Goal: Feedback & Contribution: Contribute content

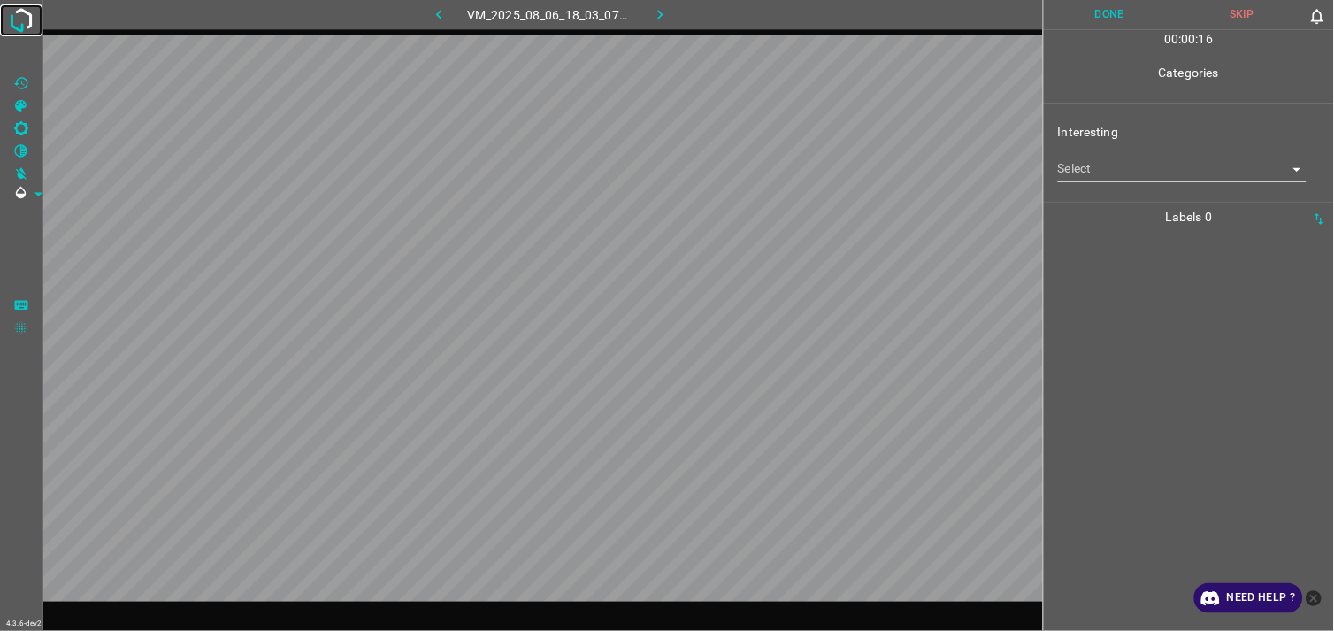
click at [18, 20] on img at bounding box center [21, 20] width 32 height 32
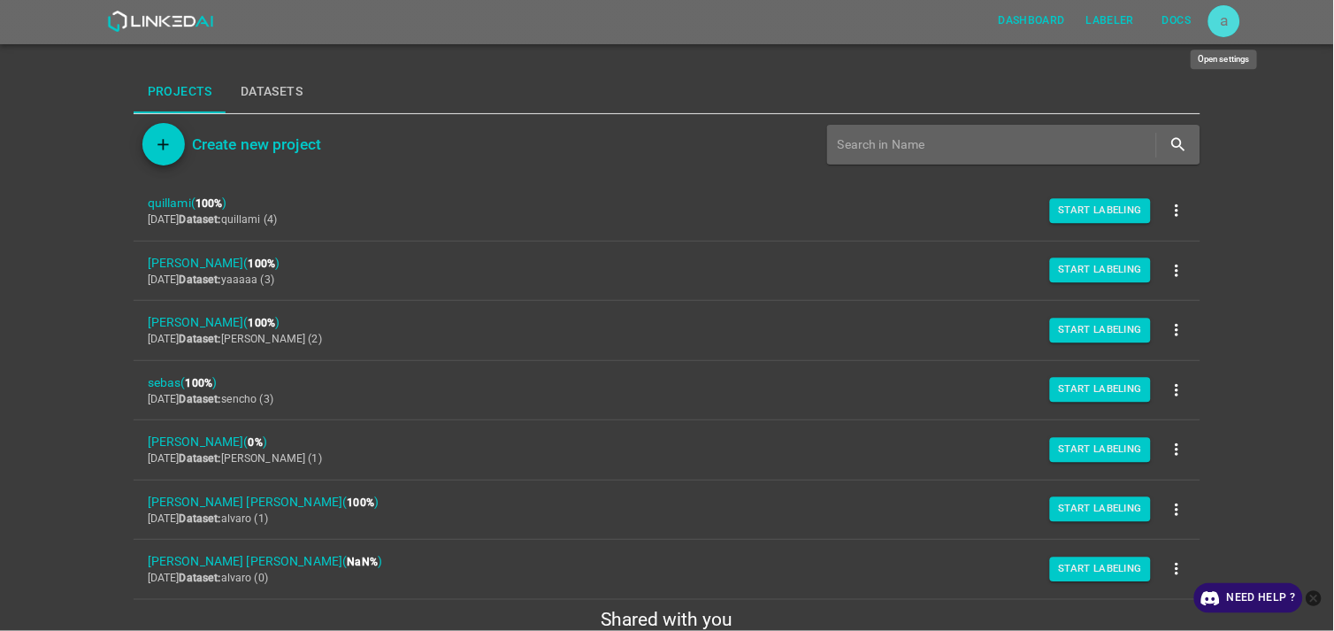
click at [1213, 19] on div "a" at bounding box center [1225, 21] width 32 height 32
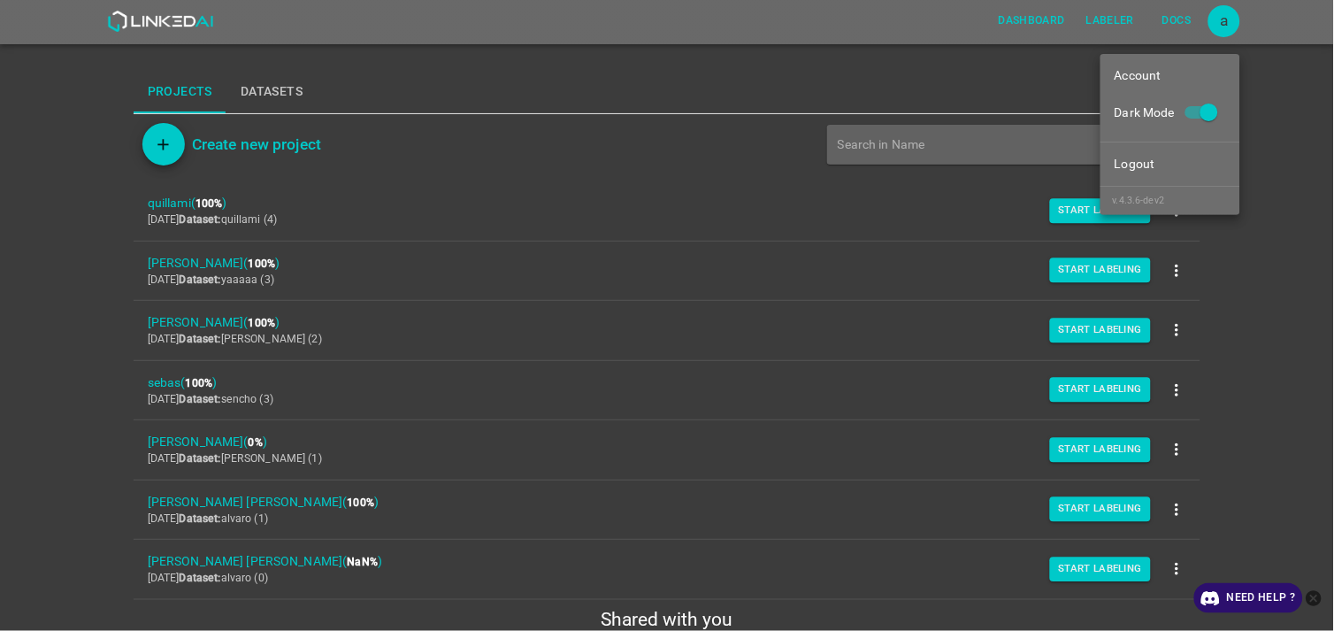
click at [1209, 97] on span at bounding box center [1210, 113] width 34 height 34
click at [1209, 99] on input "Dark Mode" at bounding box center [1209, 116] width 101 height 34
checkbox input "false"
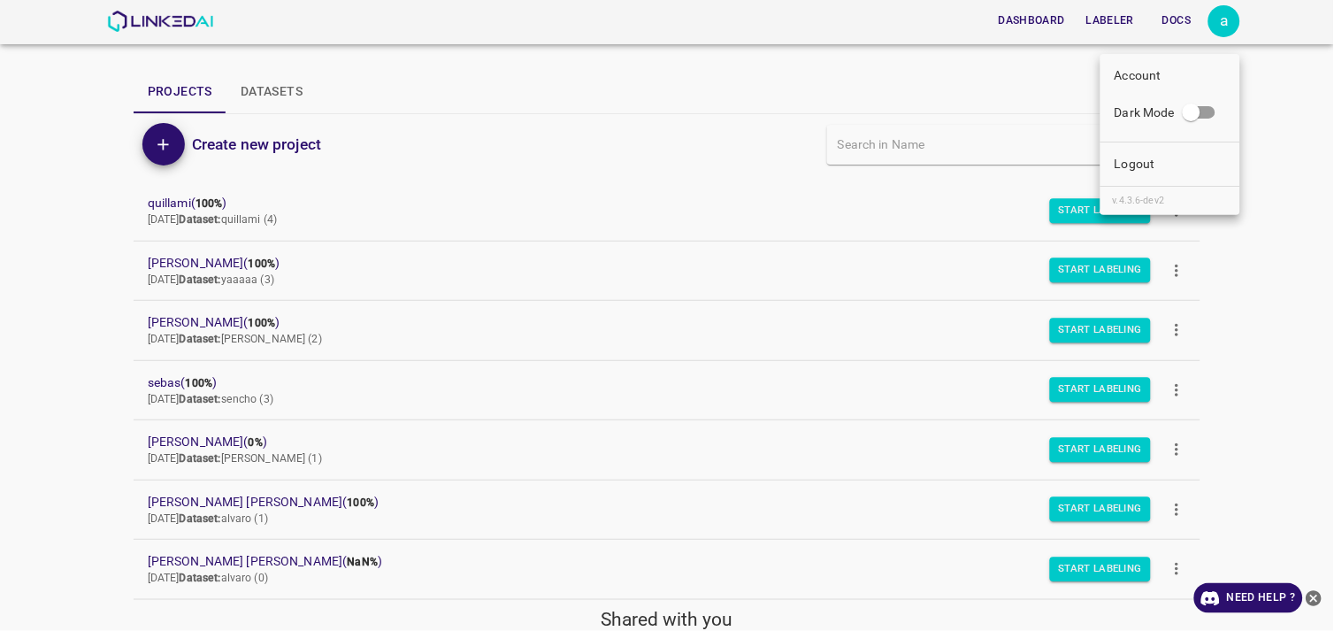
scroll to position [4, 0]
click at [1305, 246] on div at bounding box center [667, 315] width 1334 height 631
click at [1312, 596] on icon "close-help" at bounding box center [1314, 598] width 19 height 19
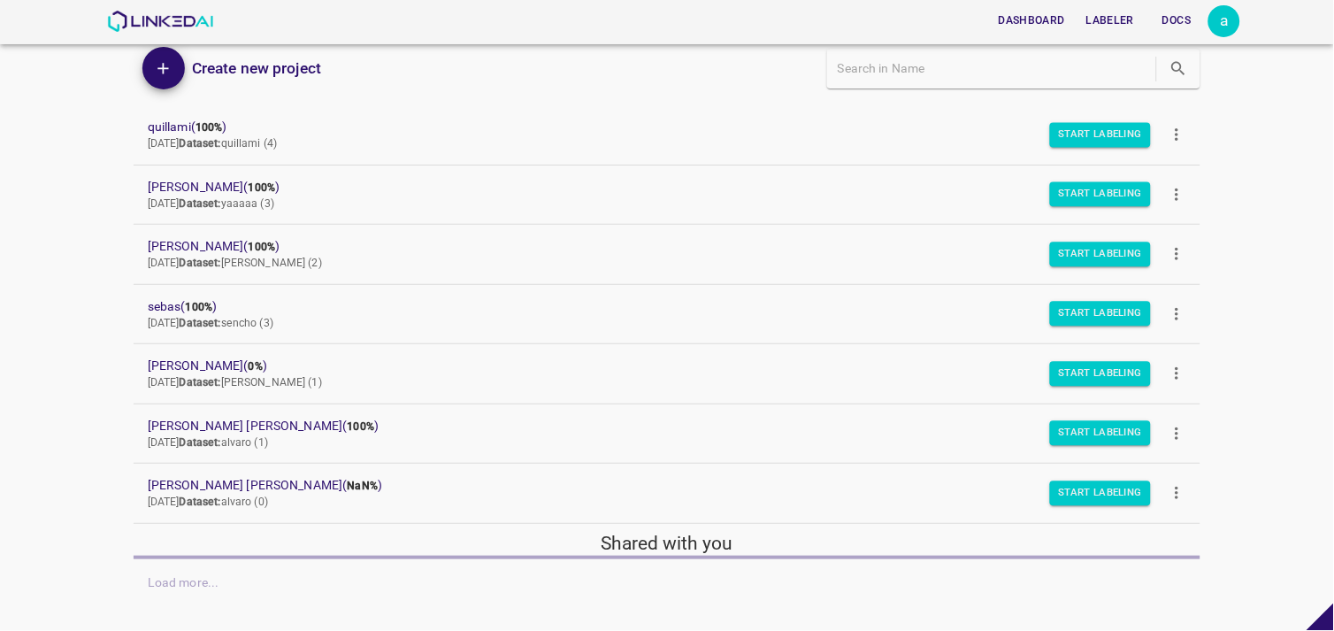
scroll to position [104, 0]
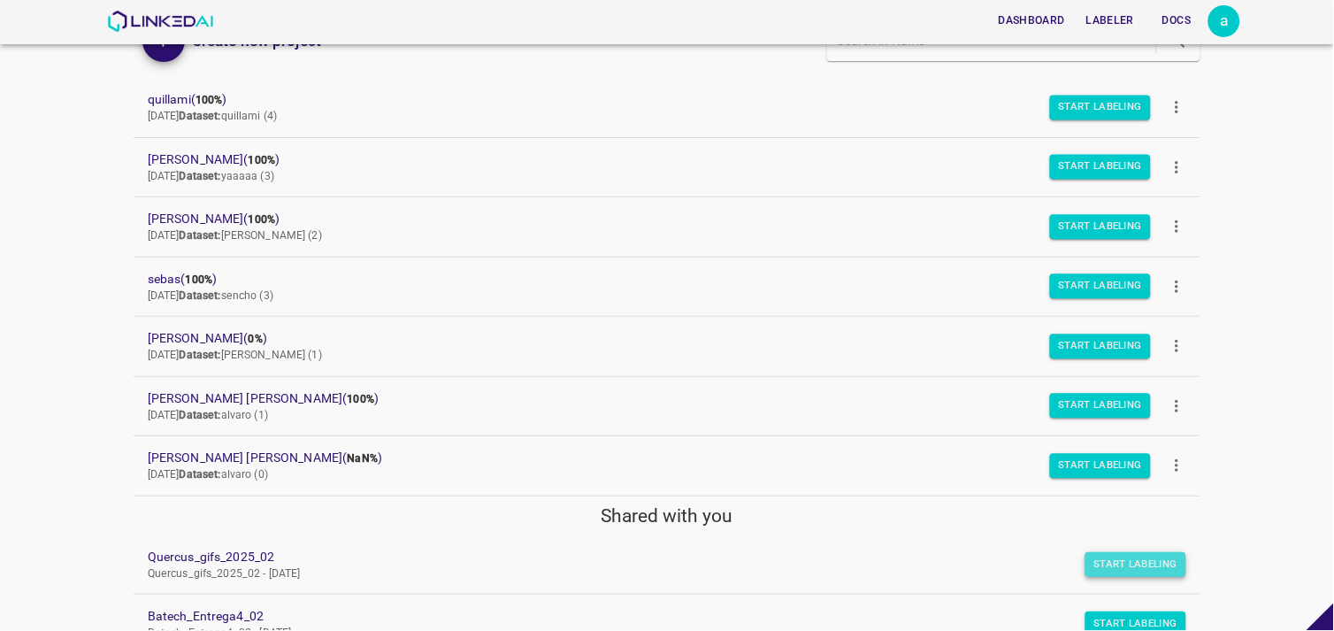
click at [1157, 568] on button "Start Labeling" at bounding box center [1137, 564] width 102 height 25
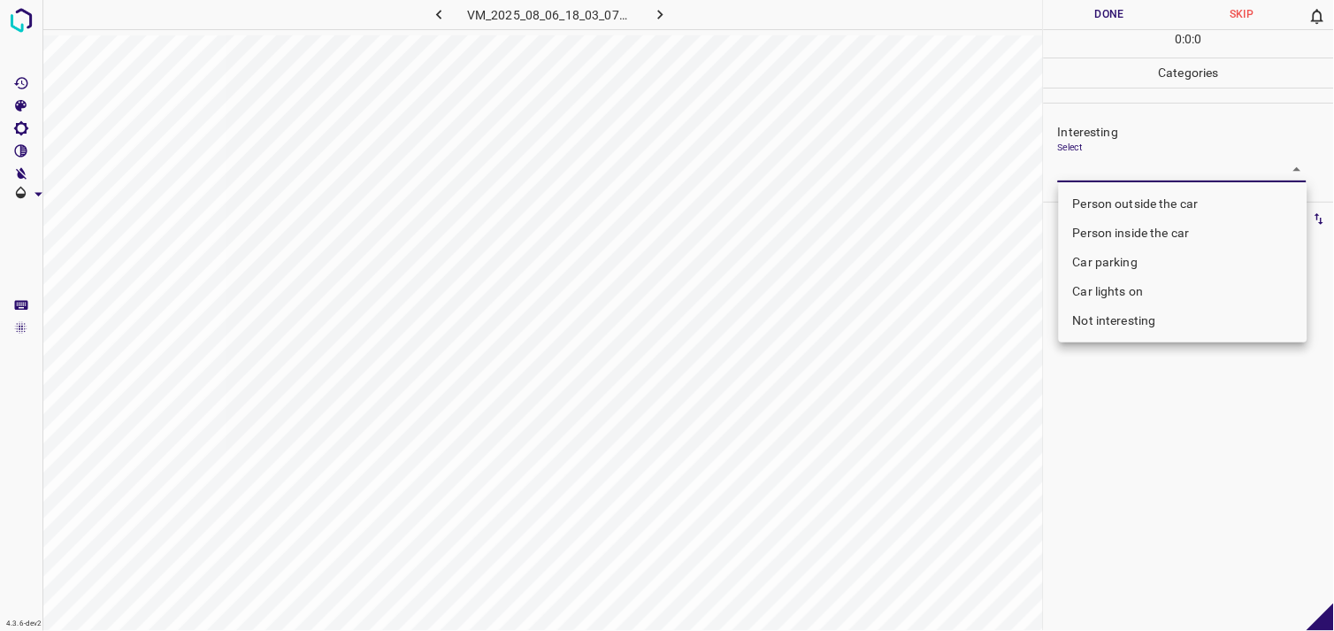
click at [1145, 180] on body "4.3.6-dev2 VM_2025_08_06_18_03_07_071_01.gif Done Skip 0 0 : 0 : 0 Categories I…" at bounding box center [667, 315] width 1334 height 631
click at [1170, 226] on li "Person inside the car" at bounding box center [1183, 233] width 249 height 29
type input "Person inside the car"
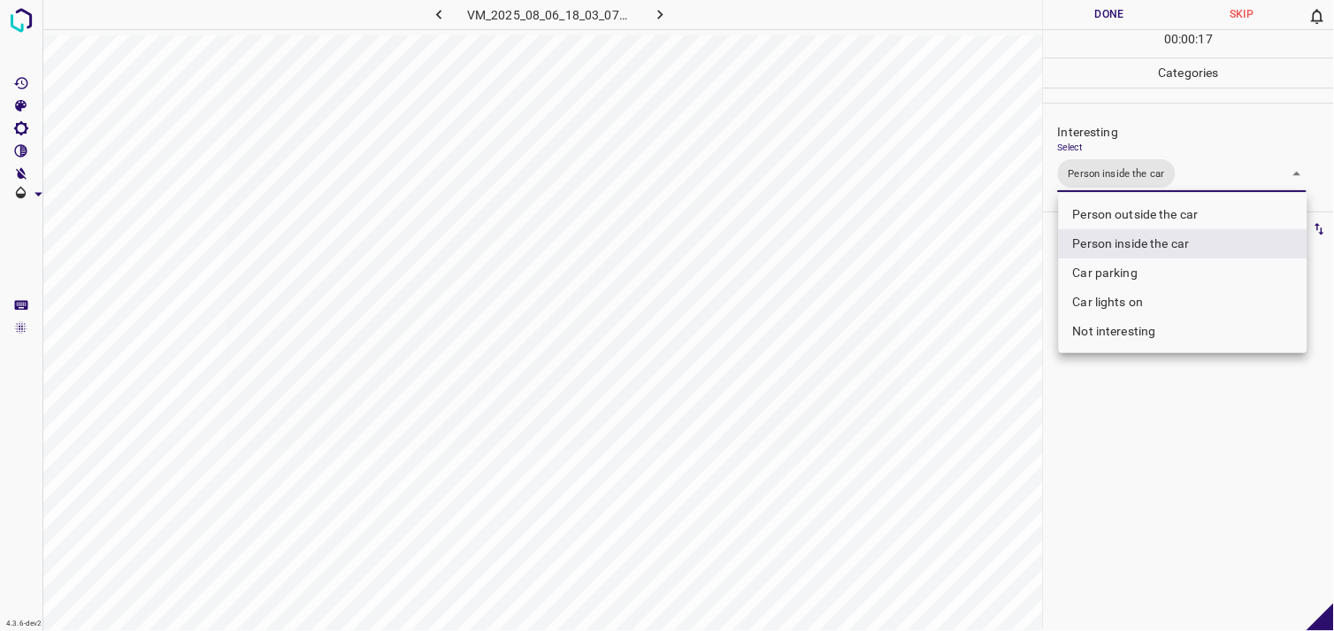
click at [1156, 411] on div at bounding box center [667, 315] width 1334 height 631
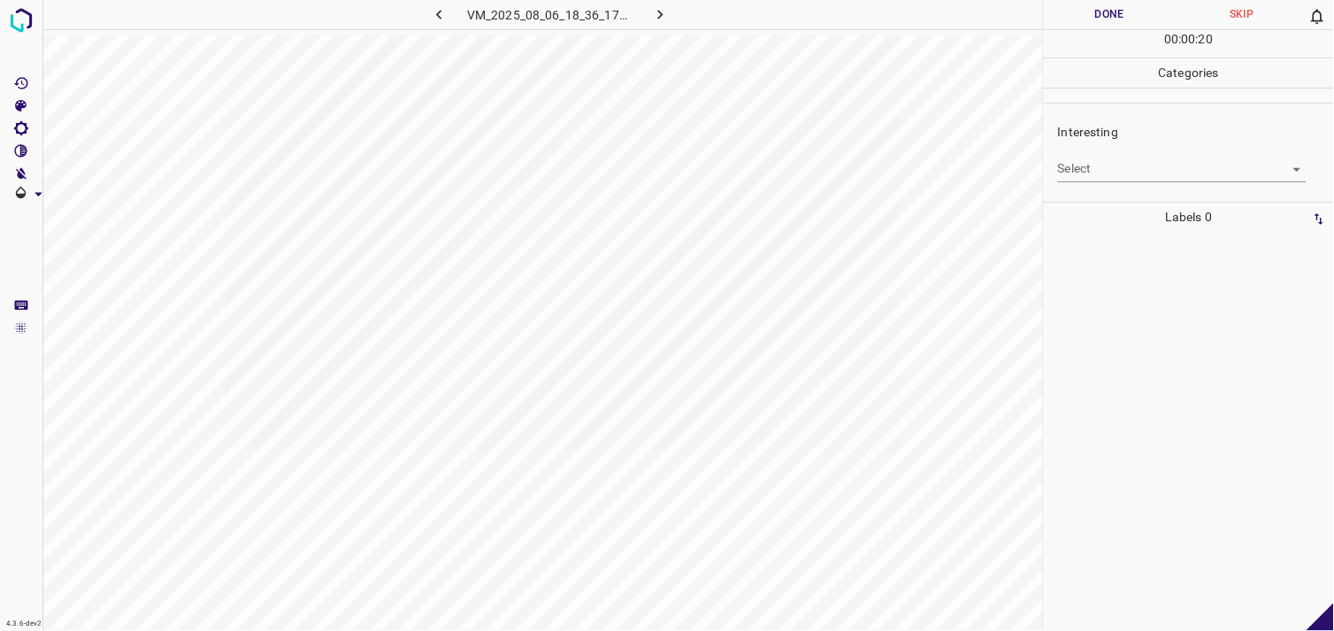
click at [1101, 177] on body "4.3.6-dev2 VM_2025_08_06_18_36_17_660_08.gif Done Skip 0 00 : 00 : 20 Categorie…" at bounding box center [667, 315] width 1334 height 631
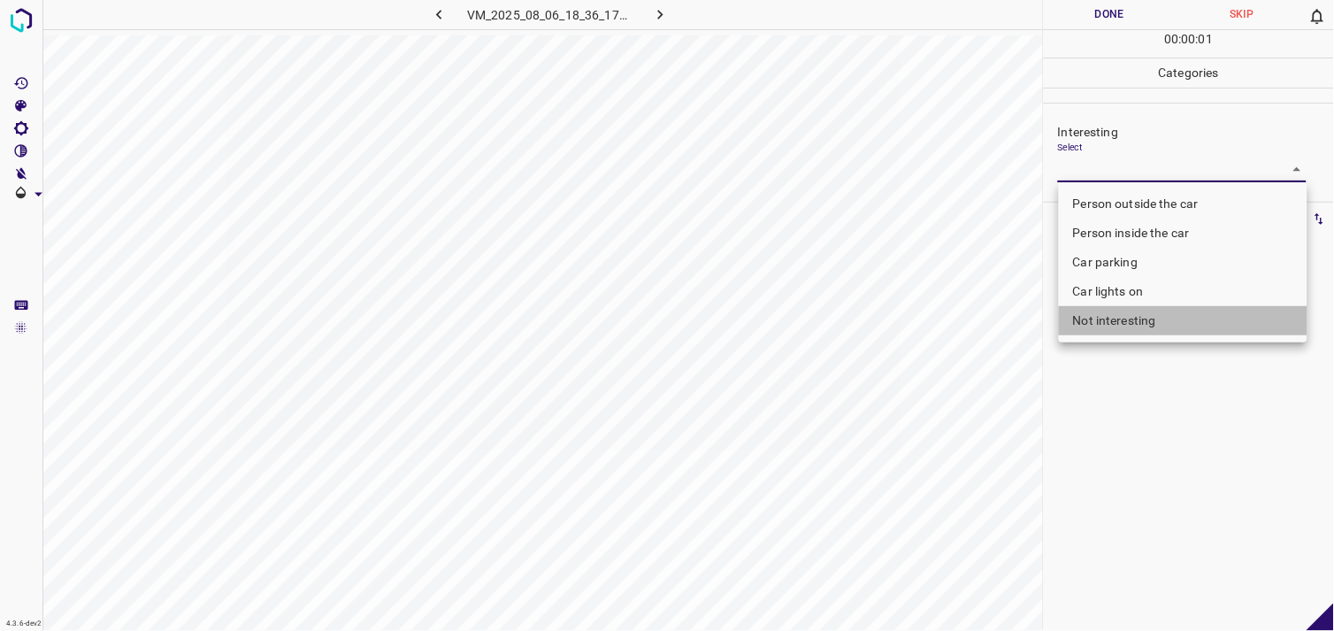
click at [1141, 308] on li "Not interesting" at bounding box center [1183, 320] width 249 height 29
type input "Not interesting"
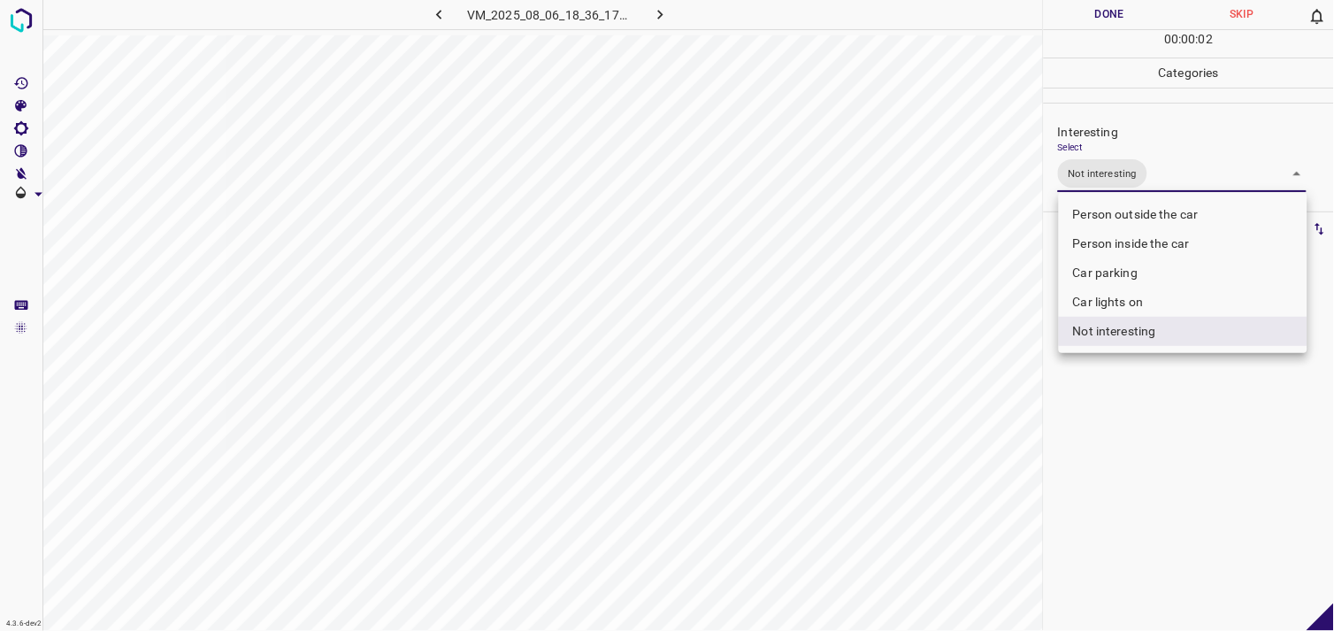
click at [1148, 368] on div at bounding box center [667, 315] width 1334 height 631
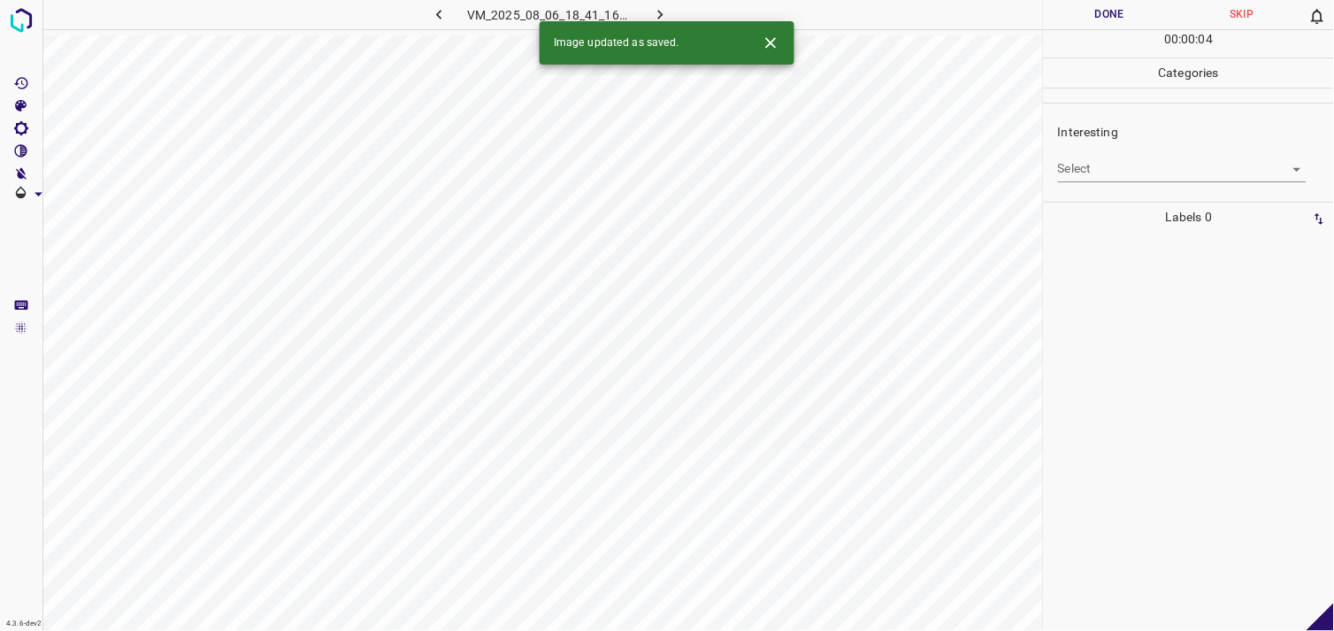
click at [1122, 164] on body "4.3.6-dev2 VM_2025_08_06_18_41_16_758_12.gif Done Skip 0 00 : 00 : 04 Categorie…" at bounding box center [667, 315] width 1334 height 631
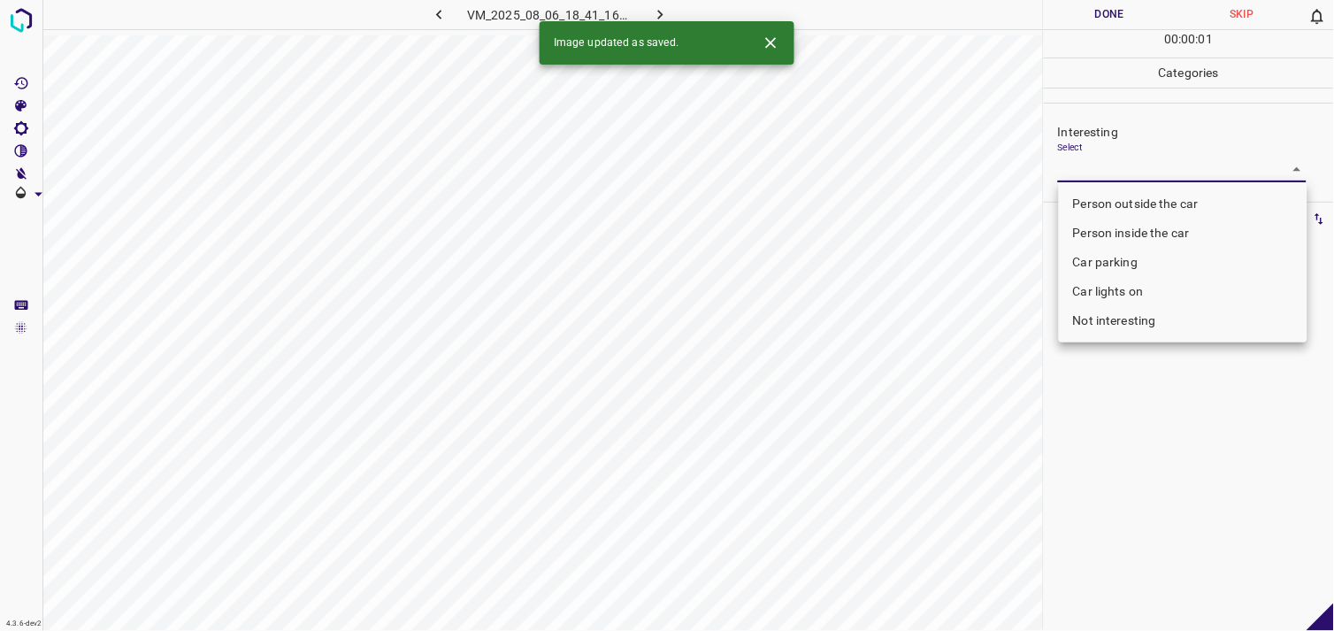
click at [1127, 289] on li "Car lights on" at bounding box center [1183, 291] width 249 height 29
type input "Car lights on"
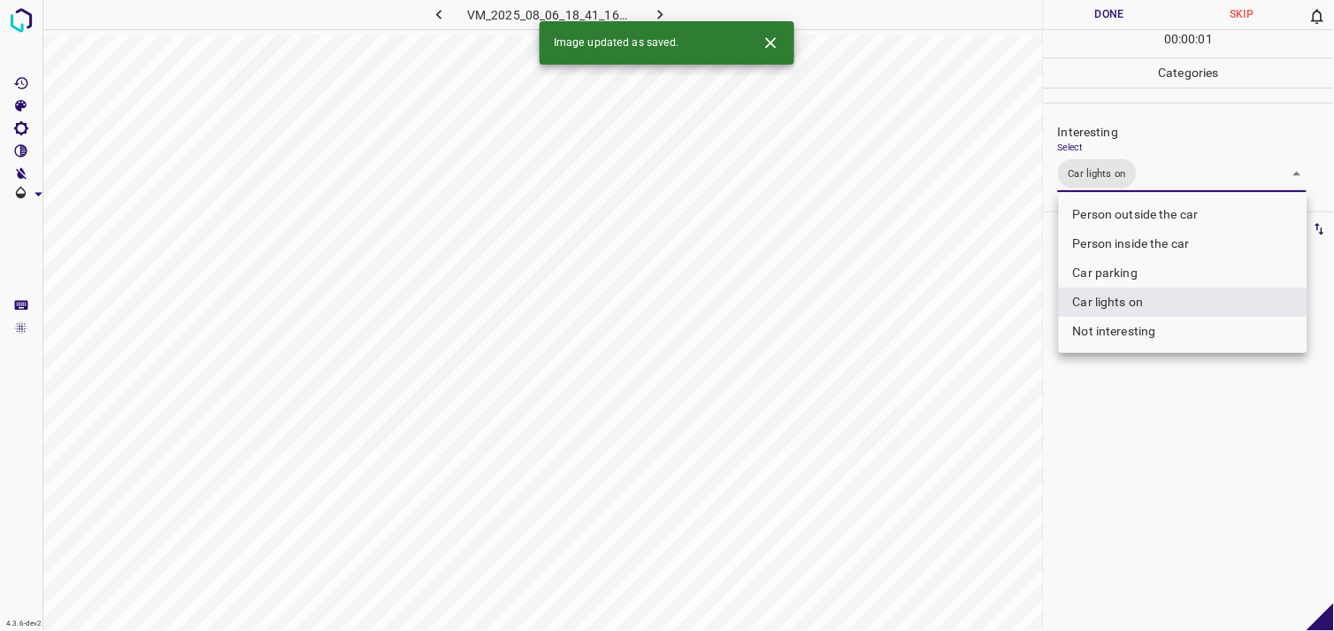
click at [1130, 428] on div at bounding box center [667, 315] width 1334 height 631
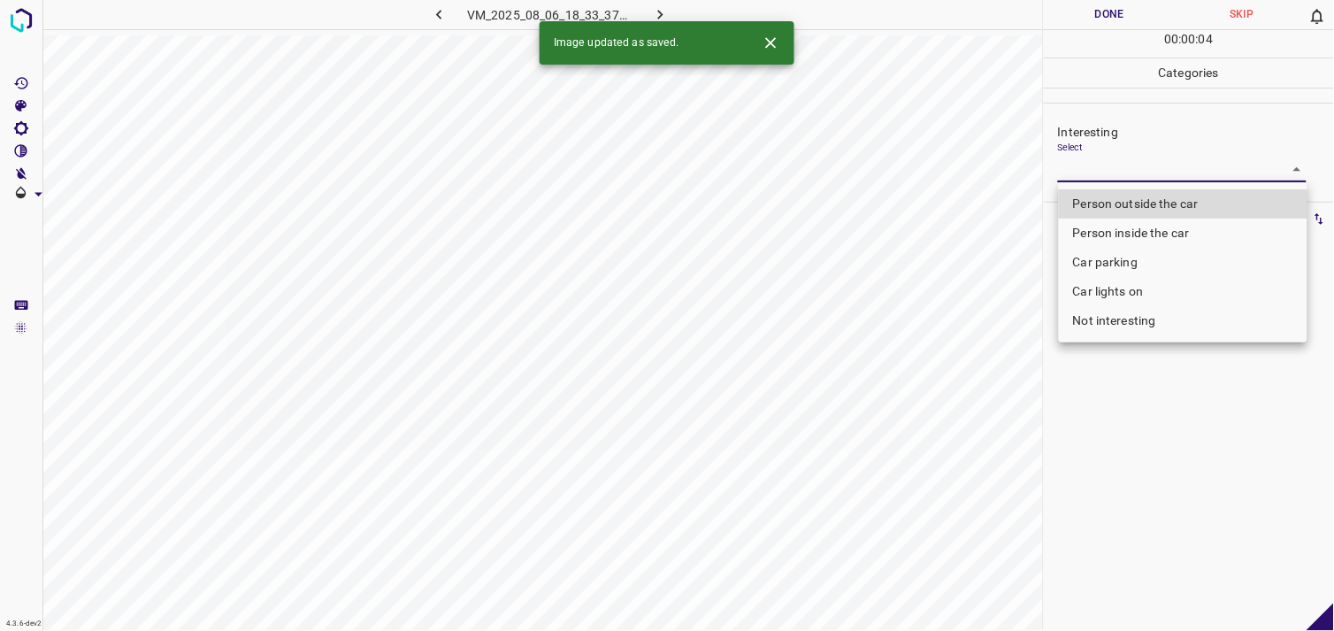
click at [1120, 166] on body "4.3.6-dev2 VM_2025_08_06_18_33_37_070_05.gif Done Skip 0 00 : 00 : 04 Categorie…" at bounding box center [667, 315] width 1334 height 631
click at [1139, 200] on li "Person outside the car" at bounding box center [1183, 203] width 249 height 29
type input "Person outside the car"
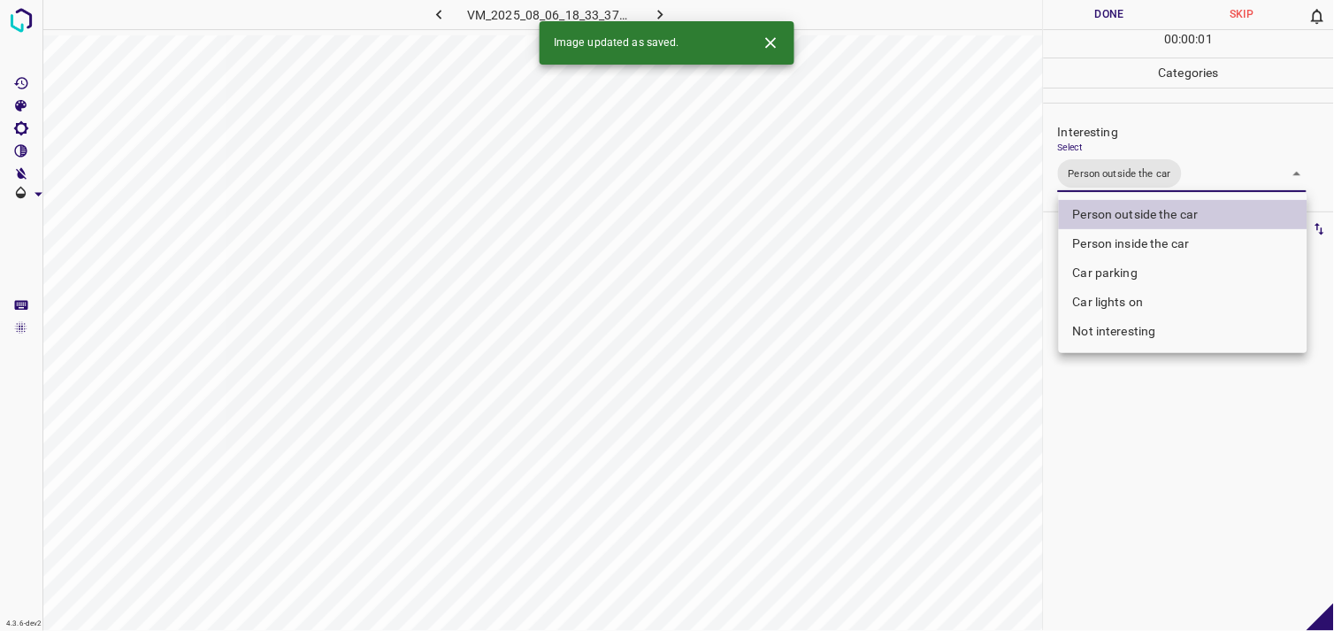
click at [1159, 396] on div at bounding box center [667, 315] width 1334 height 631
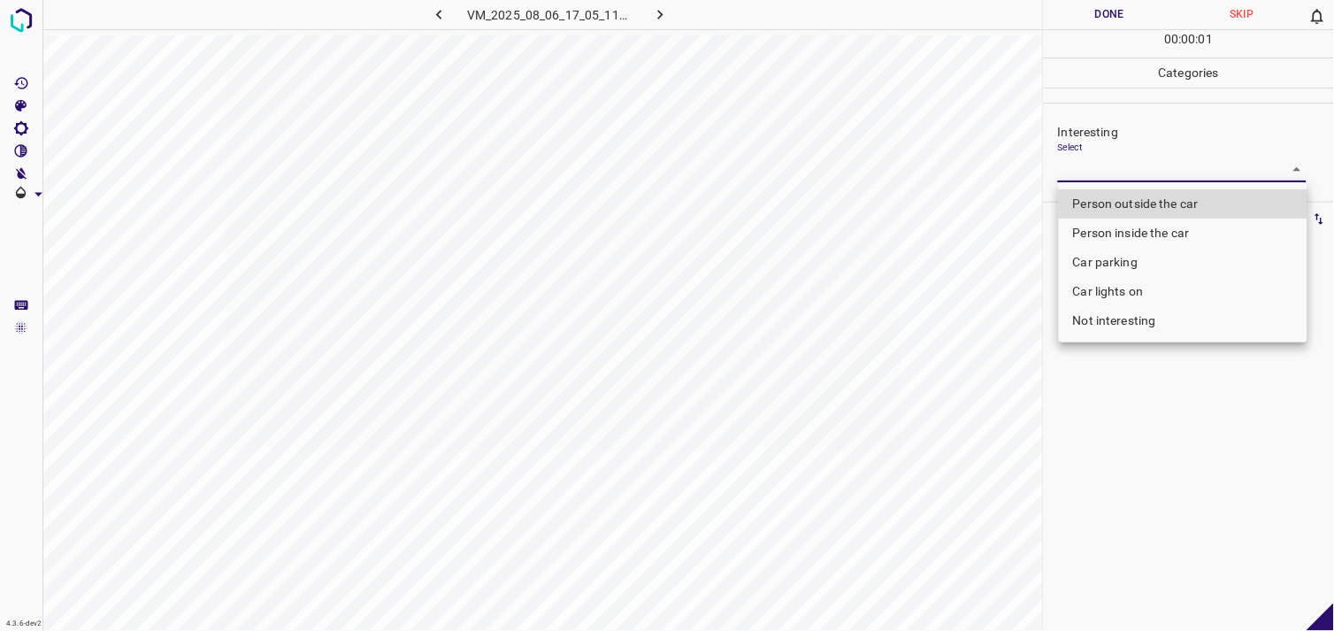
click at [1119, 177] on body "4.3.6-dev2 VM_2025_08_06_17_05_11_744_05.gif Done Skip 0 00 : 00 : 01 Categorie…" at bounding box center [667, 315] width 1334 height 631
click at [1136, 202] on li "Person outside the car" at bounding box center [1183, 203] width 249 height 29
type input "Person outside the car"
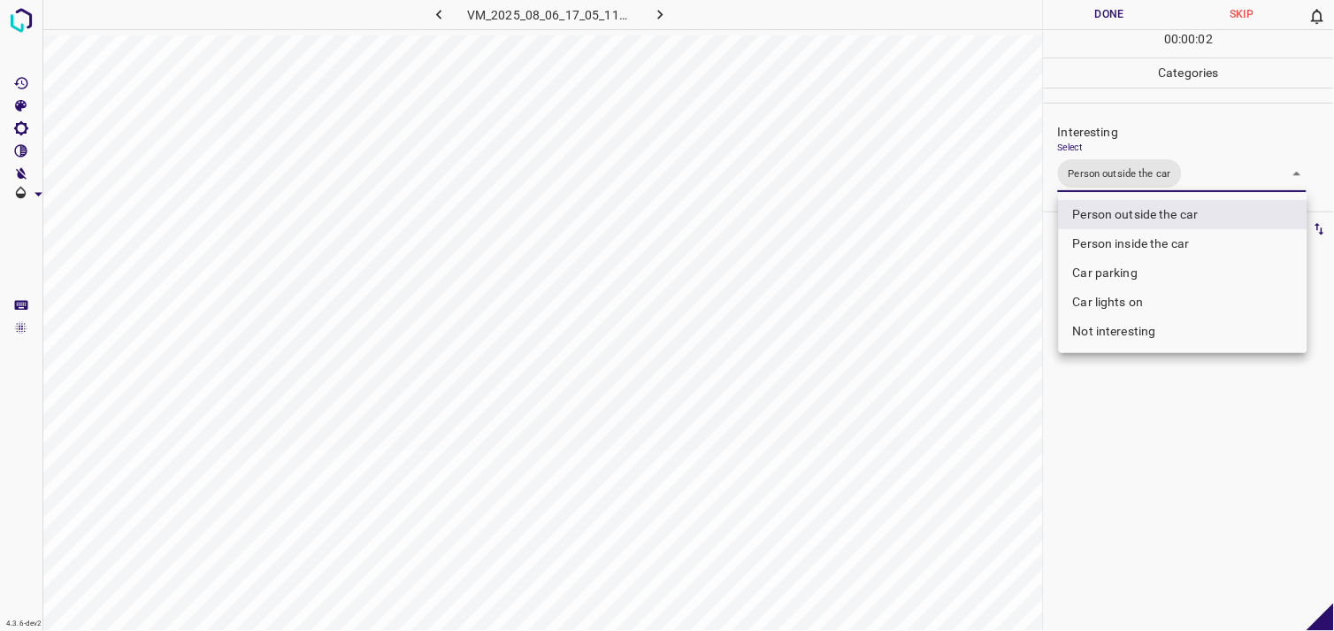
click at [1115, 480] on div at bounding box center [667, 315] width 1334 height 631
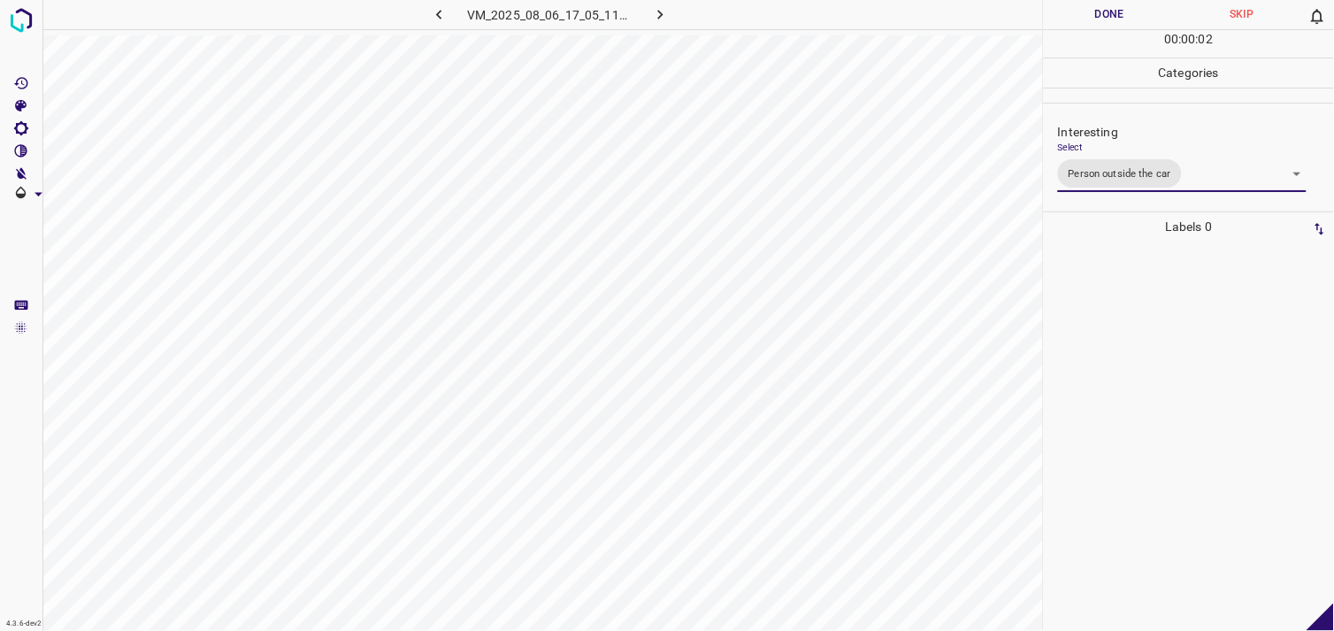
click at [1137, 388] on div at bounding box center [1189, 436] width 280 height 389
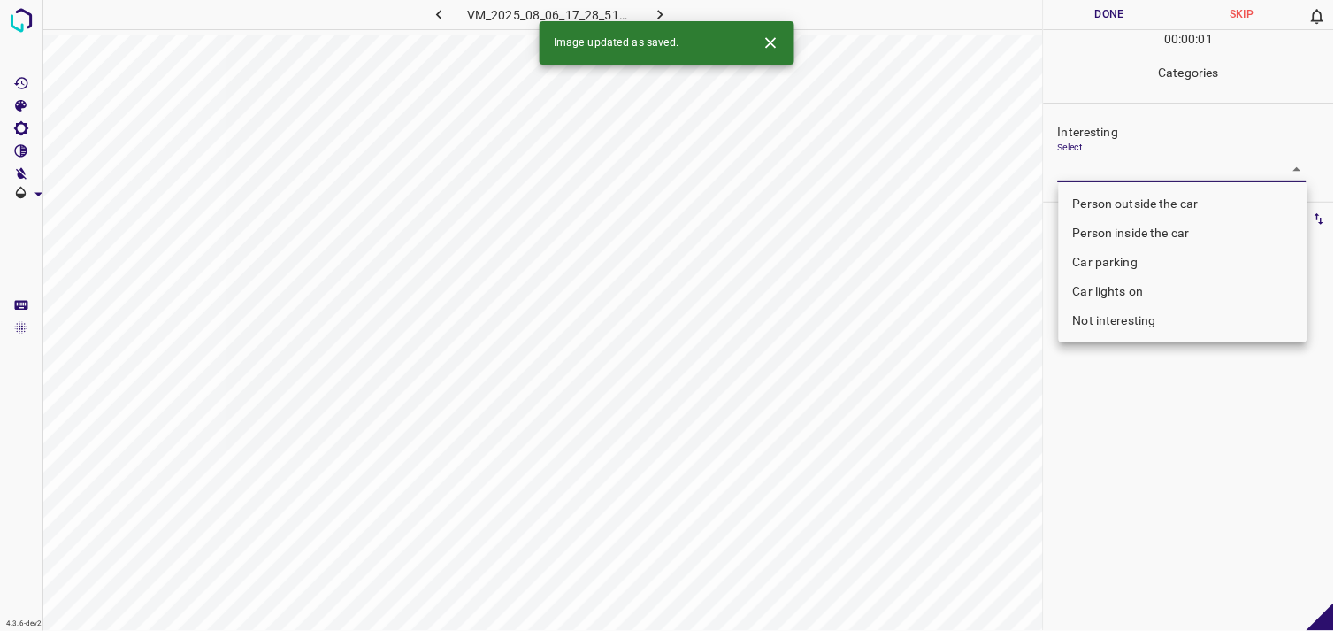
click at [1060, 173] on body "4.3.6-dev2 VM_2025_08_06_17_28_51_746_03.gif Done Skip 0 00 : 00 : 01 Categorie…" at bounding box center [667, 315] width 1334 height 631
click at [1103, 195] on li "Person outside the car" at bounding box center [1183, 203] width 249 height 29
type input "Person outside the car"
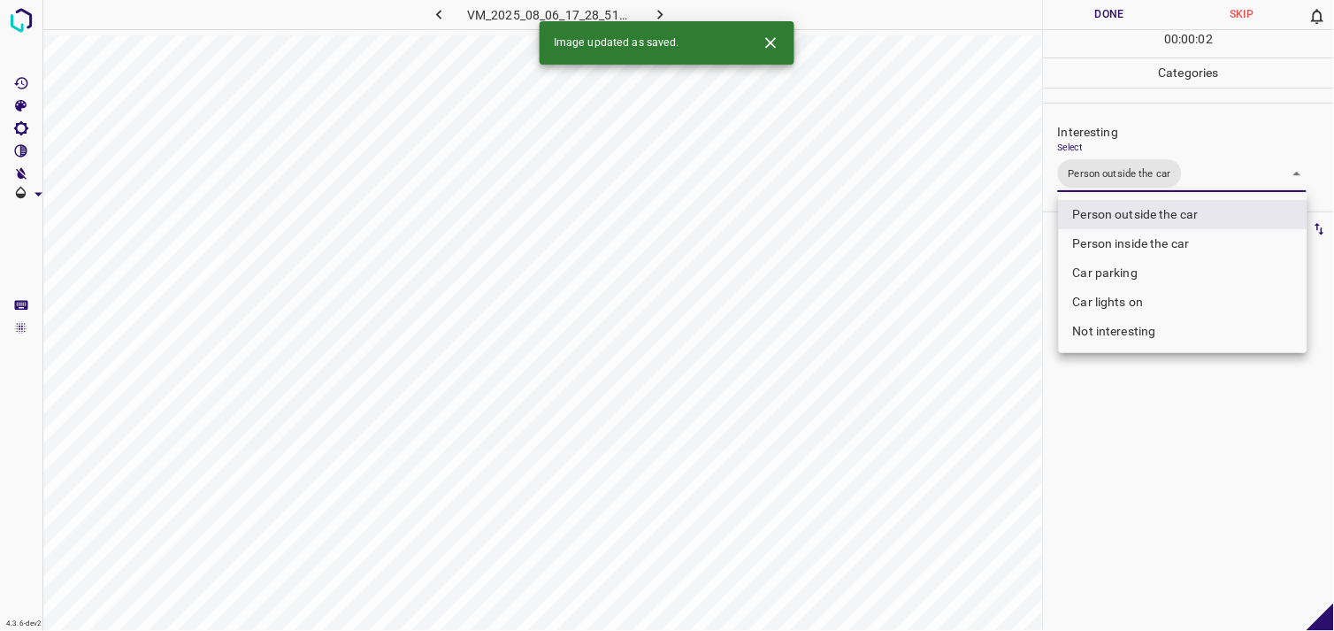
click at [1159, 420] on div at bounding box center [667, 315] width 1334 height 631
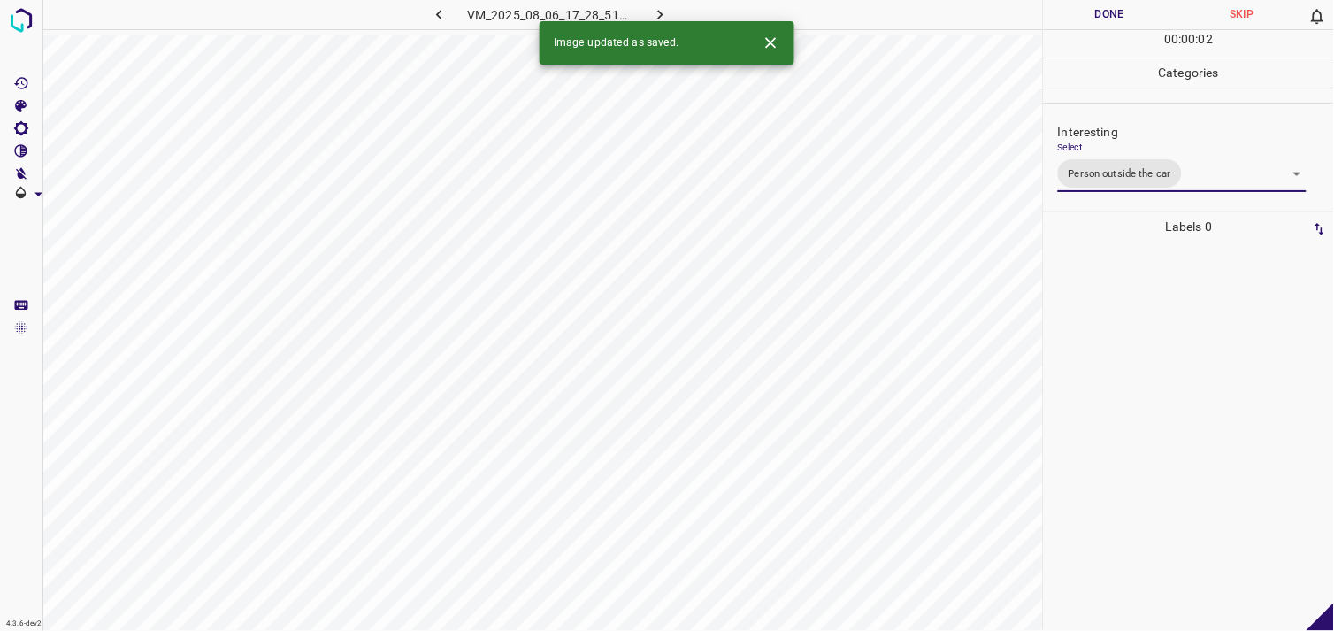
click at [1147, 401] on div at bounding box center [1189, 436] width 280 height 389
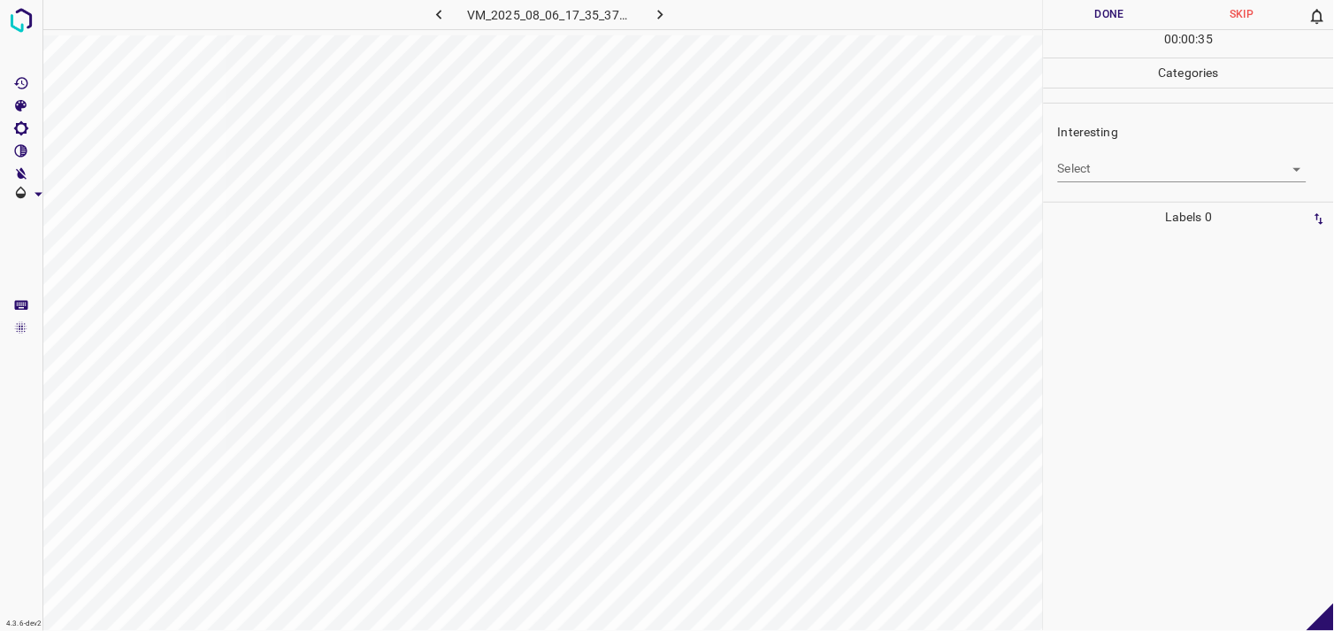
click at [1126, 174] on body "4.3.6-dev2 VM_2025_08_06_17_35_37_160_02.gif Done Skip 0 00 : 00 : 35 Categorie…" at bounding box center [667, 315] width 1334 height 631
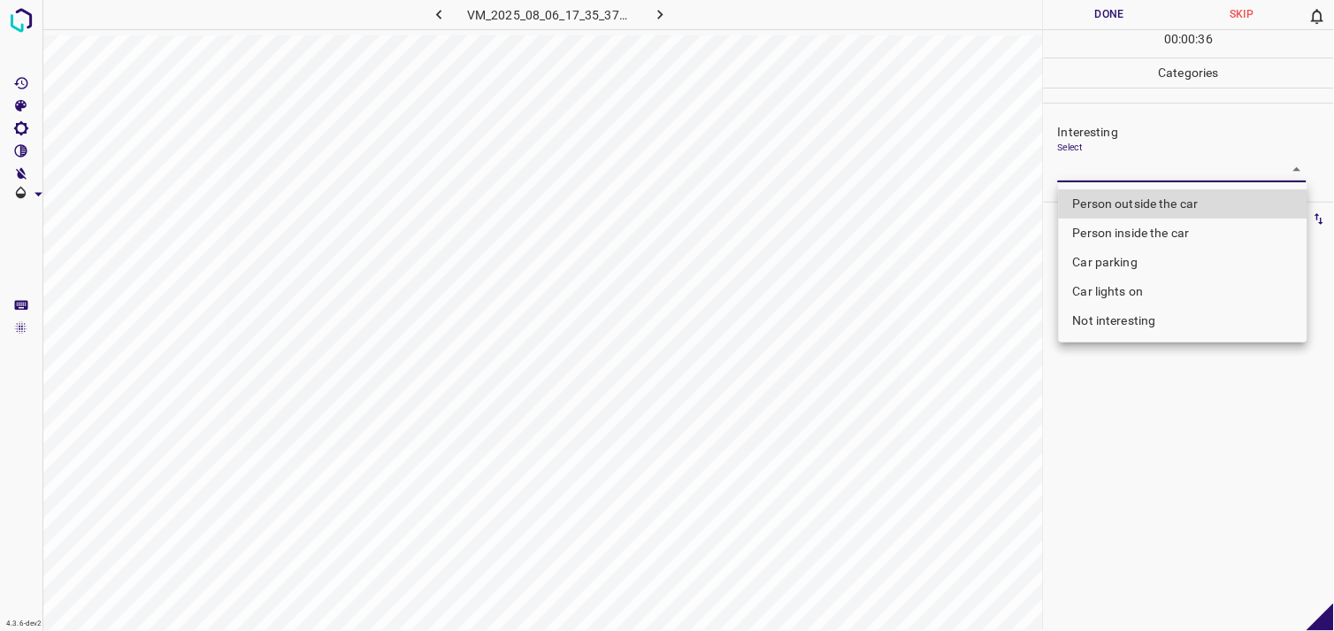
click at [1124, 208] on li "Person outside the car" at bounding box center [1183, 203] width 249 height 29
type input "Person outside the car"
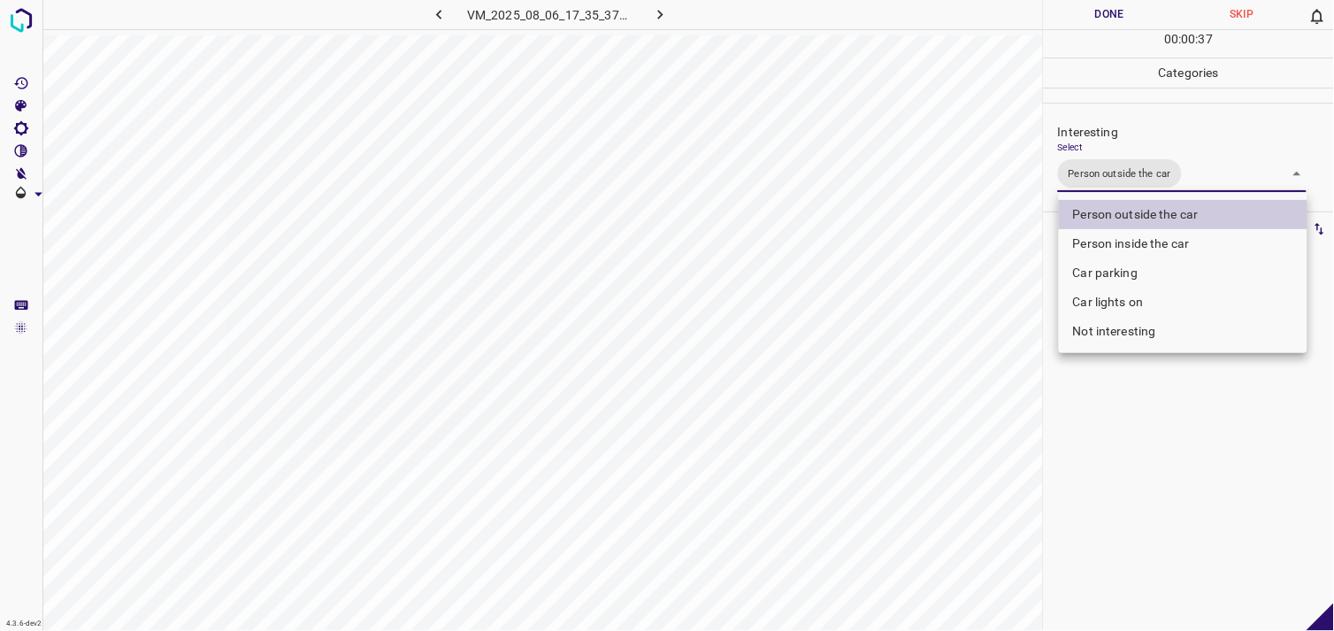
click at [1140, 432] on div at bounding box center [667, 315] width 1334 height 631
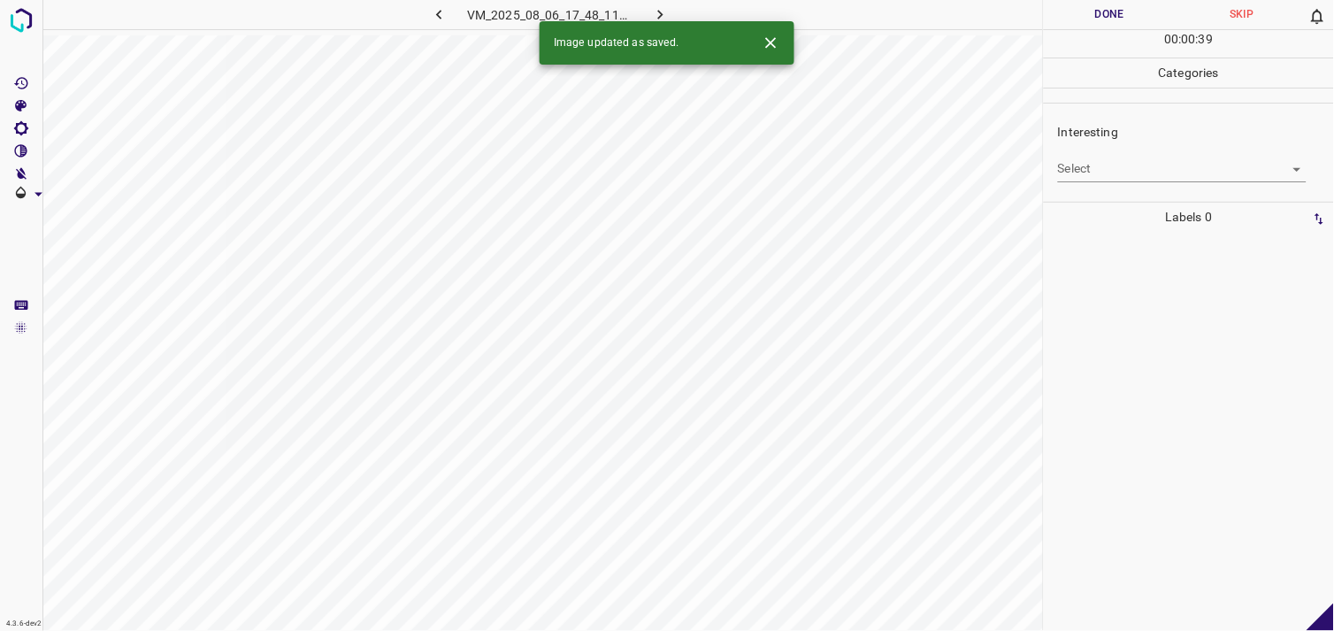
click at [1086, 169] on body "4.3.6-dev2 VM_2025_08_06_17_48_11_896_01.gif Done Skip 0 00 : 00 : 39 Categorie…" at bounding box center [667, 315] width 1334 height 631
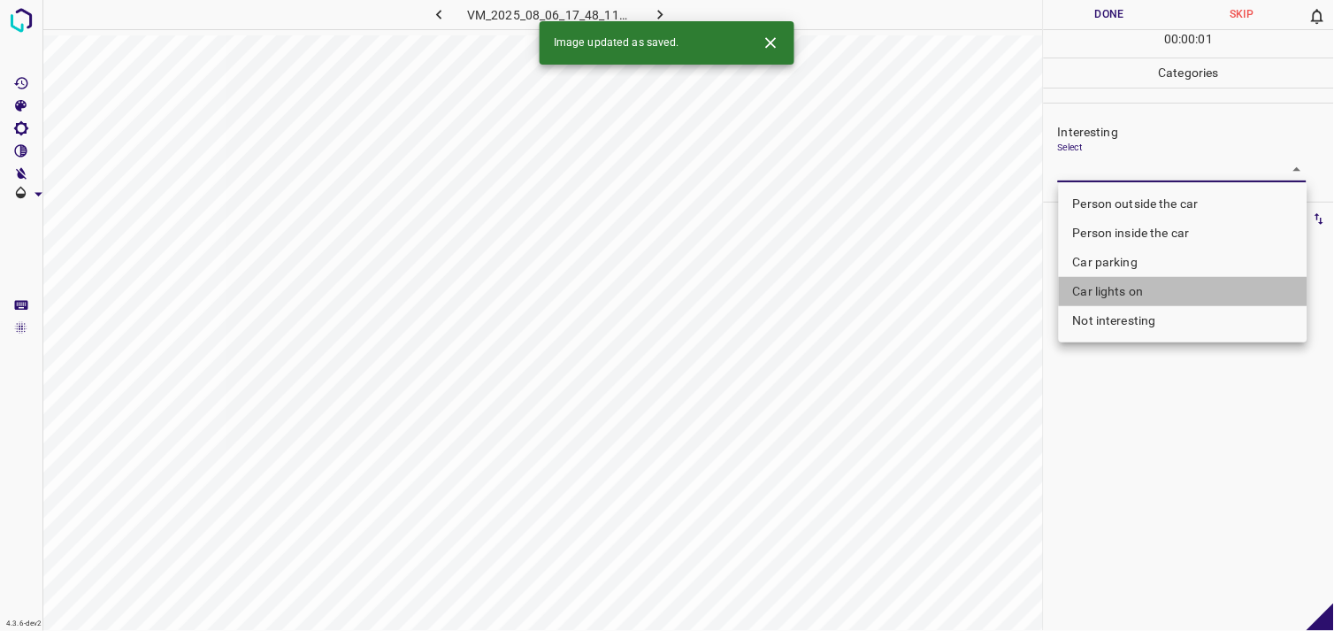
click at [1094, 289] on li "Car lights on" at bounding box center [1183, 291] width 249 height 29
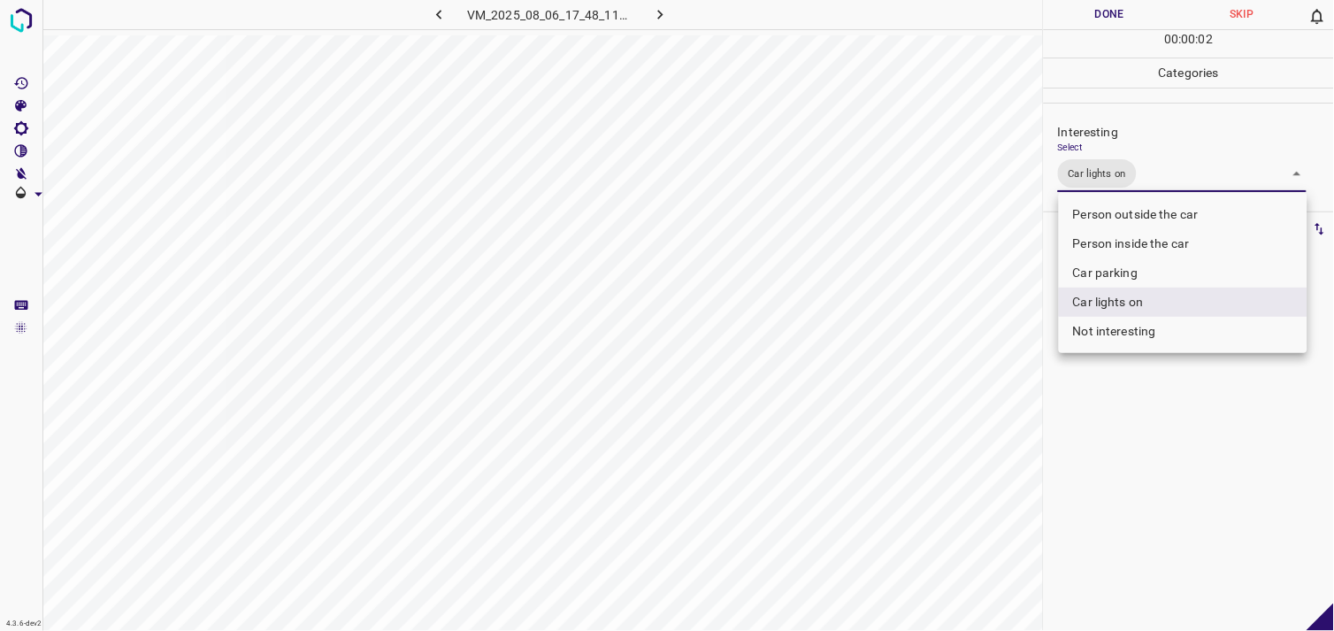
click at [1125, 200] on li "Person outside the car" at bounding box center [1183, 214] width 249 height 29
type input "Car lights on,Person outside the car"
click at [1134, 399] on div at bounding box center [667, 315] width 1334 height 631
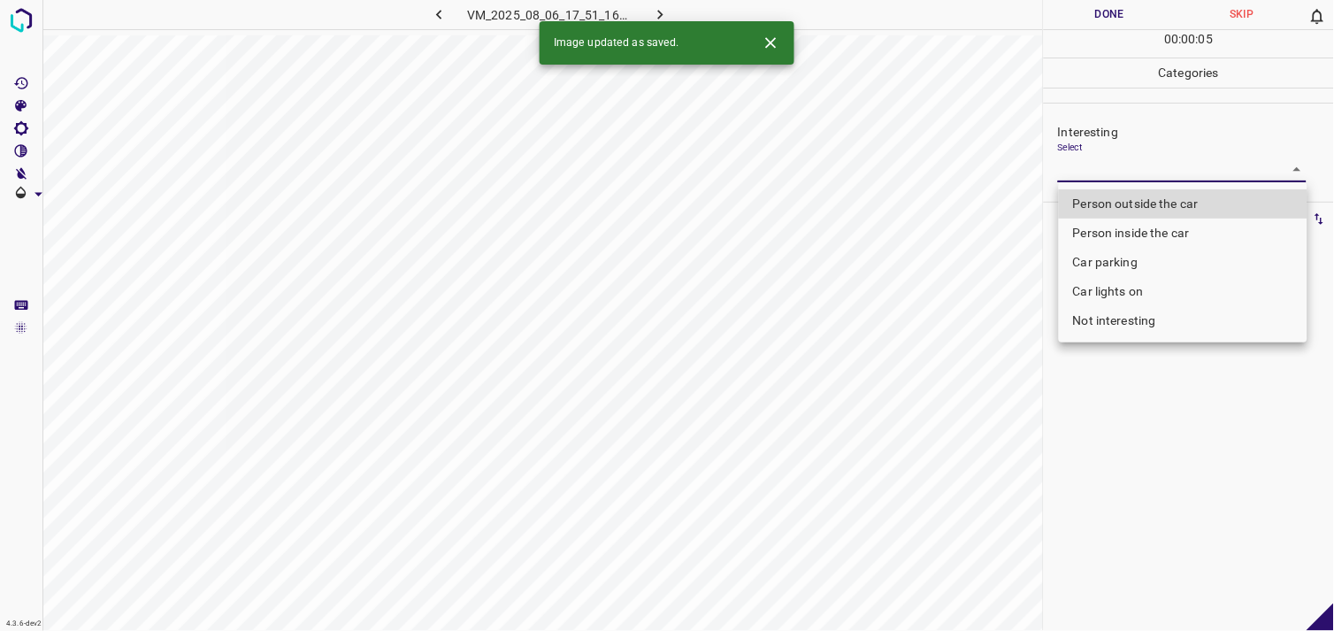
click at [1103, 171] on body "4.3.6-dev2 VM_2025_08_06_17_51_16_902_01.gif Done Skip 0 00 : 00 : 05 Categorie…" at bounding box center [667, 315] width 1334 height 631
click at [1117, 196] on li "Person outside the car" at bounding box center [1183, 203] width 249 height 29
type input "Person outside the car"
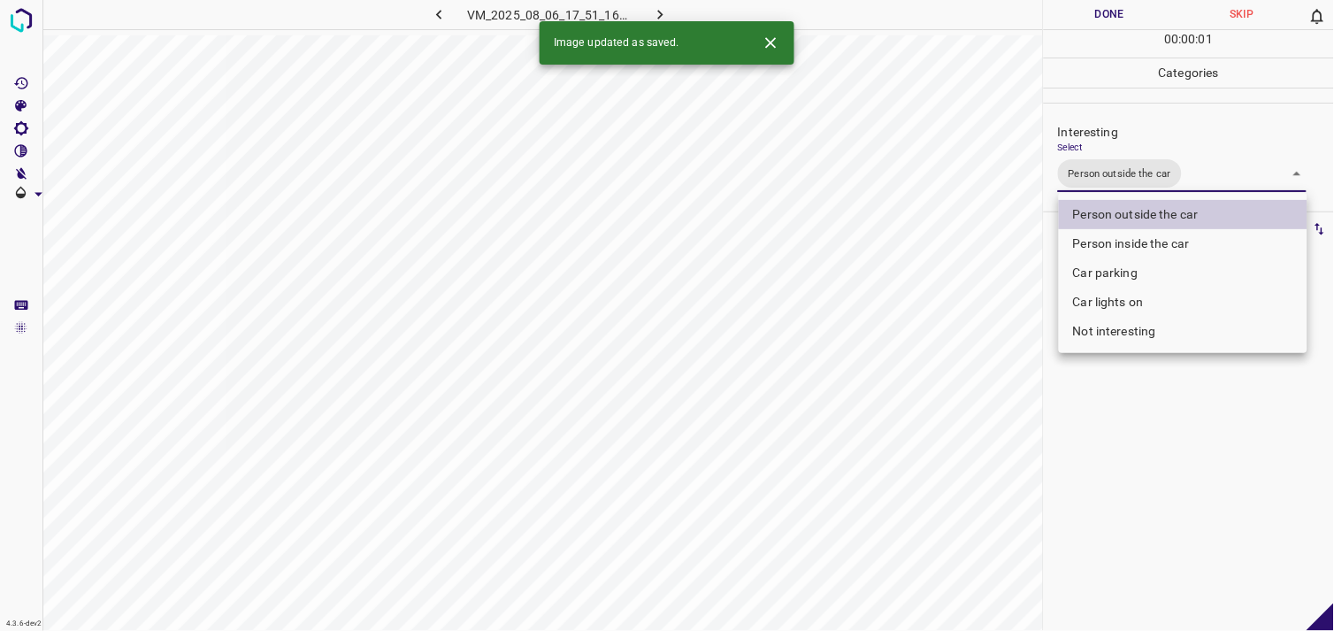
click at [1134, 361] on div at bounding box center [667, 315] width 1334 height 631
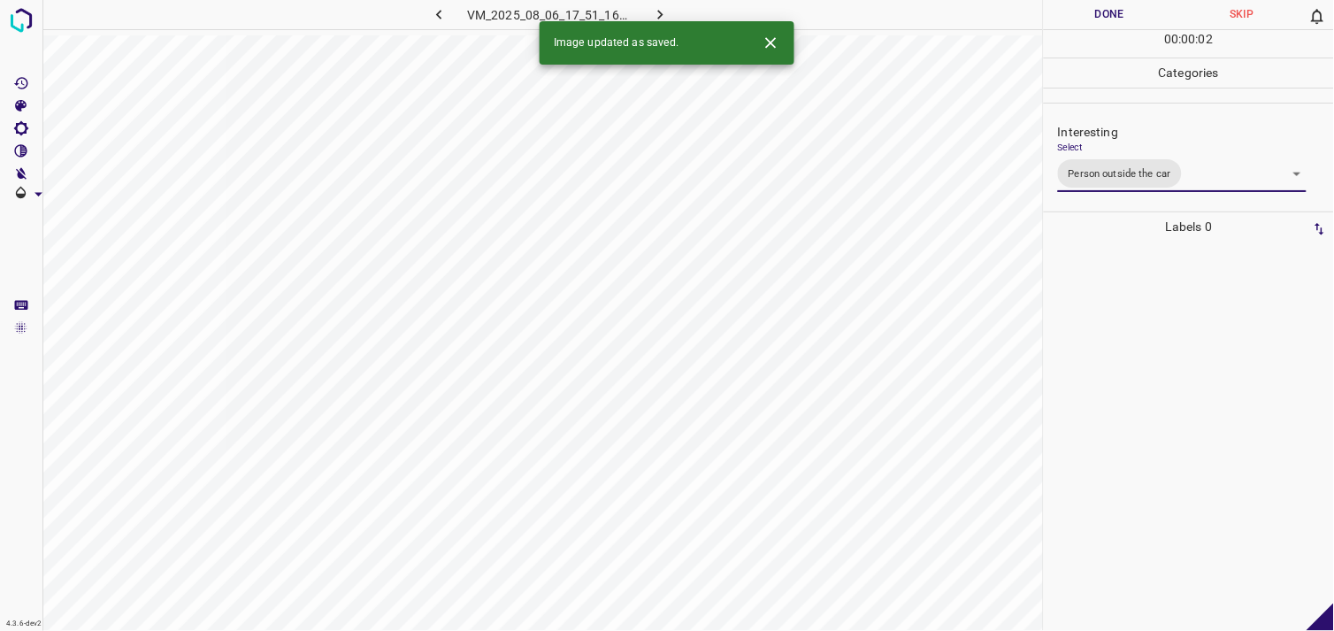
click at [1119, 356] on div at bounding box center [1189, 436] width 280 height 389
click at [1098, 162] on body "4.3.6-dev2 VM_2025_08_06_18_41_16_758_02.gif Done Skip 0 00 : 00 : 04 Categorie…" at bounding box center [667, 315] width 1334 height 631
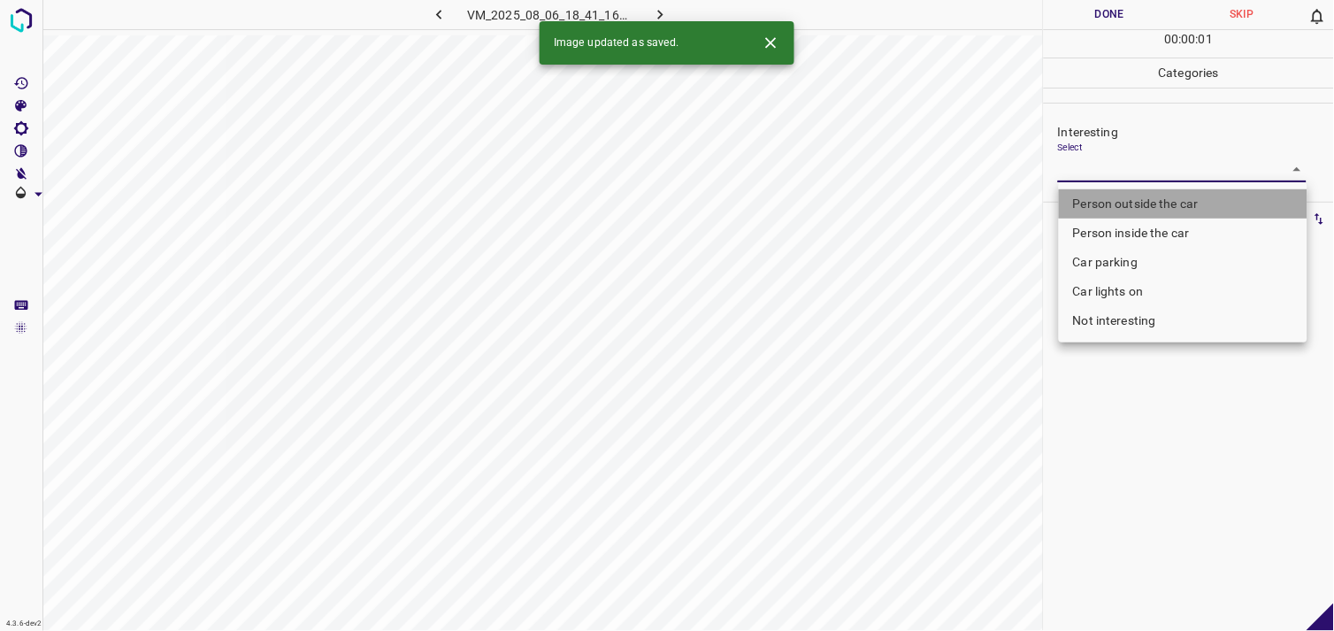
click at [1115, 189] on li "Person outside the car" at bounding box center [1183, 203] width 249 height 29
type input "Person outside the car"
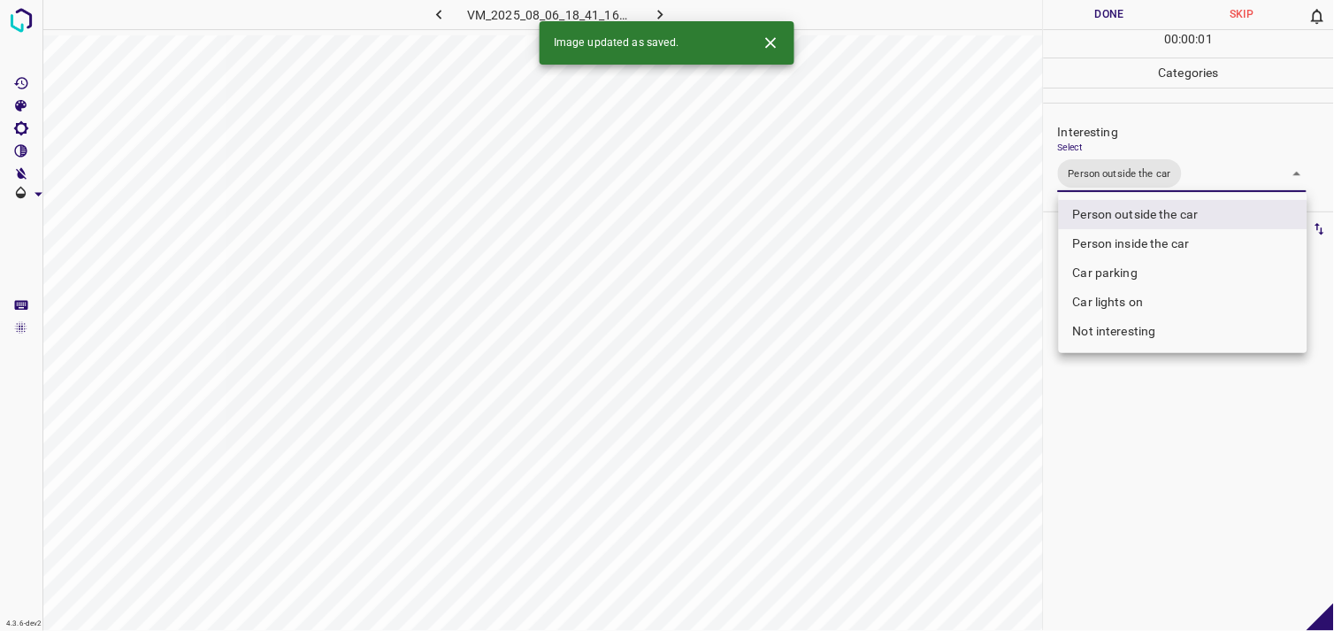
click at [1108, 356] on div at bounding box center [667, 315] width 1334 height 631
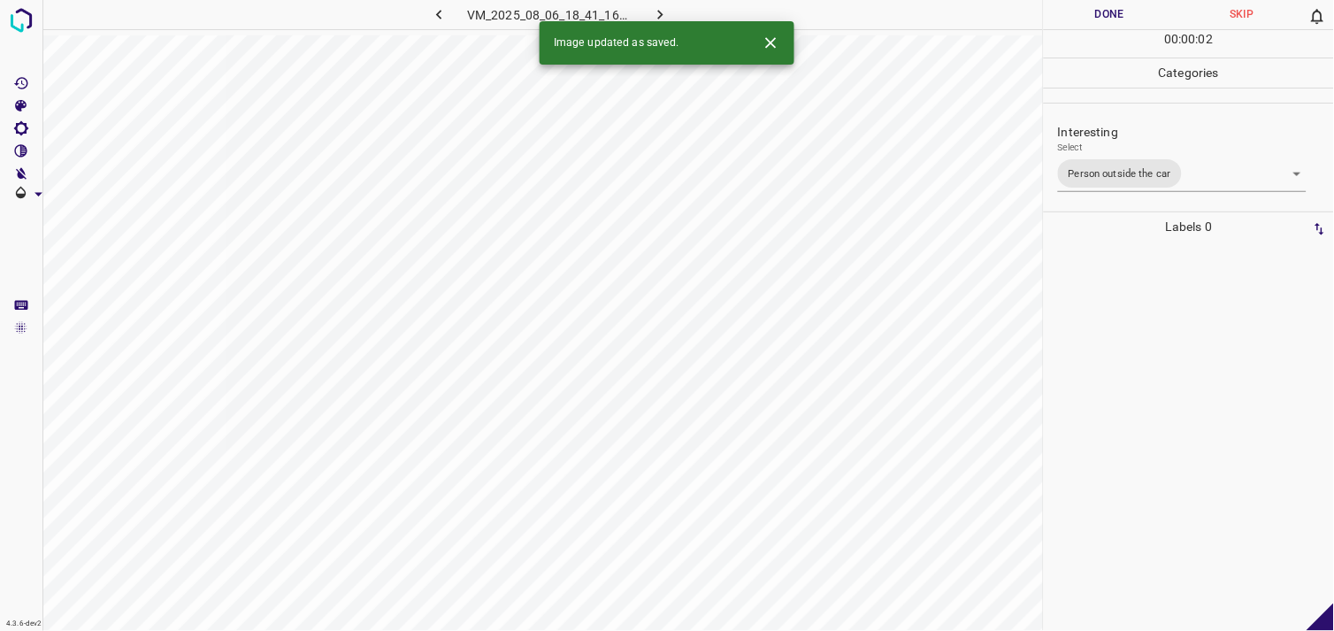
click at [1103, 355] on div at bounding box center [1189, 436] width 280 height 389
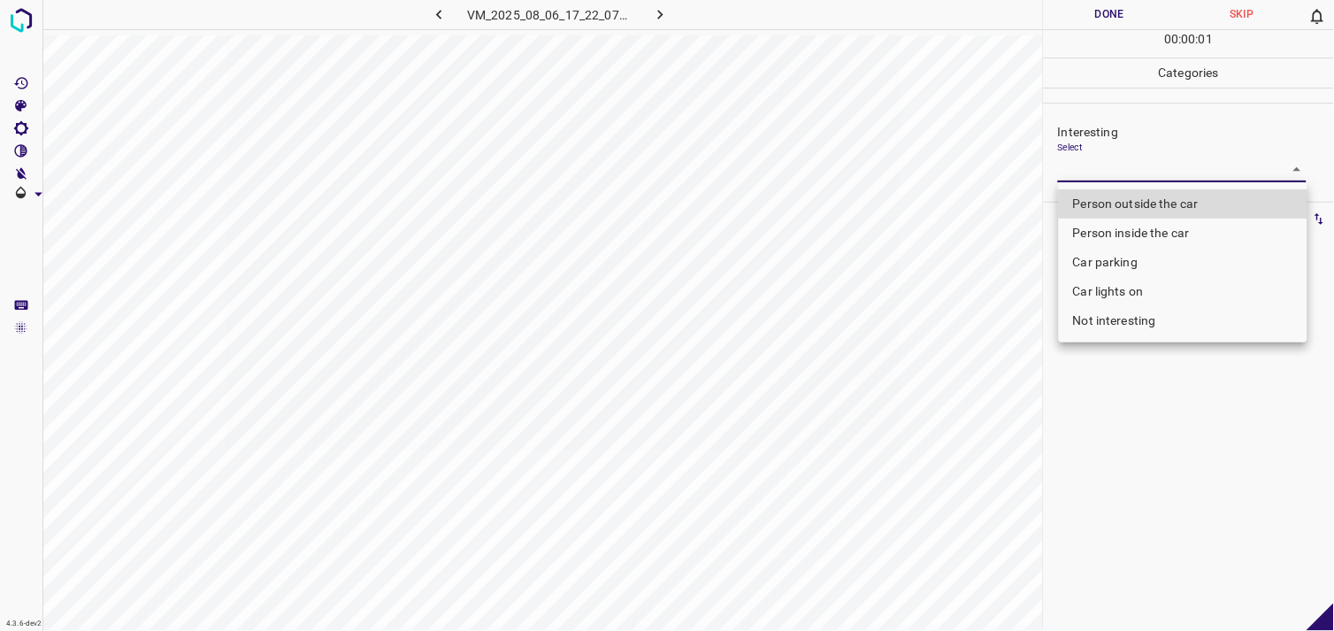
click at [1087, 179] on body "4.3.6-dev2 VM_2025_08_06_17_22_07_495_01.gif Done Skip 0 00 : 00 : 01 Categorie…" at bounding box center [667, 315] width 1334 height 631
click at [1106, 286] on li "Car lights on" at bounding box center [1183, 291] width 249 height 29
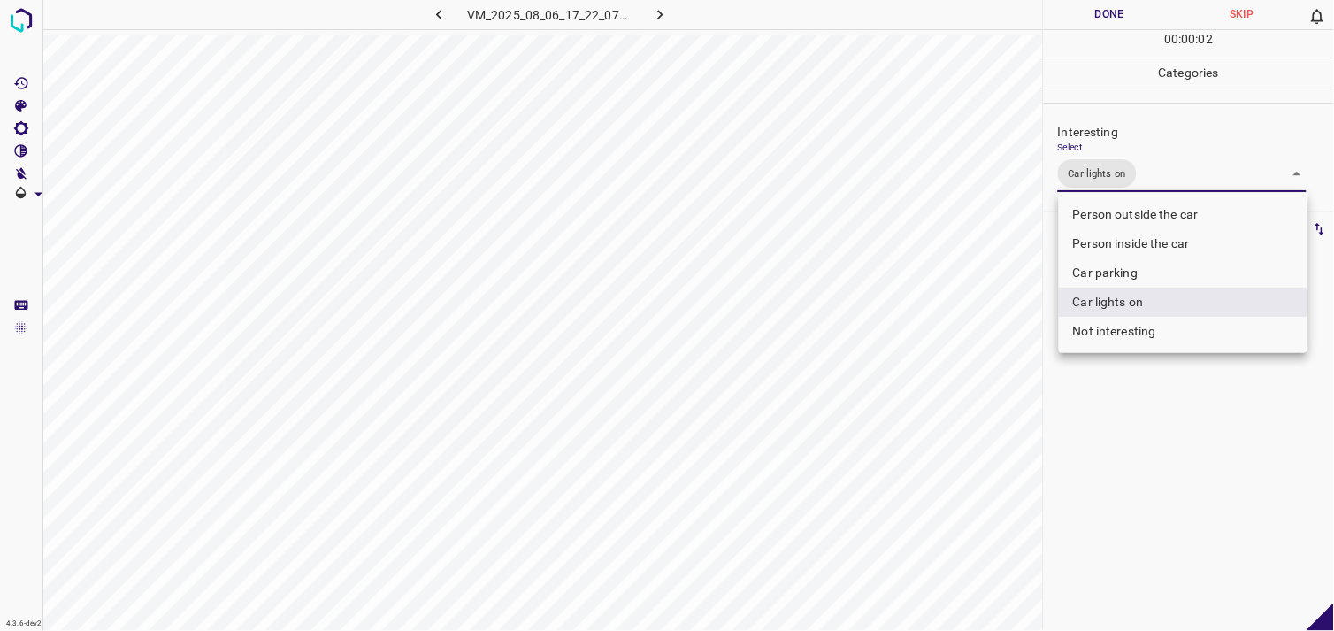
click at [1137, 219] on li "Person outside the car" at bounding box center [1183, 214] width 249 height 29
type input "Car lights on,Person outside the car"
click at [1131, 439] on div at bounding box center [667, 315] width 1334 height 631
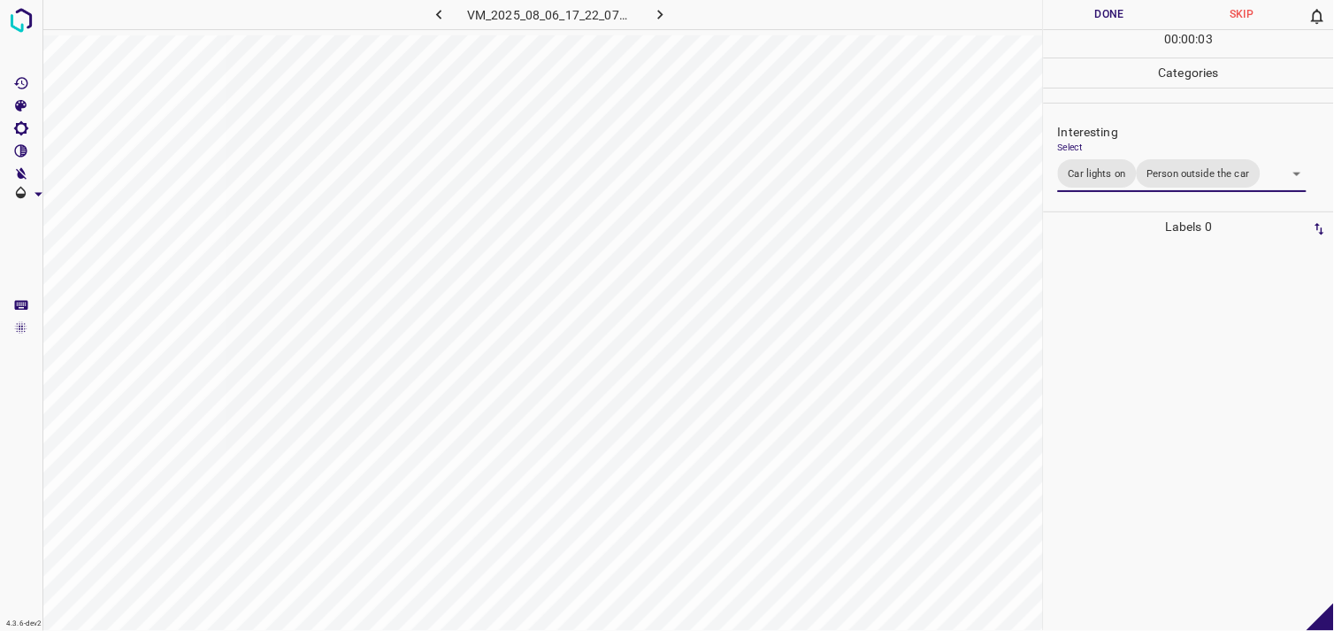
click at [1134, 373] on div at bounding box center [1189, 436] width 280 height 389
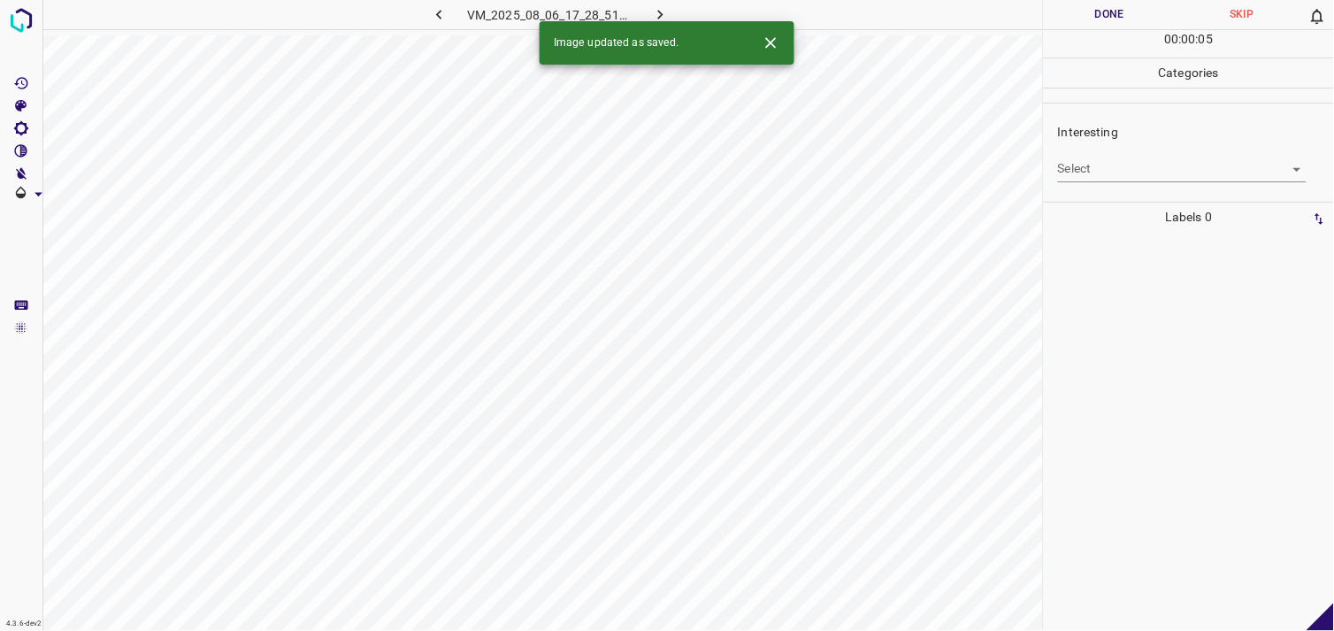
click at [1117, 170] on body "4.3.6-dev2 VM_2025_08_06_17_28_51_746_00.gif Done Skip 0 00 : 00 : 05 Categorie…" at bounding box center [667, 315] width 1334 height 631
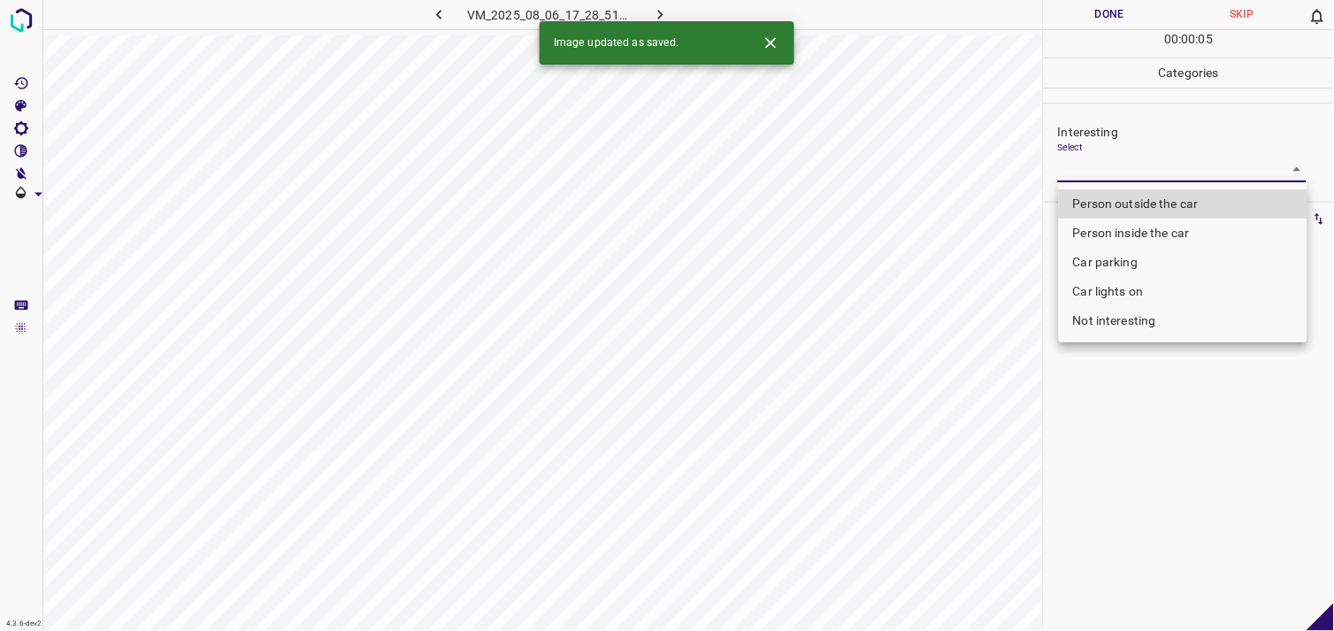
click at [1127, 197] on li "Person outside the car" at bounding box center [1183, 203] width 249 height 29
type input "Person outside the car"
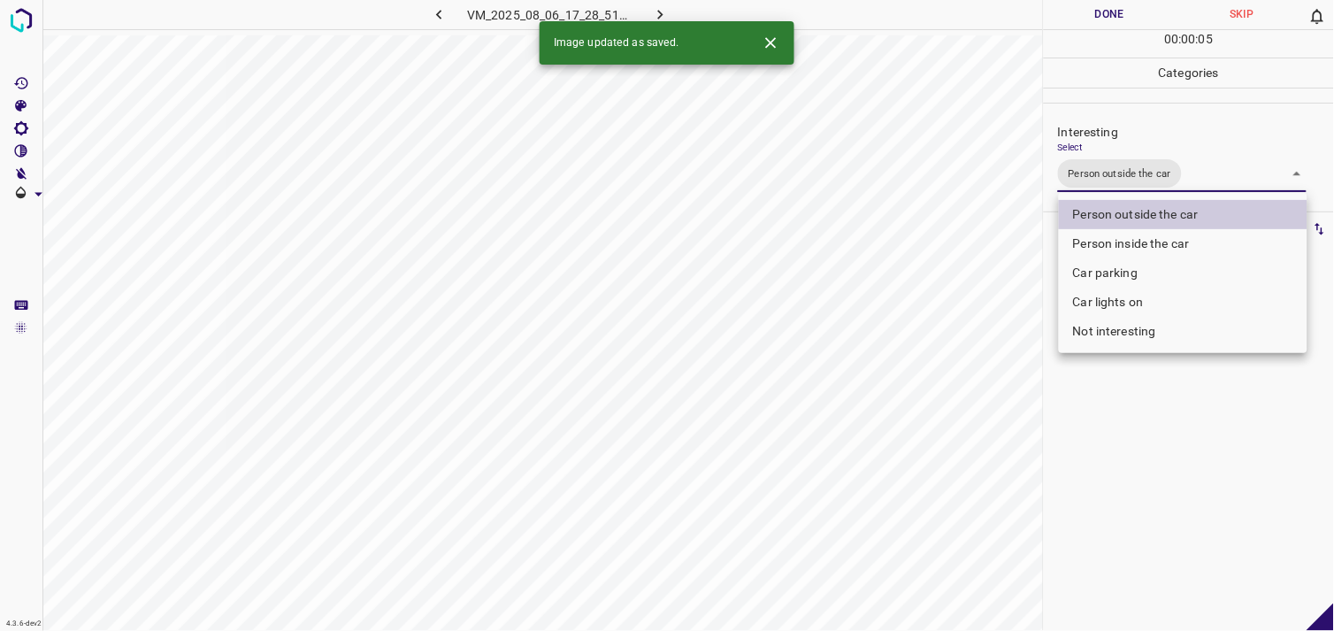
click at [1112, 422] on div at bounding box center [667, 315] width 1334 height 631
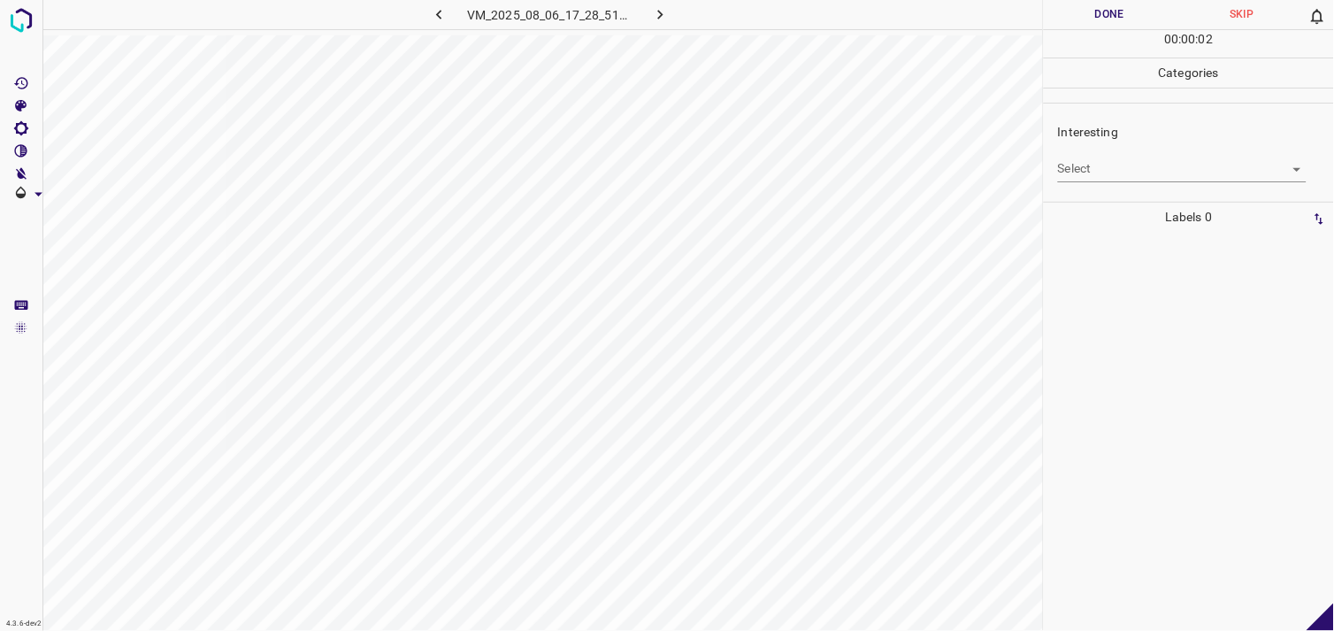
click at [442, 4] on button "button" at bounding box center [439, 14] width 57 height 29
click at [1137, 195] on div "Interesting Select Person outside the car Person outside the car" at bounding box center [1189, 158] width 290 height 94
click at [1148, 188] on body "4.3.6-dev2 VM_2025_08_06_17_28_51_746_00.gif Done Skip 0 00 : 00 : 04 Categorie…" at bounding box center [667, 315] width 1334 height 631
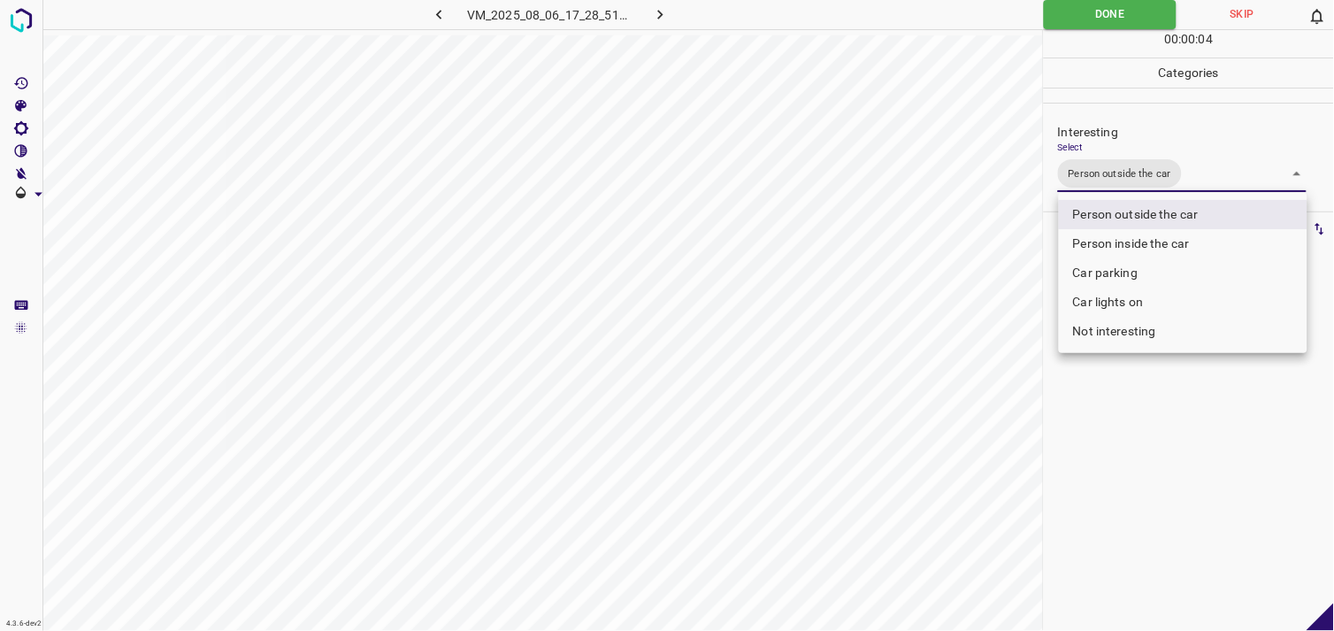
click at [1155, 304] on li "Car lights on" at bounding box center [1183, 302] width 249 height 29
type input "Person outside the car,Car lights on"
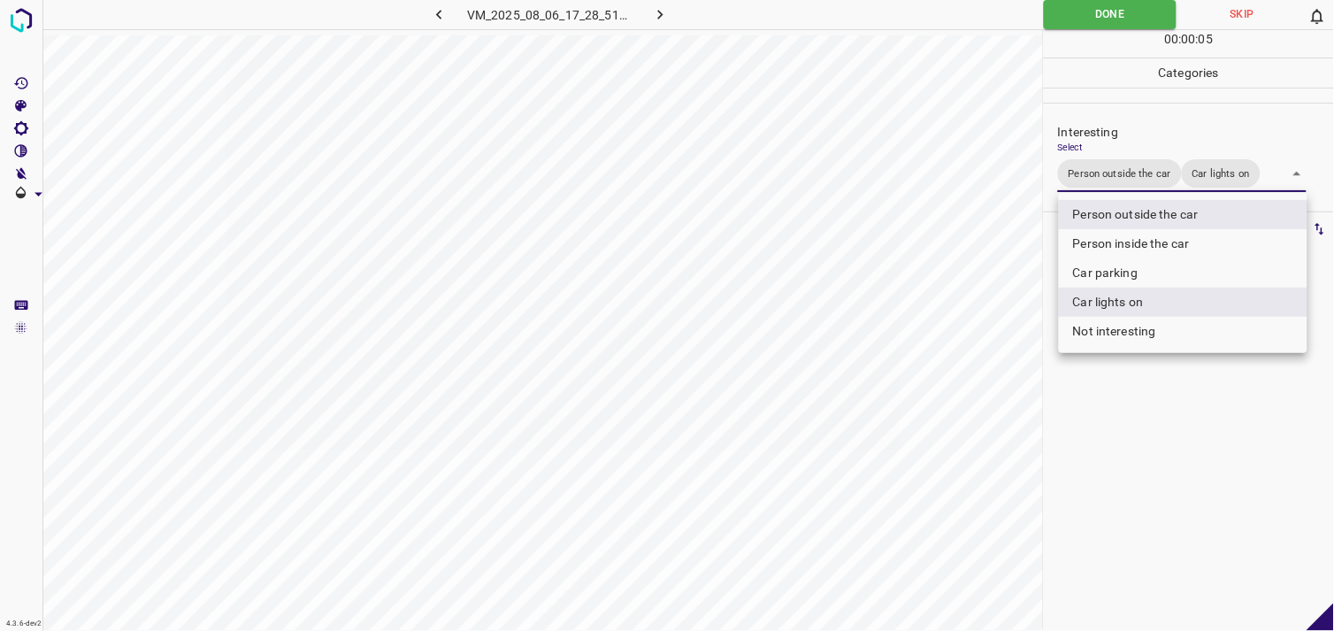
click at [1169, 413] on div at bounding box center [667, 315] width 1334 height 631
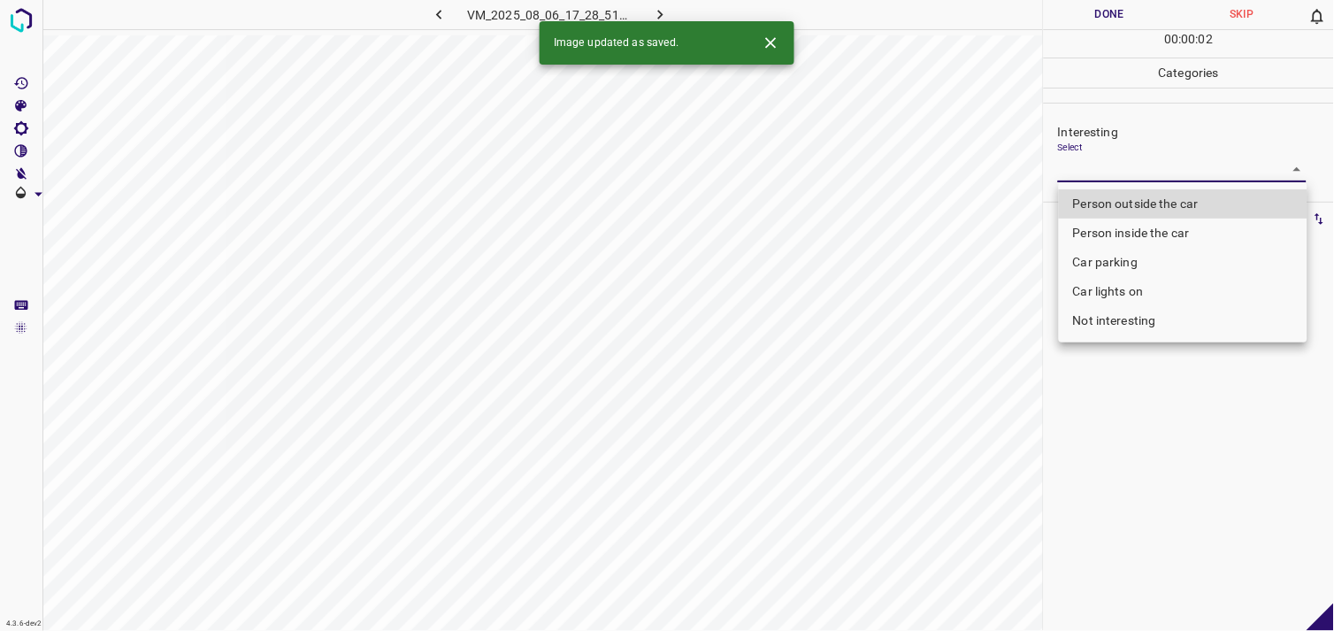
click at [1103, 175] on body "4.3.6-dev2 VM_2025_08_06_17_28_51_746_14.gif Done Skip 0 00 : 00 : 02 Categorie…" at bounding box center [667, 315] width 1334 height 631
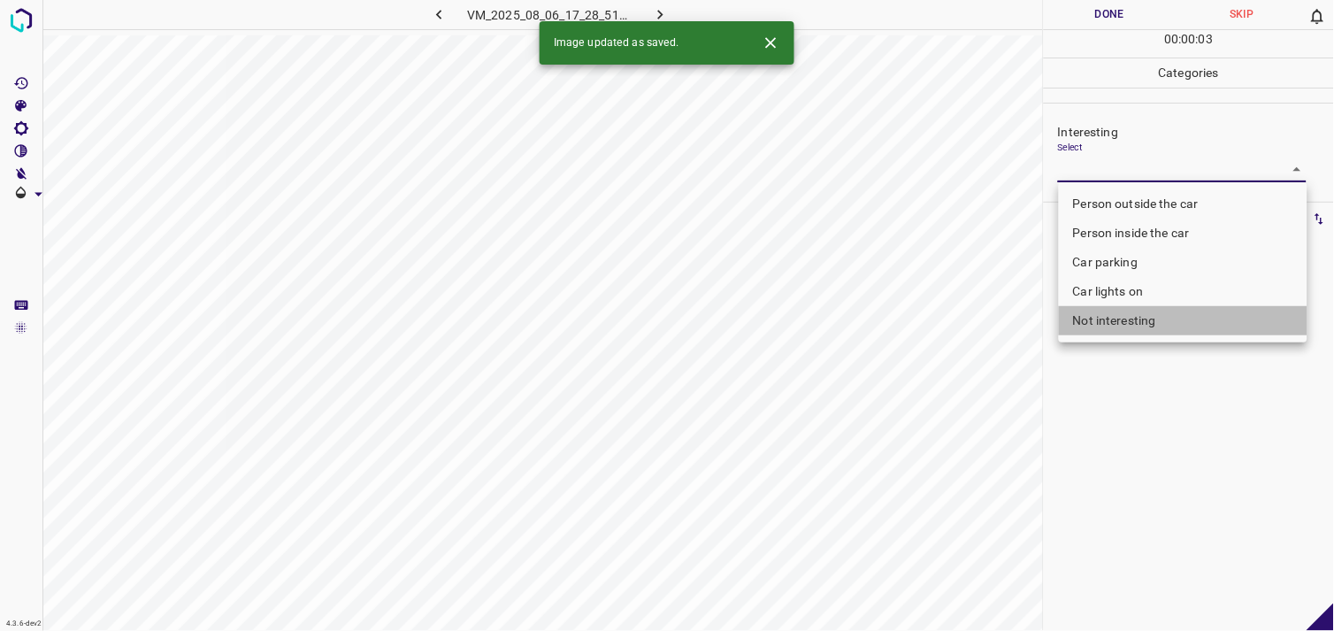
click at [1099, 317] on li "Not interesting" at bounding box center [1183, 320] width 249 height 29
type input "Not interesting"
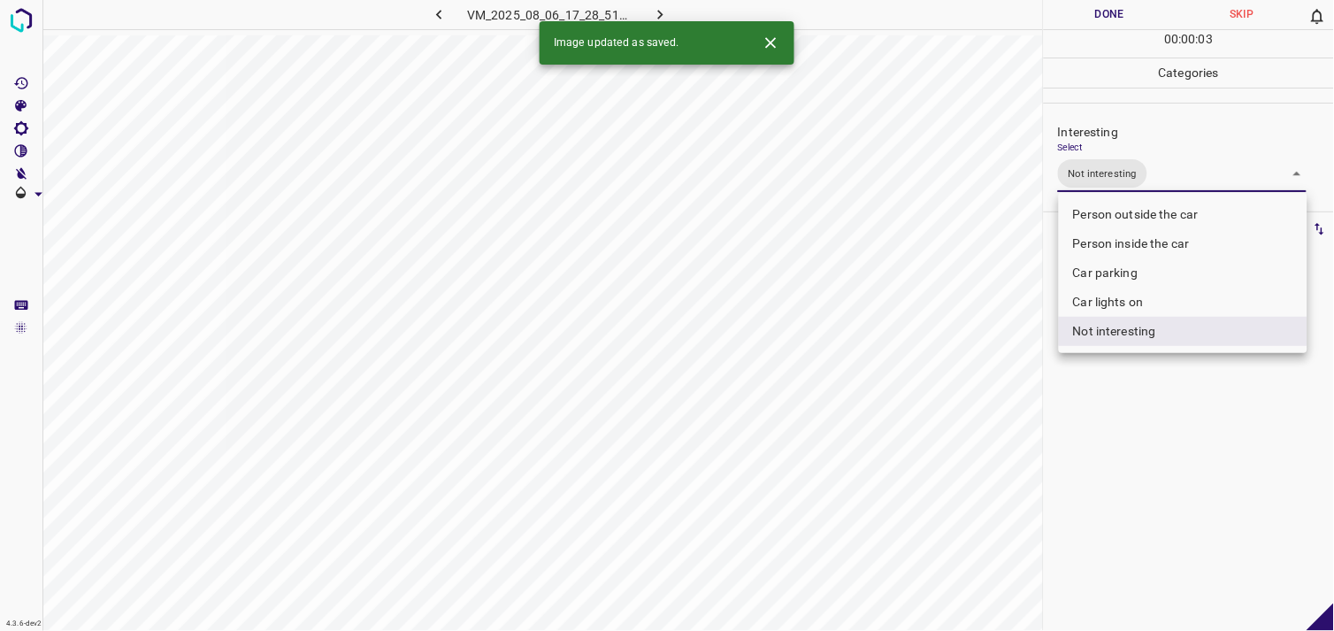
click at [1108, 393] on div at bounding box center [667, 315] width 1334 height 631
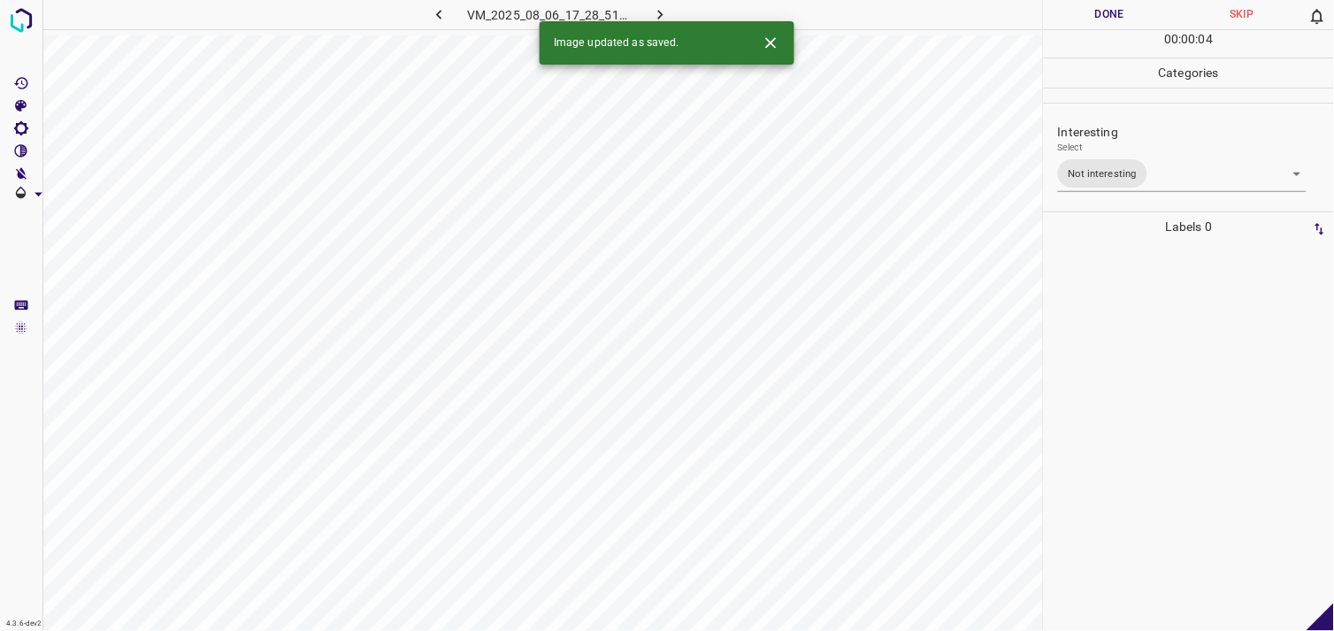
click at [1106, 350] on div at bounding box center [1189, 436] width 280 height 389
click at [1144, 201] on ul "Interesting Select ​" at bounding box center [1189, 152] width 290 height 97
click at [1140, 180] on body "4.3.6-dev2 VM_2025_08_06_18_27_25_871_03.gif Done Skip 0 00 : 01 : 16 Categorie…" at bounding box center [667, 315] width 1334 height 631
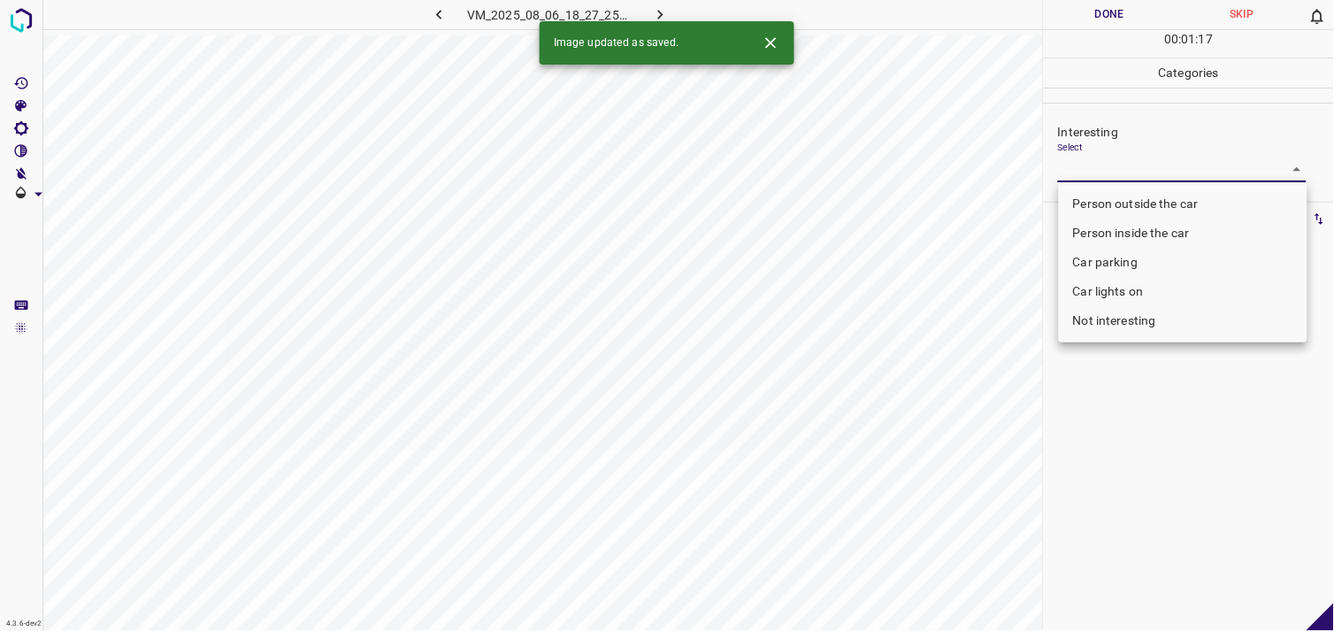
click at [1149, 206] on li "Person outside the car" at bounding box center [1183, 203] width 249 height 29
type input "Person outside the car"
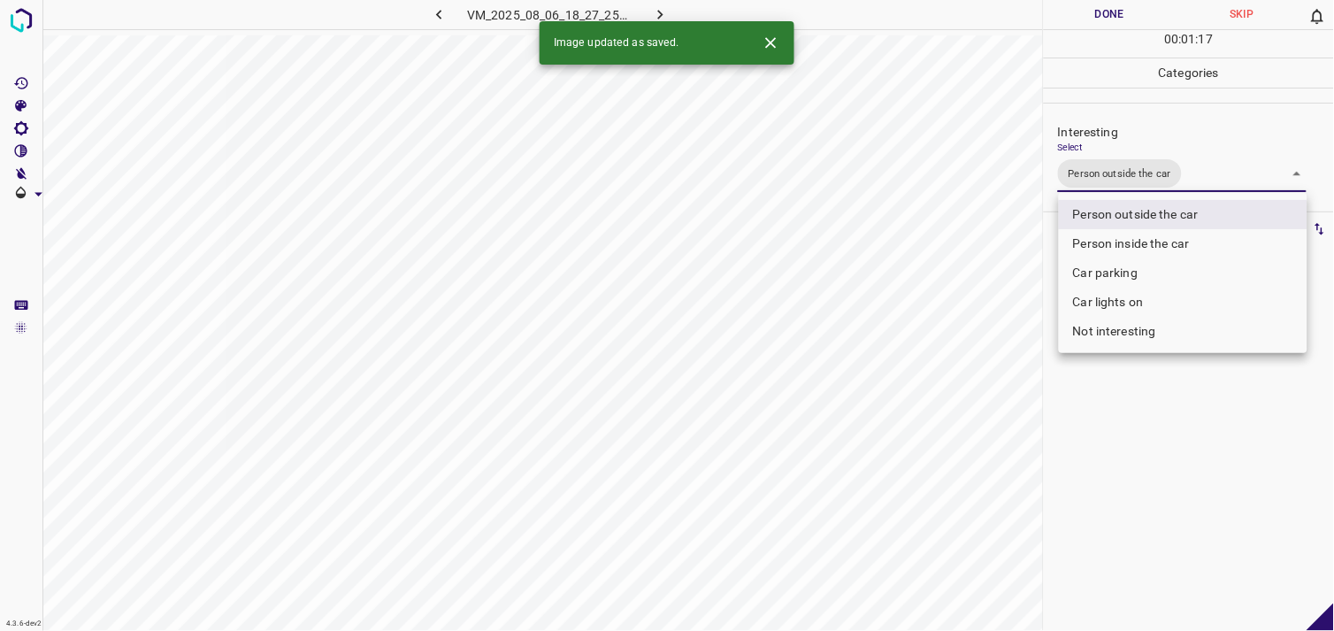
click at [1144, 473] on div at bounding box center [667, 315] width 1334 height 631
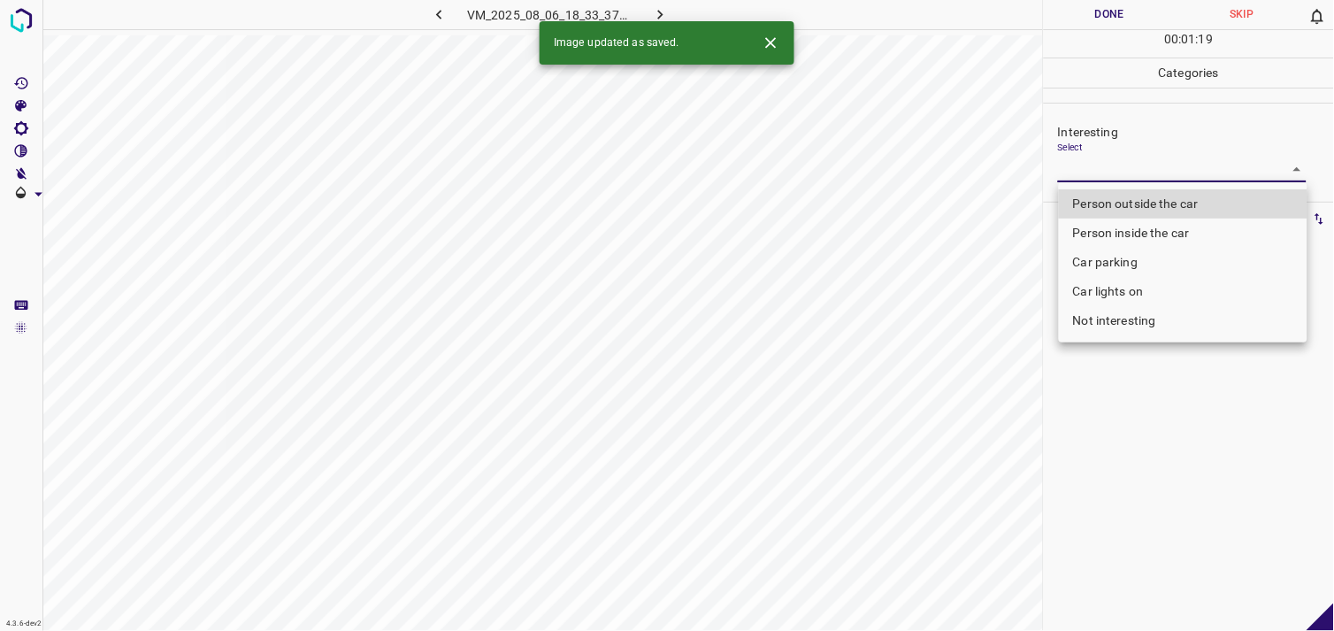
click at [1115, 179] on body "4.3.6-dev2 VM_2025_08_06_18_33_37_070_01.gif Done Skip 0 00 : 01 : 19 Categorie…" at bounding box center [667, 315] width 1334 height 631
click at [1135, 204] on li "Person outside the car" at bounding box center [1183, 203] width 249 height 29
type input "Person outside the car"
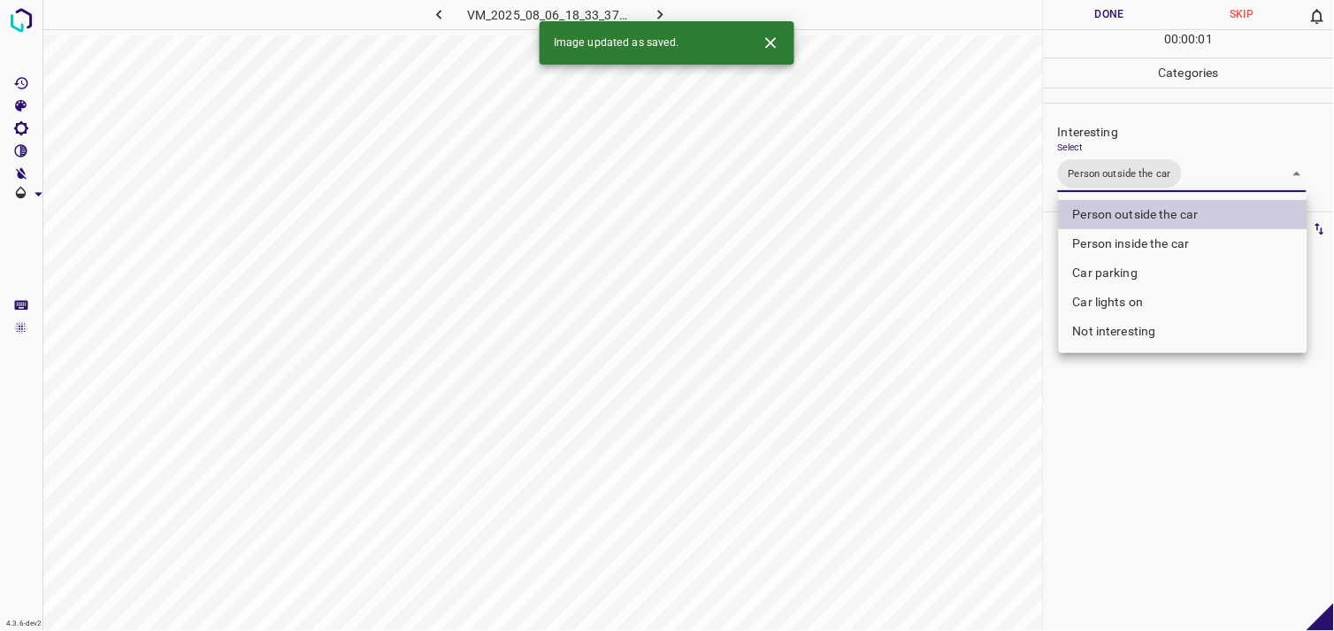
click at [1093, 496] on div at bounding box center [667, 315] width 1334 height 631
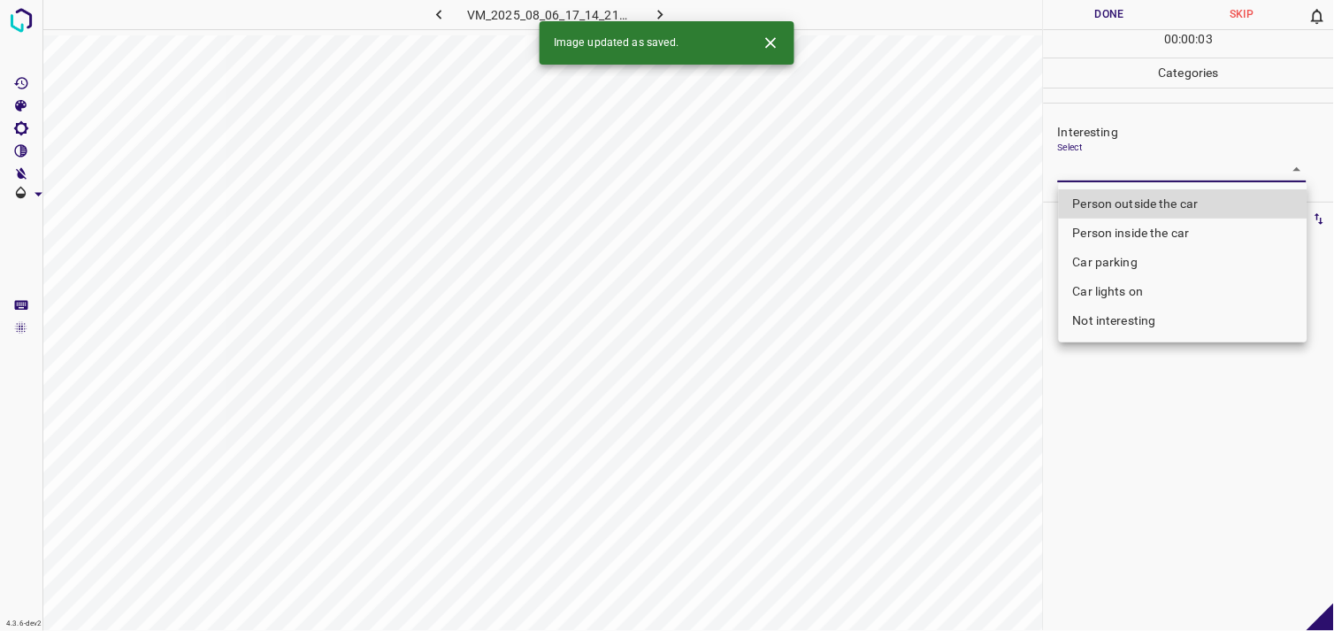
click at [1101, 174] on body "4.3.6-dev2 VM_2025_08_06_17_14_21_254_01.gif Done Skip 0 00 : 00 : 03 Categorie…" at bounding box center [667, 315] width 1334 height 631
click at [1126, 200] on li "Person outside the car" at bounding box center [1183, 203] width 249 height 29
type input "Person outside the car"
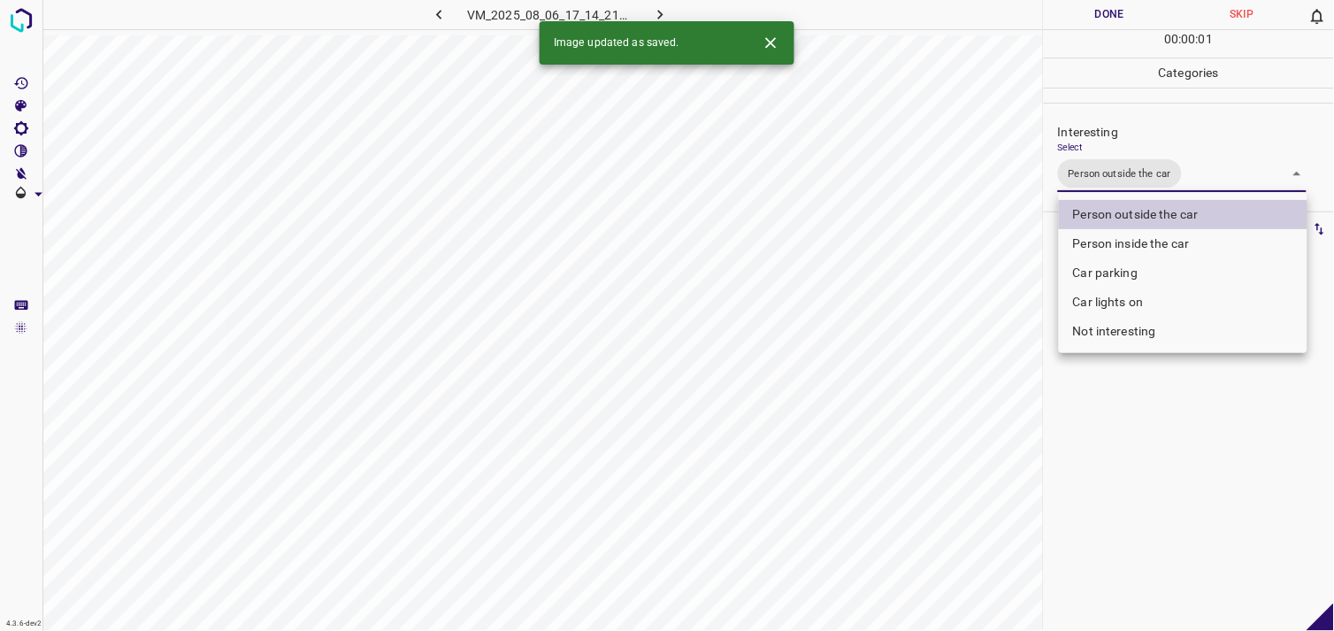
click at [1138, 404] on div at bounding box center [667, 315] width 1334 height 631
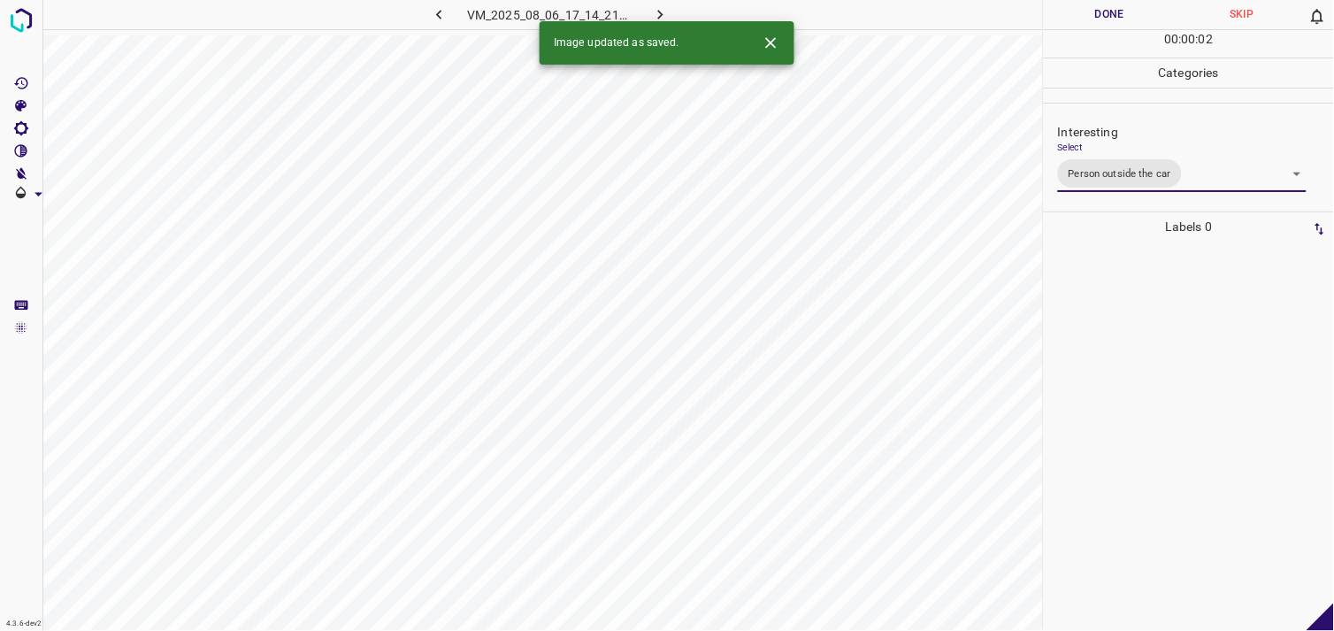
click at [1138, 396] on div at bounding box center [1189, 436] width 280 height 389
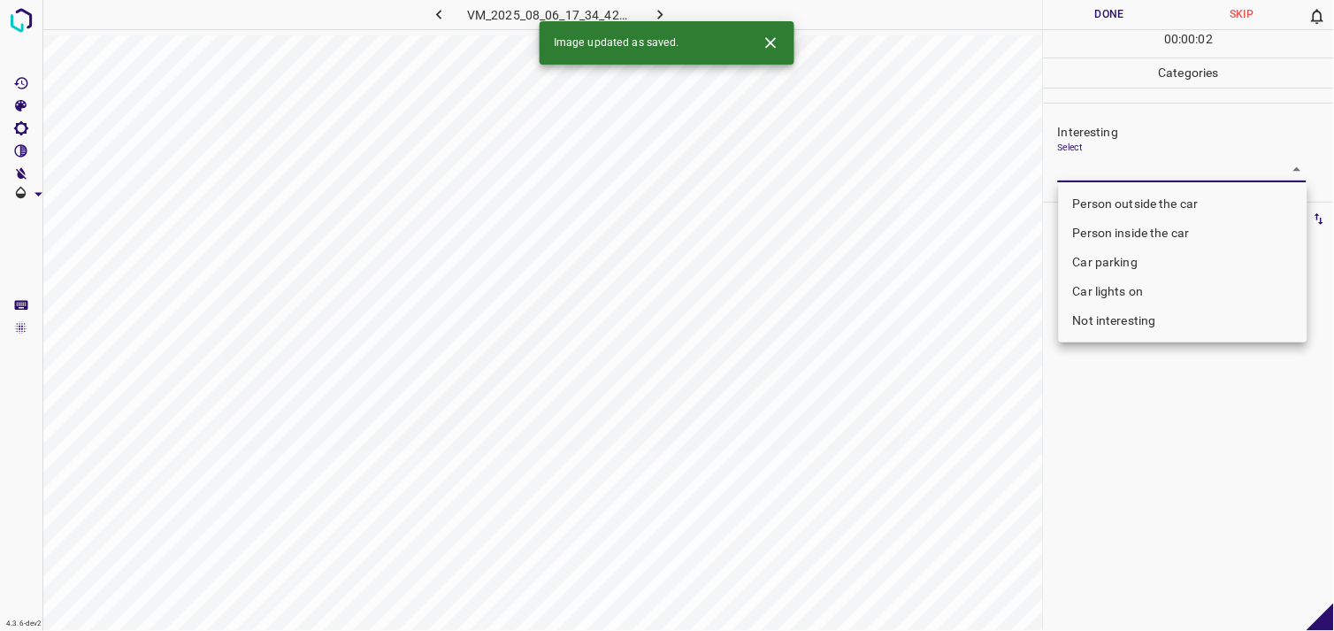
click at [1094, 166] on body "4.3.6-dev2 VM_2025_08_06_17_34_42_217_08.gif Done Skip 0 00 : 00 : 02 Categorie…" at bounding box center [667, 315] width 1334 height 631
click at [1122, 232] on li "Person inside the car" at bounding box center [1183, 233] width 249 height 29
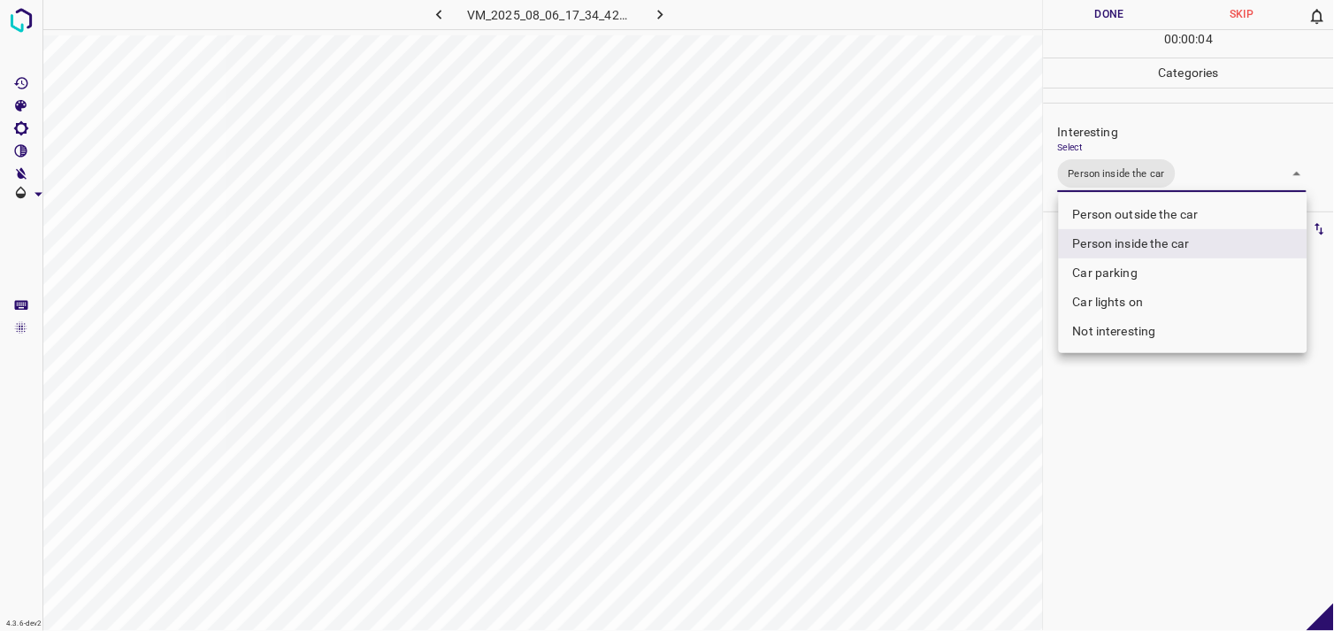
click at [1118, 304] on li "Car lights on" at bounding box center [1183, 302] width 249 height 29
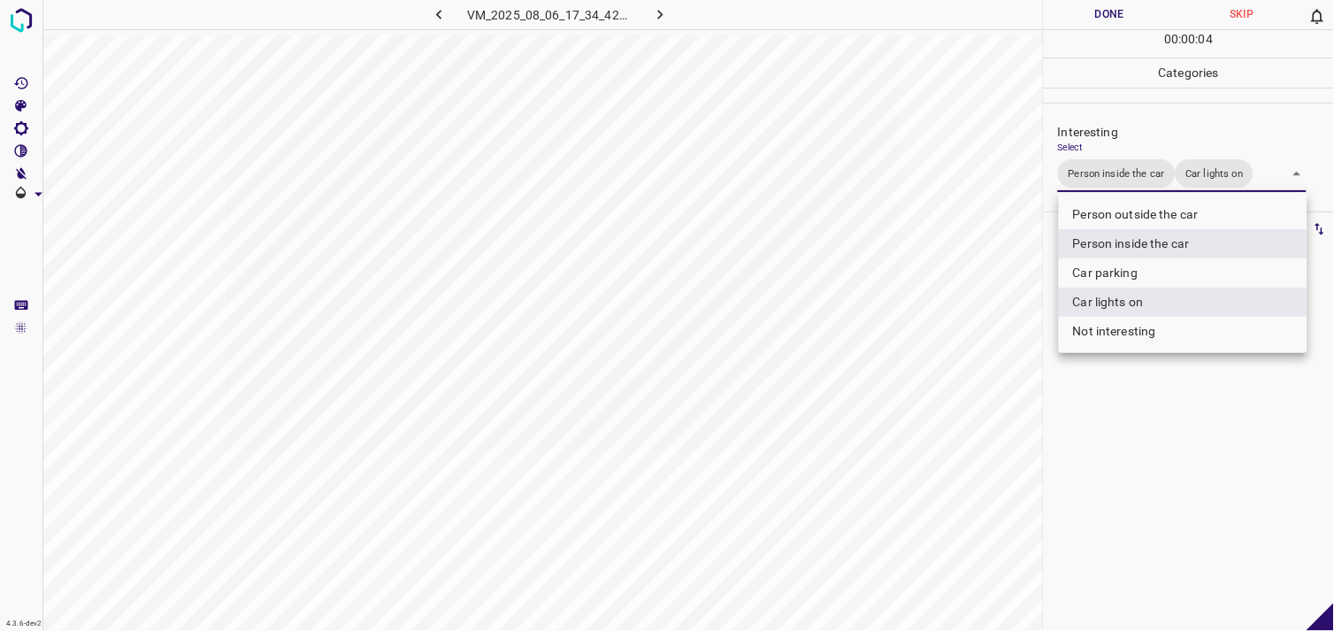
type input "Person inside the car,Car lights on"
click at [1126, 411] on div at bounding box center [667, 315] width 1334 height 631
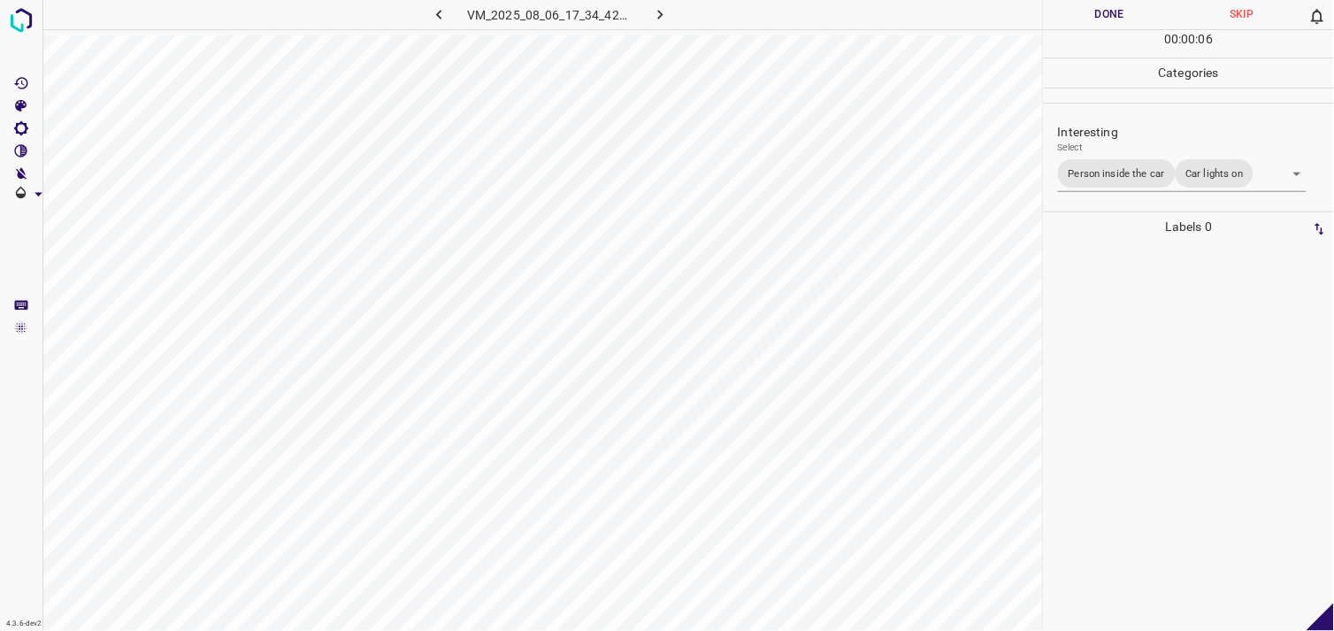
click at [1125, 377] on div at bounding box center [1189, 436] width 280 height 389
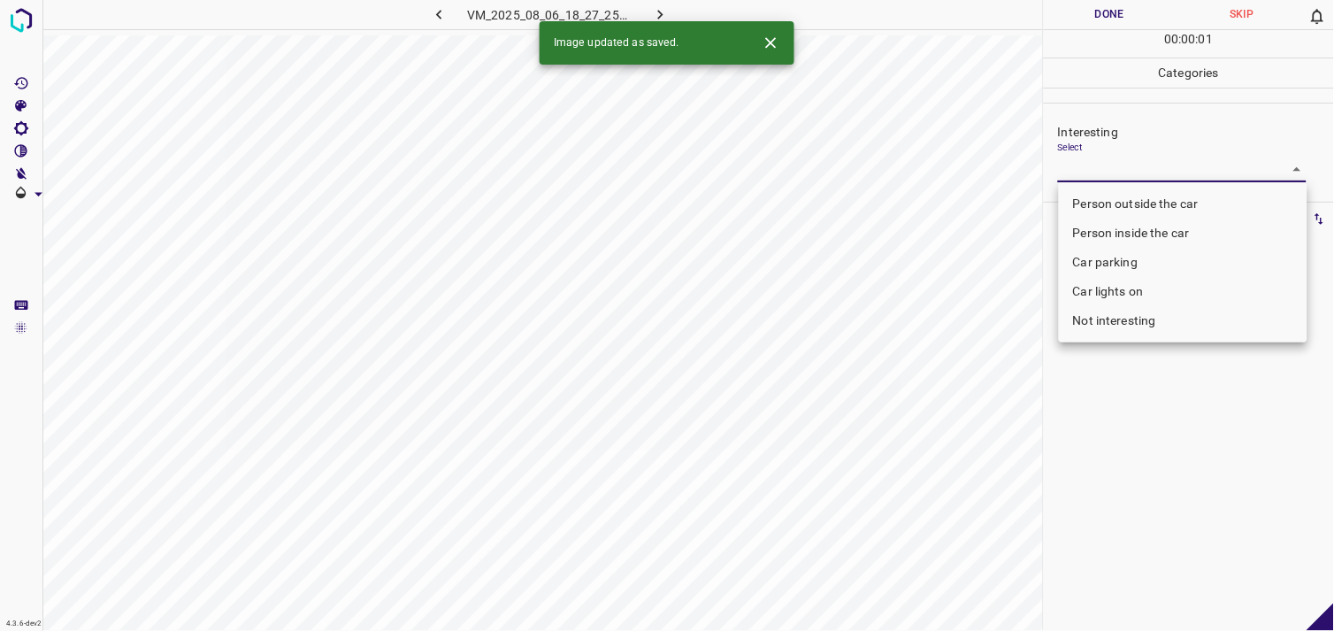
click at [1126, 170] on body "4.3.6-dev2 VM_2025_08_06_18_27_25_871_01.gif Done Skip 0 00 : 00 : 01 Categorie…" at bounding box center [667, 315] width 1334 height 631
click at [1159, 196] on li "Person outside the car" at bounding box center [1183, 203] width 249 height 29
type input "Person outside the car"
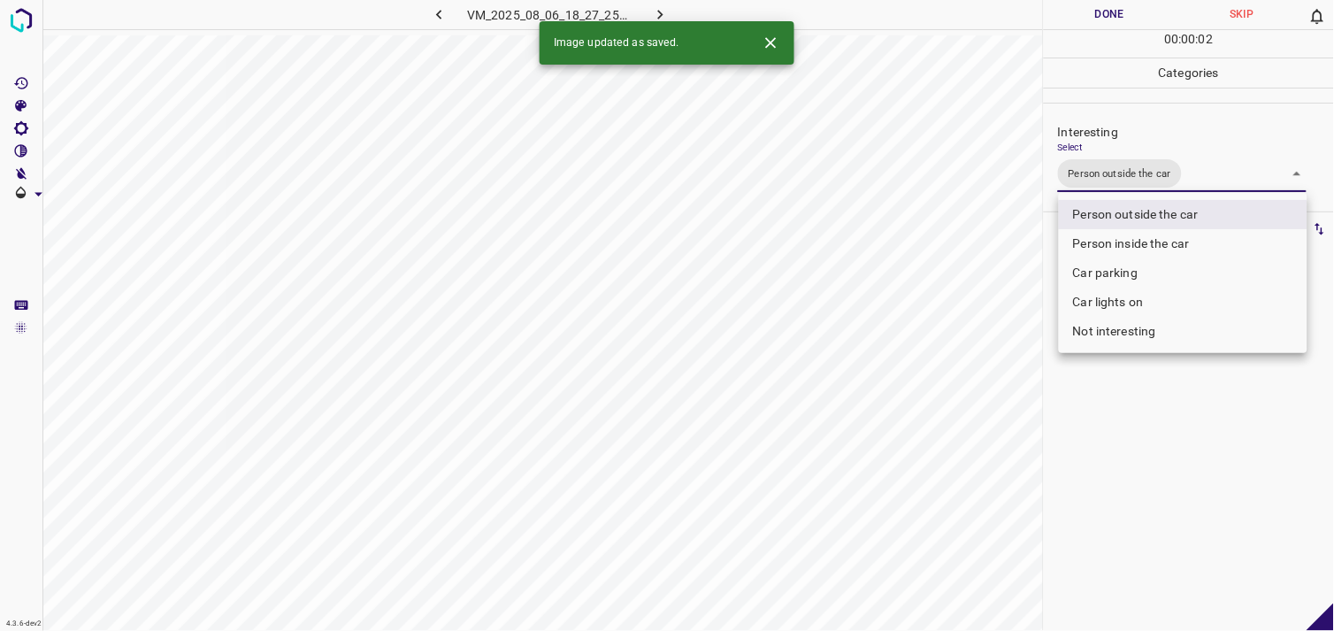
click at [1164, 402] on div at bounding box center [667, 315] width 1334 height 631
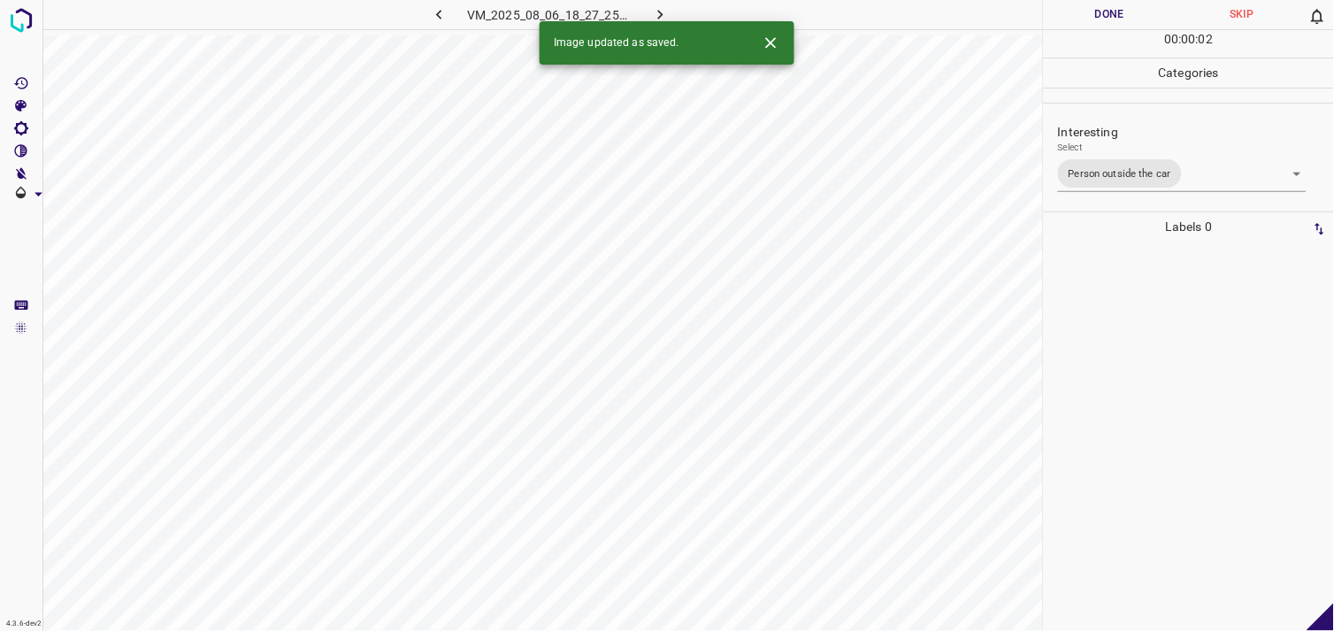
click at [1154, 382] on div at bounding box center [1189, 436] width 280 height 389
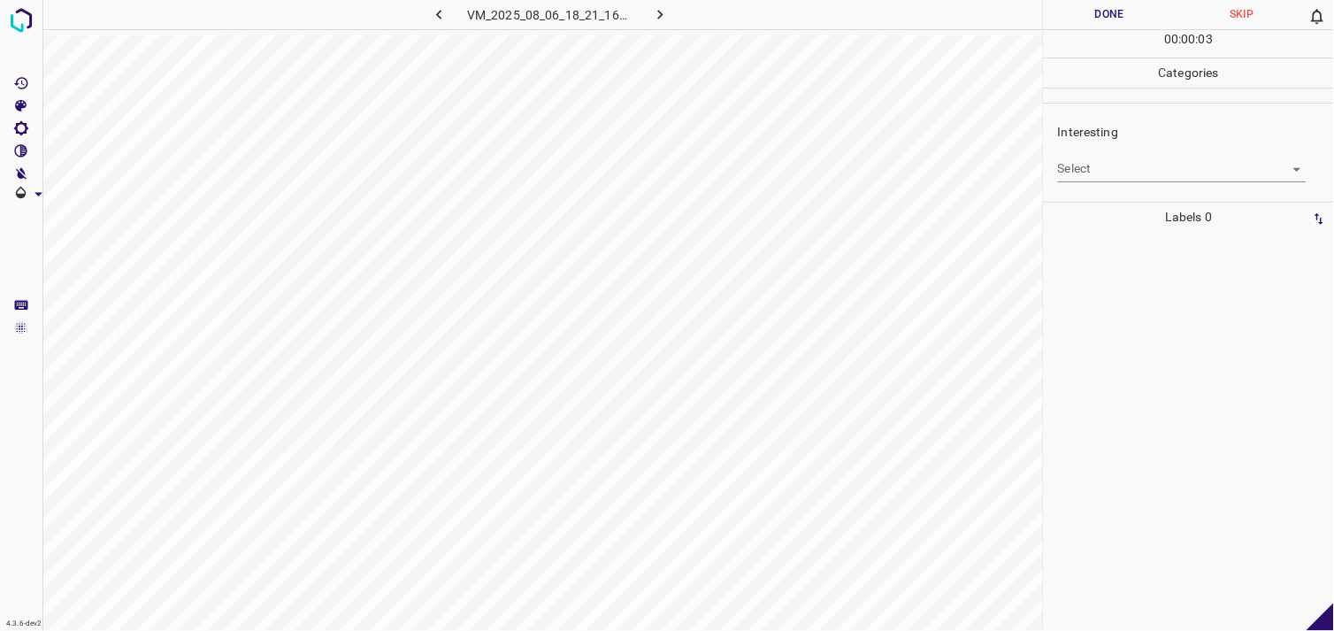
click at [1097, 172] on body "4.3.6-dev2 VM_2025_08_06_18_21_16_553_04.gif Done Skip 0 00 : 00 : 03 Categorie…" at bounding box center [667, 315] width 1334 height 631
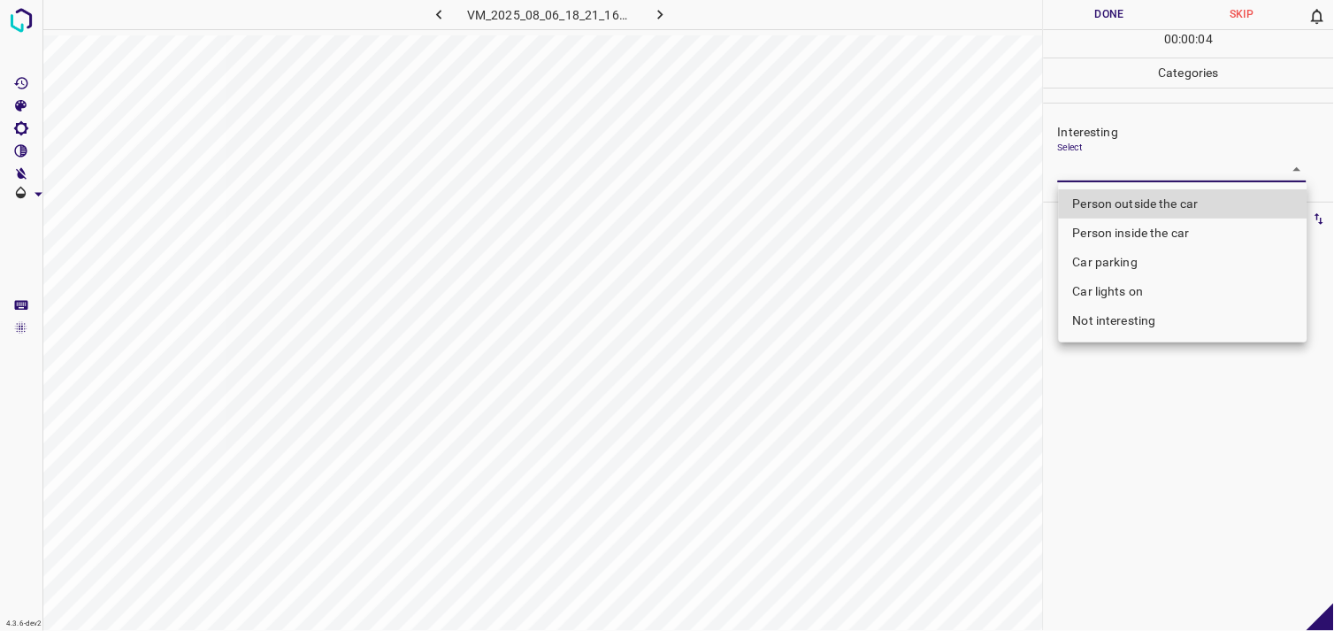
click at [1139, 210] on li "Person outside the car" at bounding box center [1183, 203] width 249 height 29
type input "Person outside the car"
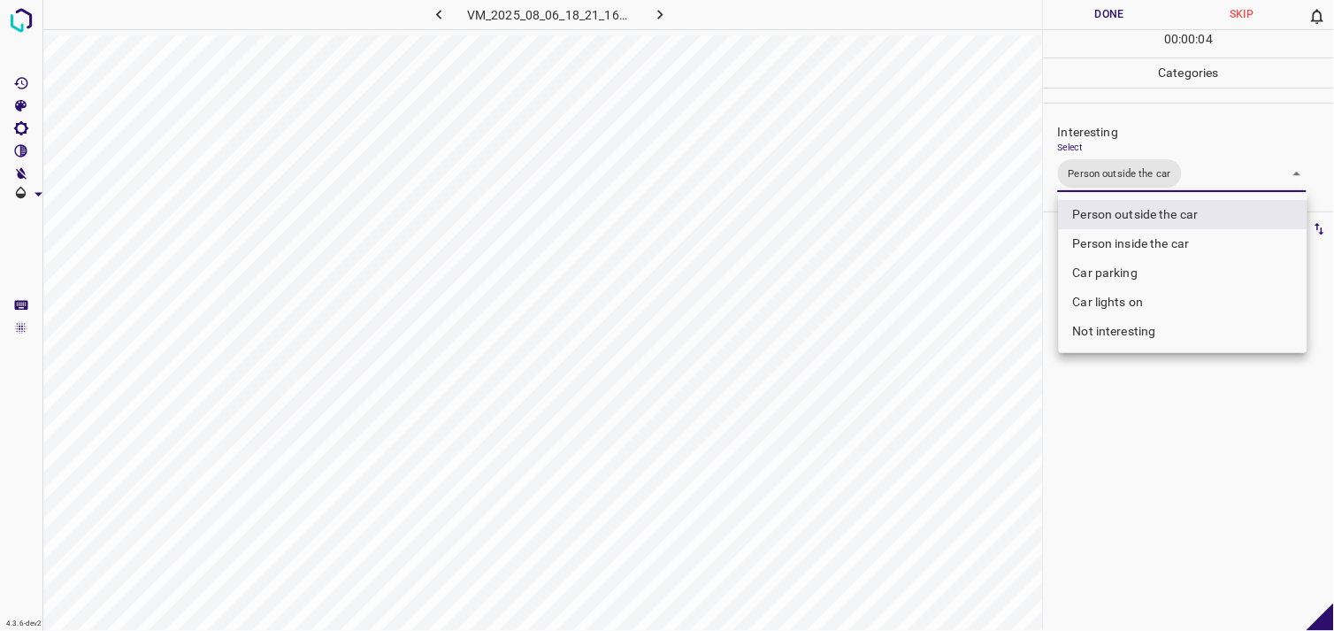
click at [1173, 409] on div at bounding box center [667, 315] width 1334 height 631
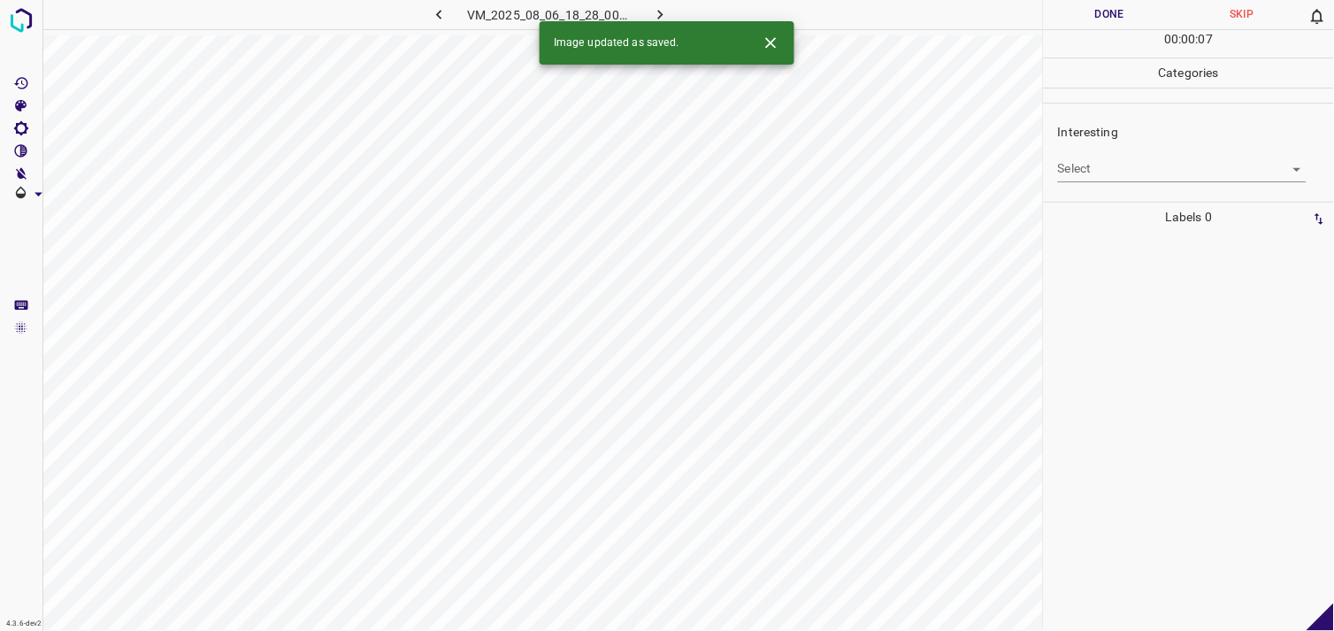
click at [1146, 162] on body "4.3.6-dev2 VM_2025_08_06_18_28_00_056_00.gif Done Skip 0 00 : 00 : 07 Categorie…" at bounding box center [667, 315] width 1334 height 631
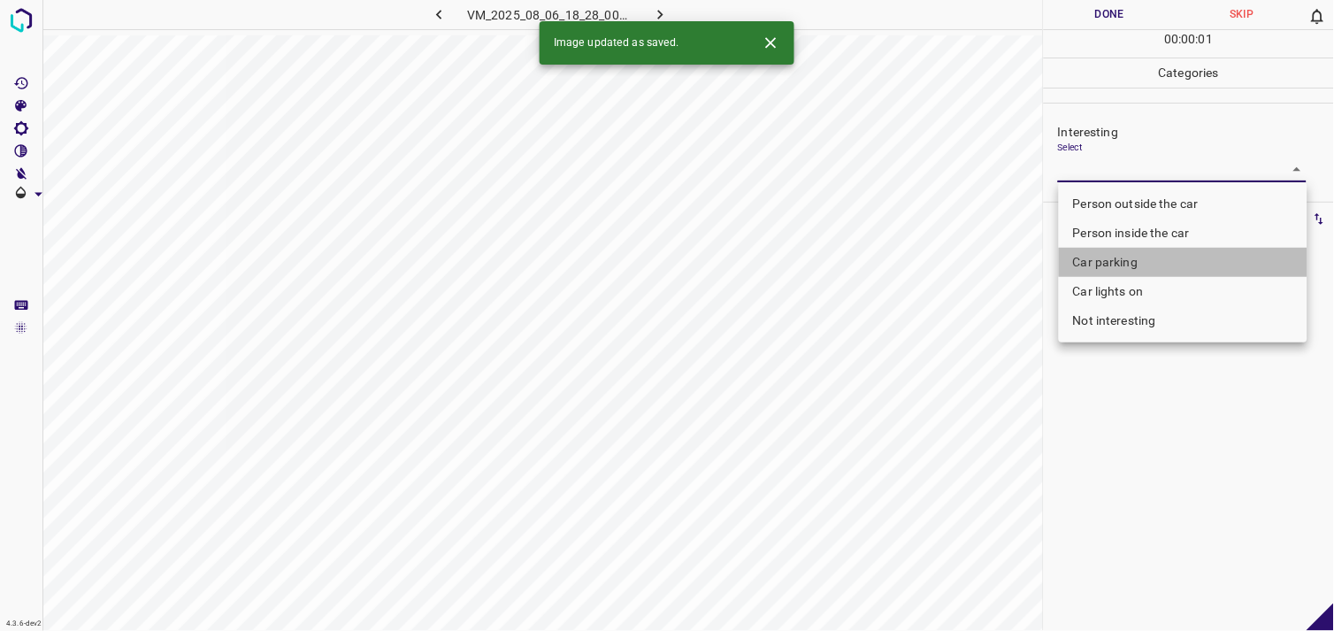
click at [1140, 253] on li "Car parking" at bounding box center [1183, 262] width 249 height 29
type input "Car parking"
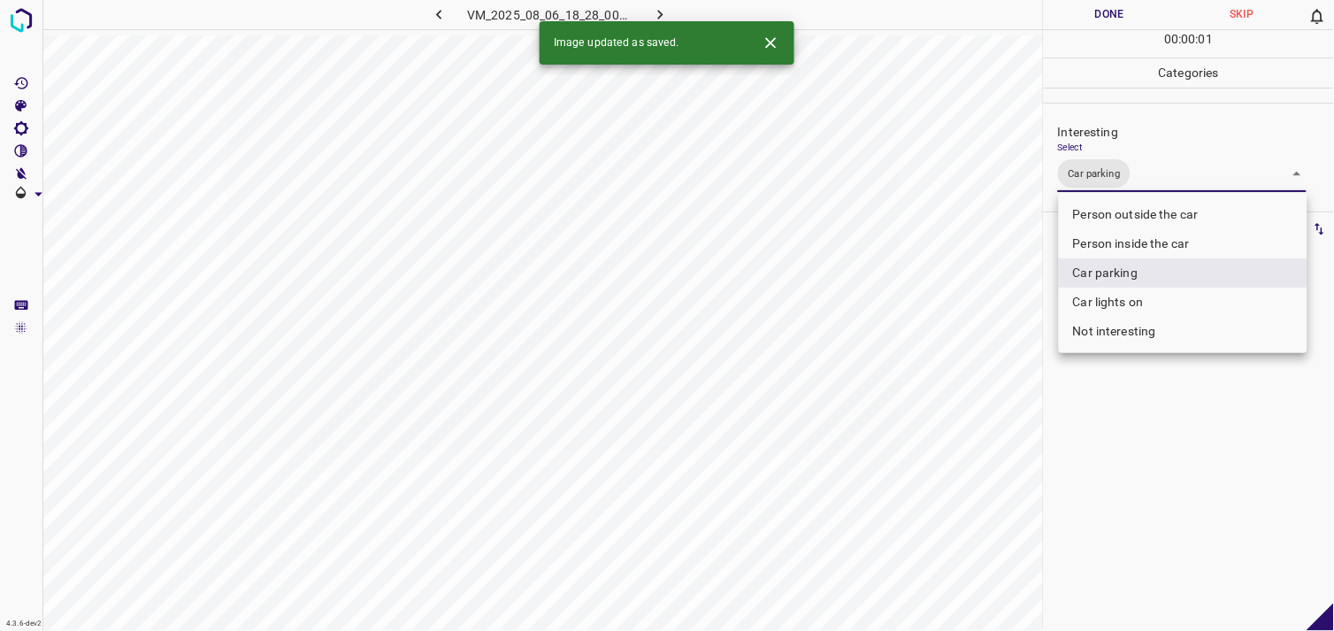
click at [1144, 432] on div at bounding box center [667, 315] width 1334 height 631
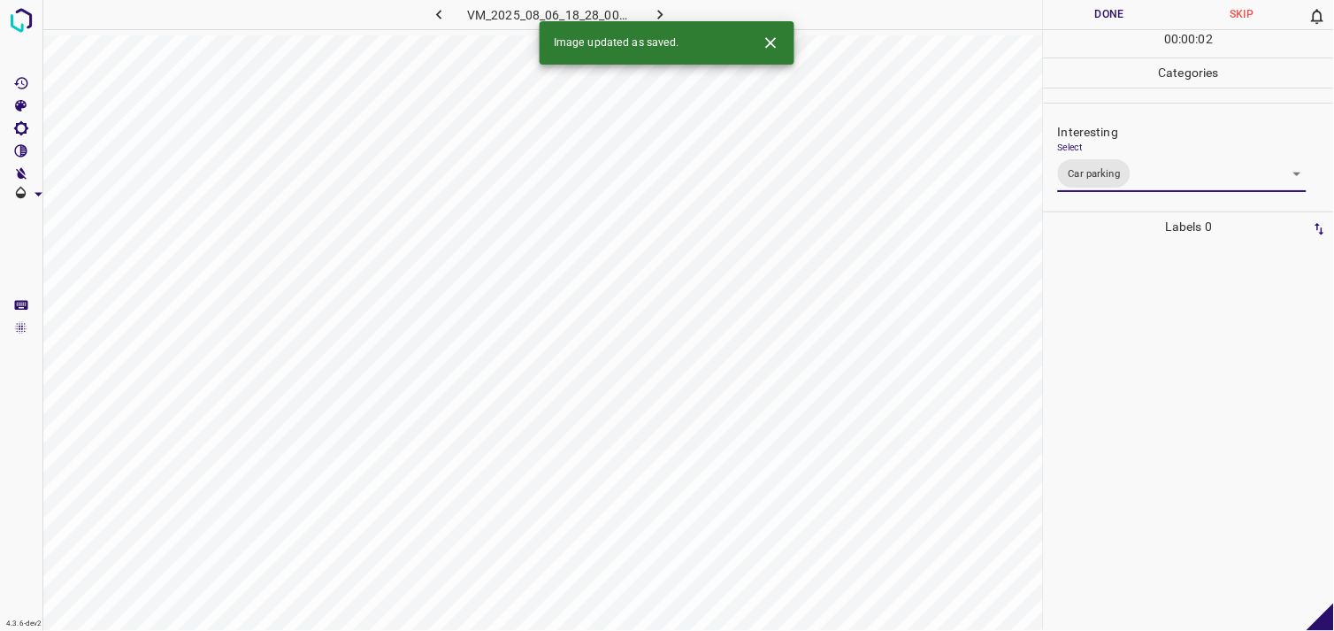
click at [1130, 394] on div at bounding box center [1189, 436] width 280 height 389
click at [1102, 169] on body "4.3.6-dev2 VM_2025_08_06_17_28_51_746_12.gif Done Skip 0 00 : 00 : 04 Categorie…" at bounding box center [667, 315] width 1334 height 631
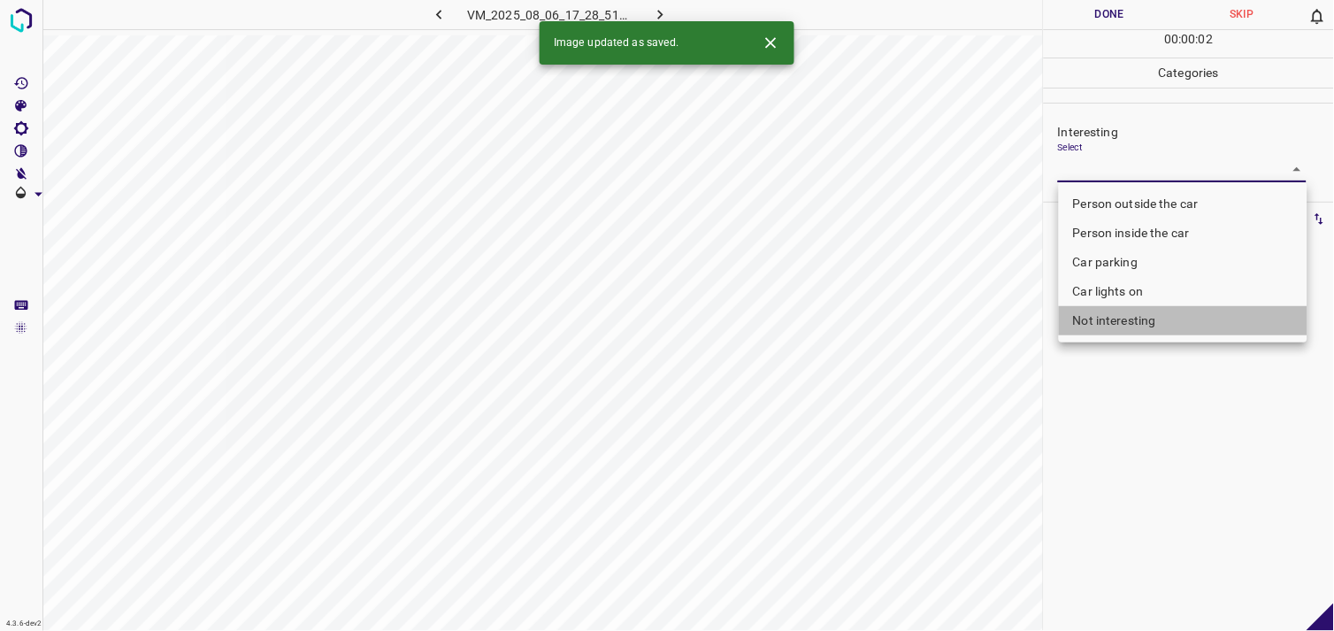
click at [1121, 321] on li "Not interesting" at bounding box center [1183, 320] width 249 height 29
type input "Not interesting"
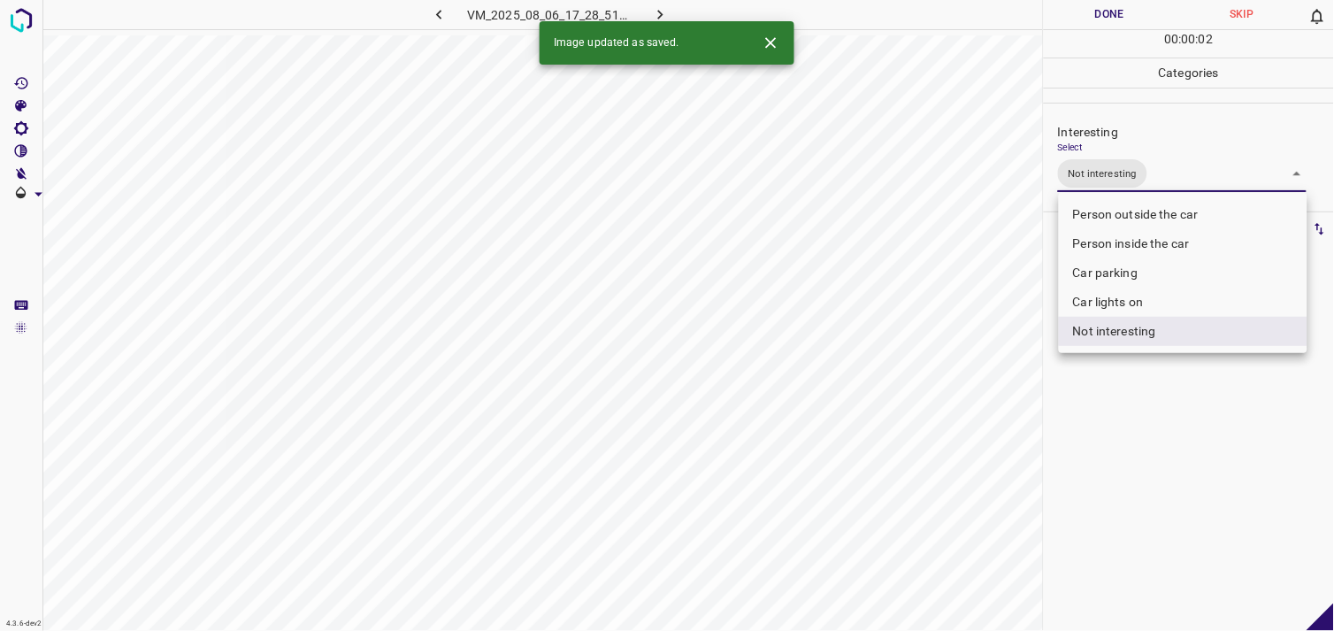
click at [1130, 411] on div at bounding box center [667, 315] width 1334 height 631
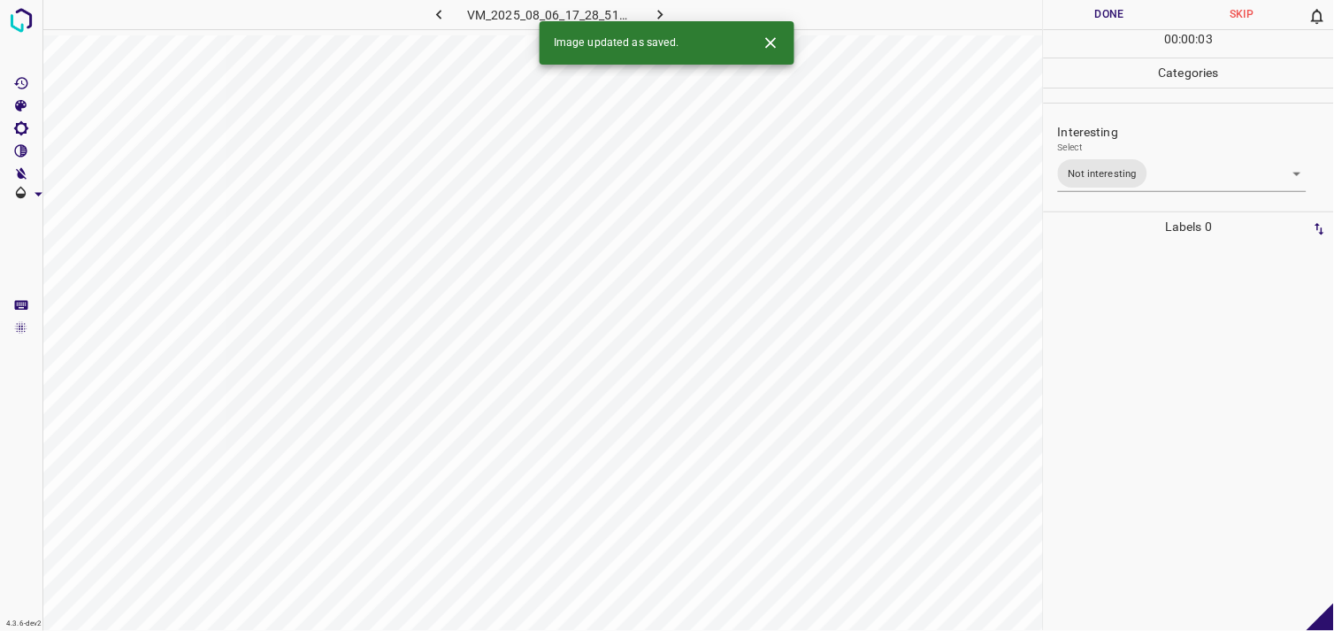
click at [1115, 396] on div at bounding box center [1189, 436] width 280 height 389
click at [1329, 367] on div "Labels 0" at bounding box center [1189, 417] width 290 height 428
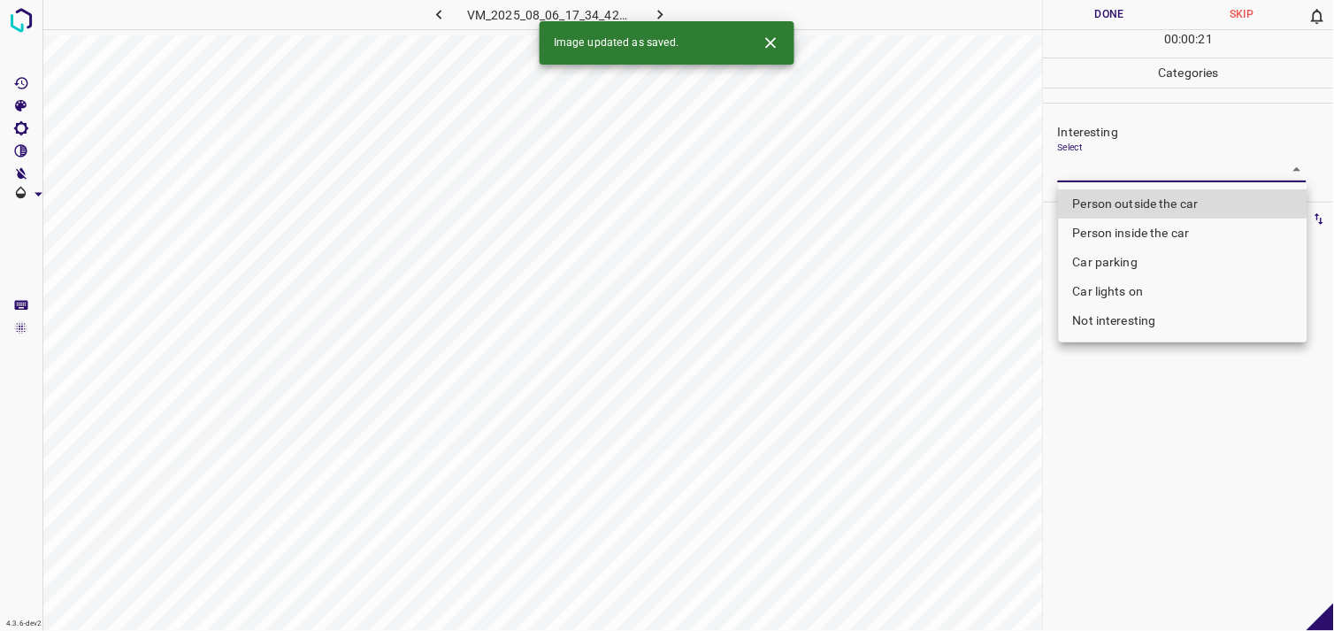
click at [1103, 159] on body "4.3.6-dev2 VM_2025_08_06_17_34_42_217_07.gif Done Skip 0 00 : 00 : 21 Categorie…" at bounding box center [667, 315] width 1334 height 631
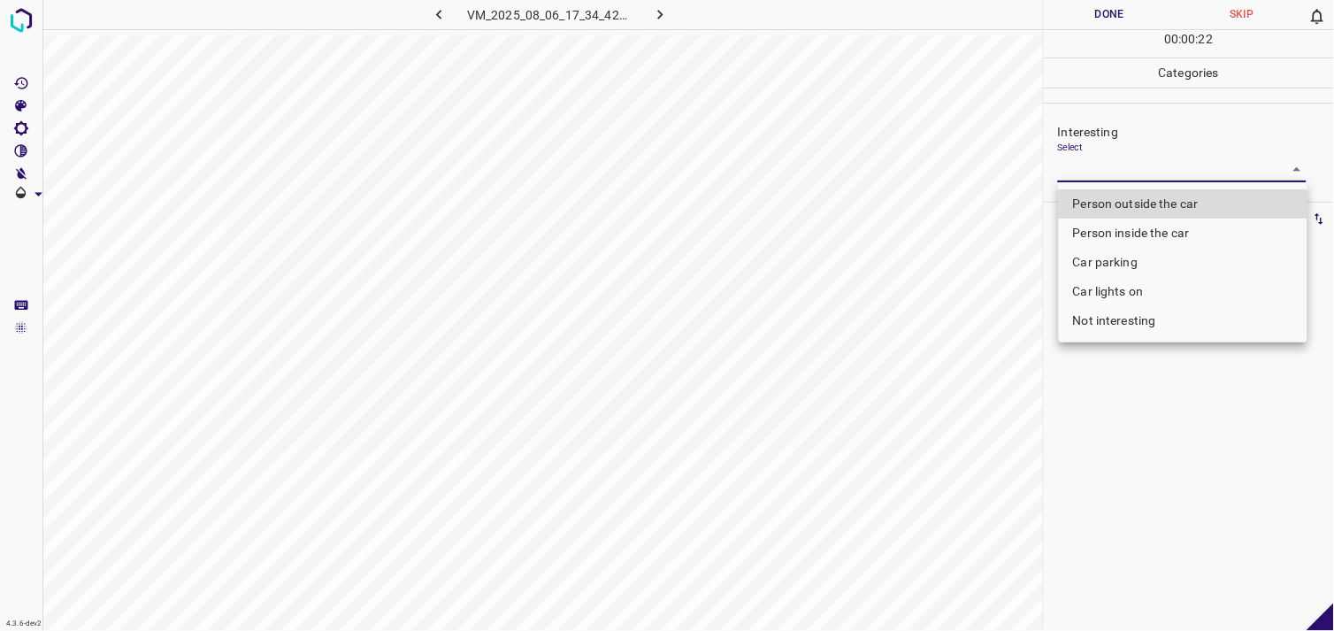
click at [1130, 292] on li "Car lights on" at bounding box center [1183, 291] width 249 height 29
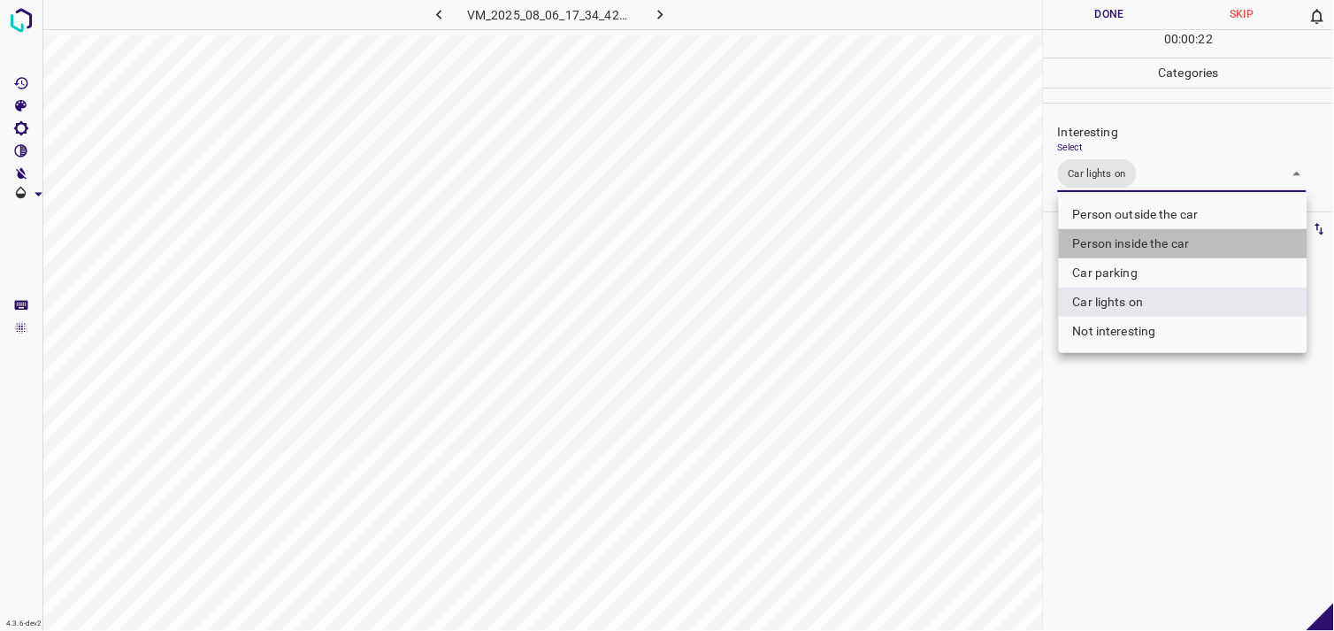
click at [1151, 244] on li "Person inside the car" at bounding box center [1183, 243] width 249 height 29
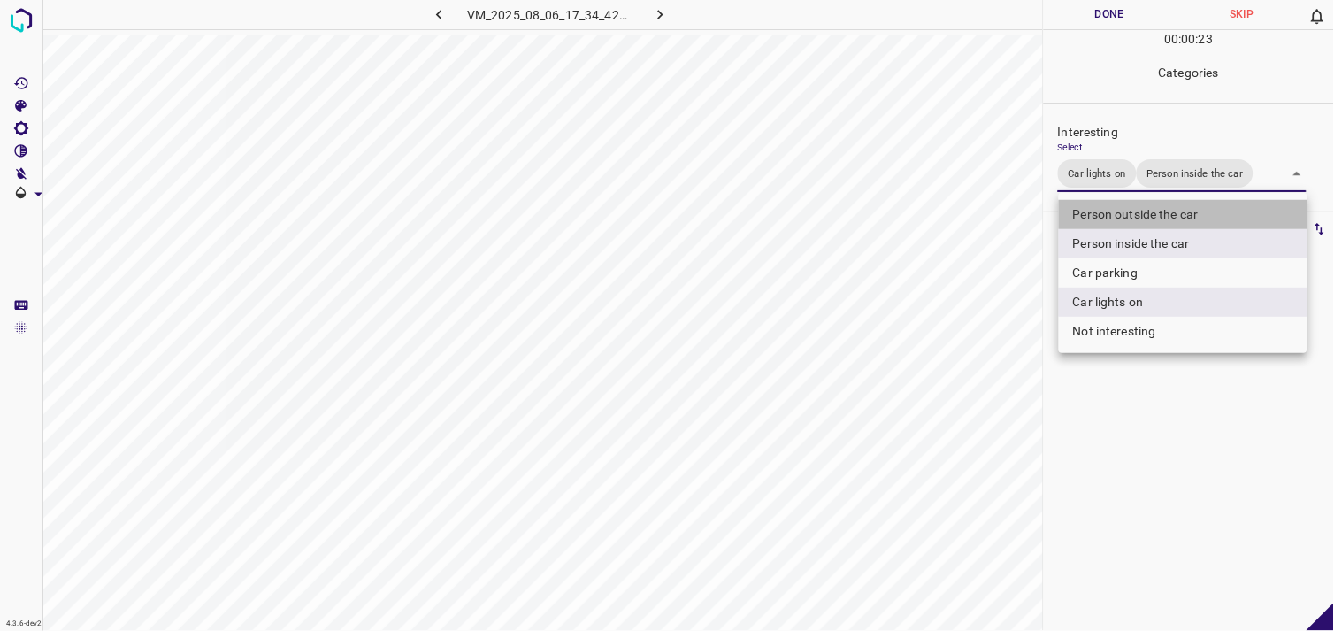
click at [1155, 213] on li "Person outside the car" at bounding box center [1183, 214] width 249 height 29
type input "Car lights on,Person inside the car,Person outside the car"
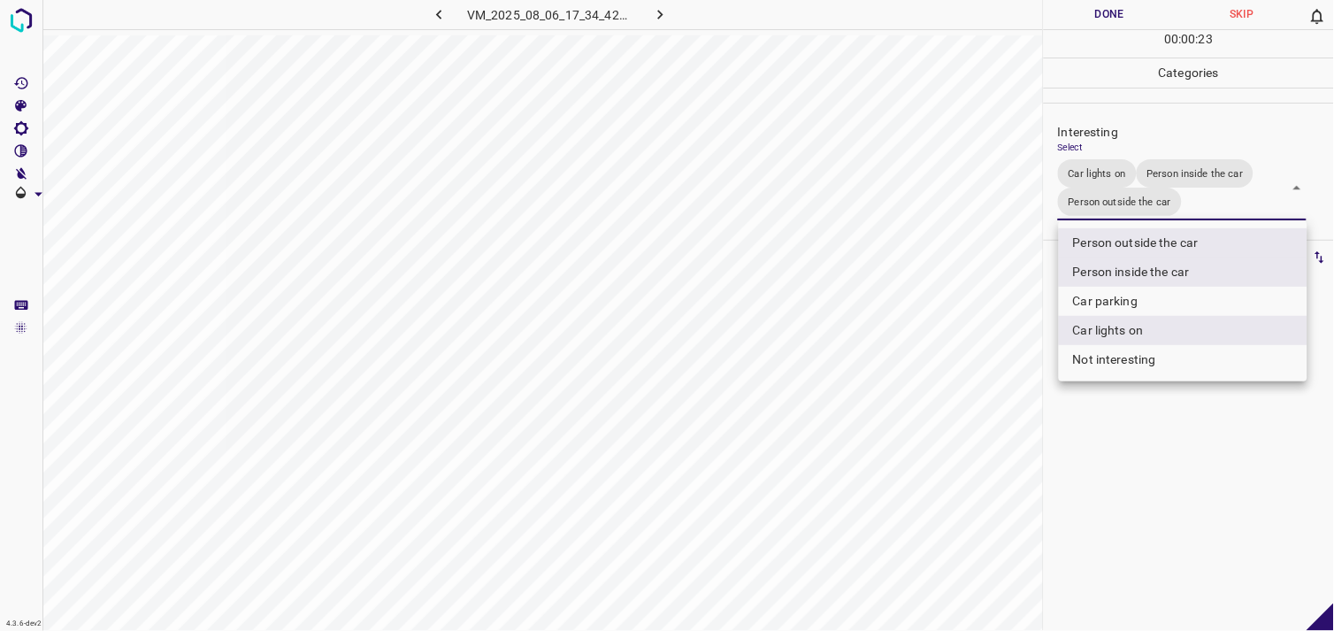
click at [1206, 515] on div at bounding box center [667, 315] width 1334 height 631
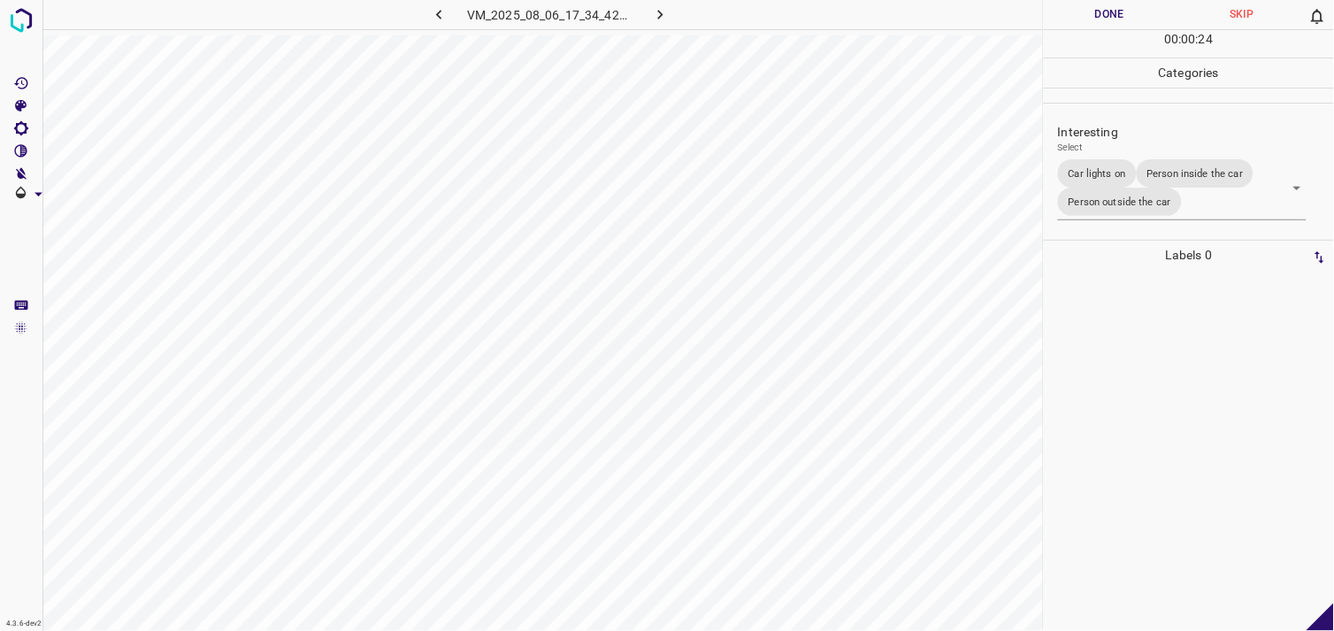
click at [1202, 447] on div at bounding box center [1189, 450] width 280 height 361
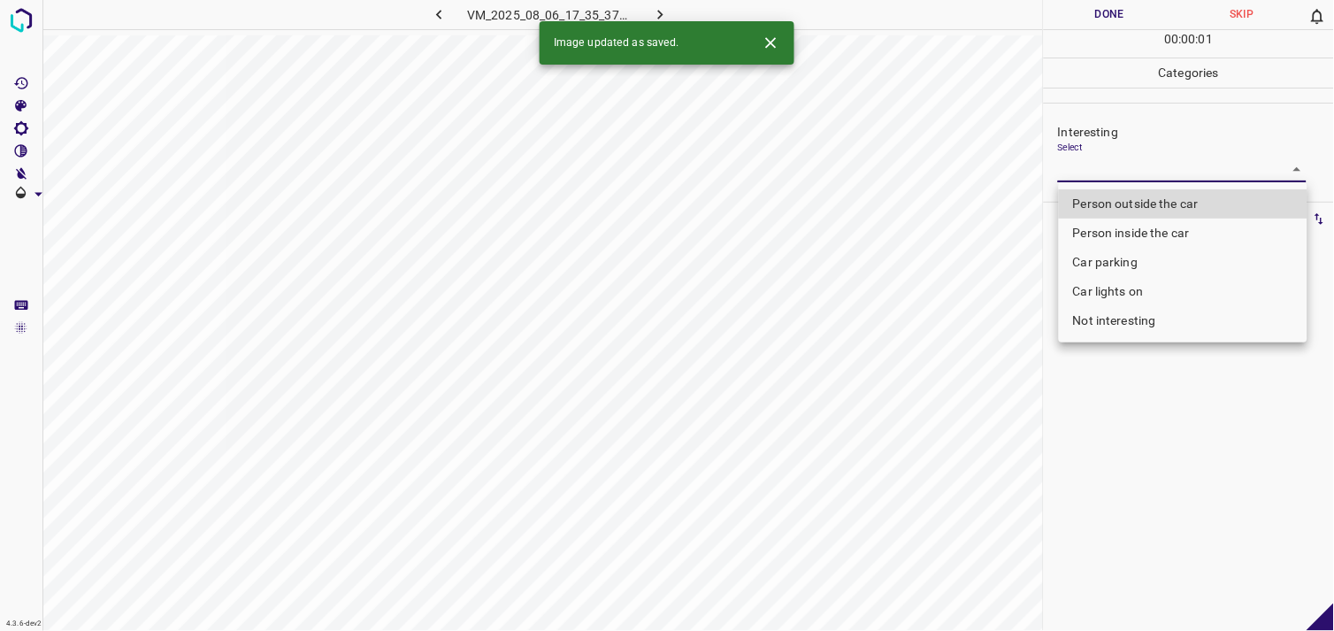
click at [1156, 175] on body "4.3.6-dev2 VM_2025_08_06_17_35_37_160_06.gif Done Skip 0 00 : 00 : 01 Categorie…" at bounding box center [667, 315] width 1334 height 631
click at [1171, 200] on li "Person outside the car" at bounding box center [1183, 203] width 249 height 29
type input "Person outside the car"
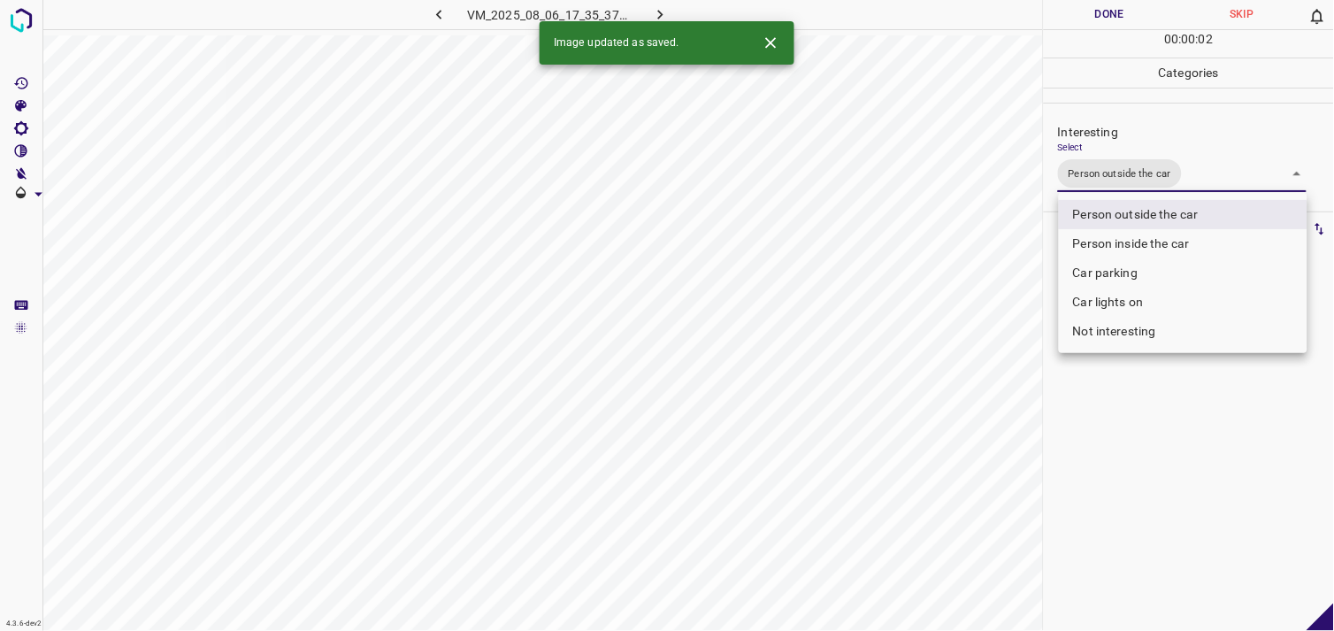
click at [1169, 437] on div at bounding box center [667, 315] width 1334 height 631
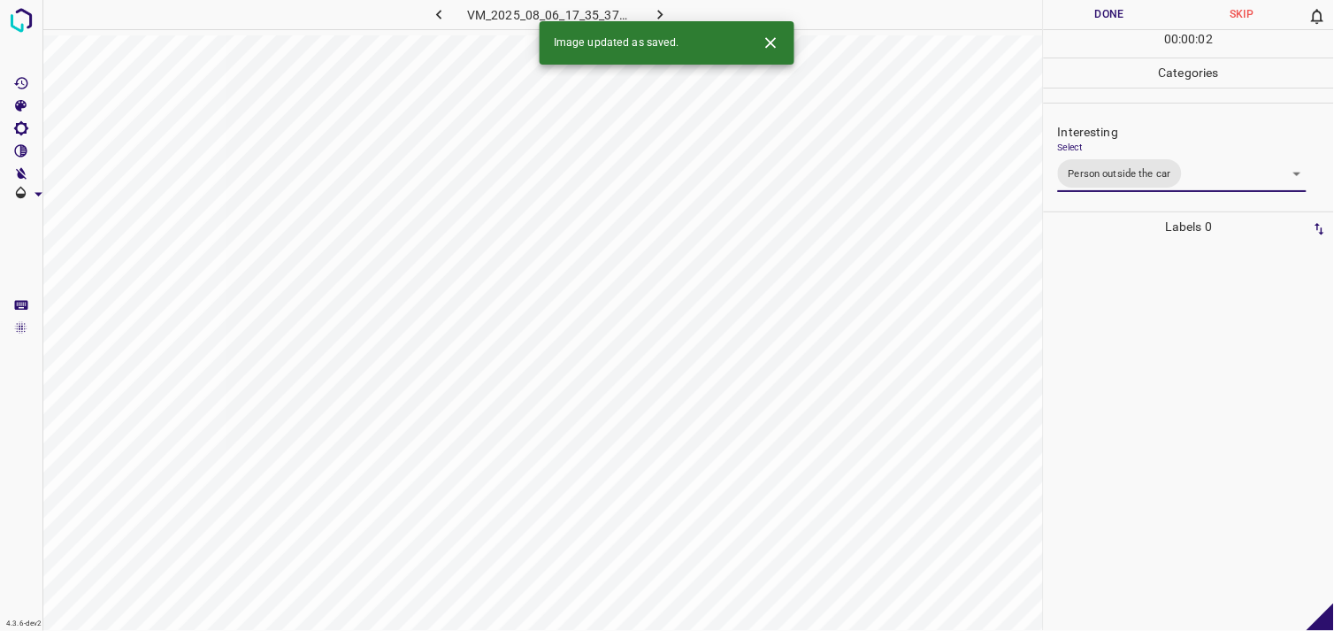
click at [1164, 350] on div at bounding box center [1189, 436] width 280 height 389
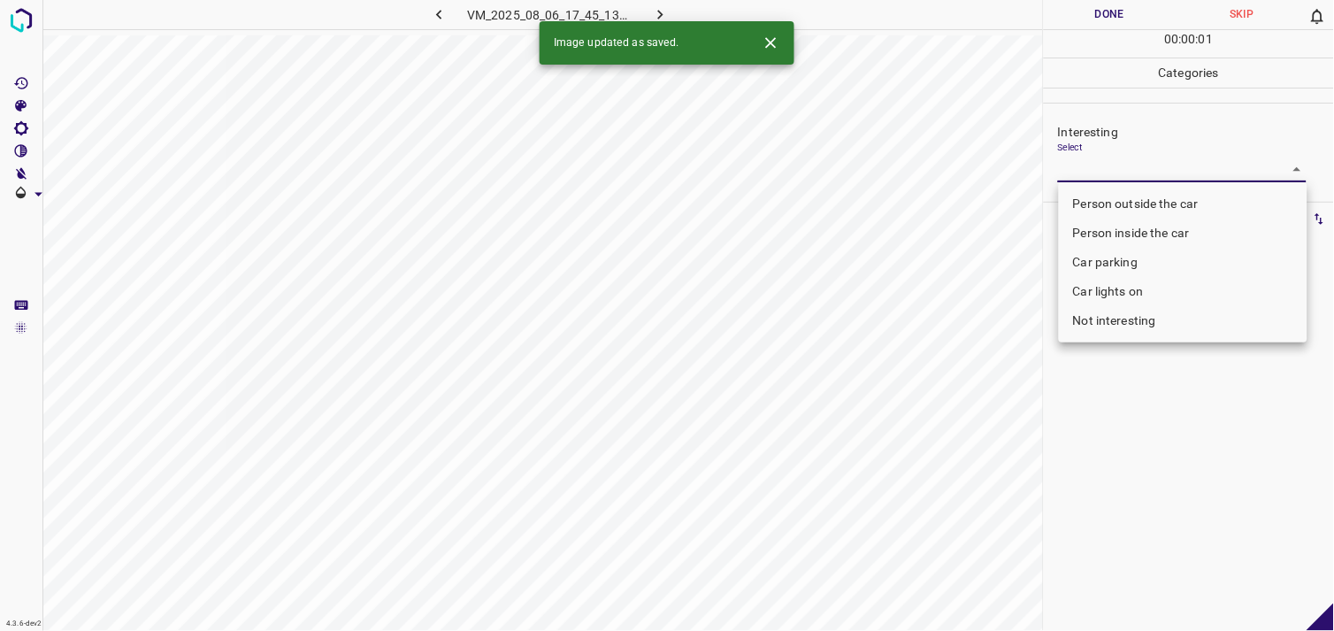
click at [1152, 181] on body "4.3.6-dev2 VM_2025_08_06_17_45_13_725_03.gif Done Skip 0 00 : 00 : 01 Categorie…" at bounding box center [667, 315] width 1334 height 631
click at [1151, 306] on li "Not interesting" at bounding box center [1183, 320] width 249 height 29
type input "Not interesting"
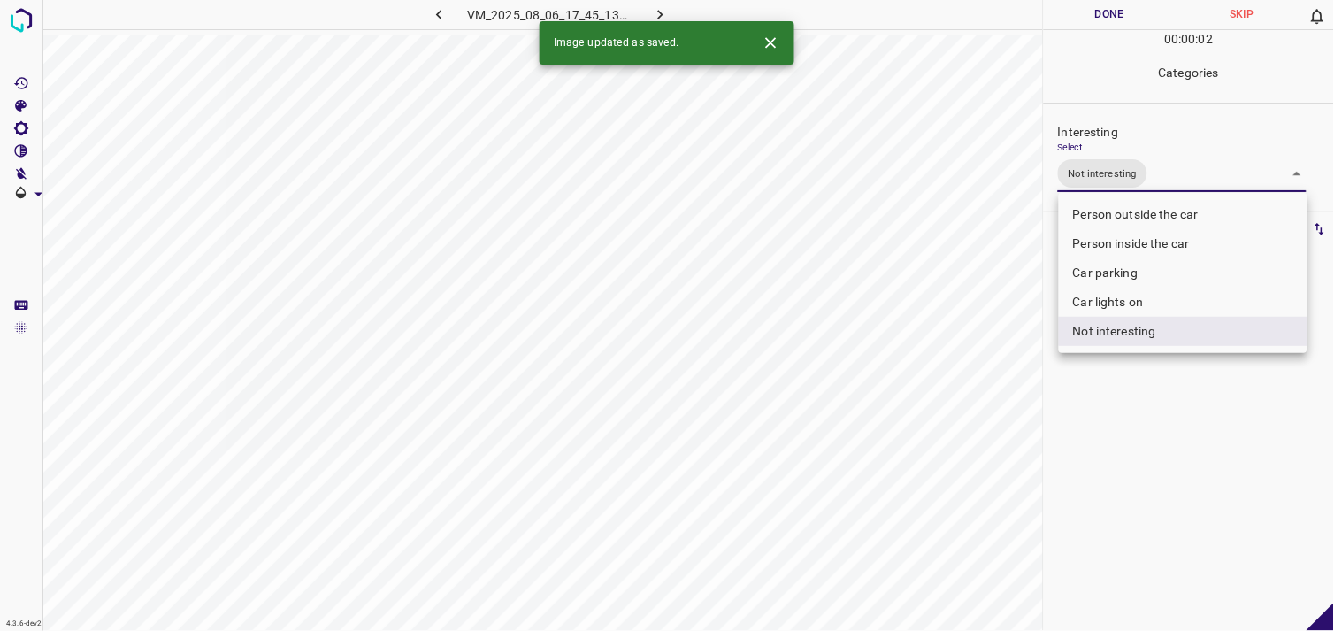
click at [1126, 439] on div at bounding box center [667, 315] width 1334 height 631
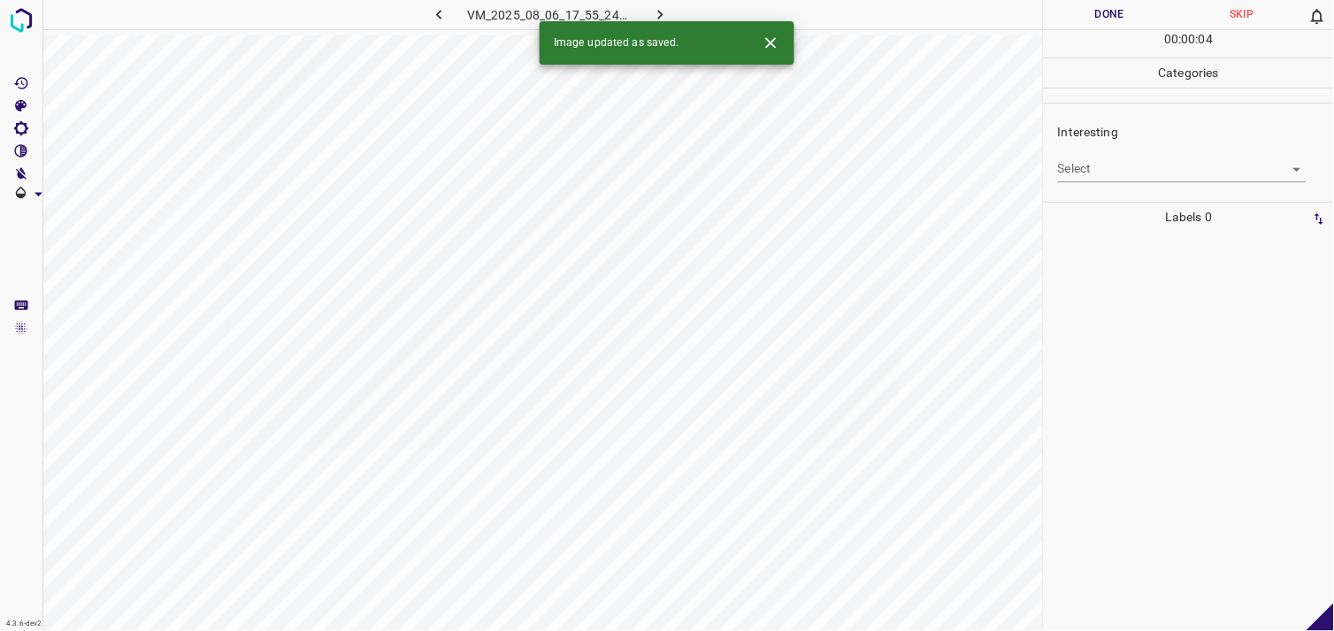
click at [1110, 168] on body "4.3.6-dev2 VM_2025_08_06_17_55_24_710_03.gif Done Skip 0 00 : 00 : 04 Categorie…" at bounding box center [667, 315] width 1334 height 631
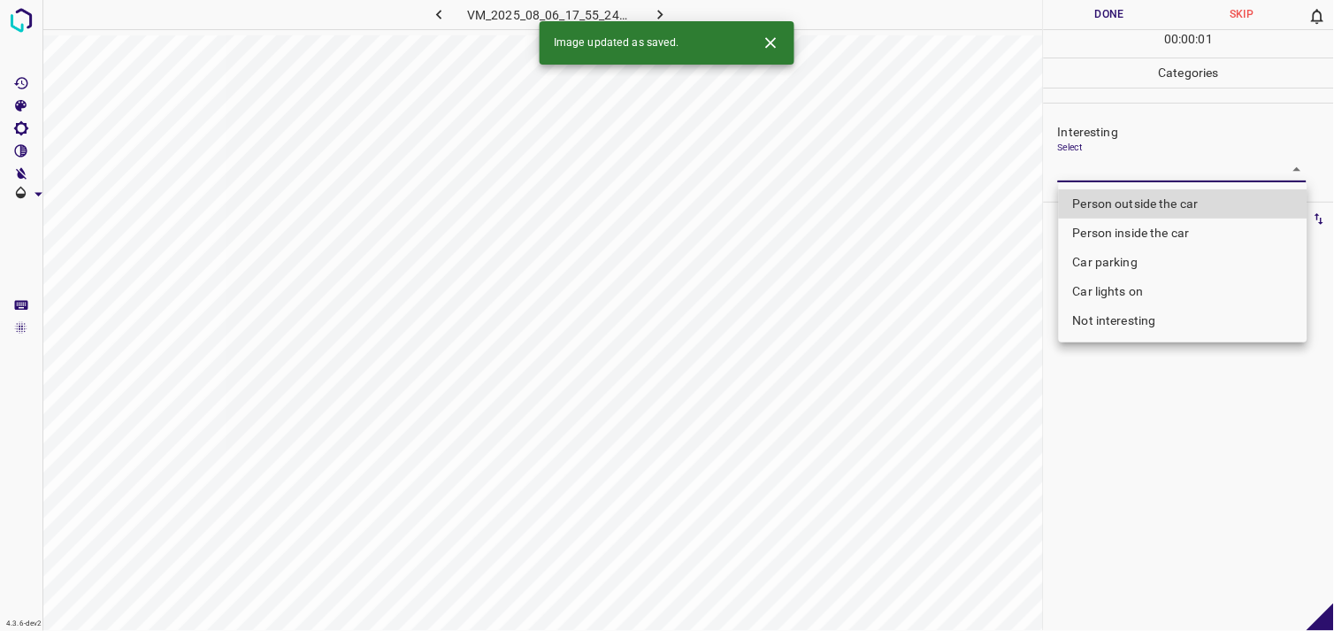
click at [1119, 325] on li "Not interesting" at bounding box center [1183, 320] width 249 height 29
type input "Not interesting"
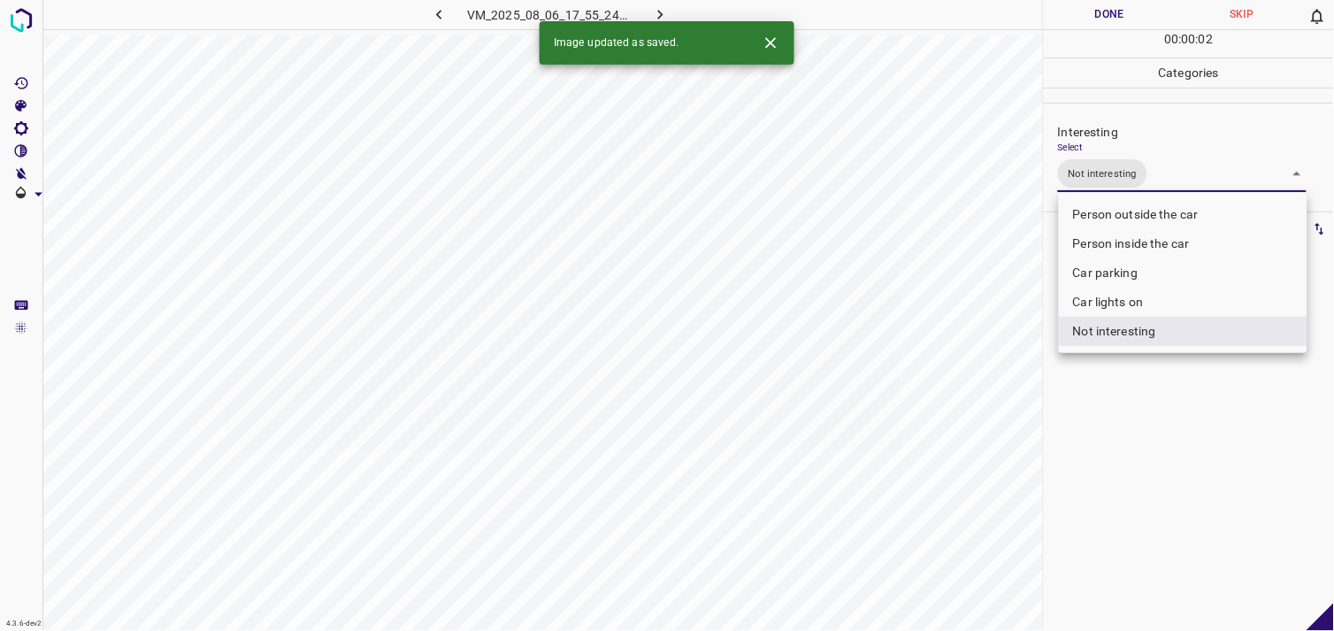
click at [1112, 404] on div at bounding box center [667, 315] width 1334 height 631
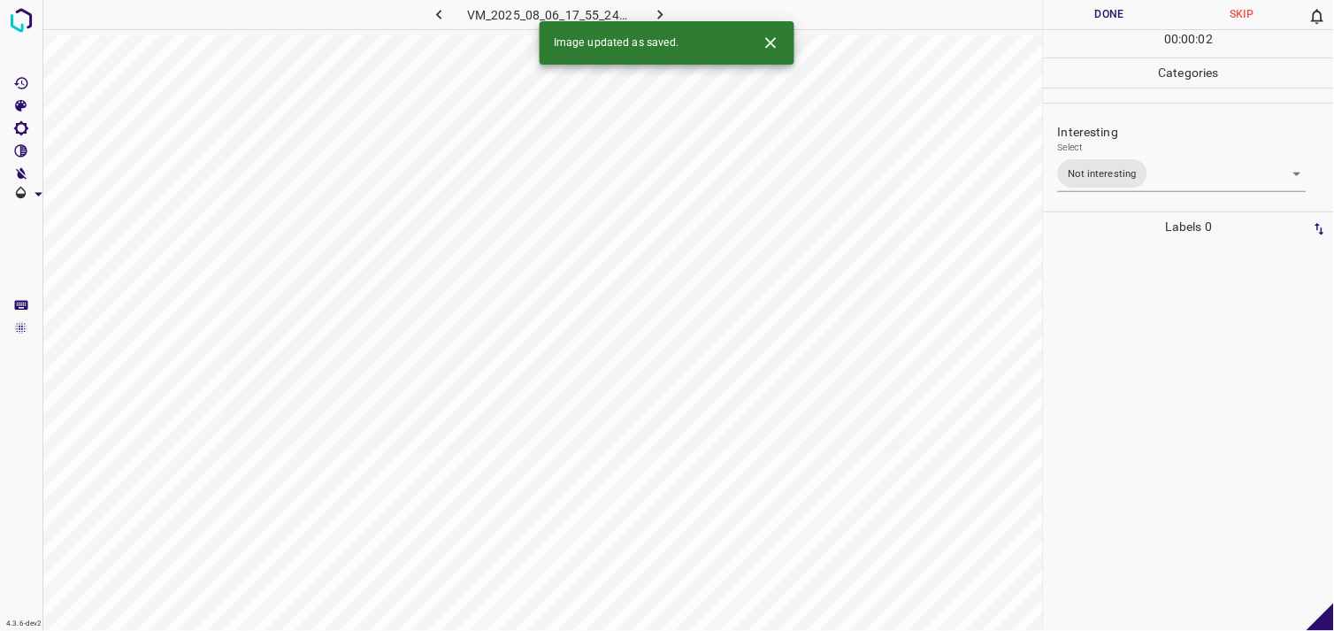
click at [1108, 320] on div at bounding box center [1189, 436] width 280 height 389
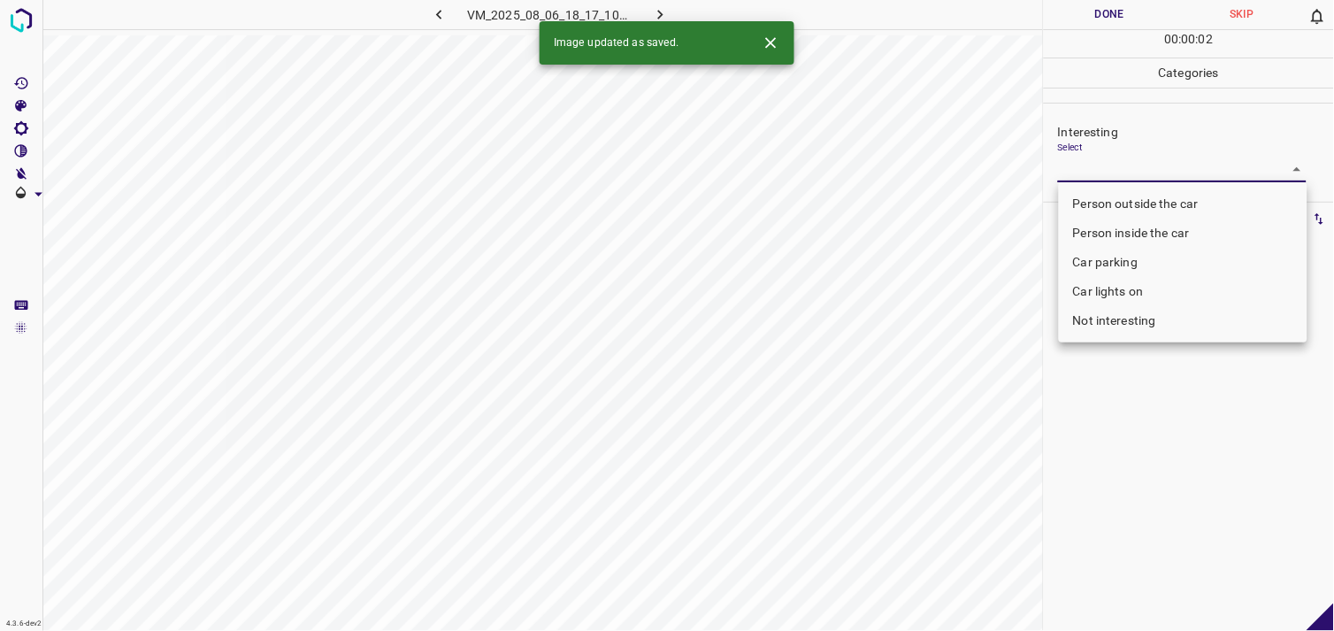
click at [1113, 156] on body "4.3.6-dev2 VM_2025_08_06_18_17_10_916_01.gif Done Skip 0 00 : 00 : 02 Categorie…" at bounding box center [667, 315] width 1334 height 631
drag, startPoint x: 1084, startPoint y: 327, endPoint x: 1086, endPoint y: 343, distance: 16.0
click at [1085, 326] on li "Not interesting" at bounding box center [1183, 320] width 249 height 29
type input "Not interesting"
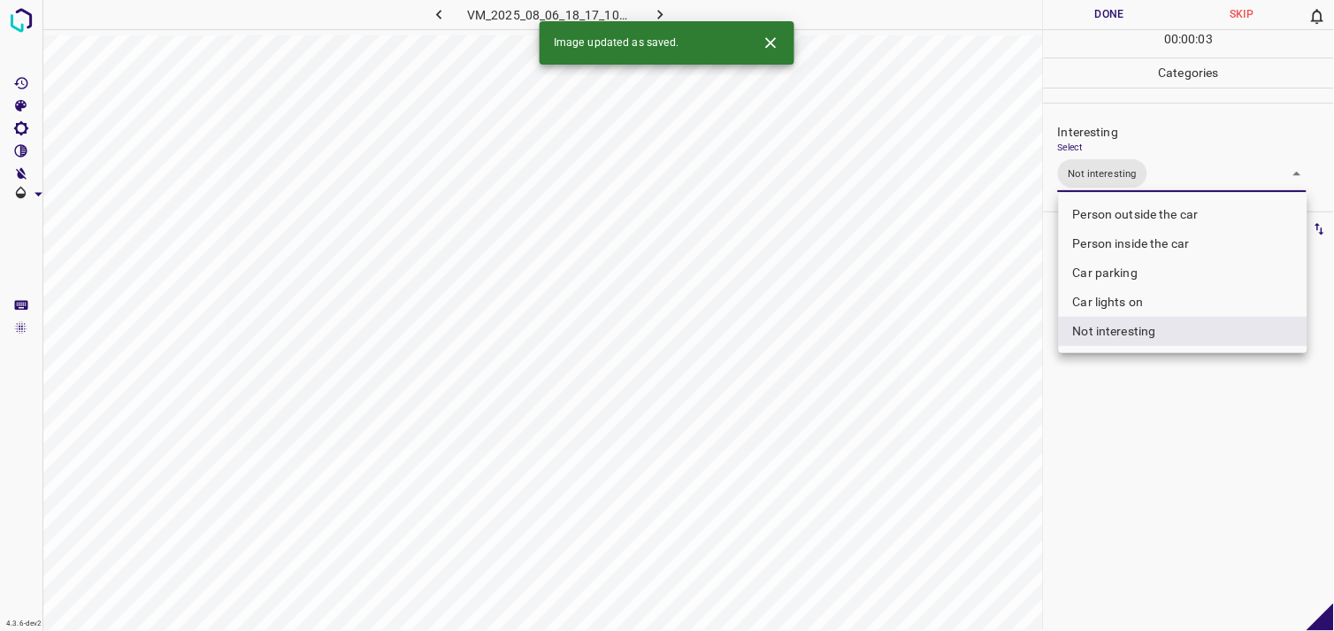
click at [1099, 385] on div at bounding box center [667, 315] width 1334 height 631
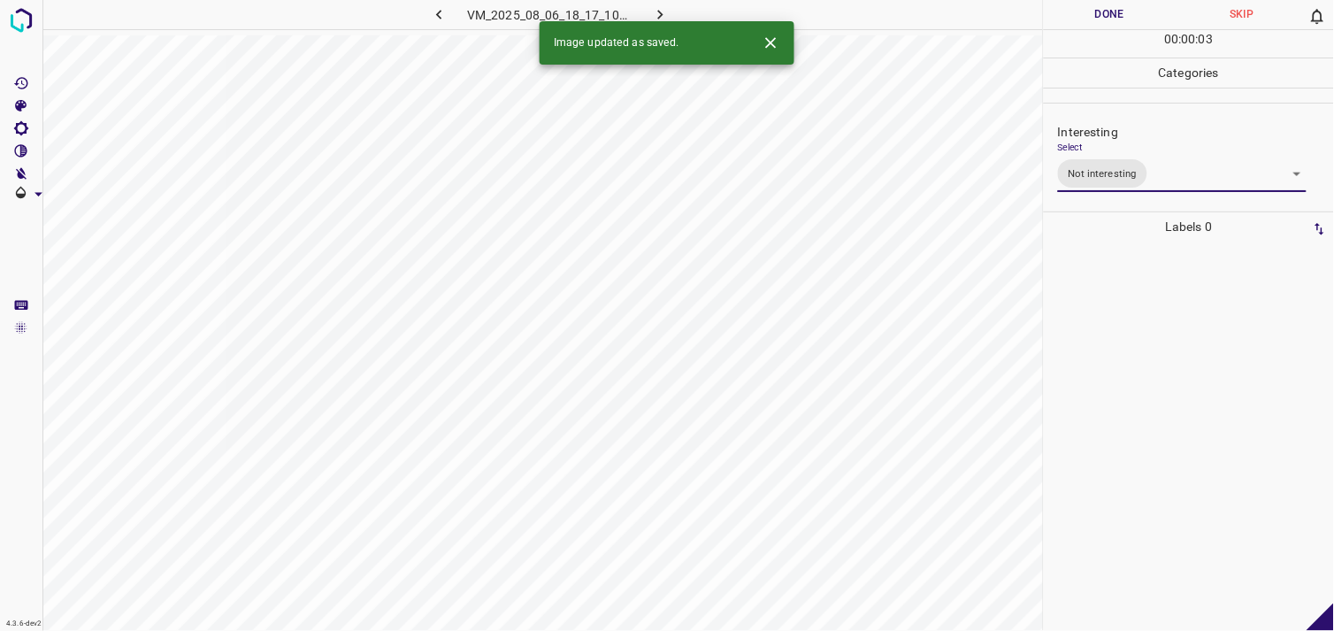
click at [1100, 363] on div at bounding box center [1189, 436] width 280 height 389
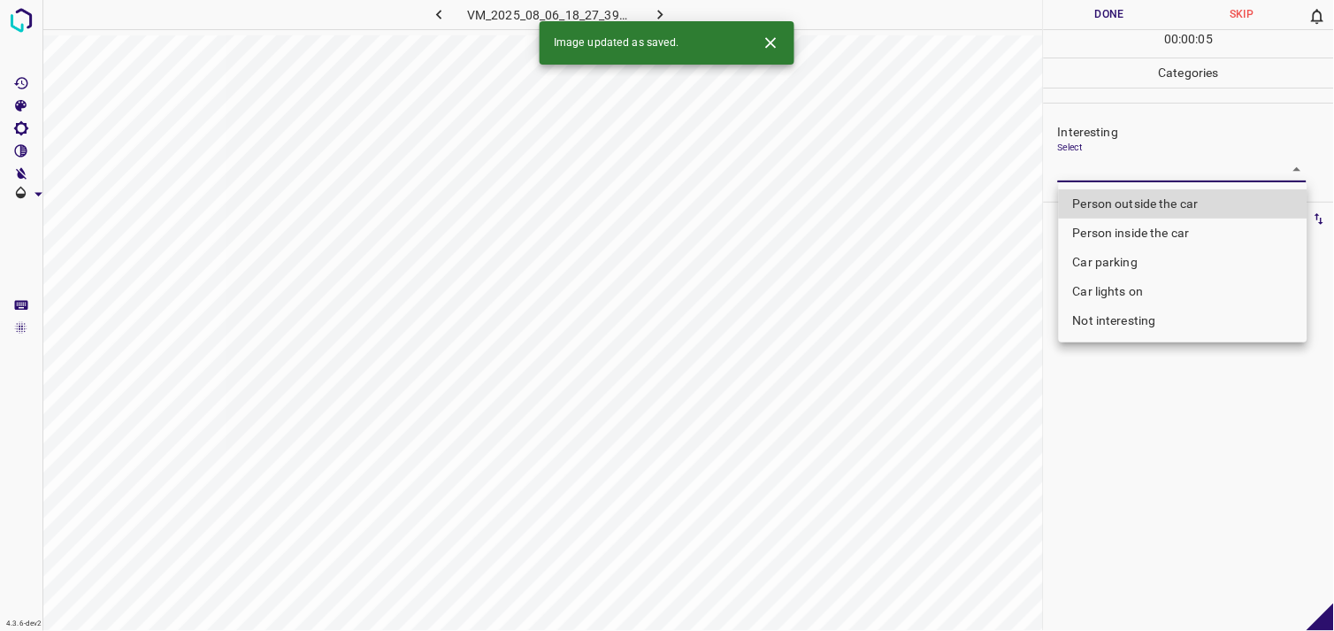
click at [1100, 166] on body "4.3.6-dev2 VM_2025_08_06_18_27_39_129_02.gif Done Skip 0 00 : 00 : 05 Categorie…" at bounding box center [667, 315] width 1334 height 631
click at [1131, 208] on li "Person outside the car" at bounding box center [1183, 203] width 249 height 29
type input "Person outside the car"
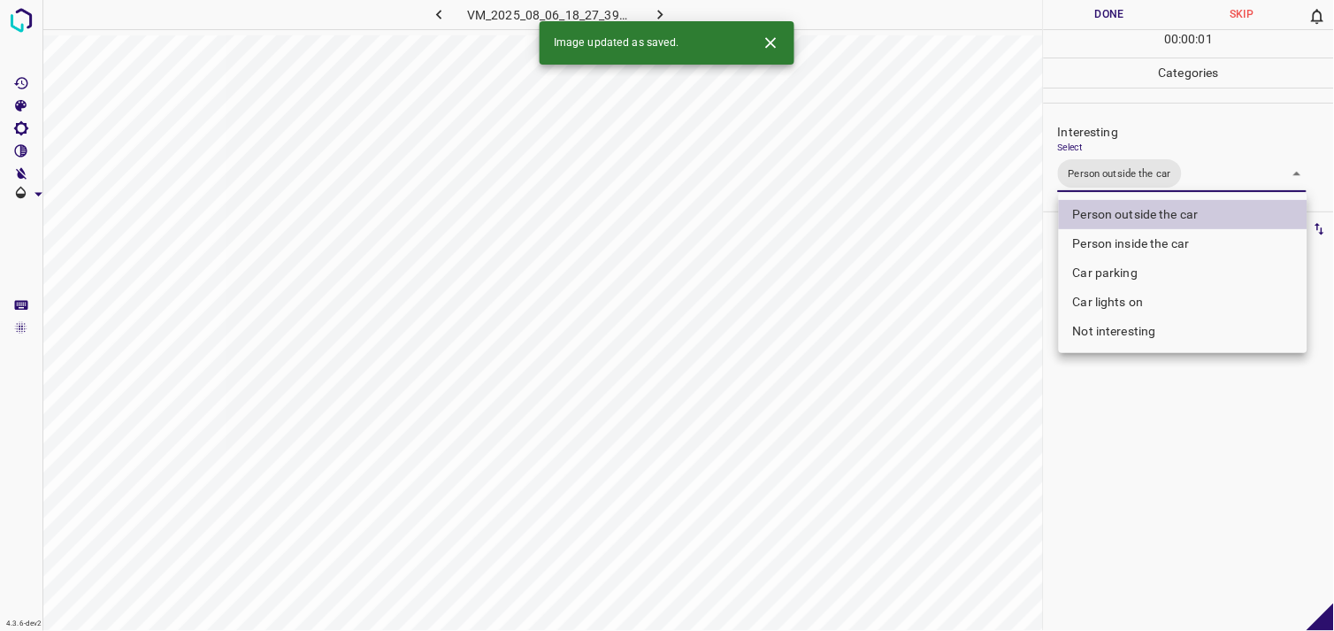
click at [1157, 504] on div at bounding box center [667, 315] width 1334 height 631
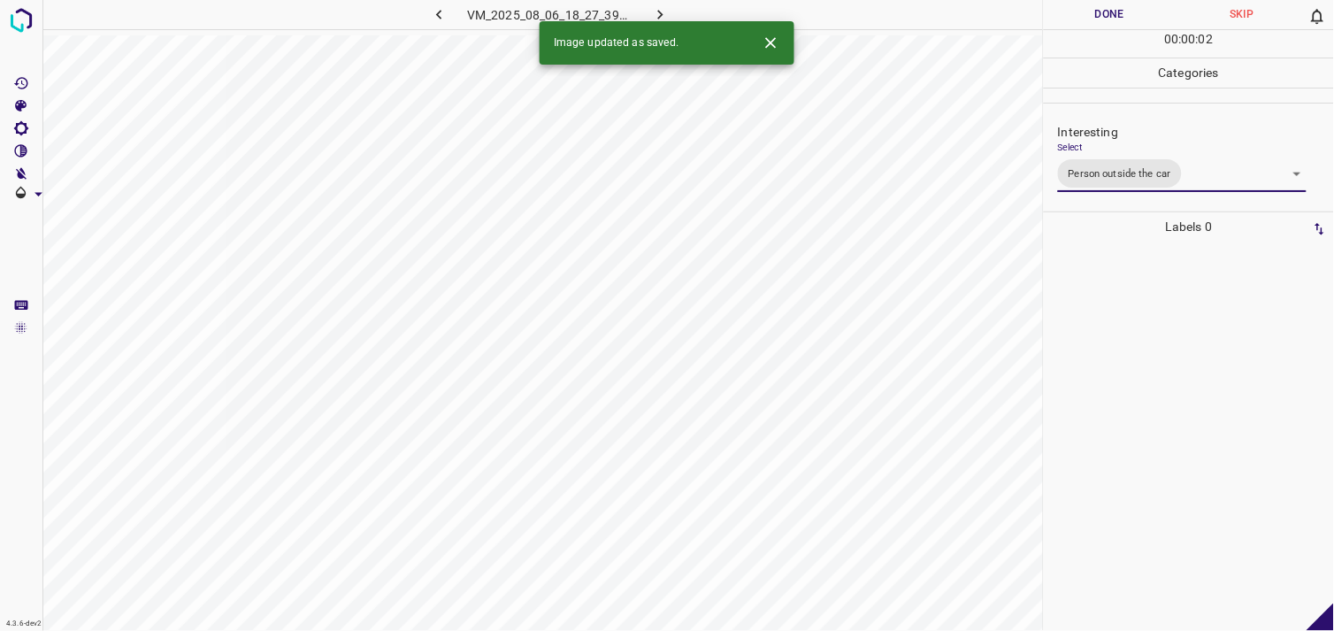
click at [1171, 395] on div at bounding box center [1189, 436] width 280 height 389
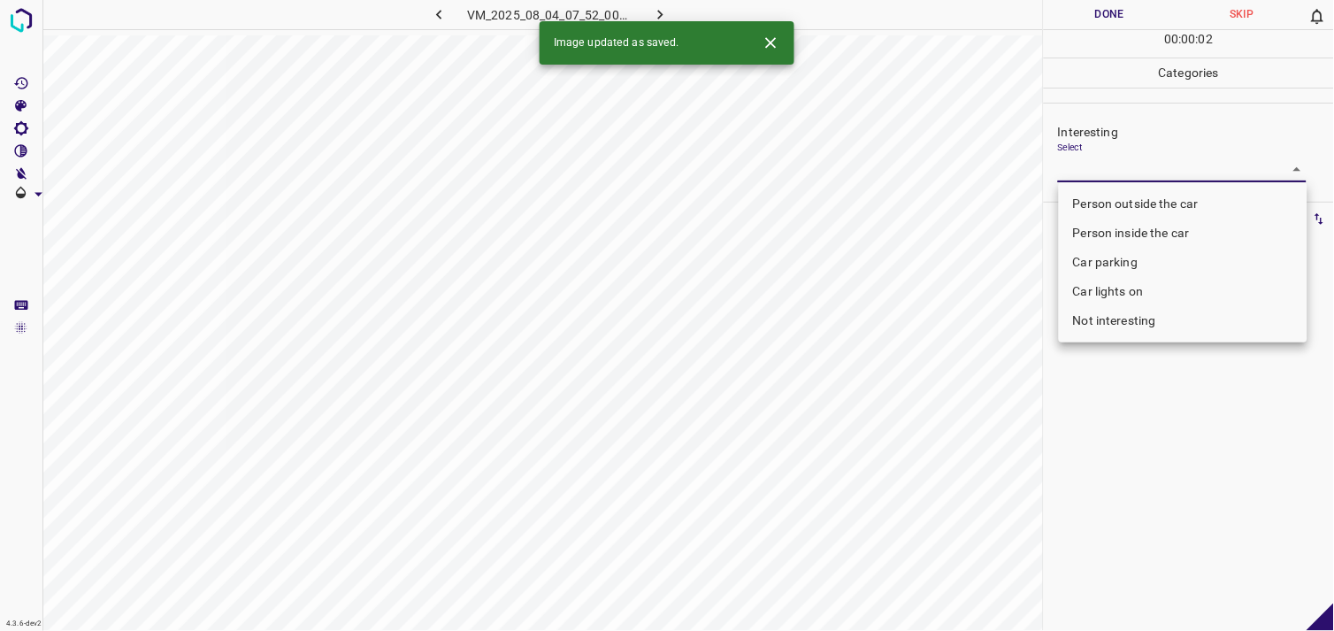
click at [1122, 166] on body "4.3.6-dev2 VM_2025_08_04_07_52_00_207_01.gif Done Skip 0 00 : 00 : 02 Categorie…" at bounding box center [667, 315] width 1334 height 631
click at [1153, 321] on li "Not interesting" at bounding box center [1183, 320] width 249 height 29
type input "Not interesting"
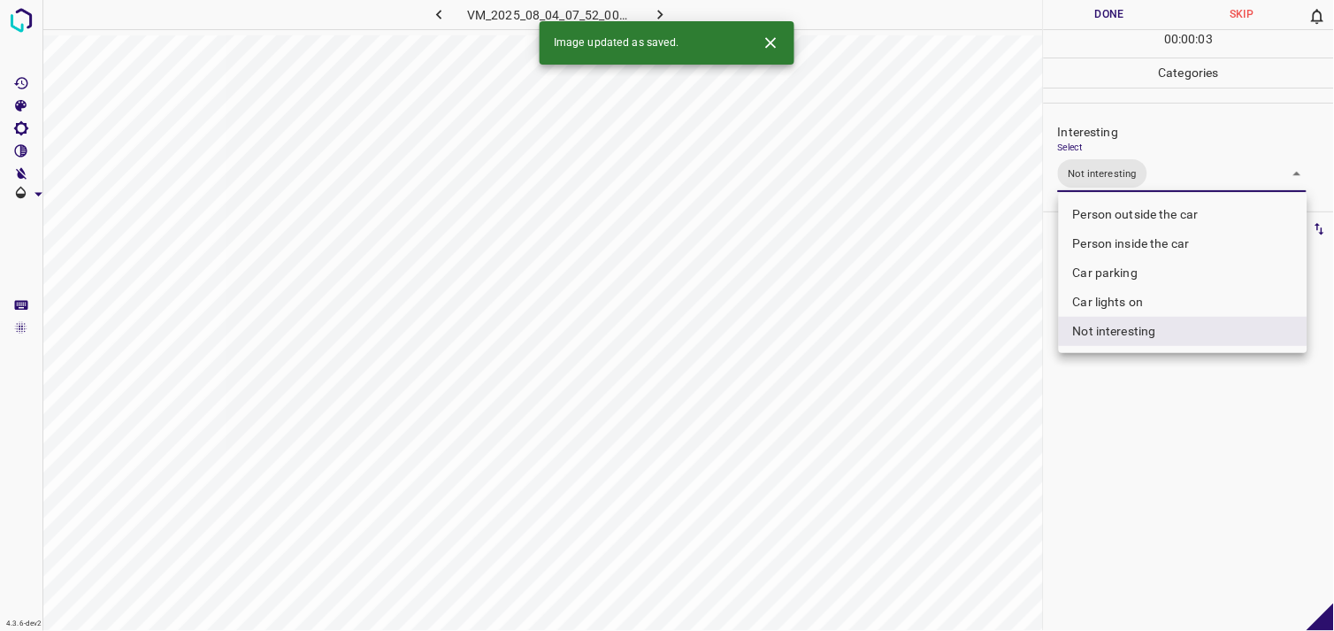
click at [1168, 420] on div at bounding box center [667, 315] width 1334 height 631
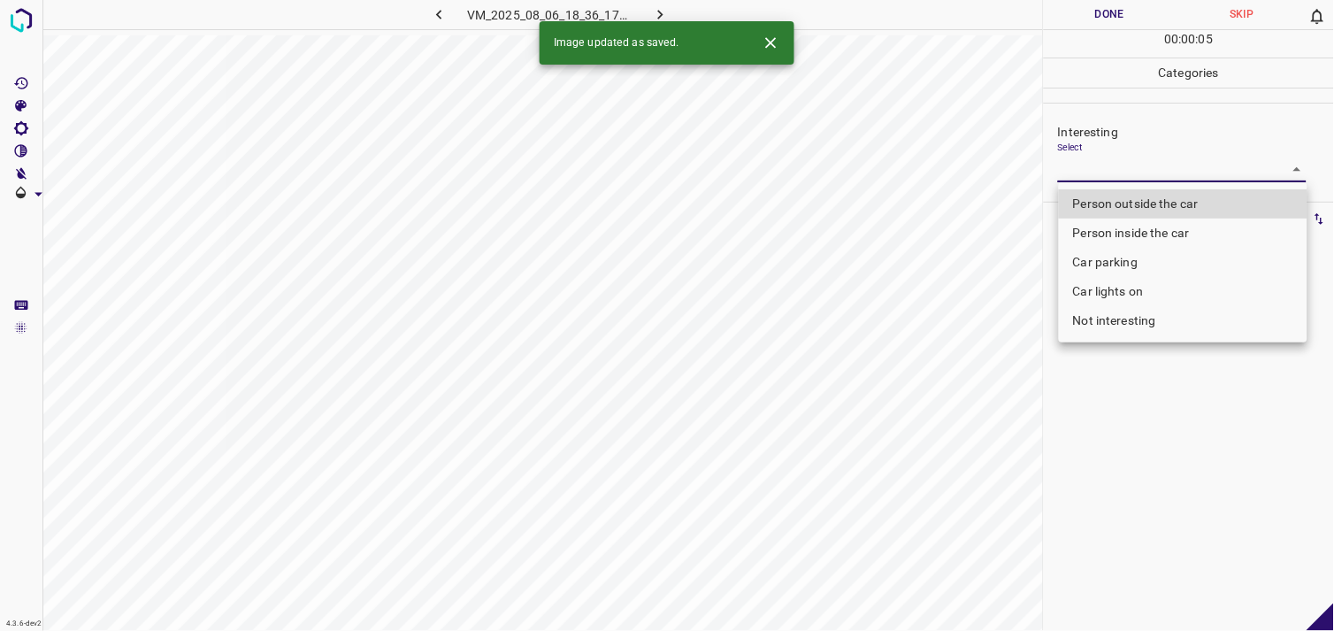
click at [1157, 174] on body "4.3.6-dev2 VM_2025_08_06_18_36_17_660_05.gif Done Skip 0 00 : 00 : 05 Categorie…" at bounding box center [667, 315] width 1334 height 631
click at [1157, 319] on li "Not interesting" at bounding box center [1183, 320] width 249 height 29
type input "Not interesting"
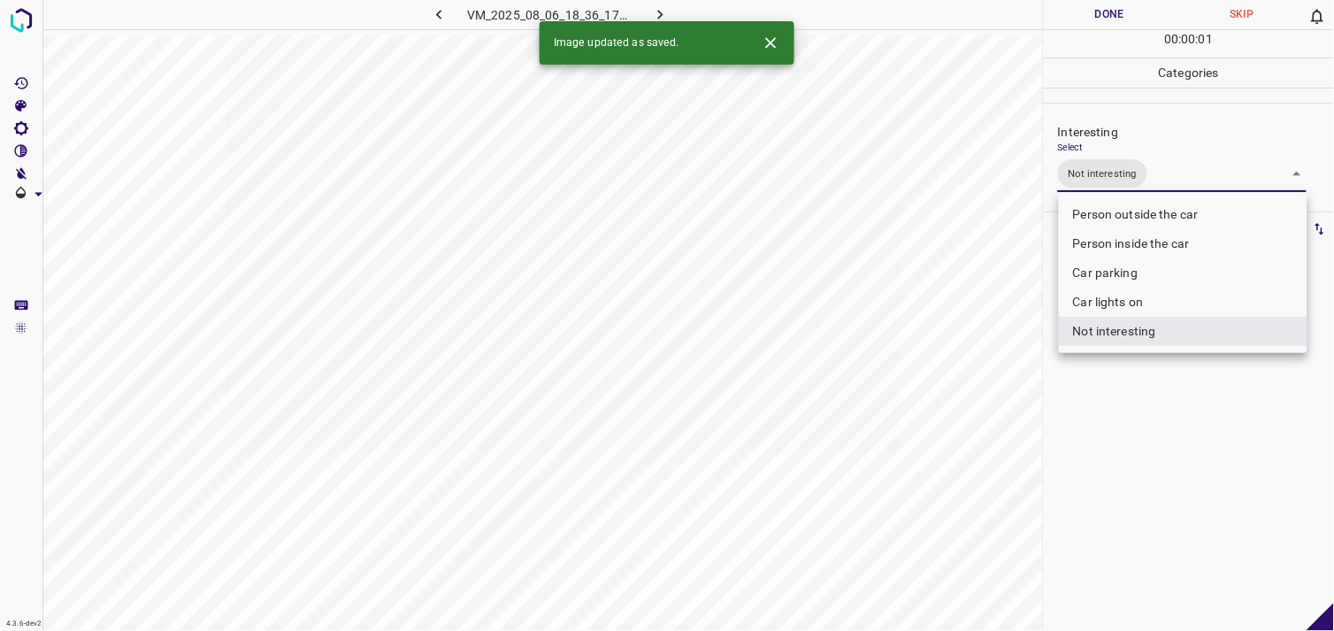
click at [1150, 383] on div at bounding box center [667, 315] width 1334 height 631
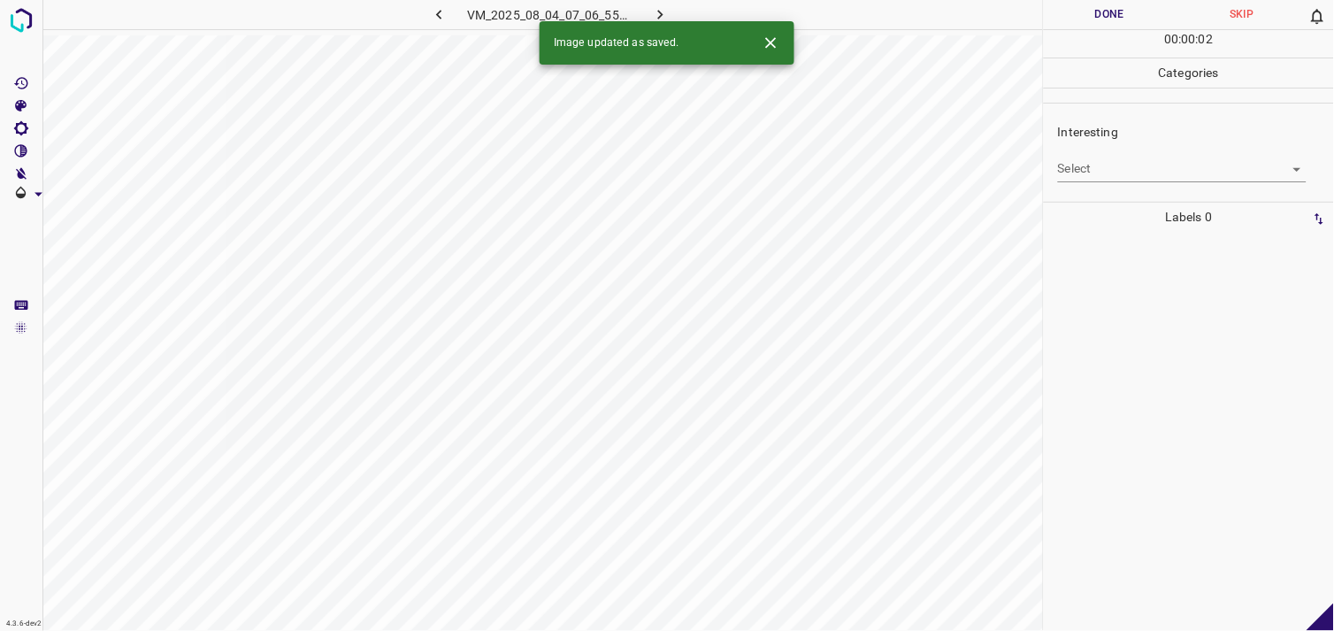
click at [1144, 163] on body "4.3.6-dev2 VM_2025_08_04_07_06_55_932_02.gif Done Skip 0 00 : 00 : 02 Categorie…" at bounding box center [667, 315] width 1334 height 631
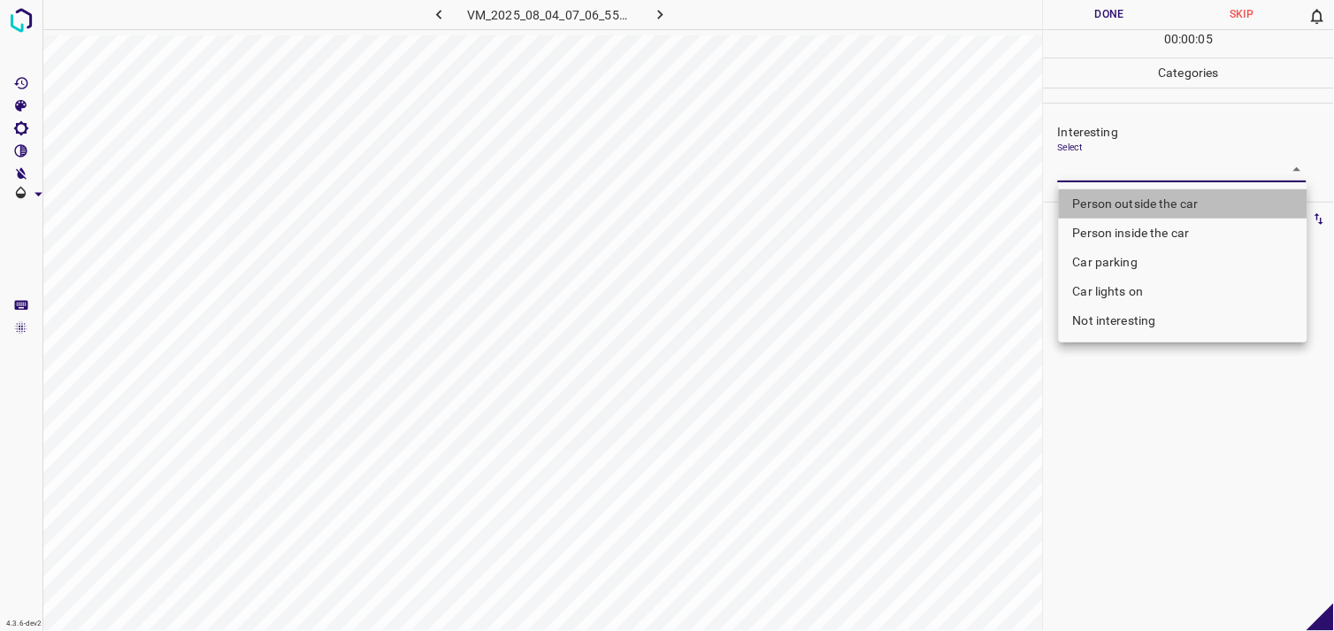
click at [1140, 207] on li "Person outside the car" at bounding box center [1183, 203] width 249 height 29
type input "Person outside the car"
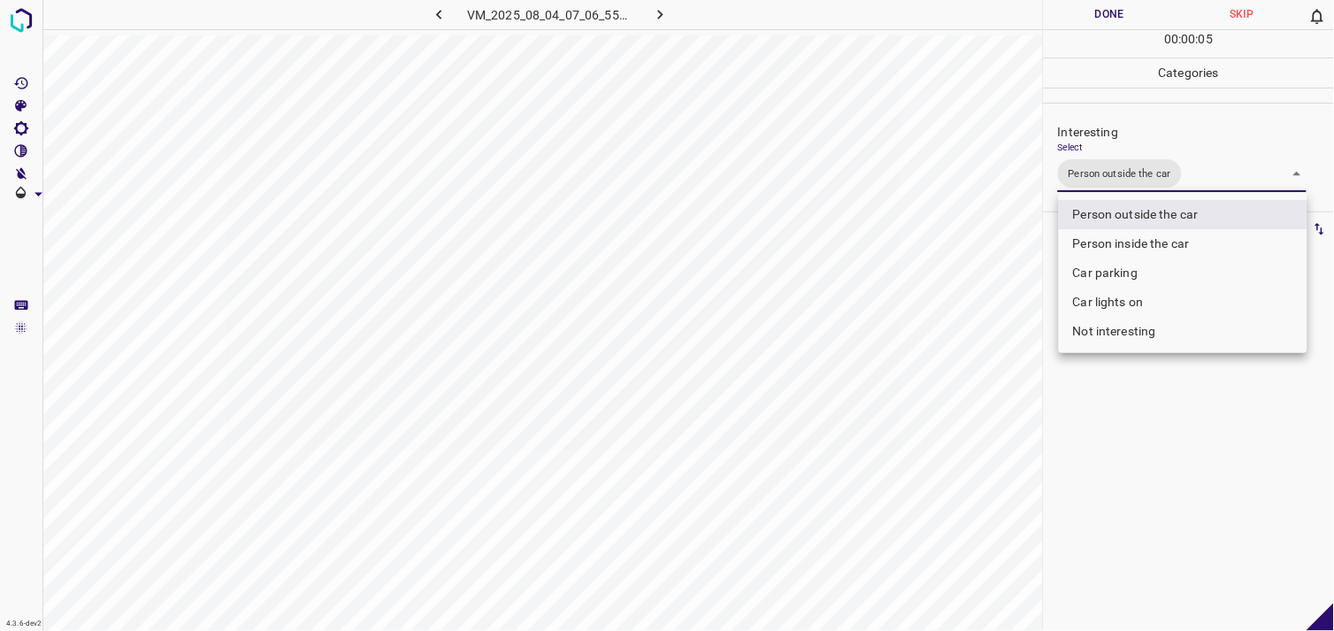
click at [1187, 423] on div at bounding box center [667, 315] width 1334 height 631
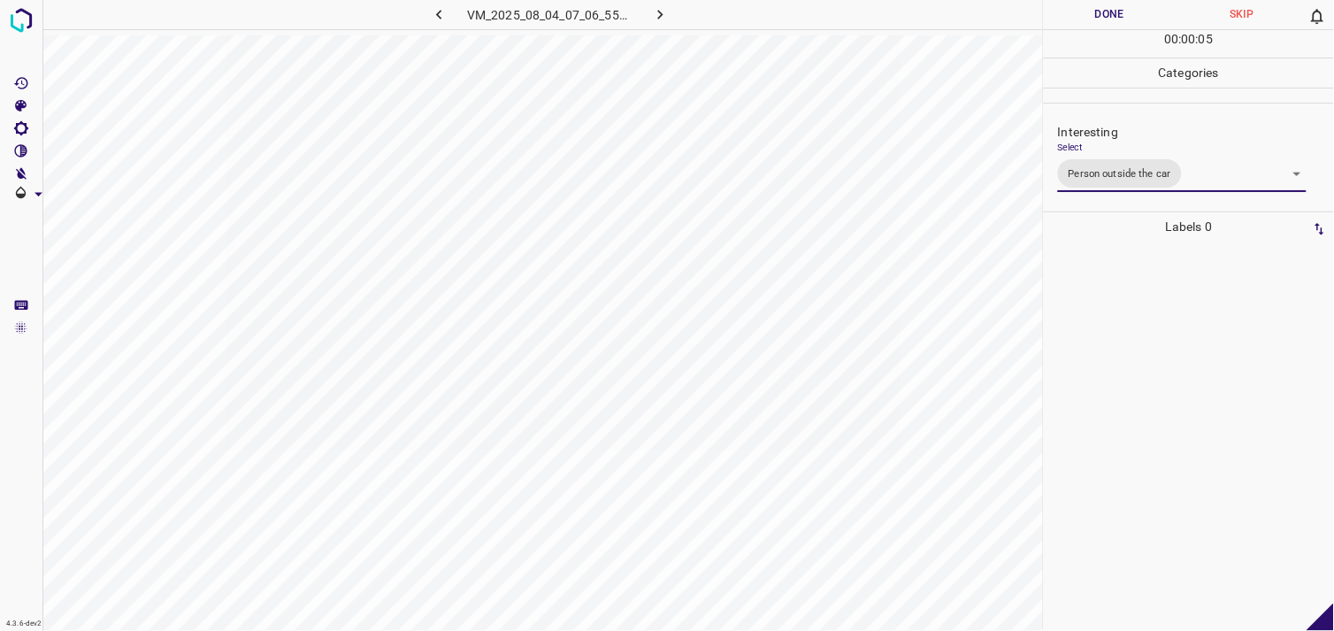
click at [1184, 423] on div at bounding box center [1189, 436] width 280 height 389
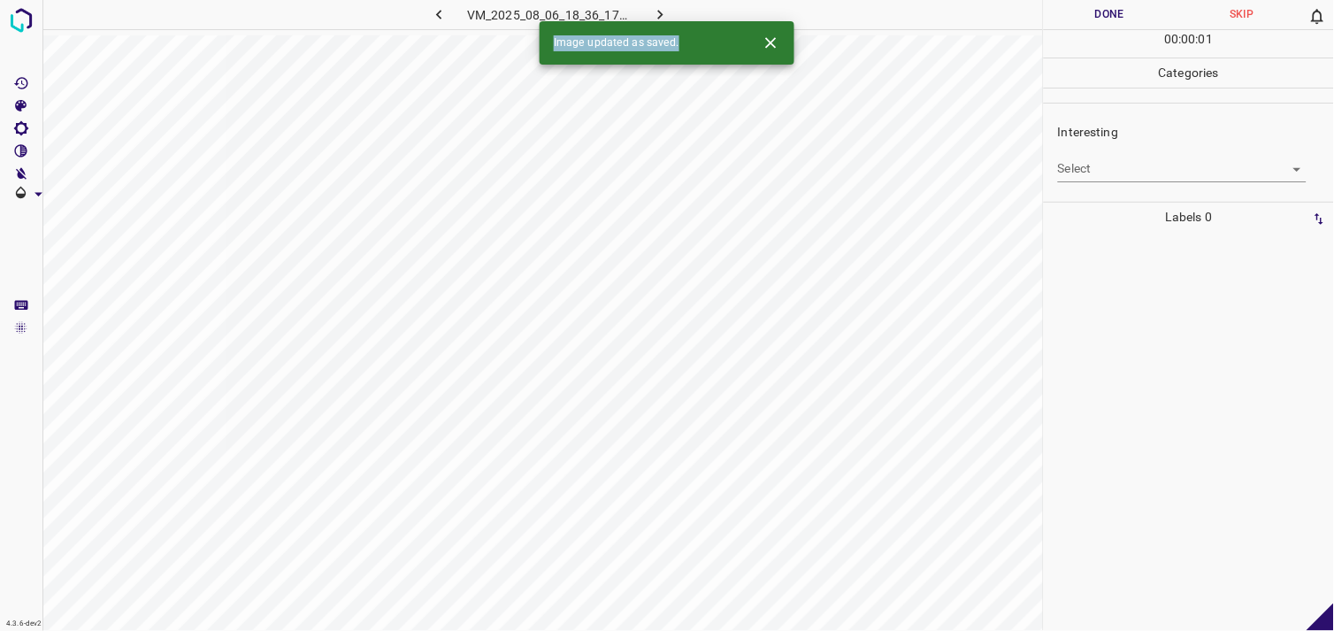
click at [1178, 419] on div at bounding box center [1189, 431] width 280 height 399
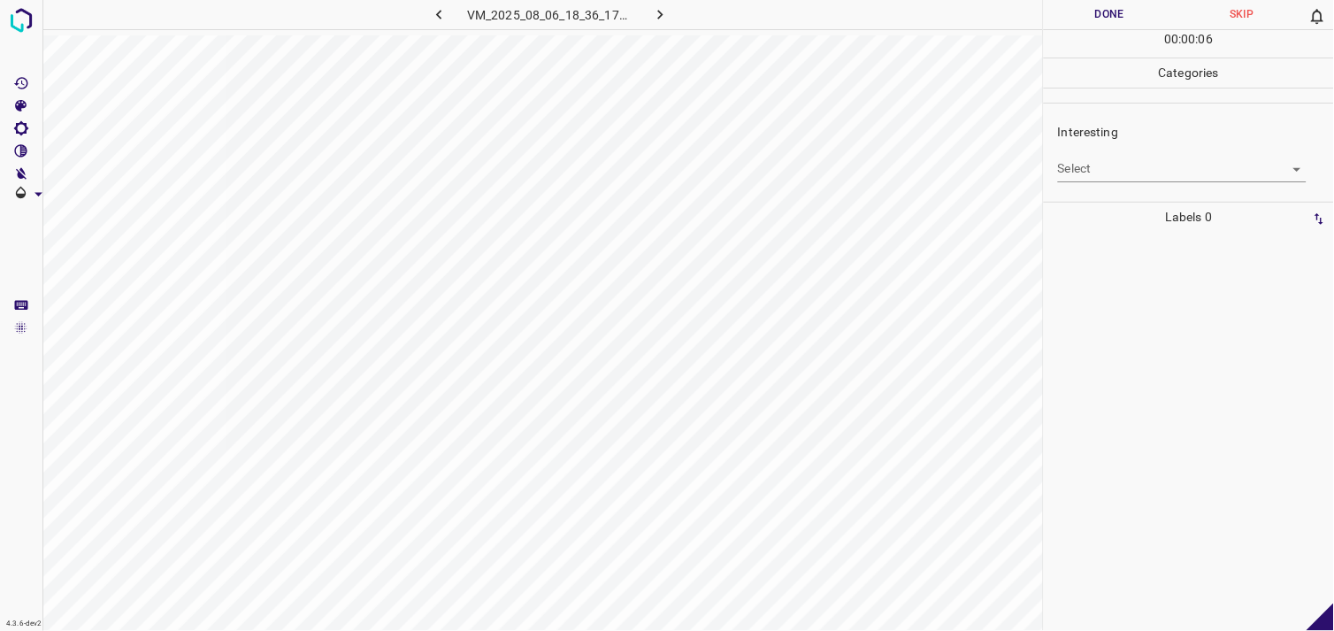
click at [1091, 183] on div "Interesting Select ​" at bounding box center [1189, 152] width 290 height 83
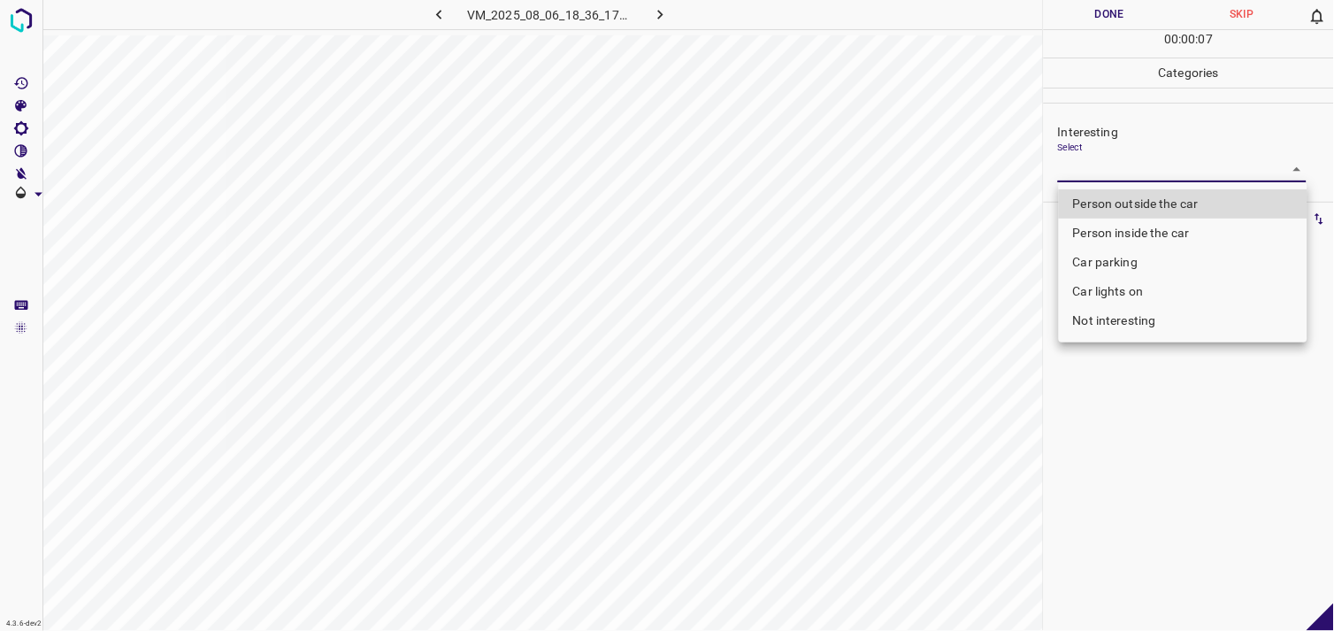
click at [1113, 175] on body "4.3.6-dev2 VM_2025_08_06_18_36_17_660_13.gif Done Skip 0 00 : 00 : 07 Categorie…" at bounding box center [667, 315] width 1334 height 631
click at [1117, 328] on li "Not interesting" at bounding box center [1183, 320] width 249 height 29
type input "Not interesting"
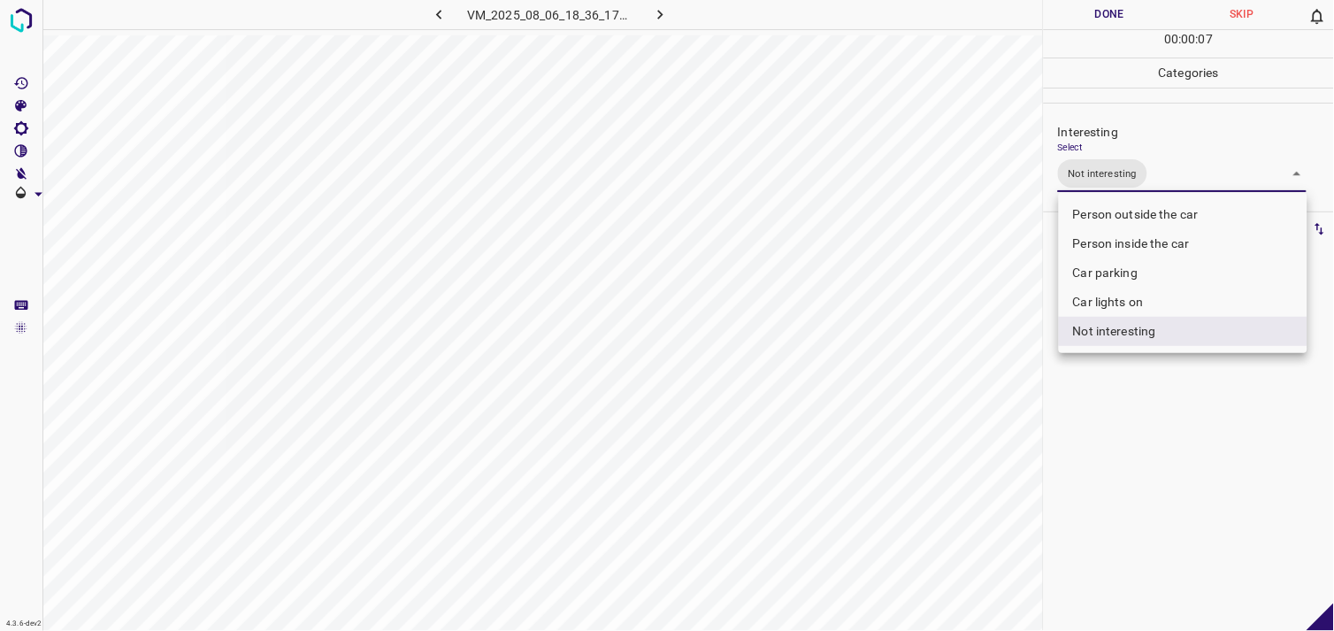
click at [1128, 414] on div at bounding box center [667, 315] width 1334 height 631
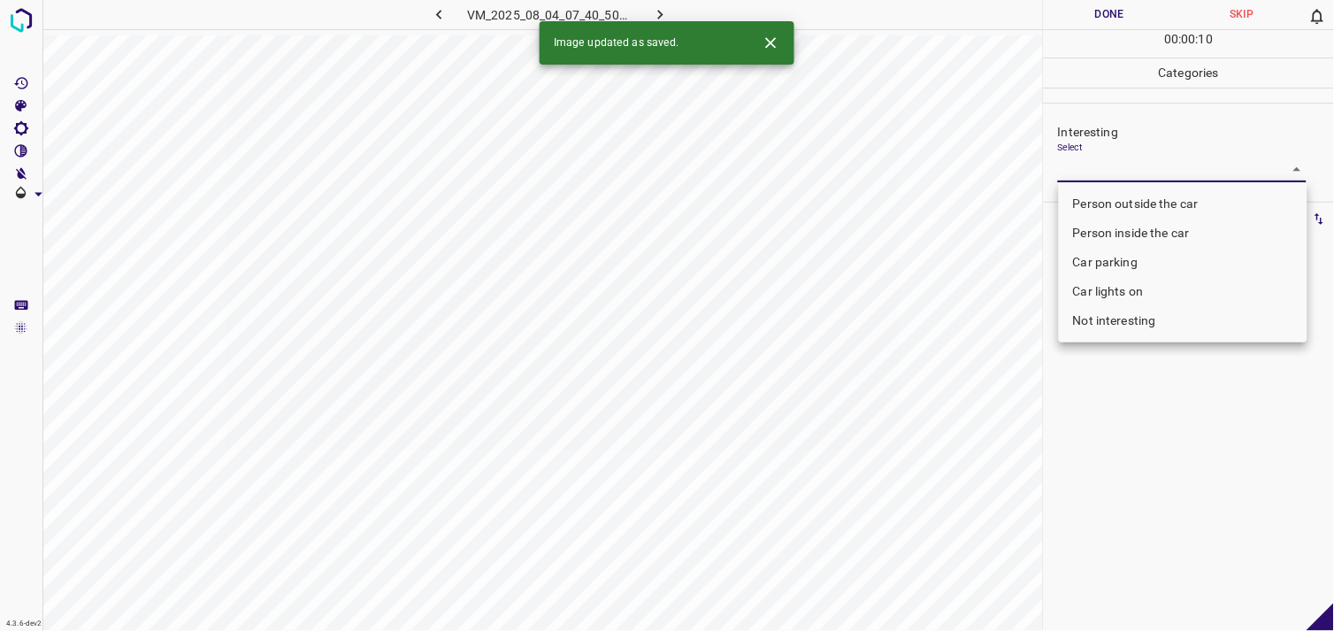
click at [1111, 165] on body "4.3.6-dev2 VM_2025_08_04_07_40_50_426_01.gif Done Skip 0 00 : 00 : 10 Categorie…" at bounding box center [667, 315] width 1334 height 631
click at [1127, 204] on li "Person outside the car" at bounding box center [1183, 203] width 249 height 29
type input "Person outside the car"
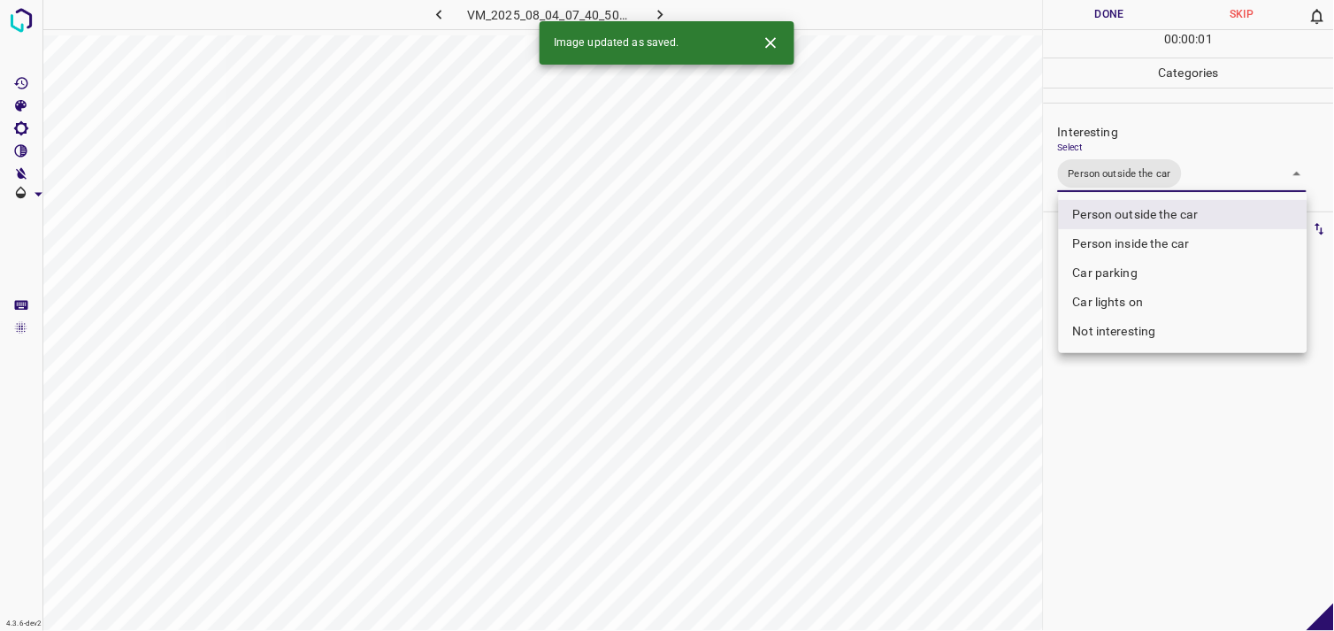
click at [1148, 427] on div at bounding box center [667, 315] width 1334 height 631
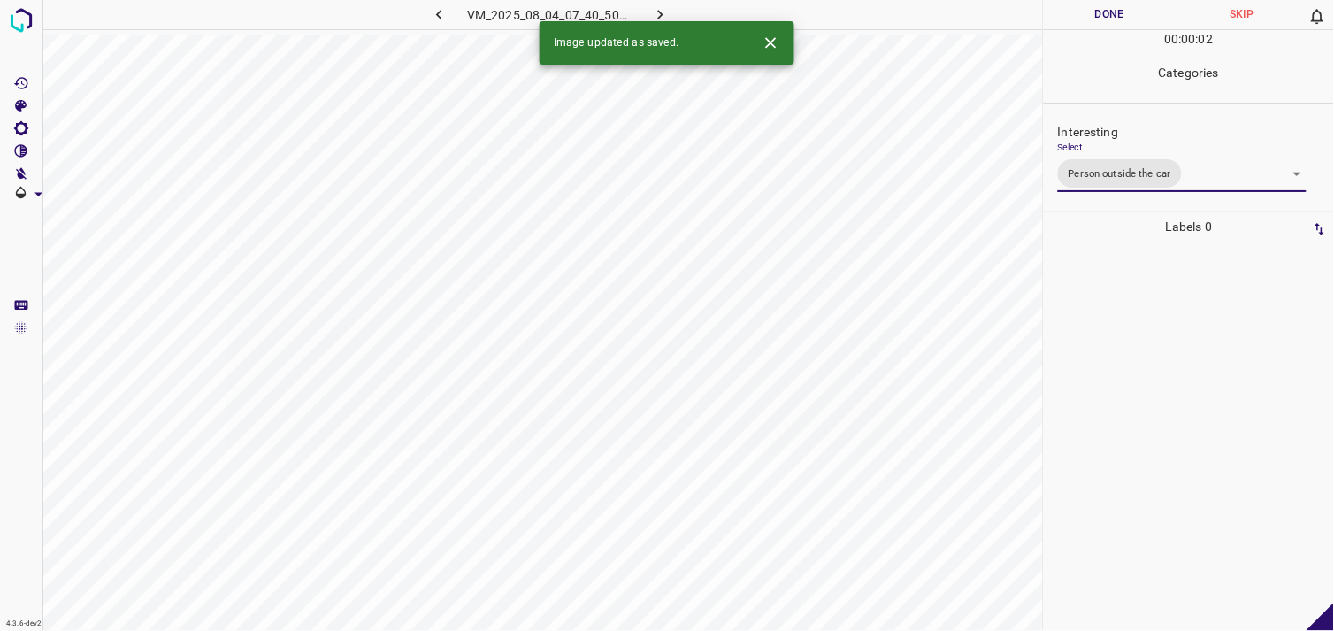
click at [1146, 366] on div at bounding box center [1189, 436] width 280 height 389
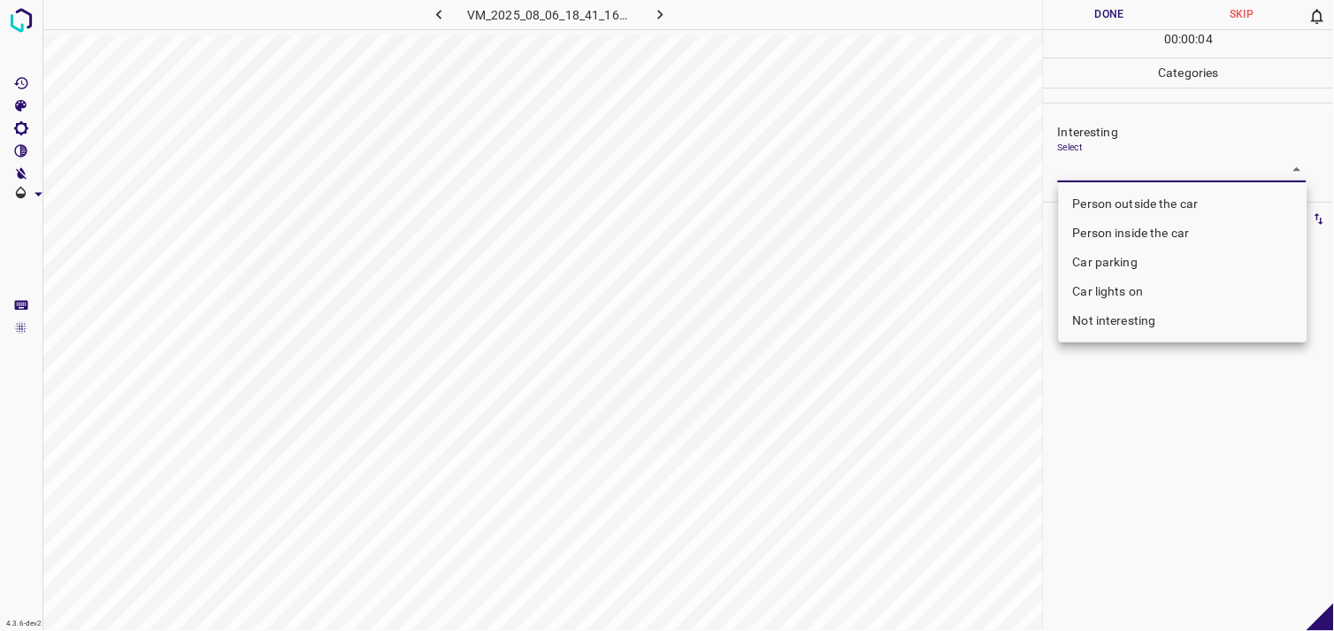
click at [1083, 178] on body "4.3.6-dev2 VM_2025_08_06_18_41_16_758_06.gif Done Skip 0 00 : 00 : 04 Categorie…" at bounding box center [667, 315] width 1334 height 631
click at [1115, 207] on li "Person outside the car" at bounding box center [1183, 203] width 249 height 29
type input "Person outside the car"
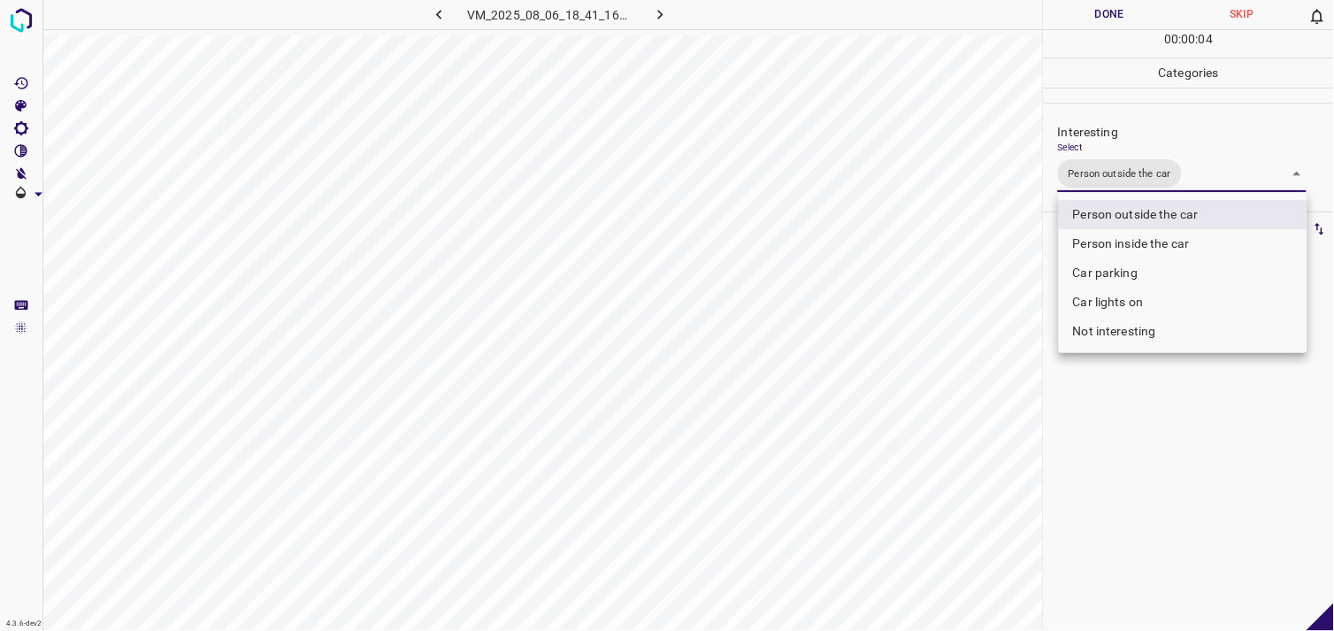
click at [1113, 369] on div at bounding box center [667, 315] width 1334 height 631
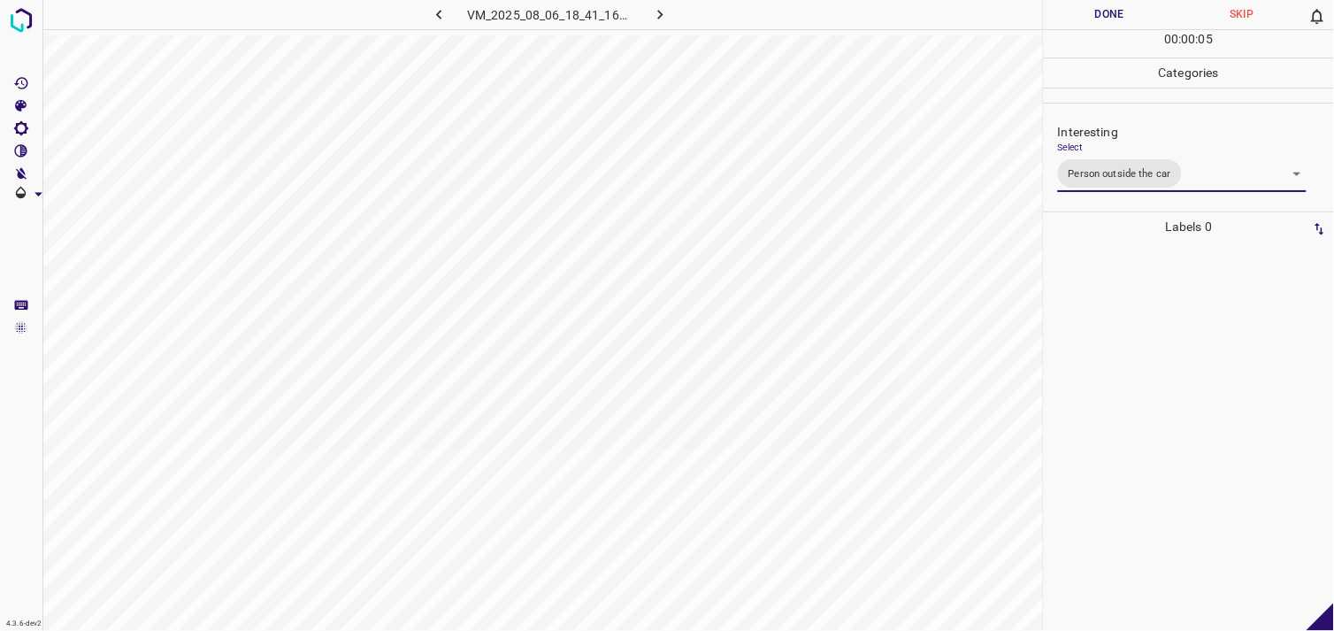
click at [1107, 356] on div at bounding box center [1189, 436] width 280 height 389
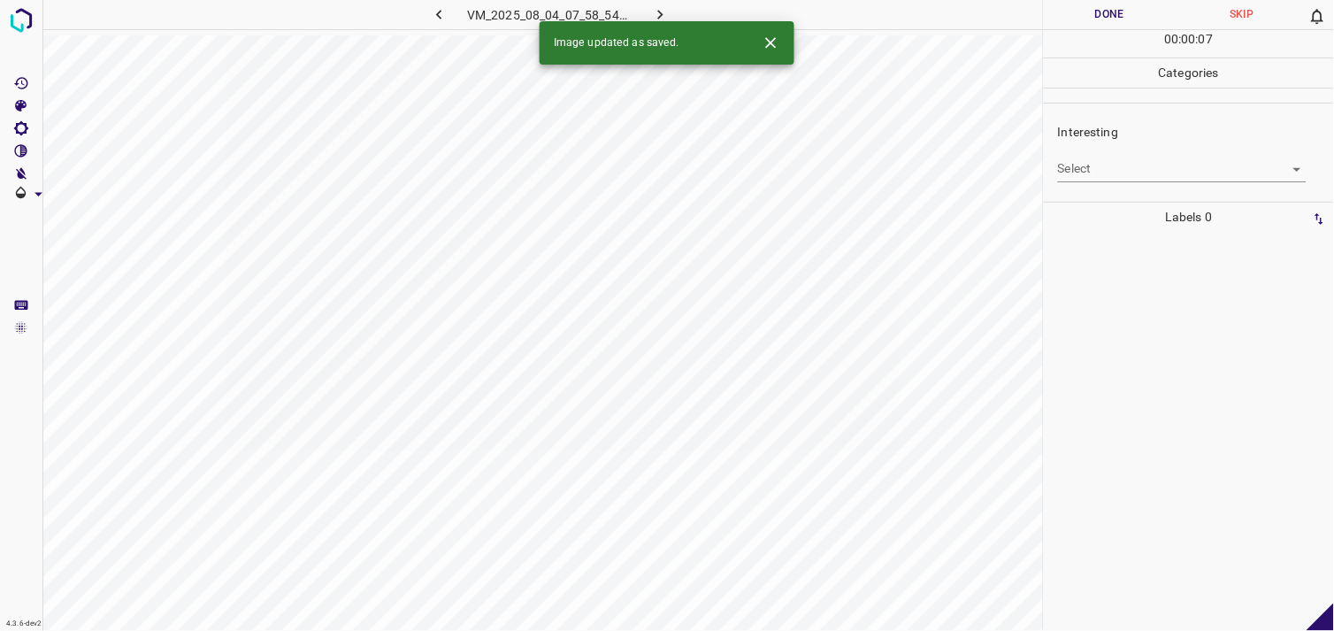
click at [1111, 162] on body "4.3.6-dev2 VM_2025_08_04_07_58_54_289_03.gif Done Skip 0 00 : 00 : 07 Categorie…" at bounding box center [667, 315] width 1334 height 631
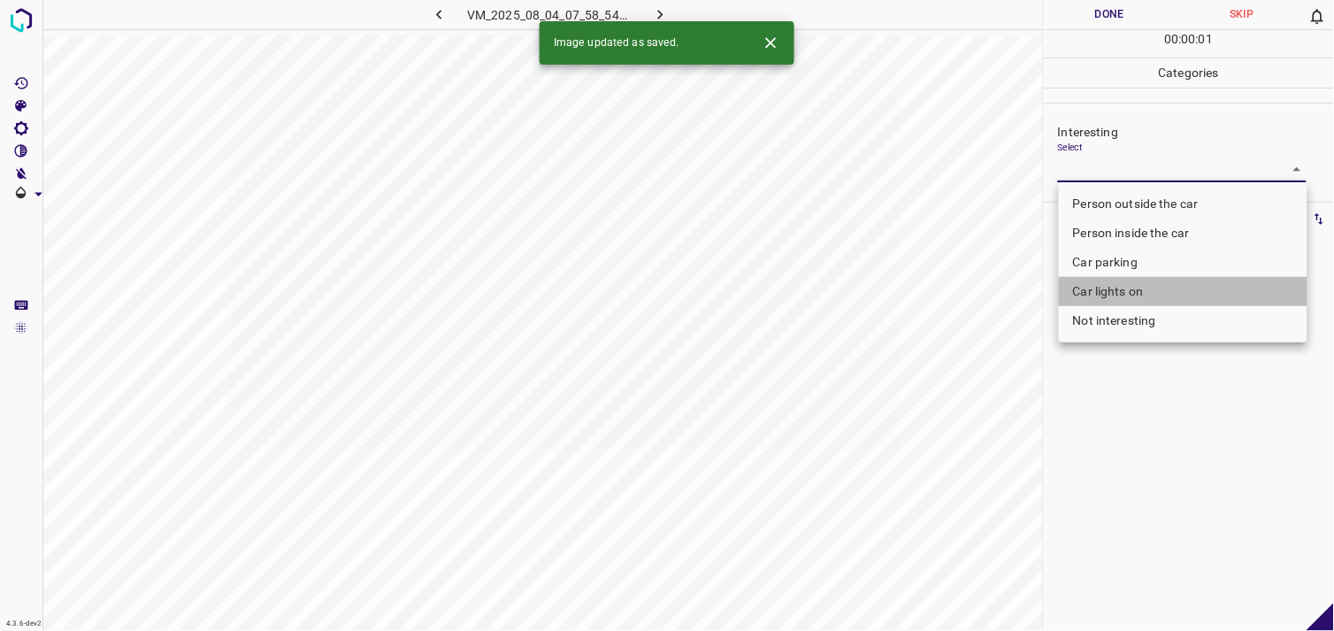
click at [1119, 297] on li "Car lights on" at bounding box center [1183, 291] width 249 height 29
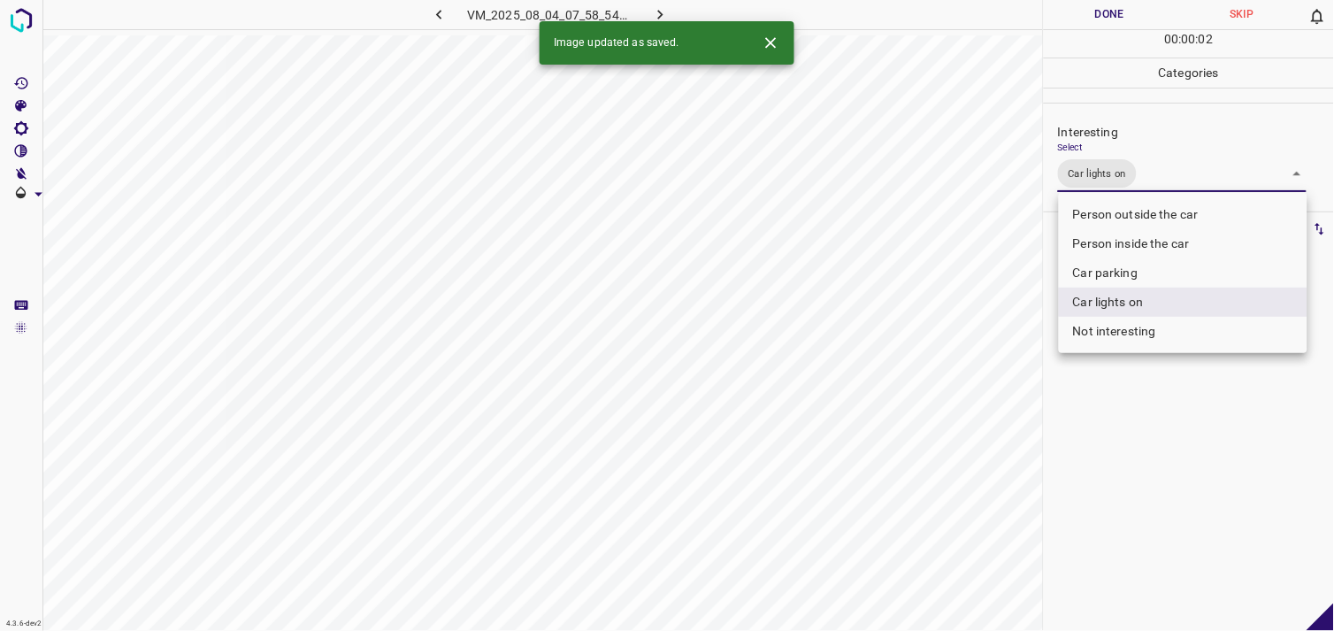
click at [1138, 218] on li "Person outside the car" at bounding box center [1183, 214] width 249 height 29
type input "Car lights on,Person outside the car"
click at [1134, 506] on div at bounding box center [667, 315] width 1334 height 631
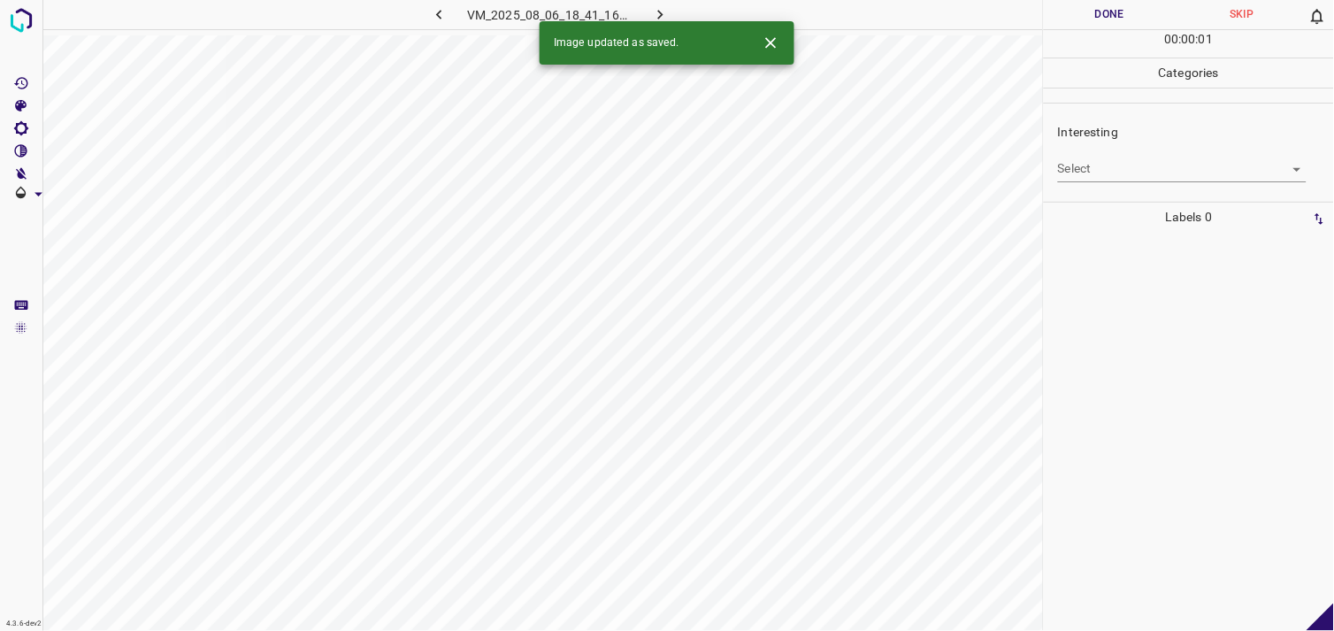
click at [1081, 148] on div "Select ​" at bounding box center [1182, 162] width 249 height 40
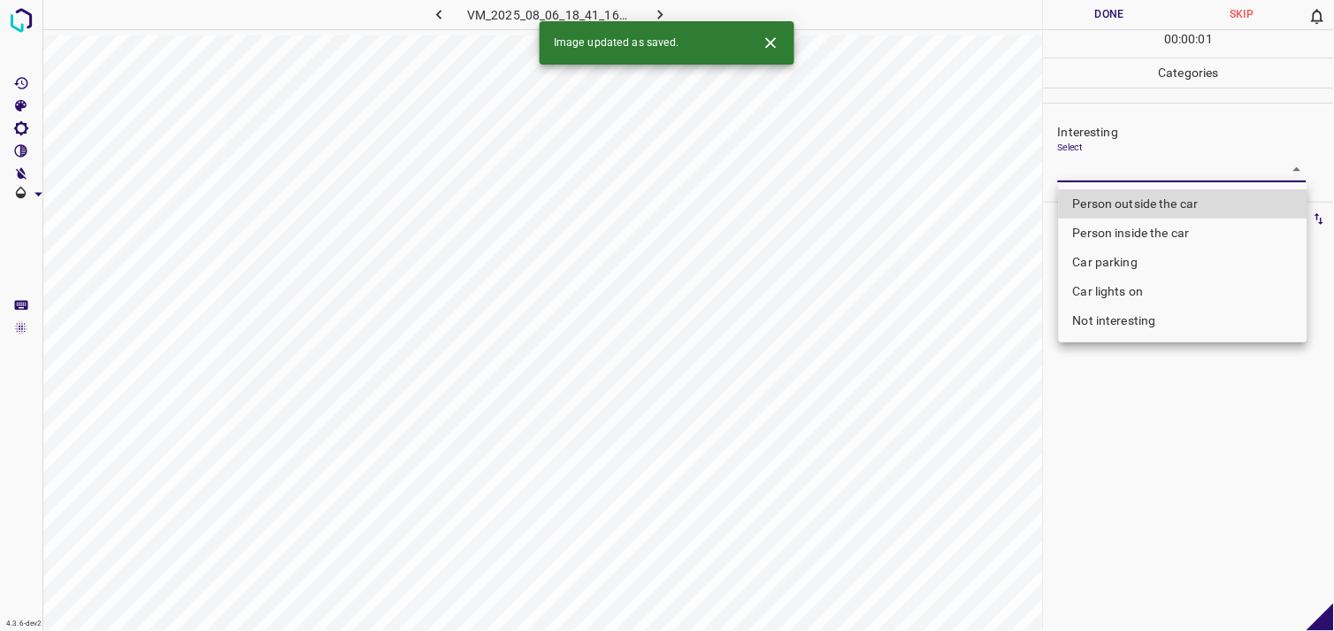
click at [1084, 165] on body "4.3.6-dev2 VM_2025_08_06_18_41_16_758_11.gif Done Skip 0 00 : 00 : 01 Categorie…" at bounding box center [667, 315] width 1334 height 631
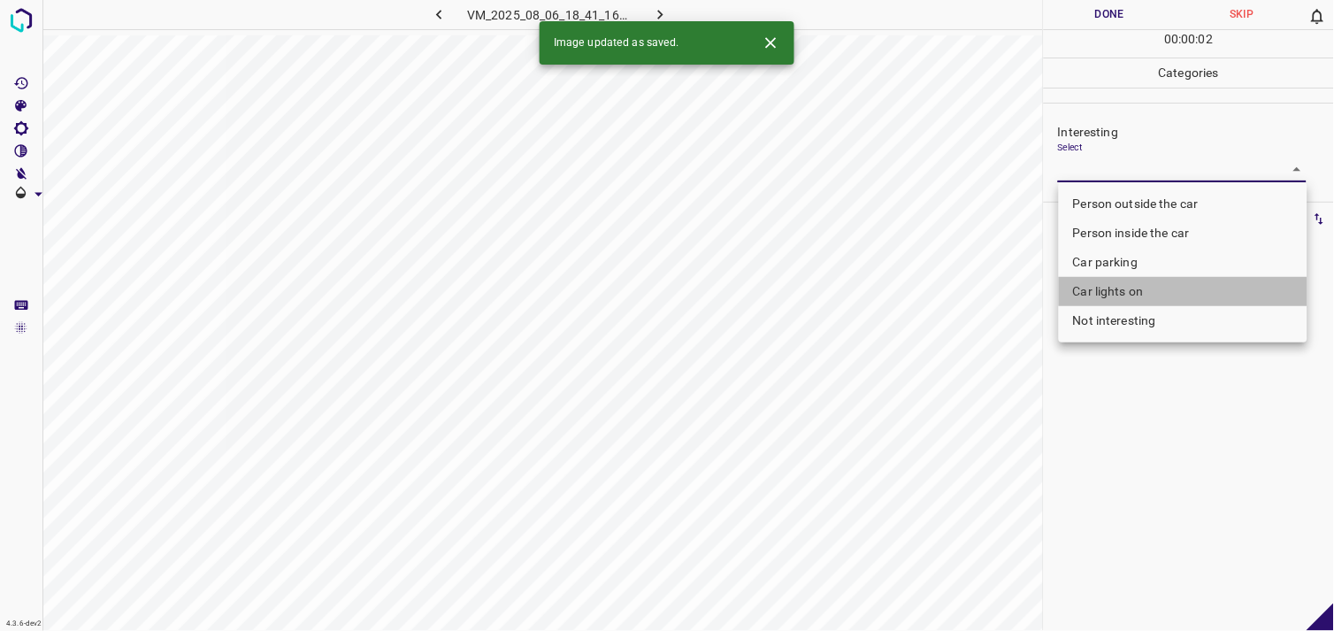
click at [1134, 296] on li "Car lights on" at bounding box center [1183, 291] width 249 height 29
type input "Car lights on"
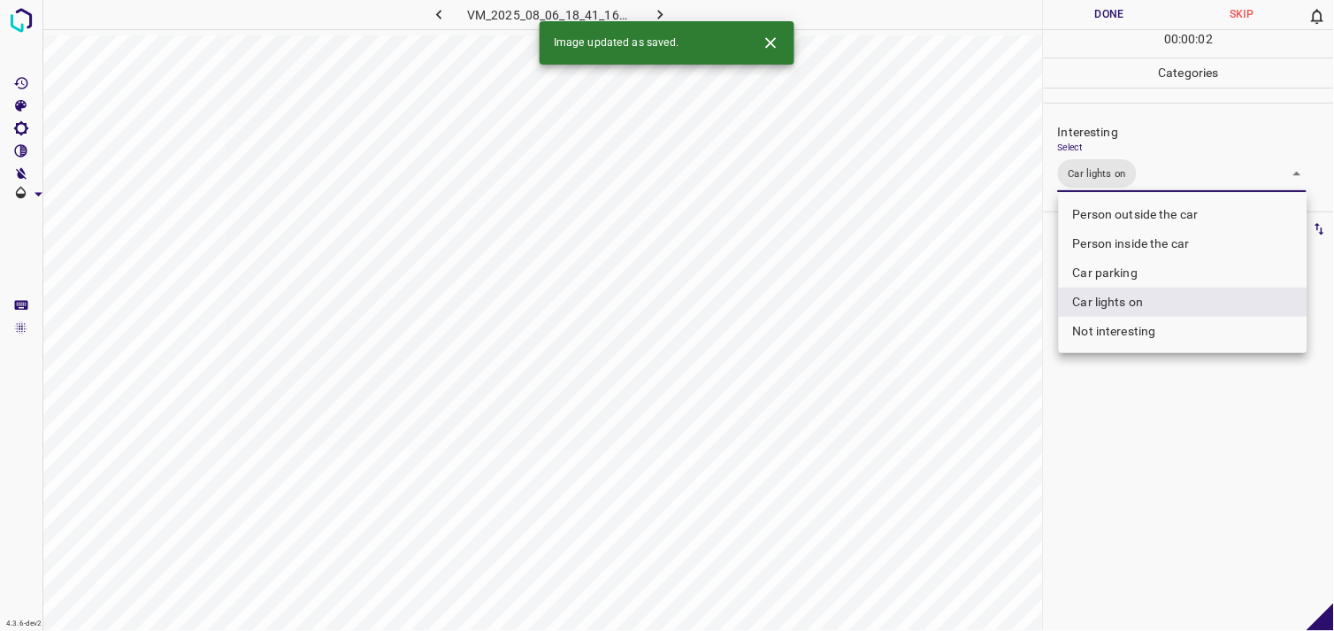
click at [1134, 419] on div at bounding box center [667, 315] width 1334 height 631
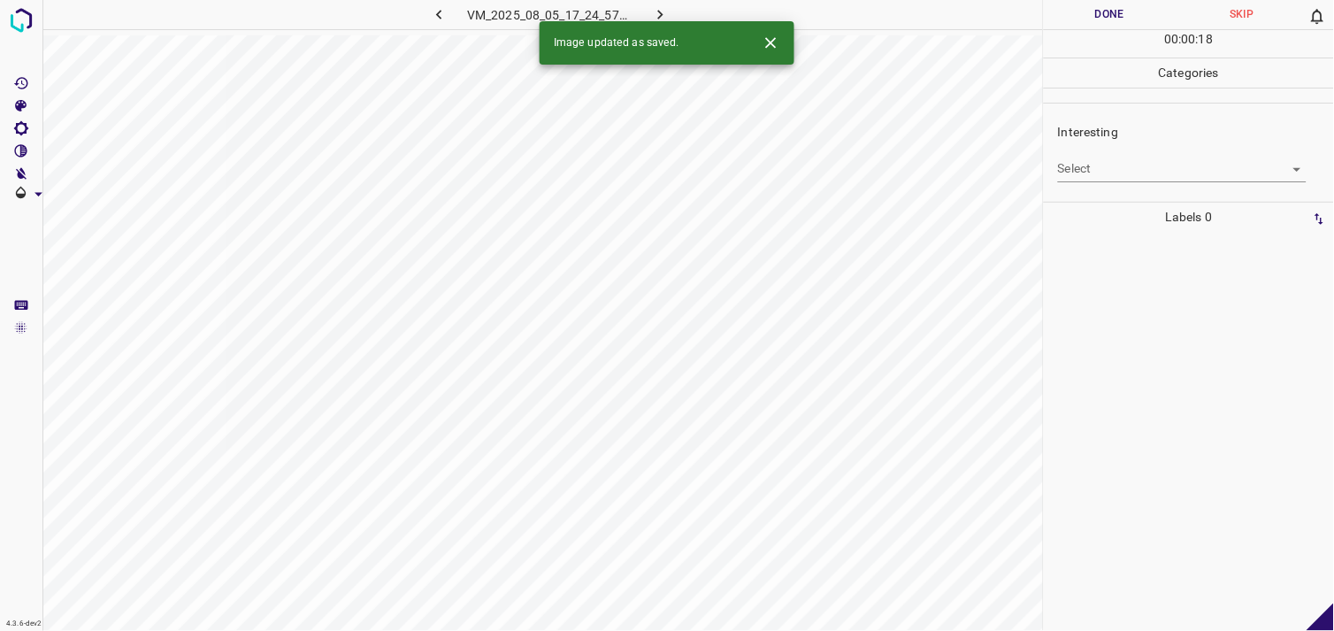
click at [1074, 165] on body "4.3.6-dev2 VM_2025_08_05_17_24_57_319_08.gif Done Skip 0 00 : 00 : 18 Categorie…" at bounding box center [667, 315] width 1334 height 631
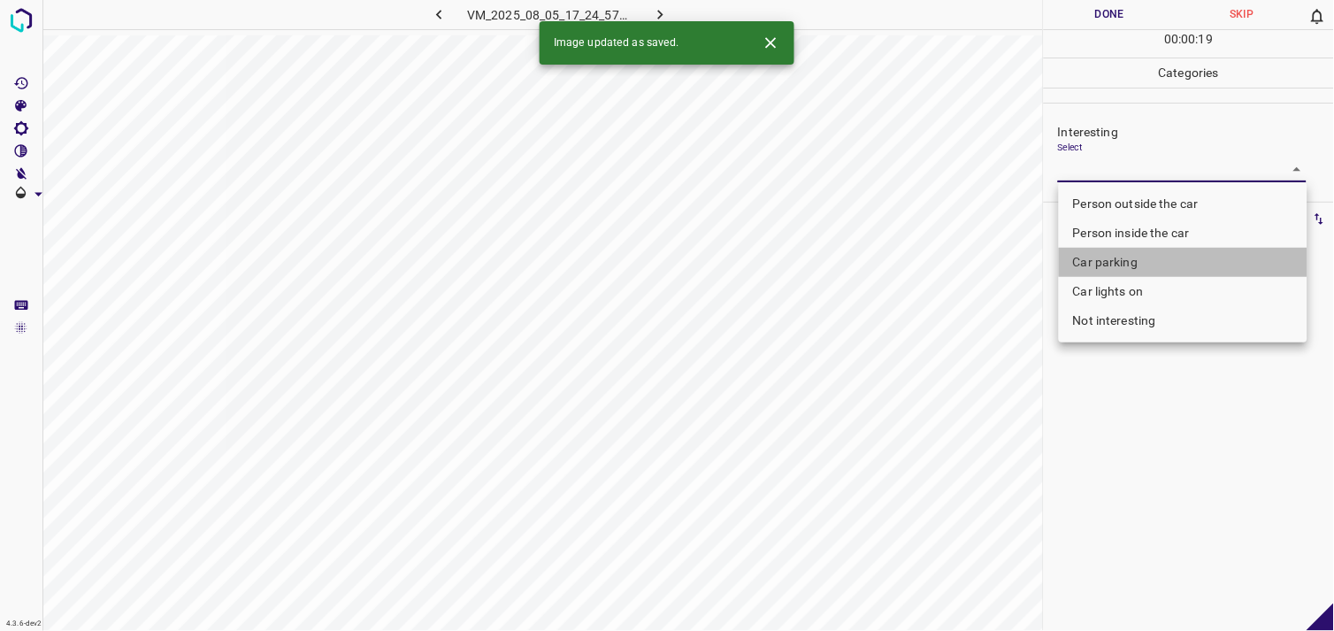
click at [1099, 267] on li "Car parking" at bounding box center [1183, 262] width 249 height 29
type input "Car parking"
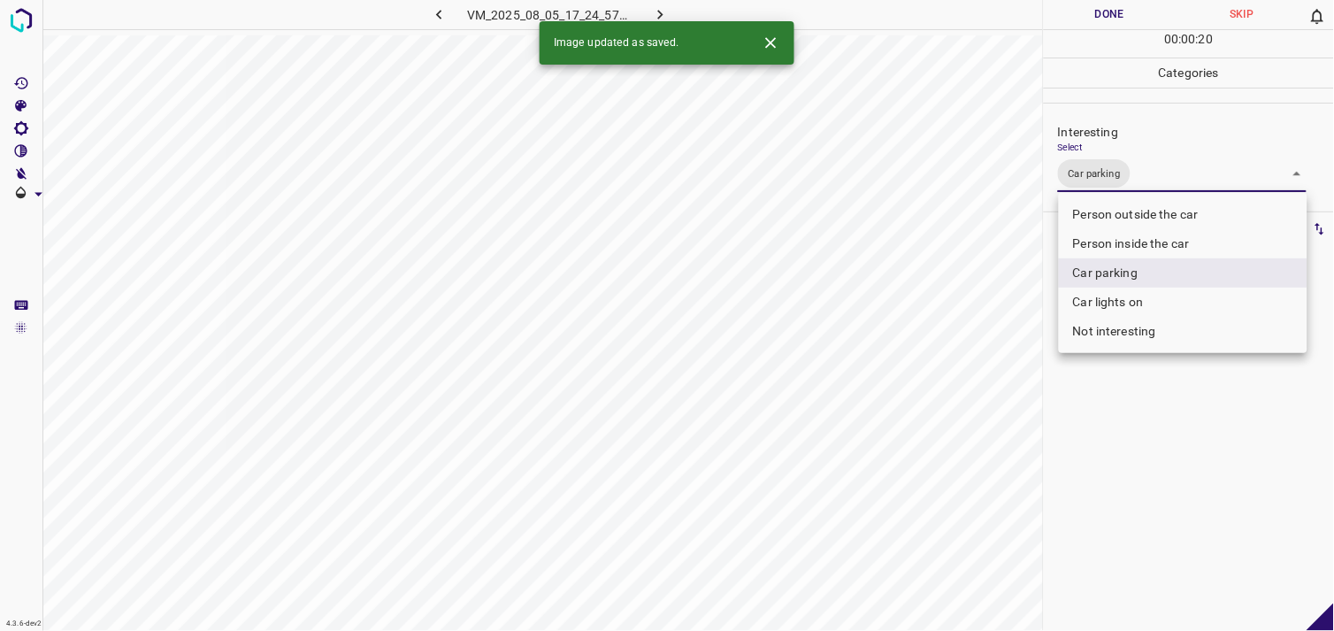
click at [1137, 483] on div at bounding box center [667, 315] width 1334 height 631
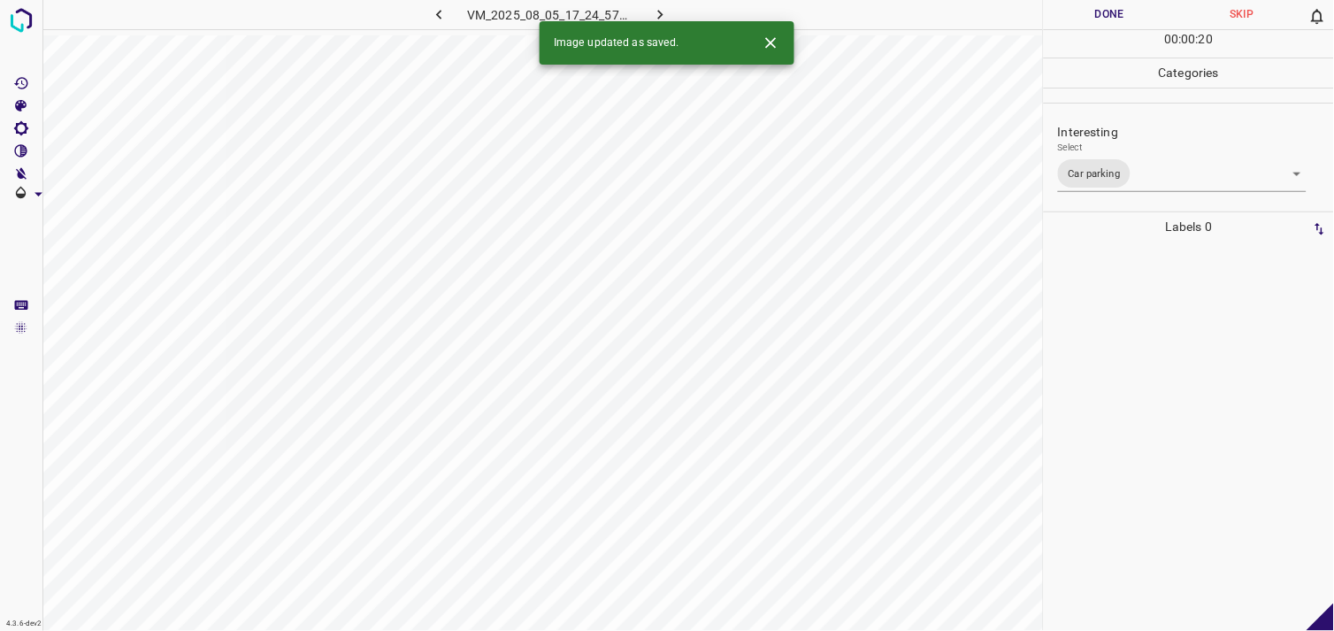
click at [1127, 414] on div at bounding box center [1189, 436] width 280 height 389
click at [1104, 154] on div "Select ​" at bounding box center [1182, 162] width 249 height 40
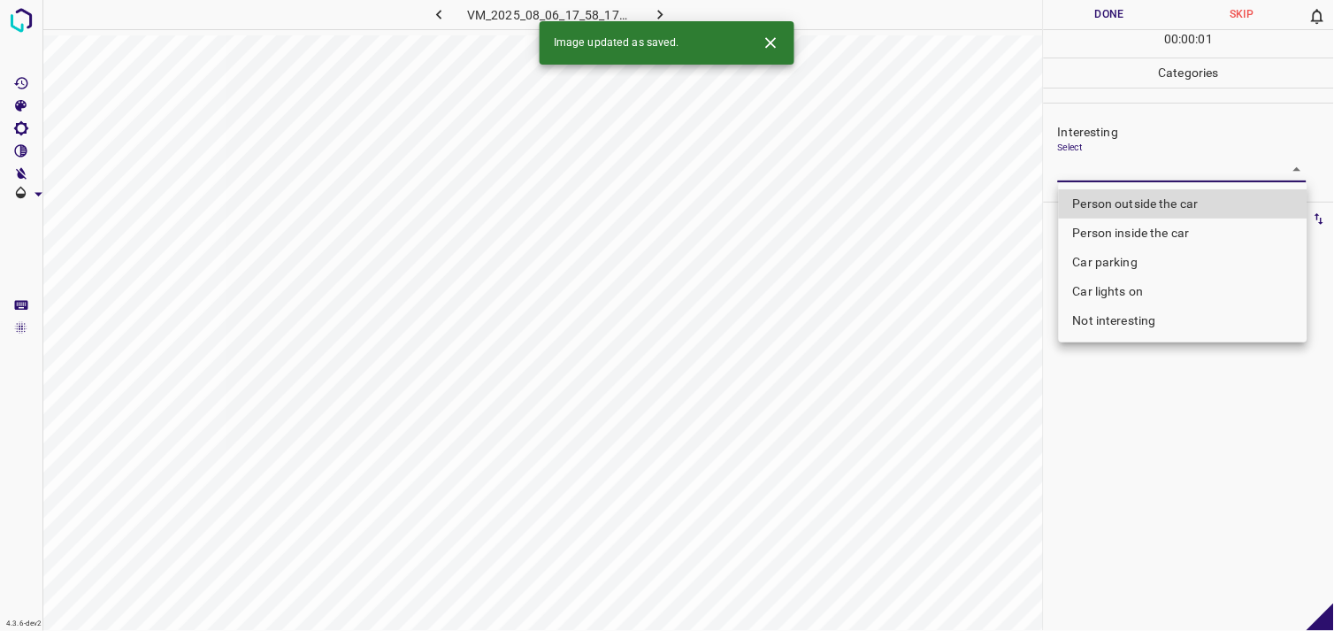
click at [1109, 165] on body "4.3.6-dev2 VM_2025_08_06_17_58_17_377_01.gif Done Skip 0 00 : 00 : 01 Categorie…" at bounding box center [667, 315] width 1334 height 631
click at [1127, 210] on li "Person outside the car" at bounding box center [1183, 203] width 249 height 29
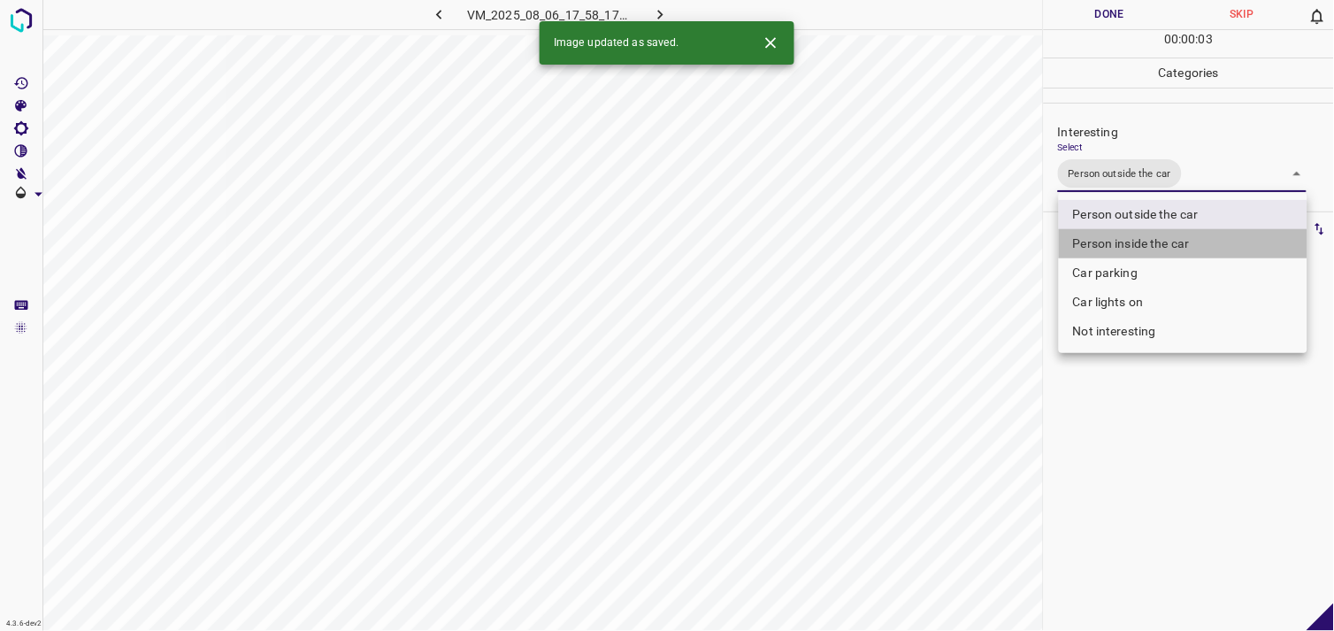
click at [1148, 244] on li "Person inside the car" at bounding box center [1183, 243] width 249 height 29
type input "Person outside the car,Person inside the car"
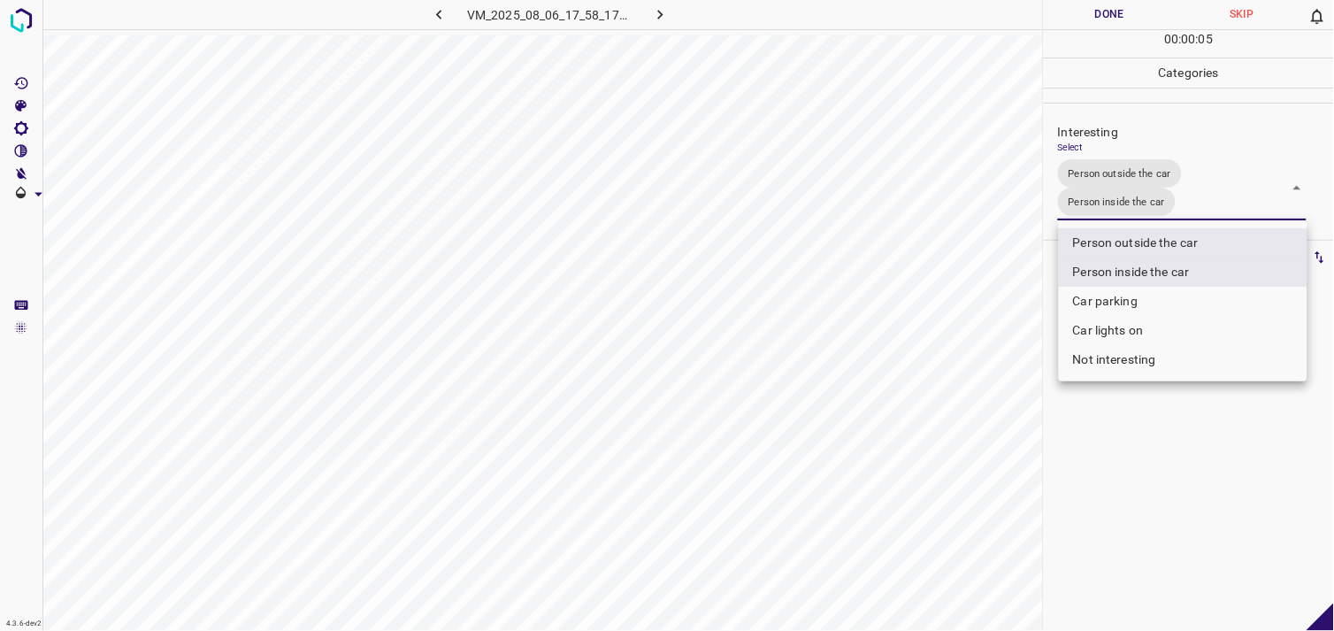
click at [1122, 436] on div at bounding box center [667, 315] width 1334 height 631
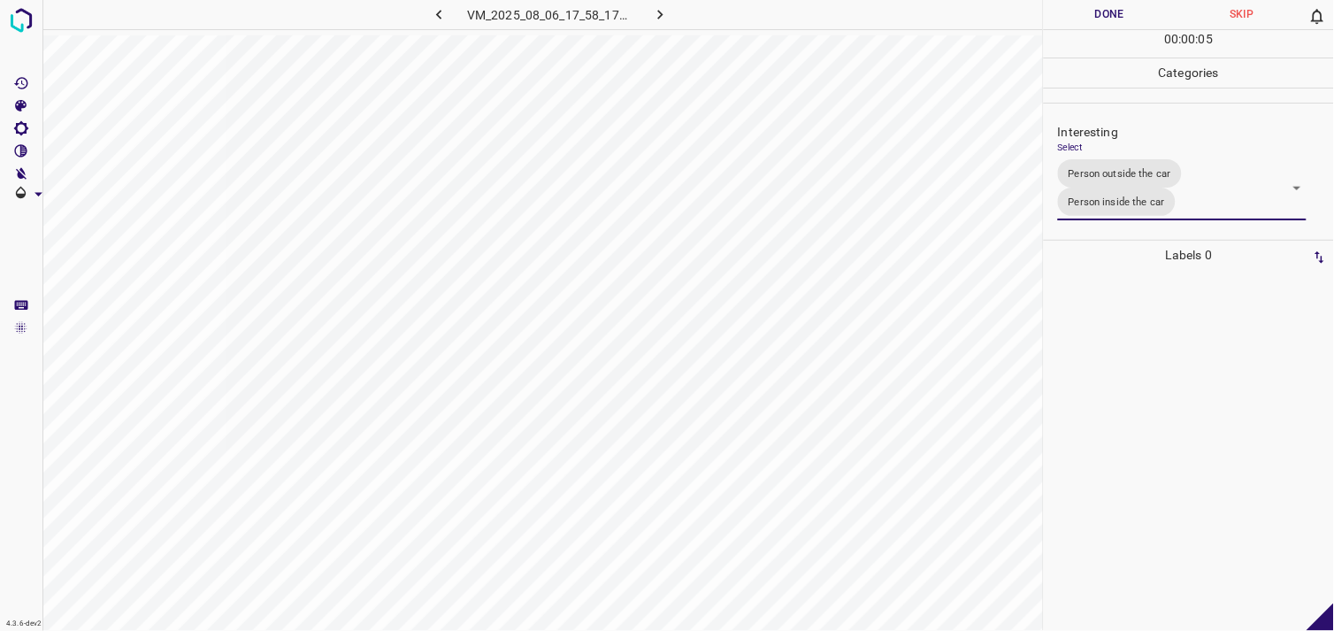
click at [1127, 390] on div at bounding box center [1189, 450] width 280 height 361
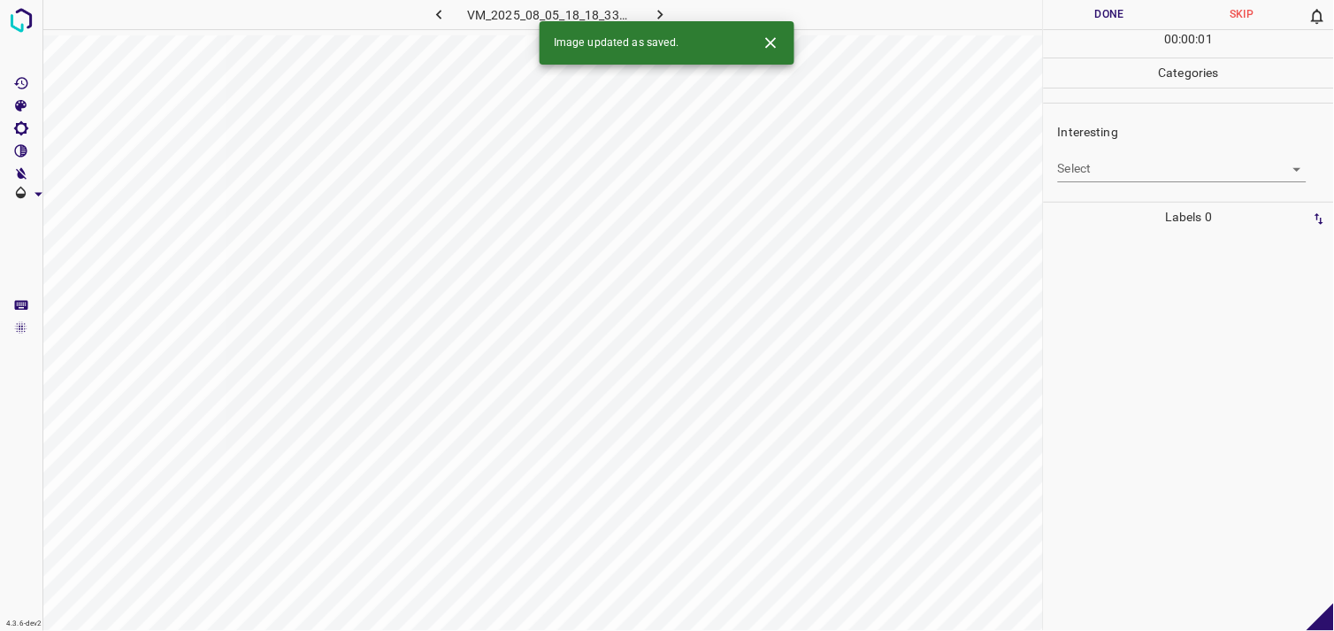
click at [1084, 160] on body "4.3.6-dev2 VM_2025_08_05_18_18_33_376_05.gif Done Skip 0 00 : 00 : 01 Categorie…" at bounding box center [667, 315] width 1334 height 631
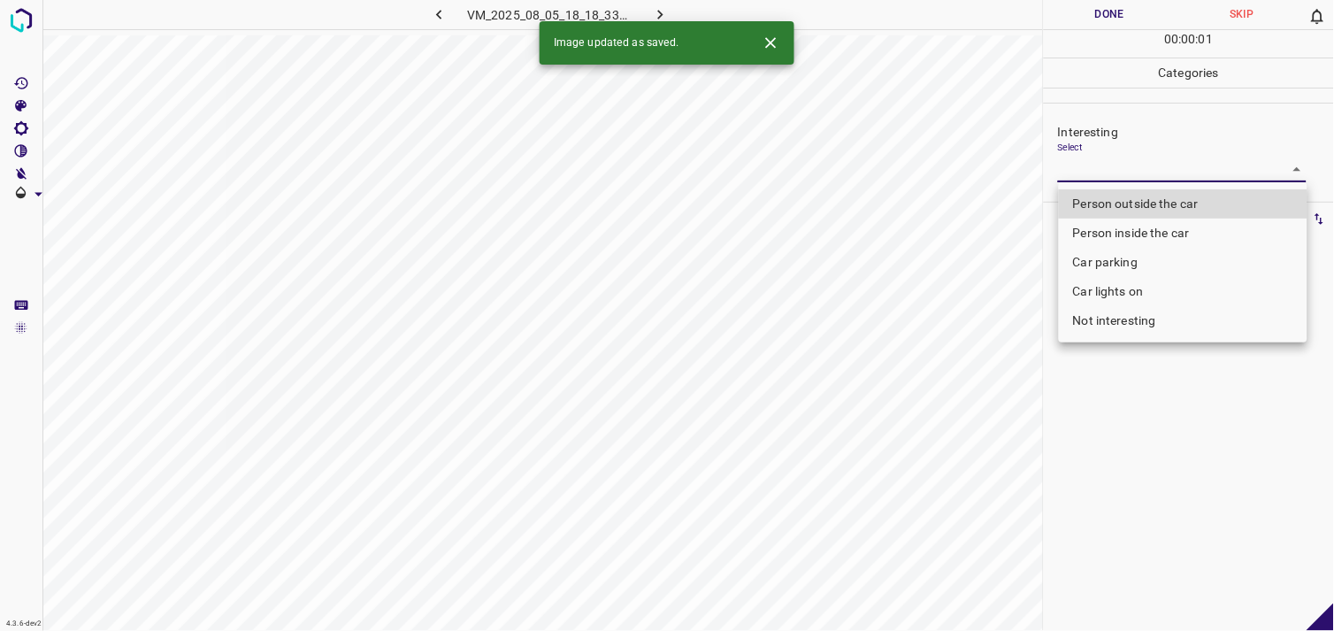
click at [1125, 198] on li "Person outside the car" at bounding box center [1183, 203] width 249 height 29
type input "Person outside the car"
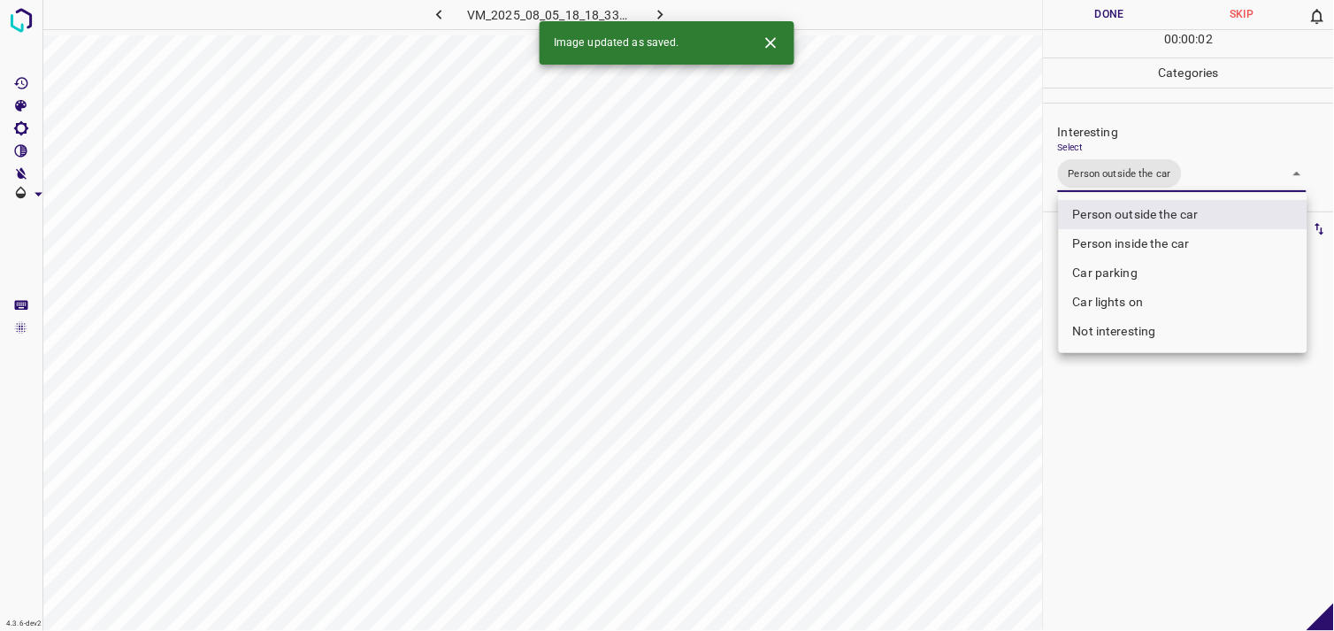
click at [1149, 493] on div at bounding box center [667, 315] width 1334 height 631
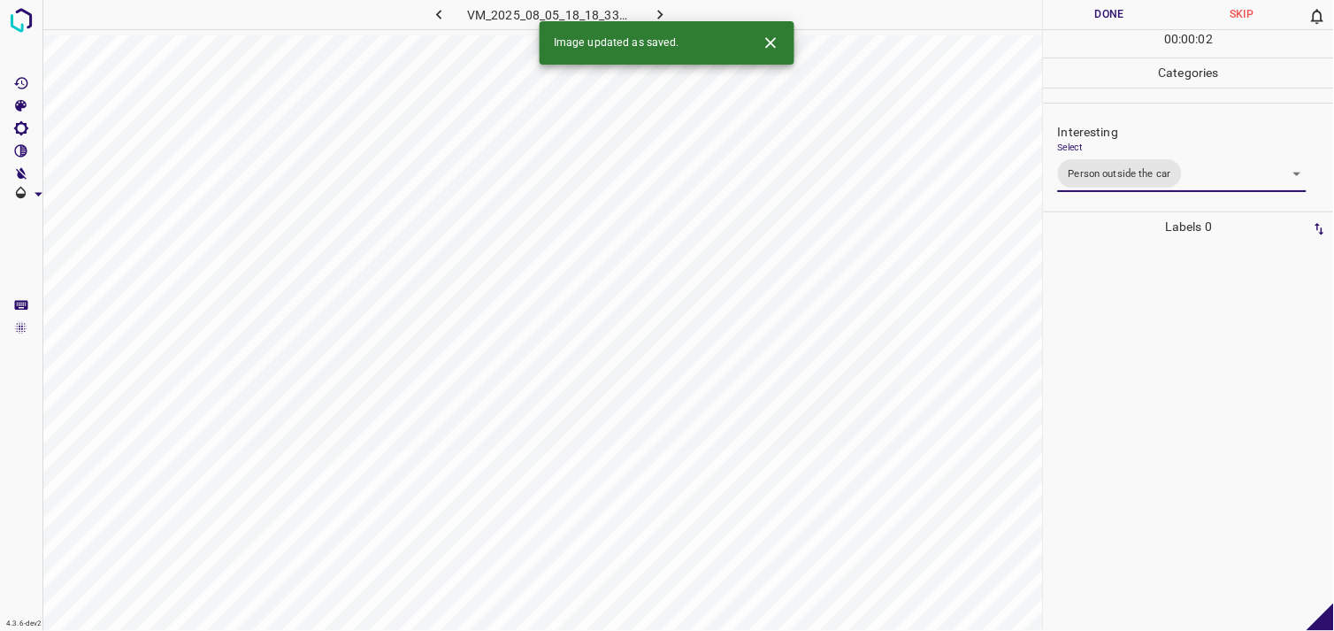
click at [1142, 404] on div at bounding box center [1189, 436] width 280 height 389
click at [1119, 169] on body "4.3.6-dev2 VM_2025_08_06_17_45_13_725_05.gif Done Skip 0 00 : 00 : 04 Categorie…" at bounding box center [667, 315] width 1334 height 631
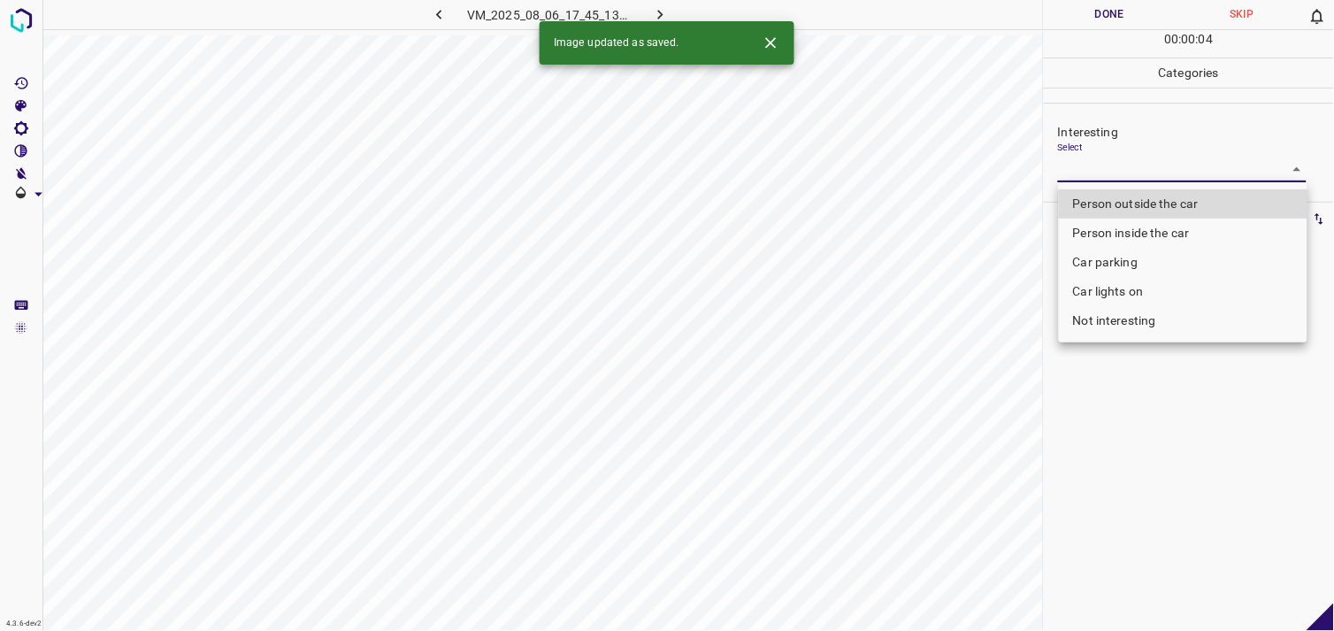
click at [1131, 201] on li "Person outside the car" at bounding box center [1183, 203] width 249 height 29
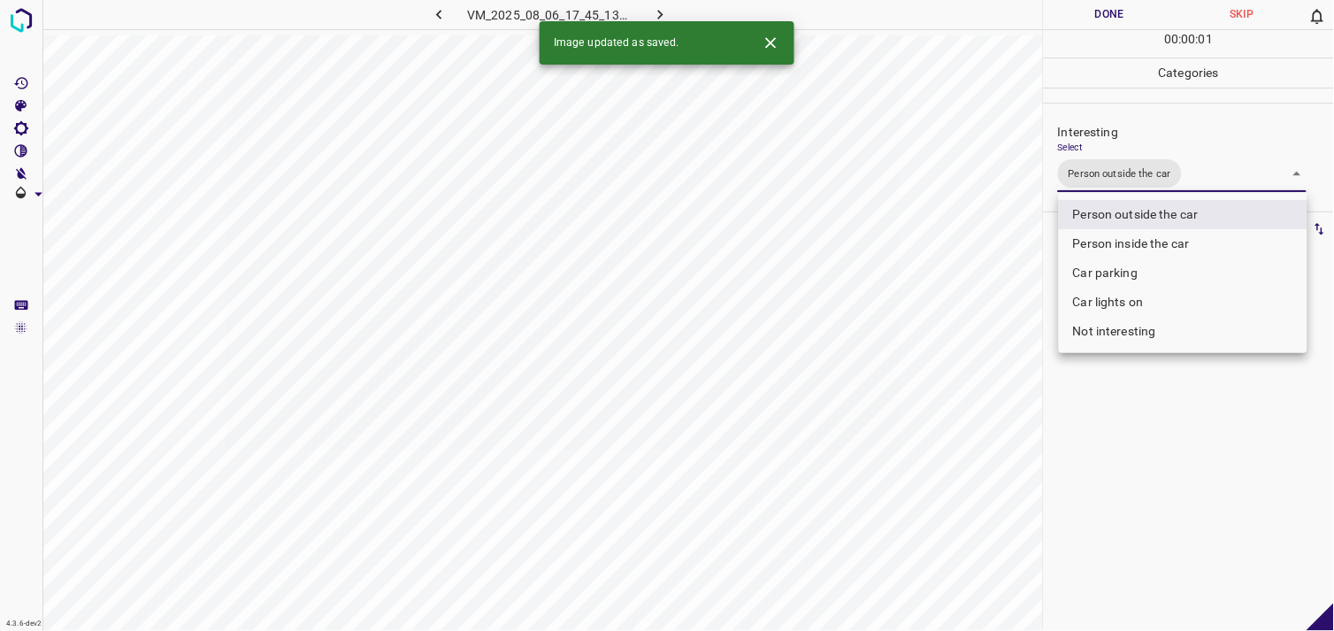
type input "Person outside the car"
click at [1142, 447] on div at bounding box center [667, 315] width 1334 height 631
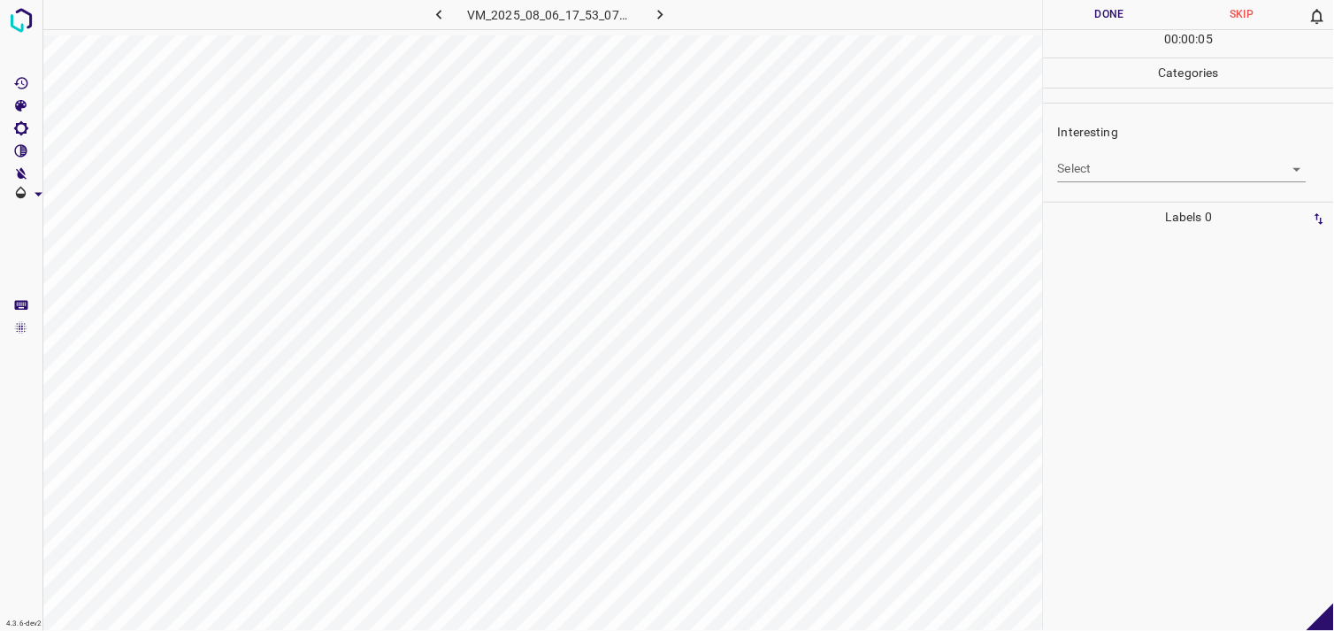
click at [1122, 165] on body "4.3.6-dev2 VM_2025_08_06_17_53_07_804_03.gif Done Skip 0 00 : 00 : 05 Categorie…" at bounding box center [667, 315] width 1334 height 631
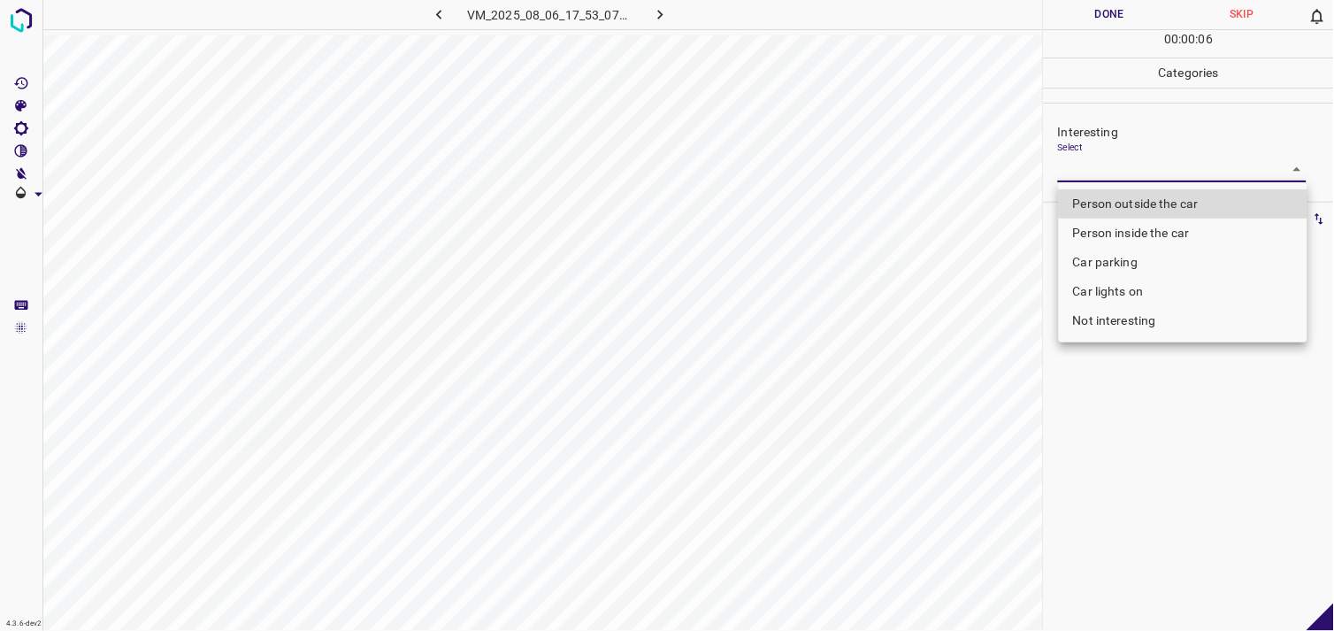
click at [1126, 317] on li "Not interesting" at bounding box center [1183, 320] width 249 height 29
type input "Not interesting"
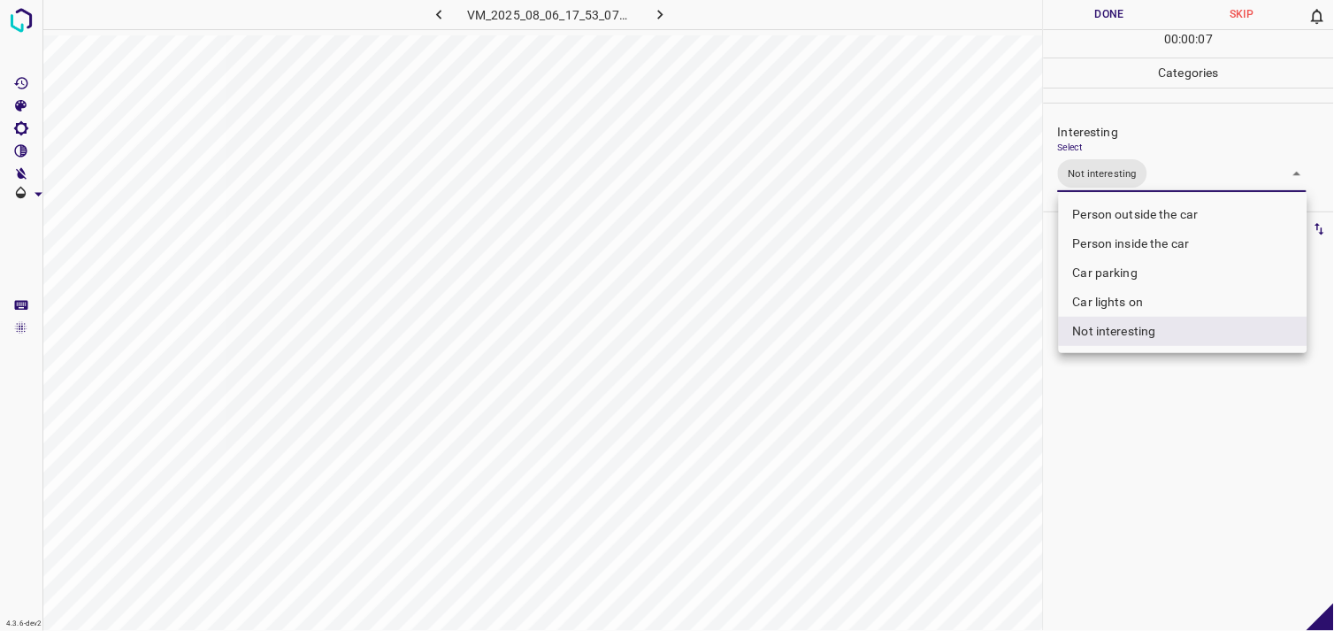
click at [1141, 394] on div at bounding box center [667, 315] width 1334 height 631
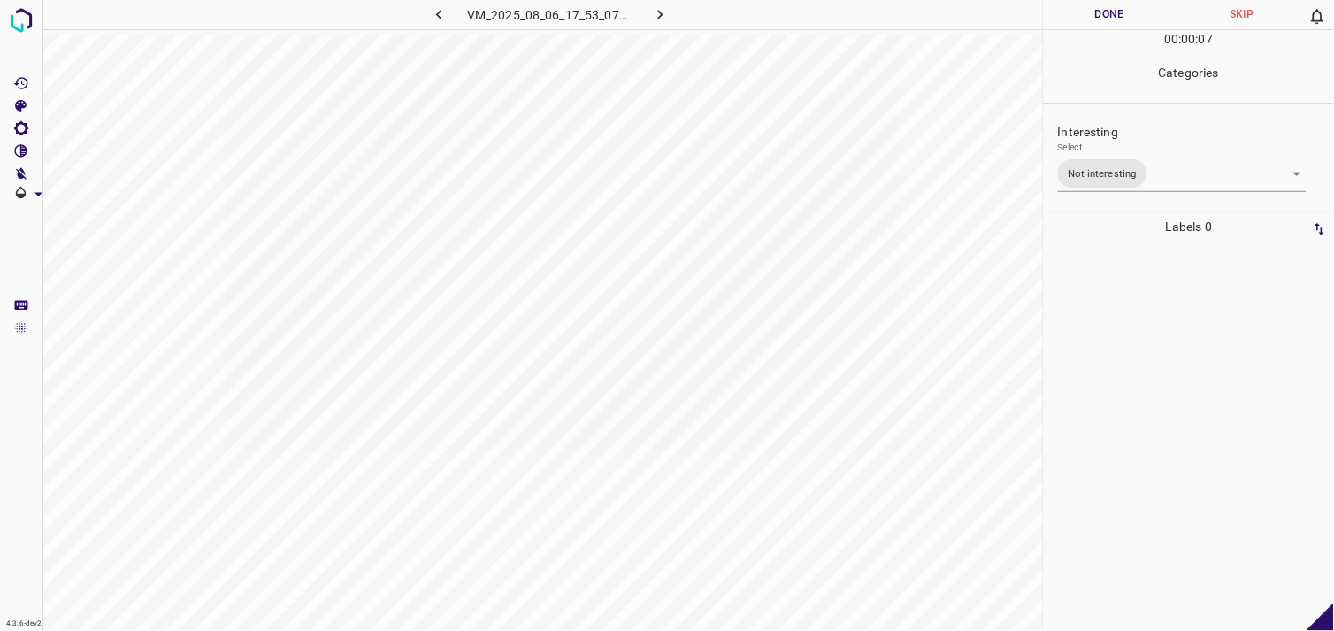
click at [1129, 338] on div at bounding box center [1189, 436] width 280 height 389
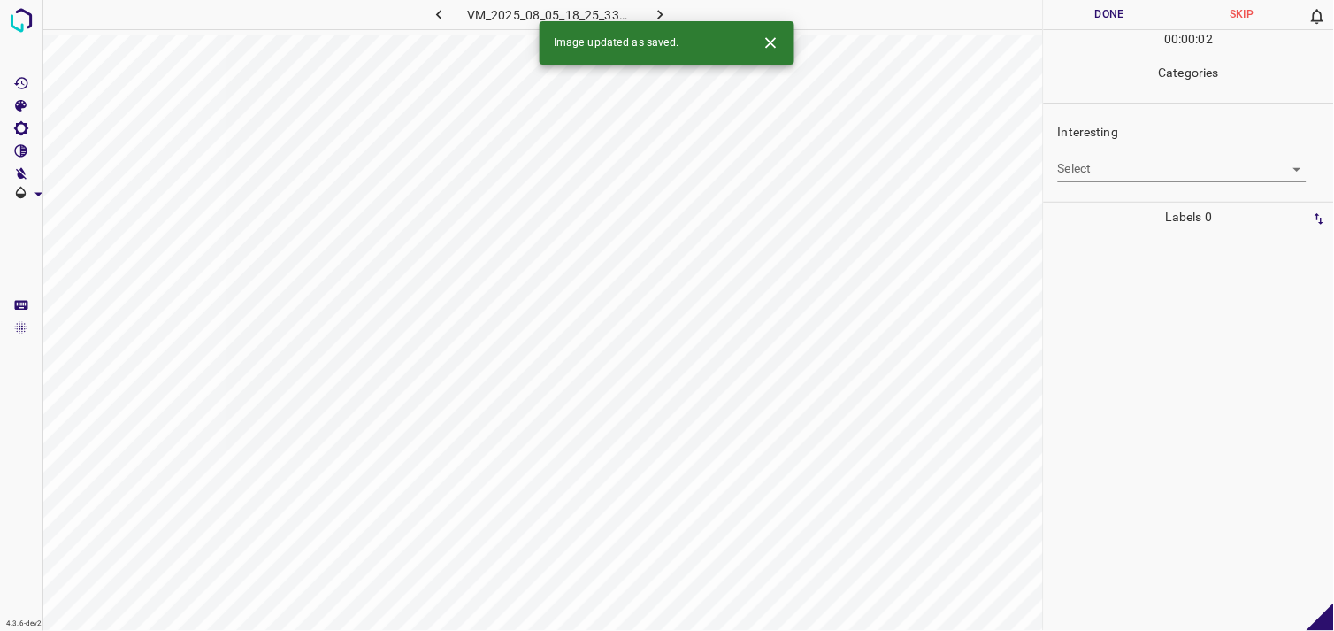
click at [1104, 168] on body "4.3.6-dev2 VM_2025_08_05_18_25_33_935_05.gif Done Skip 0 00 : 00 : 02 Categorie…" at bounding box center [667, 315] width 1334 height 631
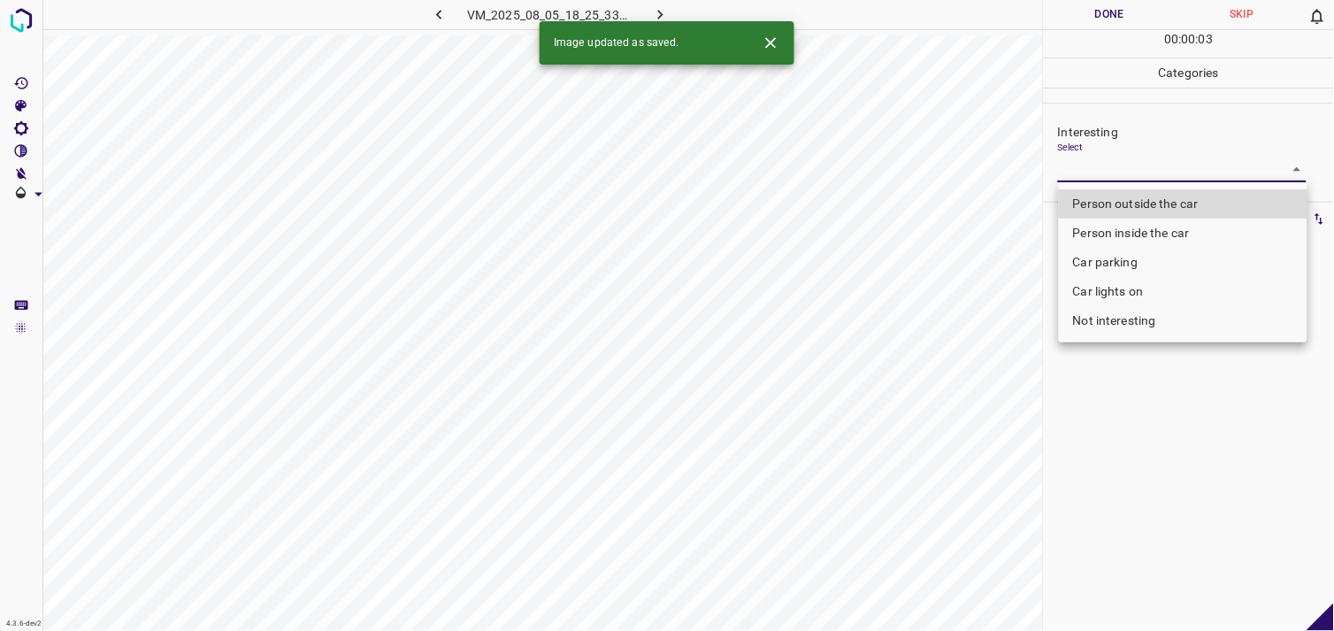
click at [1155, 208] on li "Person outside the car" at bounding box center [1183, 203] width 249 height 29
type input "Person outside the car"
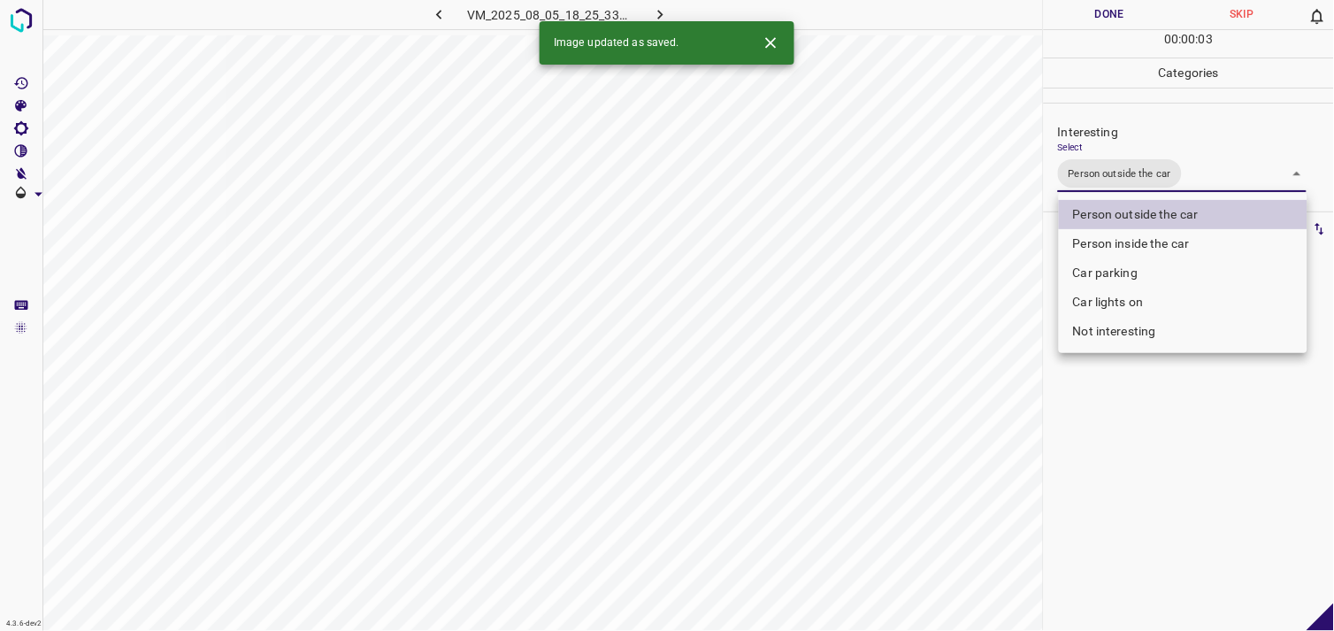
click at [1146, 369] on div at bounding box center [667, 315] width 1334 height 631
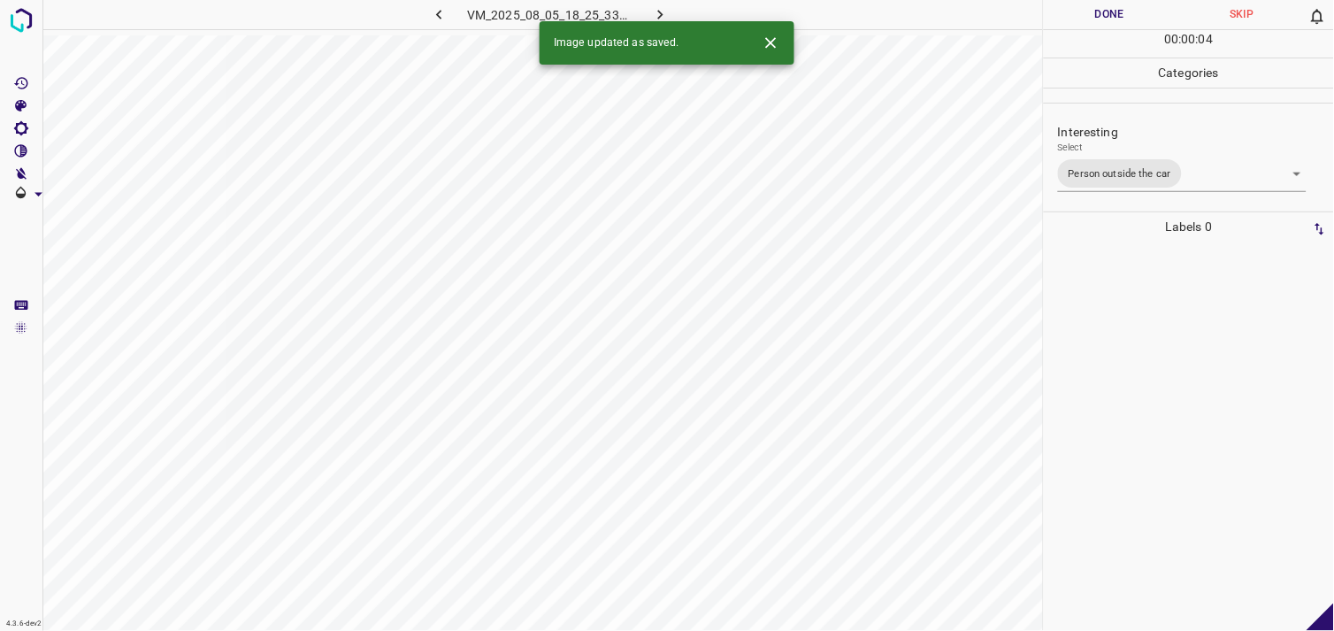
click at [1145, 369] on div at bounding box center [1189, 436] width 280 height 389
click at [1150, 155] on div "Select ​" at bounding box center [1182, 162] width 249 height 40
click at [1150, 177] on body "4.3.6-dev2 VM_2025_08_06_17_55_24_710_05.gif Done Skip 0 00 : 00 : 06 Categorie…" at bounding box center [667, 315] width 1334 height 631
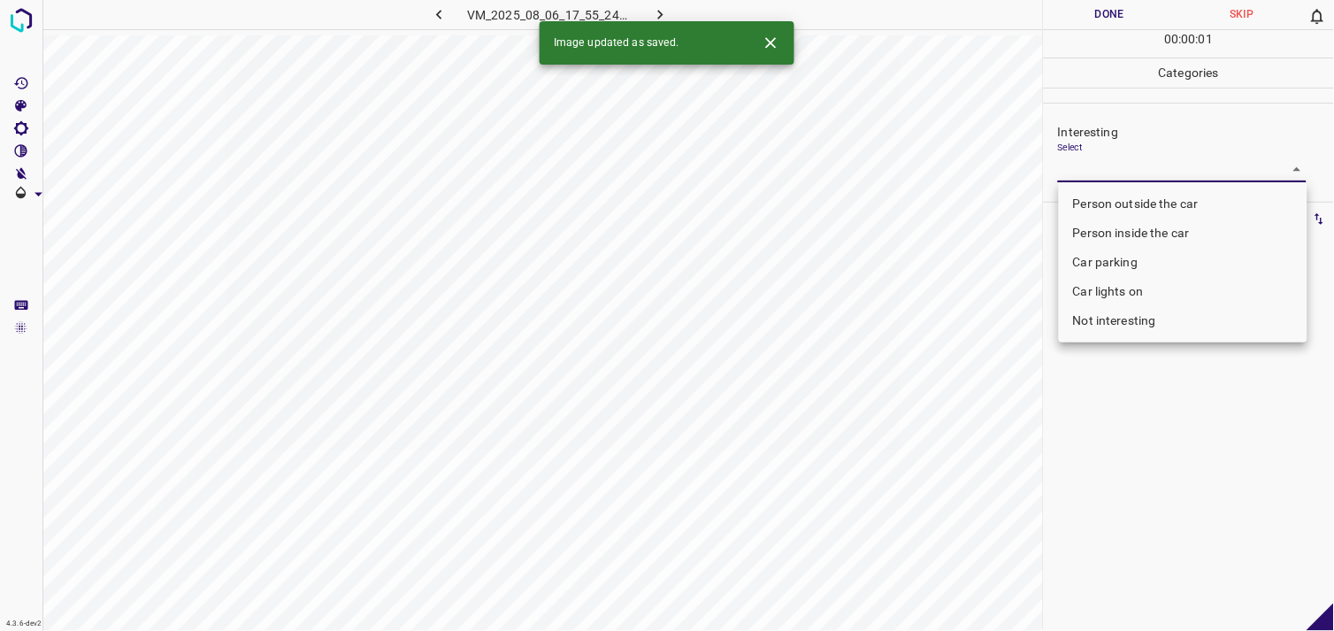
click at [1156, 212] on li "Person outside the car" at bounding box center [1183, 203] width 249 height 29
type input "Person outside the car"
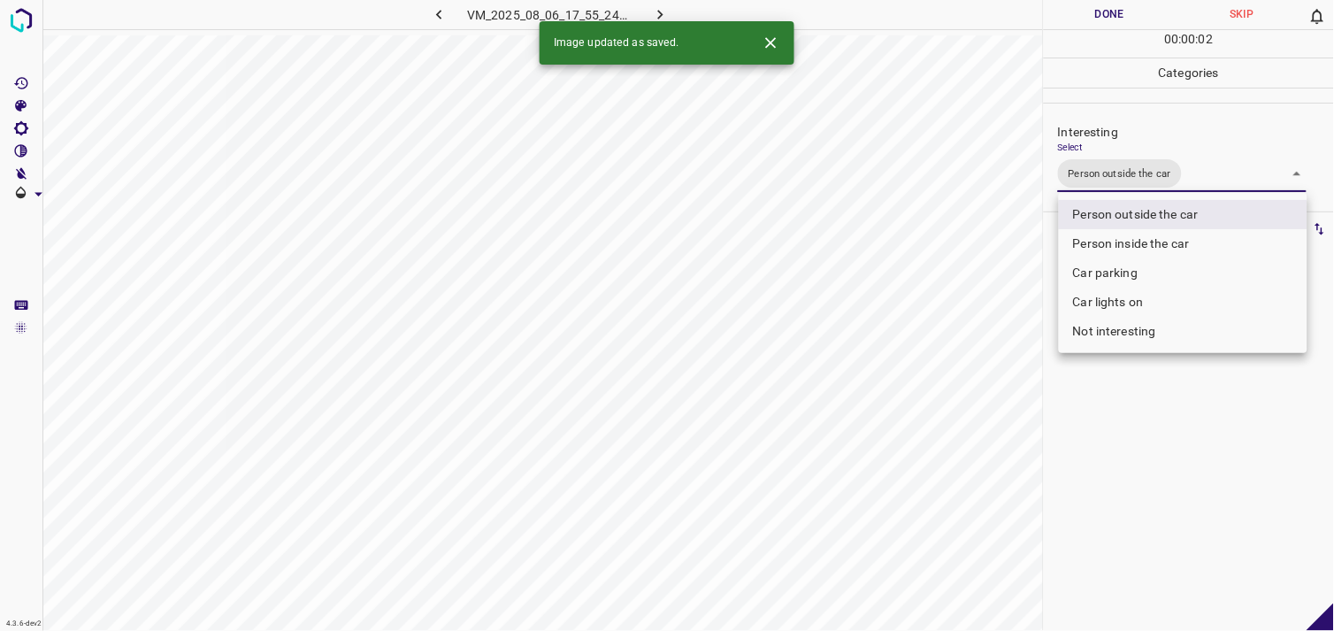
click at [1165, 439] on div at bounding box center [667, 315] width 1334 height 631
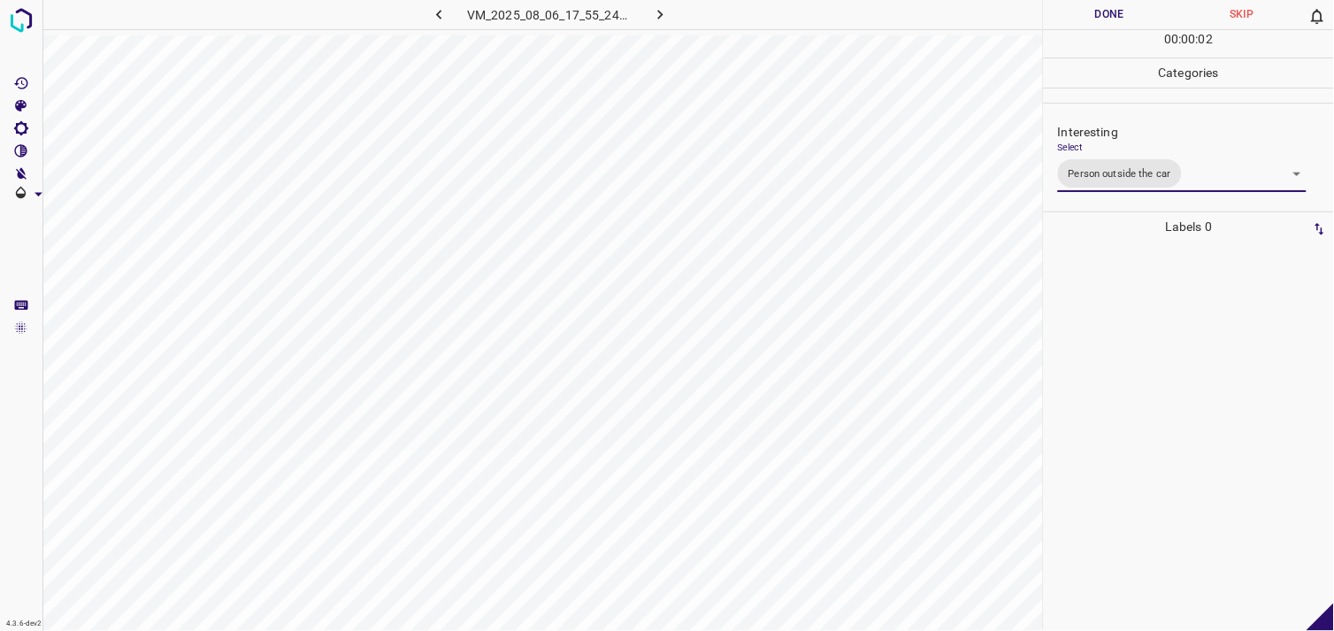
click at [1164, 401] on div at bounding box center [1189, 436] width 280 height 389
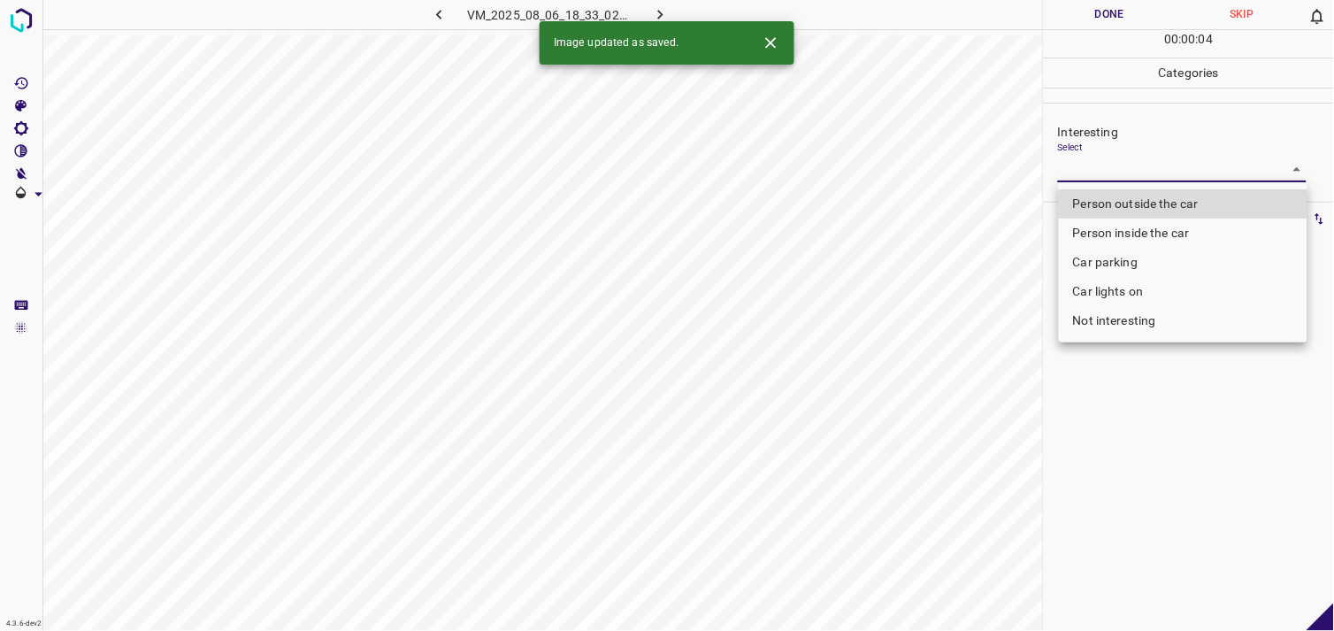
click at [1111, 164] on body "4.3.6-dev2 VM_2025_08_06_18_33_02_001_00.gif Done Skip 0 00 : 00 : 04 Categorie…" at bounding box center [667, 315] width 1334 height 631
click at [1144, 193] on li "Person outside the car" at bounding box center [1183, 203] width 249 height 29
type input "Person outside the car"
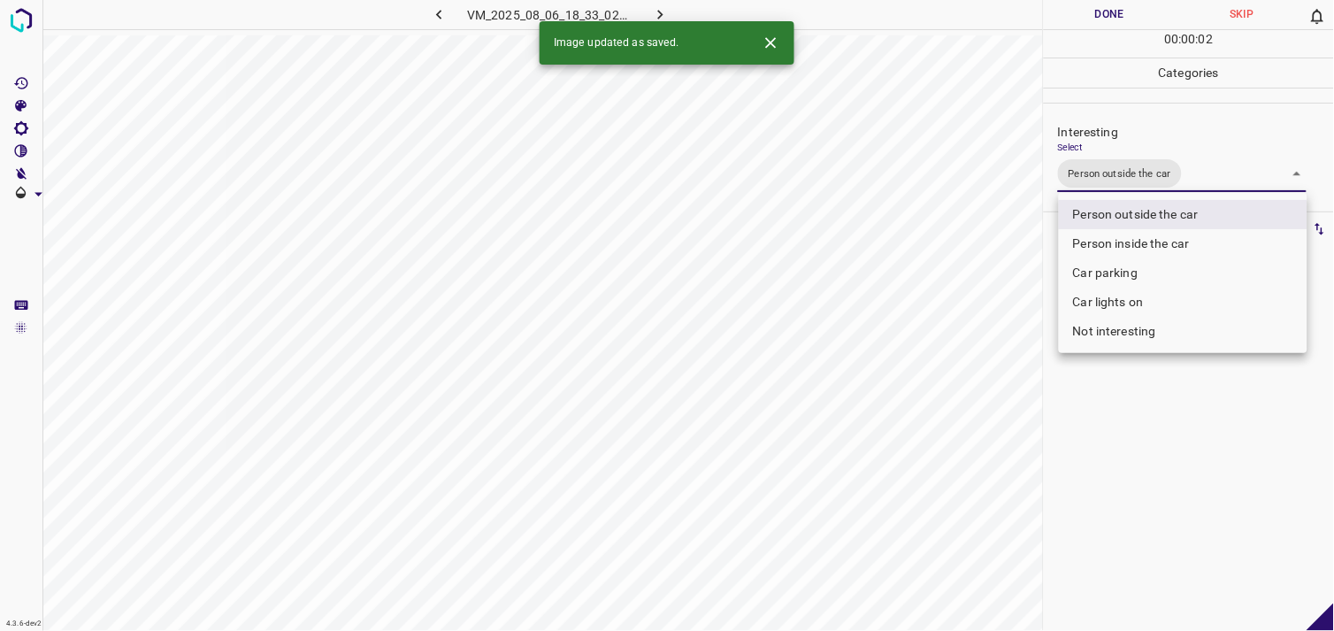
click at [1144, 413] on div at bounding box center [667, 315] width 1334 height 631
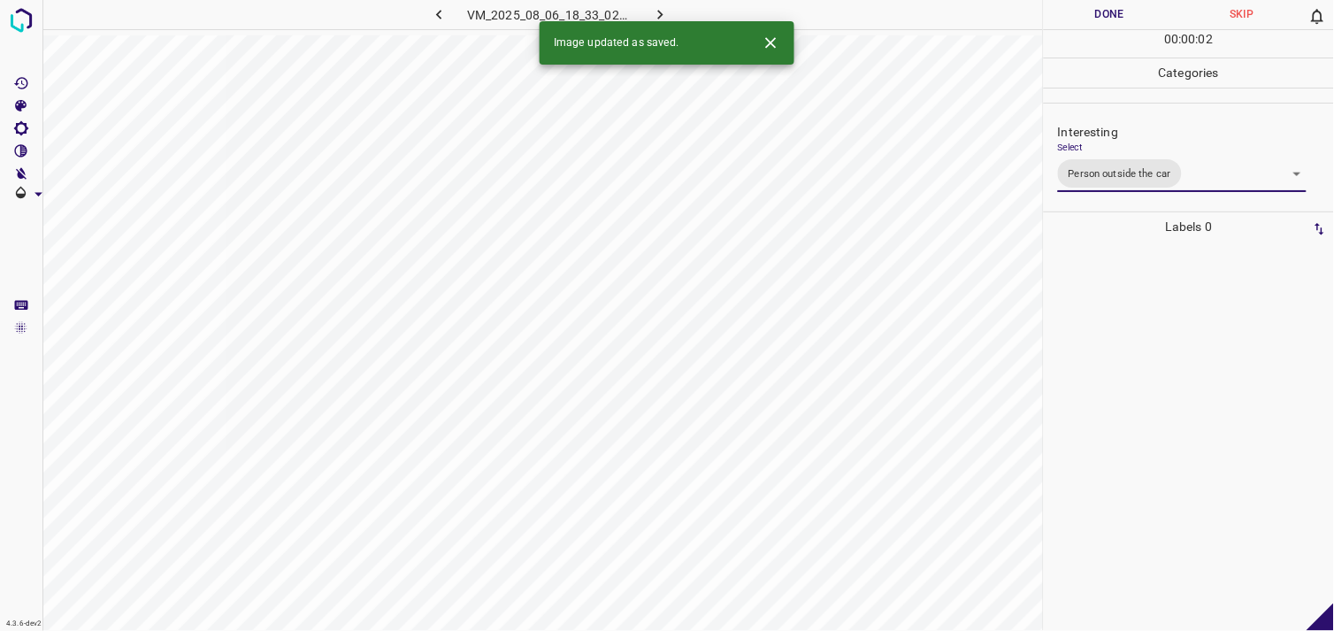
click at [1141, 365] on div at bounding box center [1189, 436] width 280 height 389
click at [1141, 149] on div "Select ​" at bounding box center [1182, 162] width 249 height 40
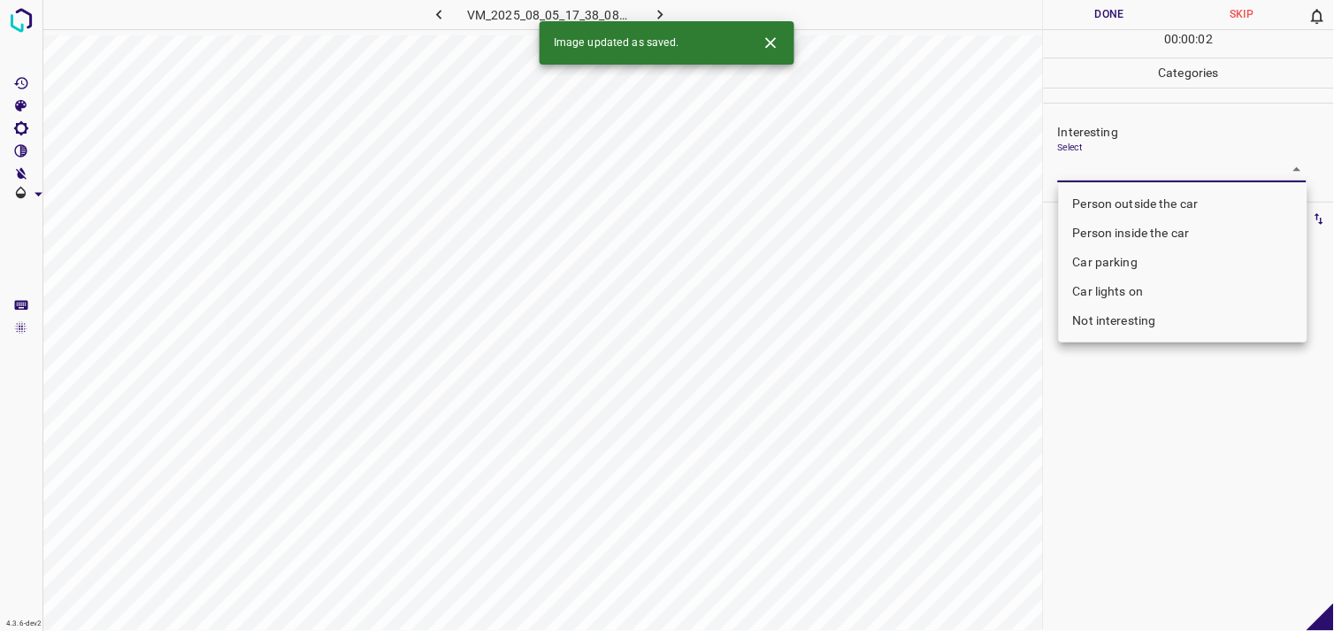
click at [1138, 181] on body "4.3.6-dev2 VM_2025_08_05_17_38_08_464_04.gif Done Skip 0 00 : 00 : 02 Categorie…" at bounding box center [667, 315] width 1334 height 631
click at [1162, 195] on li "Person outside the car" at bounding box center [1183, 203] width 249 height 29
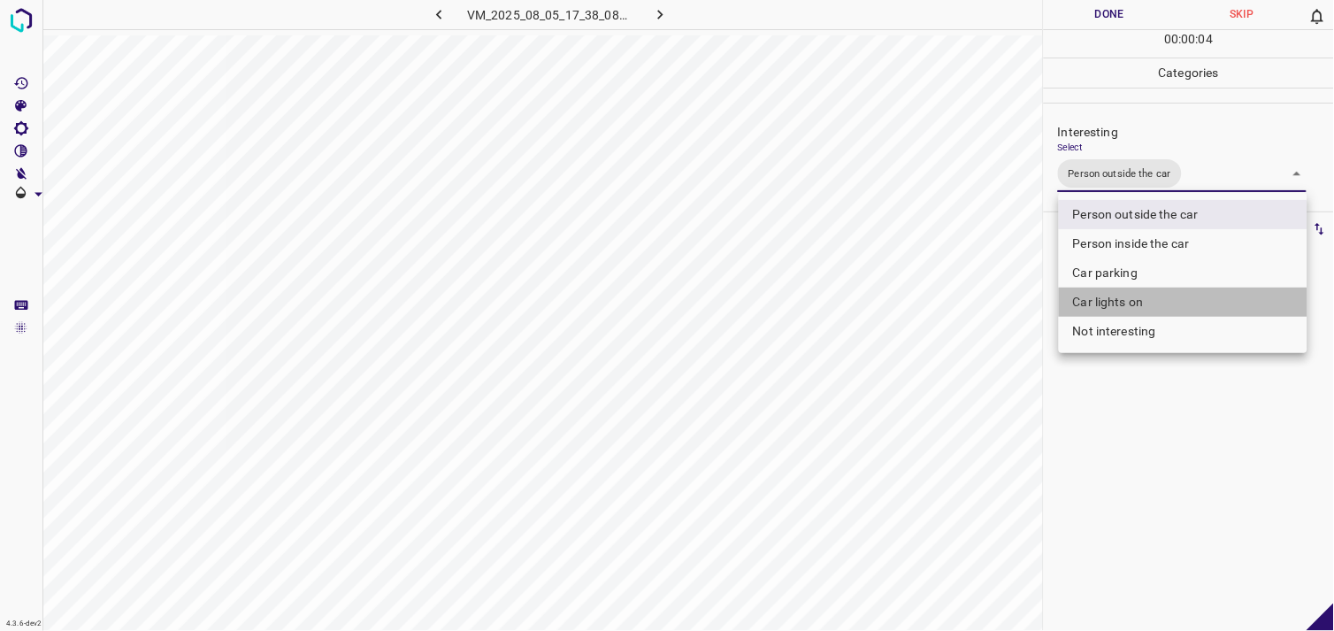
click at [1147, 306] on li "Car lights on" at bounding box center [1183, 302] width 249 height 29
type input "Person outside the car,Car lights on"
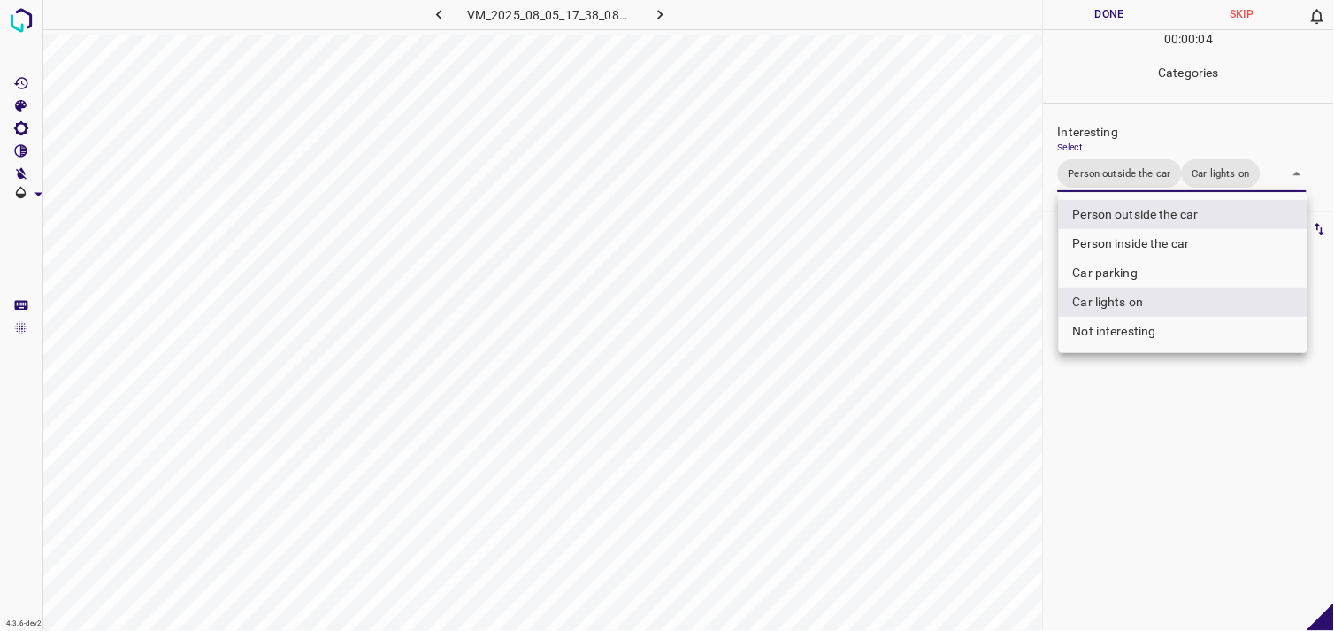
click at [1159, 391] on div at bounding box center [667, 315] width 1334 height 631
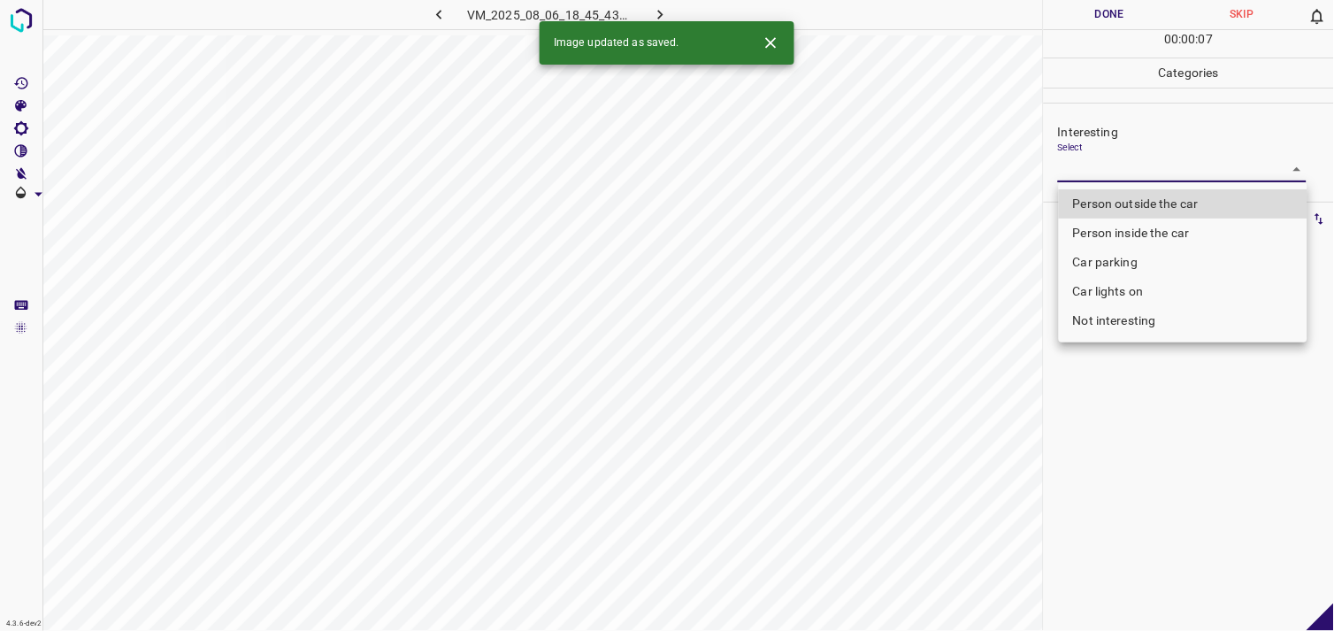
click at [1142, 165] on body "4.3.6-dev2 VM_2025_08_06_18_45_43_482_00.gif Done Skip 0 00 : 00 : 07 Categorie…" at bounding box center [667, 315] width 1334 height 631
click at [1155, 196] on li "Person outside the car" at bounding box center [1183, 203] width 249 height 29
type input "Person outside the car"
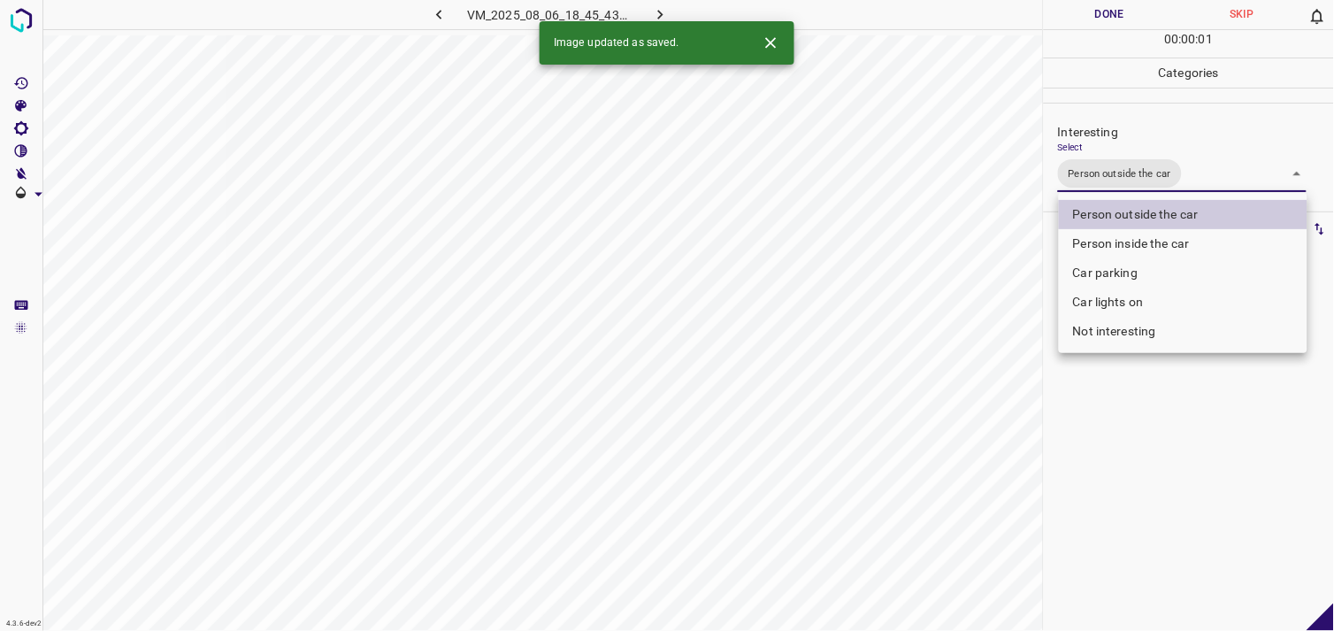
click at [1125, 421] on div at bounding box center [667, 315] width 1334 height 631
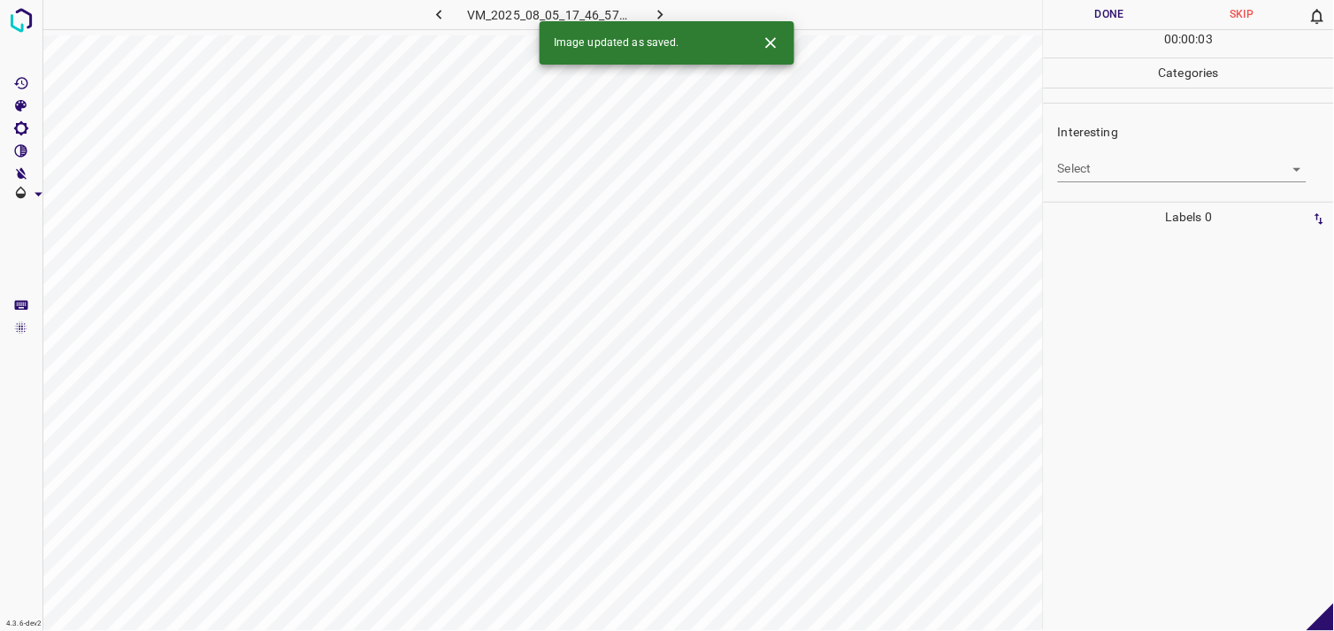
click at [1103, 160] on body "4.3.6-dev2 VM_2025_08_05_17_46_57_640_02.gif Done Skip 0 00 : 00 : 03 Categorie…" at bounding box center [667, 315] width 1334 height 631
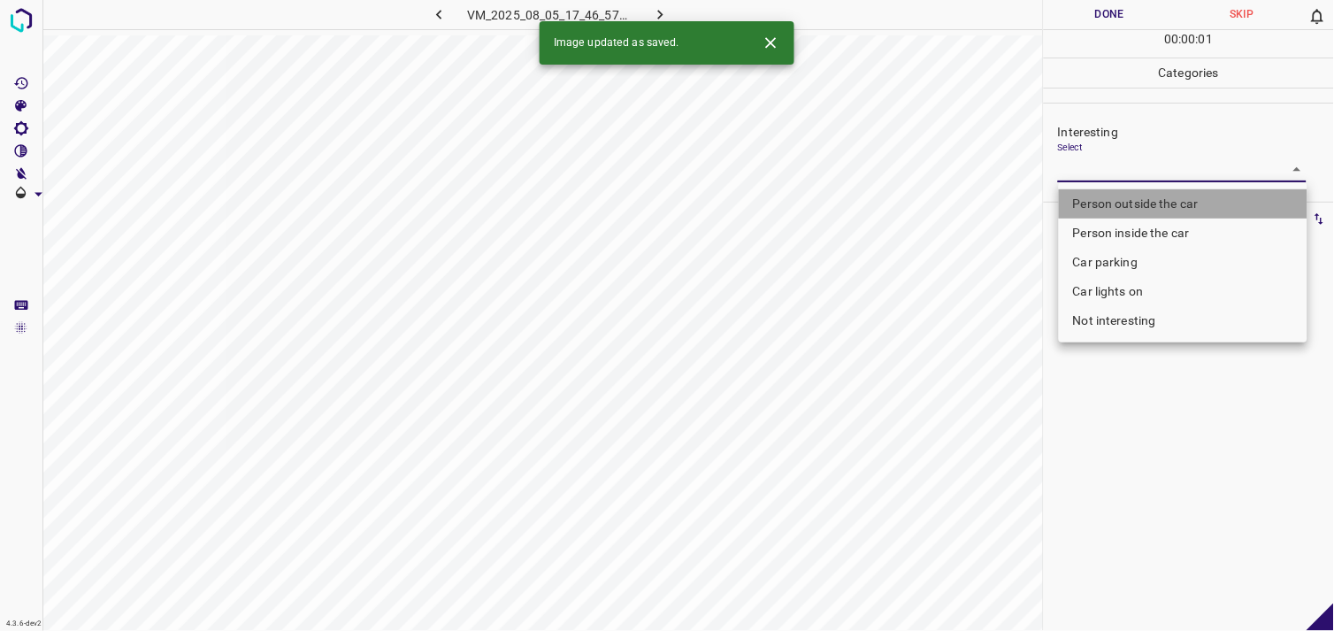
click at [1138, 201] on li "Person outside the car" at bounding box center [1183, 203] width 249 height 29
type input "Person outside the car"
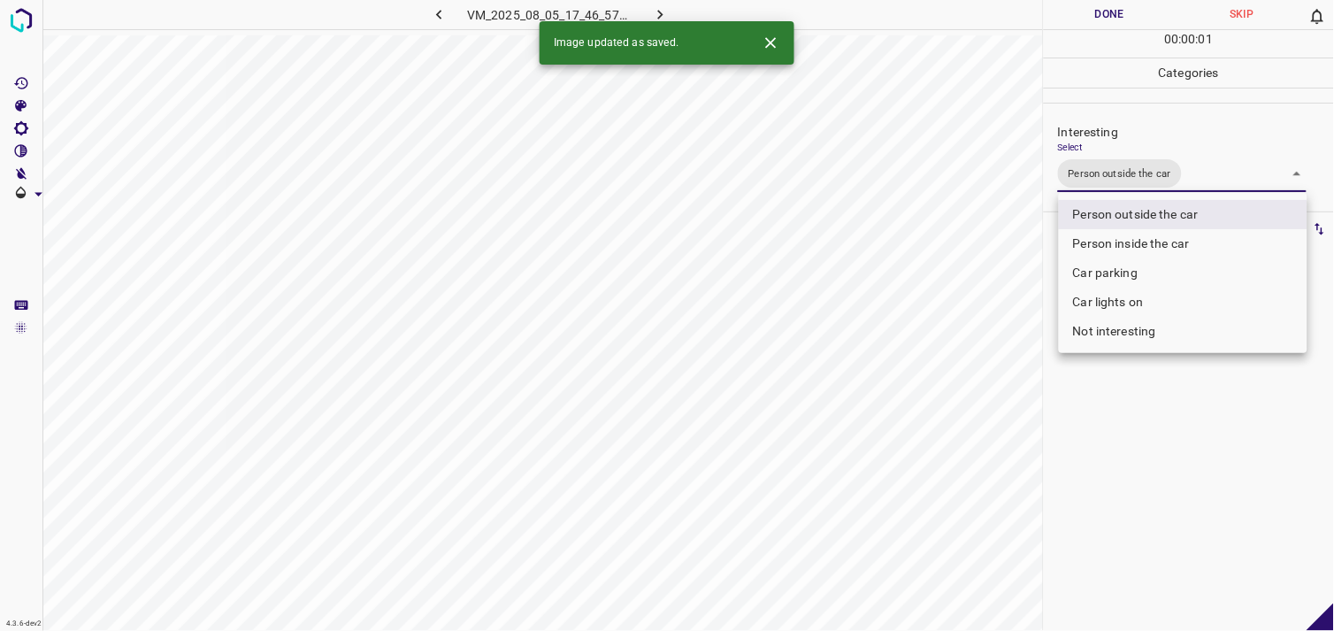
click at [1134, 438] on div at bounding box center [667, 315] width 1334 height 631
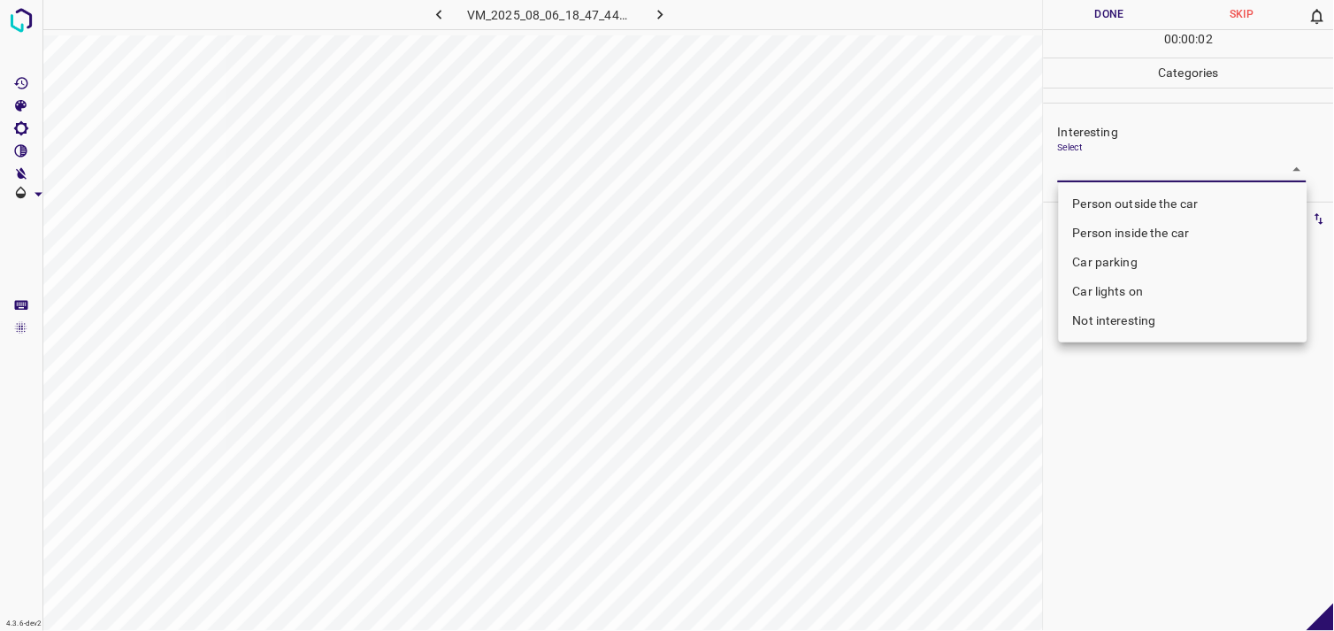
click at [1143, 172] on body "4.3.6-dev2 VM_2025_08_06_18_47_44_645_01.gif Done Skip 0 00 : 00 : 02 Categorie…" at bounding box center [667, 315] width 1334 height 631
click at [1146, 255] on li "Car parking" at bounding box center [1183, 262] width 249 height 29
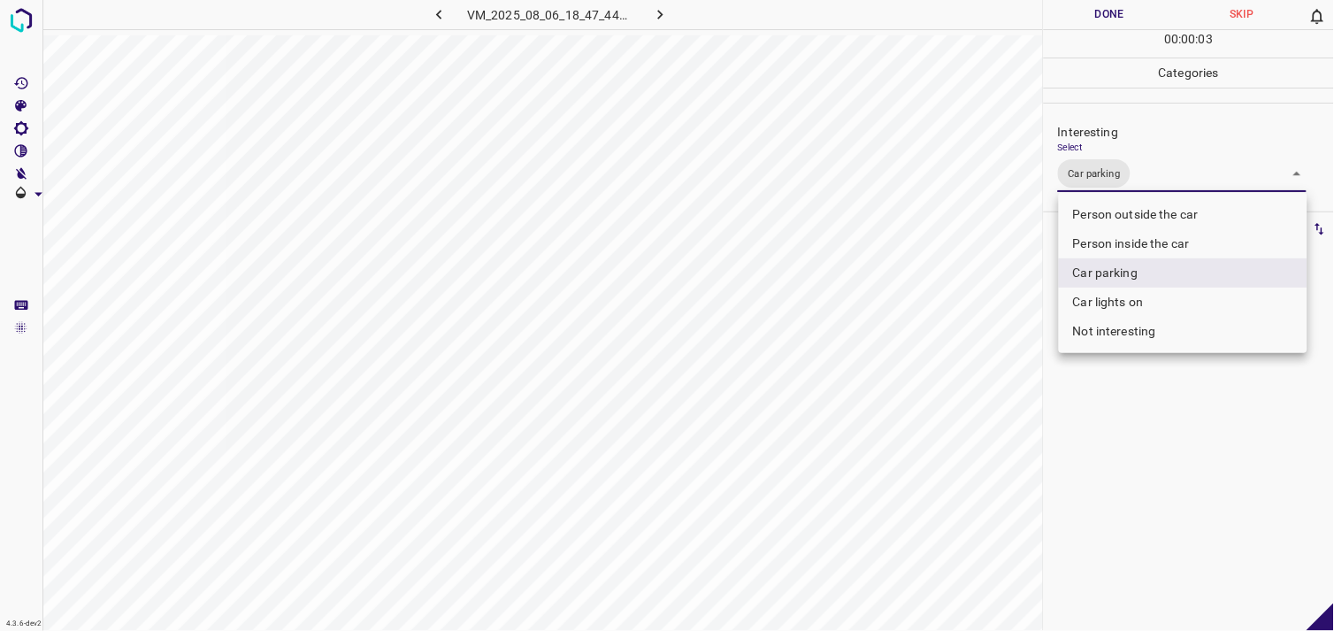
click at [1138, 240] on li "Person inside the car" at bounding box center [1183, 243] width 249 height 29
type input "Car parking,Person inside the car"
click at [1138, 426] on div at bounding box center [667, 315] width 1334 height 631
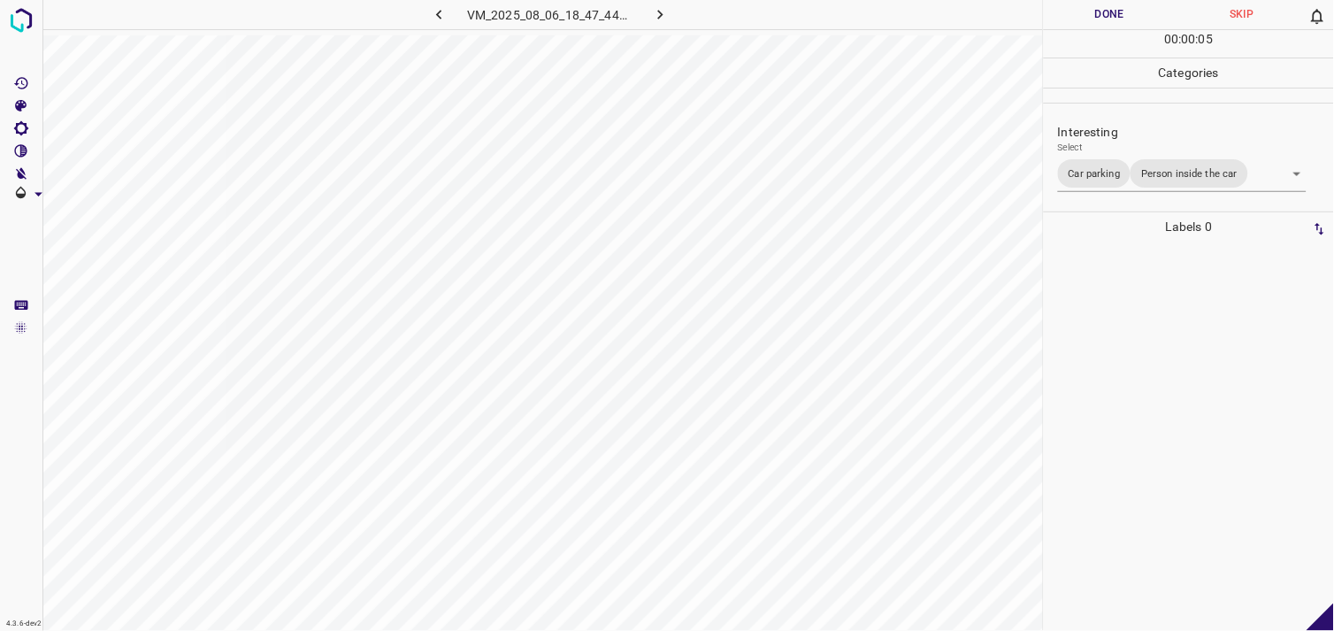
click at [1136, 398] on div at bounding box center [1189, 436] width 280 height 389
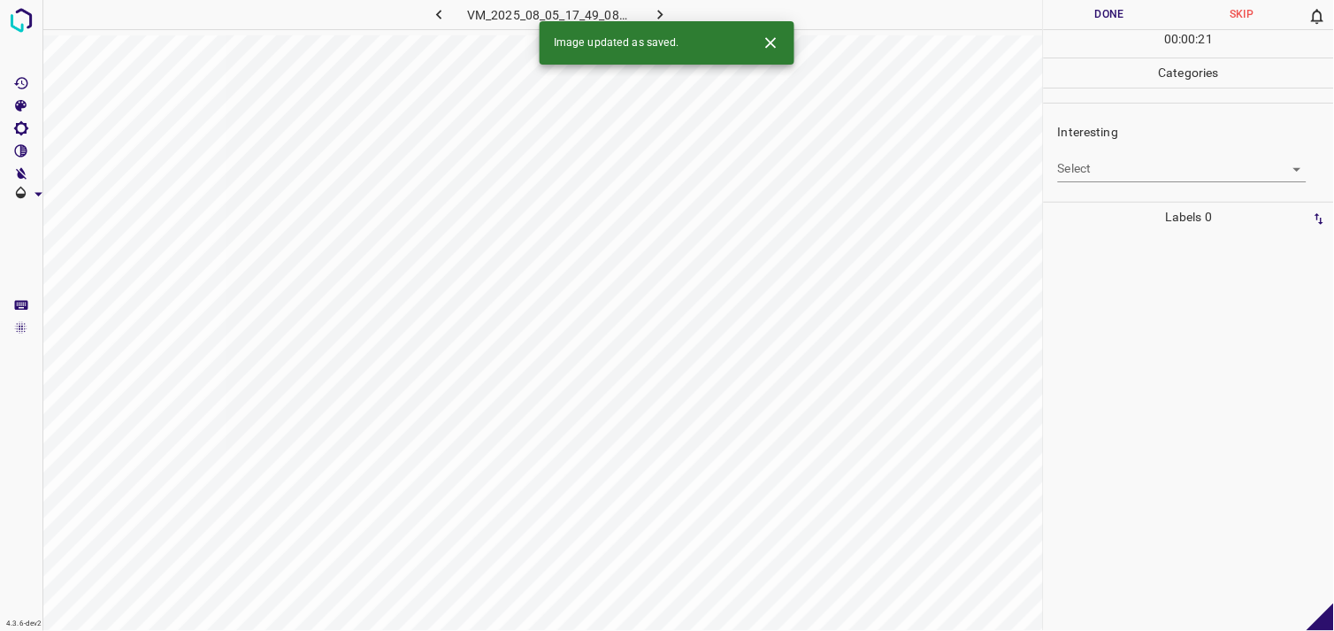
click at [1241, 289] on div at bounding box center [1189, 431] width 280 height 399
click at [1097, 162] on body "4.3.6-dev2 VM_2025_08_05_17_49_08_467_01.gif Done Skip 0 00 : 00 : 47 Categorie…" at bounding box center [667, 315] width 1334 height 631
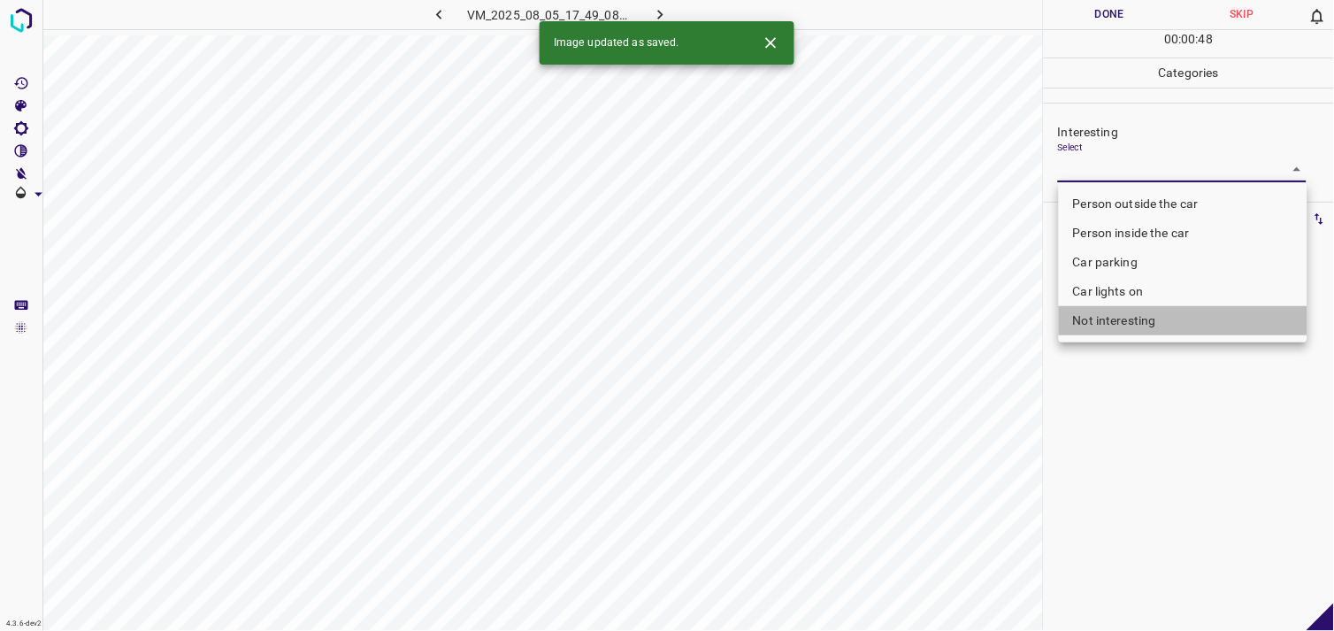
click at [1139, 328] on li "Not interesting" at bounding box center [1183, 320] width 249 height 29
type input "Not interesting"
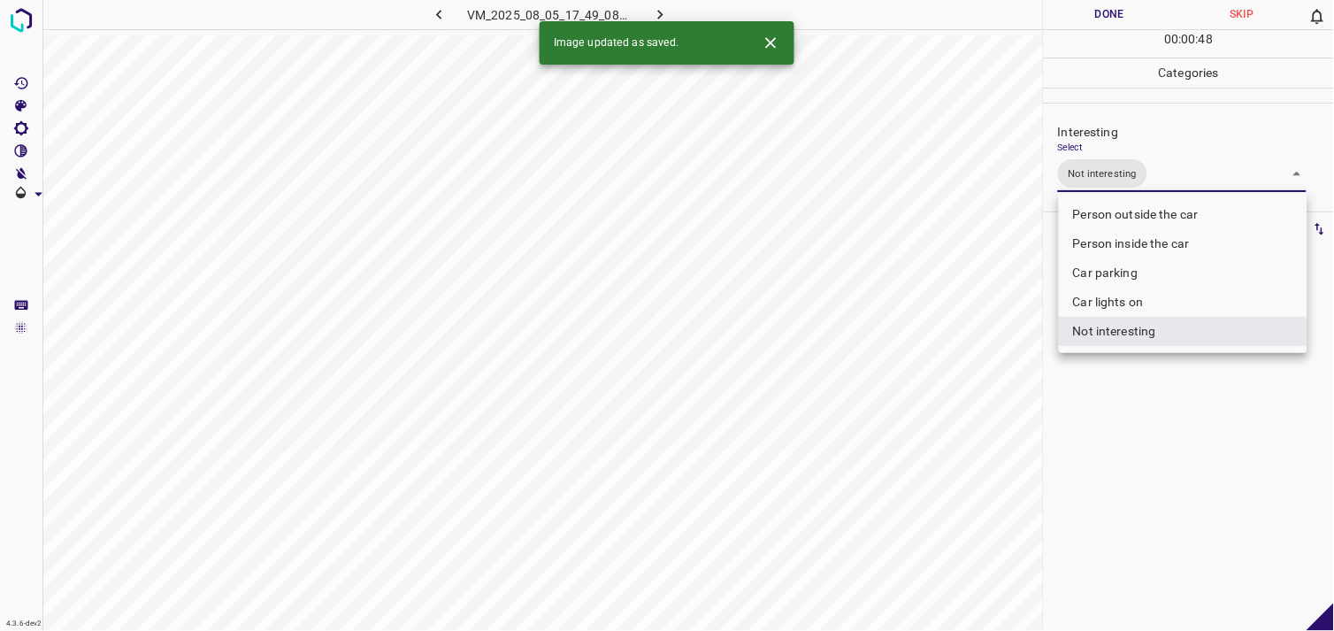
click at [1165, 421] on div at bounding box center [667, 315] width 1334 height 631
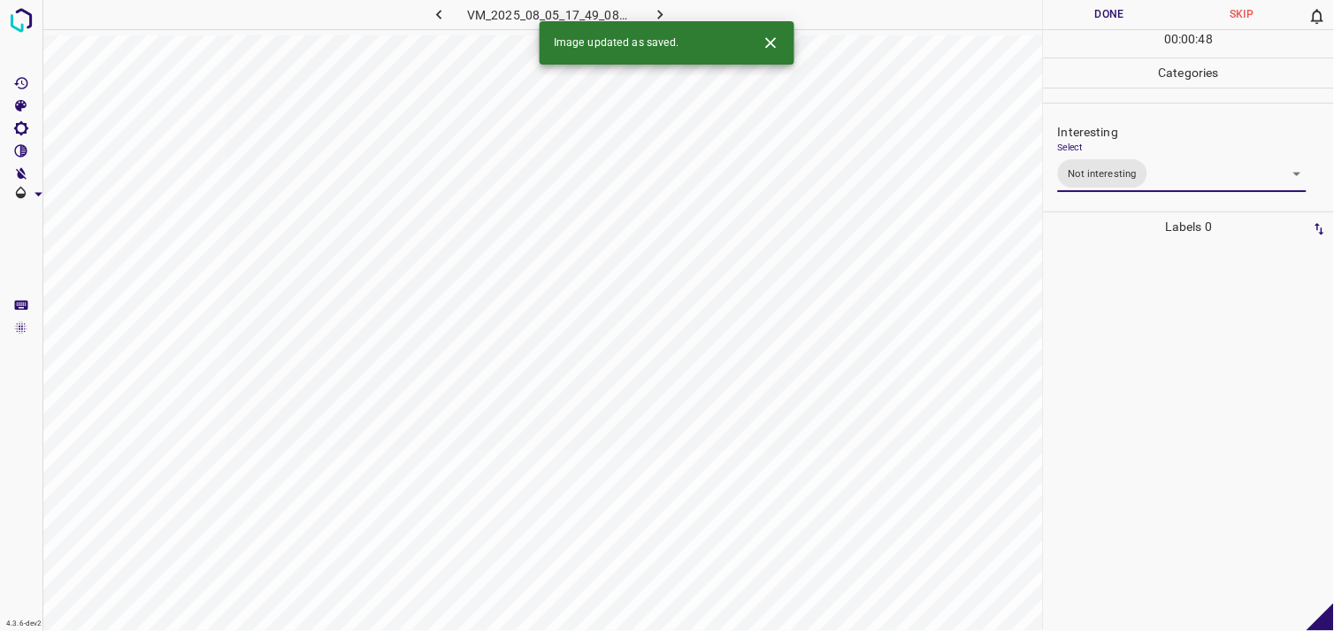
click at [1156, 384] on div at bounding box center [1189, 436] width 280 height 389
click at [1080, 165] on body "4.3.6-dev2 VM_2025_08_06_19_11_24_728_01.gif Done Skip 0 00 : 00 : 50 Categorie…" at bounding box center [667, 315] width 1334 height 631
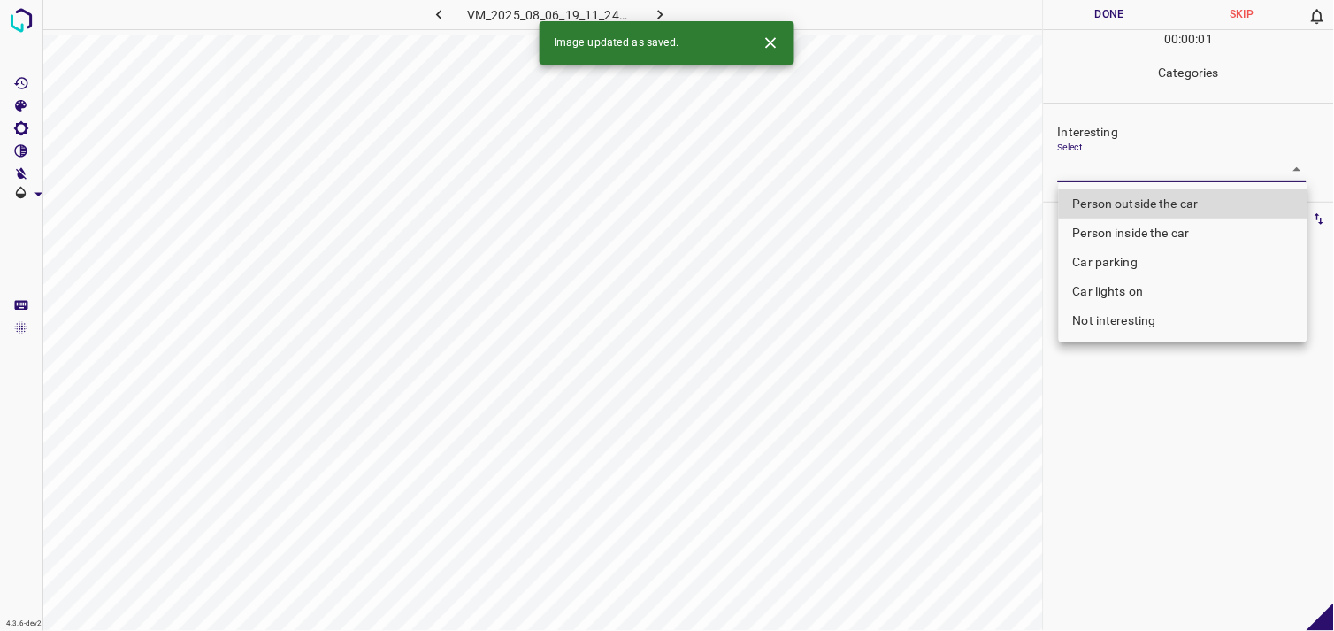
click at [1133, 267] on li "Car parking" at bounding box center [1183, 262] width 249 height 29
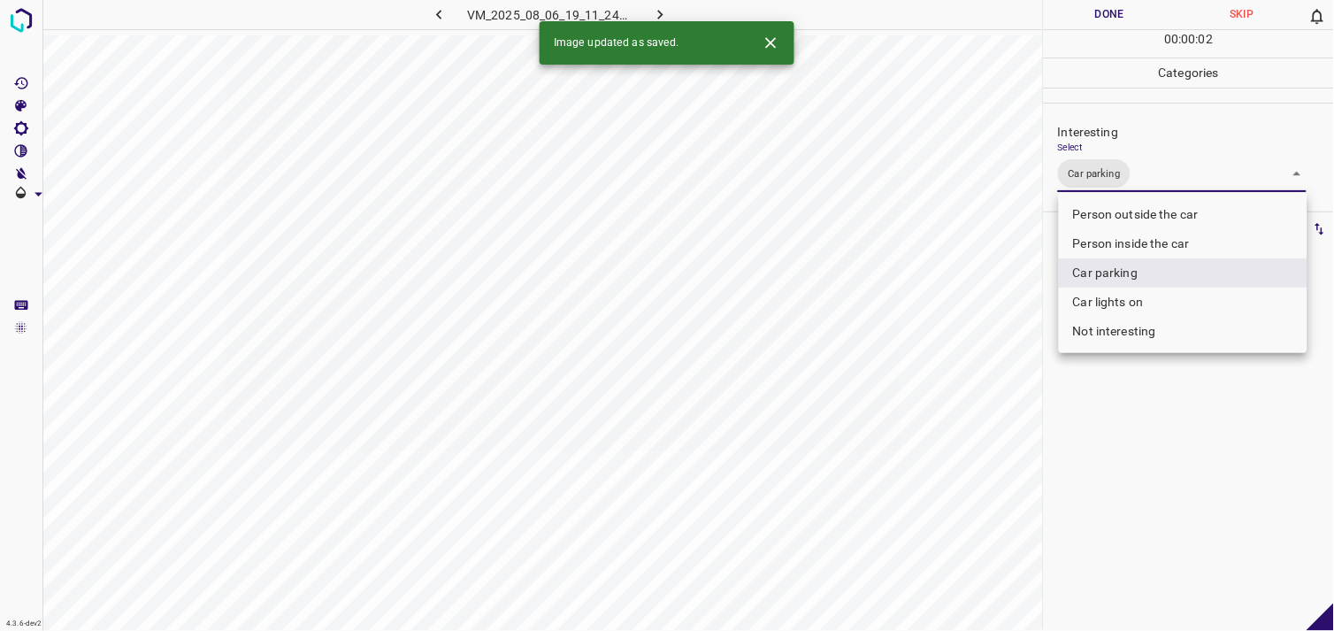
click at [1138, 240] on li "Person inside the car" at bounding box center [1183, 243] width 249 height 29
type input "Car parking,Person inside the car"
click at [1145, 427] on div at bounding box center [667, 315] width 1334 height 631
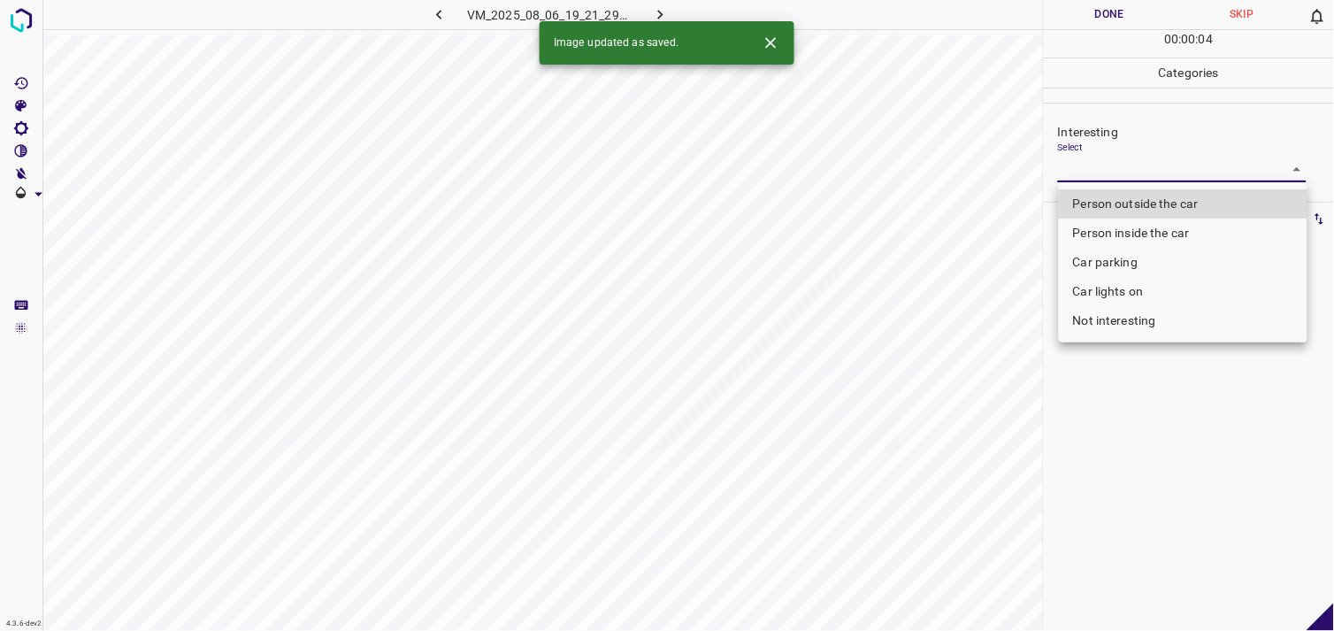
click at [1130, 172] on body "4.3.6-dev2 VM_2025_08_06_19_21_29_919_04.gif Done Skip 0 00 : 00 : 04 Categorie…" at bounding box center [667, 315] width 1334 height 631
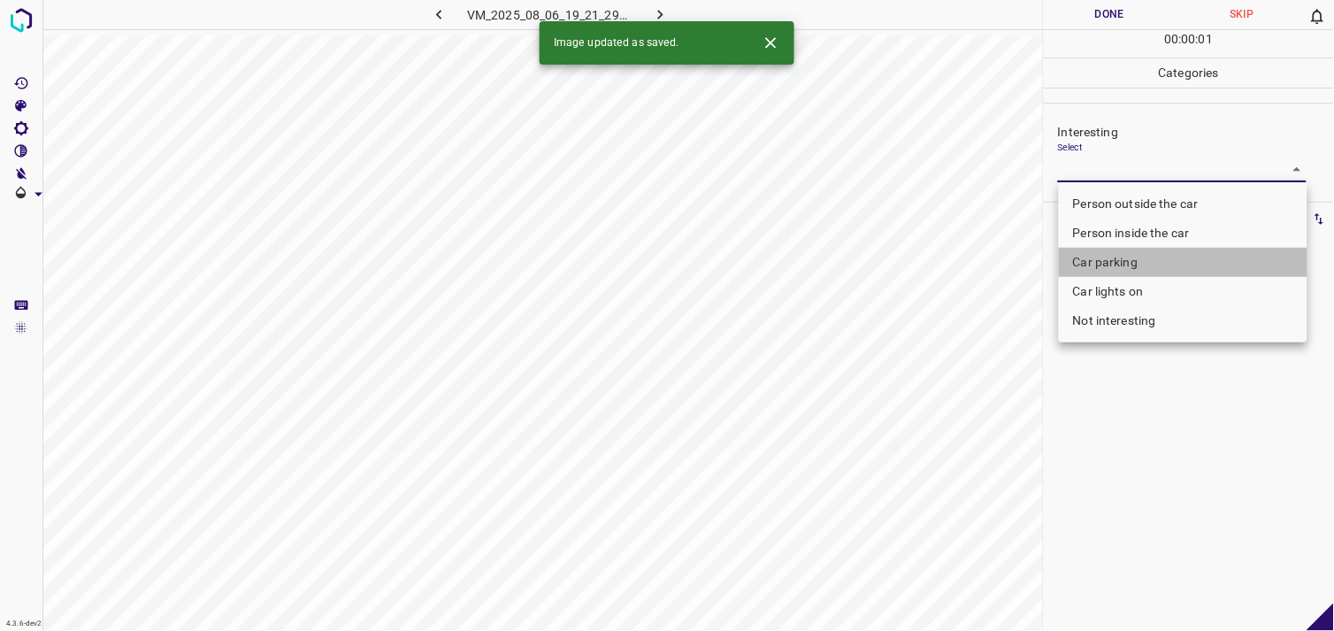
click at [1127, 269] on li "Car parking" at bounding box center [1183, 262] width 249 height 29
type input "Car parking"
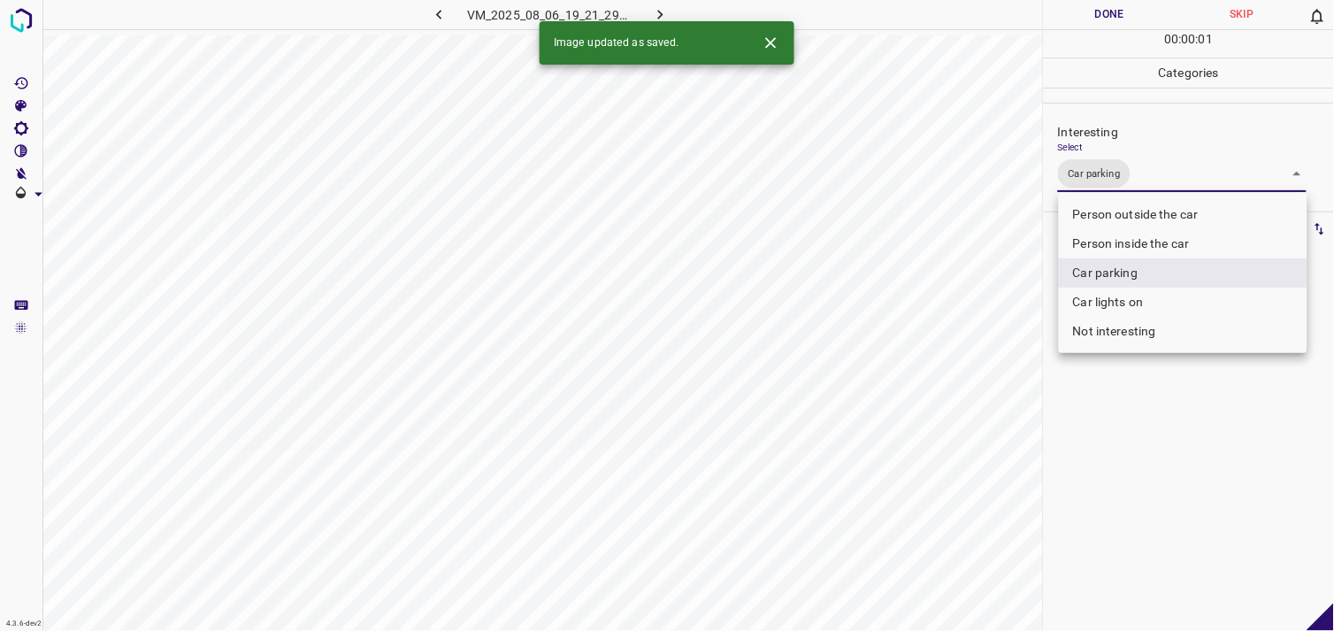
click at [1117, 467] on div at bounding box center [667, 315] width 1334 height 631
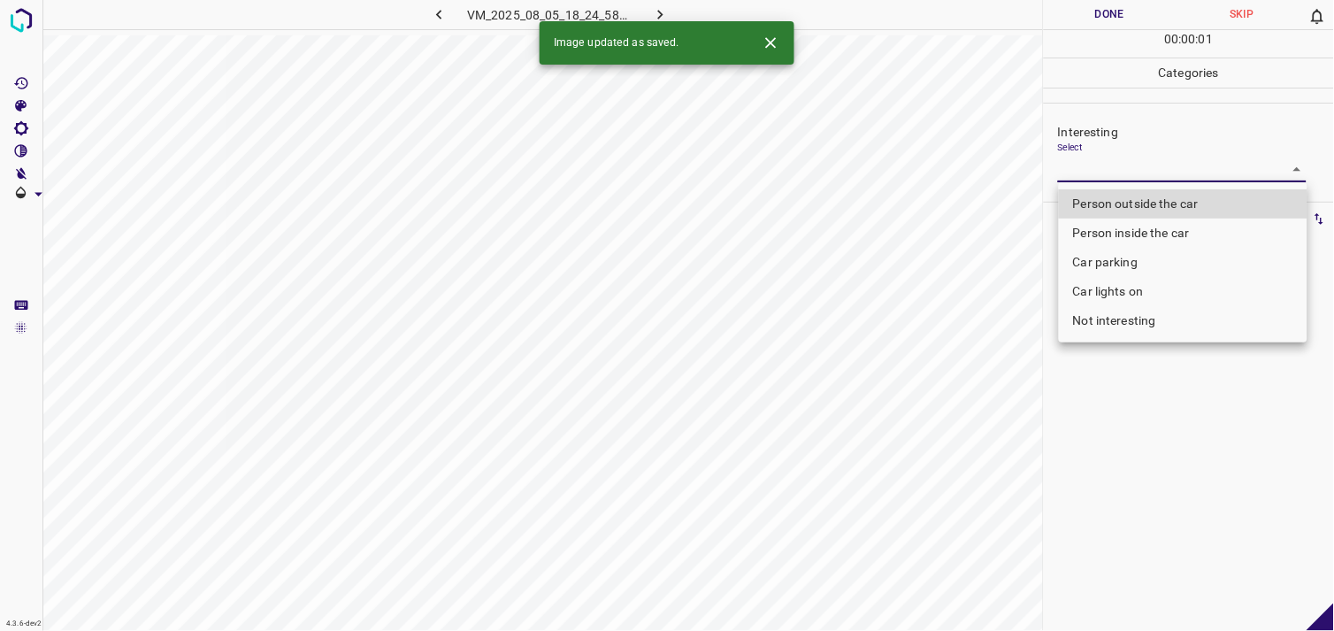
click at [1113, 174] on body "4.3.6-dev2 VM_2025_08_05_18_24_58_504_02.gif Done Skip 0 00 : 00 : 01 Categorie…" at bounding box center [667, 315] width 1334 height 631
click at [1148, 202] on li "Person outside the car" at bounding box center [1183, 203] width 249 height 29
type input "Person outside the car"
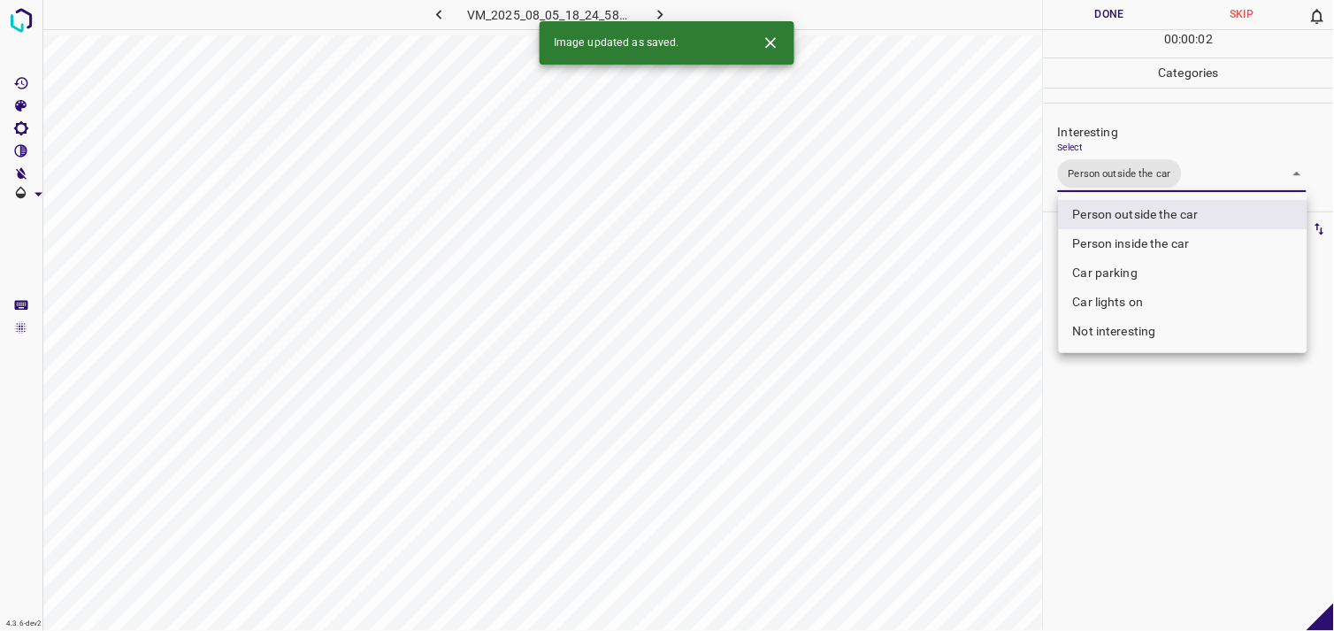
click at [1133, 439] on div at bounding box center [667, 315] width 1334 height 631
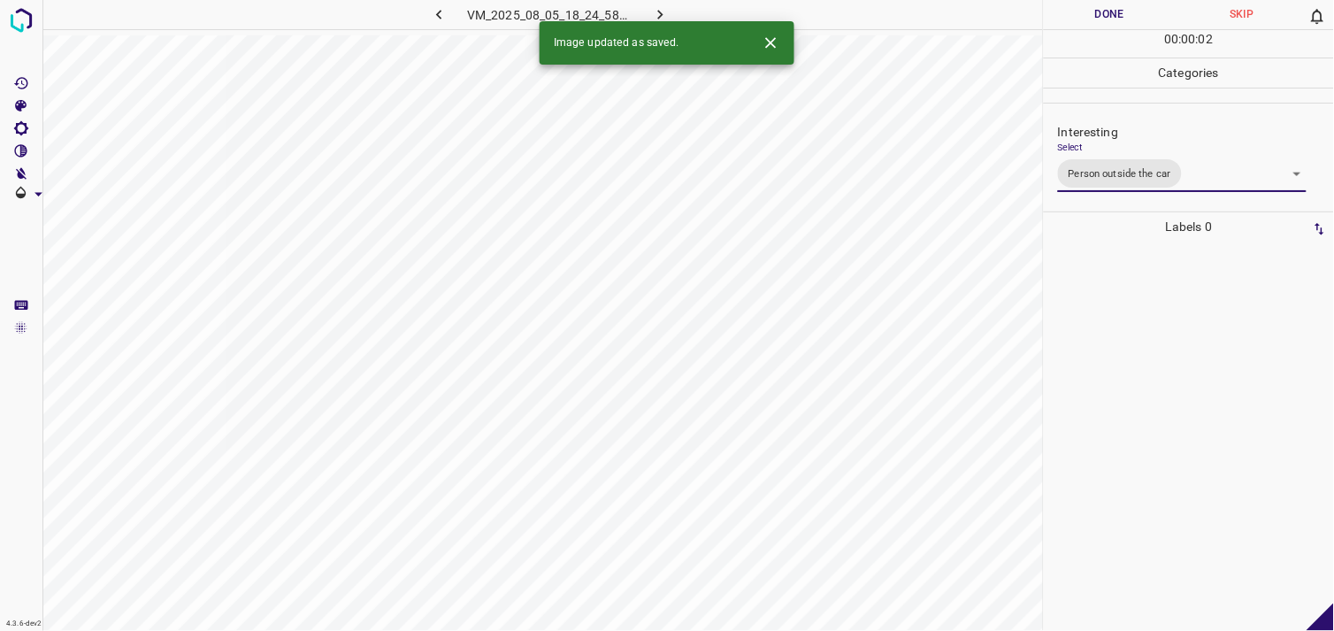
click at [1117, 416] on div at bounding box center [1189, 436] width 280 height 389
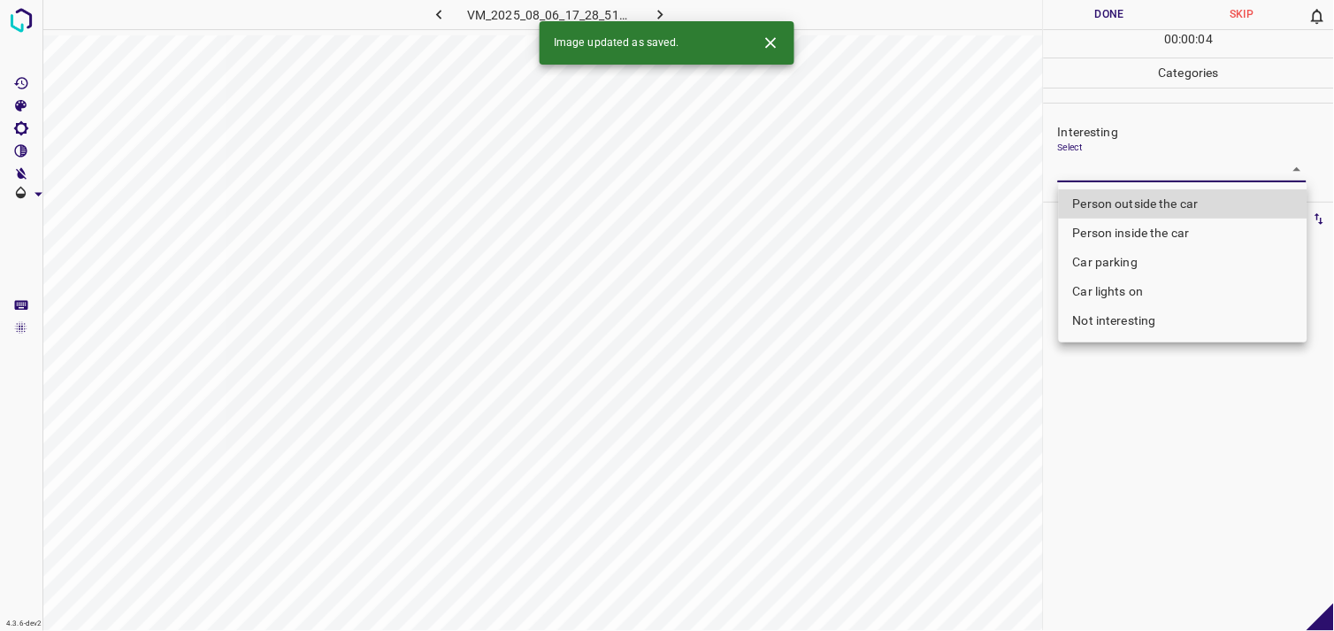
click at [1097, 175] on body "4.3.6-dev2 VM_2025_08_06_17_28_51_746_01.gif Done Skip 0 00 : 00 : 04 Categorie…" at bounding box center [667, 315] width 1334 height 631
click at [1126, 198] on li "Person outside the car" at bounding box center [1183, 203] width 249 height 29
type input "Person outside the car"
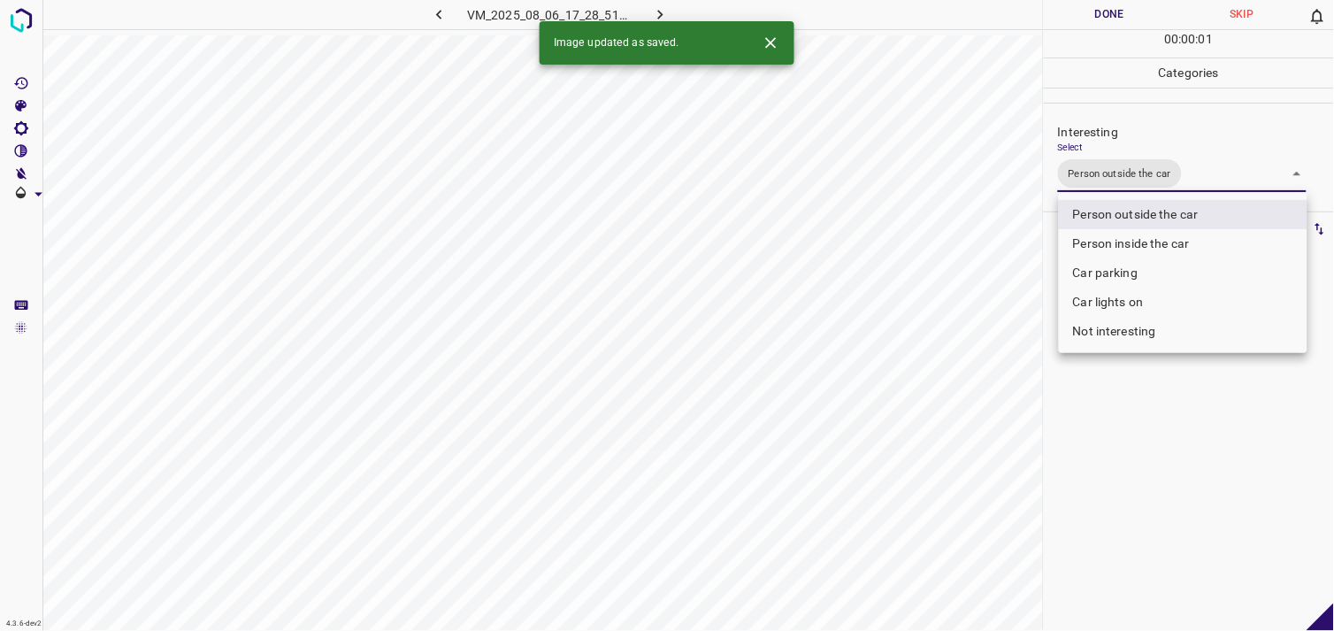
click at [1124, 488] on div at bounding box center [667, 315] width 1334 height 631
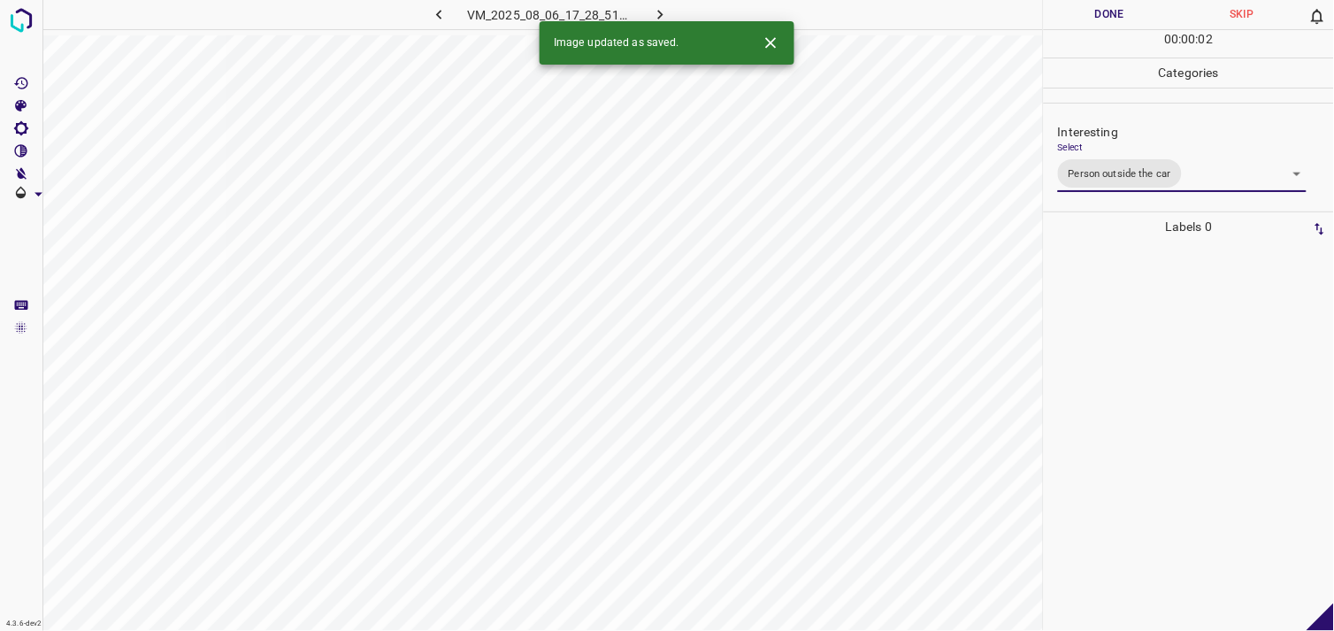
click at [1129, 387] on div at bounding box center [1189, 436] width 280 height 389
click at [1112, 174] on body "4.3.6-dev2 VM_2025_08_05_18_31_47_894_01.gif Done Skip 0 00 : 00 : 04 Categorie…" at bounding box center [667, 315] width 1334 height 631
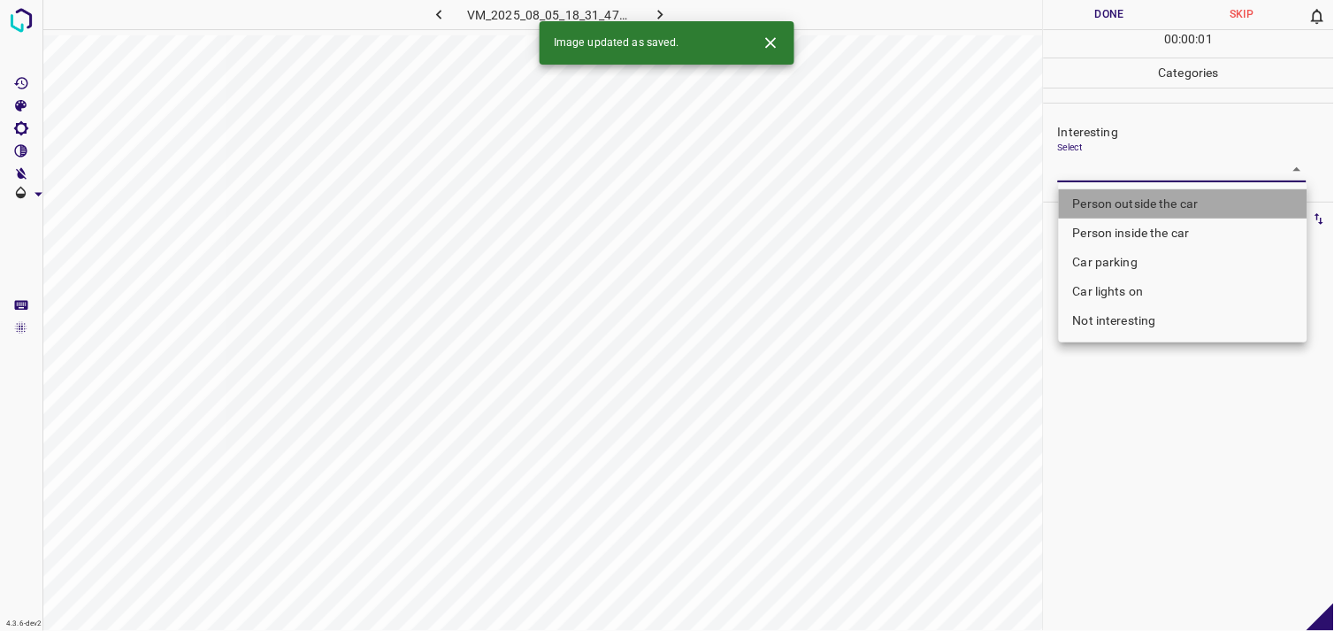
click at [1134, 201] on li "Person outside the car" at bounding box center [1183, 203] width 249 height 29
type input "Person outside the car"
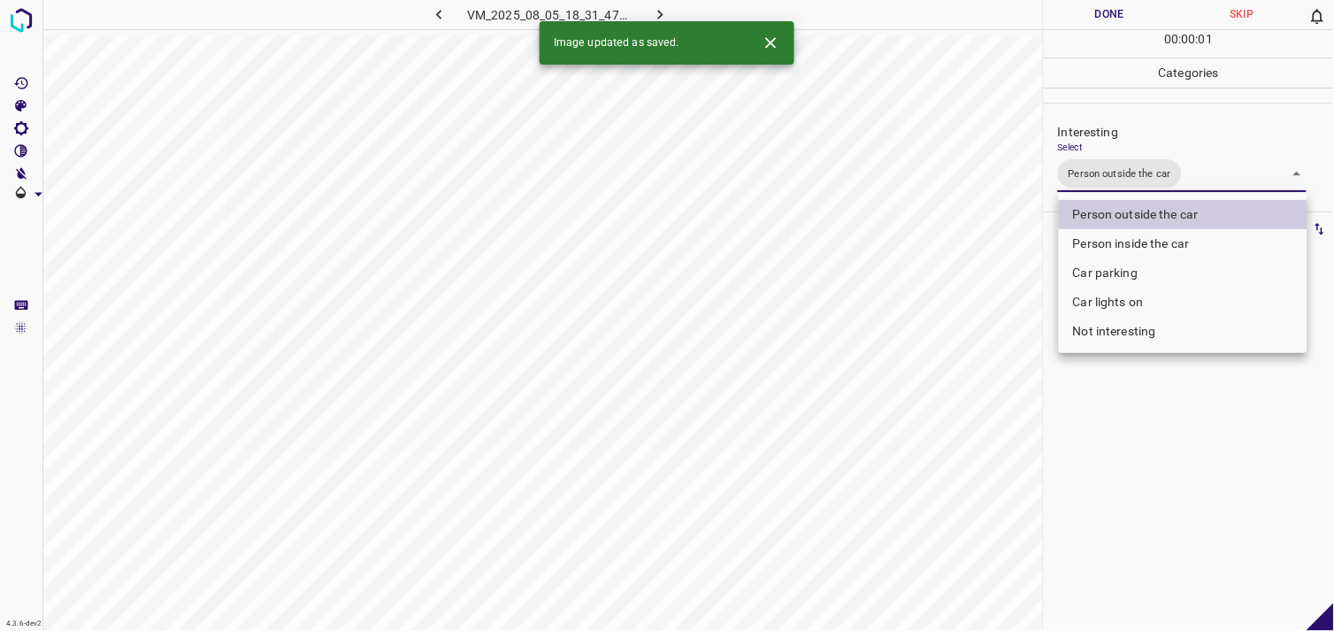
click at [1155, 399] on div at bounding box center [667, 315] width 1334 height 631
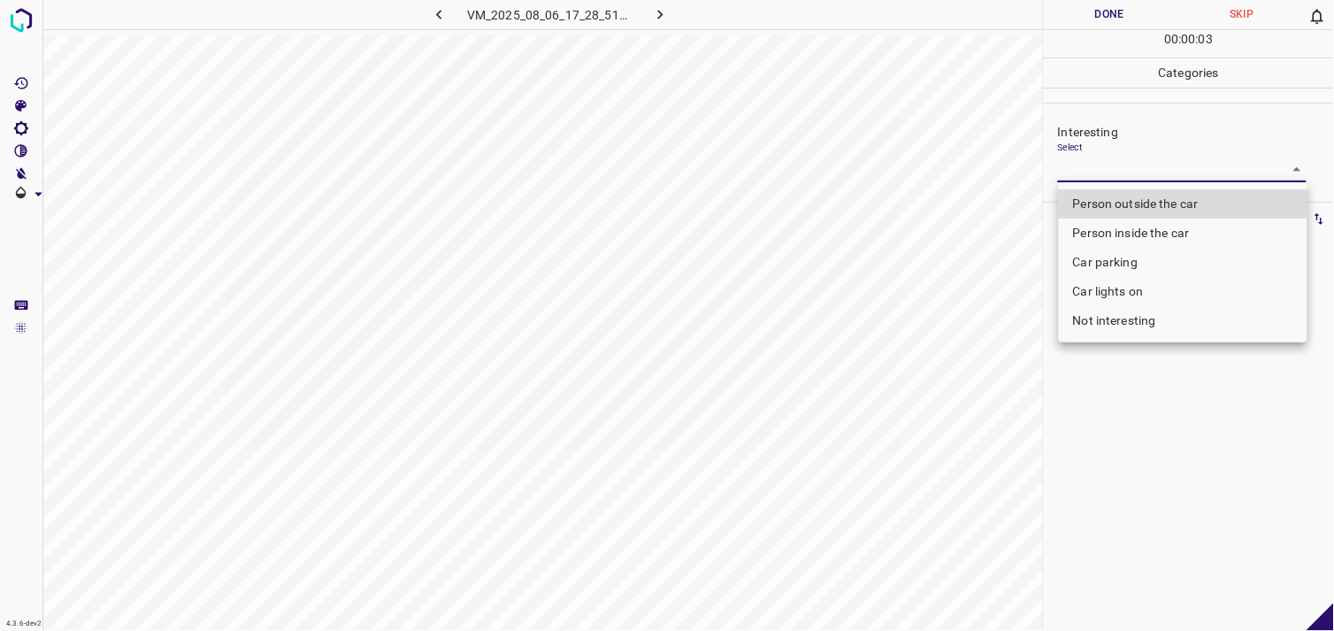
click at [1180, 166] on body "4.3.6-dev2 VM_2025_08_06_17_28_51_746_02.gif Done Skip 0 00 : 00 : 03 Categorie…" at bounding box center [667, 315] width 1334 height 631
click at [1180, 204] on li "Person outside the car" at bounding box center [1183, 203] width 249 height 29
type input "Person outside the car"
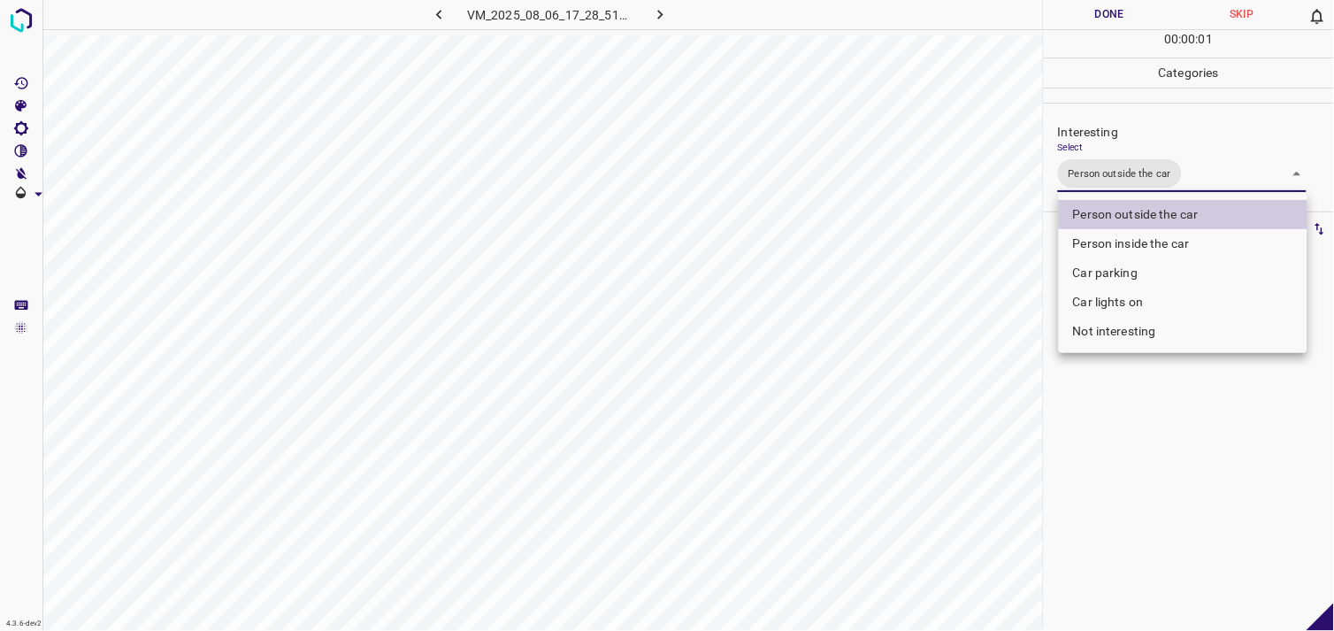
click at [1135, 527] on div at bounding box center [667, 315] width 1334 height 631
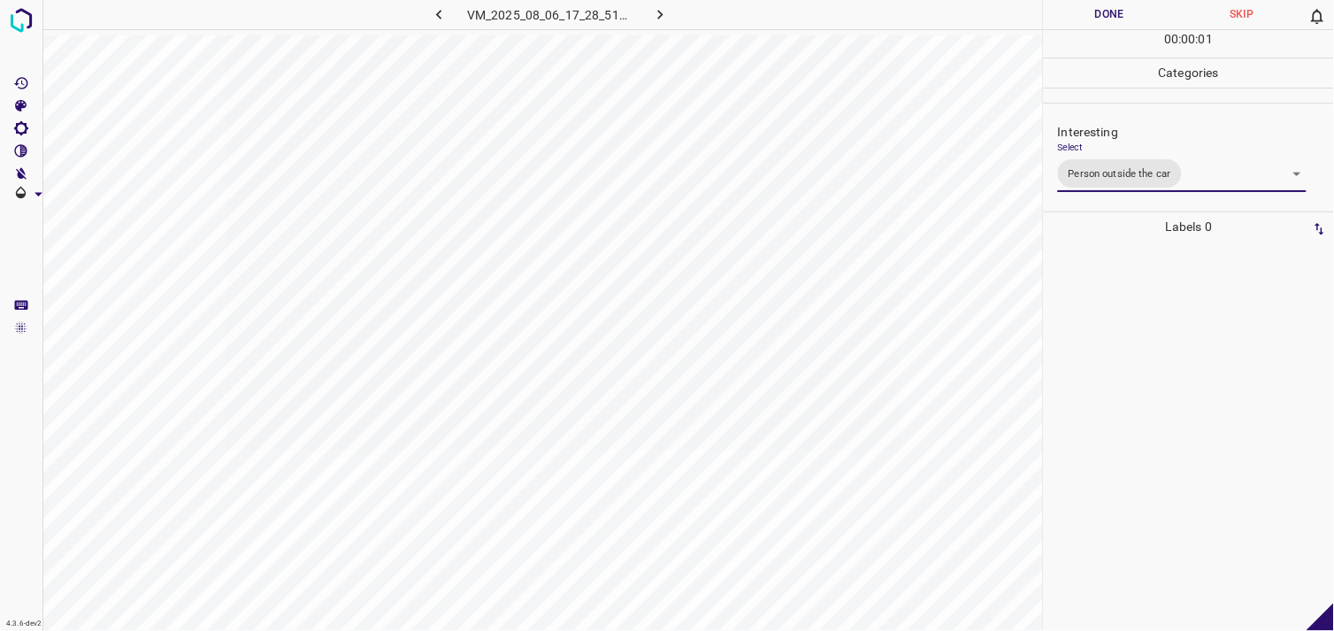
click at [1172, 364] on div at bounding box center [1189, 436] width 280 height 389
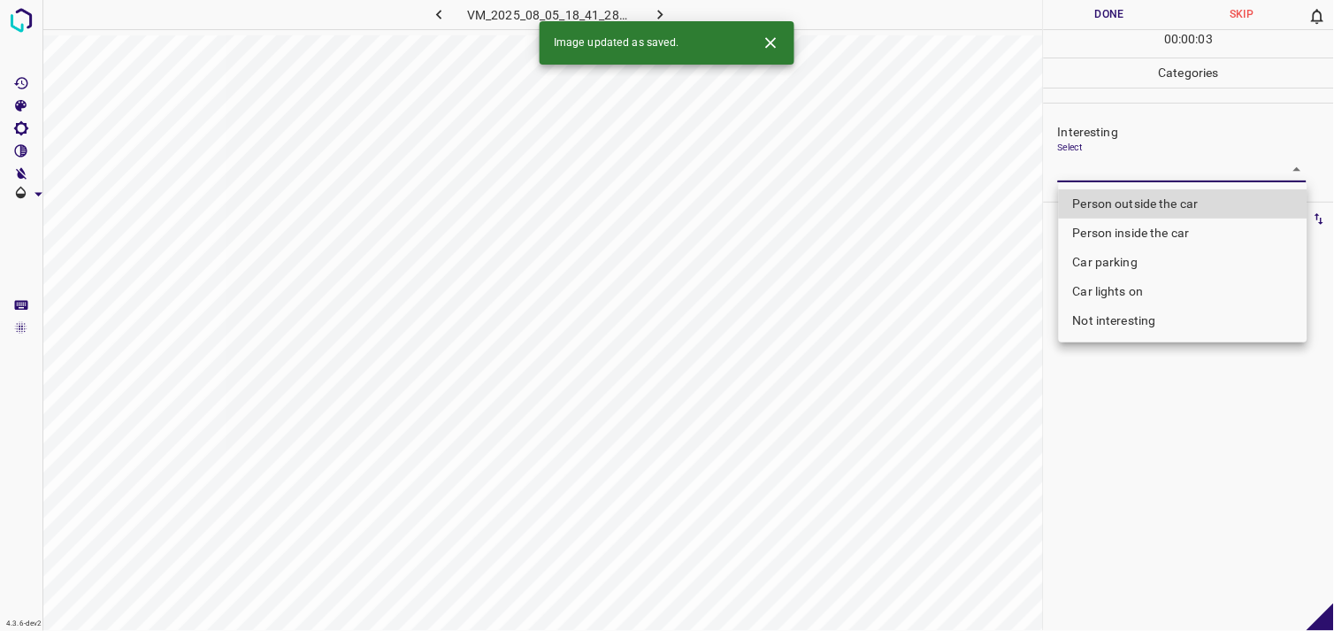
click at [1125, 162] on body "4.3.6-dev2 VM_2025_08_05_18_41_28_308_00.gif Done Skip 0 00 : 00 : 03 Categorie…" at bounding box center [667, 315] width 1334 height 631
click at [1153, 196] on li "Person outside the car" at bounding box center [1183, 203] width 249 height 29
type input "Person outside the car"
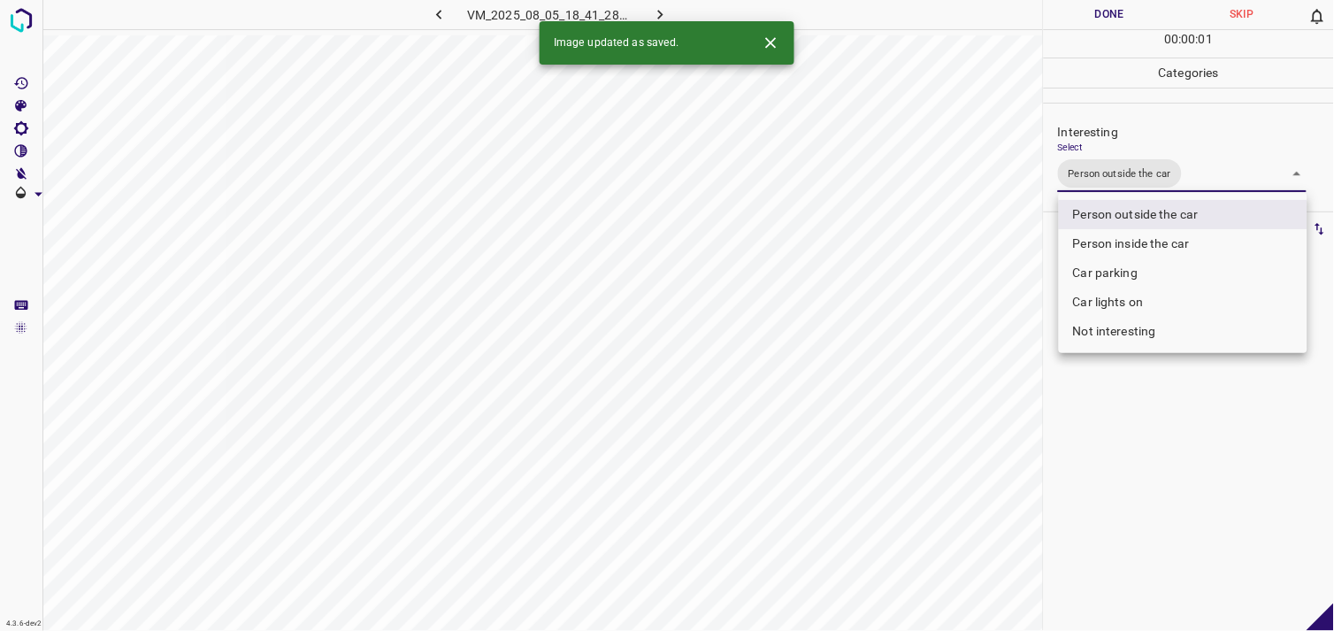
click at [1122, 499] on div at bounding box center [667, 315] width 1334 height 631
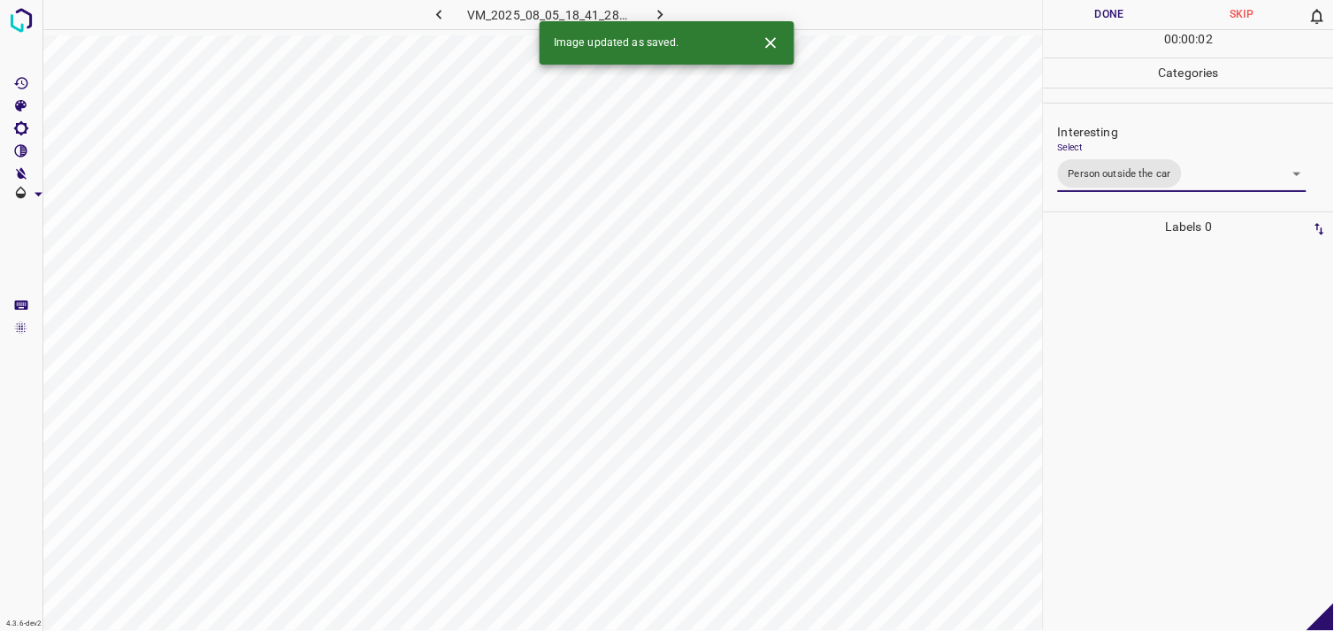
click at [1122, 420] on div at bounding box center [1189, 436] width 280 height 389
click at [1130, 181] on body "4.3.6-dev2 VM_2025_08_06_17_32_30_131_02.gif Done Skip 0 00 : 00 : 04 Categorie…" at bounding box center [667, 315] width 1334 height 631
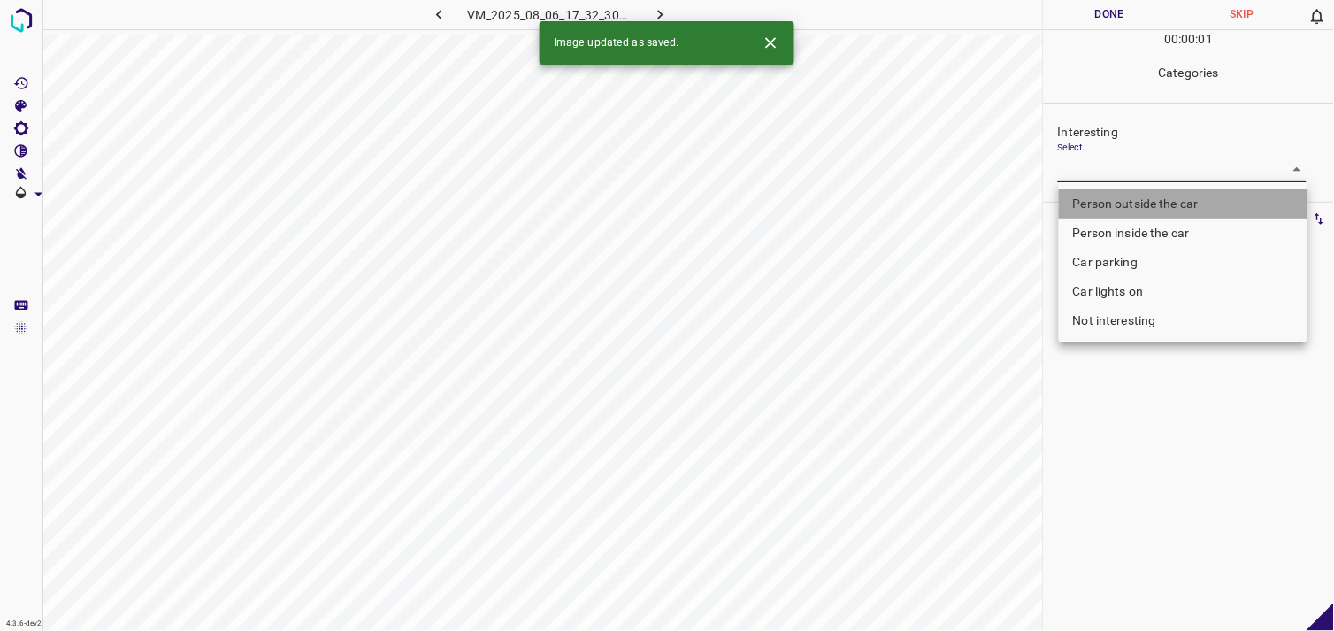
click at [1133, 198] on li "Person outside the car" at bounding box center [1183, 203] width 249 height 29
type input "Person outside the car"
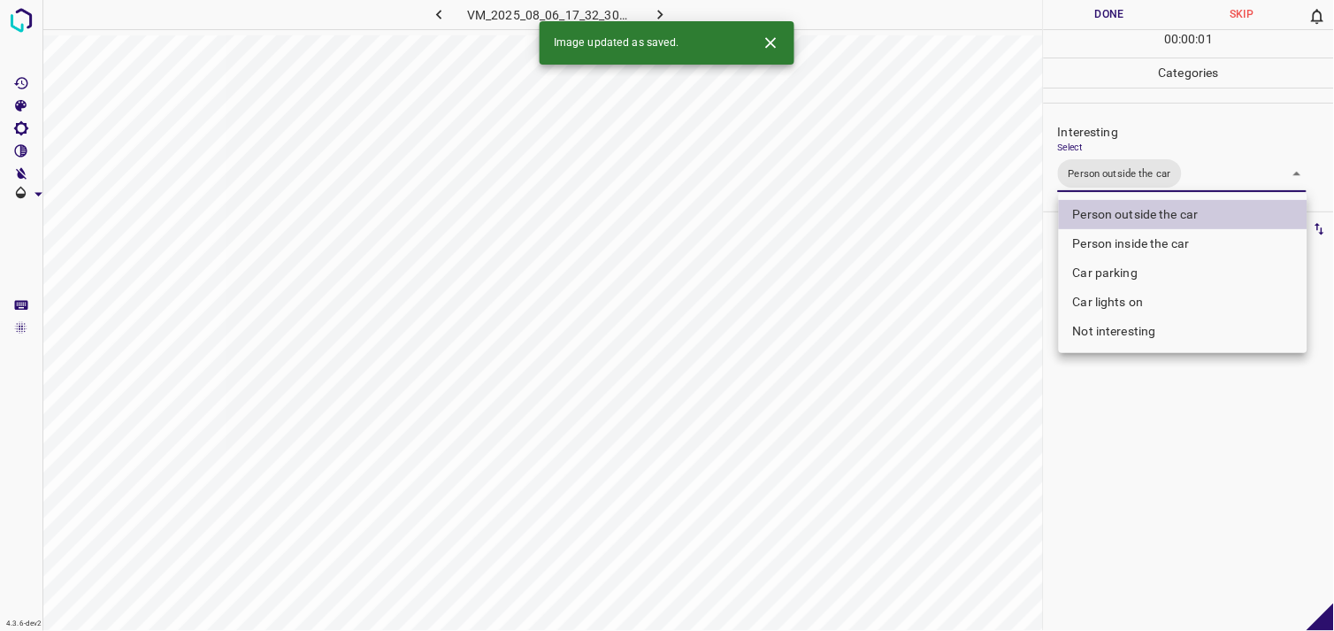
drag, startPoint x: 1138, startPoint y: 471, endPoint x: 1143, endPoint y: 455, distance: 16.8
click at [1139, 471] on div at bounding box center [667, 315] width 1334 height 631
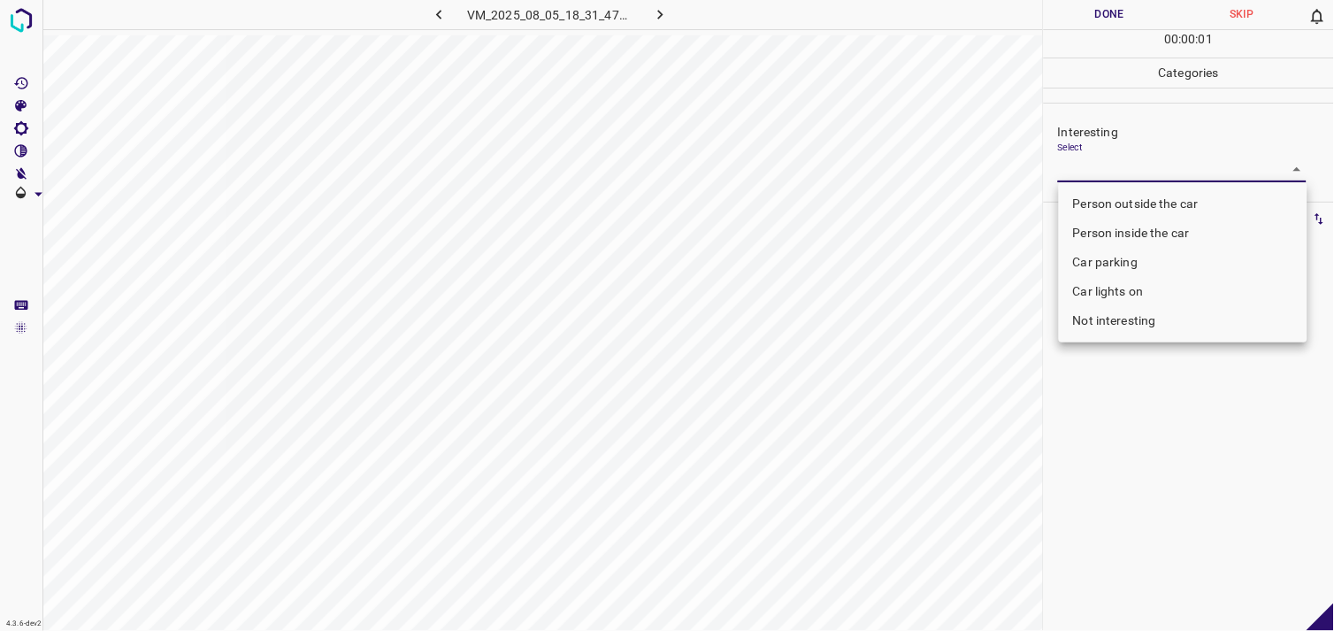
click at [1125, 172] on body "4.3.6-dev2 VM_2025_08_05_18_31_47_894_03.gif Done Skip 0 00 : 00 : 01 Categorie…" at bounding box center [667, 315] width 1334 height 631
click at [1124, 321] on li "Not interesting" at bounding box center [1183, 320] width 249 height 29
type input "Not interesting"
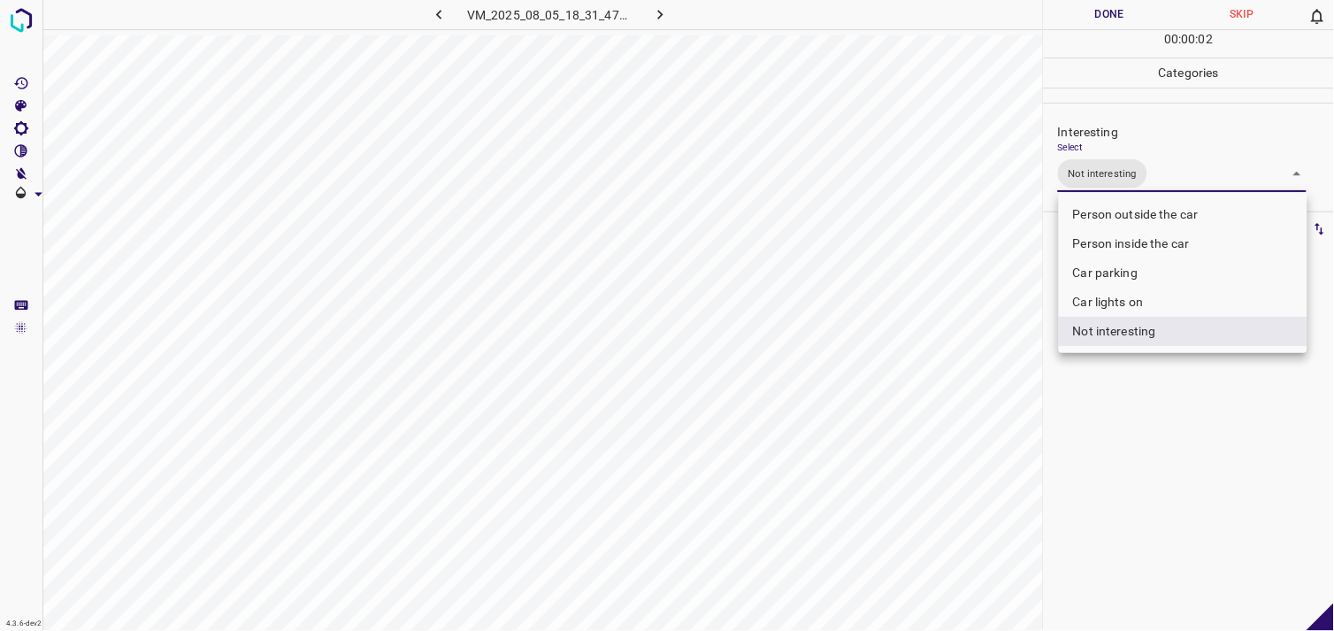
click at [1133, 419] on div at bounding box center [667, 315] width 1334 height 631
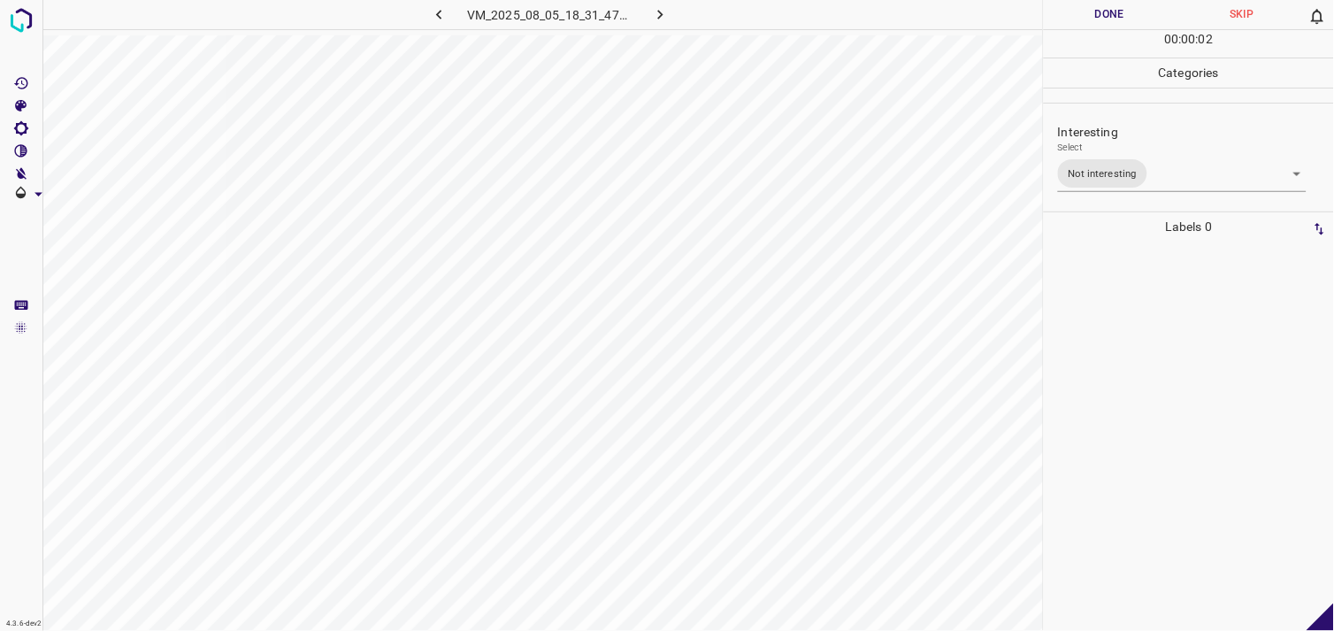
click at [1134, 312] on div at bounding box center [1189, 436] width 280 height 389
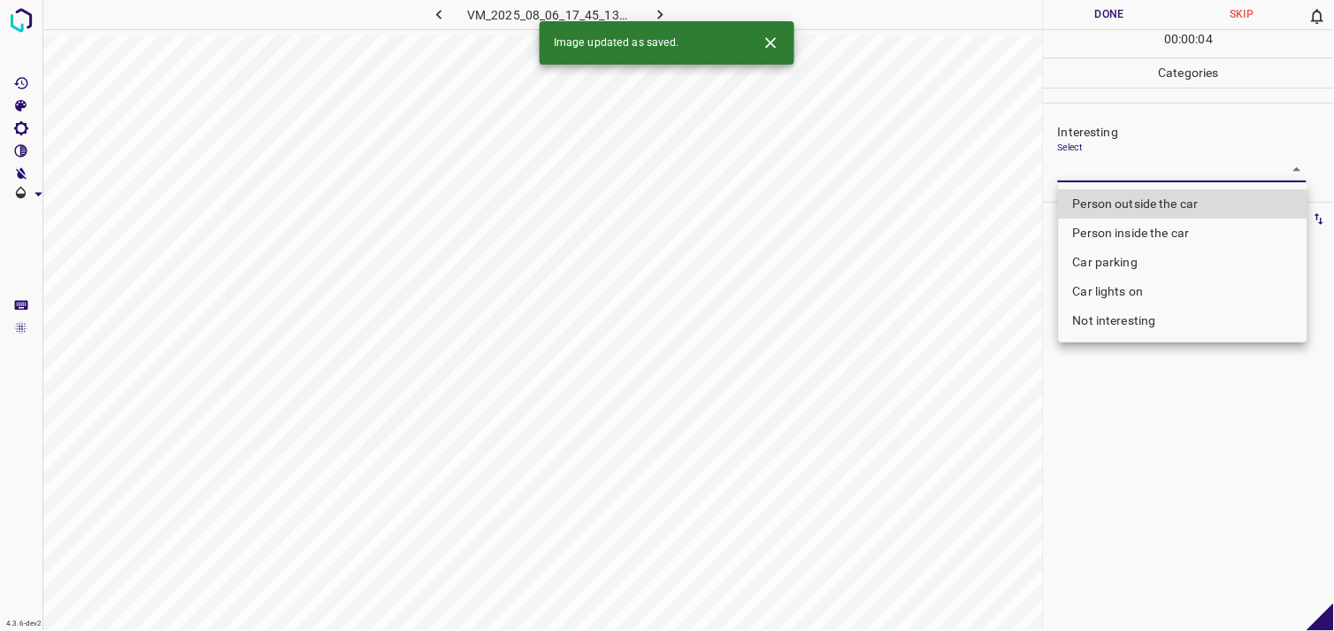
click at [1138, 164] on body "4.3.6-dev2 VM_2025_08_06_17_45_13_725_01.gif Done Skip 0 00 : 00 : 04 Categorie…" at bounding box center [667, 315] width 1334 height 631
click at [1138, 195] on li "Person outside the car" at bounding box center [1183, 203] width 249 height 29
type input "Person outside the car"
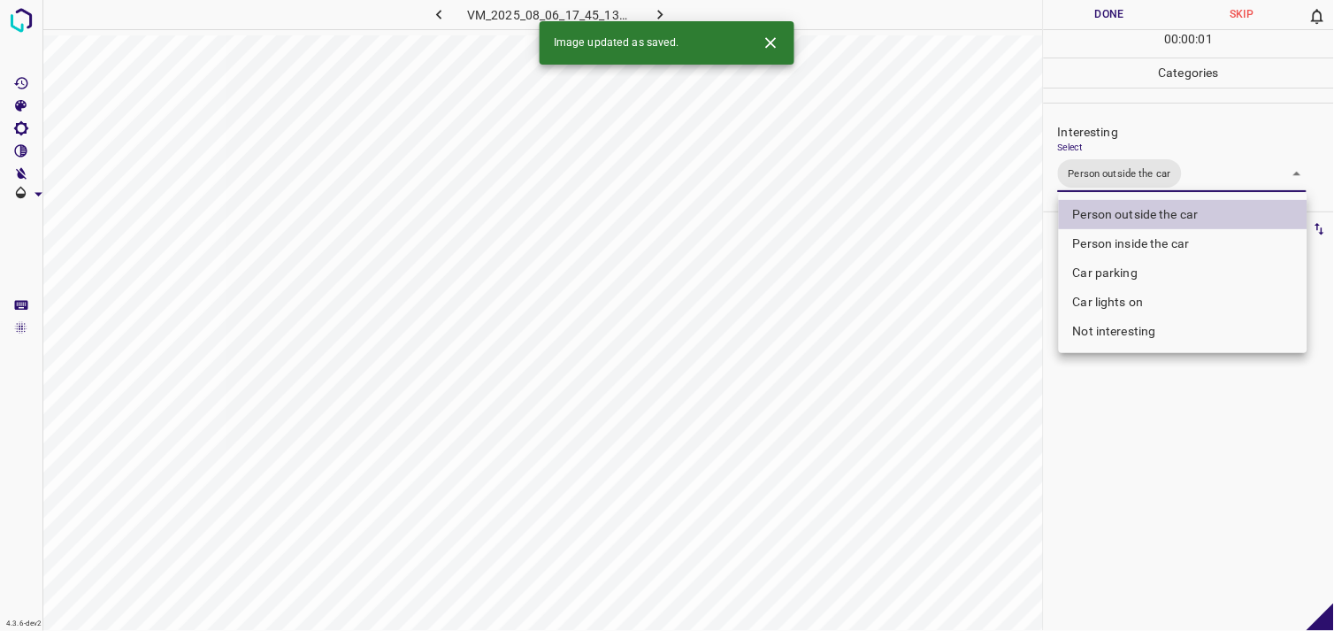
click at [1126, 382] on div at bounding box center [667, 315] width 1334 height 631
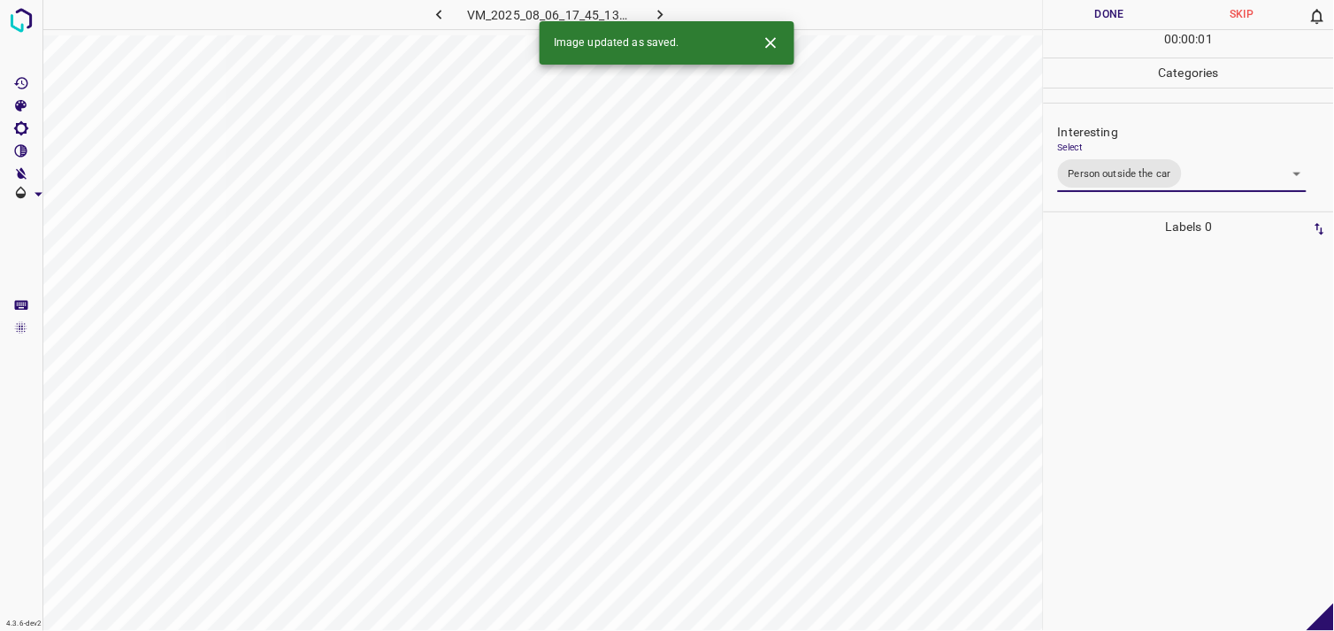
click at [1136, 360] on div at bounding box center [1189, 436] width 280 height 389
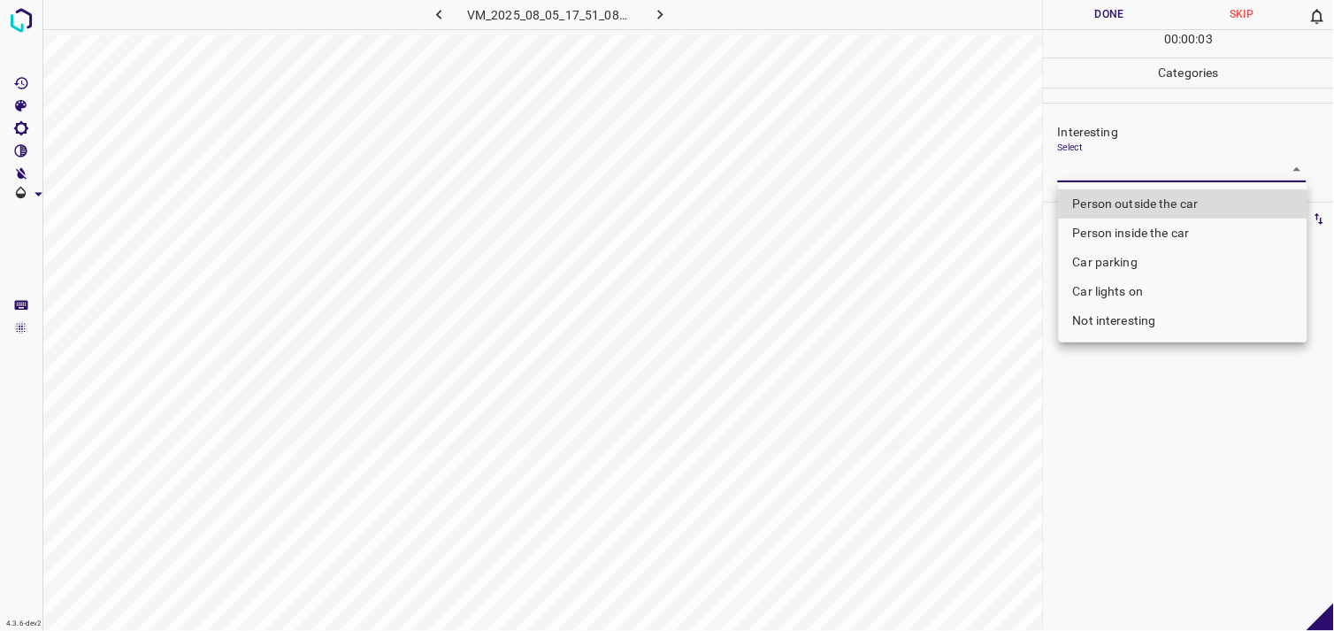
click at [1093, 180] on body "4.3.6-dev2 VM_2025_08_05_17_51_08_661_03.gif Done Skip 0 00 : 00 : 03 Categorie…" at bounding box center [667, 315] width 1334 height 631
click at [1122, 215] on li "Person outside the car" at bounding box center [1183, 203] width 249 height 29
type input "Person outside the car"
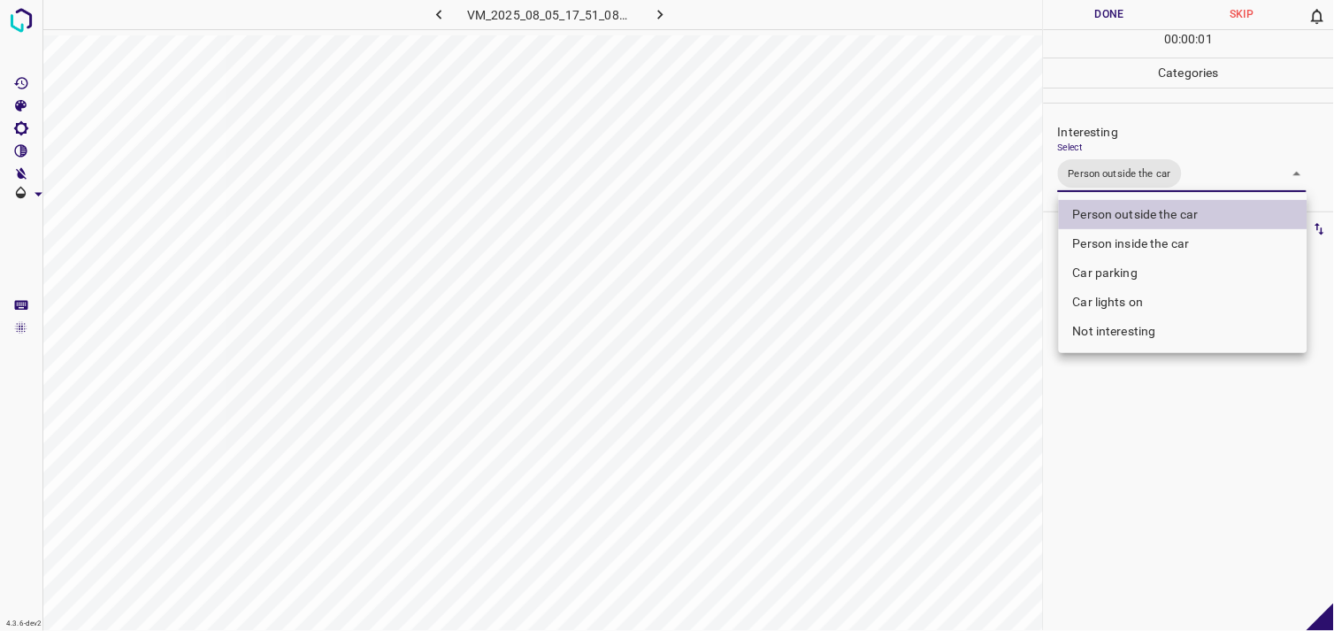
click at [1115, 388] on div at bounding box center [667, 315] width 1334 height 631
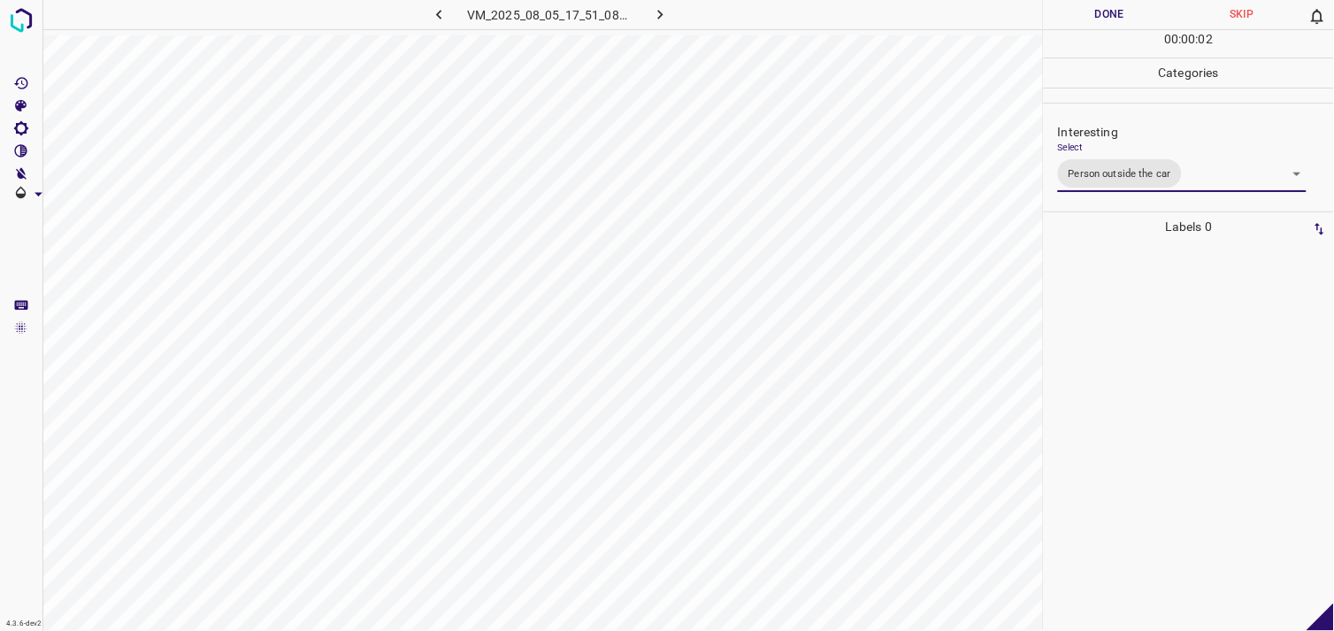
click at [1118, 339] on div at bounding box center [1189, 436] width 280 height 389
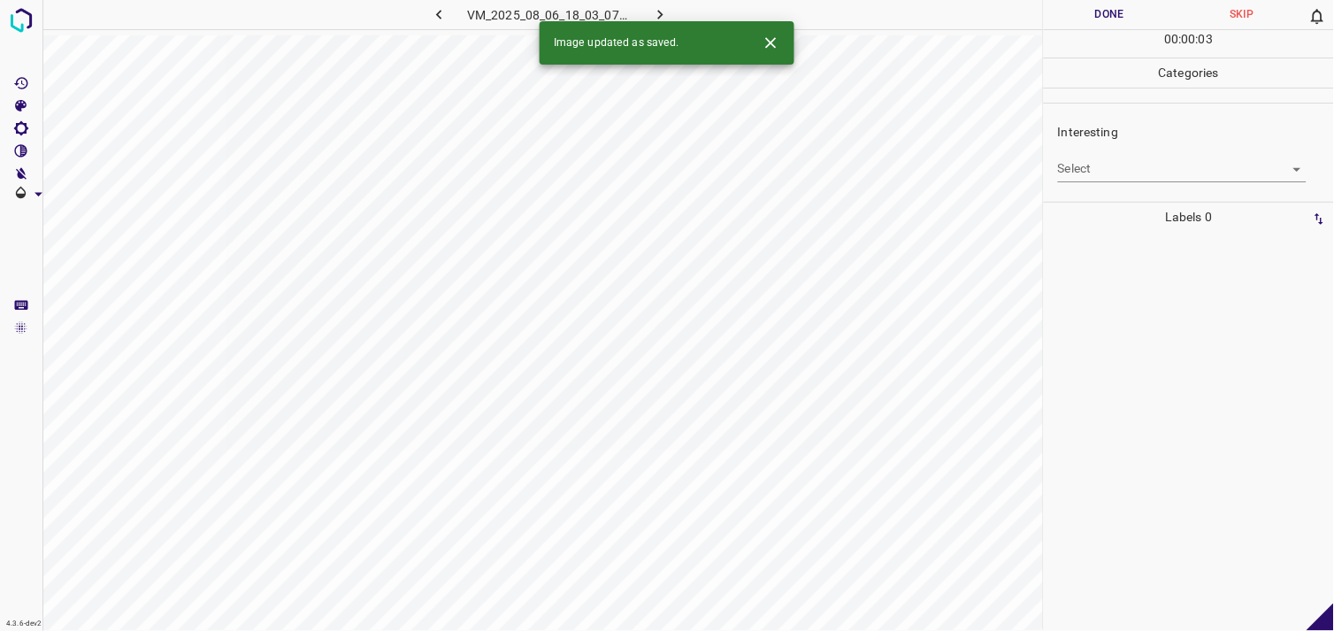
click at [1131, 174] on body "4.3.6-dev2 VM_2025_08_06_18_03_07_071_09.gif Done Skip 0 00 : 00 : 03 Categorie…" at bounding box center [667, 315] width 1334 height 631
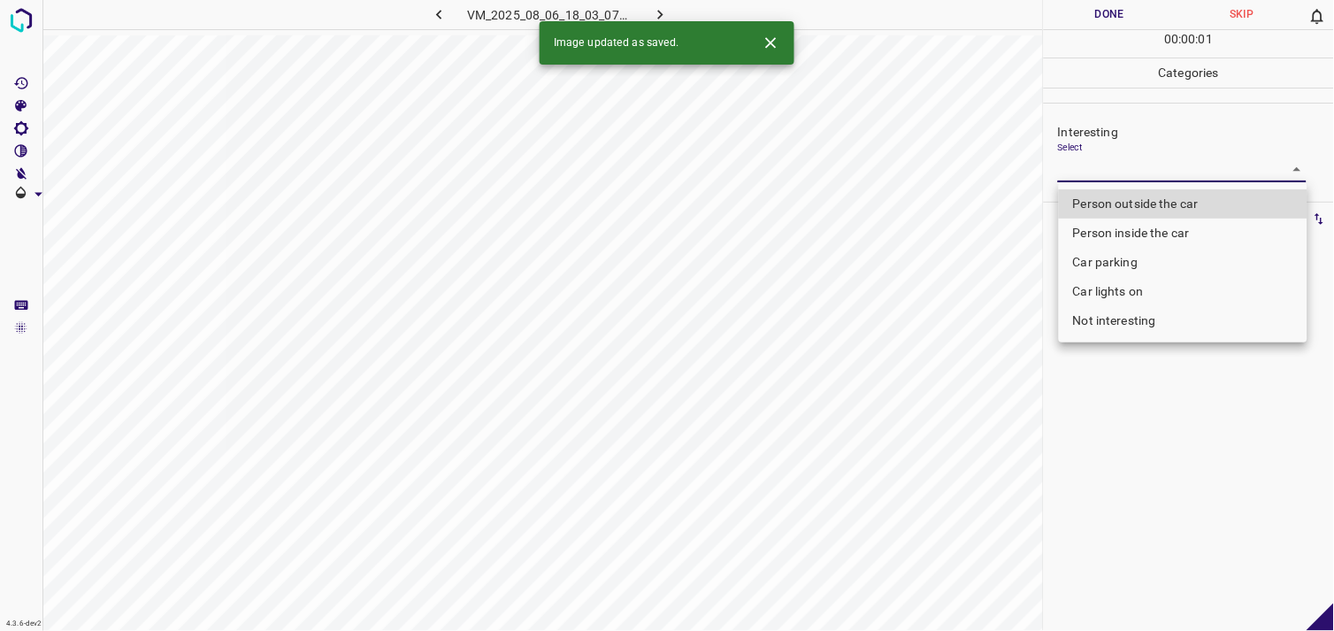
click at [1148, 200] on li "Person outside the car" at bounding box center [1183, 203] width 249 height 29
type input "Person outside the car"
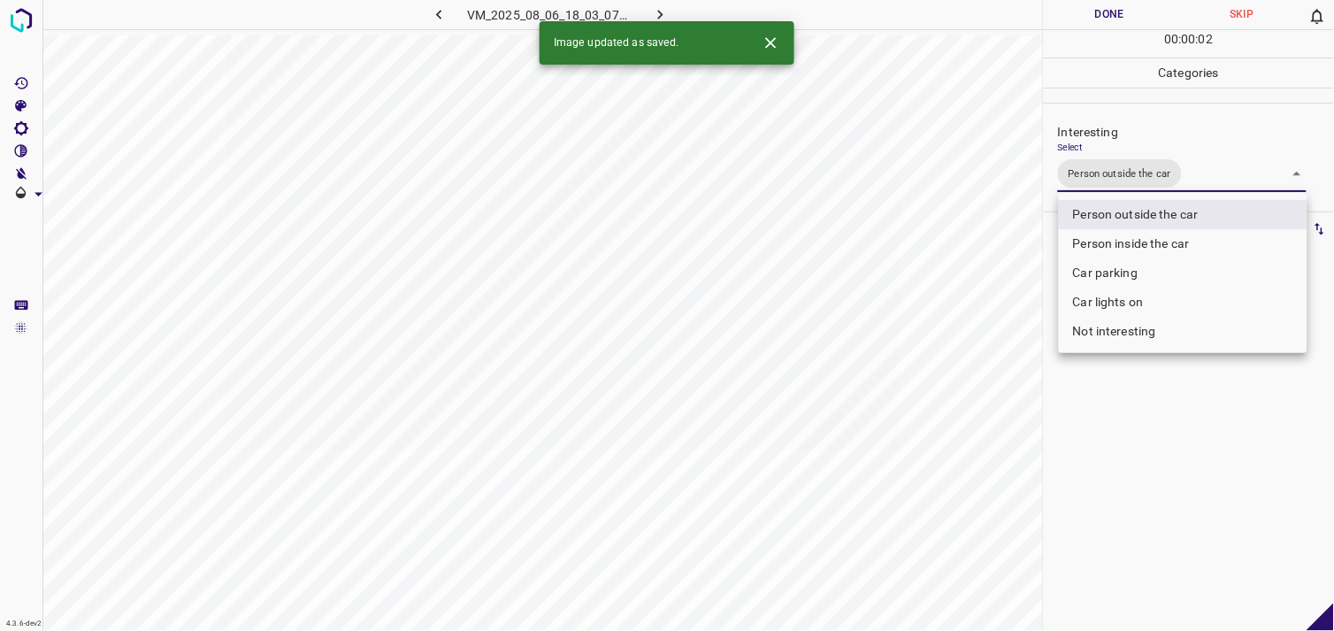
click at [1115, 426] on div at bounding box center [667, 315] width 1334 height 631
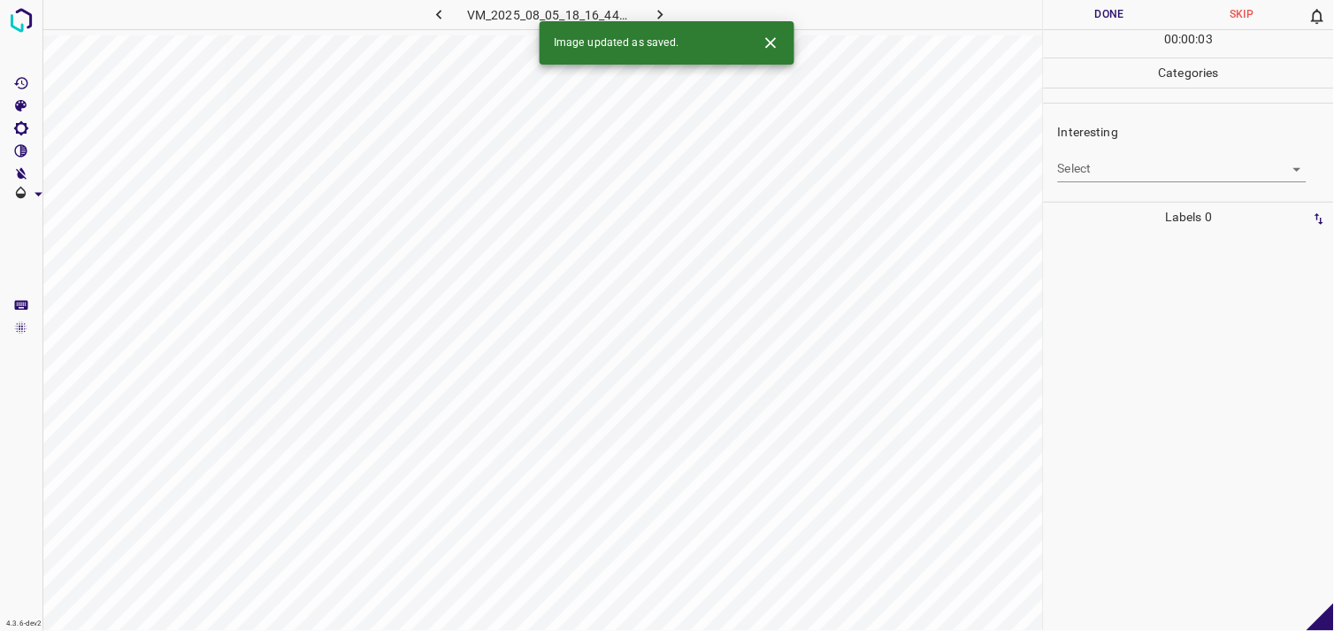
click at [1157, 164] on body "4.3.6-dev2 VM_2025_08_05_18_16_44_492_04.gif Done Skip 0 00 : 00 : 03 Categorie…" at bounding box center [667, 315] width 1334 height 631
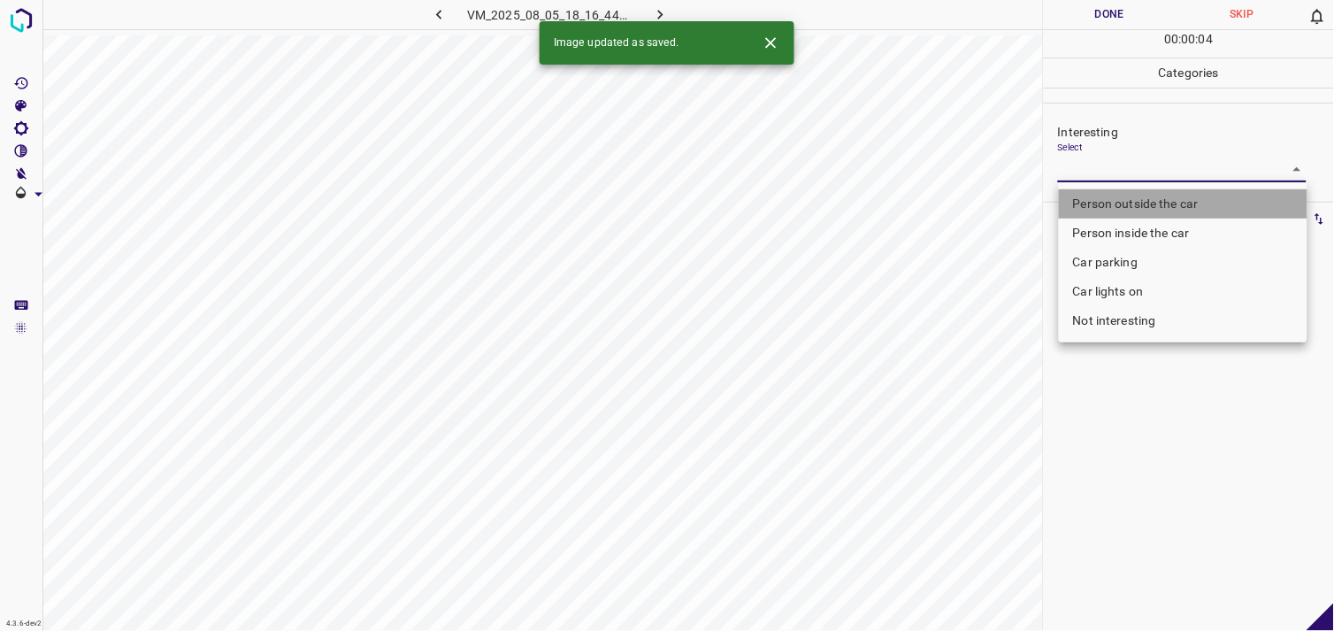
click at [1157, 200] on li "Person outside the car" at bounding box center [1183, 203] width 249 height 29
type input "Person outside the car"
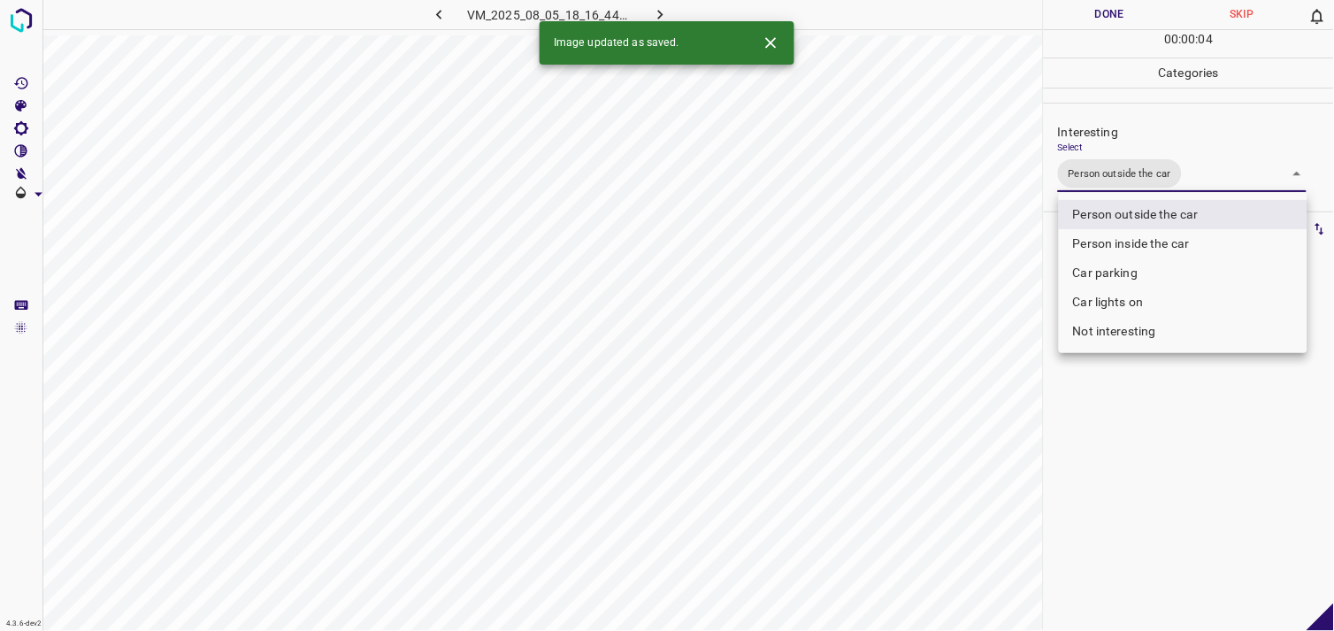
click at [1126, 511] on div at bounding box center [667, 315] width 1334 height 631
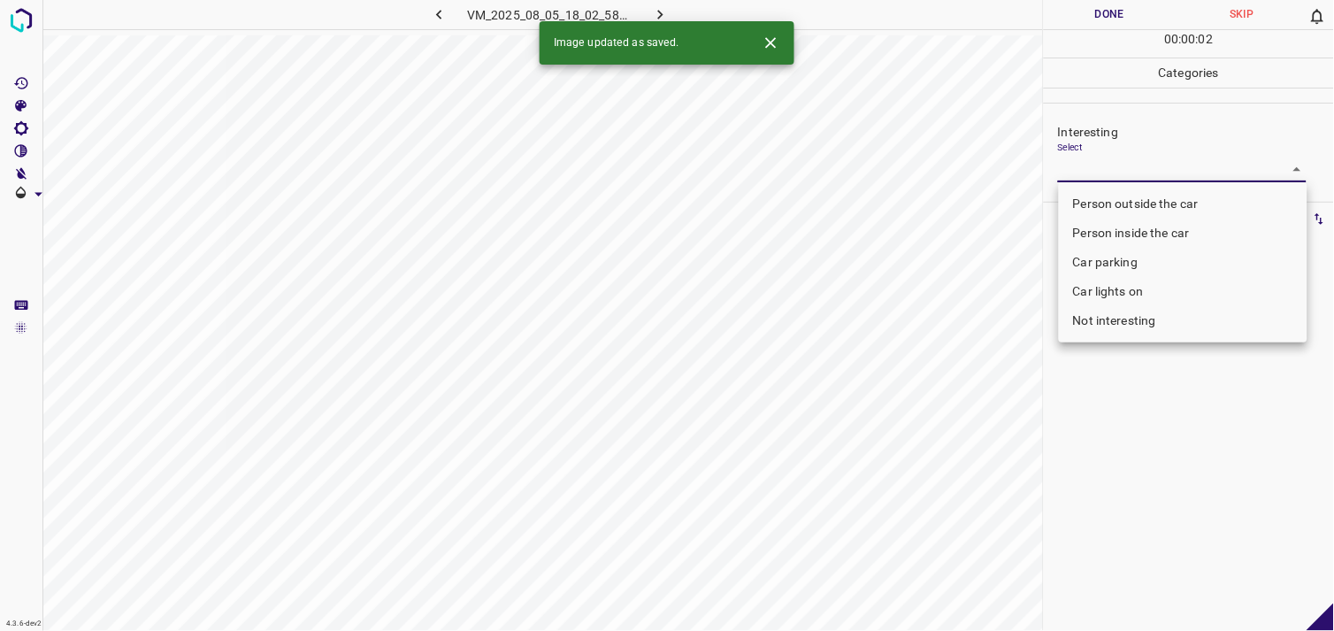
click at [1106, 175] on body "4.3.6-dev2 VM_2025_08_05_18_02_58_356_03.gif Done Skip 0 00 : 00 : 02 Categorie…" at bounding box center [667, 315] width 1334 height 631
click at [1108, 319] on li "Not interesting" at bounding box center [1183, 320] width 249 height 29
type input "Not interesting"
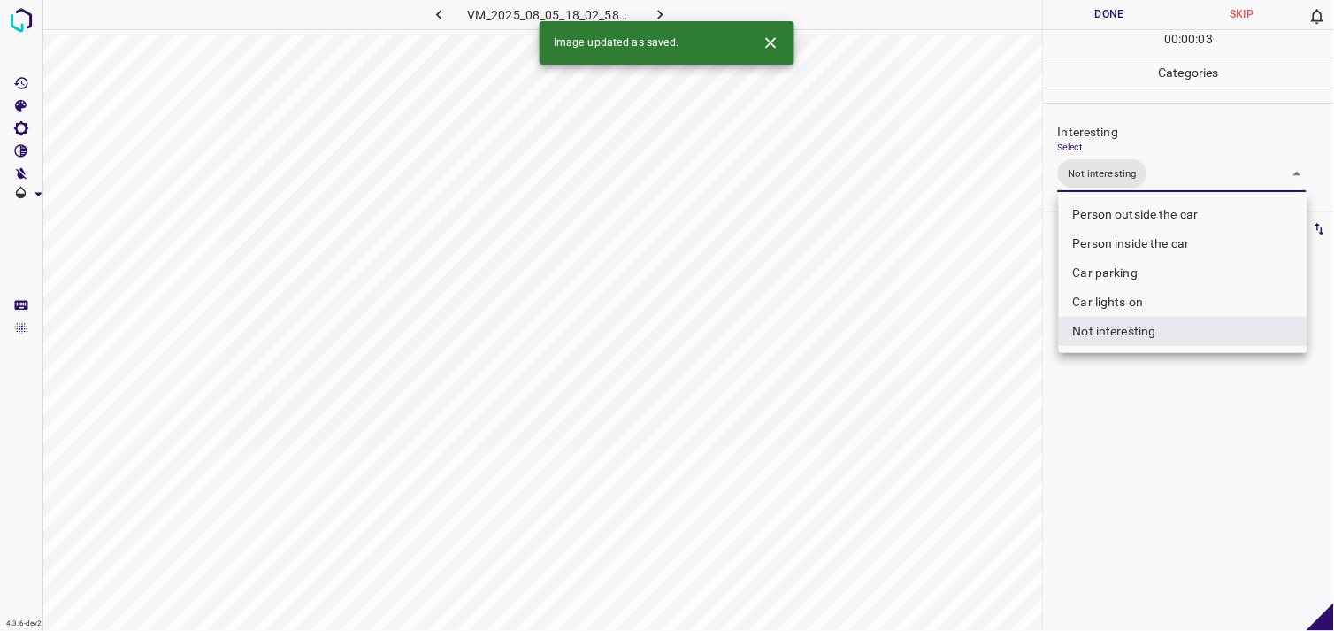
click at [1119, 427] on div at bounding box center [667, 315] width 1334 height 631
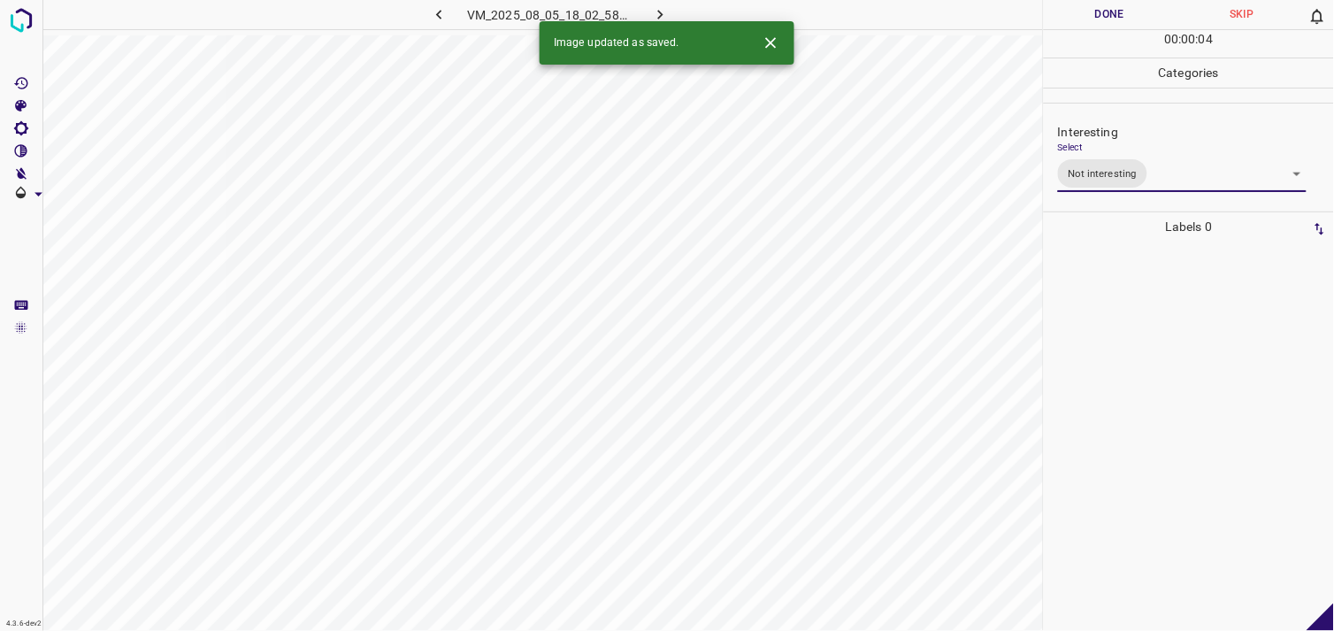
click at [1121, 404] on div at bounding box center [1189, 436] width 280 height 389
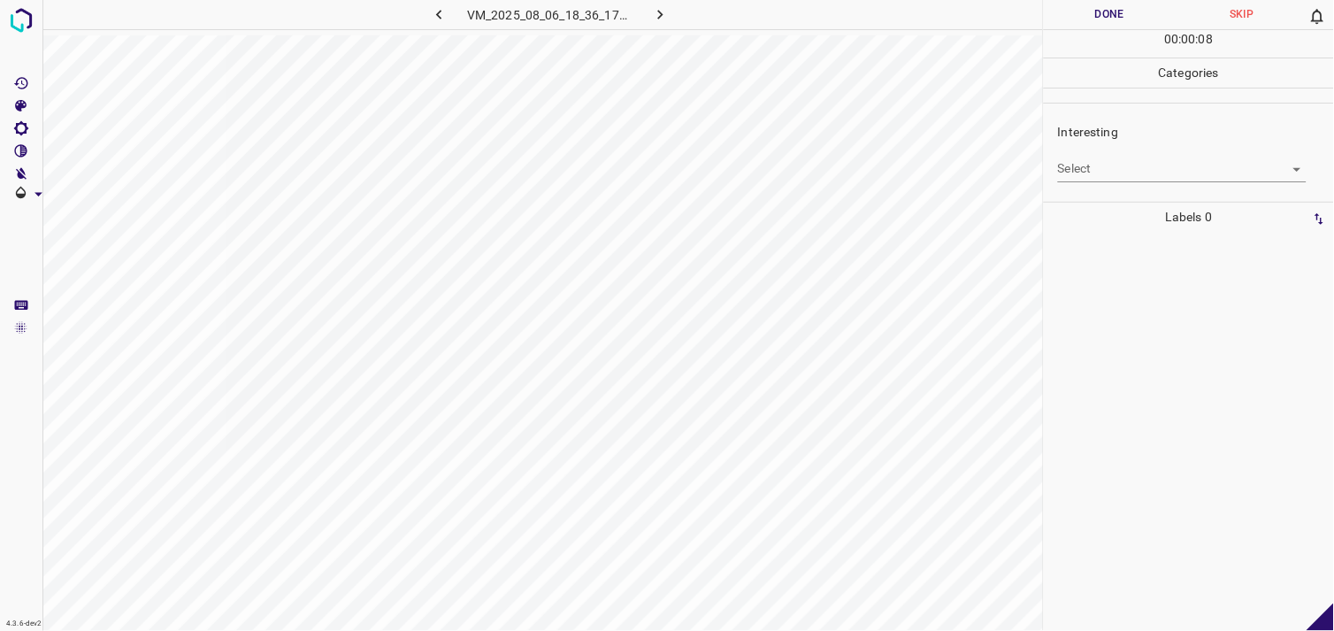
click at [1111, 164] on body "4.3.6-dev2 VM_2025_08_06_18_36_17_660_11.gif Done Skip 0 00 : 00 : 08 Categorie…" at bounding box center [667, 315] width 1334 height 631
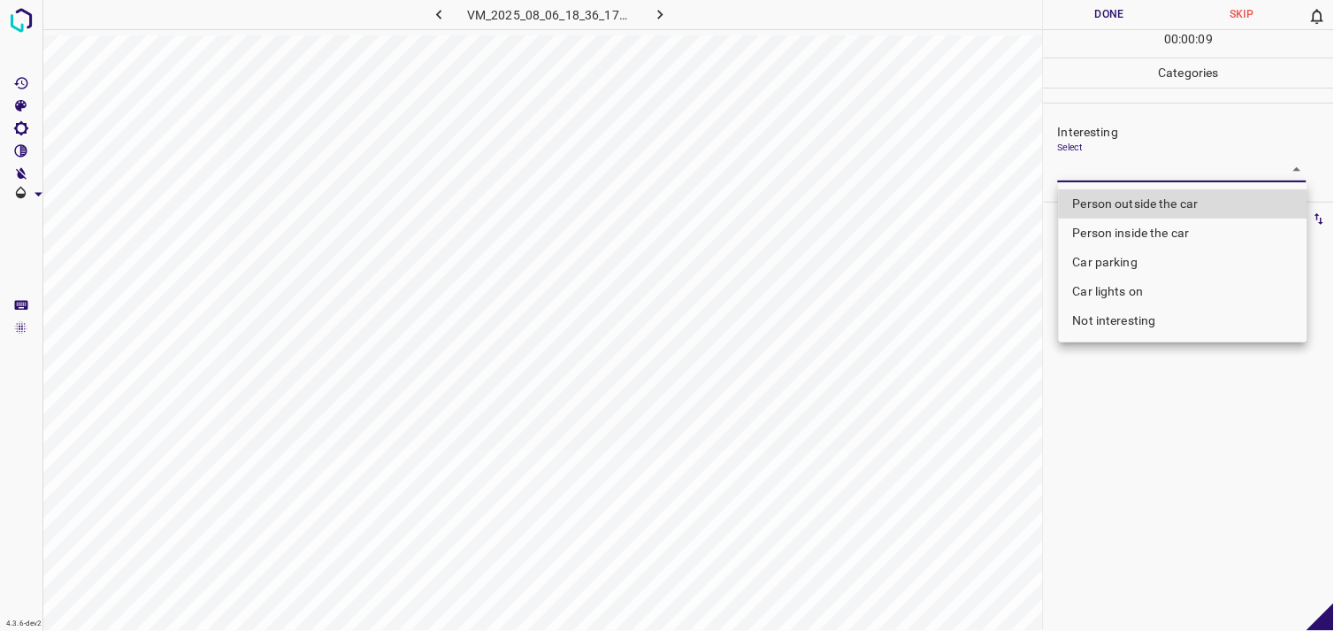
click at [1111, 314] on li "Not interesting" at bounding box center [1183, 320] width 249 height 29
type input "Not interesting"
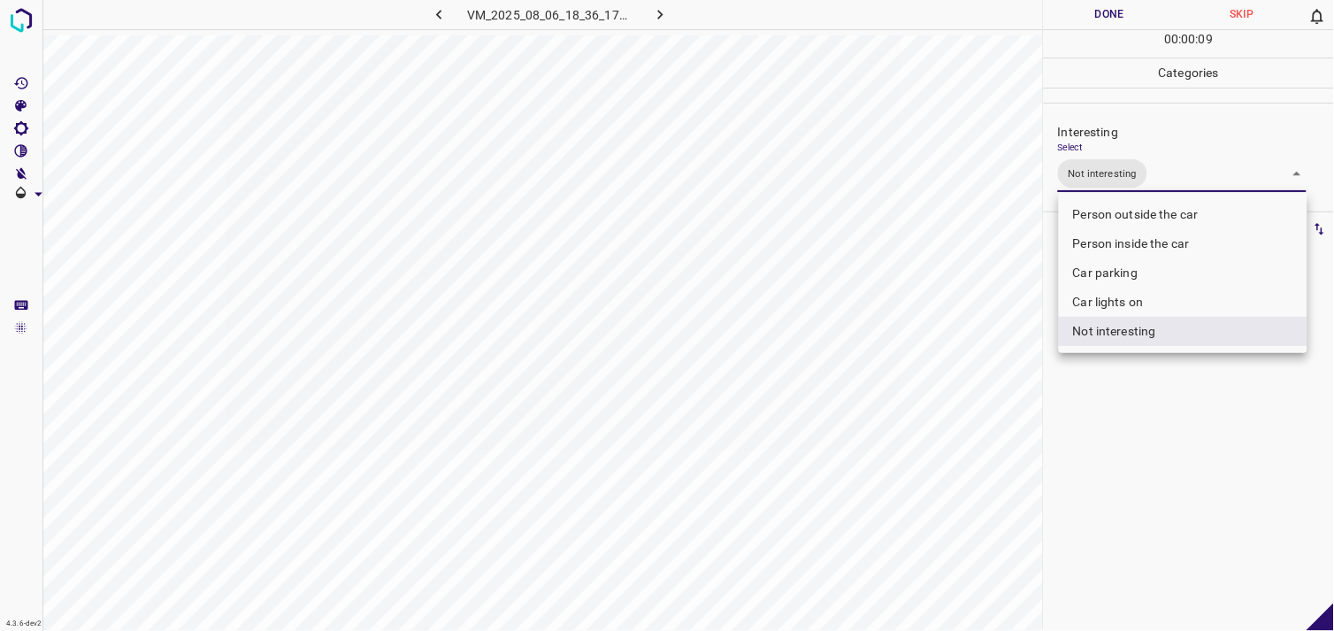
click at [1118, 388] on div at bounding box center [667, 315] width 1334 height 631
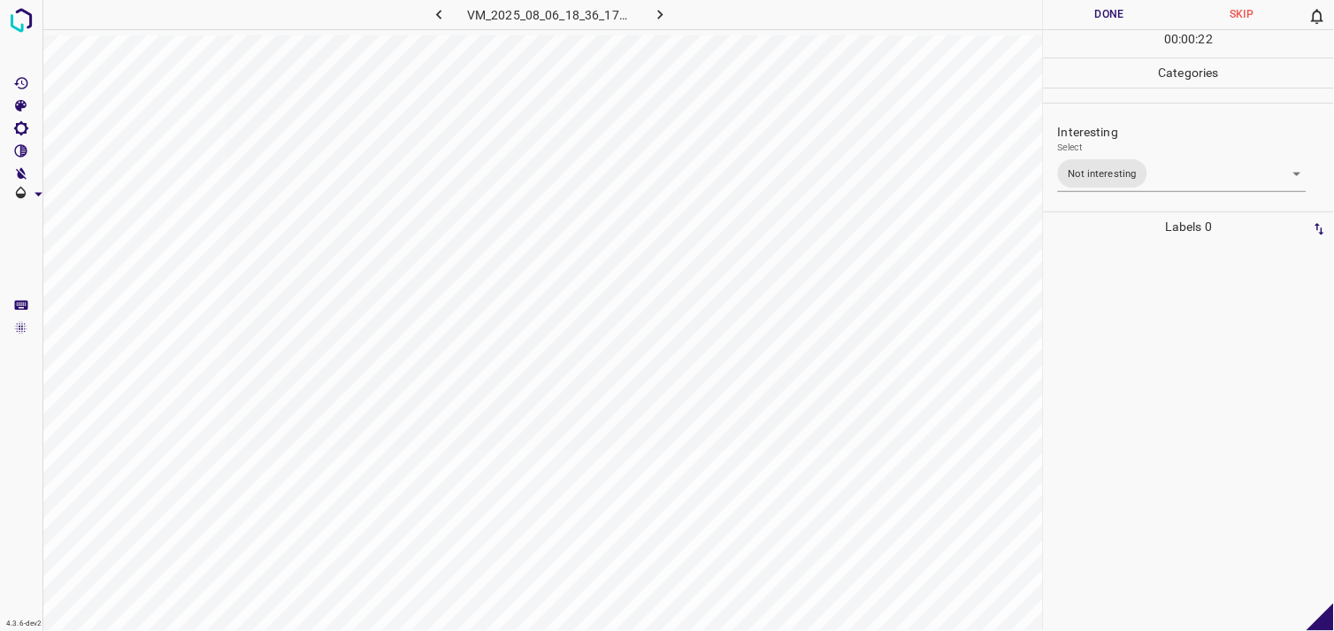
click at [1135, 166] on body "4.3.6-dev2 VM_2025_08_06_18_36_17_660_11.gif Done Skip 0 00 : 00 : 22 Categorie…" at bounding box center [667, 315] width 1334 height 631
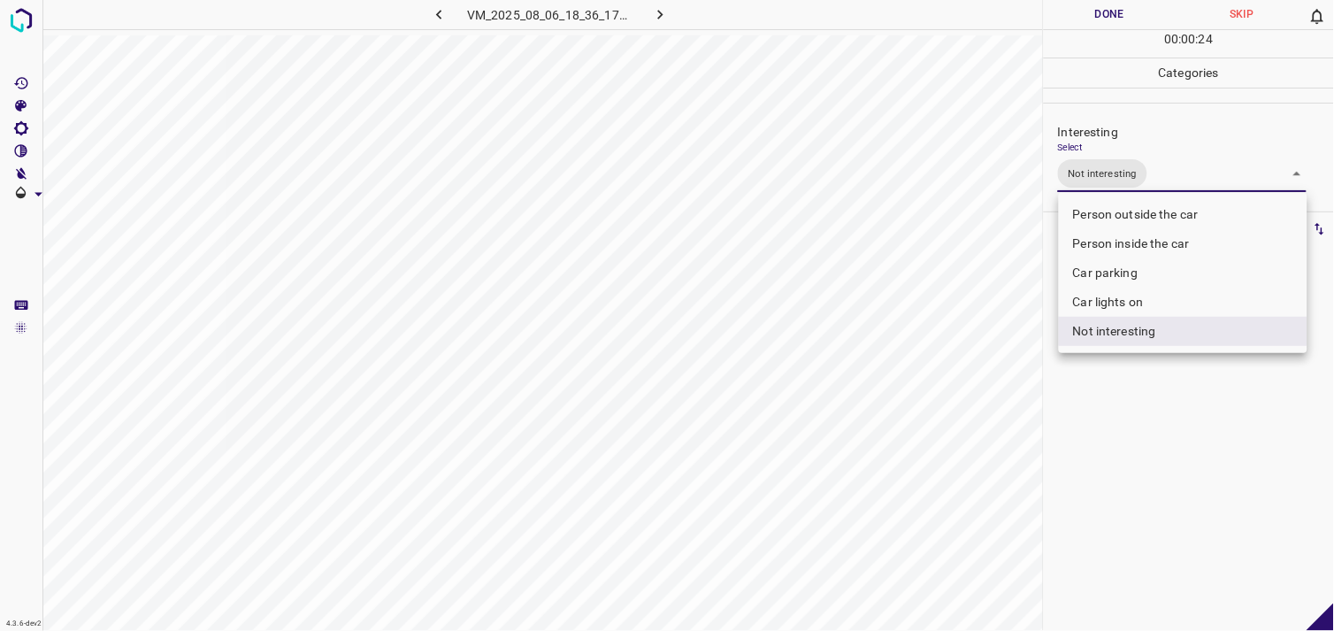
click at [1146, 338] on li "Not interesting" at bounding box center [1183, 331] width 249 height 29
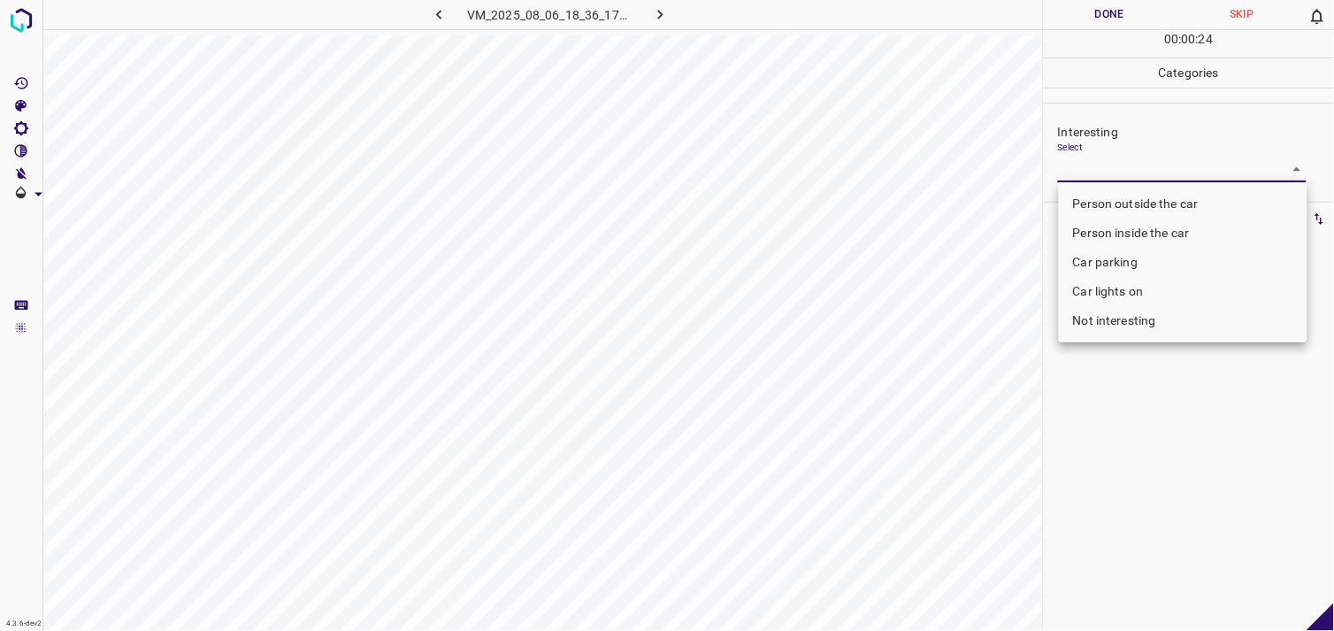
click at [1157, 206] on li "Person outside the car" at bounding box center [1183, 203] width 249 height 29
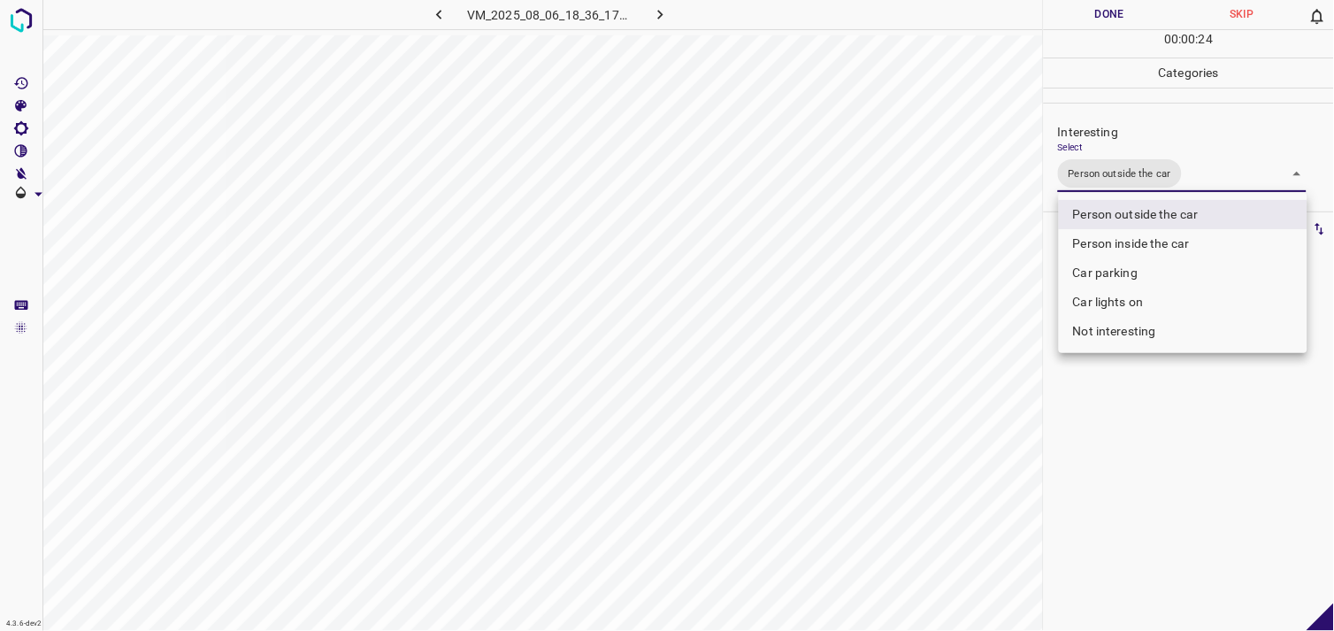
type input "Person outside the car"
click at [1134, 456] on div at bounding box center [667, 315] width 1334 height 631
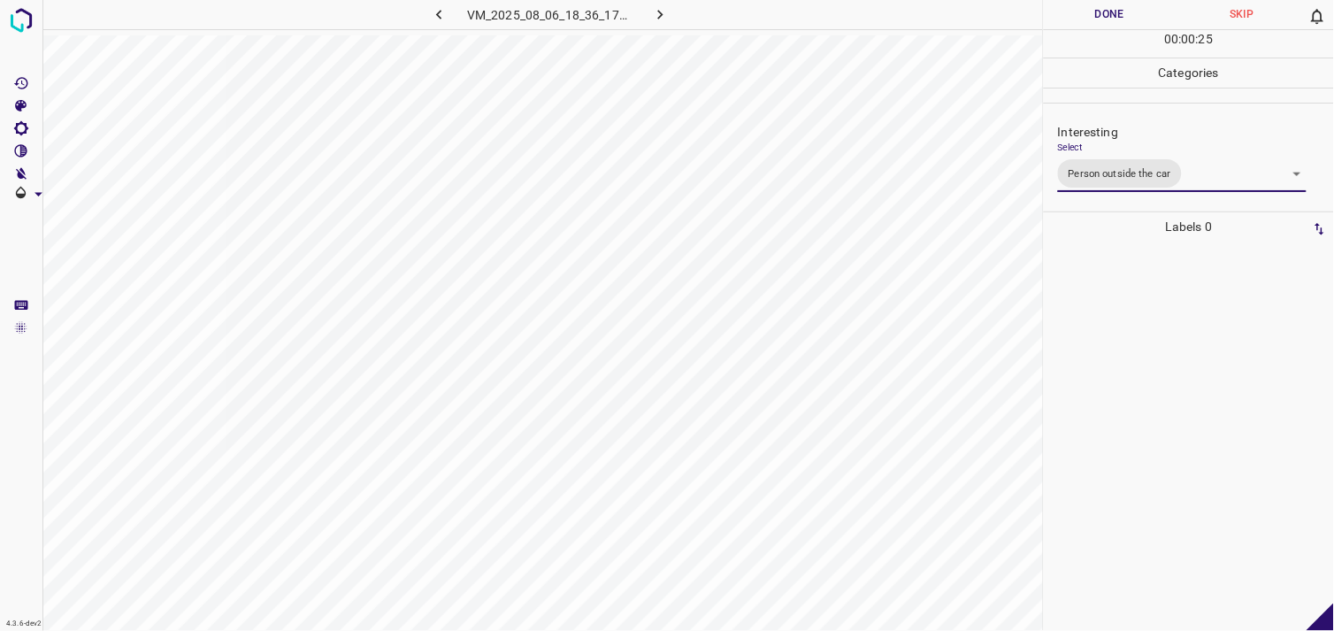
click at [1164, 312] on div at bounding box center [1189, 436] width 280 height 389
click at [1100, 358] on div at bounding box center [1189, 436] width 280 height 389
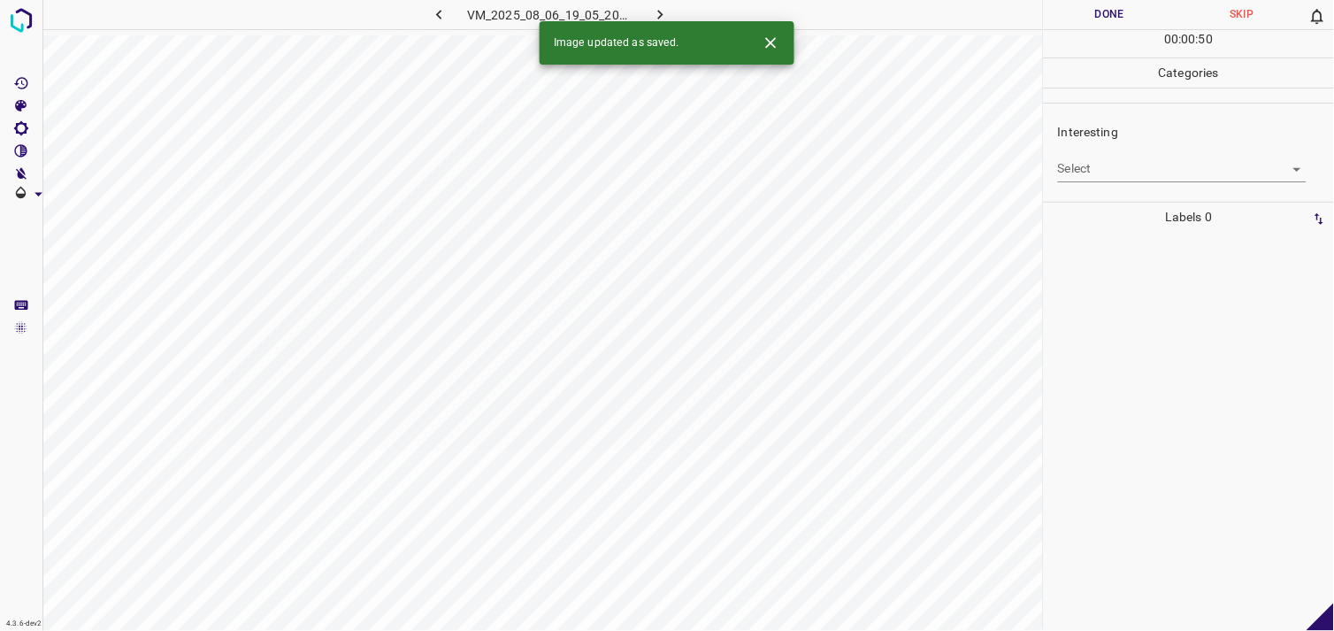
click at [1126, 173] on body "4.3.6-dev2 VM_2025_08_06_19_05_20_097_03.gif Done Skip 0 00 : 00 : 50 Categorie…" at bounding box center [667, 315] width 1334 height 631
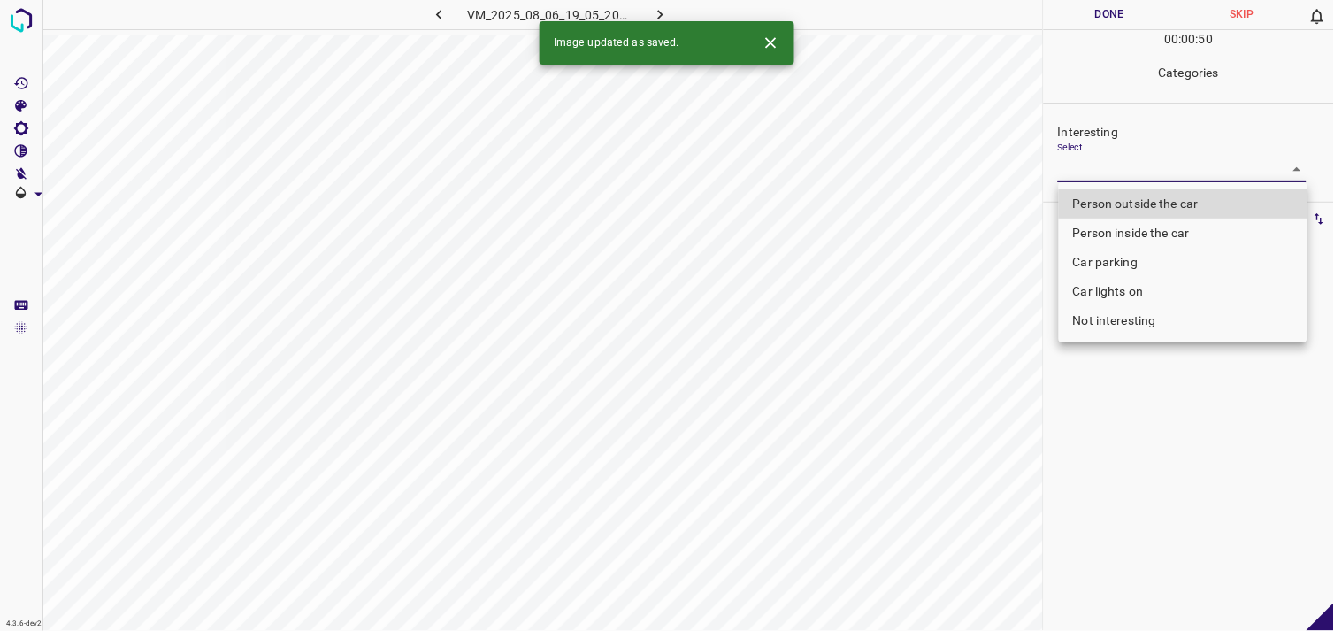
click at [1151, 204] on li "Person outside the car" at bounding box center [1183, 203] width 249 height 29
type input "Person outside the car"
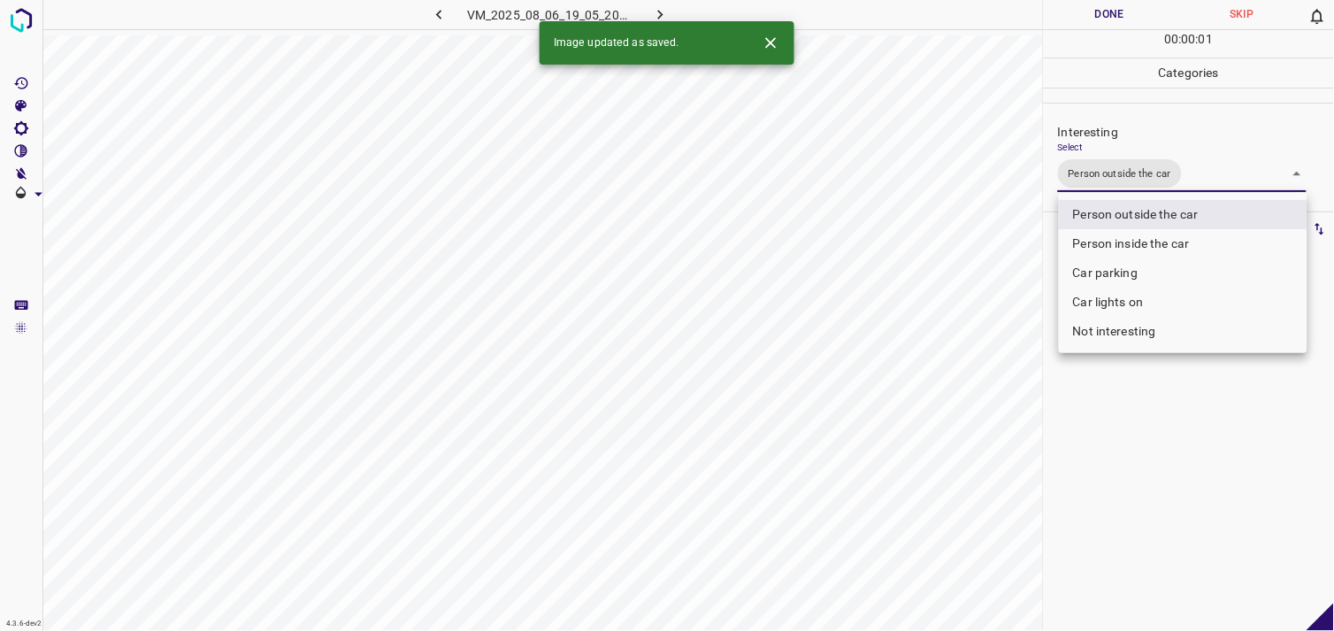
click at [1150, 401] on div at bounding box center [667, 315] width 1334 height 631
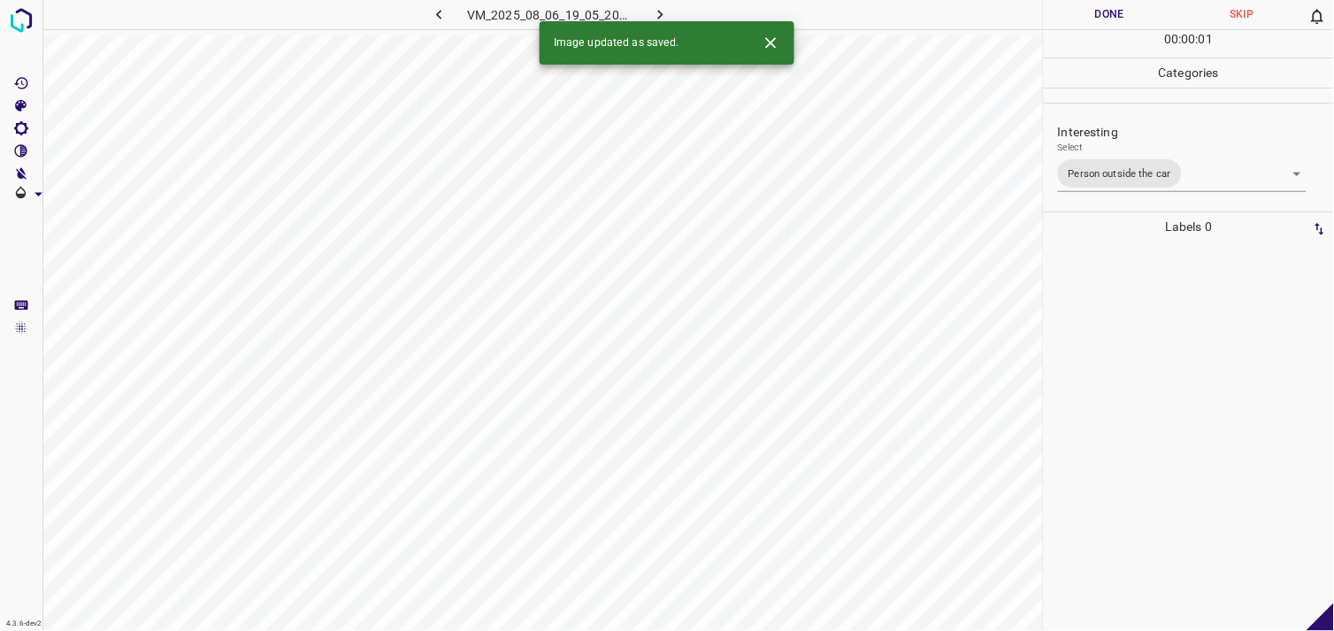
click at [1148, 359] on div at bounding box center [1189, 436] width 280 height 389
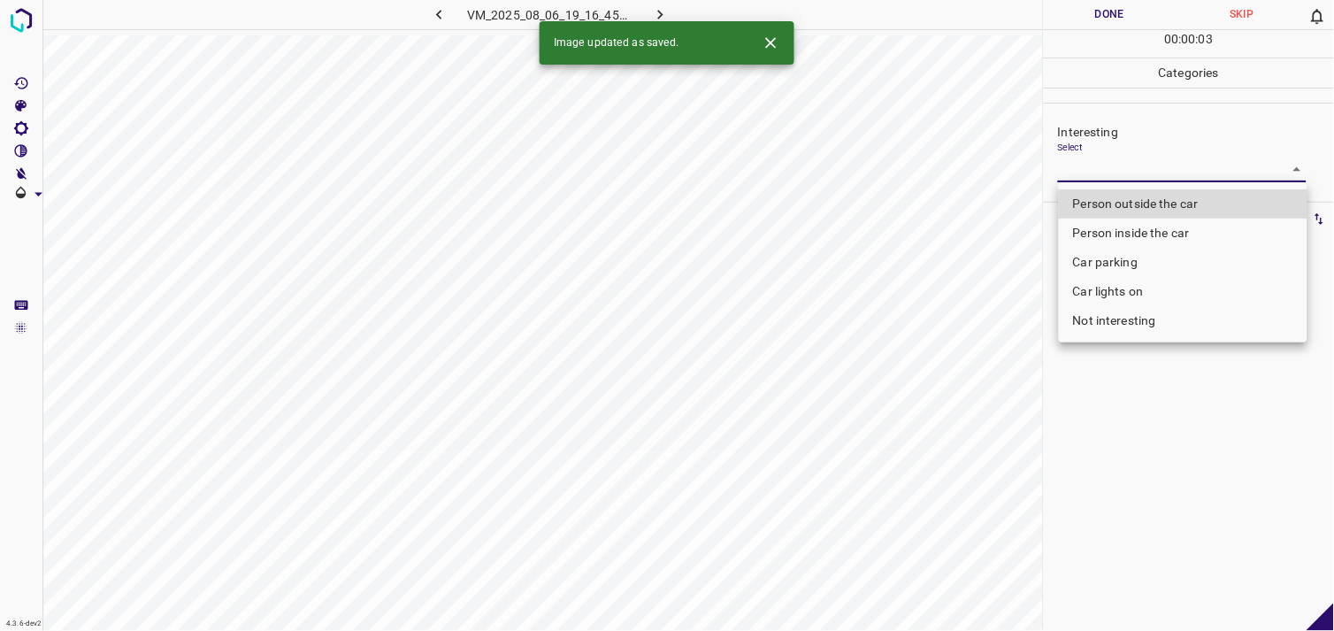
click at [1122, 173] on body "4.3.6-dev2 VM_2025_08_06_19_16_45_464_01.gif Done Skip 0 00 : 00 : 03 Categorie…" at bounding box center [667, 315] width 1334 height 631
click at [1143, 204] on li "Person outside the car" at bounding box center [1183, 203] width 249 height 29
type input "Person outside the car"
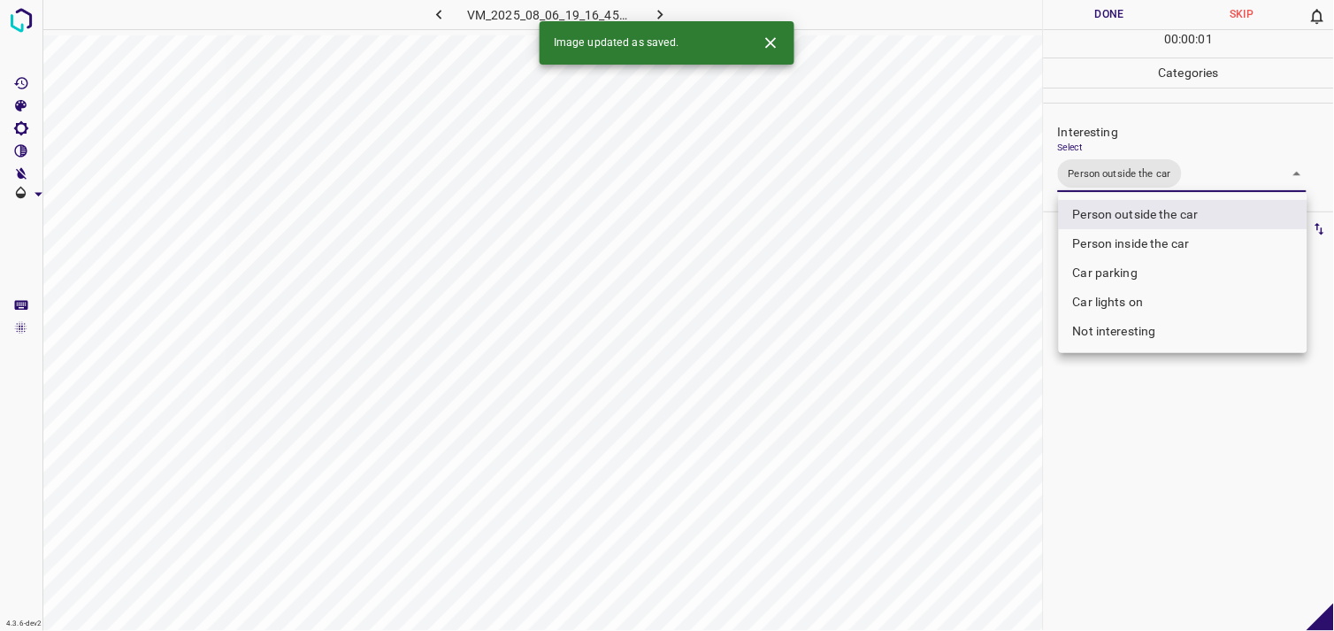
click at [1122, 472] on div at bounding box center [667, 315] width 1334 height 631
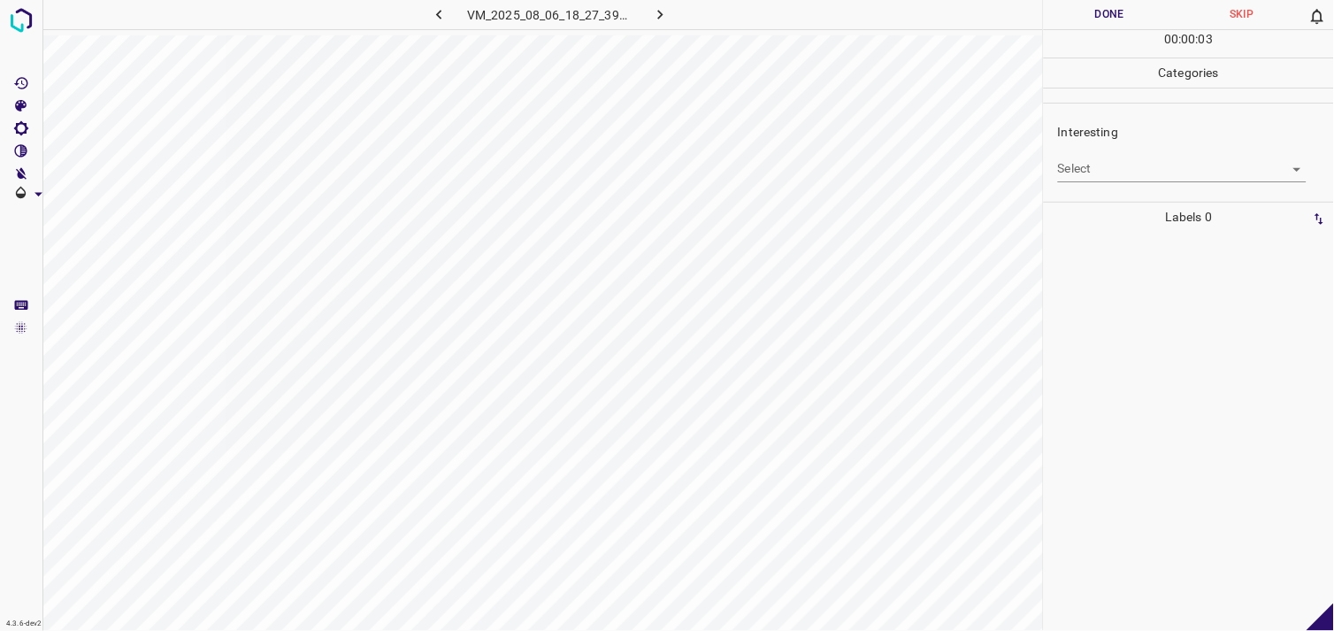
click at [1134, 169] on body "4.3.6-dev2 VM_2025_08_06_18_27_39_129_03.gif Done Skip 0 00 : 00 : 03 Categorie…" at bounding box center [667, 315] width 1334 height 631
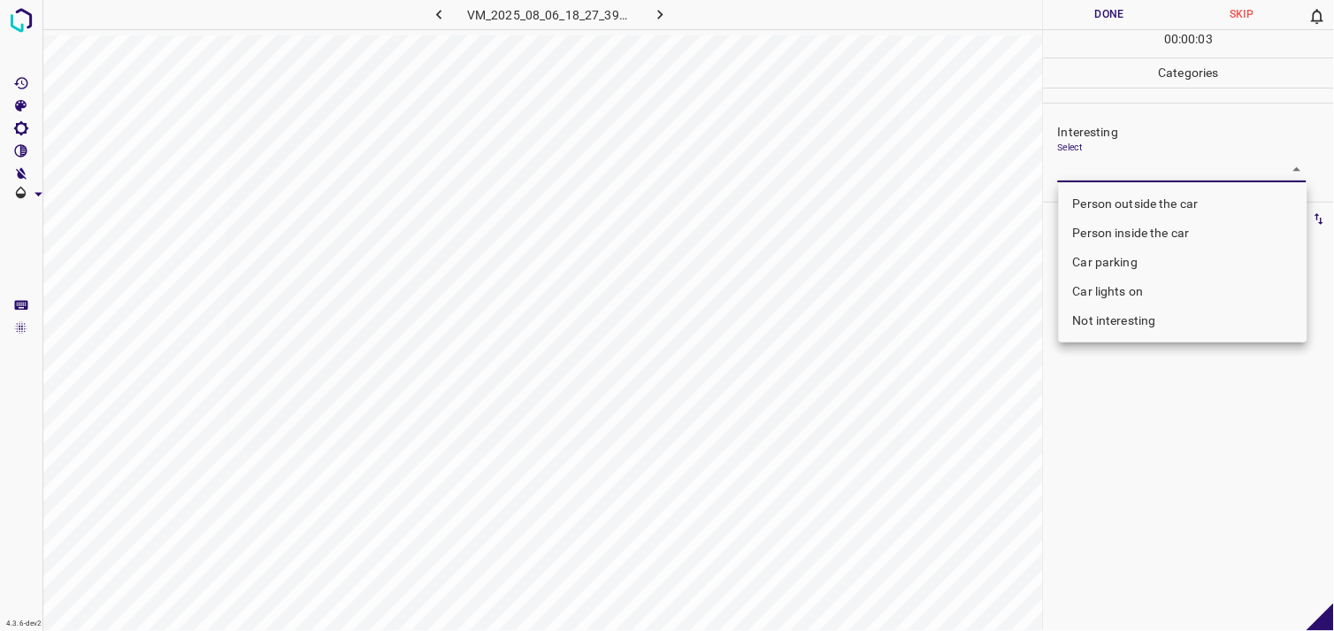
click at [1147, 210] on li "Person outside the car" at bounding box center [1183, 203] width 249 height 29
type input "Person outside the car"
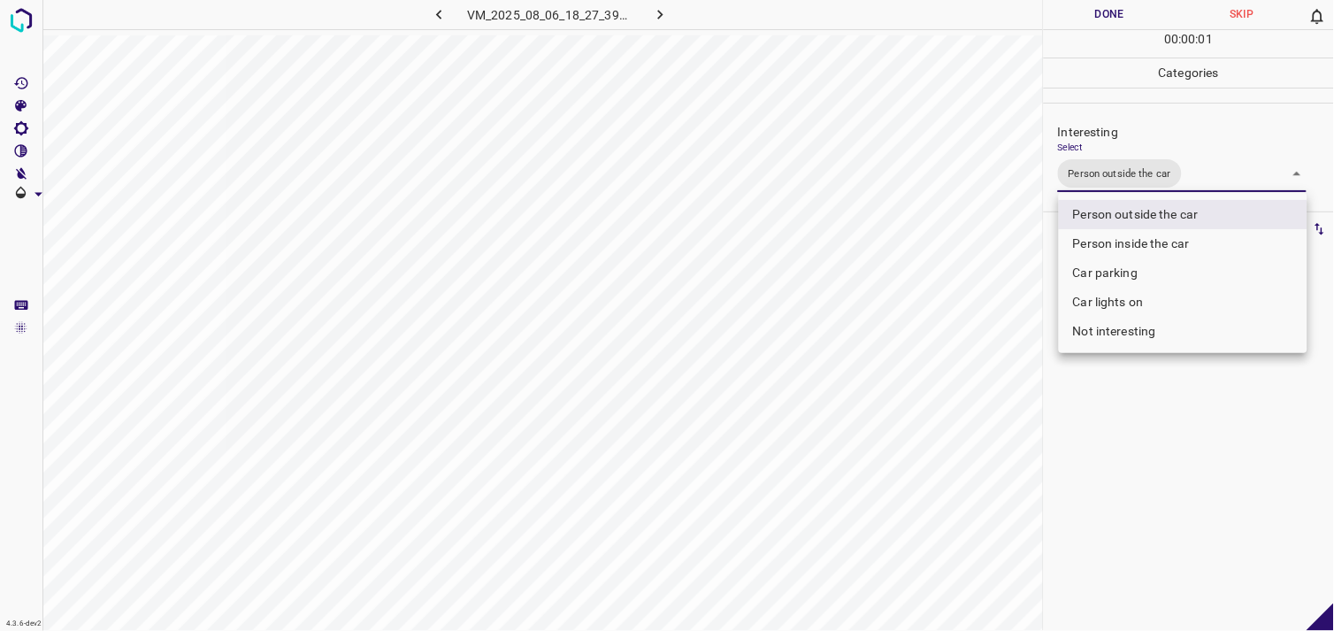
click at [1152, 460] on div at bounding box center [667, 315] width 1334 height 631
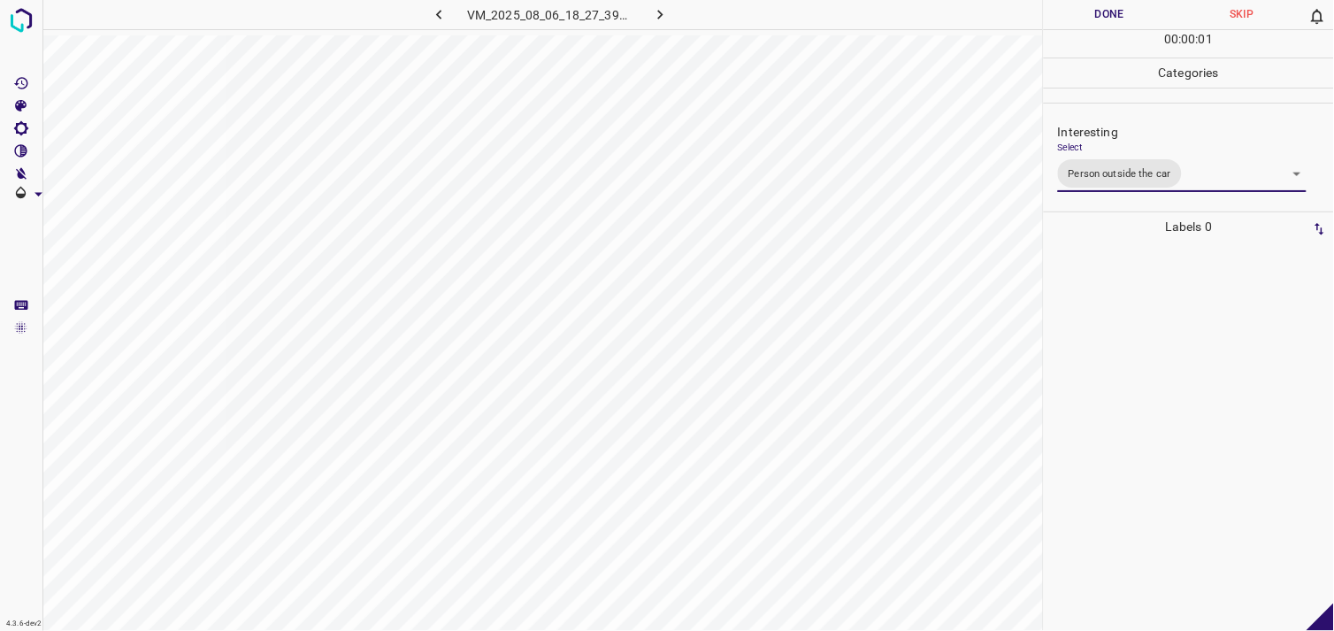
click at [1151, 363] on div at bounding box center [1189, 436] width 280 height 389
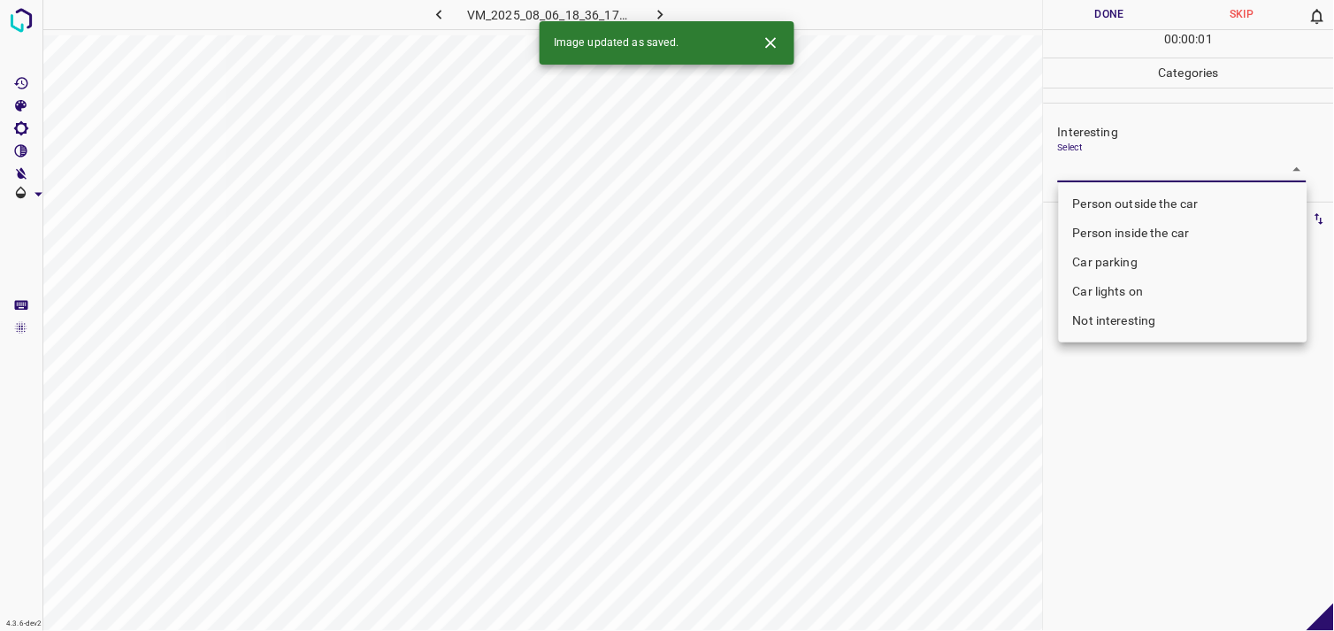
click at [1137, 174] on body "4.3.6-dev2 VM_2025_08_06_18_36_17_660_02.gif Done Skip 0 00 : 00 : 01 Categorie…" at bounding box center [667, 315] width 1334 height 631
click at [1146, 196] on li "Person outside the car" at bounding box center [1183, 203] width 249 height 29
type input "Person outside the car"
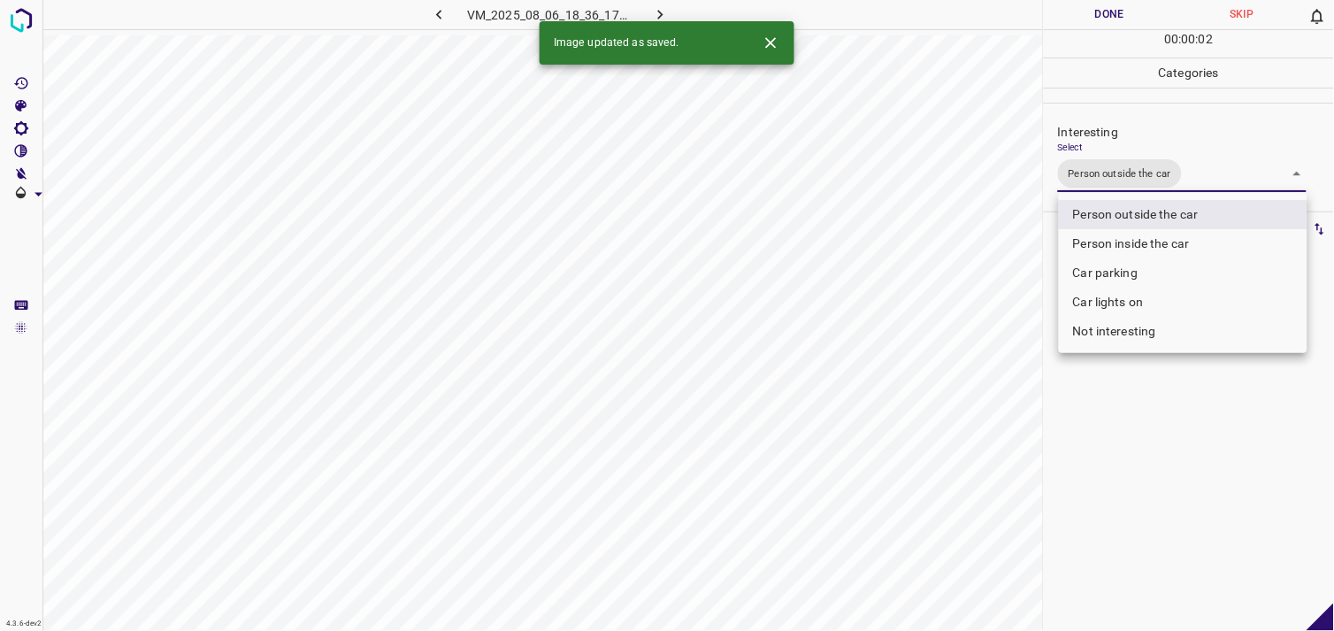
click at [1126, 457] on div at bounding box center [667, 315] width 1334 height 631
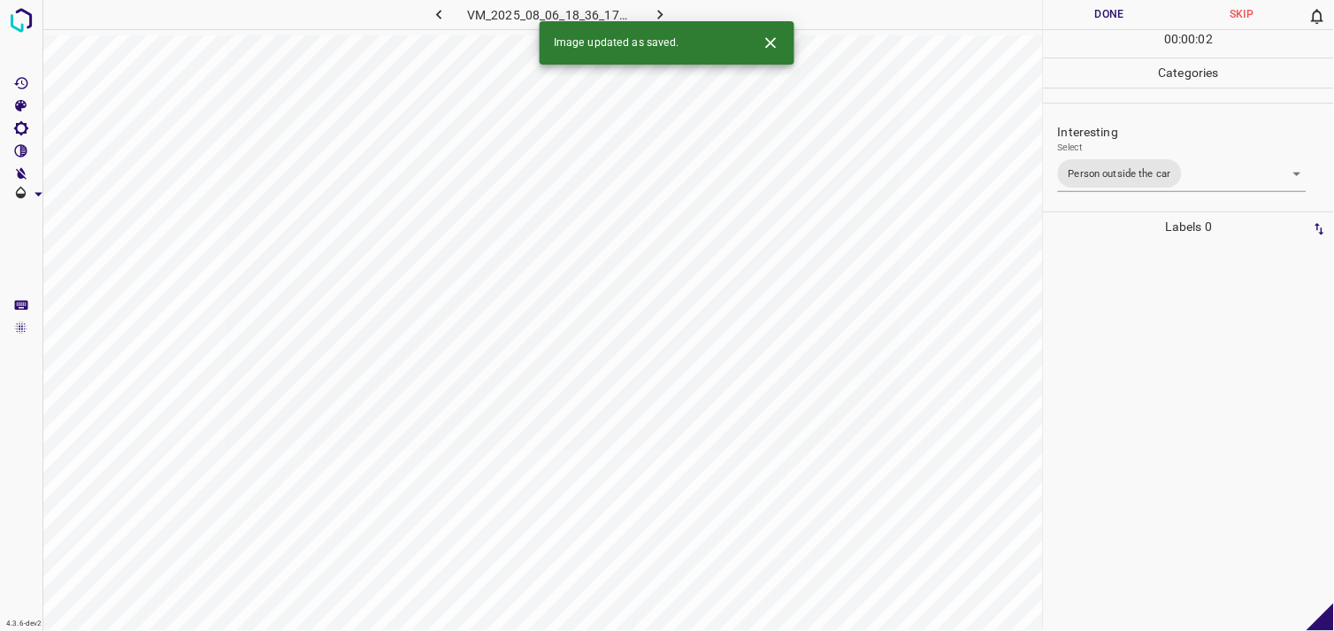
click at [1155, 338] on div at bounding box center [1189, 436] width 280 height 389
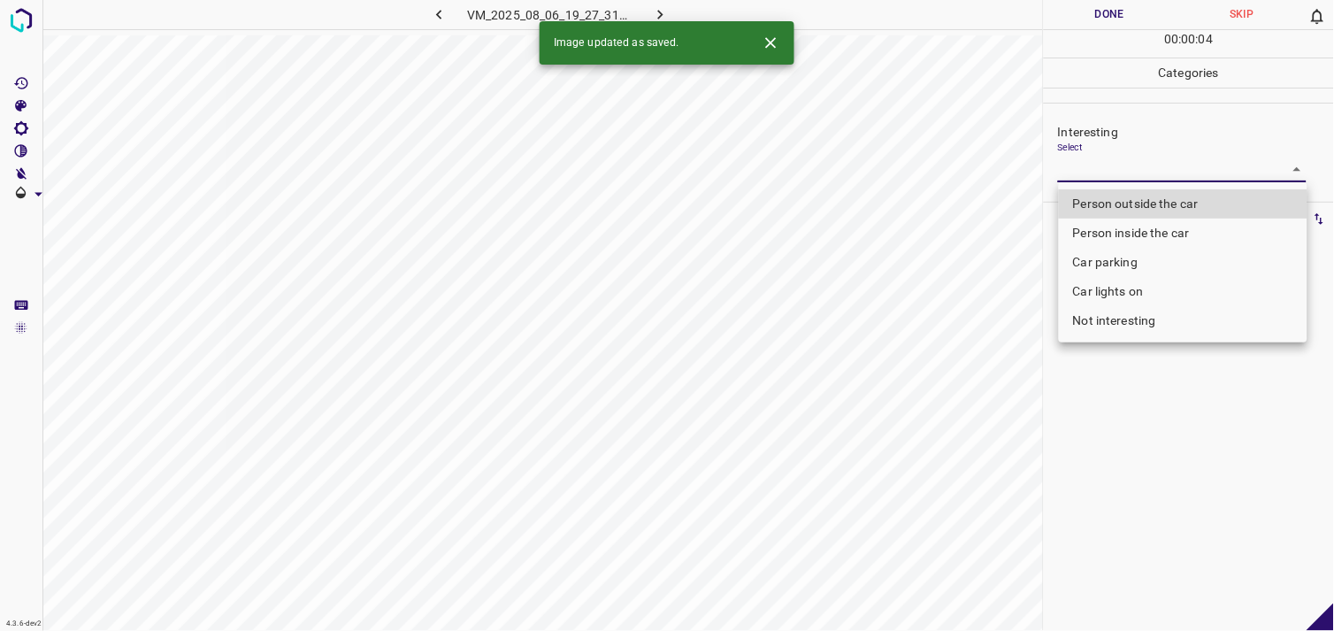
click at [1149, 164] on body "4.3.6-dev2 VM_2025_08_06_19_27_31_716_02.gif Done Skip 0 00 : 00 : 04 Categorie…" at bounding box center [667, 315] width 1334 height 631
click at [1155, 210] on li "Person outside the car" at bounding box center [1183, 203] width 249 height 29
type input "Person outside the car"
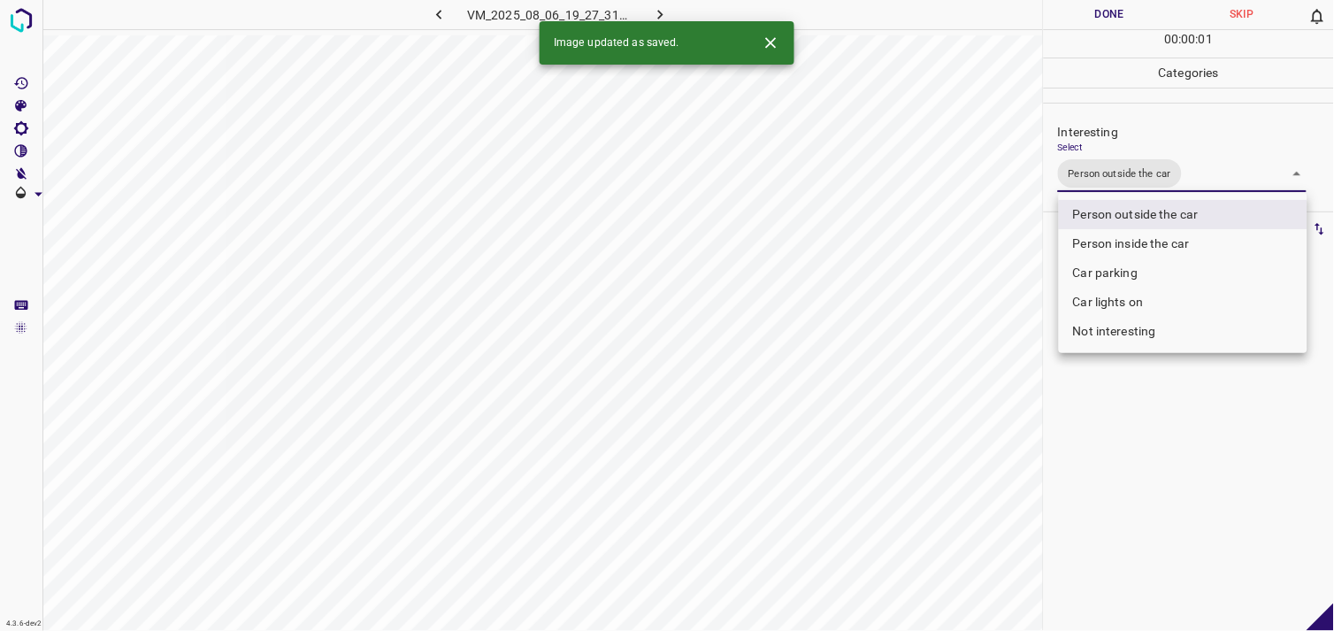
click at [1131, 428] on div at bounding box center [667, 315] width 1334 height 631
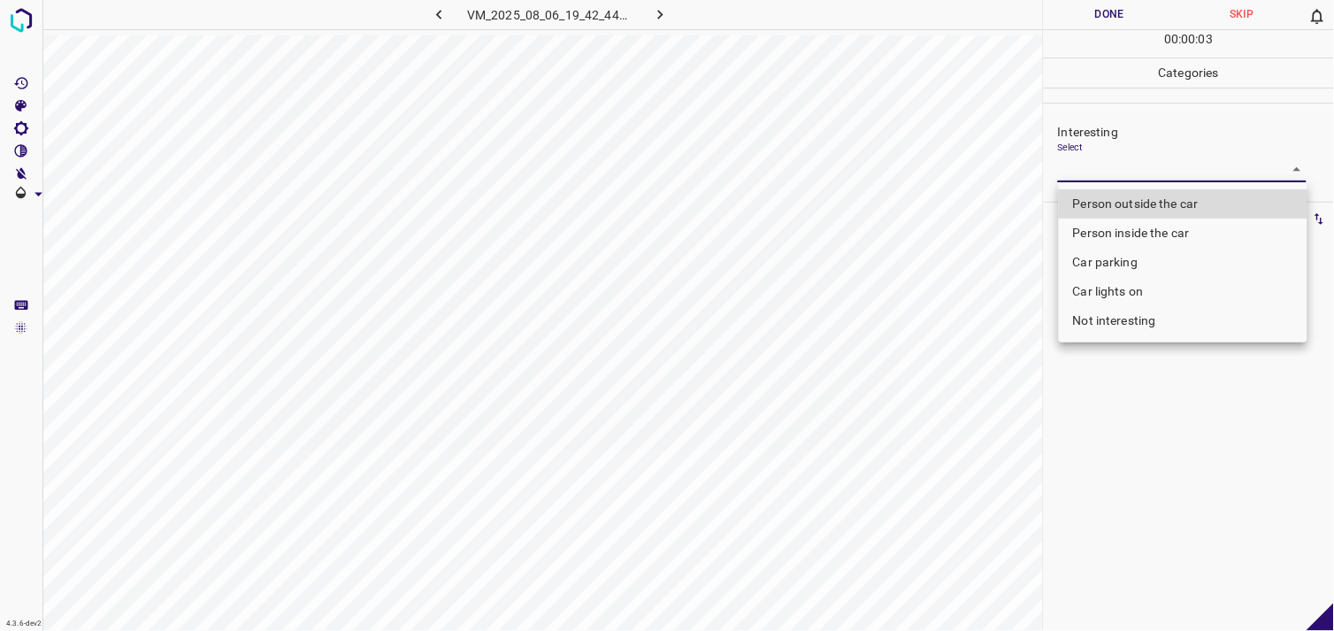
click at [1149, 173] on body "4.3.6-dev2 VM_2025_08_06_19_42_44_370_10.gif Done Skip 0 00 : 00 : 03 Categorie…" at bounding box center [667, 315] width 1334 height 631
click at [1159, 206] on li "Person outside the car" at bounding box center [1183, 203] width 249 height 29
type input "Person outside the car"
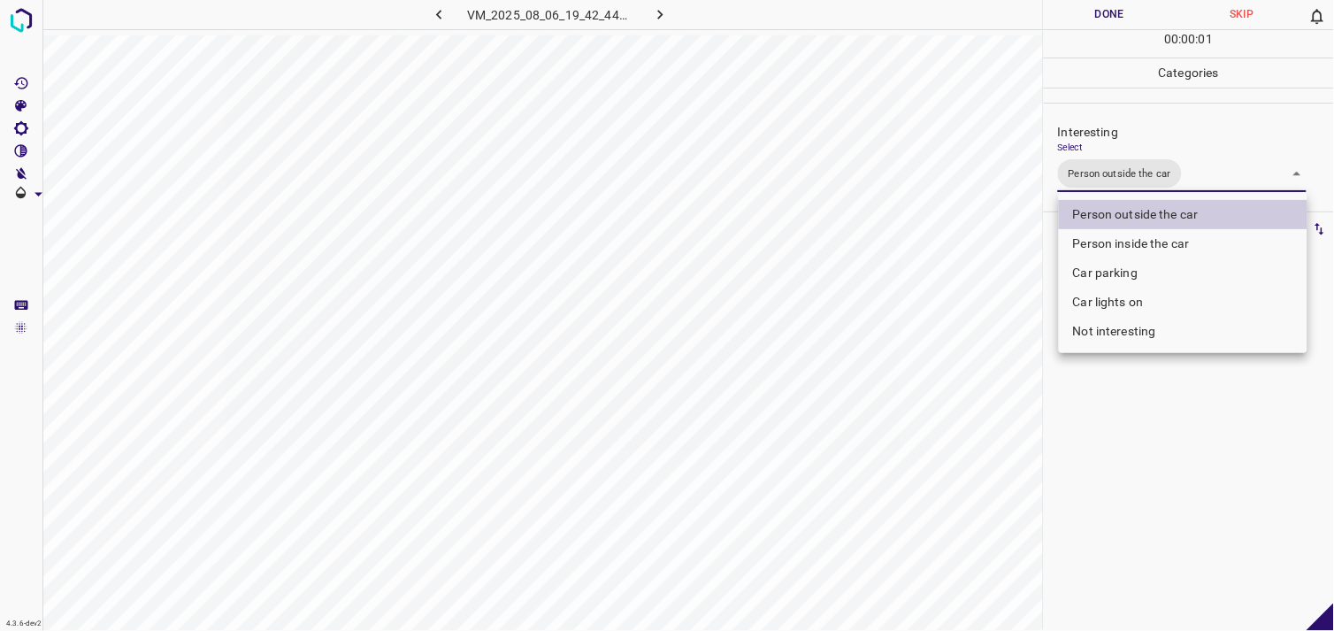
click at [1154, 431] on div at bounding box center [667, 315] width 1334 height 631
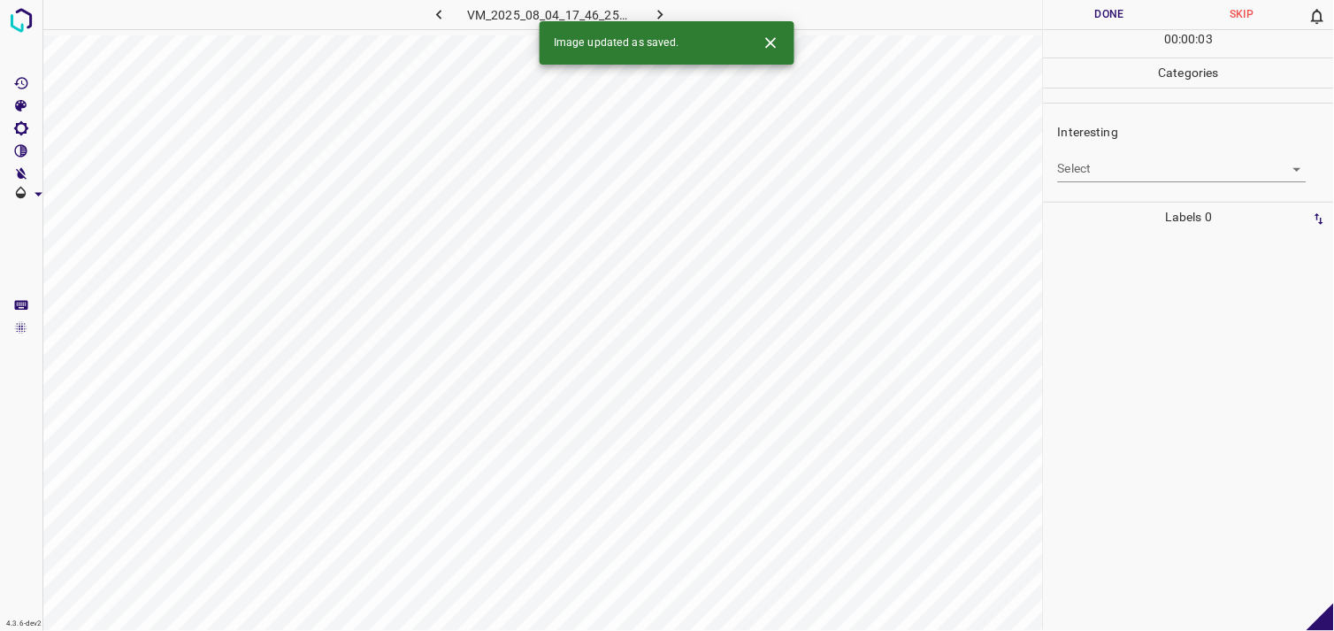
click at [1156, 175] on body "4.3.6-dev2 VM_2025_08_04_17_46_25_511_01.gif Done Skip 0 00 : 00 : 03 Categorie…" at bounding box center [667, 315] width 1334 height 631
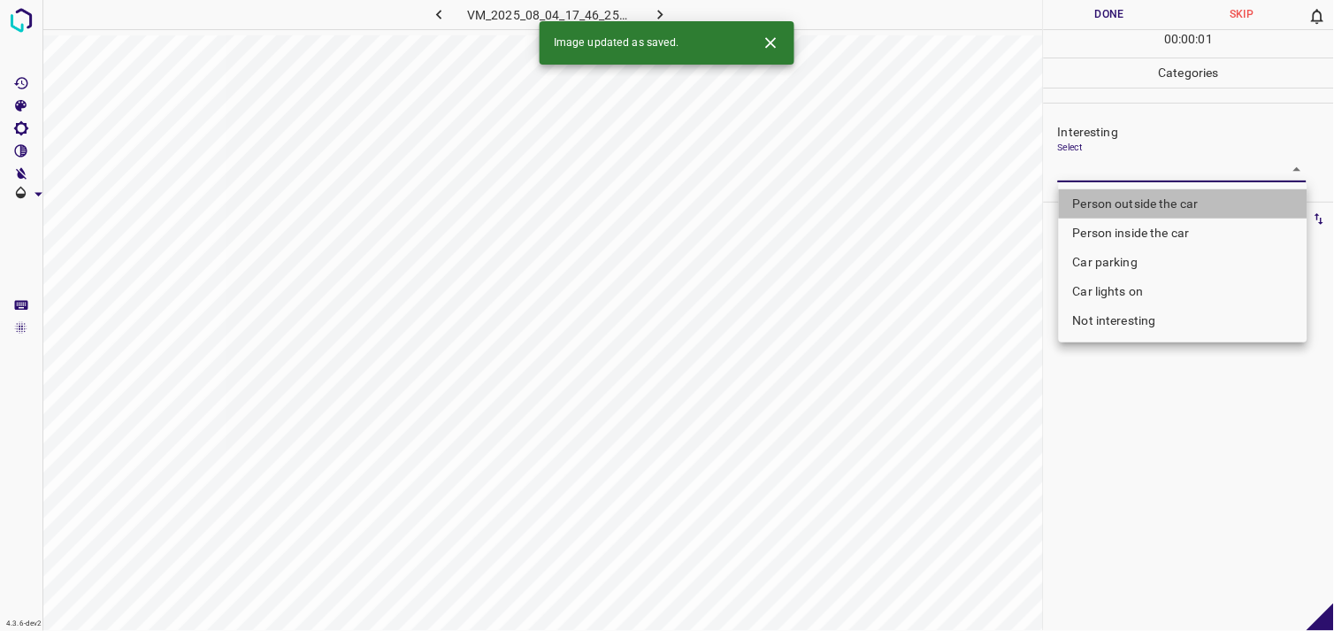
click at [1152, 206] on li "Person outside the car" at bounding box center [1183, 203] width 249 height 29
type input "Person outside the car"
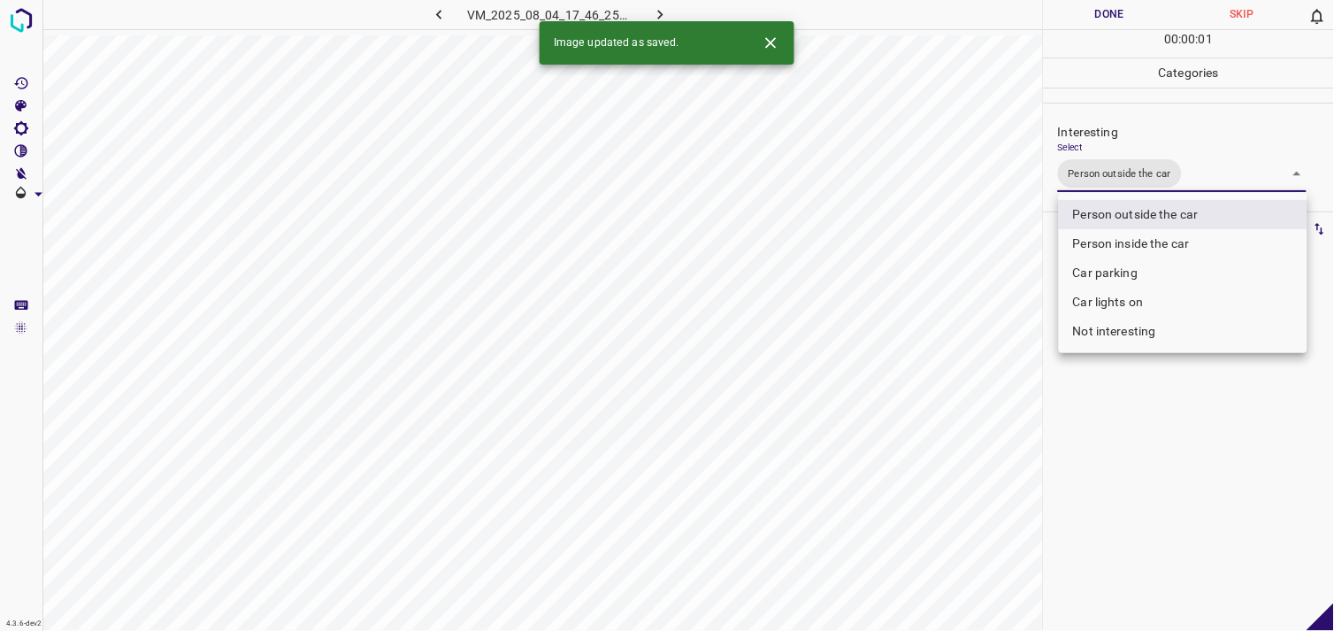
click at [1140, 458] on div at bounding box center [667, 315] width 1334 height 631
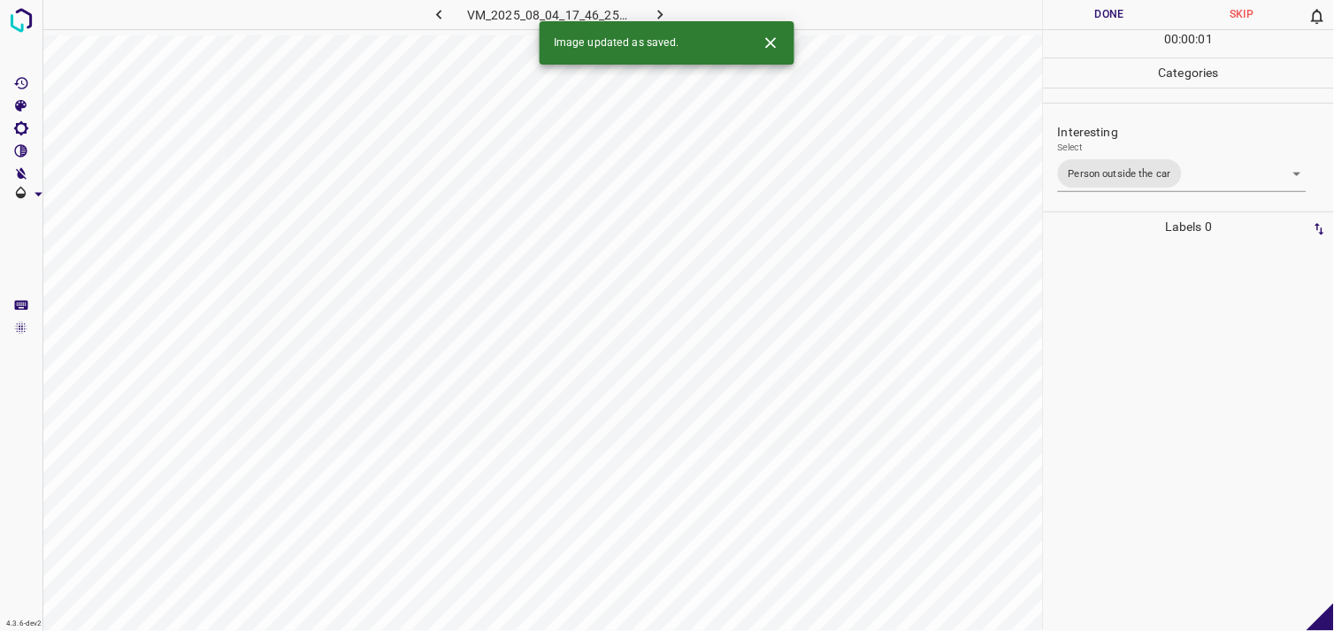
click at [1162, 378] on div at bounding box center [1189, 436] width 280 height 389
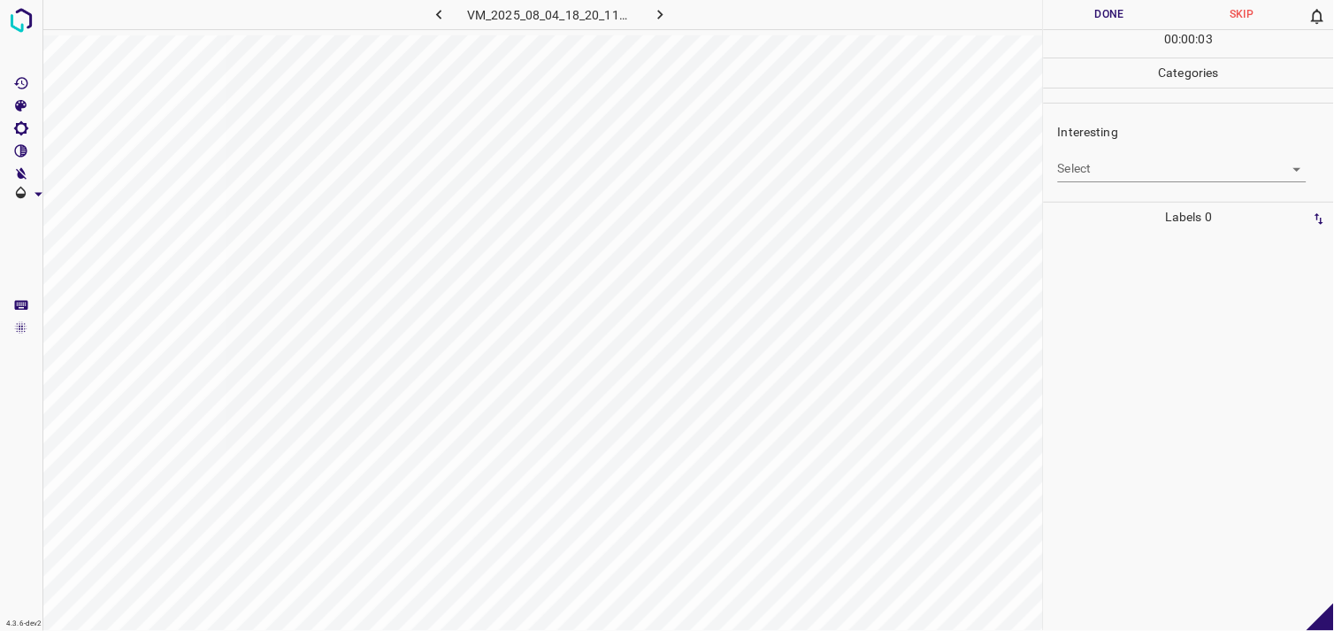
click at [1174, 173] on body "4.3.6-dev2 VM_2025_08_04_18_20_11_267_00.gif Done Skip 0 00 : 00 : 03 Categorie…" at bounding box center [667, 315] width 1334 height 631
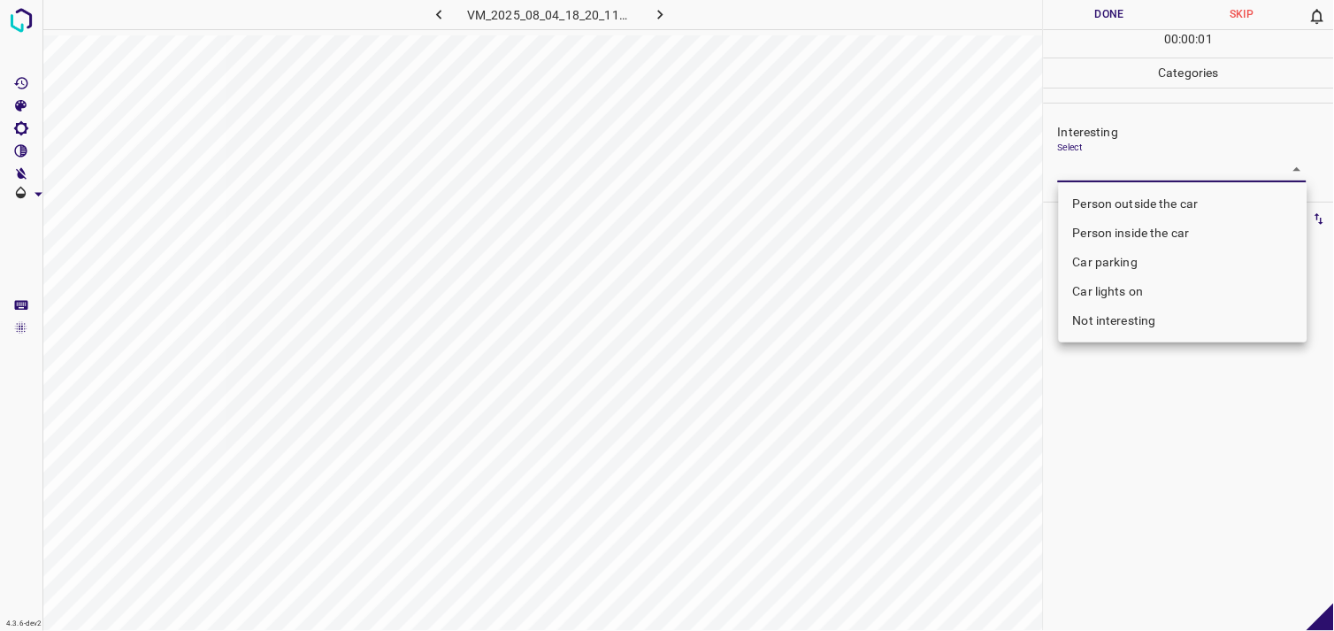
click at [1171, 321] on li "Not interesting" at bounding box center [1183, 320] width 249 height 29
type input "Not interesting"
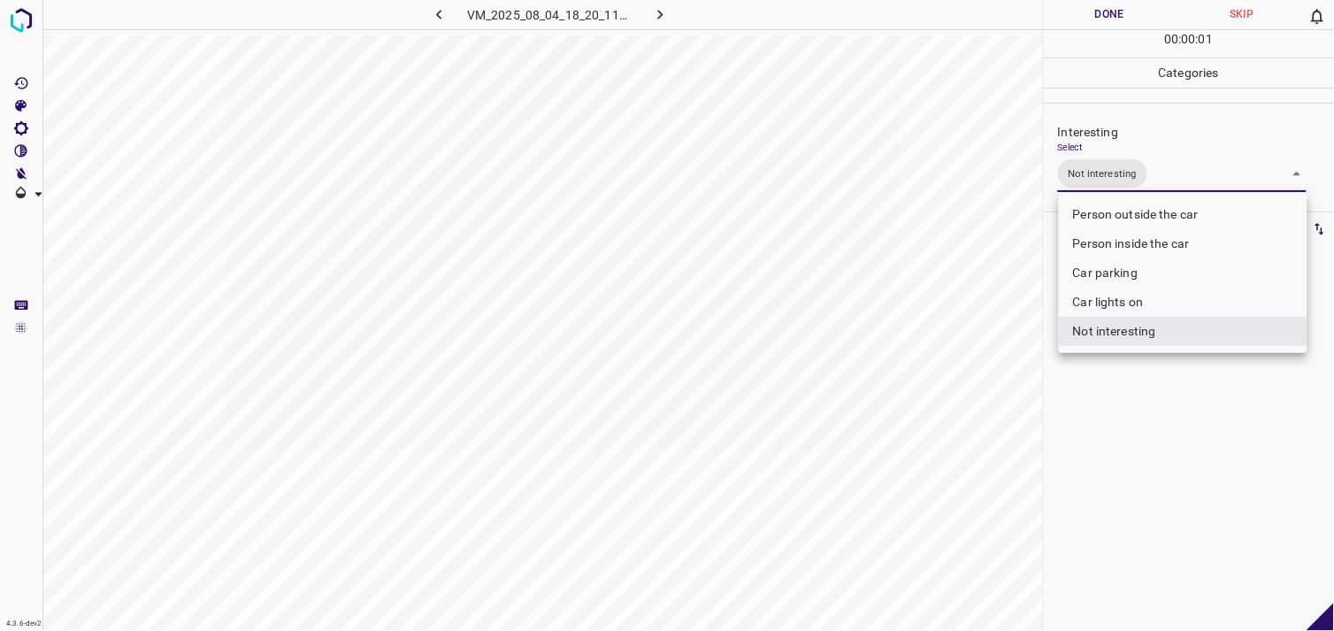
click at [1166, 383] on div at bounding box center [667, 315] width 1334 height 631
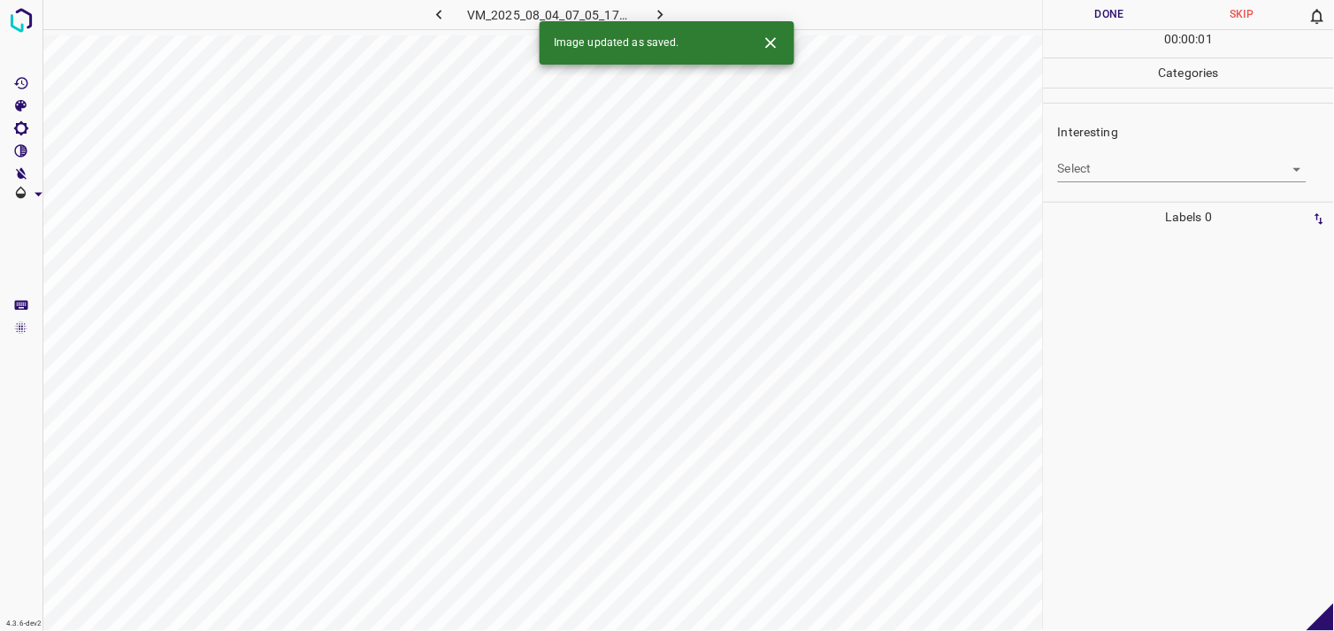
click at [1174, 189] on div "Interesting Select ​" at bounding box center [1189, 152] width 290 height 83
click at [1183, 174] on body "4.3.6-dev2 VM_2025_08_04_07_05_17_197_03.gif Done Skip 0 00 : 00 : 01 Categorie…" at bounding box center [667, 315] width 1334 height 631
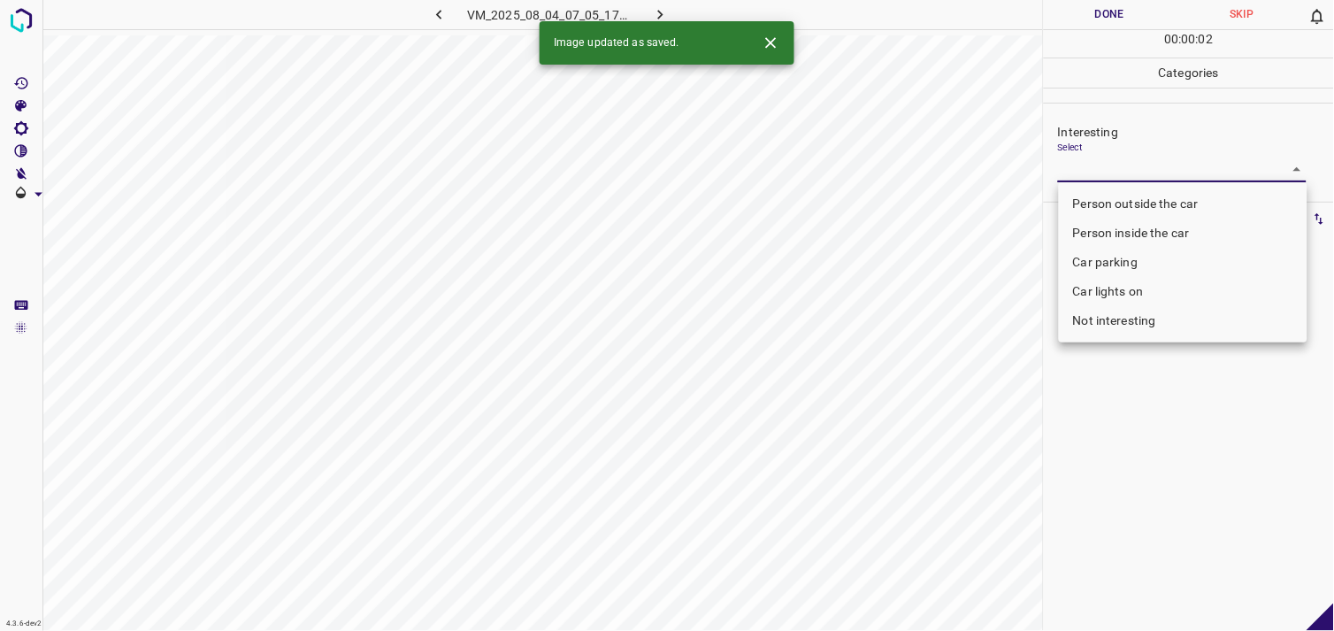
click at [1151, 314] on li "Not interesting" at bounding box center [1183, 320] width 249 height 29
type input "Not interesting"
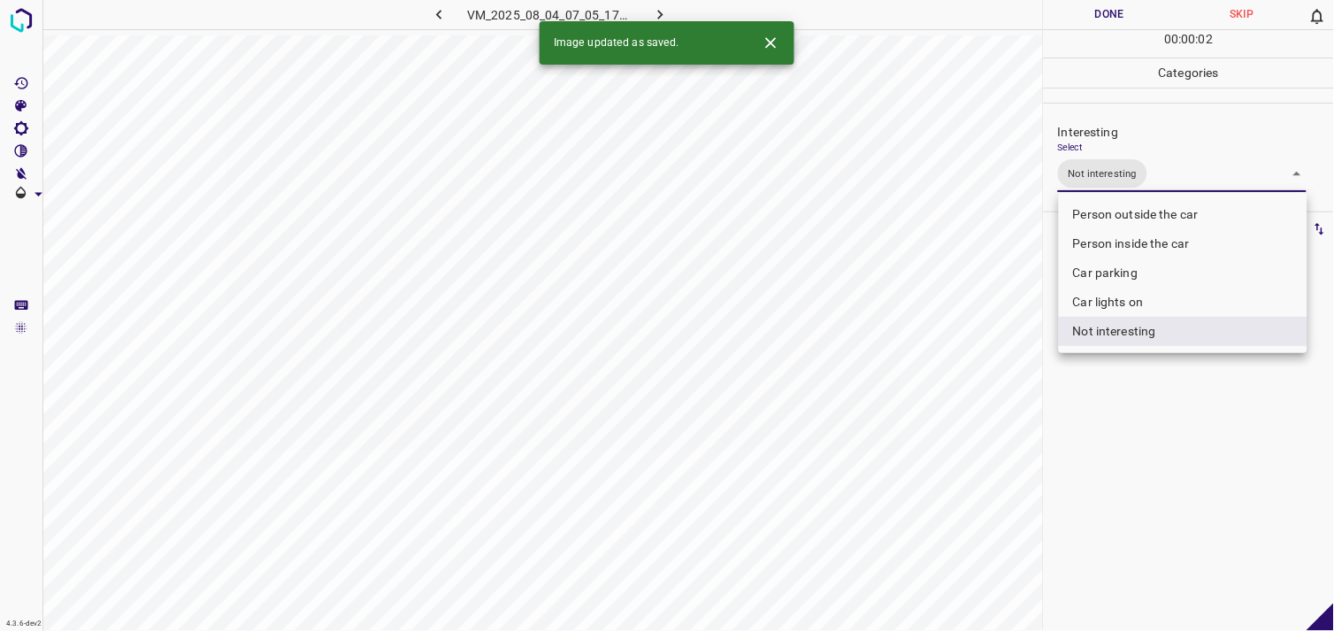
click at [1149, 428] on div at bounding box center [667, 315] width 1334 height 631
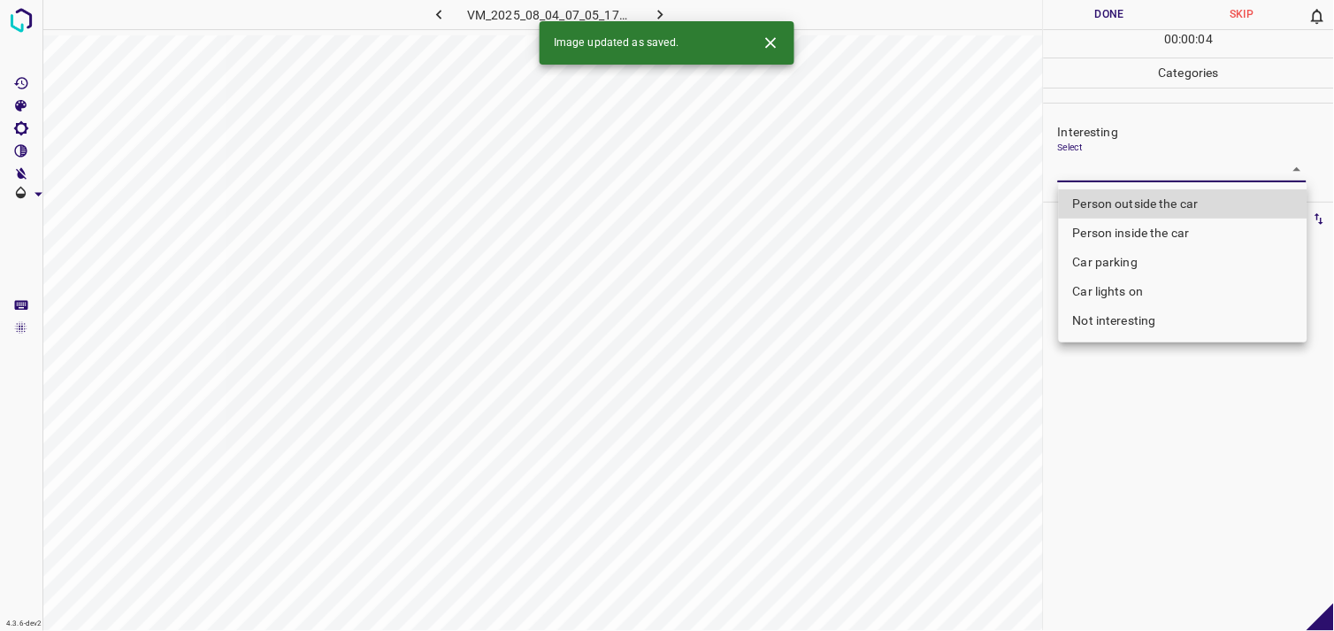
click at [1131, 181] on body "4.3.6-dev2 VM_2025_08_04_07_05_17_197_02.gif Done Skip 0 00 : 00 : 04 Categorie…" at bounding box center [667, 315] width 1334 height 631
click at [1157, 212] on li "Person outside the car" at bounding box center [1183, 203] width 249 height 29
type input "Person outside the car"
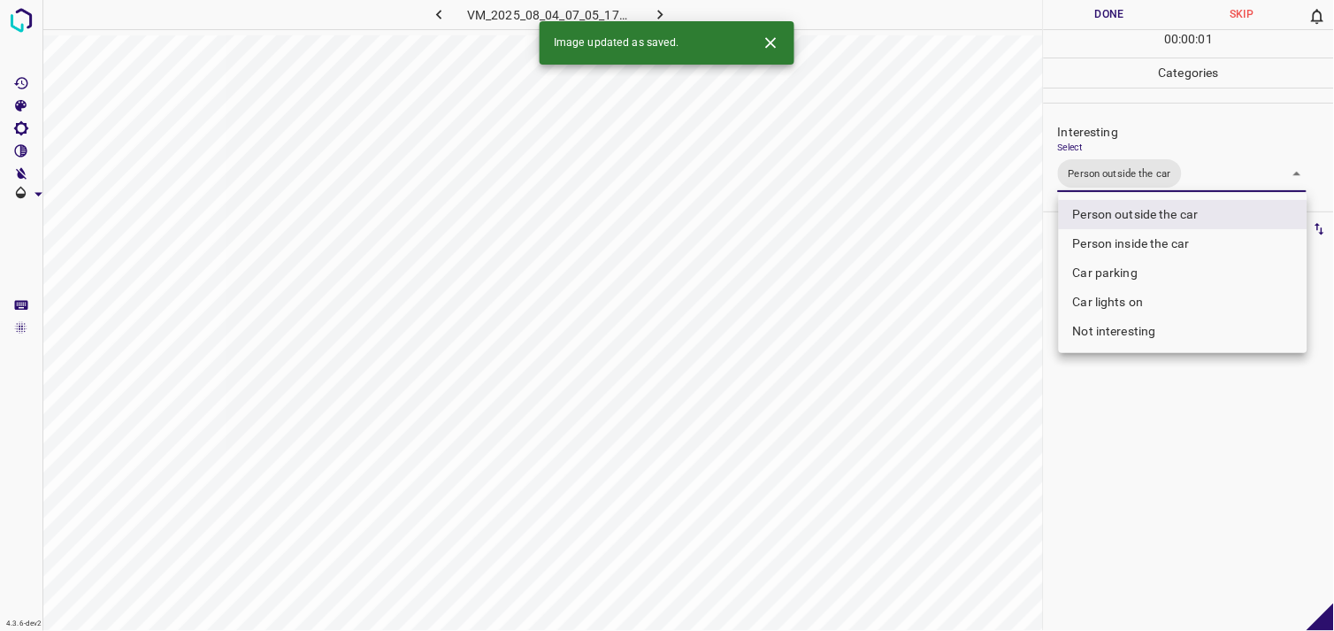
click at [1170, 434] on div at bounding box center [667, 315] width 1334 height 631
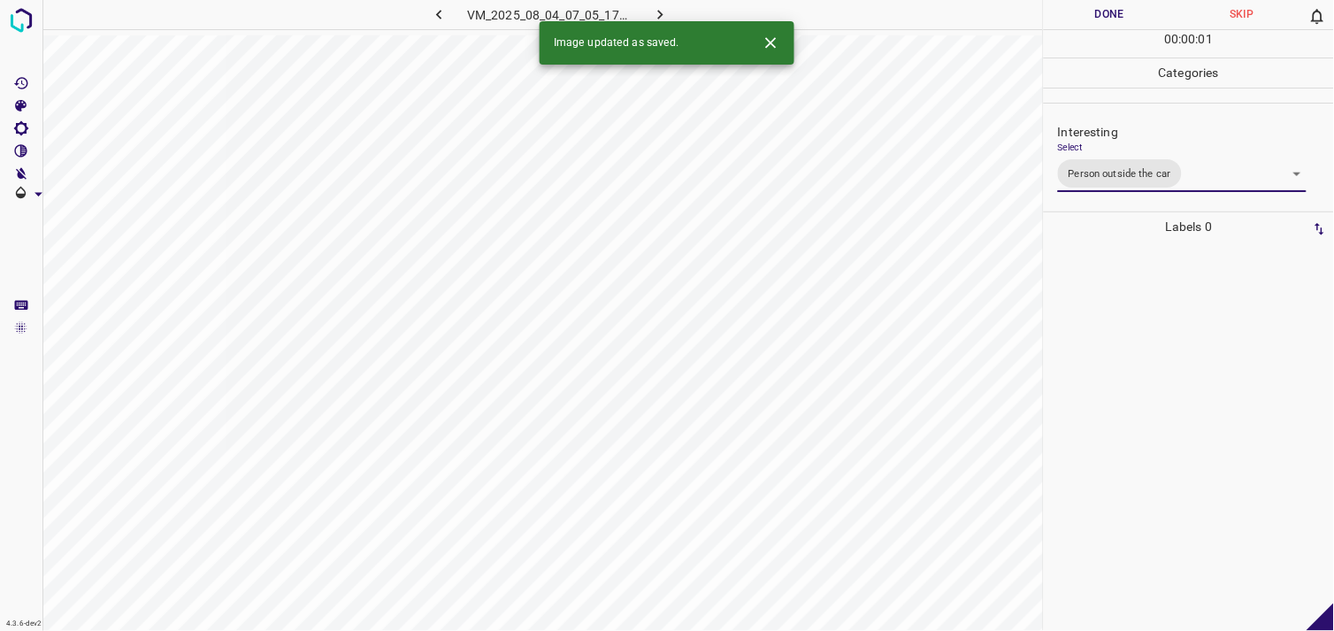
click at [1177, 364] on div at bounding box center [1189, 436] width 280 height 389
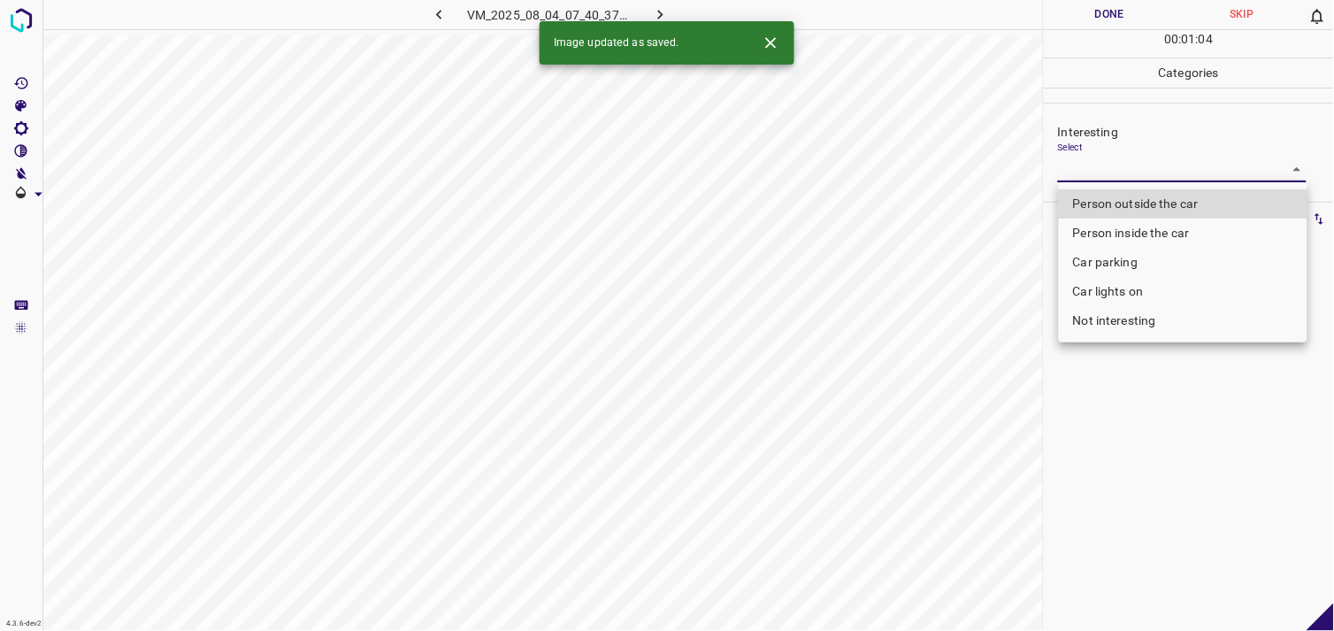
click at [1145, 165] on body "4.3.6-dev2 VM_2025_08_04_07_40_37_331_06.gif Done Skip 0 00 : 01 : 04 Categorie…" at bounding box center [667, 315] width 1334 height 631
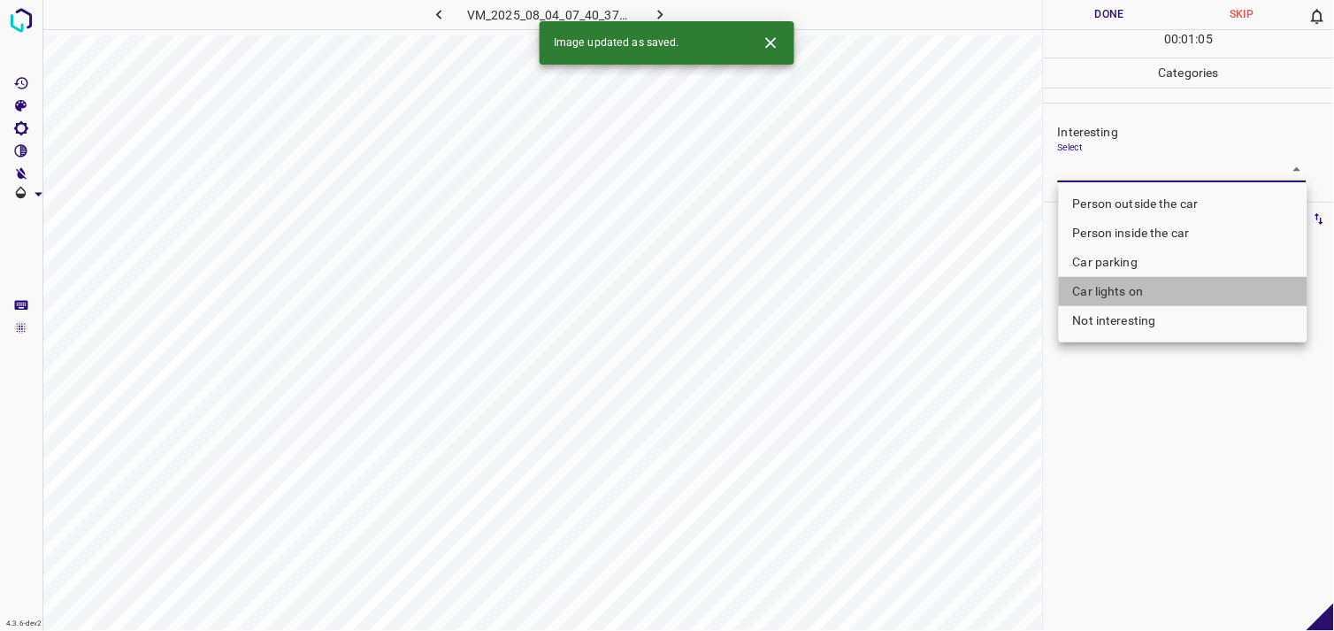
click at [1148, 298] on li "Car lights on" at bounding box center [1183, 291] width 249 height 29
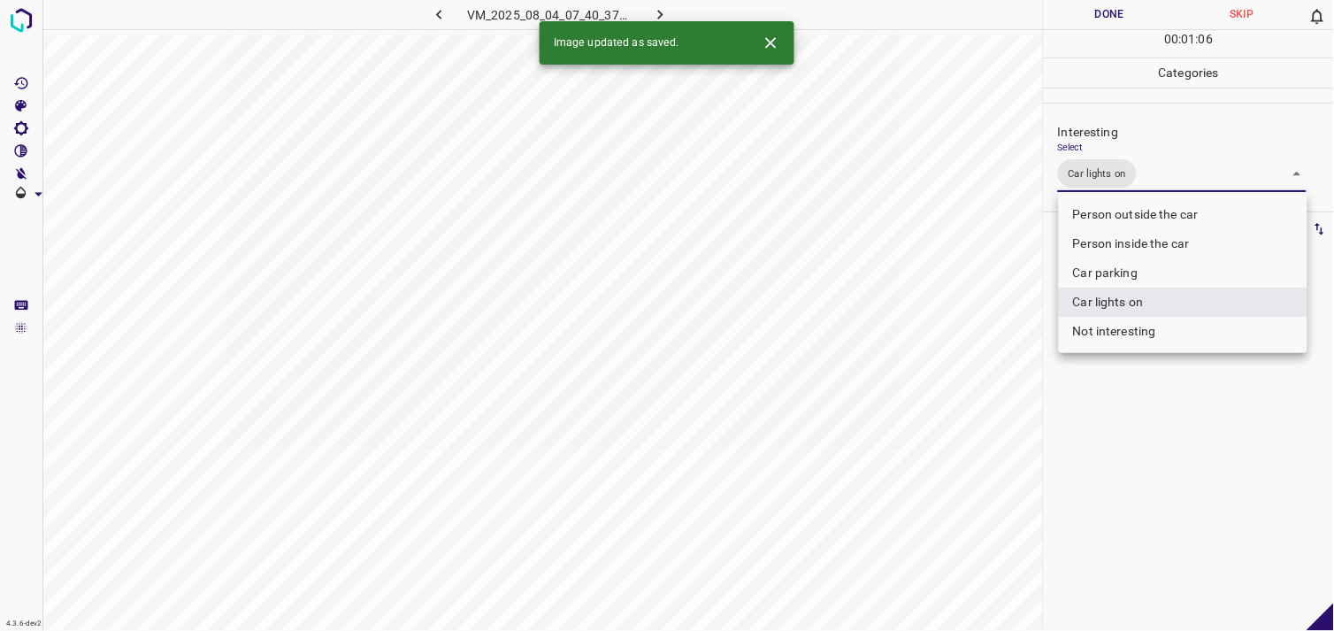
click at [1160, 215] on li "Person outside the car" at bounding box center [1183, 214] width 249 height 29
type input "Car lights on,Person outside the car"
drag, startPoint x: 1191, startPoint y: 488, endPoint x: 1191, endPoint y: 465, distance: 22.1
click at [1190, 488] on div at bounding box center [667, 315] width 1334 height 631
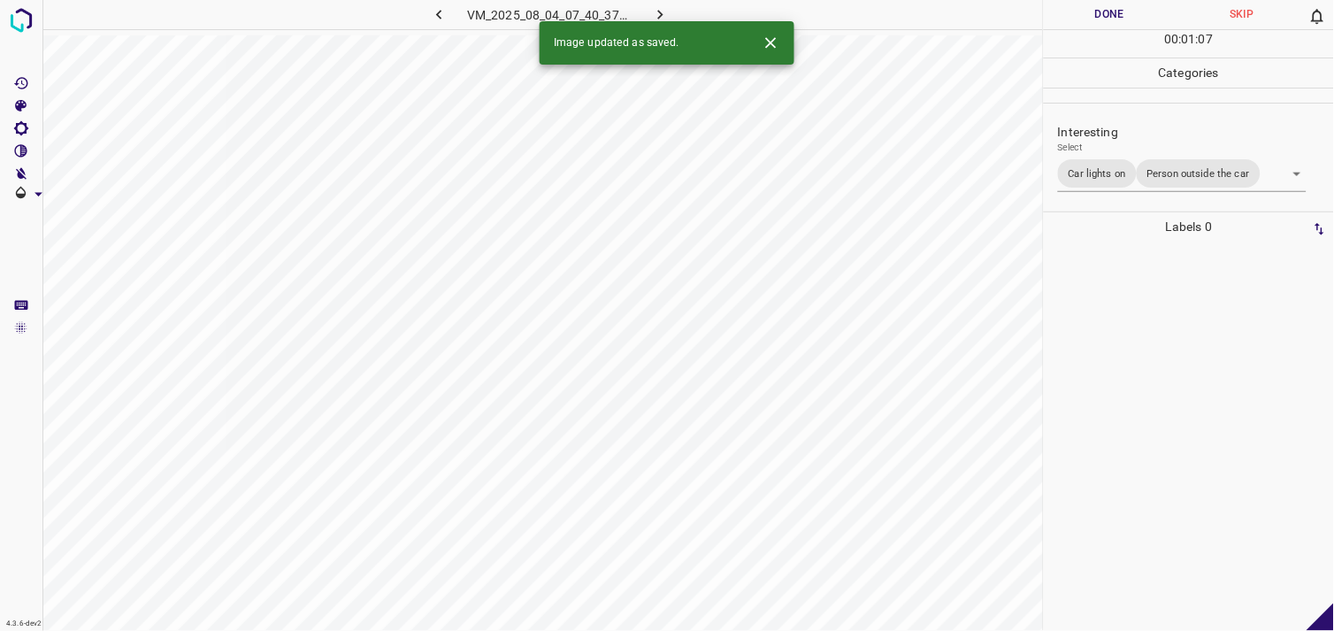
click at [1165, 350] on div at bounding box center [1189, 436] width 280 height 389
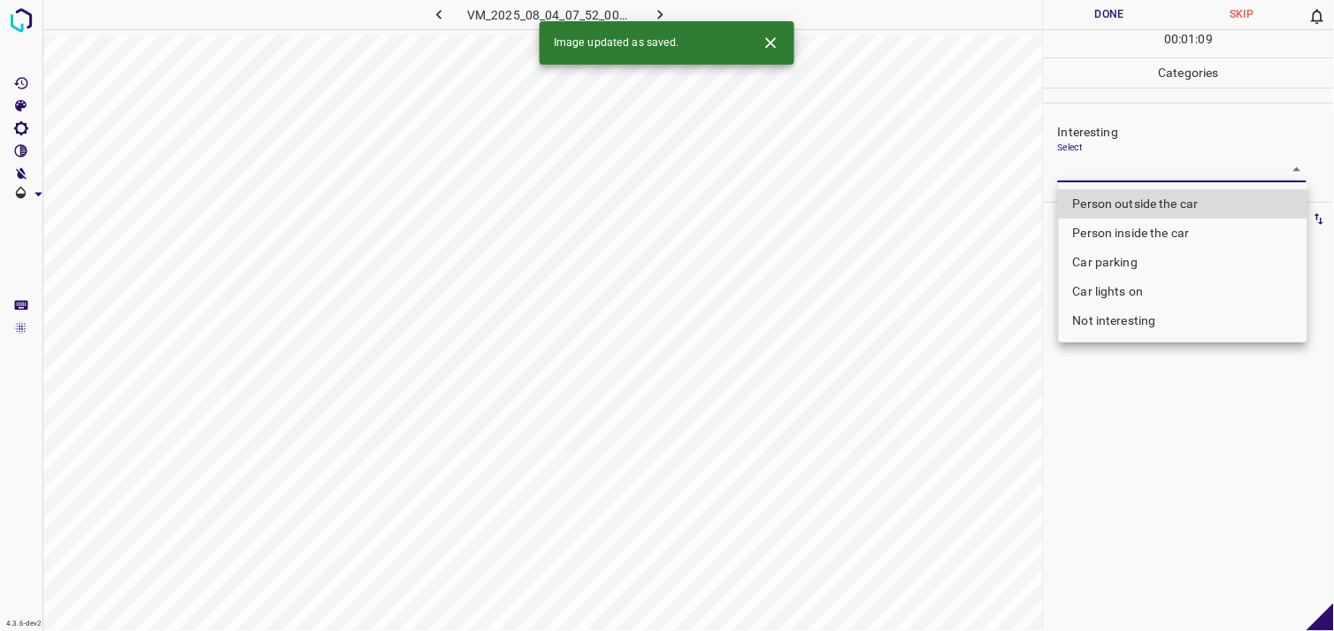
click at [1151, 165] on body "4.3.6-dev2 VM_2025_08_04_07_52_00_207_07.gif Done Skip 0 00 : 01 : 09 Categorie…" at bounding box center [667, 315] width 1334 height 631
click at [1163, 321] on li "Not interesting" at bounding box center [1183, 320] width 249 height 29
type input "Not interesting"
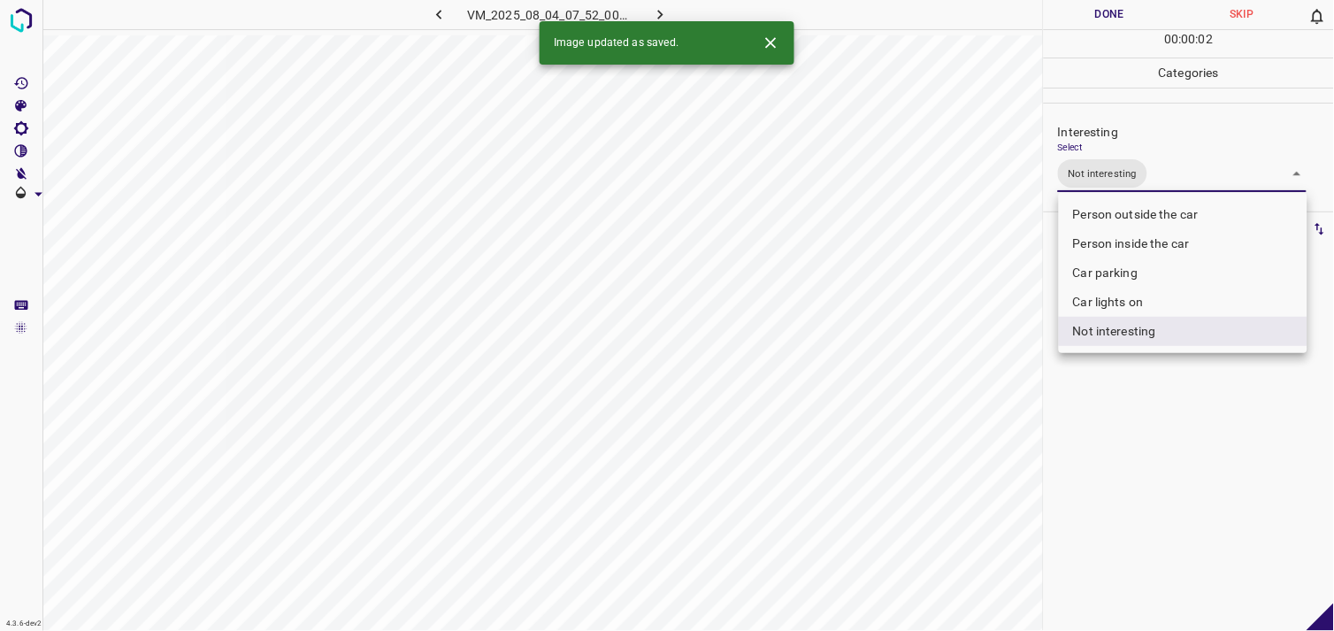
click at [1126, 425] on div at bounding box center [667, 315] width 1334 height 631
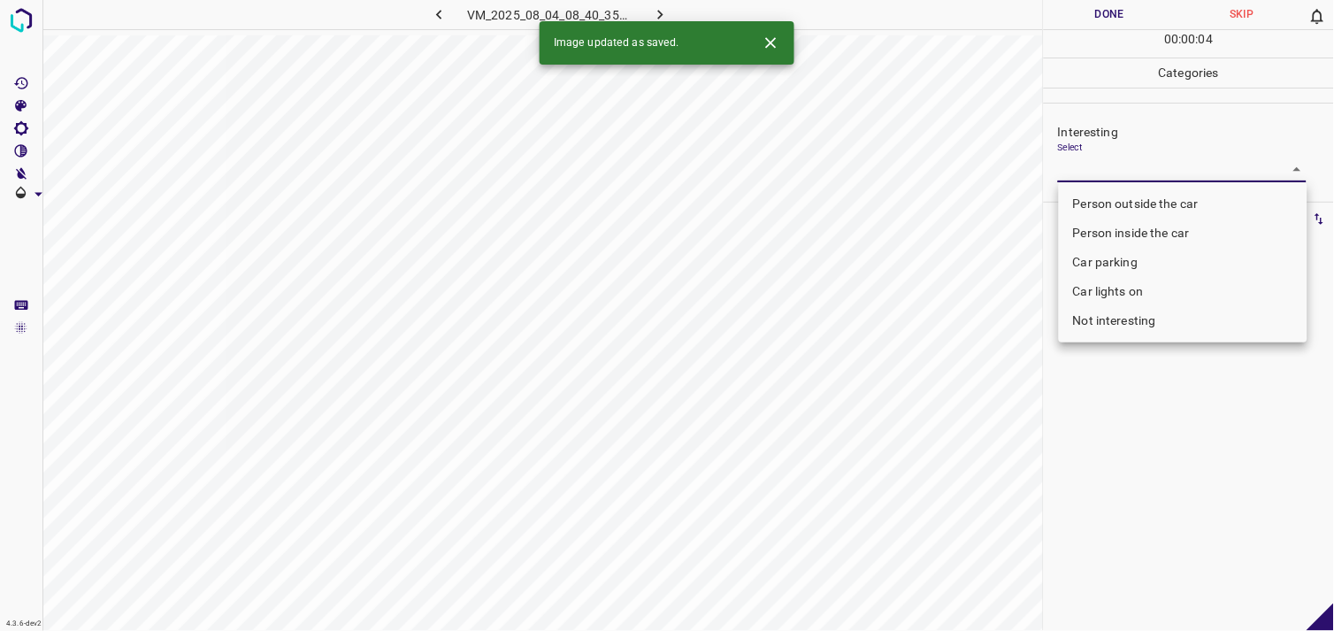
click at [1119, 165] on body "4.3.6-dev2 VM_2025_08_04_08_40_35_594_02.gif Done Skip 0 00 : 00 : 04 Categorie…" at bounding box center [667, 315] width 1334 height 631
click at [1146, 209] on li "Person outside the car" at bounding box center [1183, 203] width 249 height 29
type input "Person outside the car"
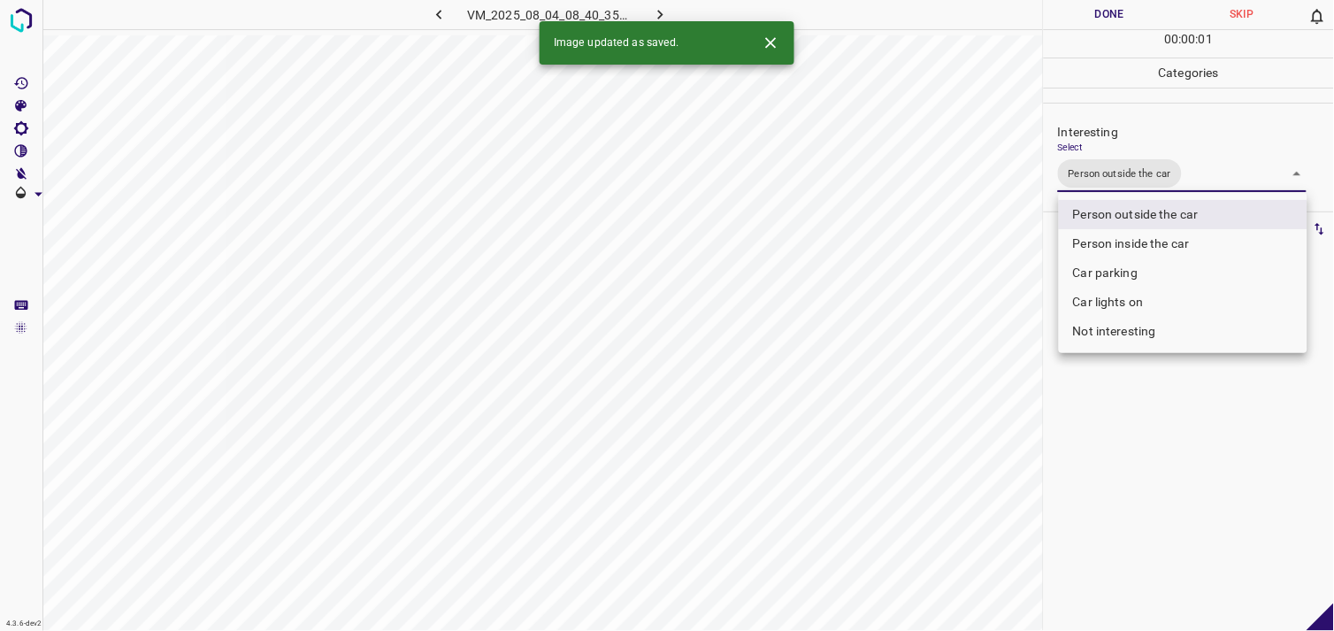
click at [1147, 403] on div at bounding box center [667, 315] width 1334 height 631
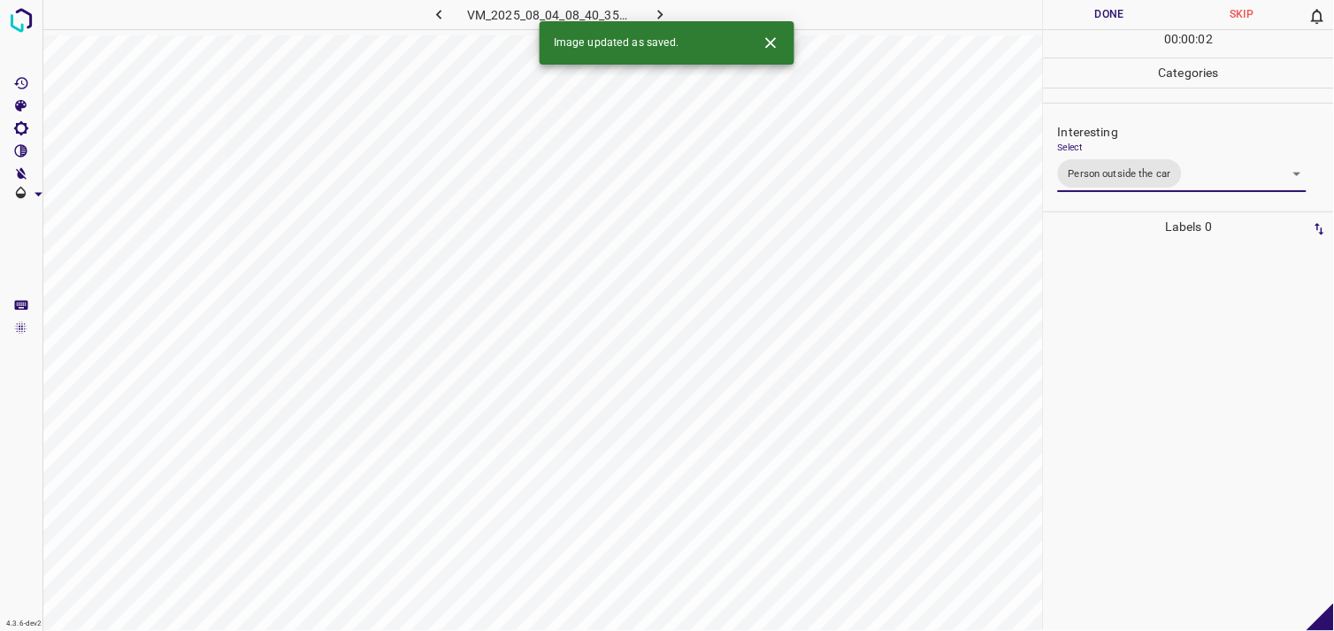
click at [1150, 369] on div at bounding box center [1189, 436] width 280 height 389
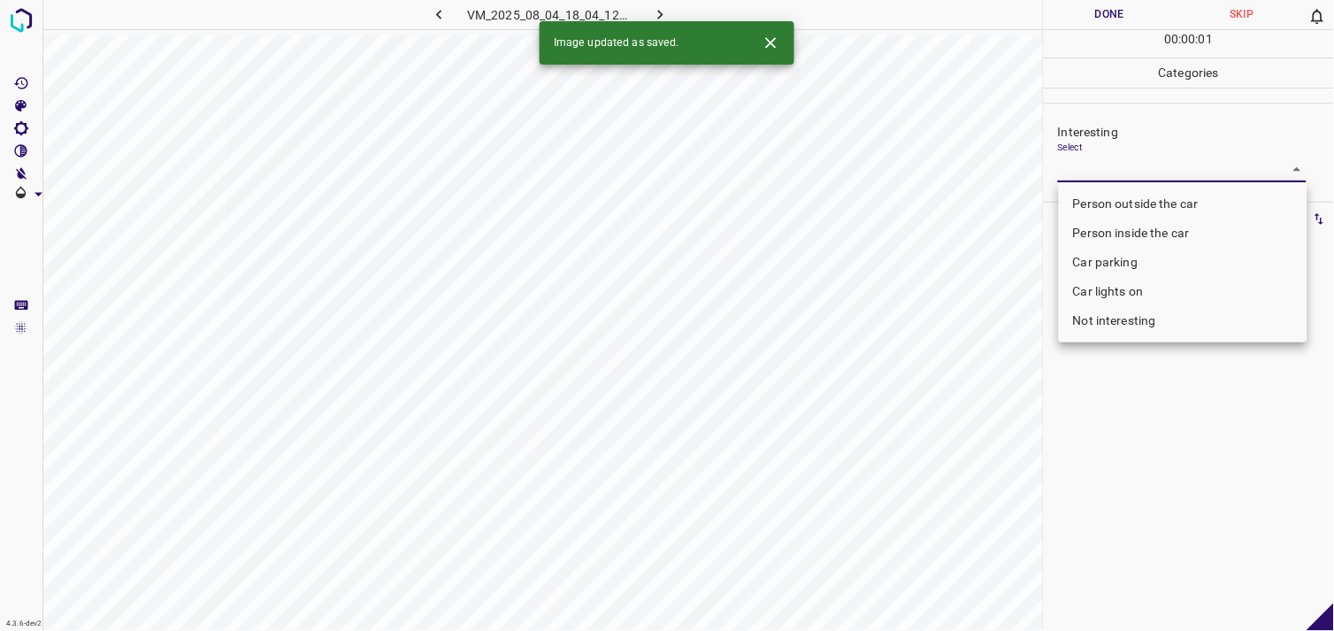
click at [1111, 168] on body "4.3.6-dev2 VM_2025_08_04_18_04_12_150_02.gif Done Skip 0 00 : 00 : 01 Categorie…" at bounding box center [667, 315] width 1334 height 631
click at [1134, 321] on li "Not interesting" at bounding box center [1183, 320] width 249 height 29
type input "Not interesting"
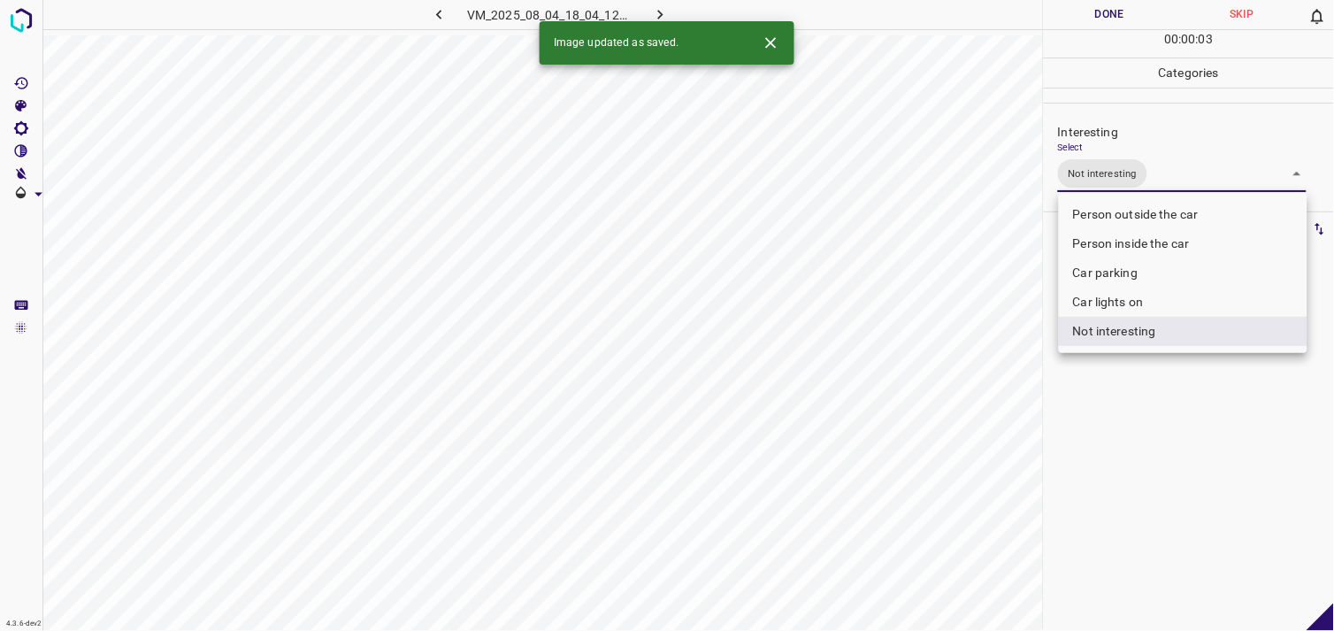
click at [1135, 408] on div at bounding box center [667, 315] width 1334 height 631
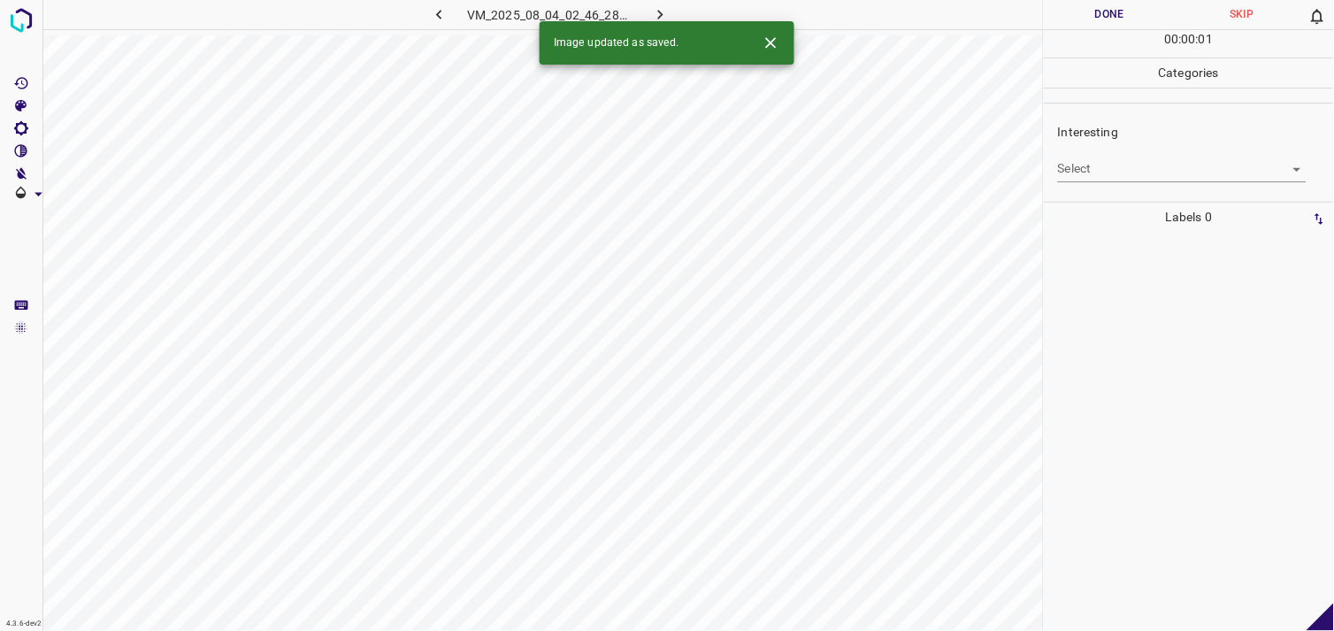
click at [1099, 173] on body "4.3.6-dev2 VM_2025_08_04_02_46_28_210_00.gif Done Skip 0 00 : 00 : 01 Categorie…" at bounding box center [667, 315] width 1334 height 631
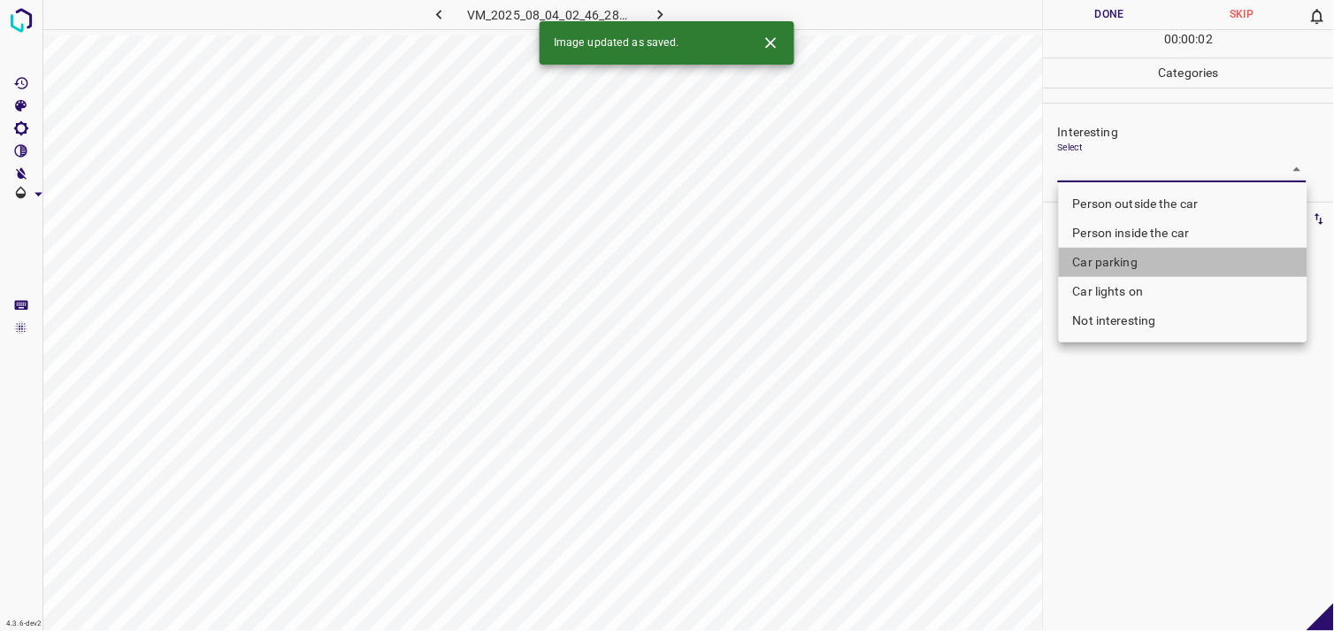
click at [1126, 254] on li "Car parking" at bounding box center [1183, 262] width 249 height 29
type input "Car parking"
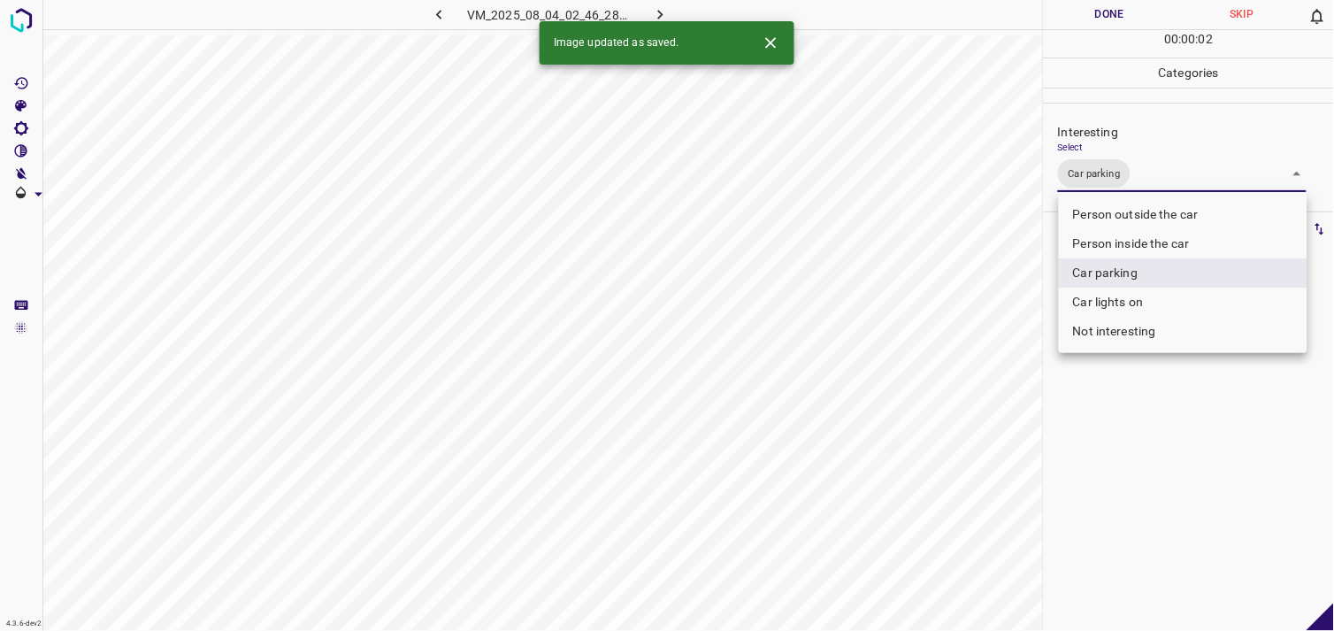
click at [1128, 489] on div at bounding box center [667, 315] width 1334 height 631
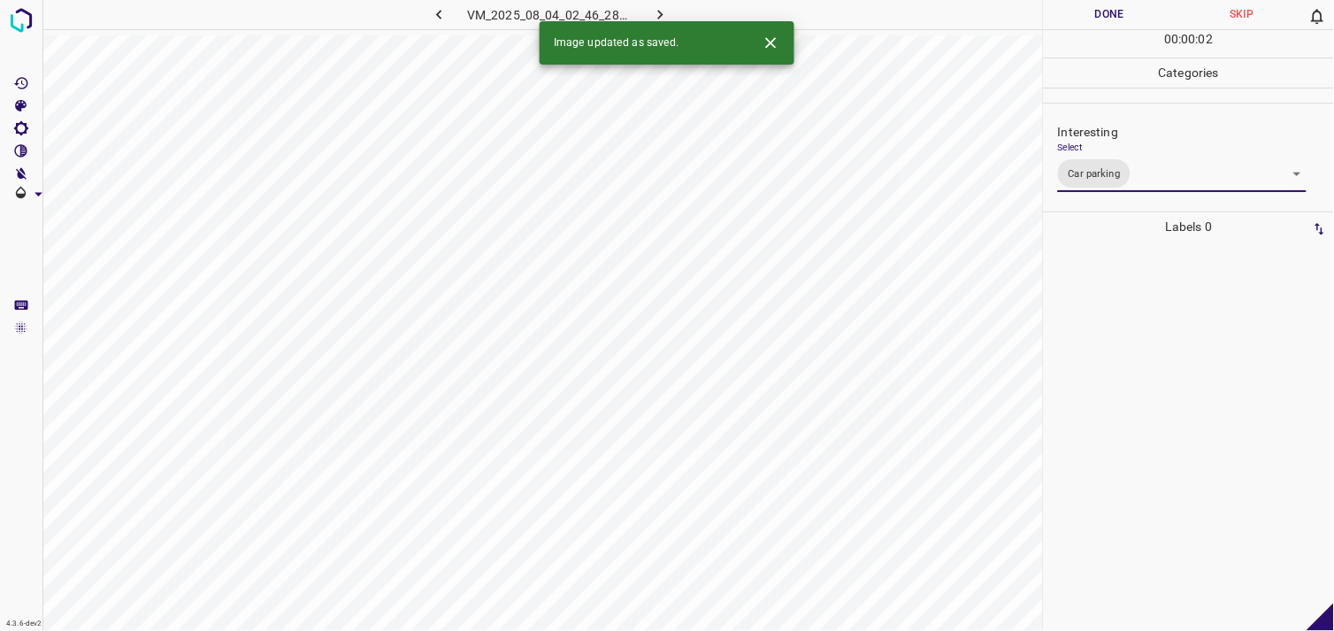
click at [1118, 396] on div at bounding box center [1189, 436] width 280 height 389
click at [1101, 174] on body "4.3.6-dev2 VM_2025_08_04_07_06_55_932_01.gif Done Skip 0 00 : 00 : 01 Categorie…" at bounding box center [667, 315] width 1334 height 631
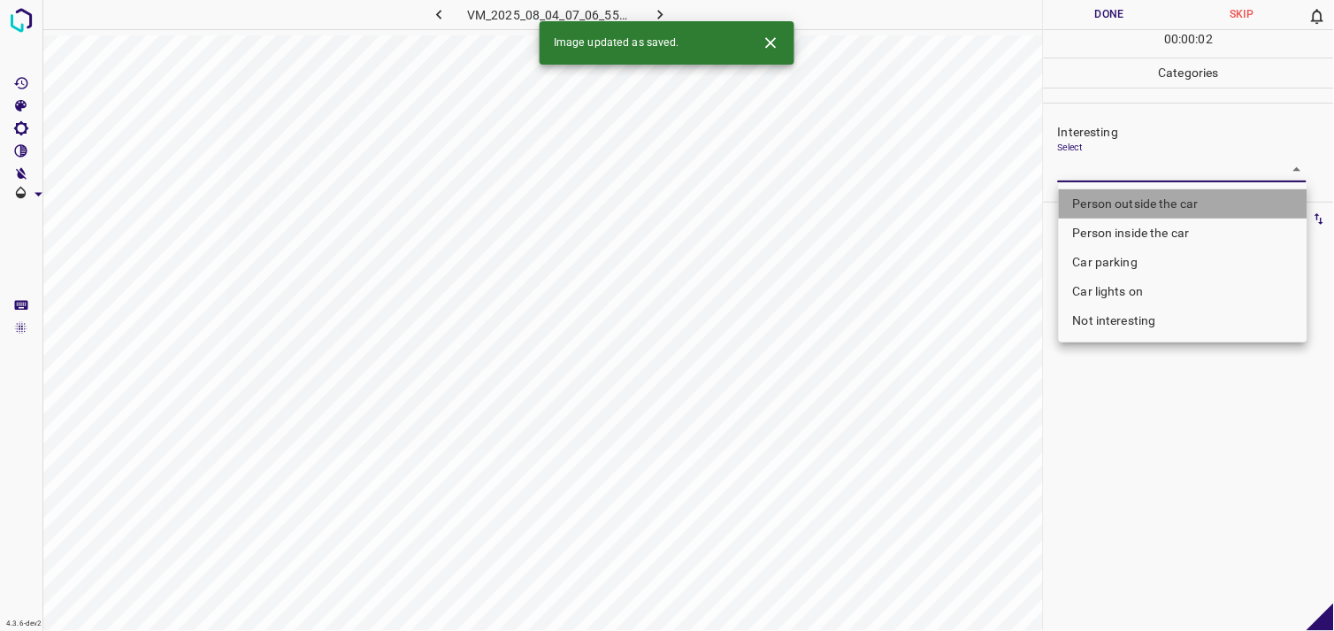
click at [1150, 202] on li "Person outside the car" at bounding box center [1183, 203] width 249 height 29
type input "Person outside the car"
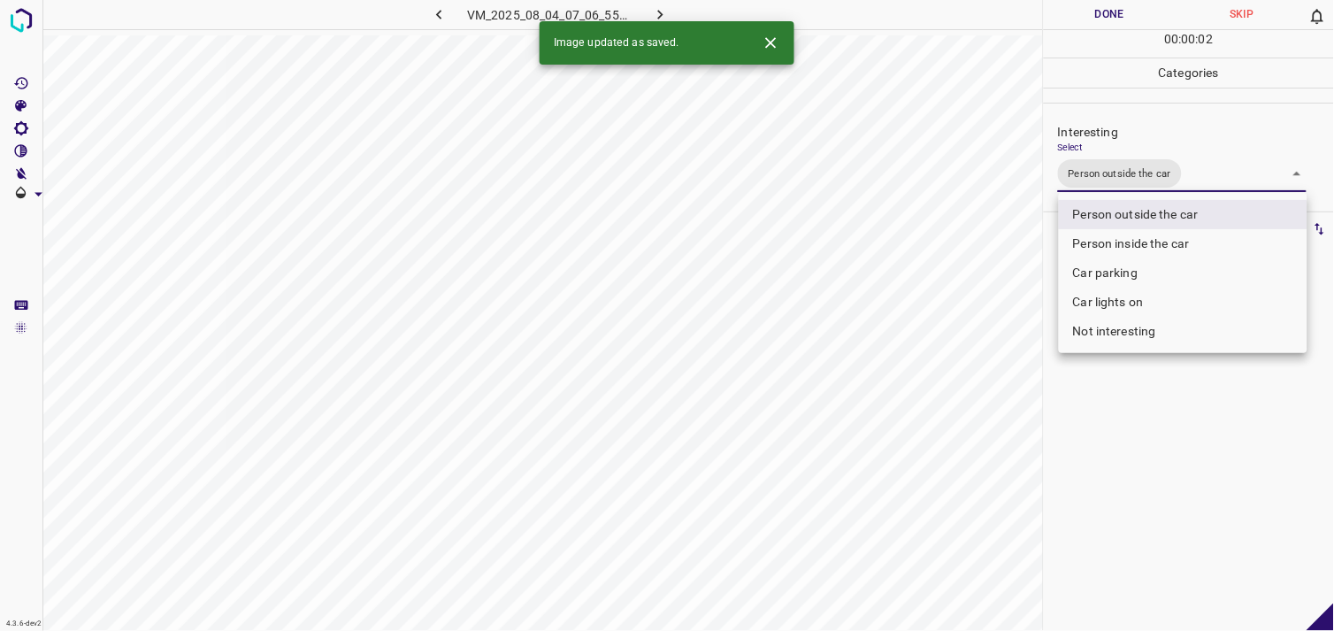
click at [1155, 439] on div at bounding box center [667, 315] width 1334 height 631
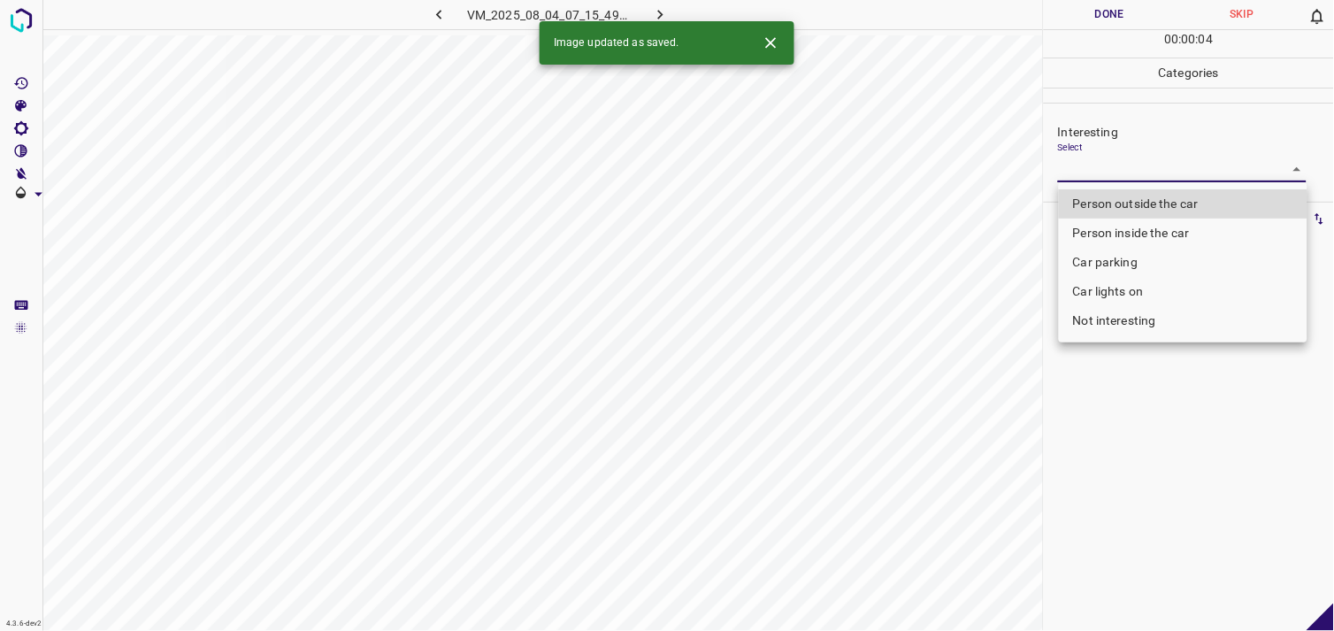
click at [1134, 173] on body "4.3.6-dev2 VM_2025_08_04_07_15_49_196_03.gif Done Skip 0 00 : 00 : 04 Categorie…" at bounding box center [667, 315] width 1334 height 631
click at [1142, 205] on li "Person outside the car" at bounding box center [1183, 203] width 249 height 29
type input "Person outside the car"
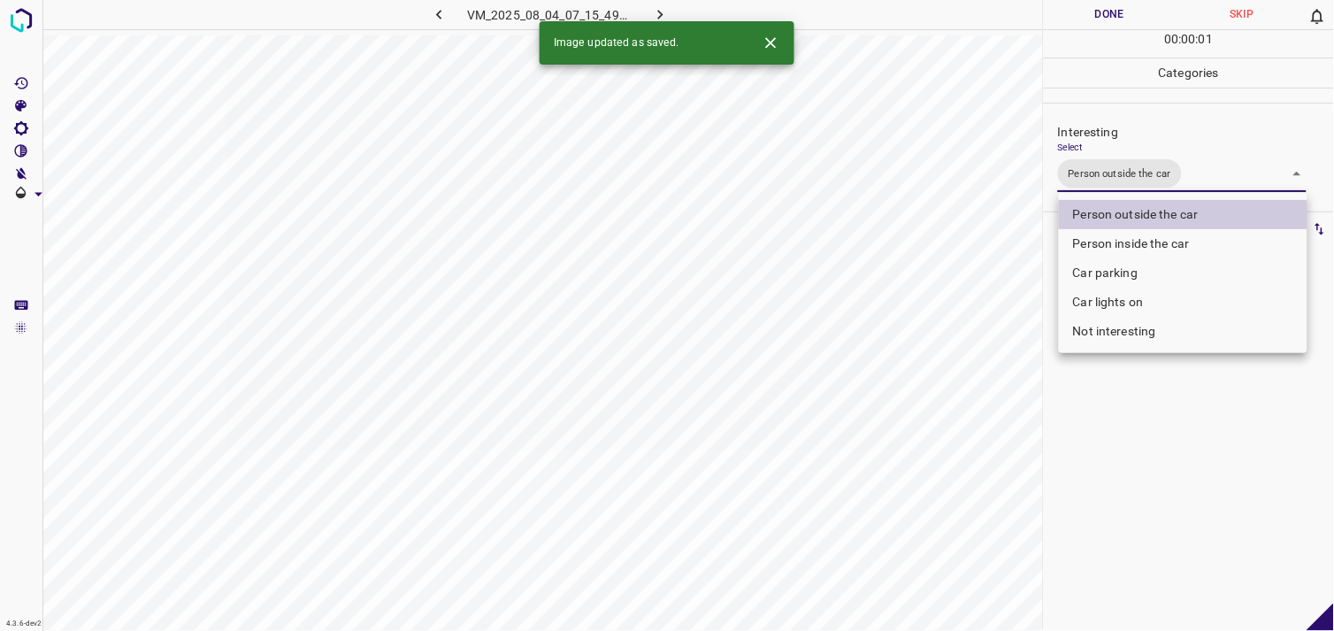
click at [1109, 496] on div at bounding box center [667, 315] width 1334 height 631
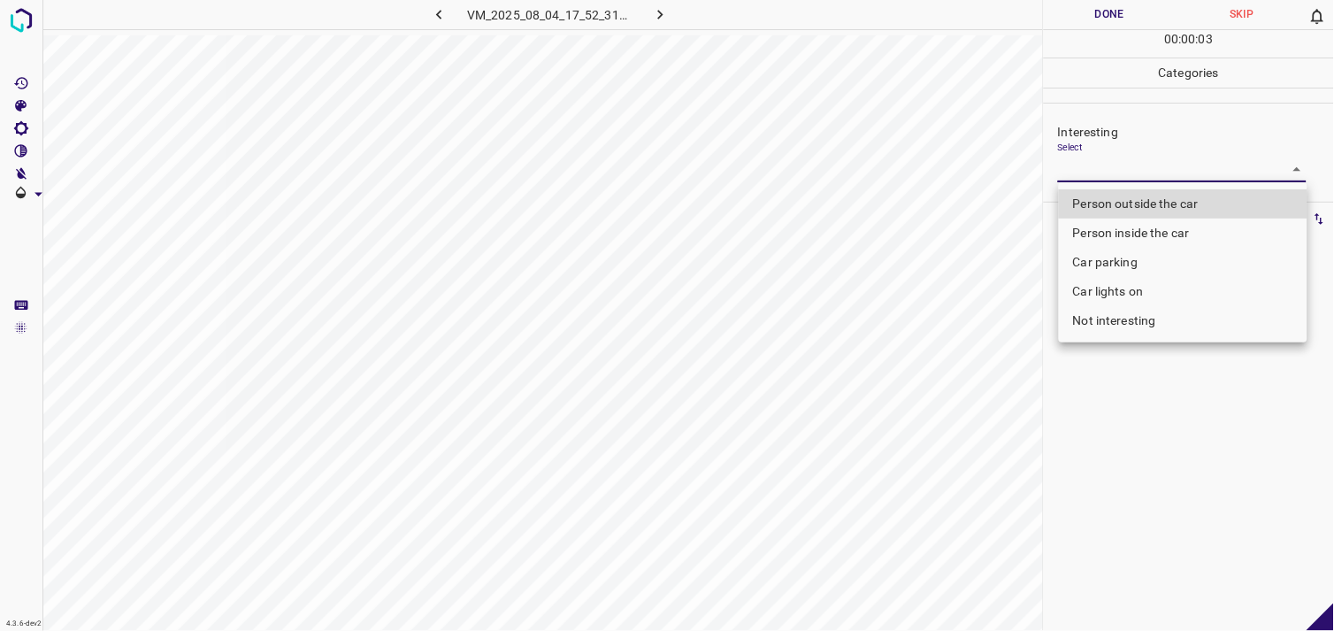
click at [1139, 175] on body "4.3.6-dev2 VM_2025_08_04_17_52_31_720_06.gif Done Skip 0 00 : 00 : 03 Categorie…" at bounding box center [667, 315] width 1334 height 631
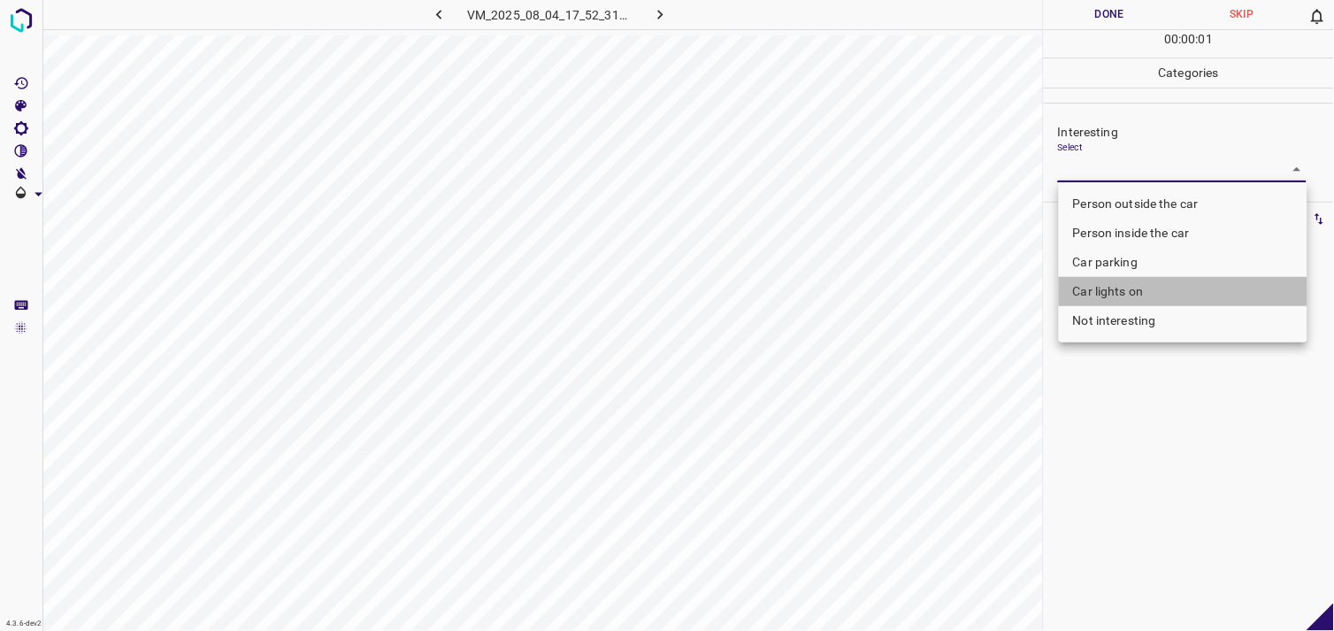
click at [1131, 284] on li "Car lights on" at bounding box center [1183, 291] width 249 height 29
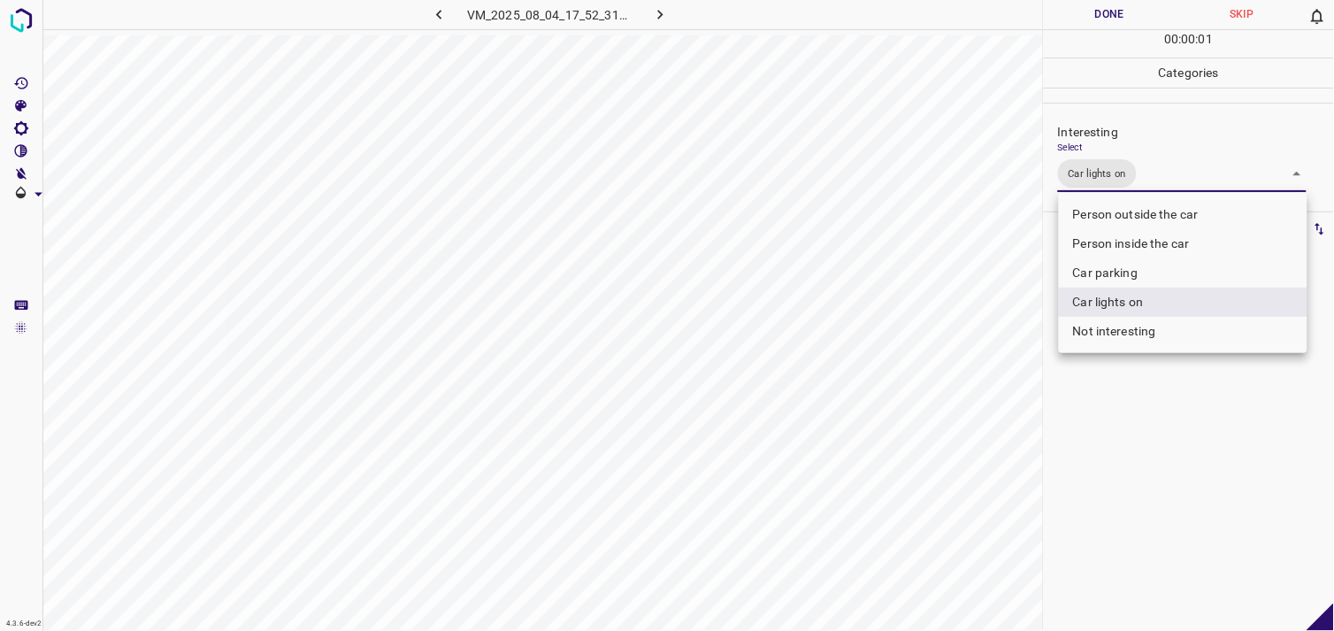
click at [1134, 219] on li "Person outside the car" at bounding box center [1183, 214] width 249 height 29
type input "Car lights on,Person outside the car"
click at [1145, 401] on div at bounding box center [667, 315] width 1334 height 631
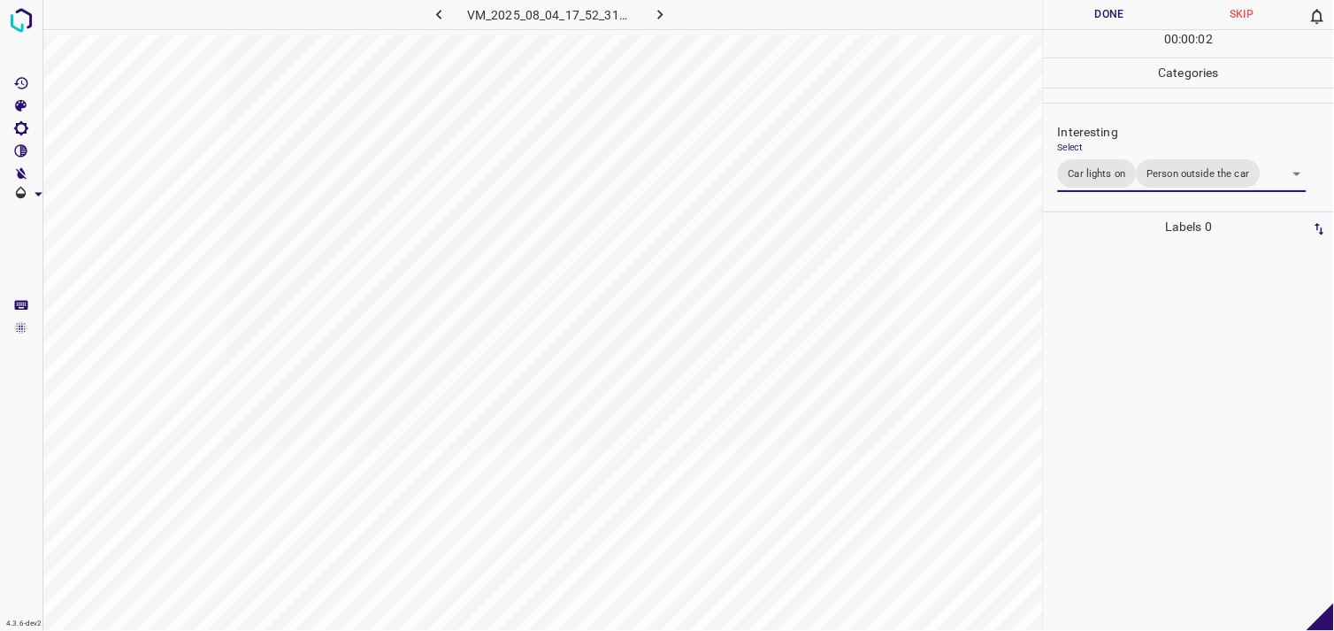
click at [1135, 386] on div at bounding box center [1189, 436] width 280 height 389
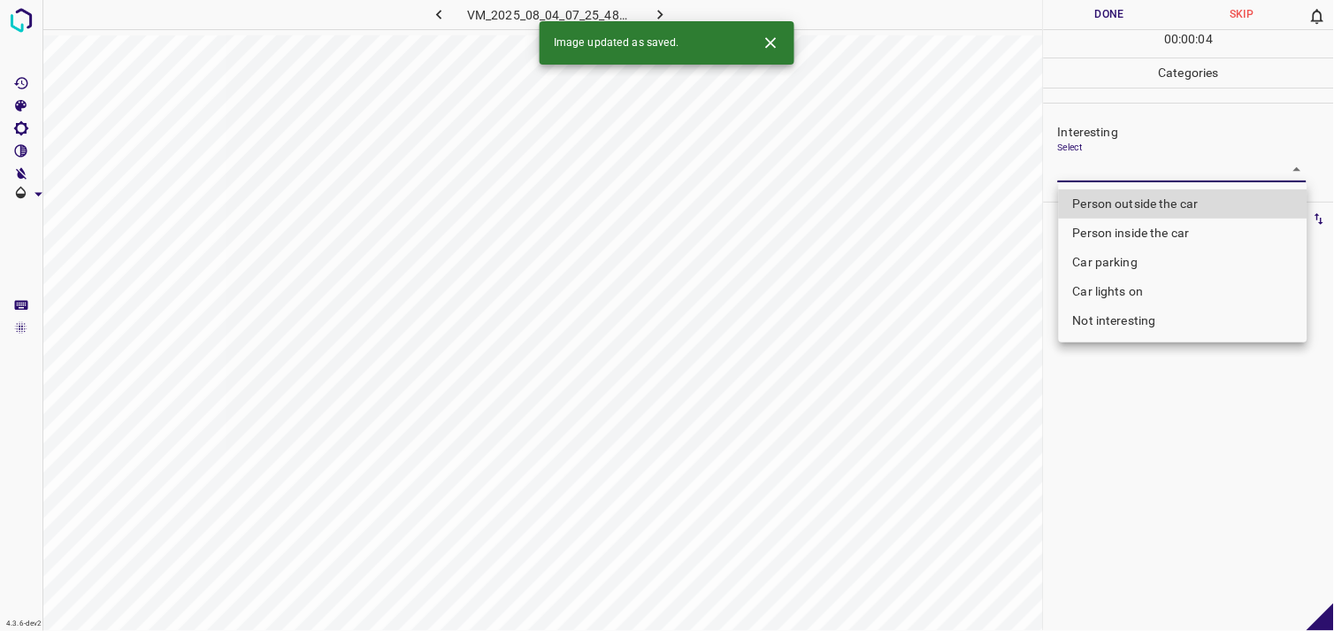
click at [1143, 172] on body "4.3.6-dev2 VM_2025_08_04_07_25_48_241_01.gif Done Skip 0 00 : 00 : 04 Categorie…" at bounding box center [667, 315] width 1334 height 631
click at [1157, 236] on li "Person inside the car" at bounding box center [1183, 233] width 249 height 29
type input "Person inside the car"
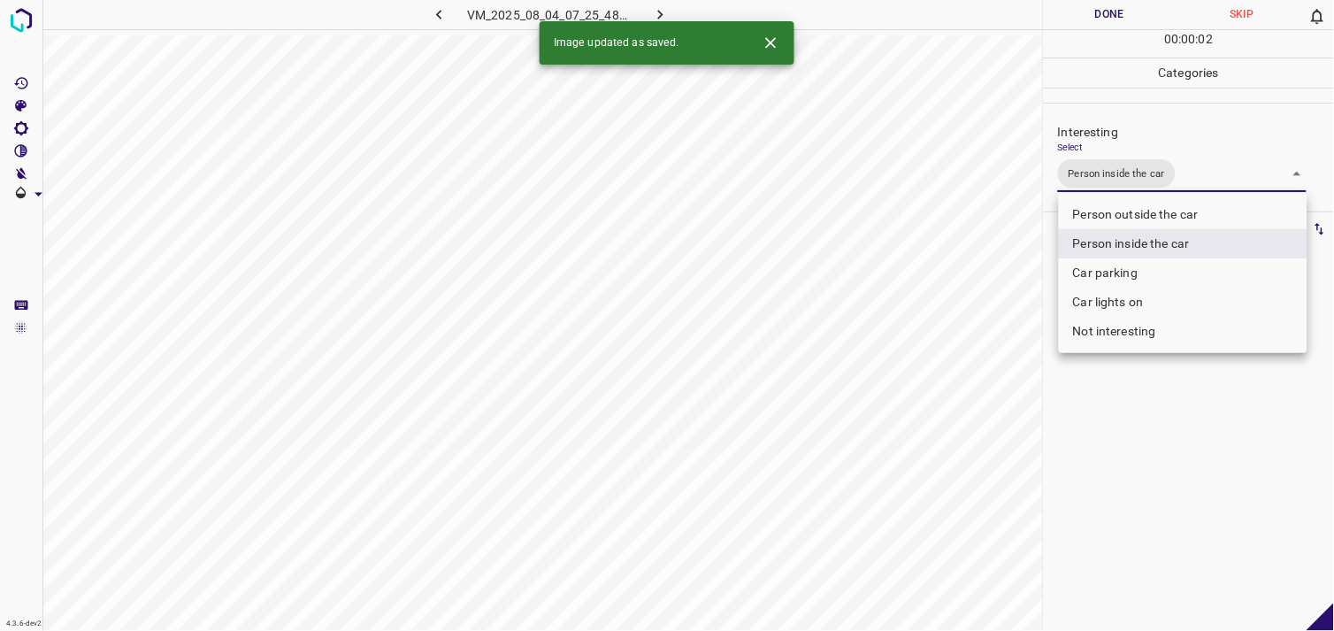
click at [1153, 416] on div at bounding box center [667, 315] width 1334 height 631
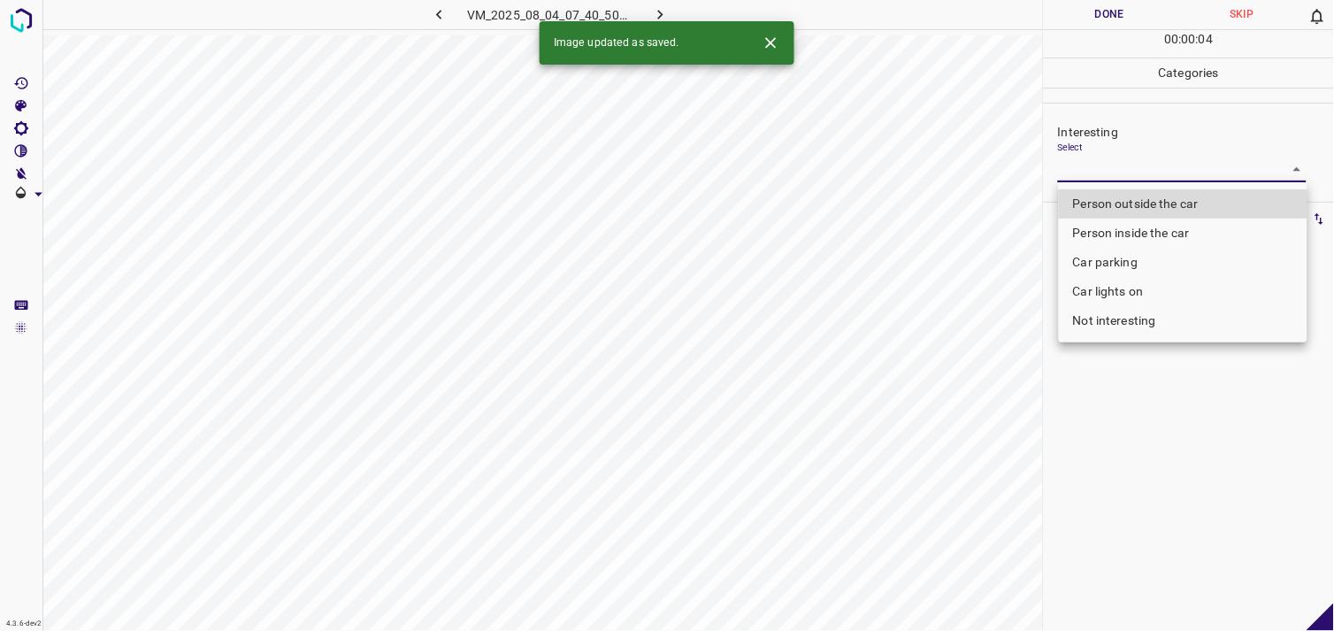
click at [1149, 165] on body "4.3.6-dev2 VM_2025_08_04_07_40_50_426_00.gif Done Skip 0 00 : 00 : 04 Categorie…" at bounding box center [667, 315] width 1334 height 631
click at [1140, 193] on li "Person outside the car" at bounding box center [1183, 203] width 249 height 29
type input "Person outside the car"
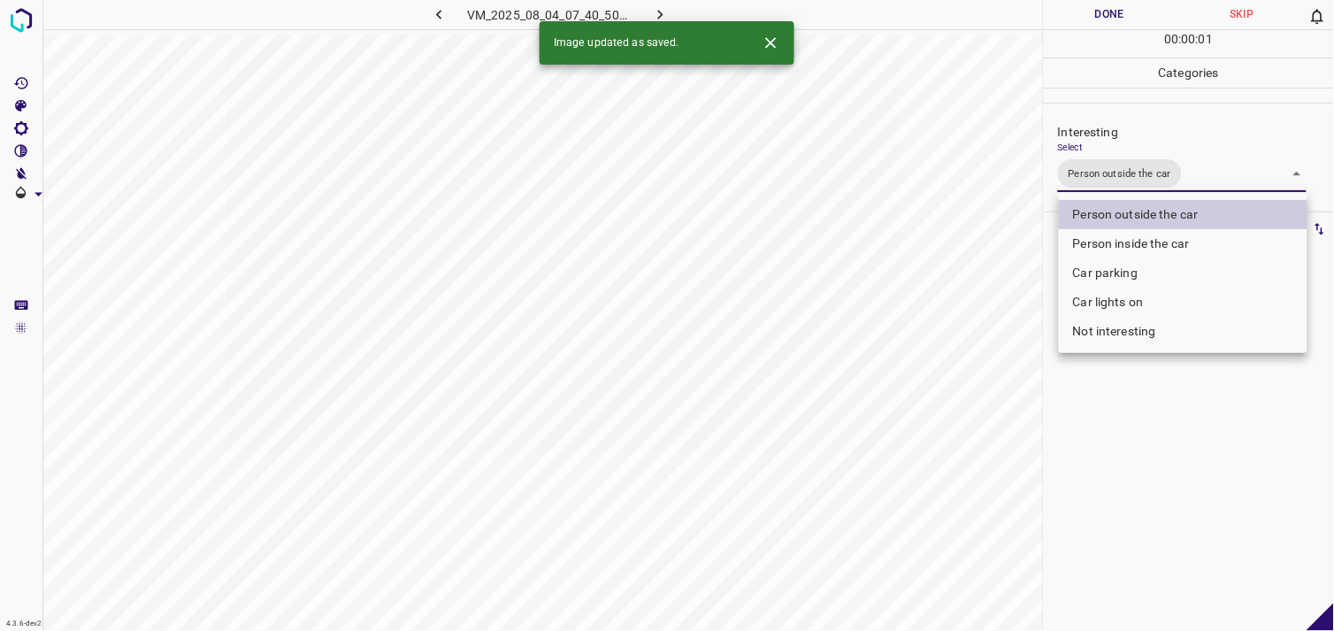
click at [1125, 419] on div at bounding box center [667, 315] width 1334 height 631
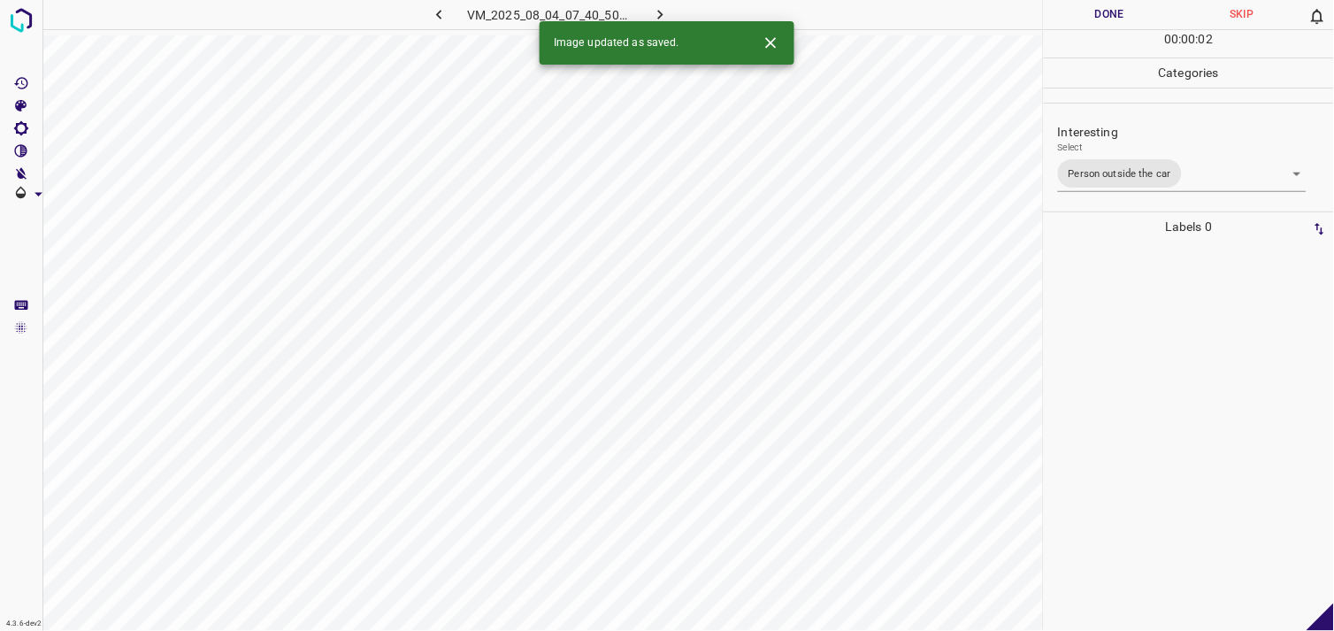
click at [1118, 412] on div at bounding box center [1189, 436] width 280 height 389
click at [1106, 168] on body "4.3.6-dev2 VM_2025_08_04_07_31_33_097_04.gif Done Skip 0 00 : 00 : 41 Categorie…" at bounding box center [667, 315] width 1334 height 631
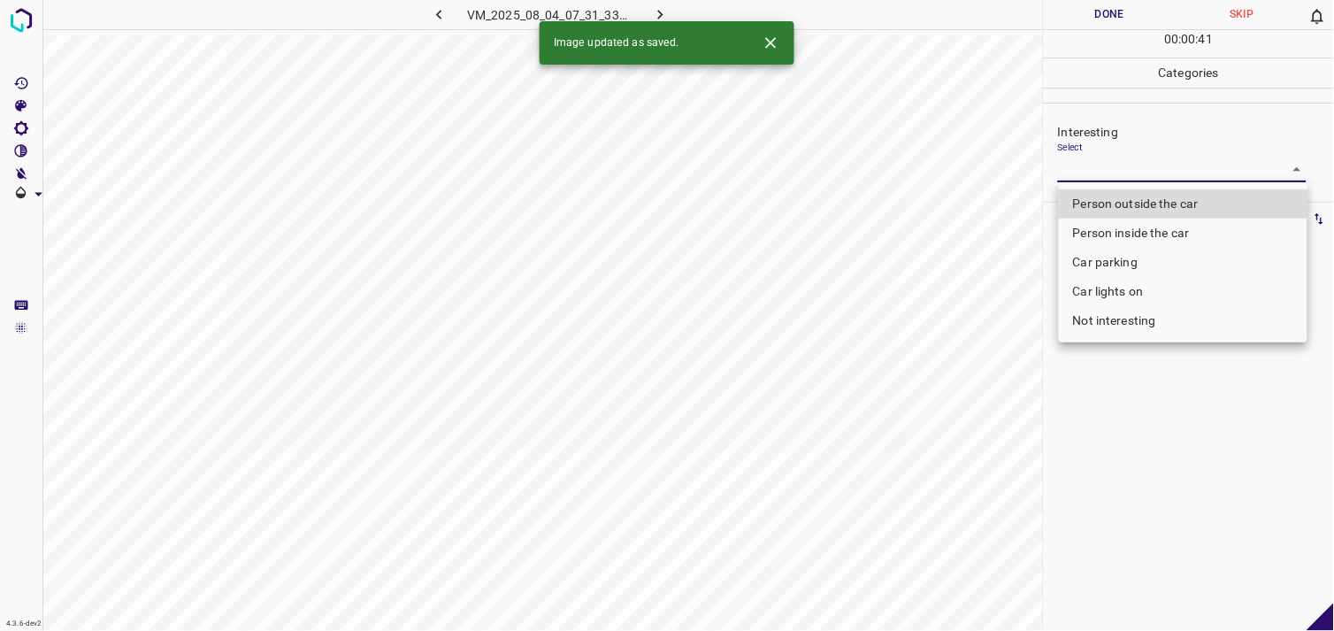
click at [1144, 196] on li "Person outside the car" at bounding box center [1183, 203] width 249 height 29
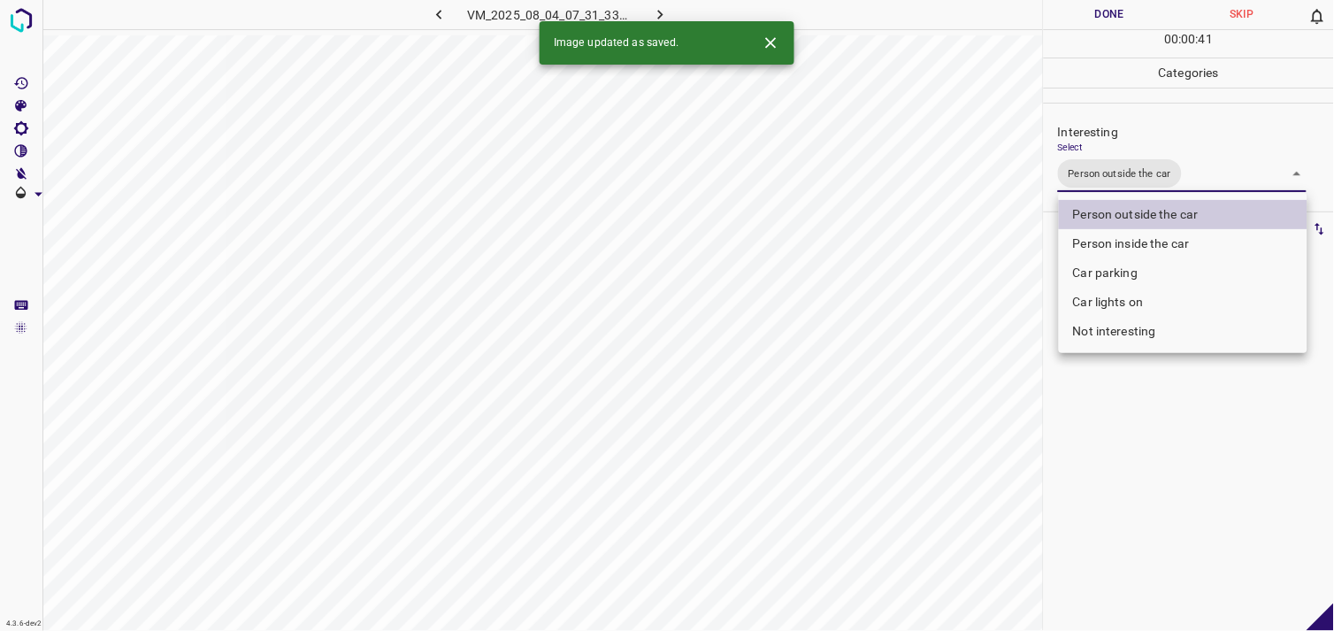
type input "Person outside the car"
click at [1173, 437] on div at bounding box center [667, 315] width 1334 height 631
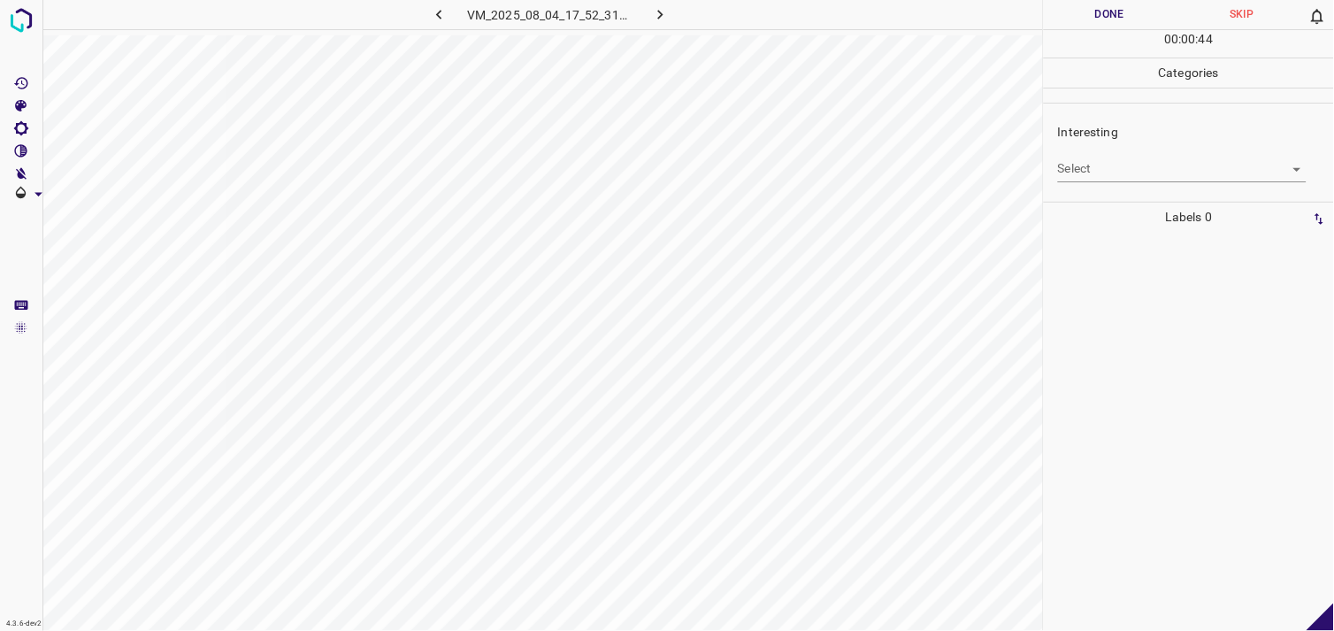
click at [1128, 169] on body "4.3.6-dev2 VM_2025_08_04_17_52_31_720_00.gif Done Skip 0 00 : 00 : 44 Categorie…" at bounding box center [667, 315] width 1334 height 631
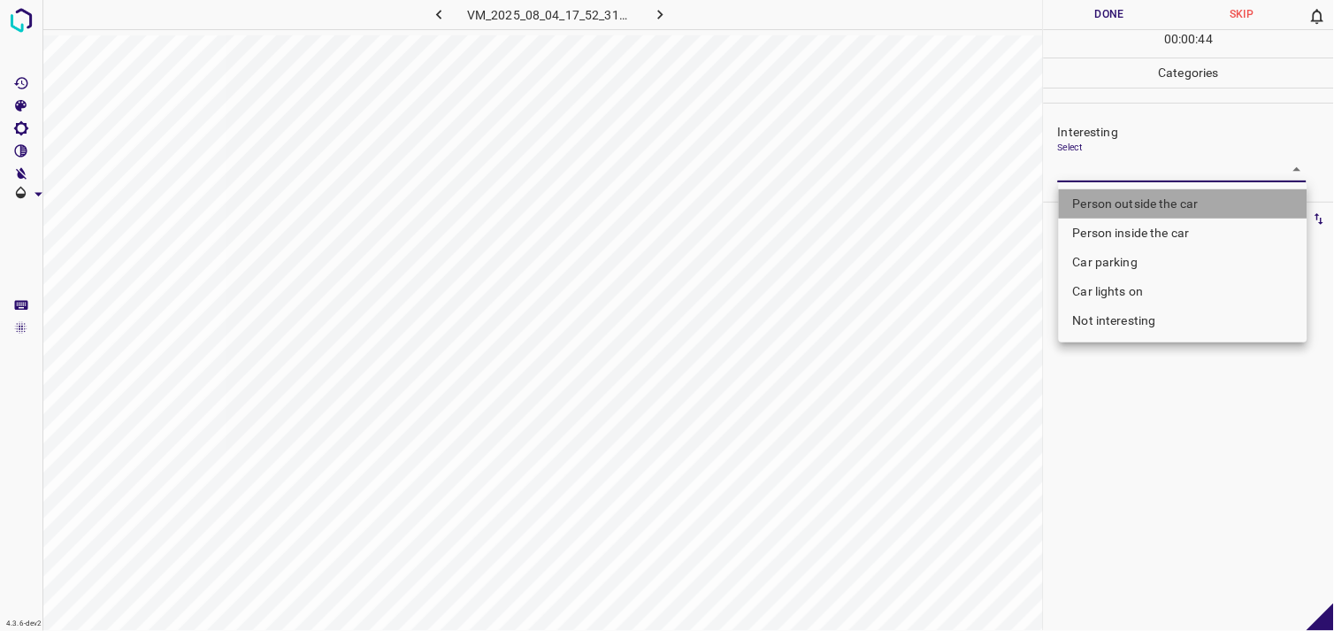
click at [1154, 196] on li "Person outside the car" at bounding box center [1183, 203] width 249 height 29
type input "Person outside the car"
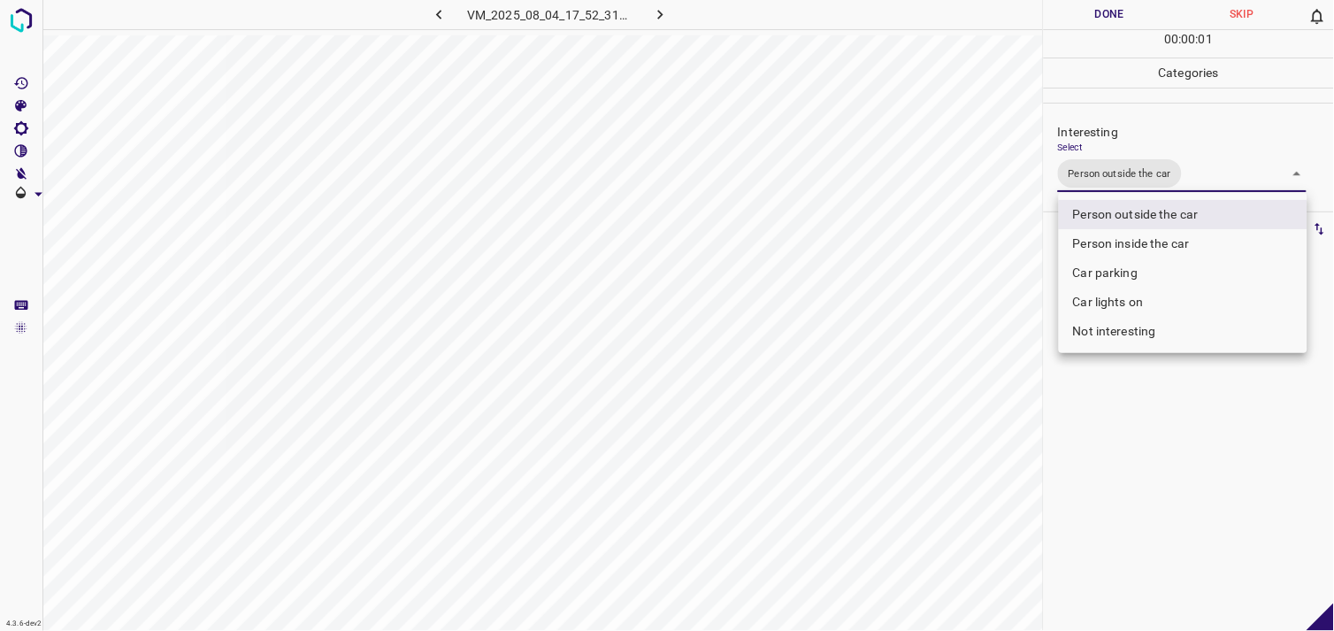
click at [1159, 480] on div at bounding box center [667, 315] width 1334 height 631
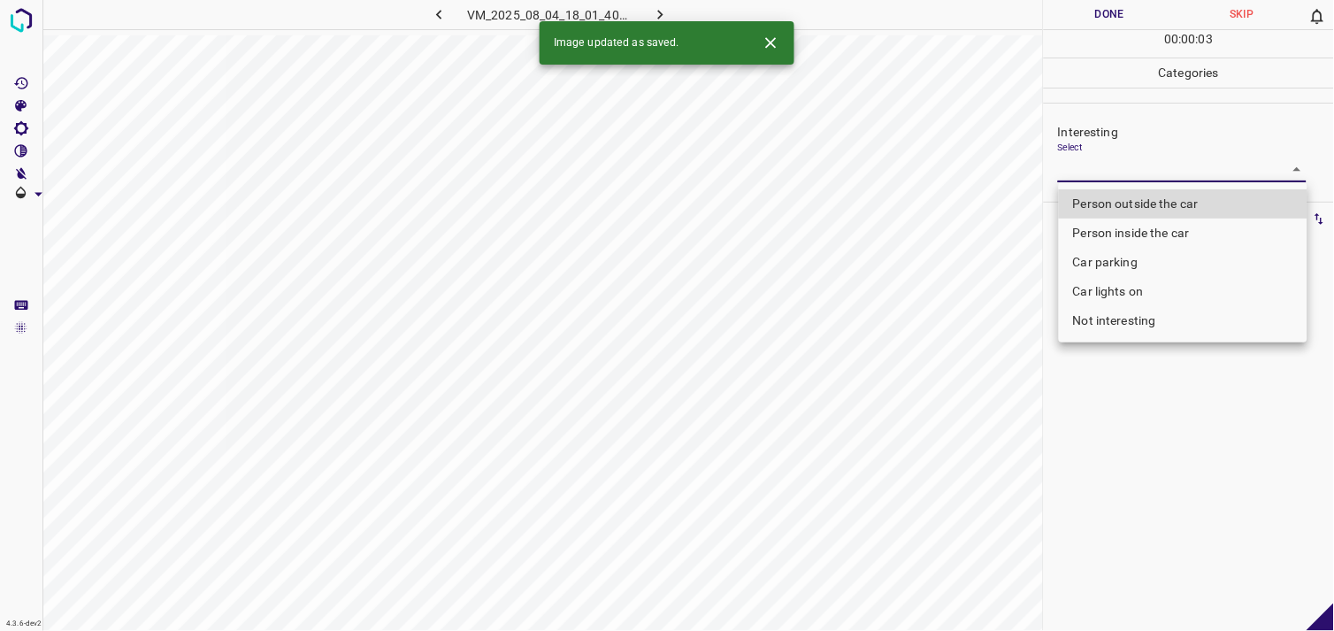
click at [1144, 171] on body "4.3.6-dev2 VM_2025_08_04_18_01_40_973_09.gif Done Skip 0 00 : 00 : 03 Categorie…" at bounding box center [667, 315] width 1334 height 631
click at [1153, 193] on li "Person outside the car" at bounding box center [1183, 203] width 249 height 29
type input "Person outside the car"
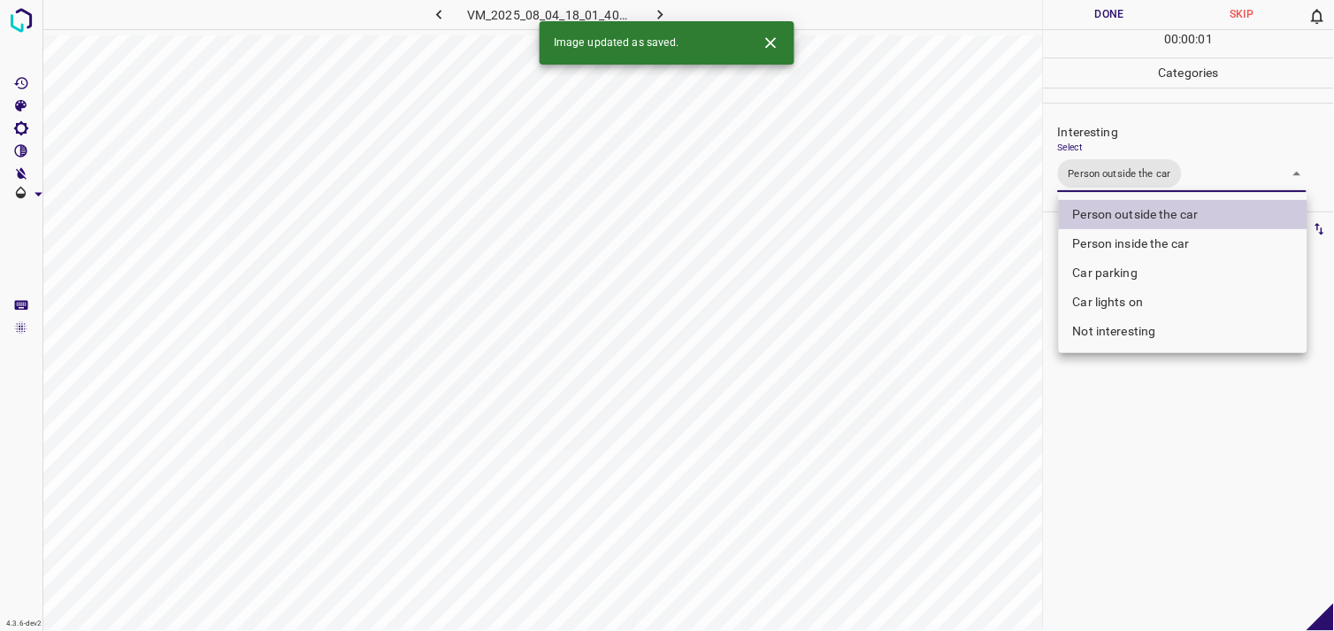
click at [1149, 450] on div at bounding box center [667, 315] width 1334 height 631
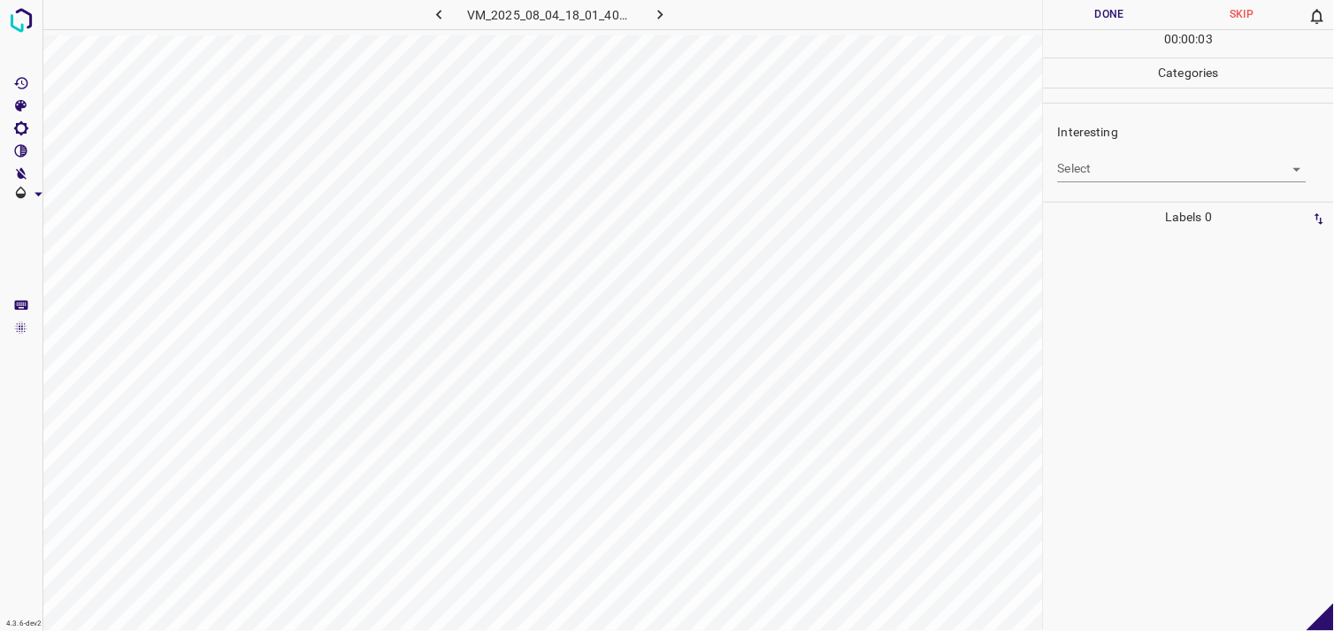
click at [1119, 169] on body "4.3.6-dev2 VM_2025_08_04_18_01_40_973_07.gif Done Skip 0 00 : 00 : 03 Categorie…" at bounding box center [667, 315] width 1334 height 631
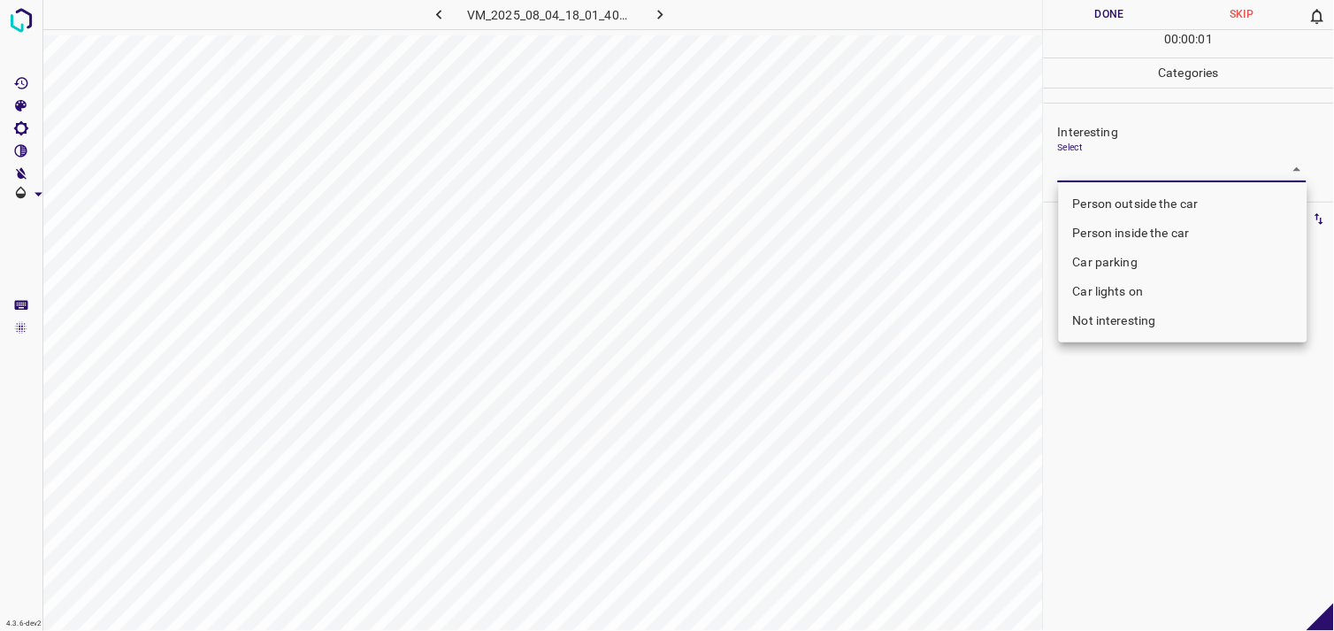
click at [1143, 196] on li "Person outside the car" at bounding box center [1183, 203] width 249 height 29
type input "Person outside the car"
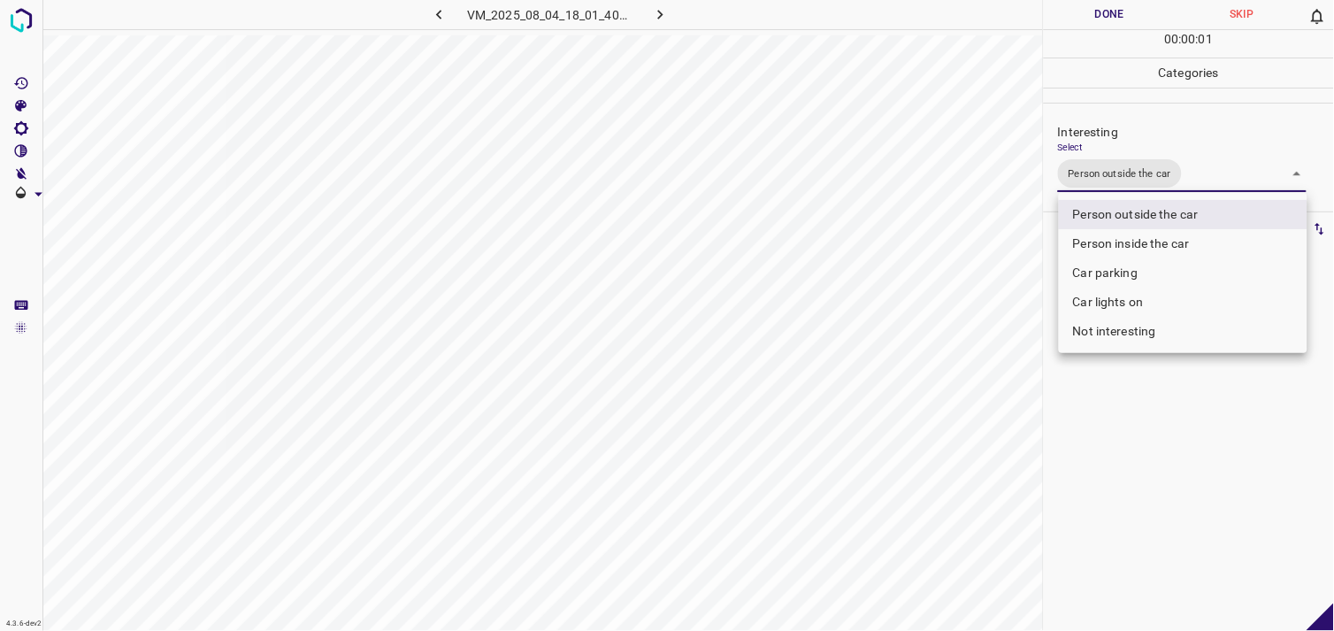
click at [1099, 446] on div at bounding box center [667, 315] width 1334 height 631
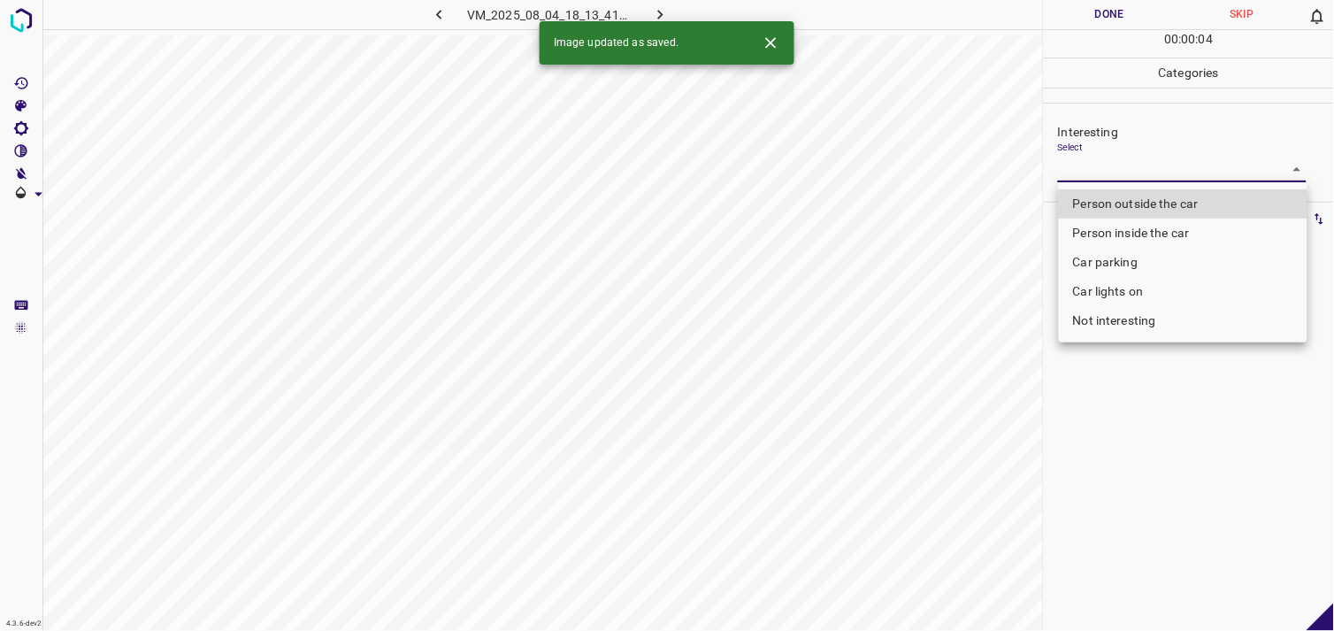
click at [1117, 165] on body "4.3.6-dev2 VM_2025_08_04_18_13_41_561_00.gif Done Skip 0 00 : 00 : 04 Categorie…" at bounding box center [667, 315] width 1334 height 631
click at [1149, 207] on li "Person outside the car" at bounding box center [1183, 203] width 249 height 29
type input "Person outside the car"
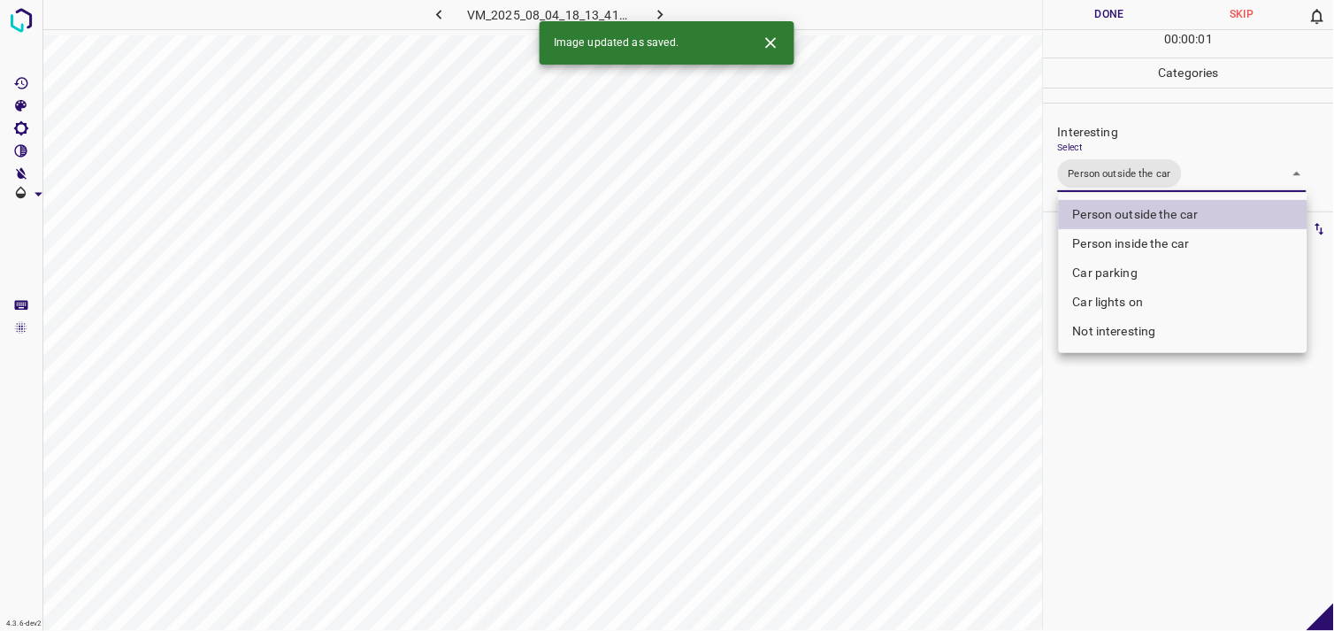
click at [1156, 485] on div at bounding box center [667, 315] width 1334 height 631
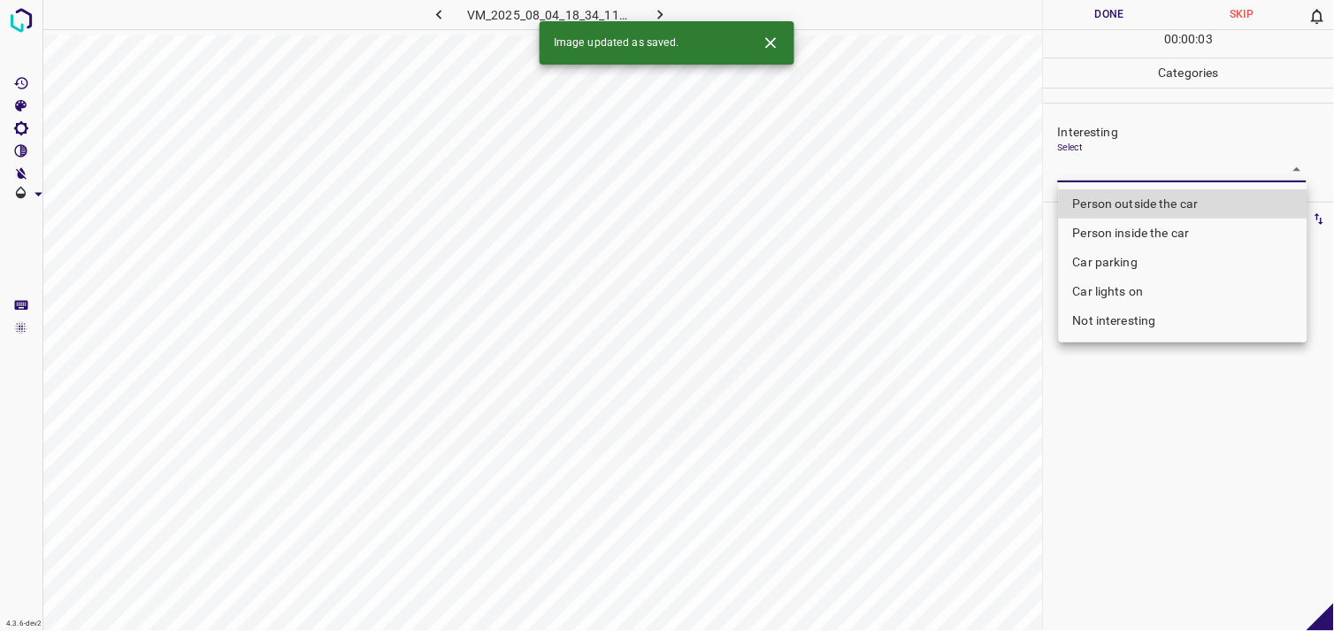
click at [1125, 170] on body "4.3.6-dev2 VM_2025_08_04_18_34_11_836_01.gif Done Skip 0 00 : 00 : 03 Categorie…" at bounding box center [667, 315] width 1334 height 631
click at [1126, 202] on li "Person outside the car" at bounding box center [1183, 203] width 249 height 29
type input "Person outside the car"
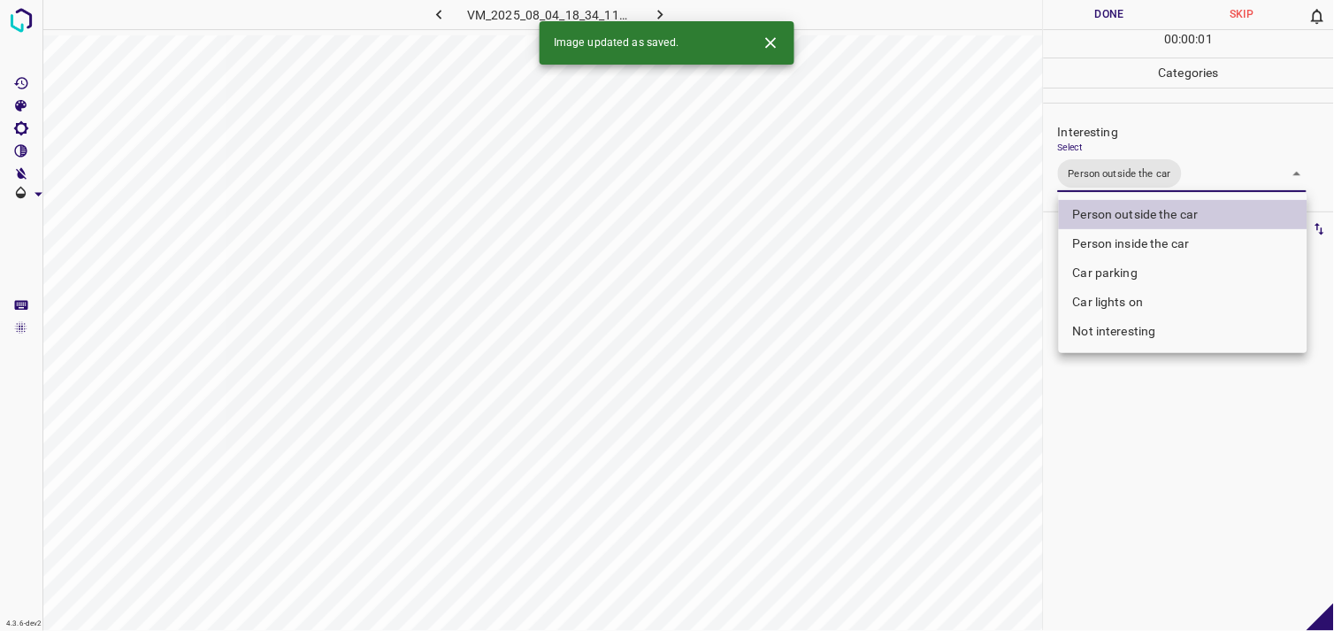
click at [1147, 403] on div at bounding box center [667, 315] width 1334 height 631
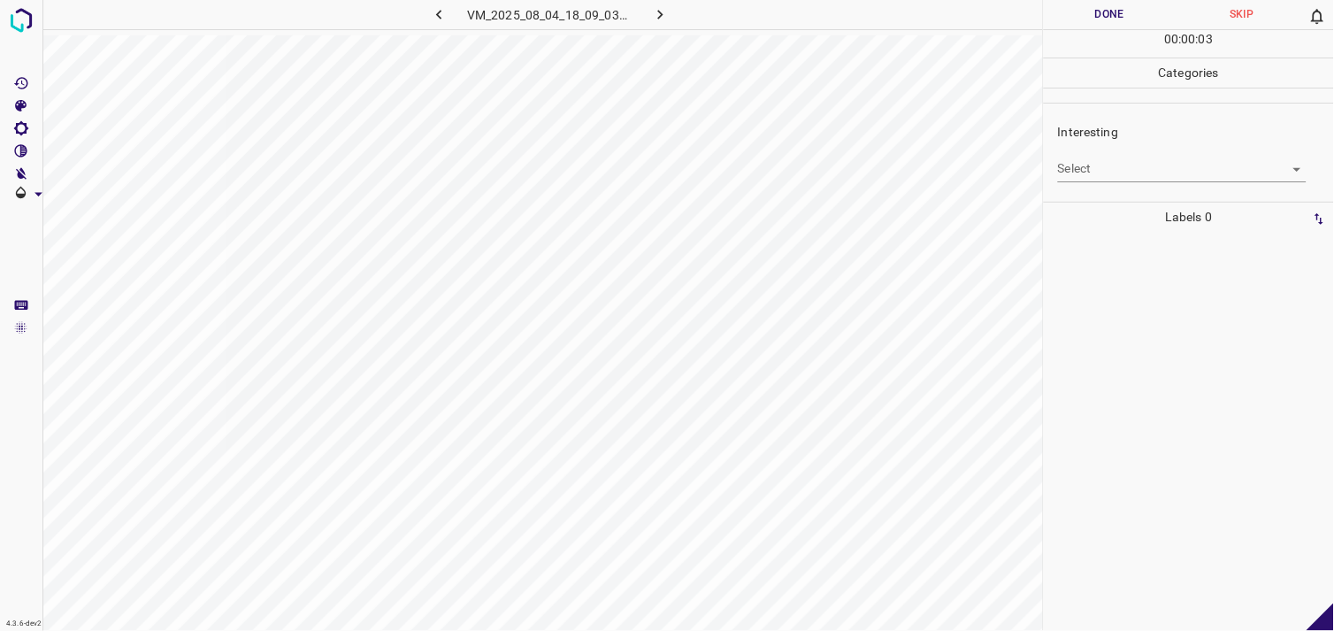
click at [1111, 166] on body "4.3.6-dev2 VM_2025_08_04_18_09_03_165_10.gif Done Skip 0 00 : 00 : 03 Categorie…" at bounding box center [667, 315] width 1334 height 631
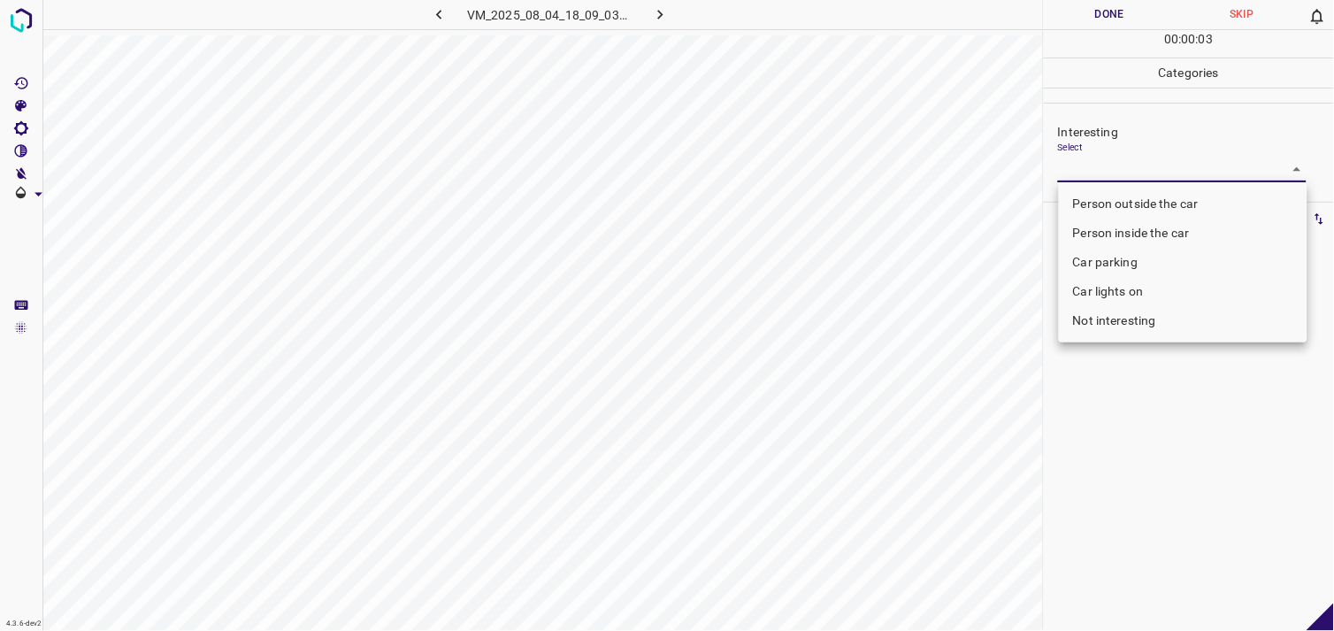
click at [1136, 198] on li "Person outside the car" at bounding box center [1183, 203] width 249 height 29
type input "Person outside the car"
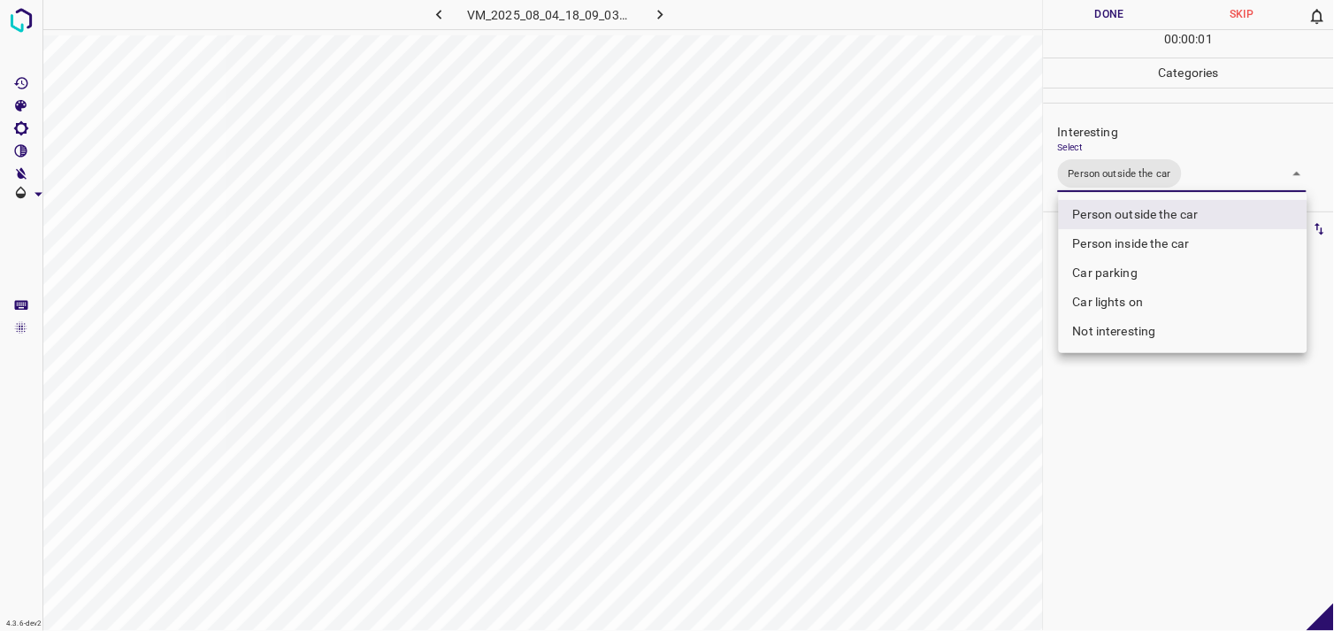
click at [1141, 434] on div at bounding box center [667, 315] width 1334 height 631
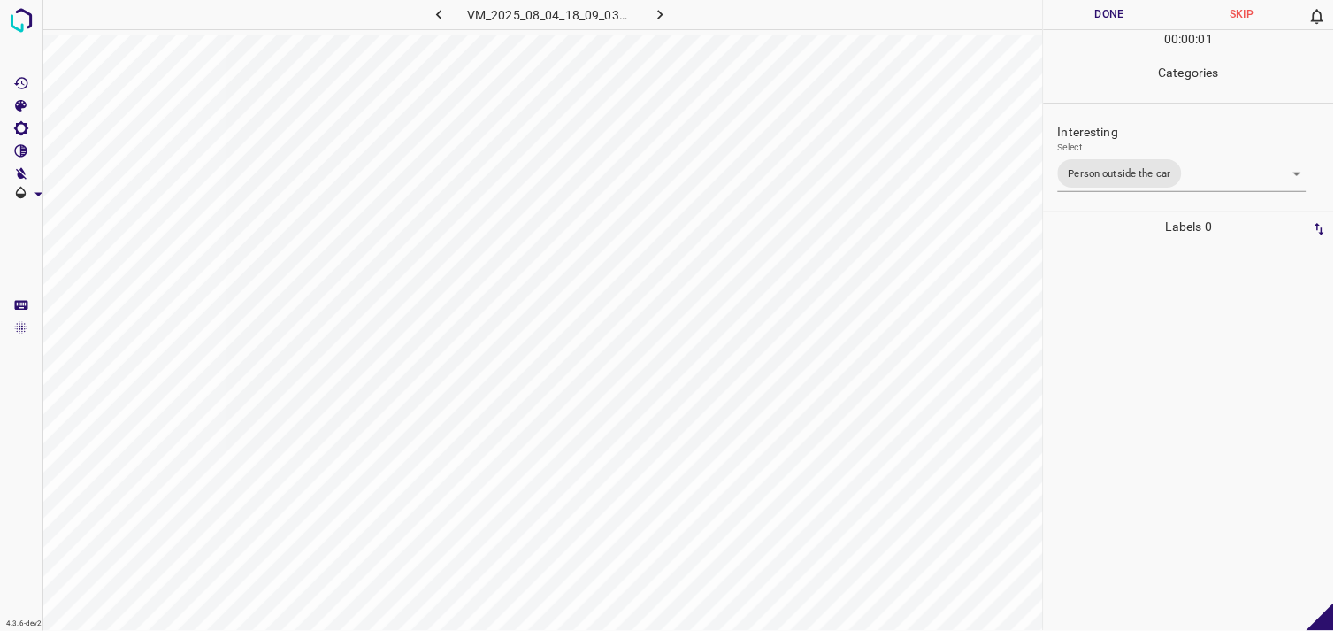
click at [1135, 419] on div at bounding box center [1189, 436] width 280 height 389
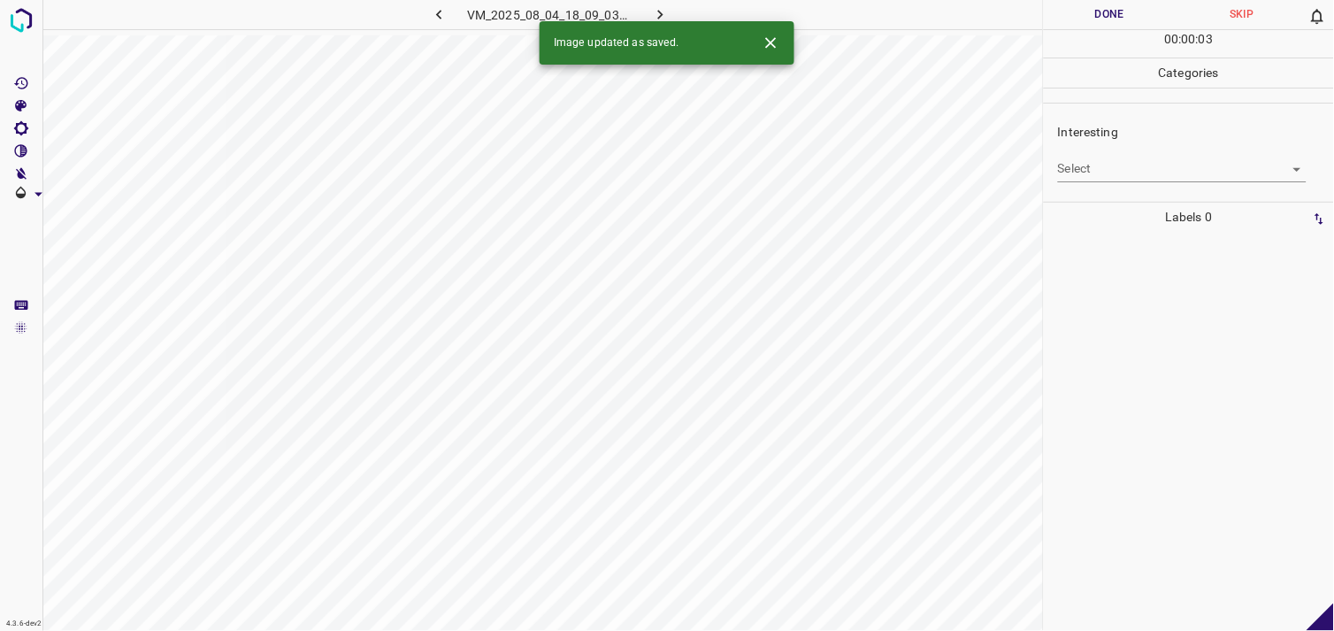
click at [1133, 173] on body "4.3.6-dev2 VM_2025_08_04_18_09_03_165_12.gif Done Skip 0 00 : 00 : 03 Categorie…" at bounding box center [667, 315] width 1334 height 631
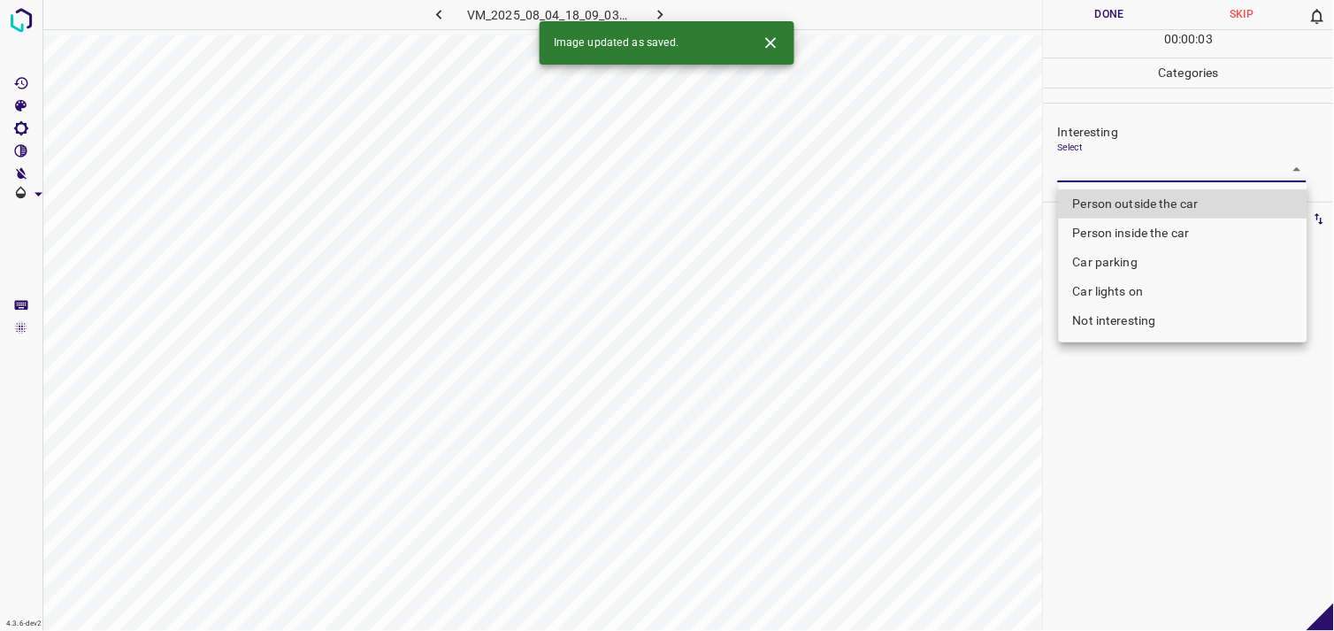
click at [1154, 331] on li "Not interesting" at bounding box center [1183, 320] width 249 height 29
type input "Not interesting"
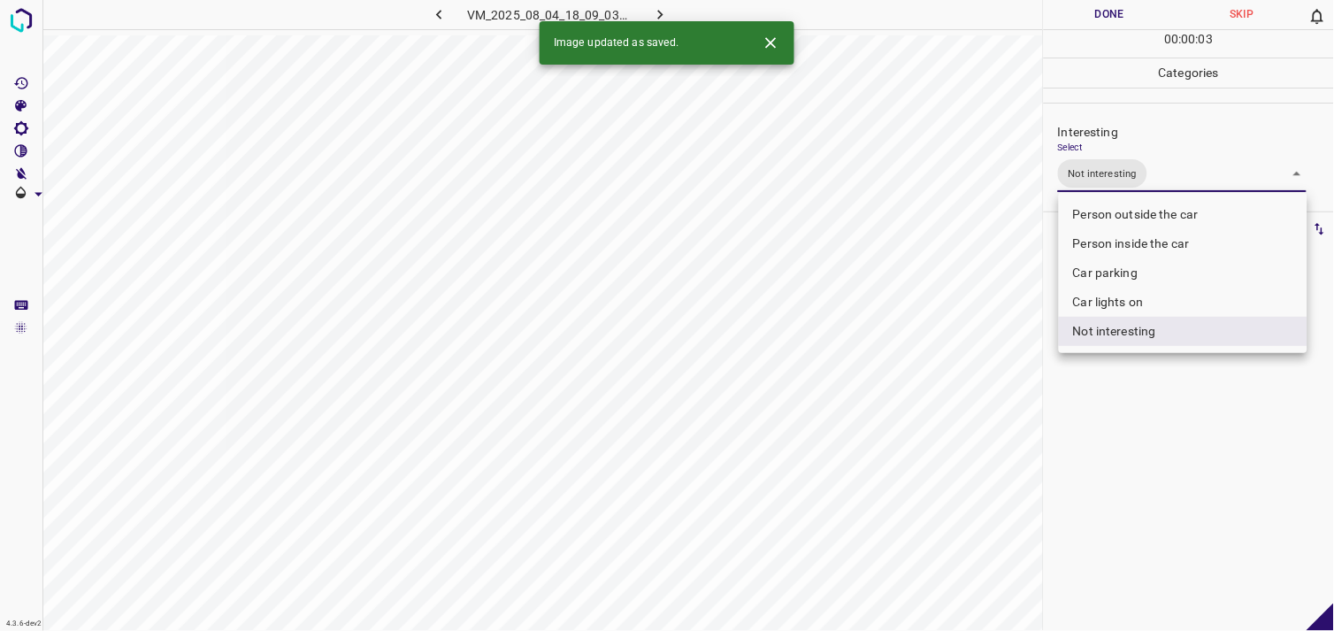
click at [1159, 440] on div at bounding box center [667, 315] width 1334 height 631
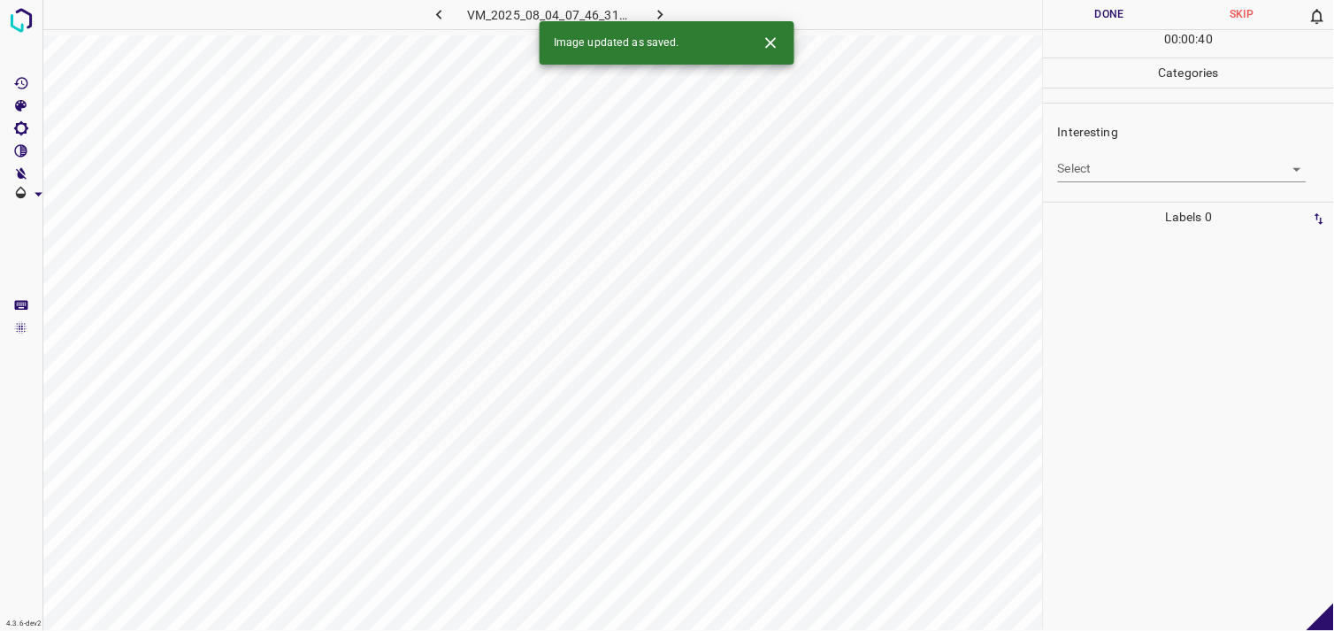
click at [1074, 175] on body "4.3.6-dev2 VM_2025_08_04_07_46_31_052_03.gif Done Skip 0 00 : 00 : 40 Categorie…" at bounding box center [667, 315] width 1334 height 631
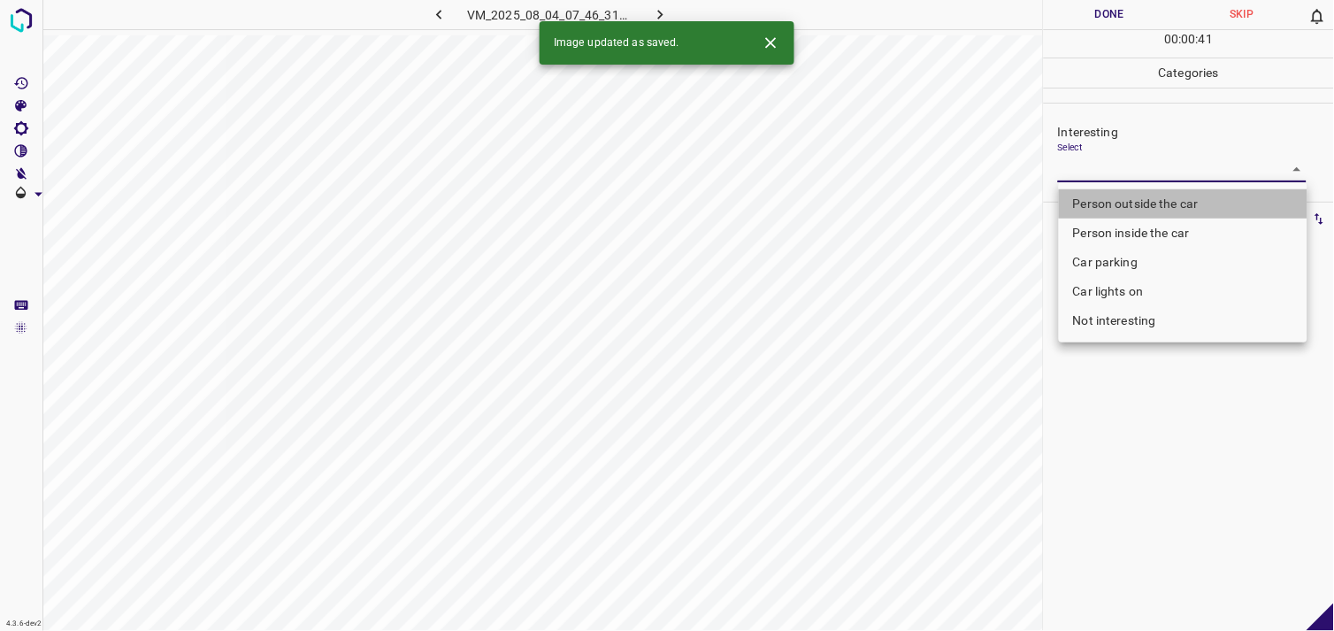
click at [1138, 200] on li "Person outside the car" at bounding box center [1183, 203] width 249 height 29
type input "Person outside the car"
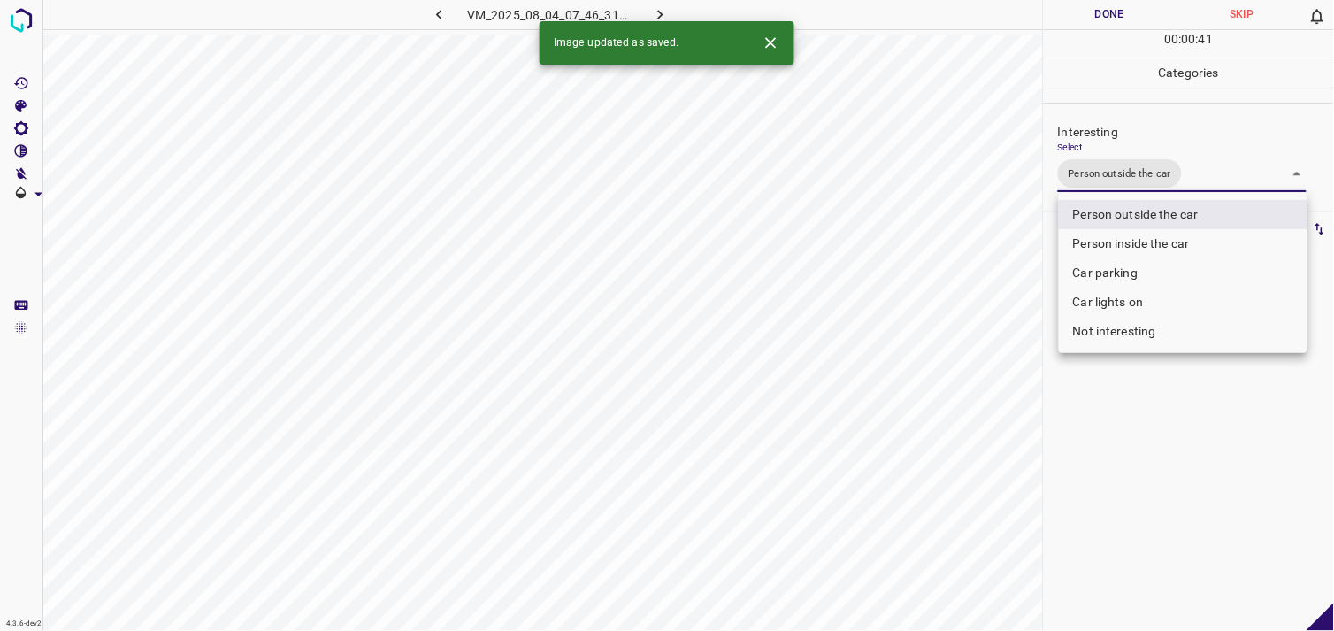
click at [1135, 490] on div at bounding box center [667, 315] width 1334 height 631
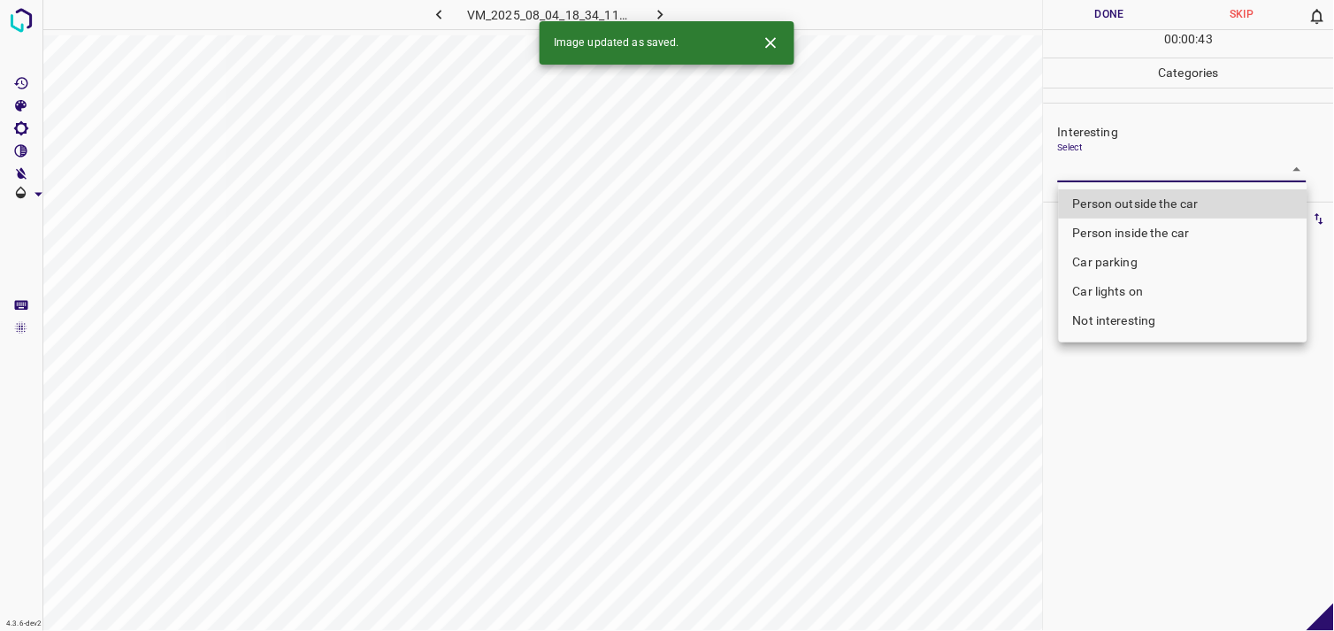
click at [1116, 170] on body "4.3.6-dev2 VM_2025_08_04_18_34_11_836_04.gif Done Skip 0 00 : 00 : 43 Categorie…" at bounding box center [667, 315] width 1334 height 631
click at [1136, 204] on li "Person outside the car" at bounding box center [1183, 203] width 249 height 29
type input "Person outside the car"
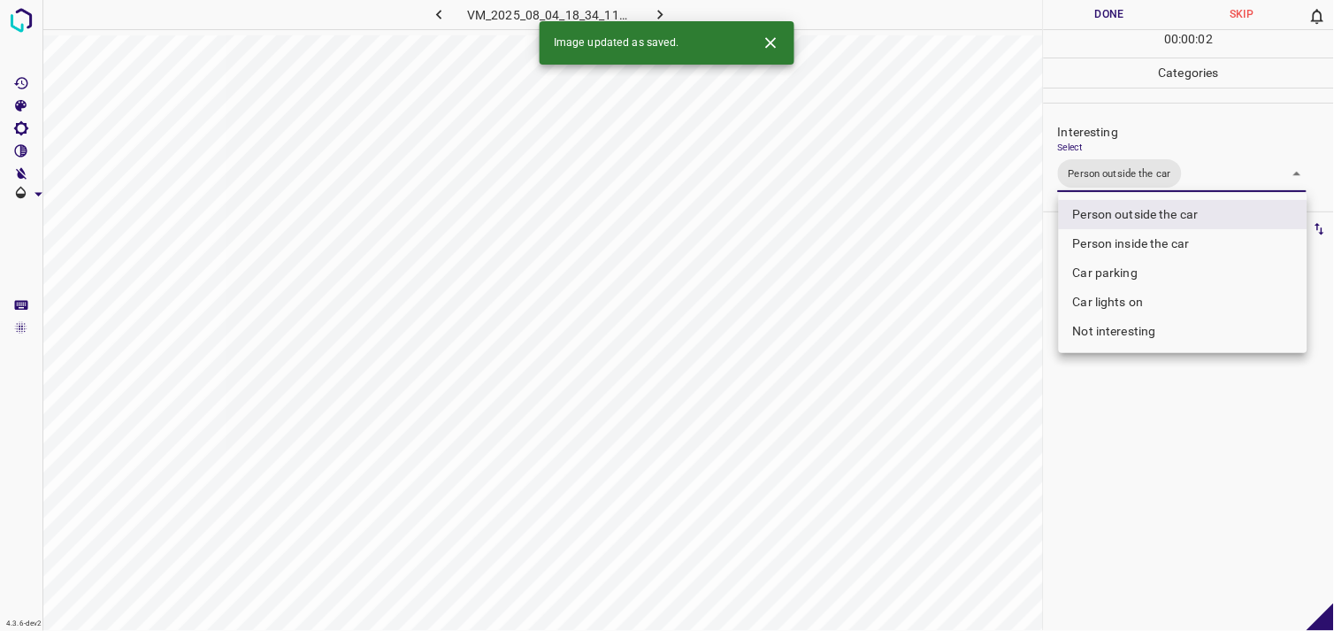
click at [1166, 469] on div at bounding box center [667, 315] width 1334 height 631
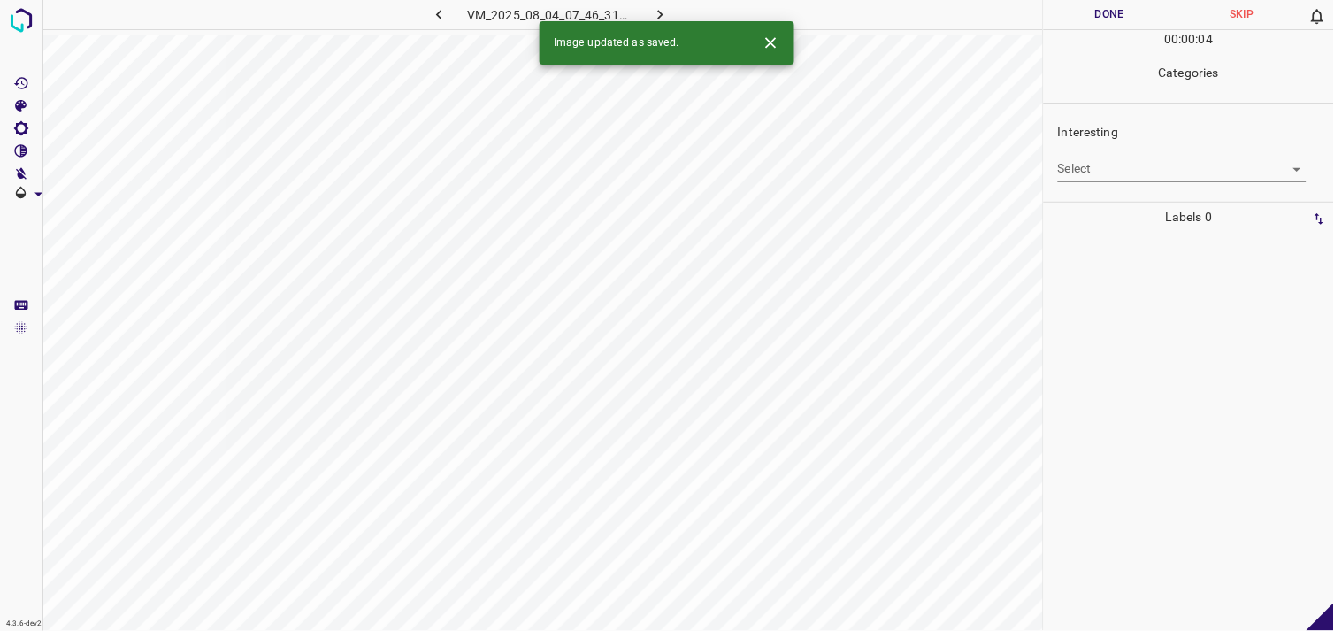
click at [1118, 175] on body "4.3.6-dev2 VM_2025_08_04_07_46_31_052_09.gif Done Skip 0 00 : 00 : 04 Categorie…" at bounding box center [667, 315] width 1334 height 631
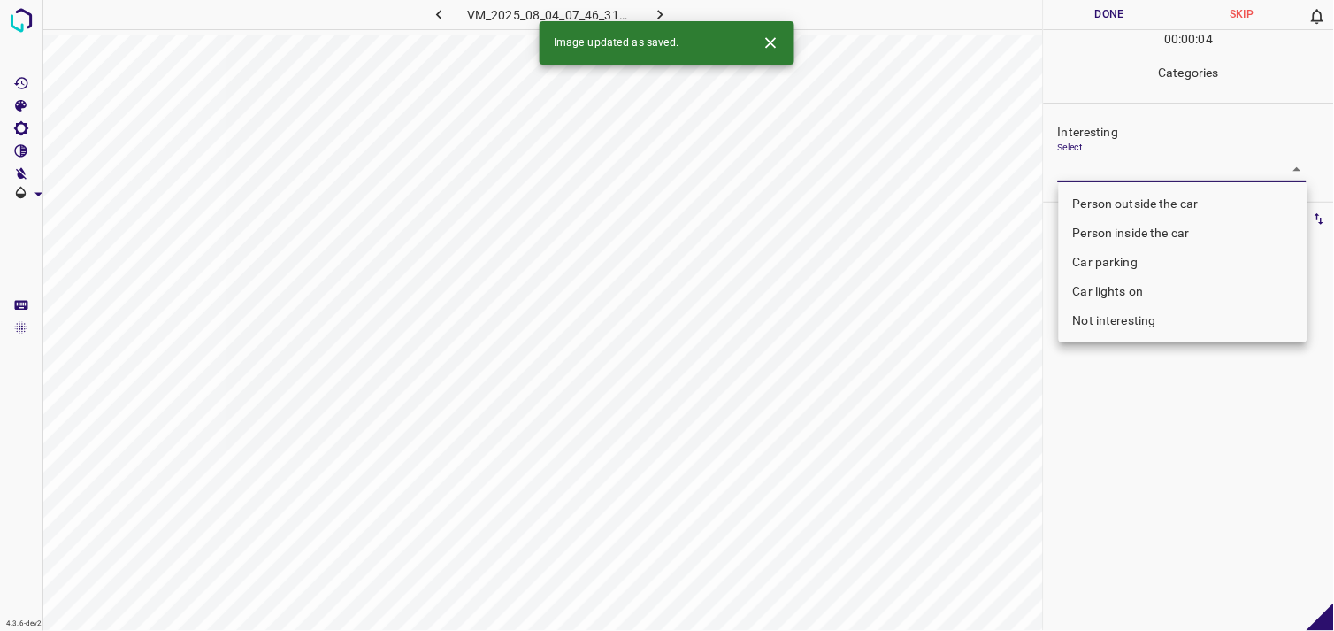
click at [1139, 199] on li "Person outside the car" at bounding box center [1183, 203] width 249 height 29
type input "Person outside the car"
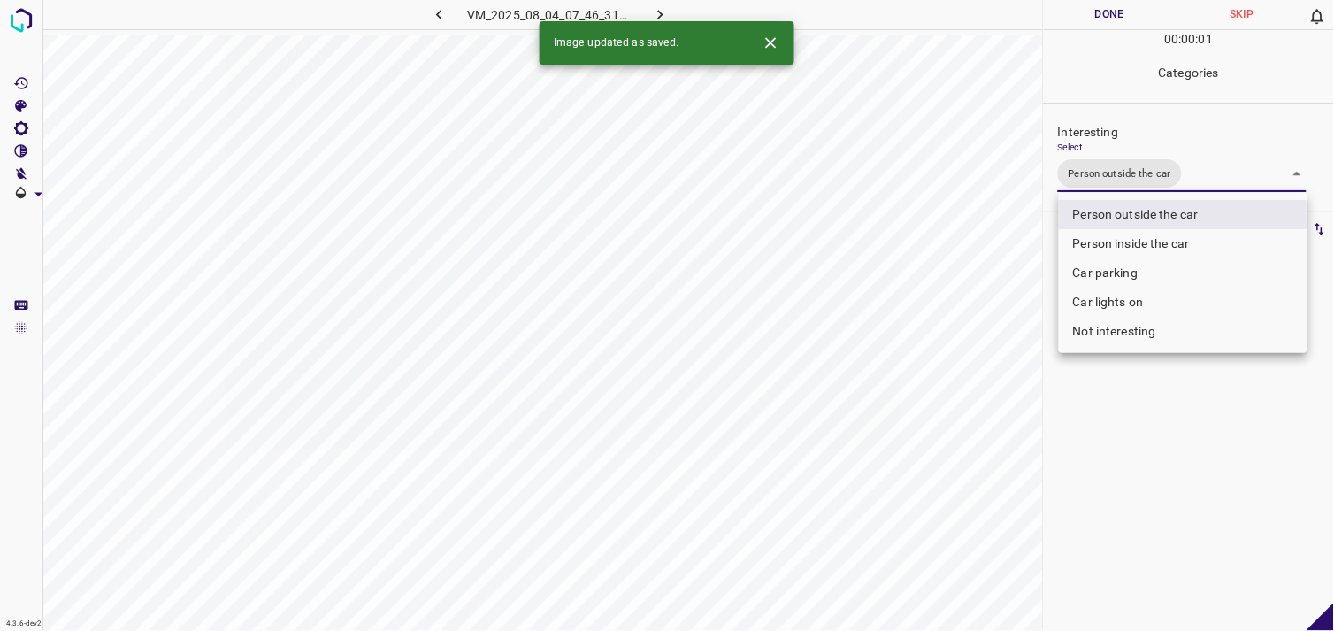
click at [1145, 467] on div at bounding box center [667, 315] width 1334 height 631
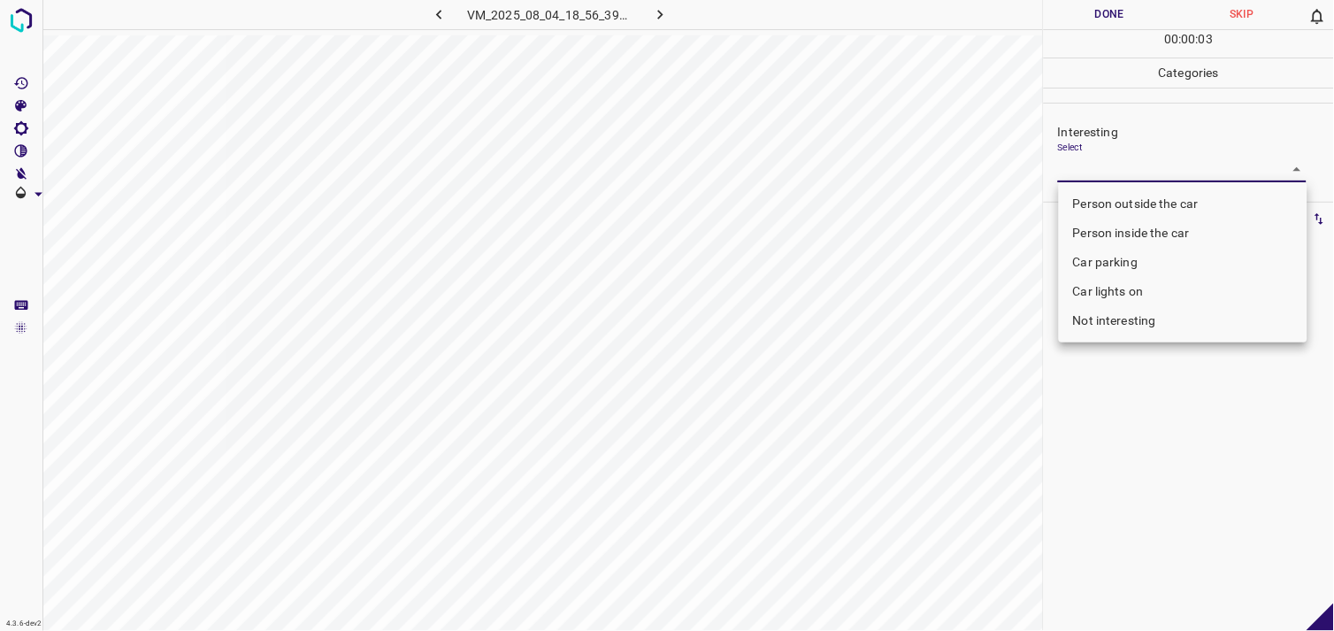
click at [1138, 170] on body "4.3.6-dev2 VM_2025_08_04_18_56_39_373_01.gif Done Skip 0 00 : 00 : 03 Categorie…" at bounding box center [667, 315] width 1334 height 631
click at [1145, 200] on li "Person outside the car" at bounding box center [1183, 203] width 249 height 29
type input "Person outside the car"
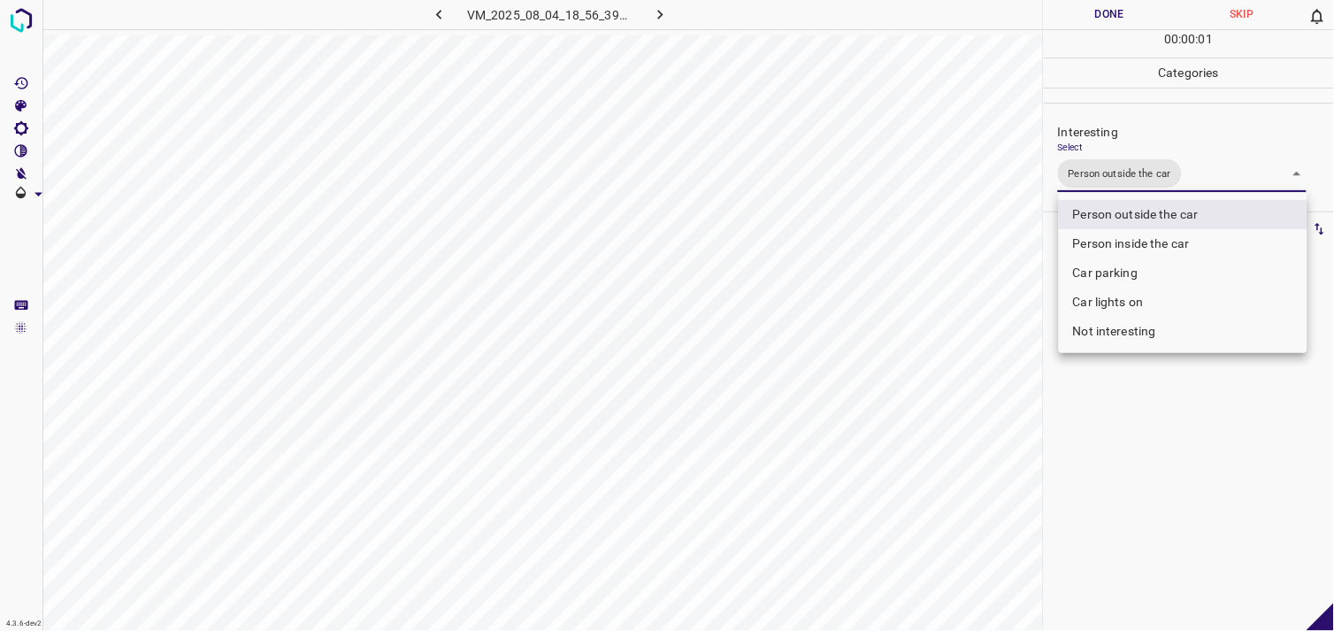
click at [1142, 491] on div at bounding box center [667, 315] width 1334 height 631
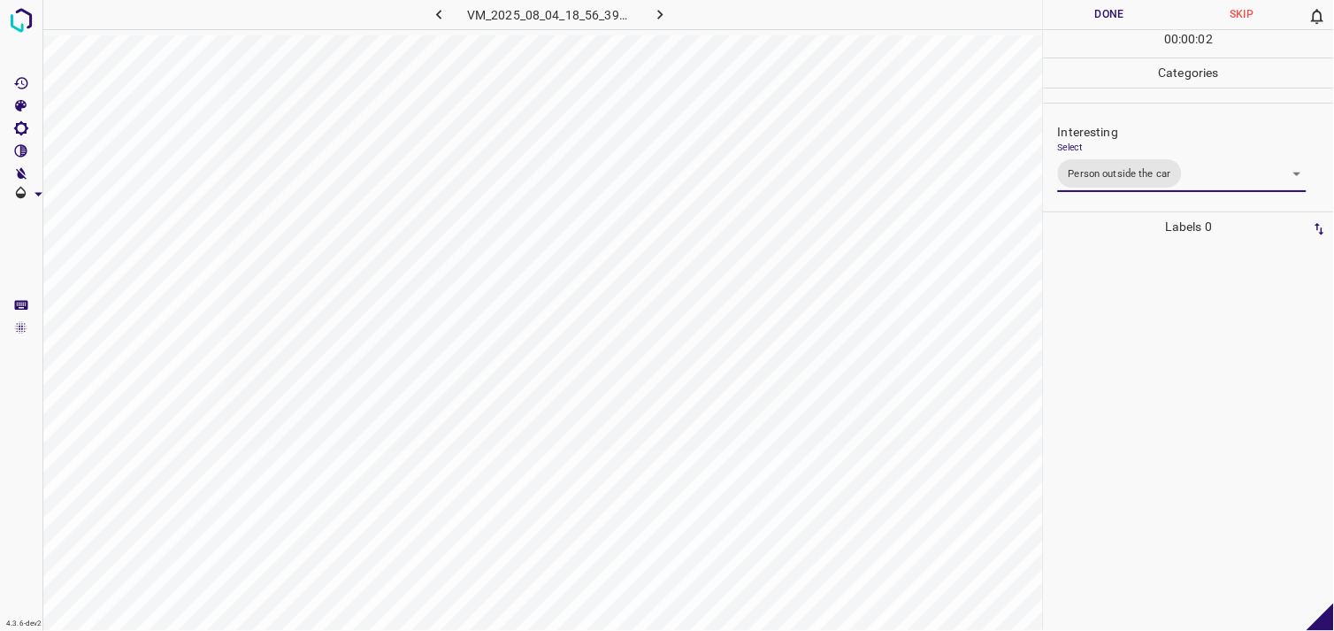
click at [1151, 392] on div at bounding box center [1189, 436] width 280 height 389
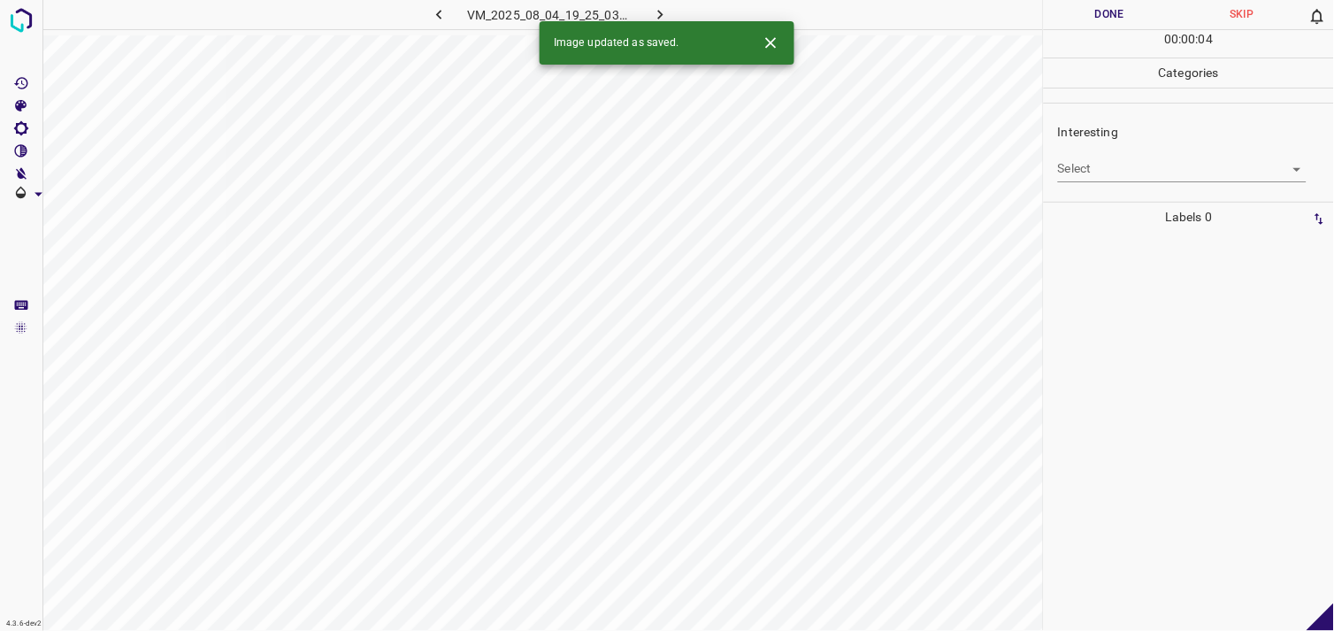
click at [1095, 164] on body "4.3.6-dev2 VM_2025_08_04_19_25_03_394_03.gif Done Skip 0 00 : 00 : 04 Categorie…" at bounding box center [667, 315] width 1334 height 631
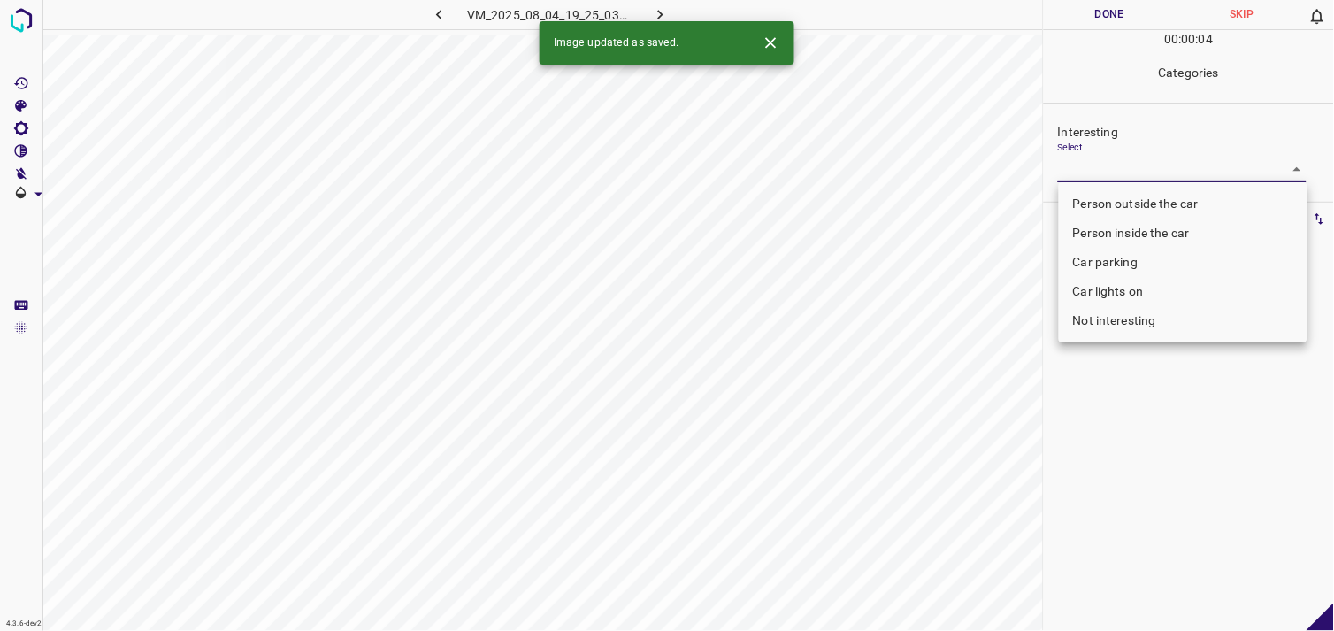
click at [1119, 198] on li "Person outside the car" at bounding box center [1183, 203] width 249 height 29
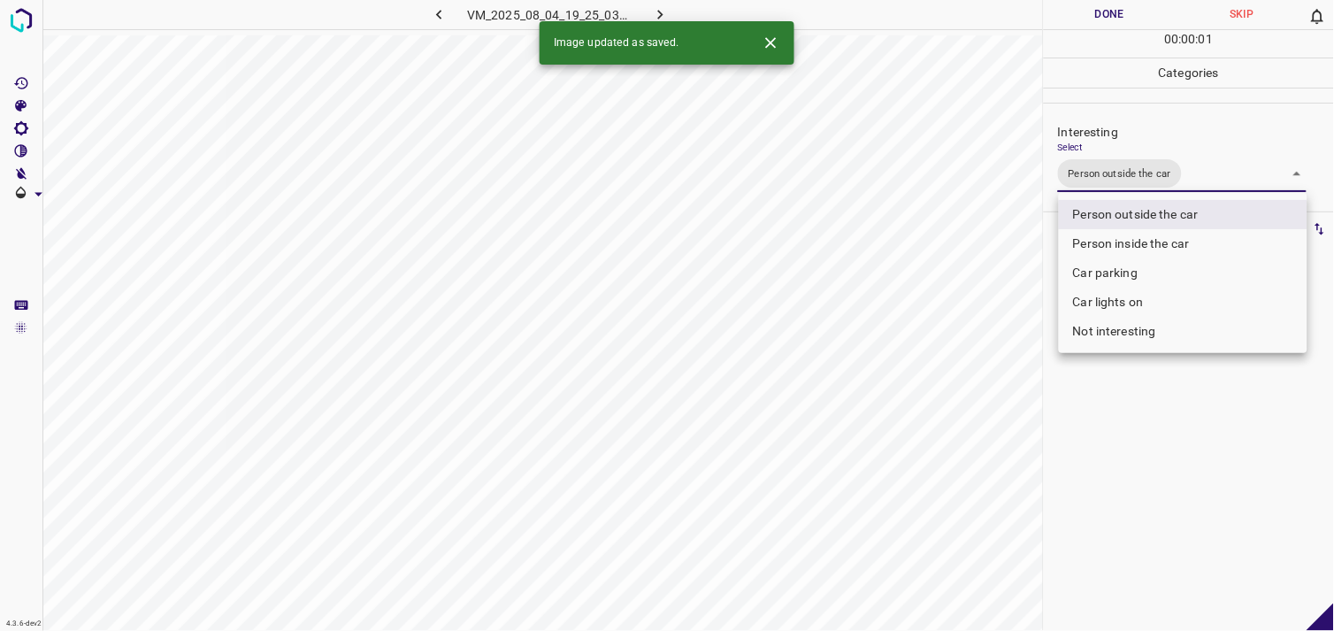
type input "Person outside the car"
click at [1133, 411] on div at bounding box center [667, 315] width 1334 height 631
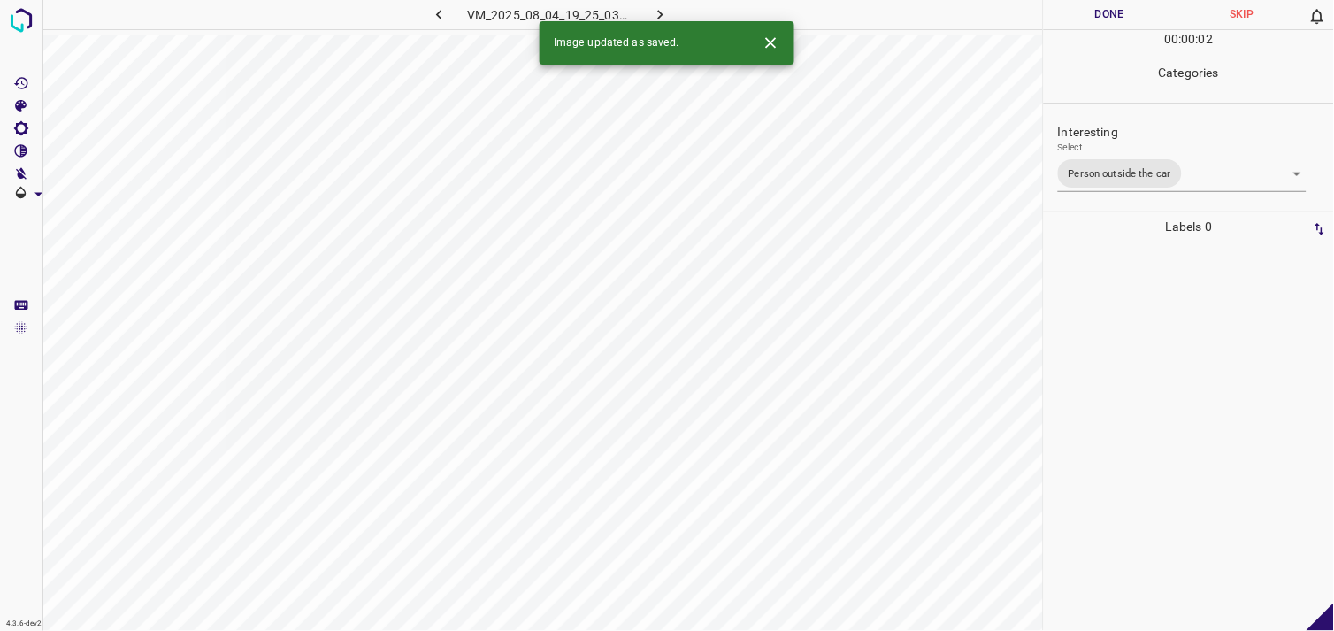
click at [1135, 373] on div at bounding box center [1189, 436] width 280 height 389
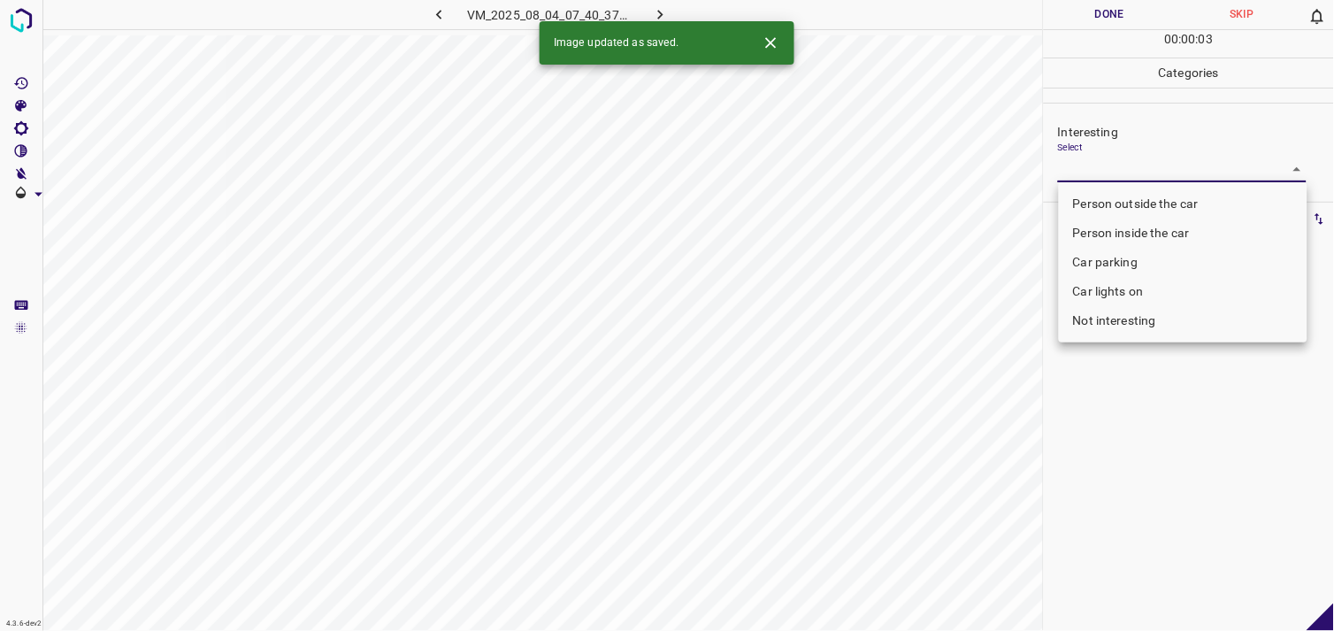
click at [1103, 175] on body "4.3.6-dev2 VM_2025_08_04_07_40_37_331_02.gif Done Skip 0 00 : 00 : 03 Categorie…" at bounding box center [667, 315] width 1334 height 631
click at [1118, 288] on li "Car lights on" at bounding box center [1183, 291] width 249 height 29
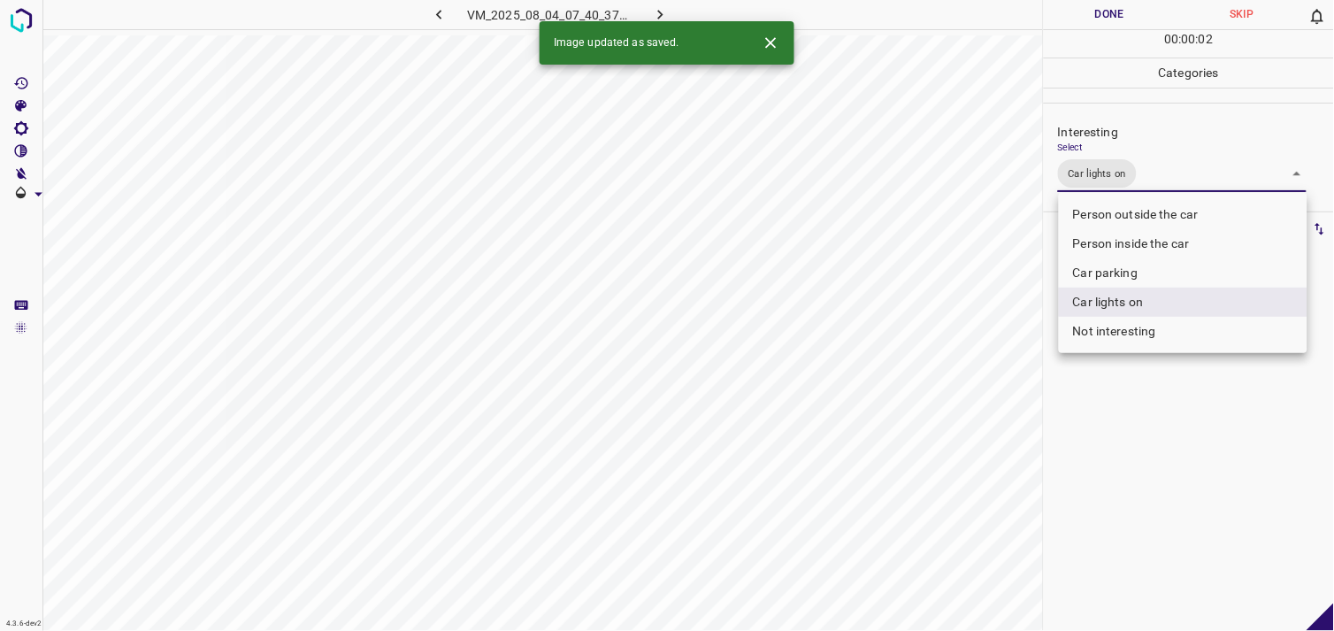
click at [1164, 213] on li "Person outside the car" at bounding box center [1183, 214] width 249 height 29
type input "Car lights on,Person outside the car"
click at [1144, 430] on div at bounding box center [667, 315] width 1334 height 631
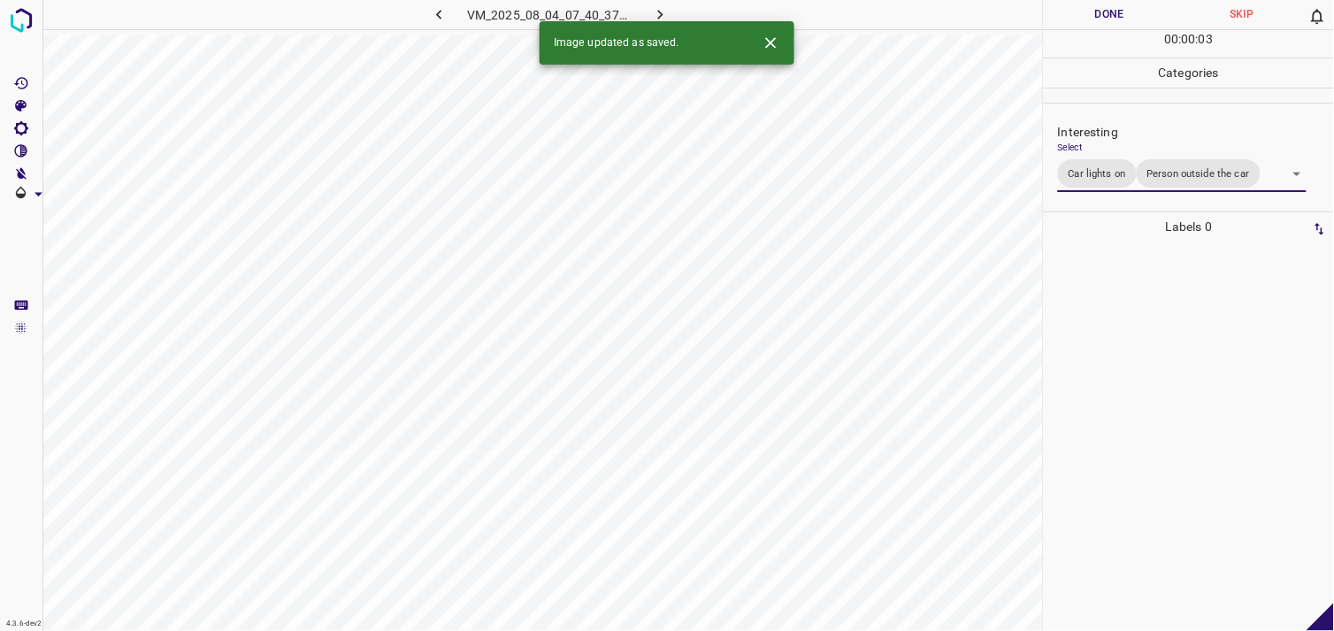
click at [1151, 358] on div at bounding box center [1189, 436] width 280 height 389
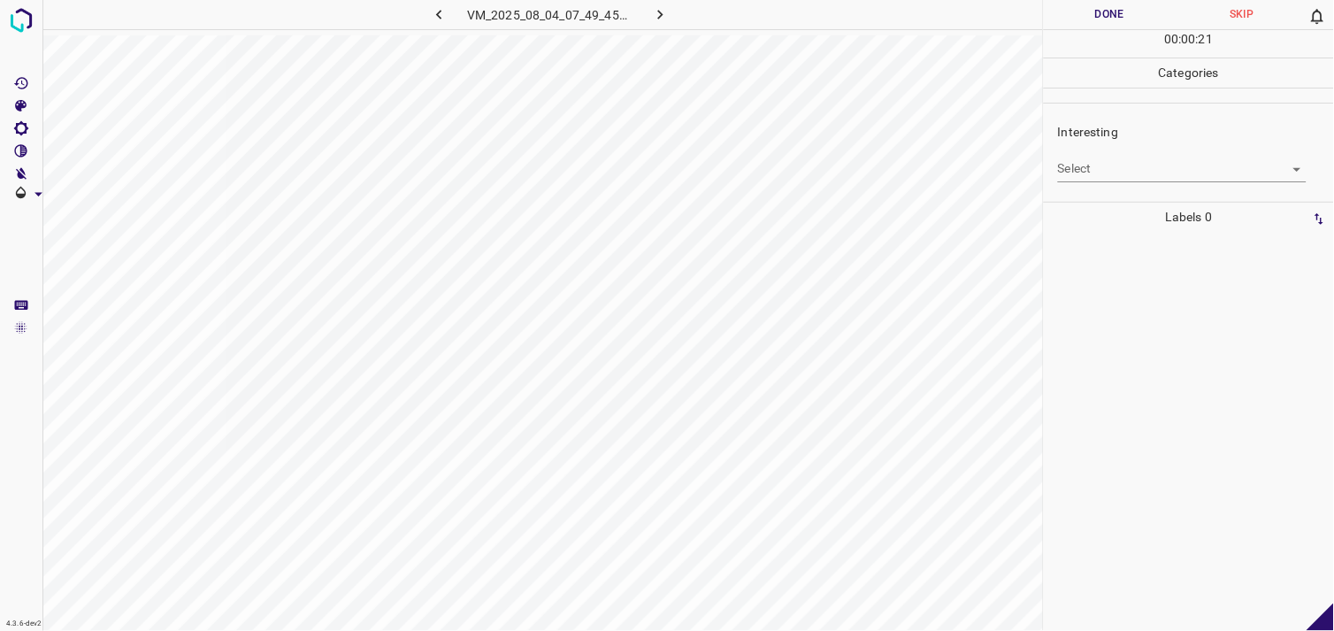
click at [1170, 173] on body "4.3.6-dev2 VM_2025_08_04_07_49_45_656_06.gif Done Skip 0 00 : 00 : 21 Categorie…" at bounding box center [667, 315] width 1334 height 631
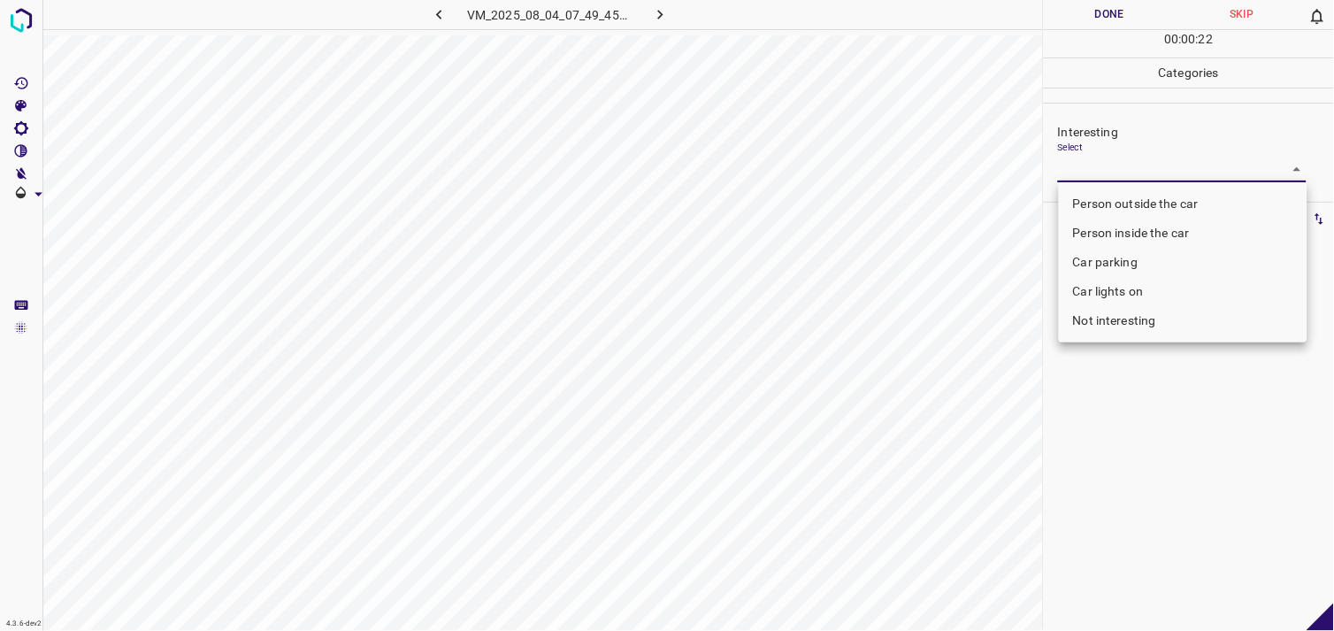
click at [1172, 327] on li "Not interesting" at bounding box center [1183, 320] width 249 height 29
type input "Not interesting"
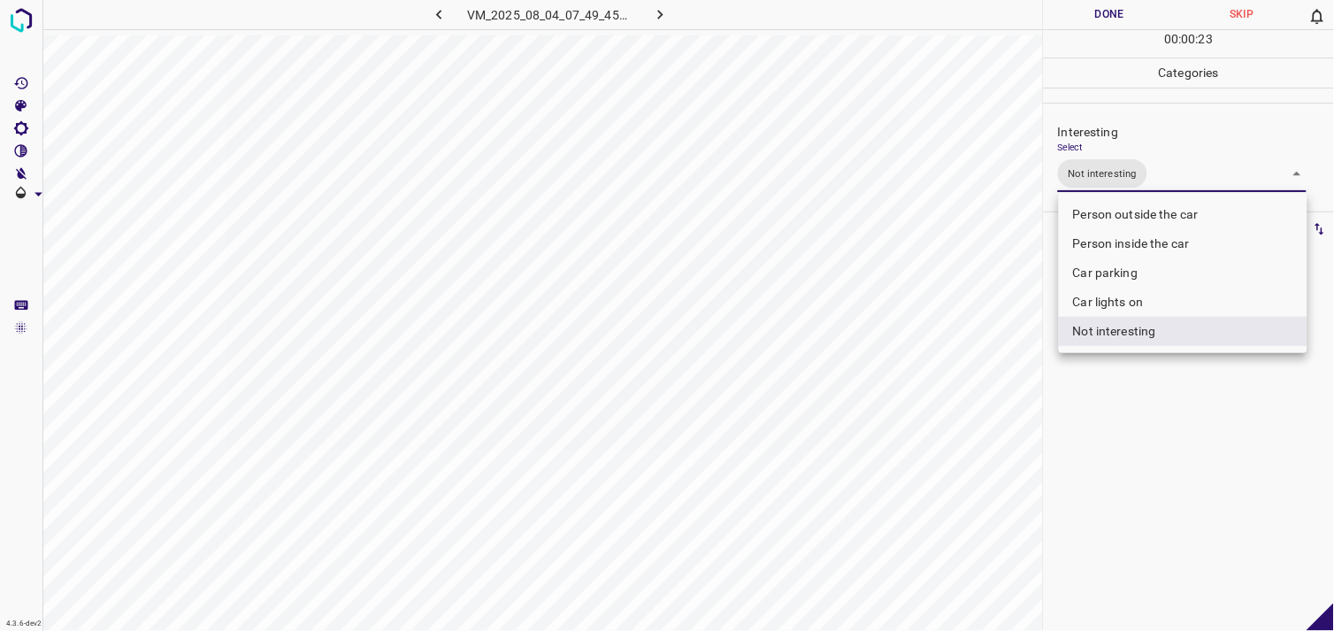
click at [1152, 483] on div at bounding box center [667, 315] width 1334 height 631
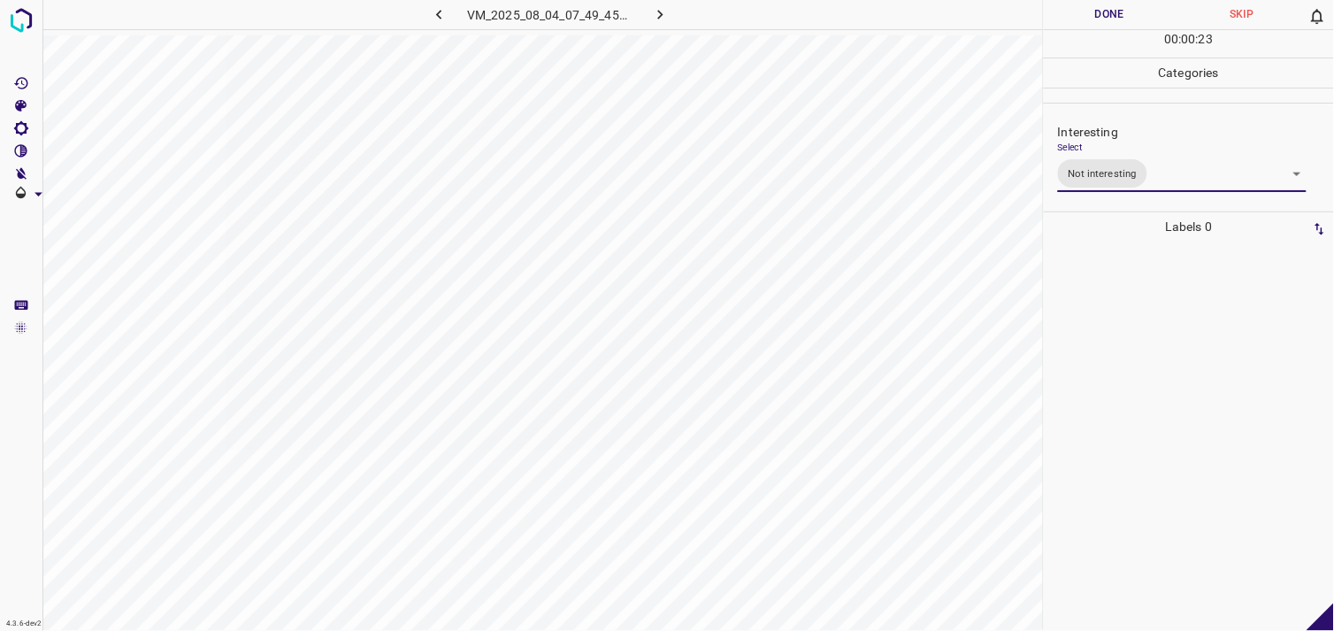
click at [1157, 332] on div at bounding box center [1189, 436] width 280 height 389
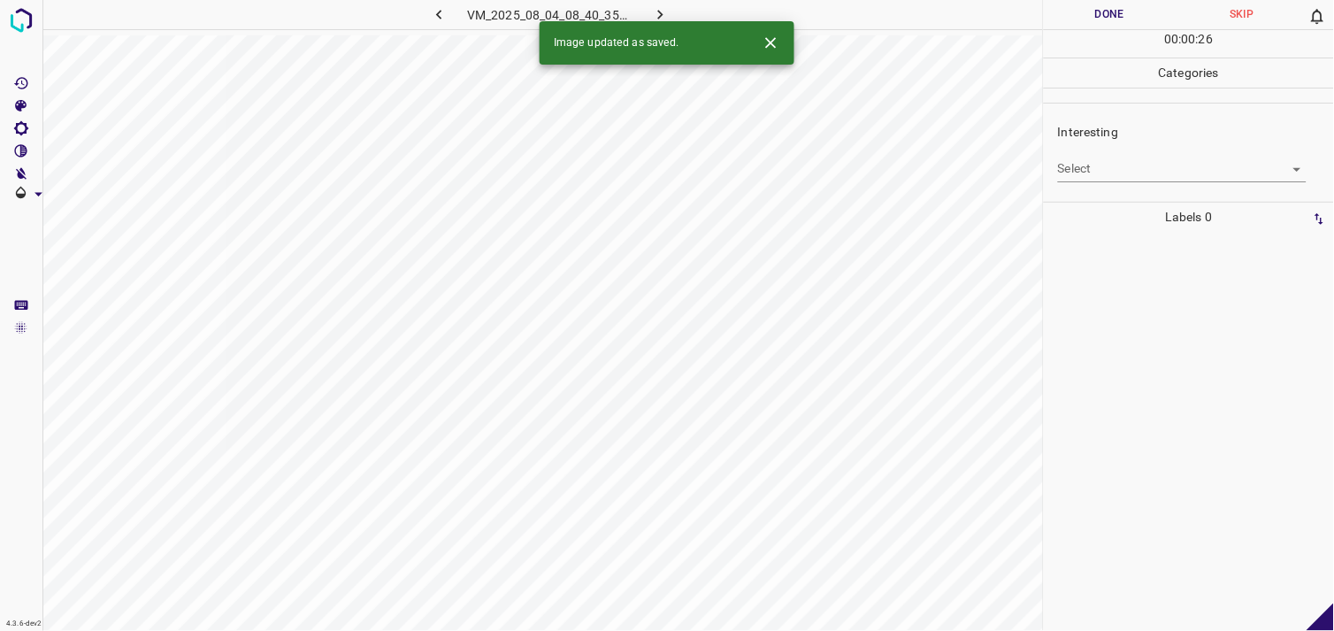
click at [1141, 163] on body "4.3.6-dev2 VM_2025_08_04_08_40_35_594_00.gif Done Skip 0 00 : 00 : 26 Categorie…" at bounding box center [667, 315] width 1334 height 631
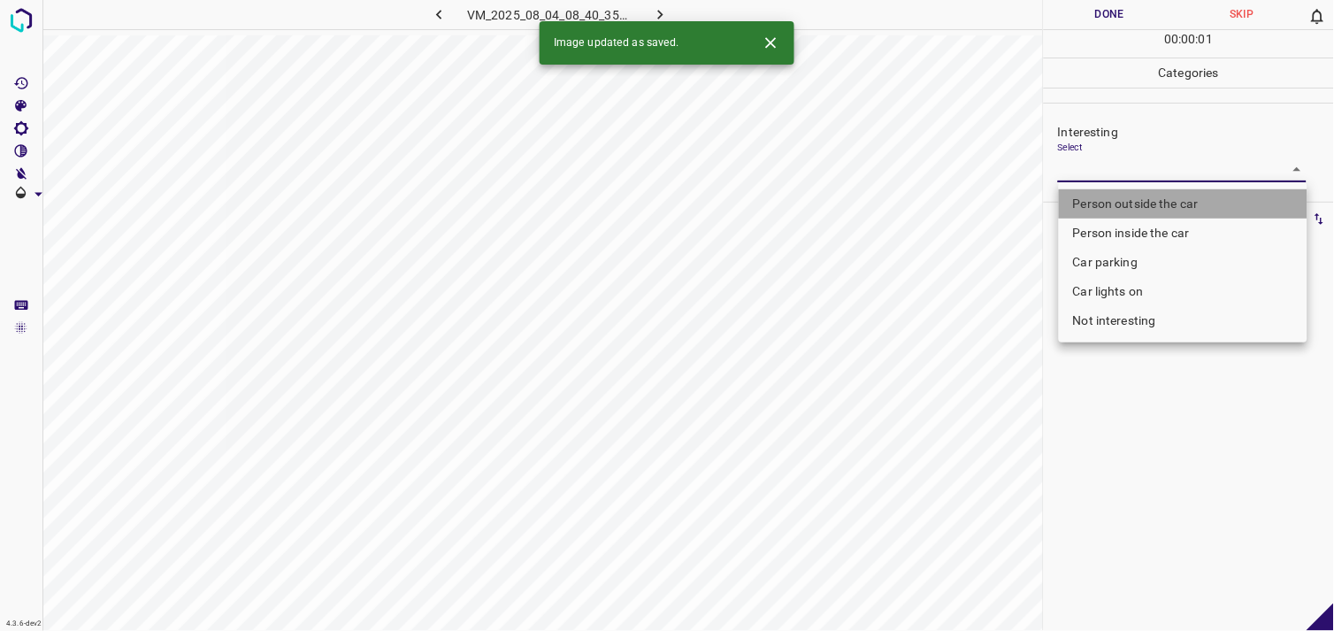
click at [1137, 206] on li "Person outside the car" at bounding box center [1183, 203] width 249 height 29
type input "Person outside the car"
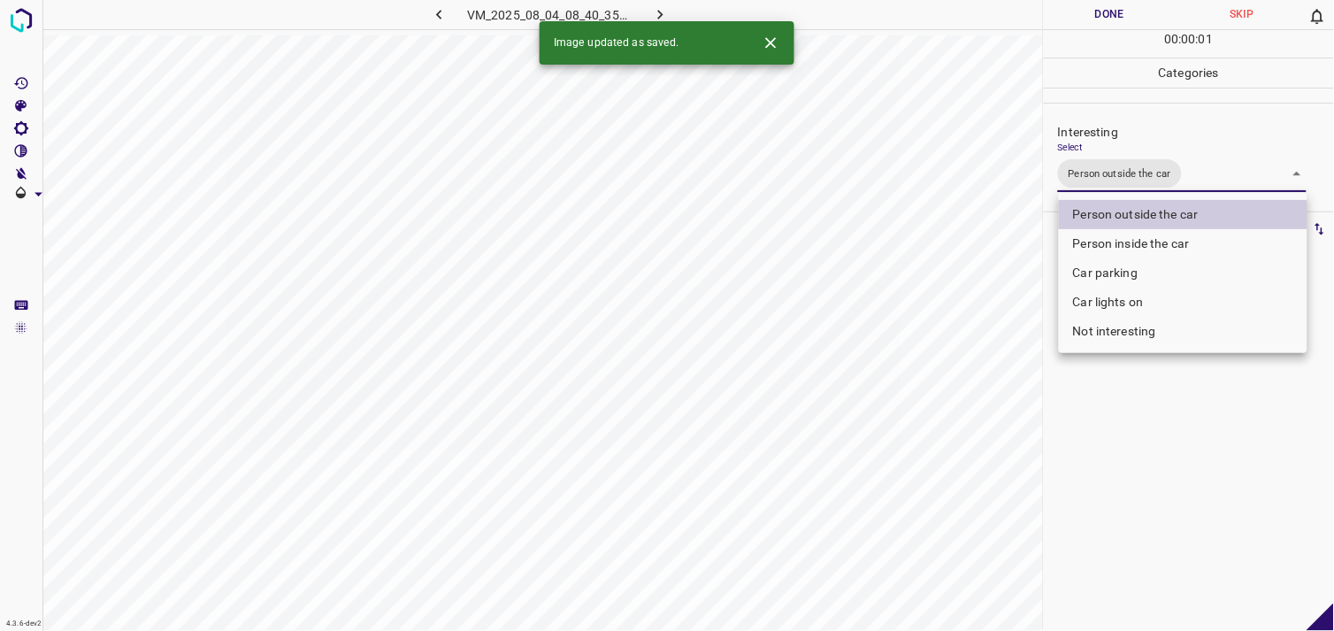
click at [1122, 501] on div at bounding box center [667, 315] width 1334 height 631
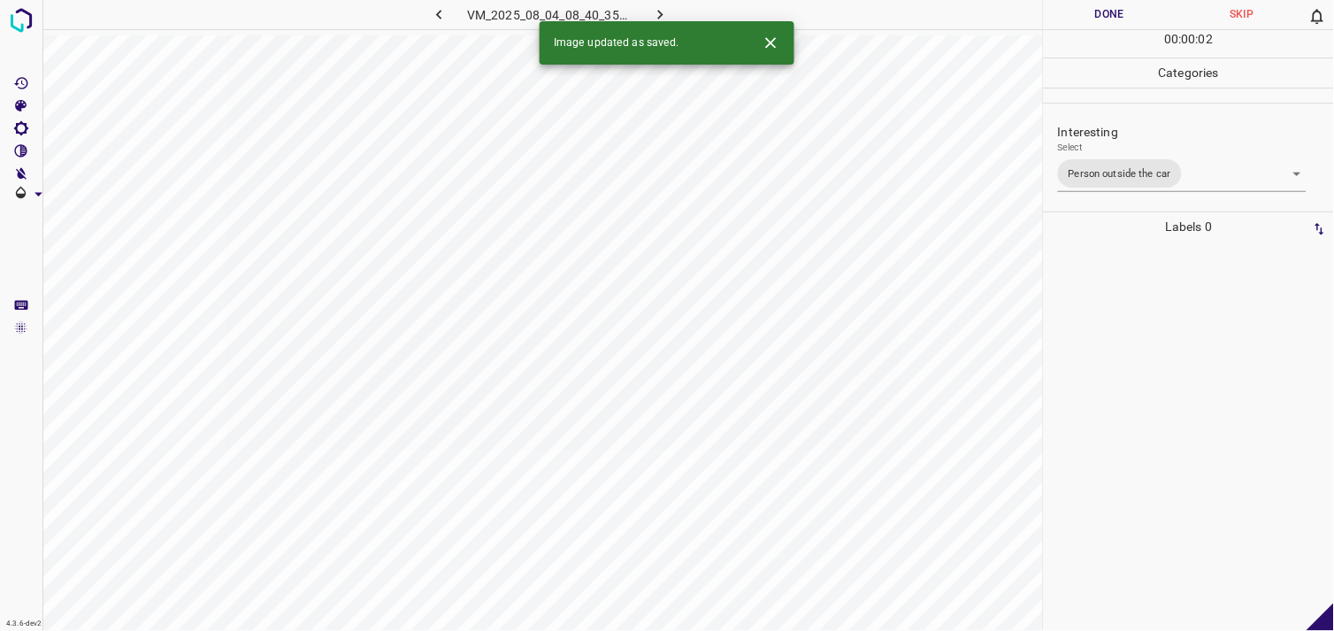
click at [1153, 404] on div at bounding box center [1189, 436] width 280 height 389
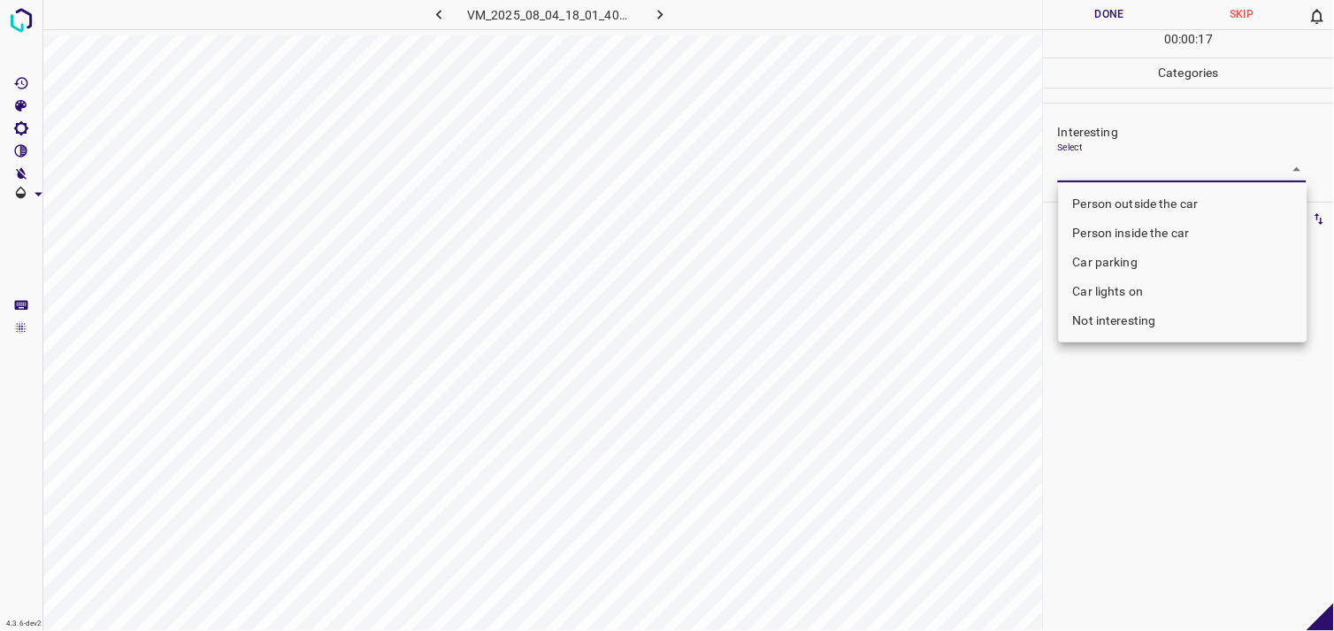
click at [1077, 174] on body "4.3.6-dev2 VM_2025_08_04_18_01_40_973_01.gif Done Skip 0 00 : 00 : 17 Categorie…" at bounding box center [667, 315] width 1334 height 631
click at [1161, 204] on li "Person outside the car" at bounding box center [1183, 203] width 249 height 29
type input "Person outside the car"
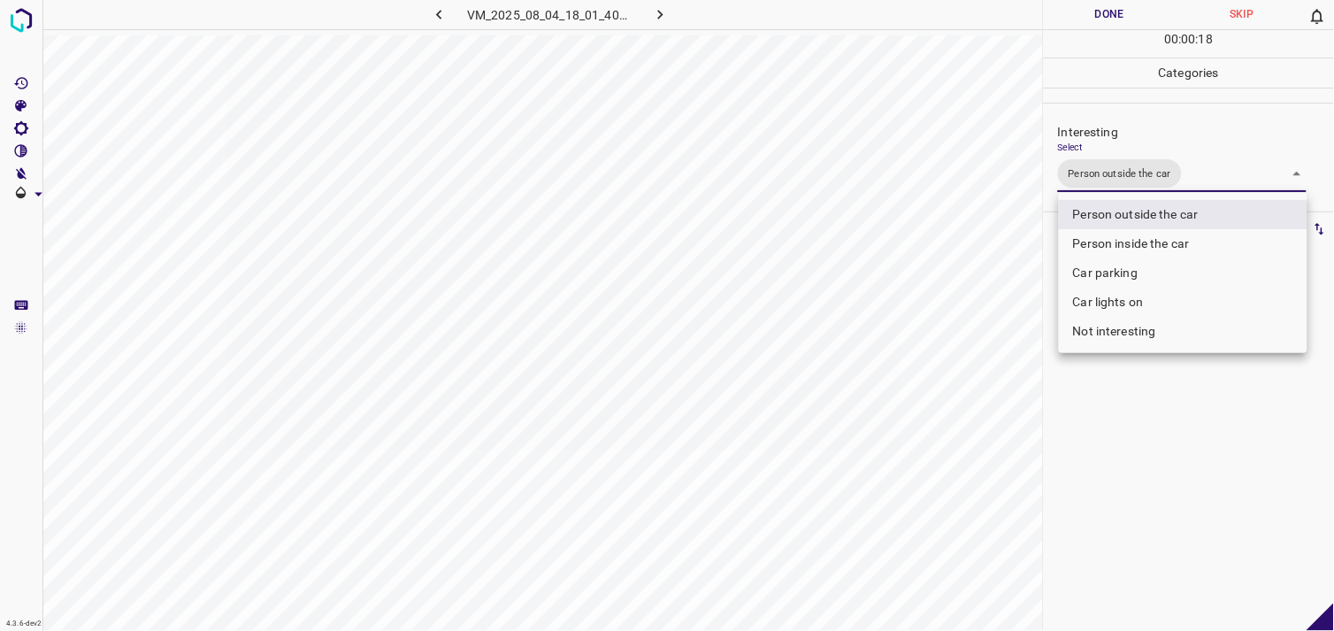
click at [1186, 427] on div at bounding box center [667, 315] width 1334 height 631
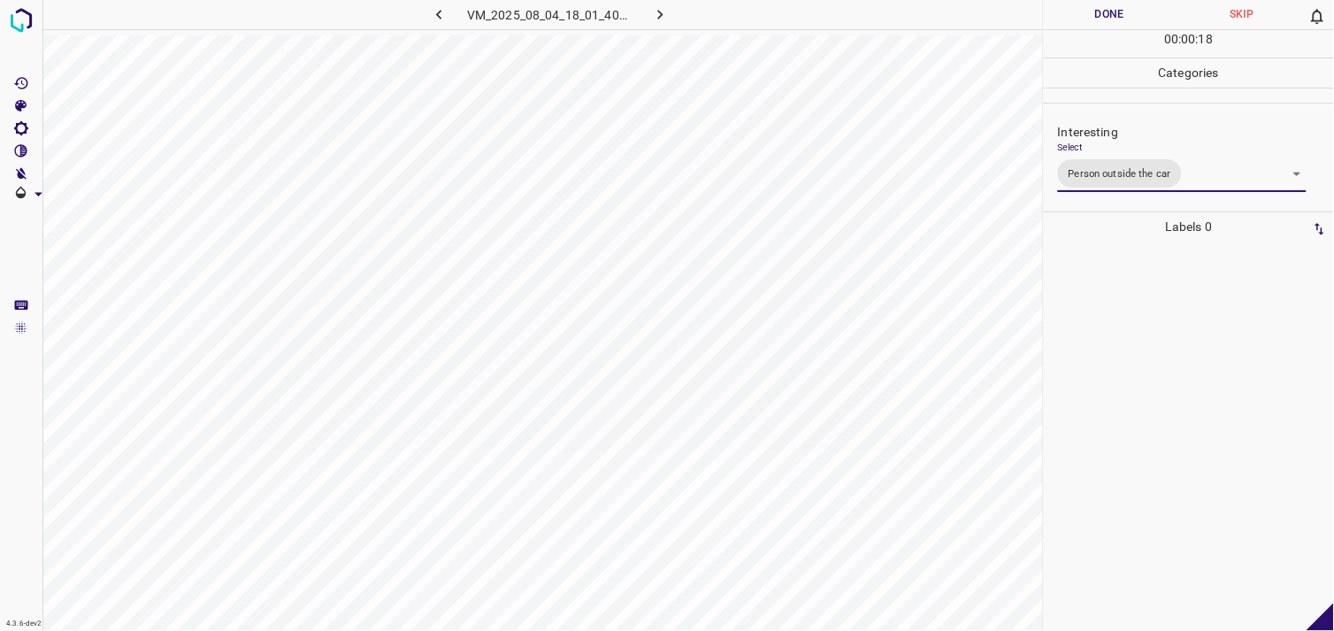
click at [1172, 354] on div at bounding box center [1189, 436] width 280 height 389
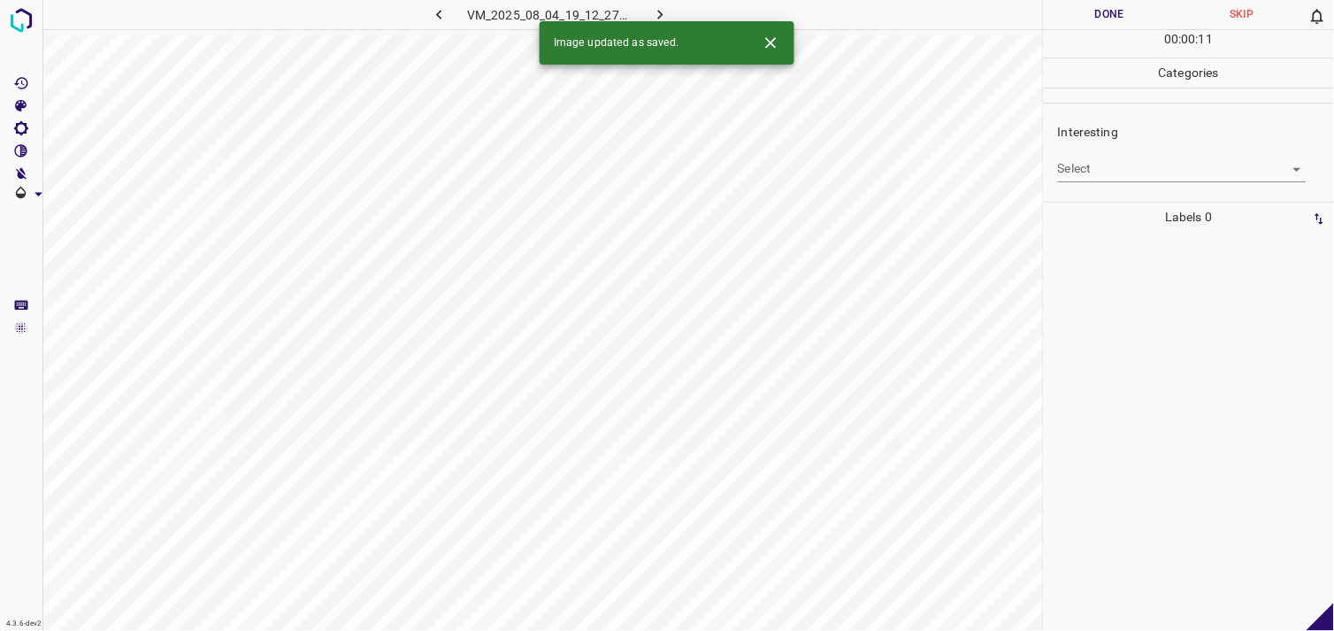
click at [1082, 170] on body "4.3.6-dev2 VM_2025_08_04_19_12_27_596_00.gif Done Skip 0 00 : 00 : 11 Categorie…" at bounding box center [667, 315] width 1334 height 631
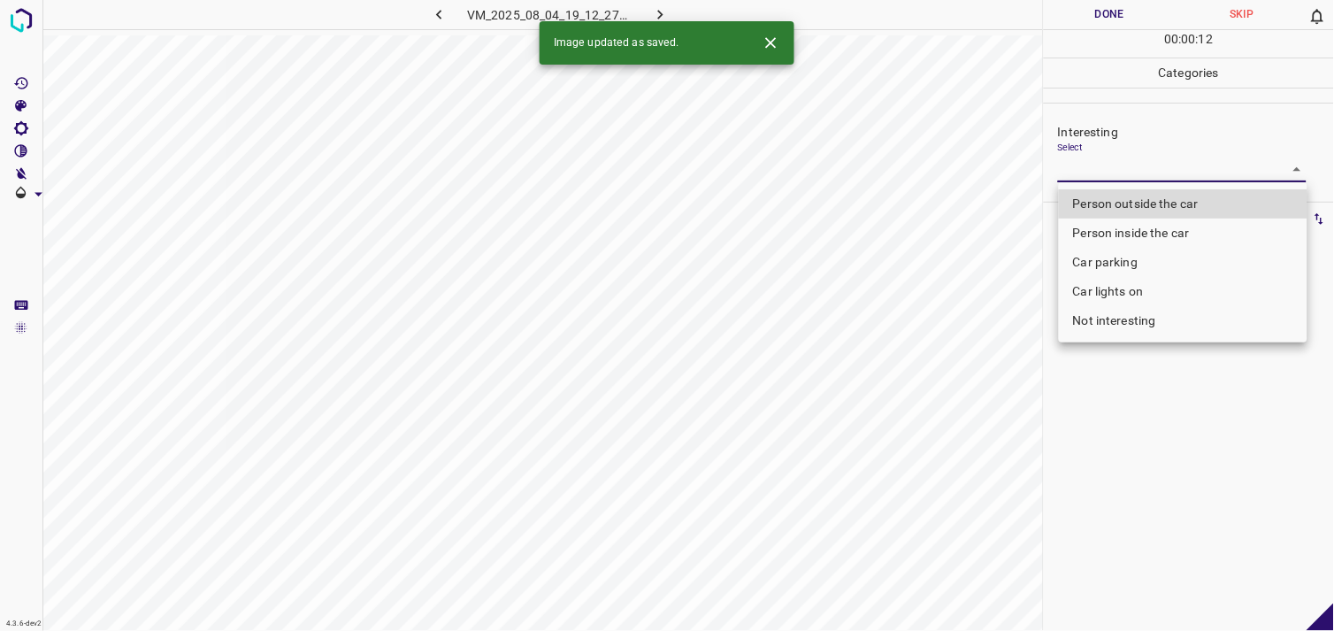
click at [1121, 198] on li "Person outside the car" at bounding box center [1183, 203] width 249 height 29
type input "Person outside the car"
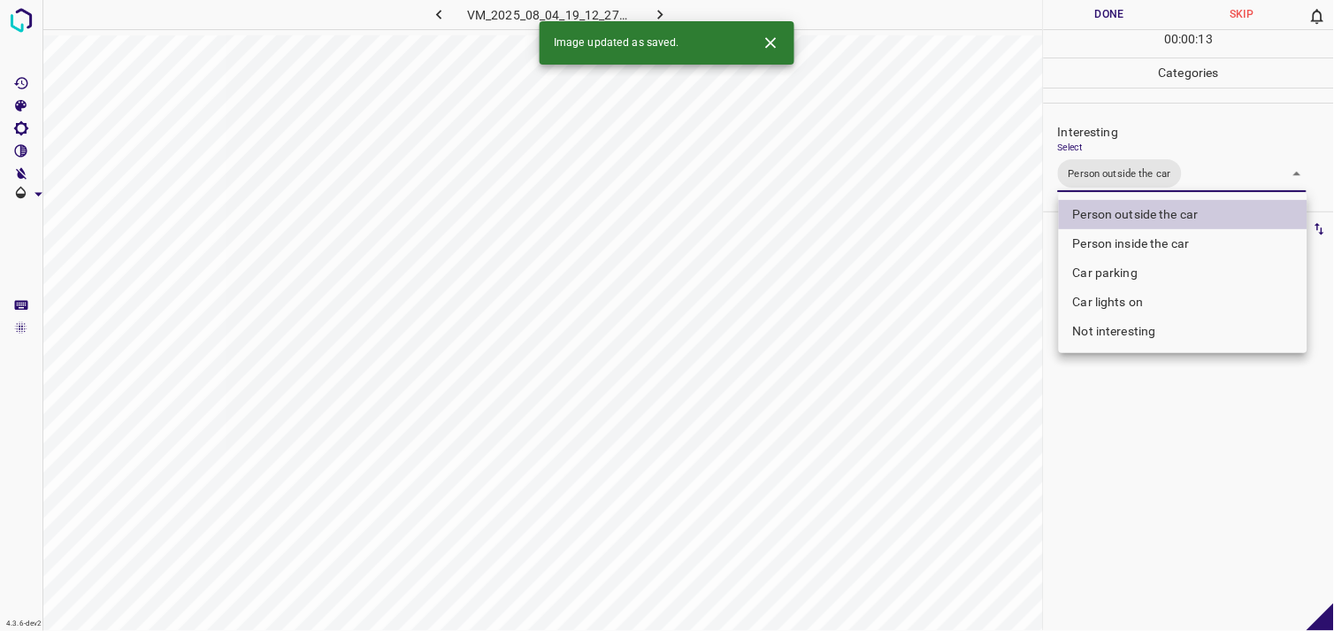
click at [1131, 422] on div at bounding box center [667, 315] width 1334 height 631
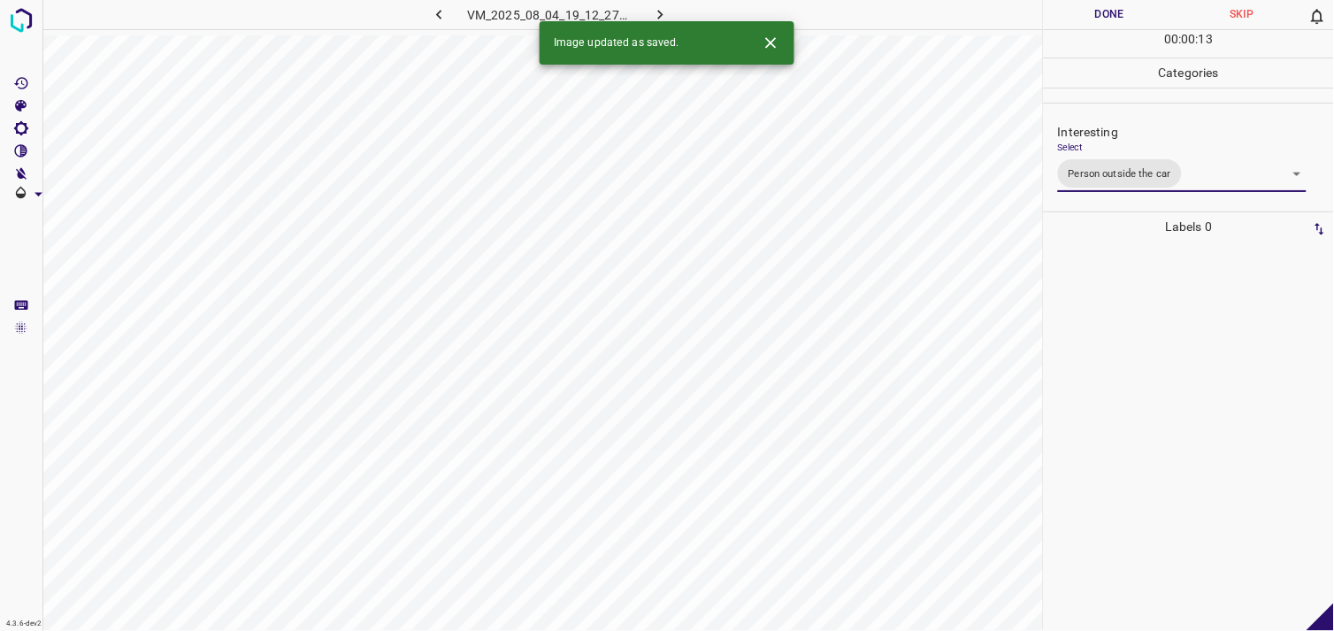
click at [1142, 347] on div at bounding box center [1189, 436] width 280 height 389
click at [1139, 163] on body "4.3.6-dev2 VM_2025_08_04_18_52_38_353_01.gif Done Skip 0 00 : 00 : 02 Categorie…" at bounding box center [667, 315] width 1334 height 631
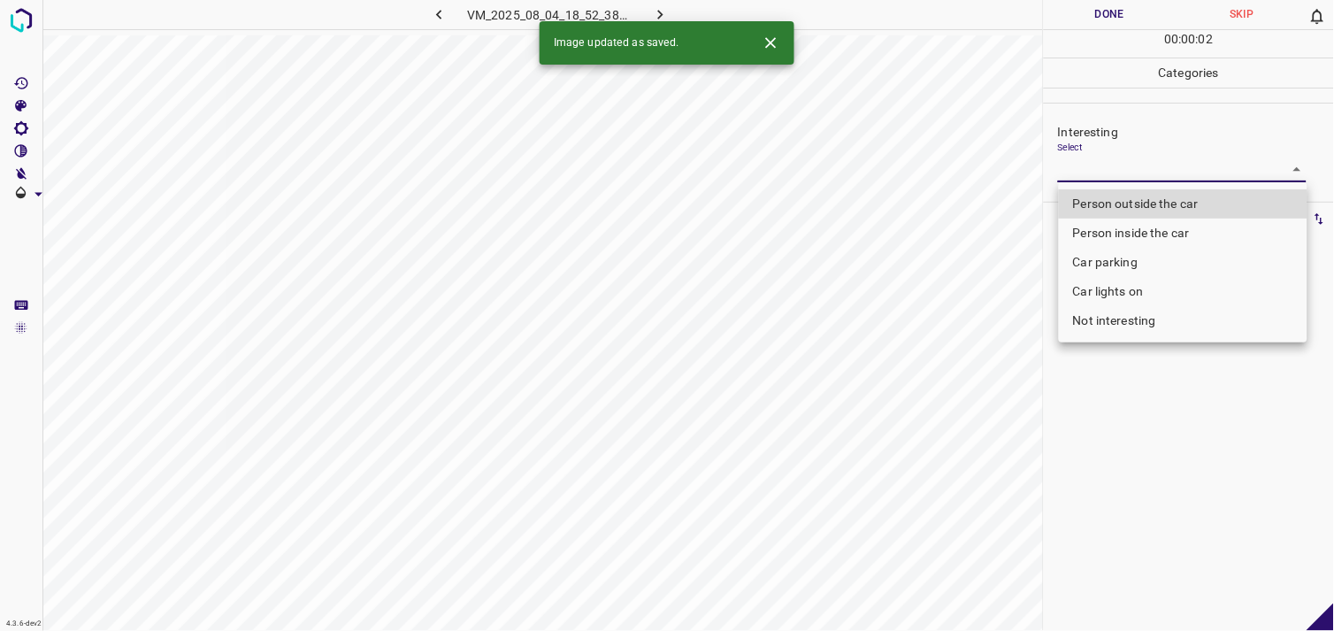
click at [1139, 253] on li "Car parking" at bounding box center [1183, 262] width 249 height 29
type input "Car parking"
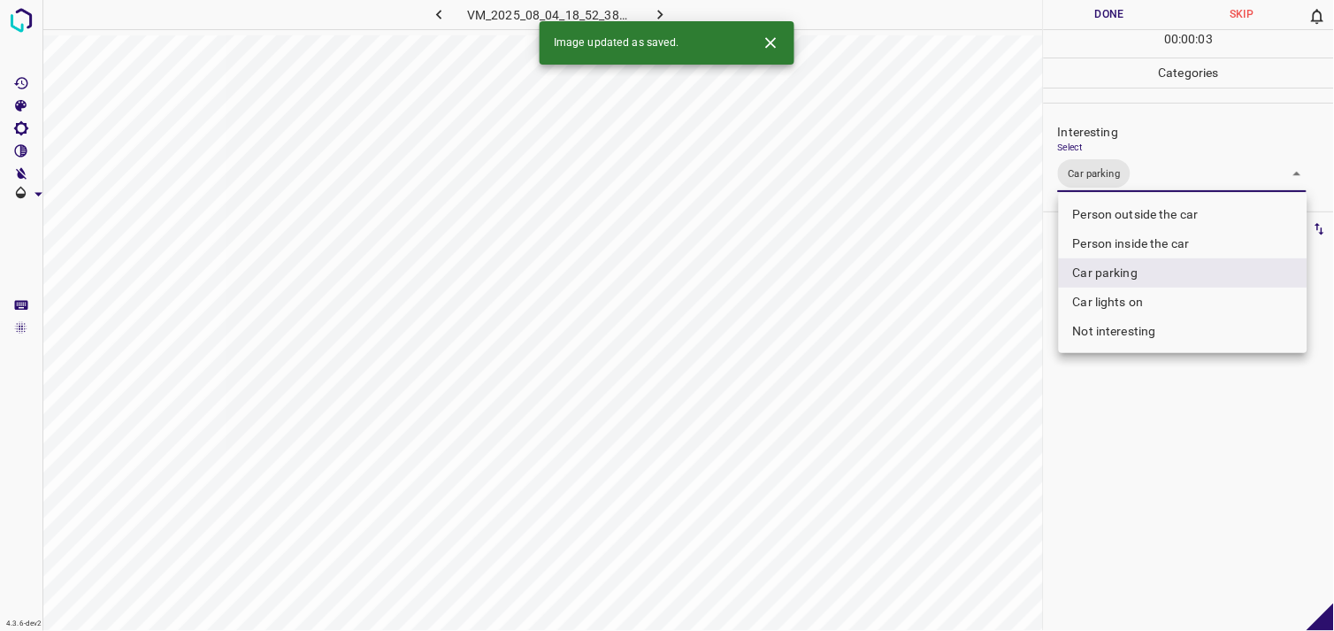
click at [1128, 414] on div at bounding box center [667, 315] width 1334 height 631
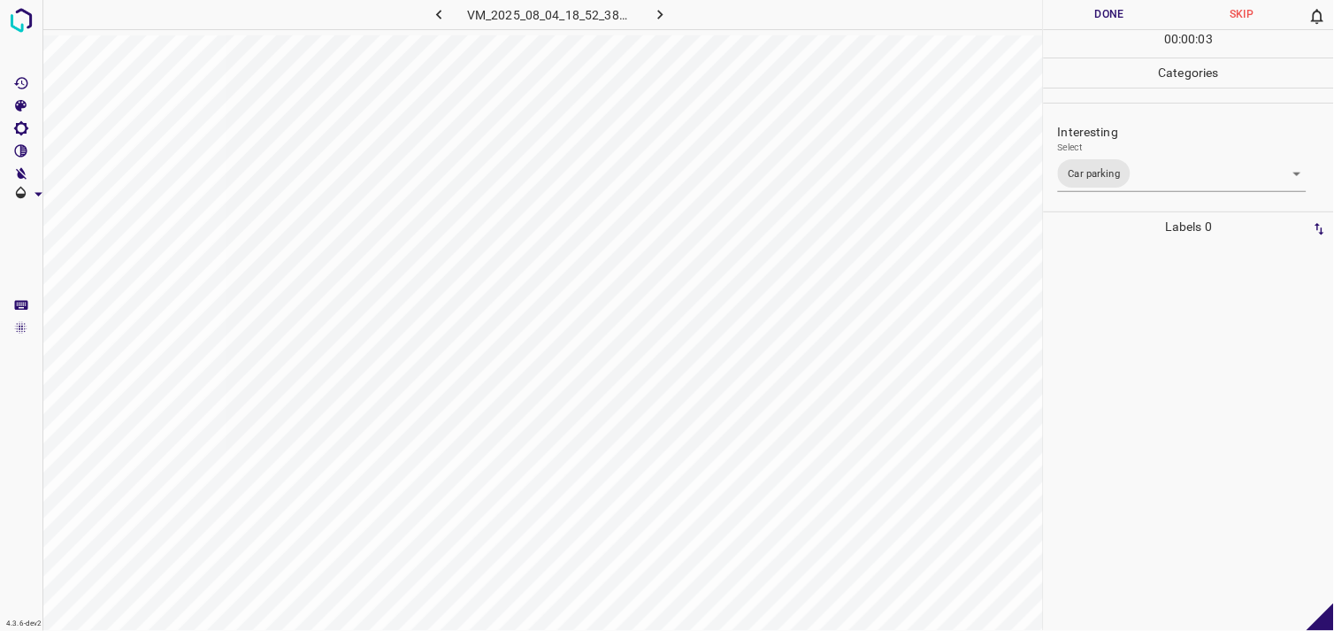
click at [1160, 343] on div at bounding box center [1189, 436] width 280 height 389
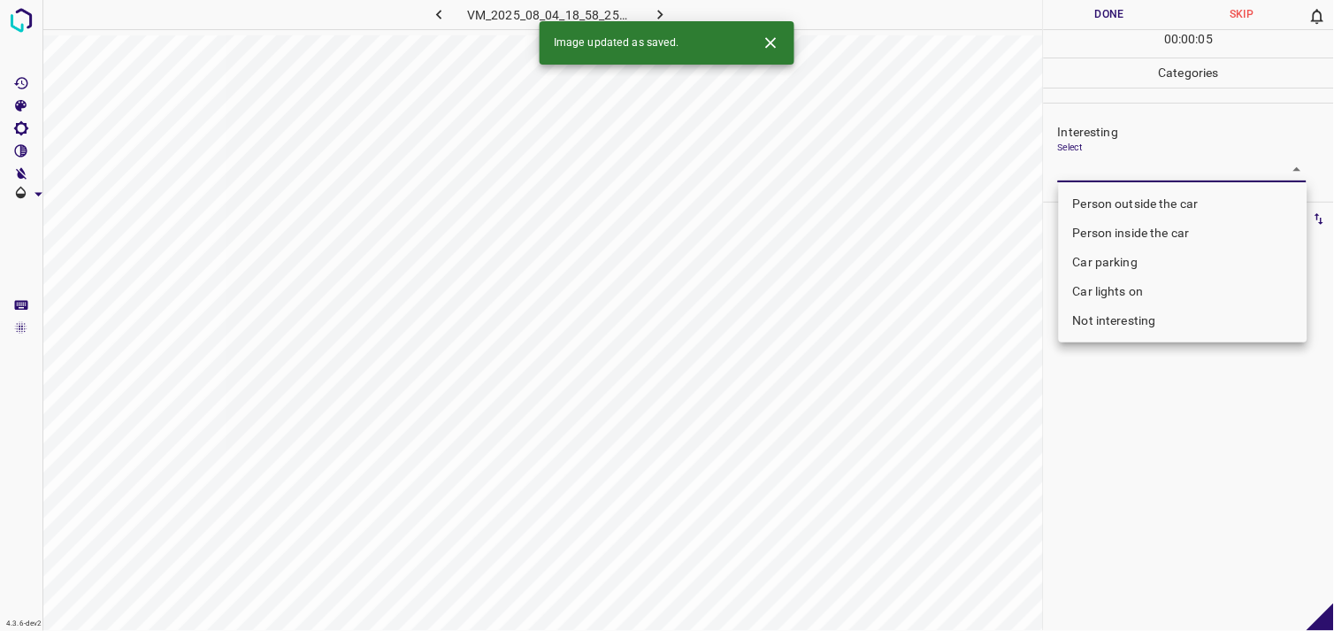
click at [1095, 172] on body "4.3.6-dev2 VM_2025_08_04_18_58_25_354_04.gif Done Skip 0 00 : 00 : 05 Categorie…" at bounding box center [667, 315] width 1334 height 631
click at [1117, 261] on li "Car parking" at bounding box center [1183, 262] width 249 height 29
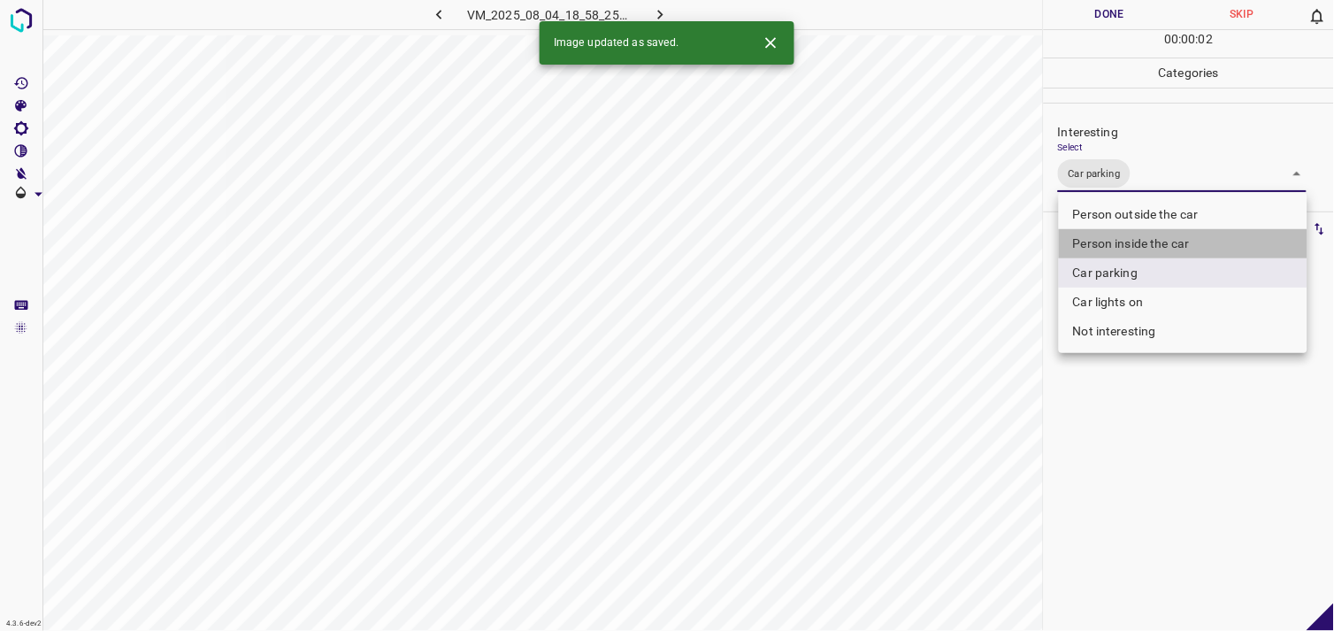
click at [1143, 244] on li "Person inside the car" at bounding box center [1183, 243] width 249 height 29
type input "Car parking,Person inside the car"
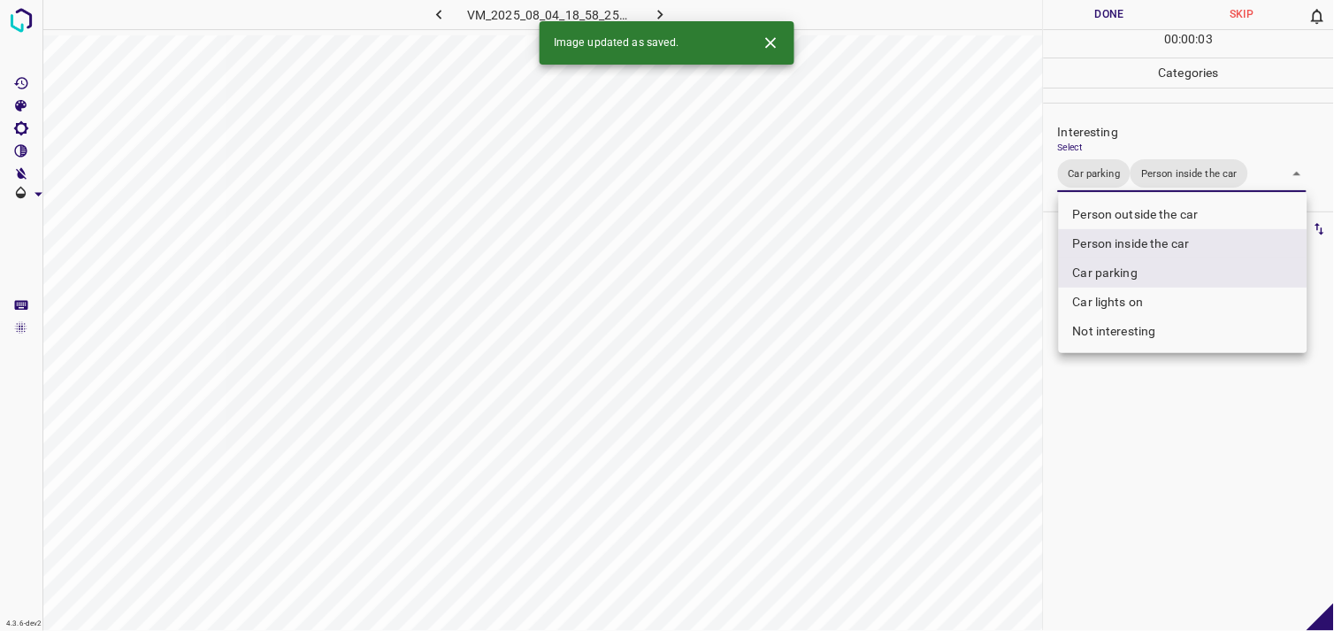
click at [1174, 422] on div at bounding box center [667, 315] width 1334 height 631
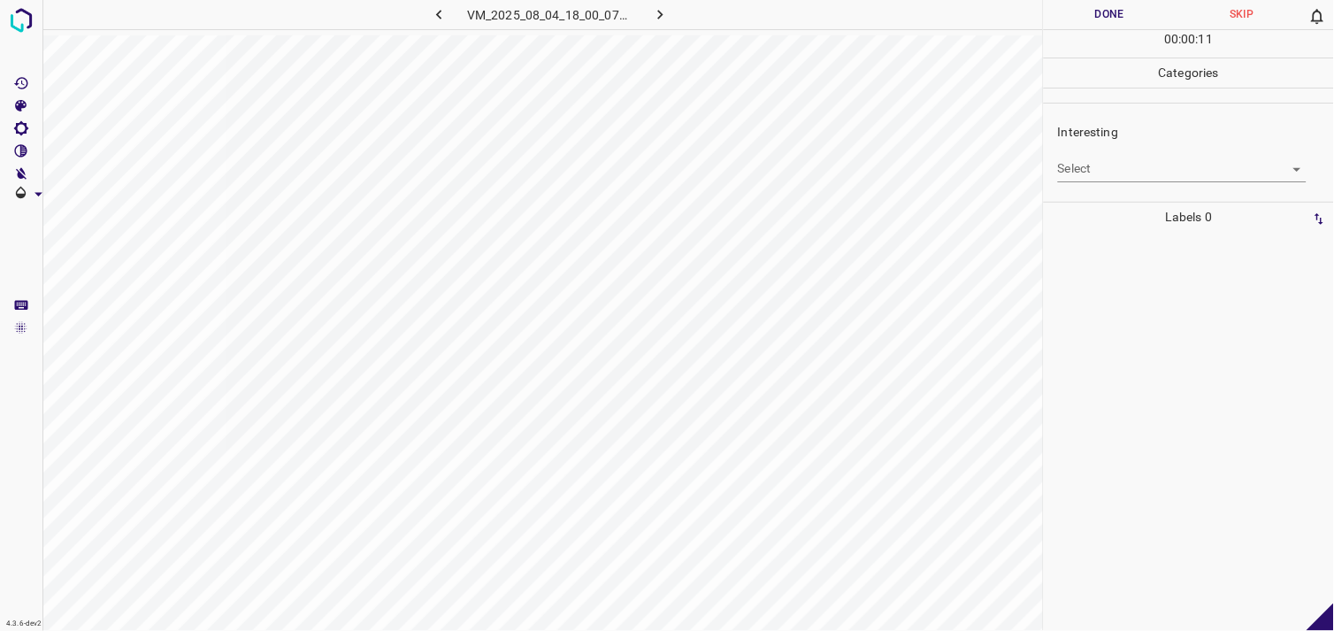
click at [1146, 168] on body "4.3.6-dev2 VM_2025_08_04_18_00_07_604_04.gif Done Skip 0 00 : 00 : 11 Categorie…" at bounding box center [667, 315] width 1334 height 631
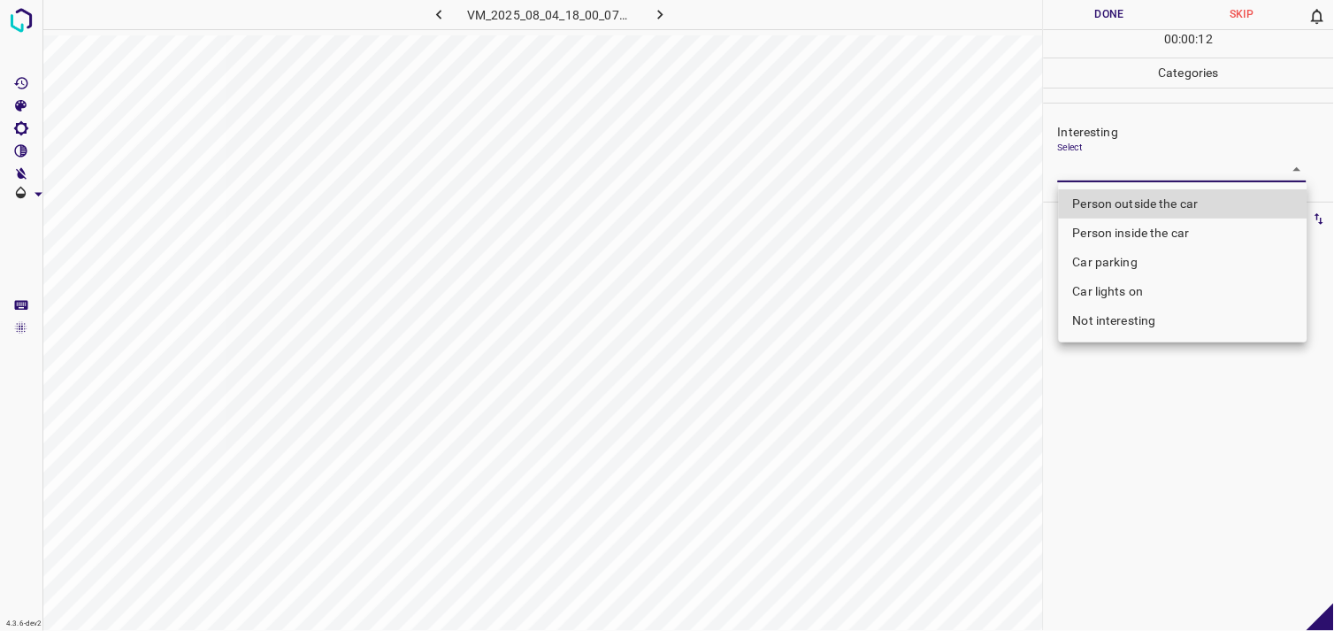
click at [1162, 198] on li "Person outside the car" at bounding box center [1183, 203] width 249 height 29
type input "Person outside the car"
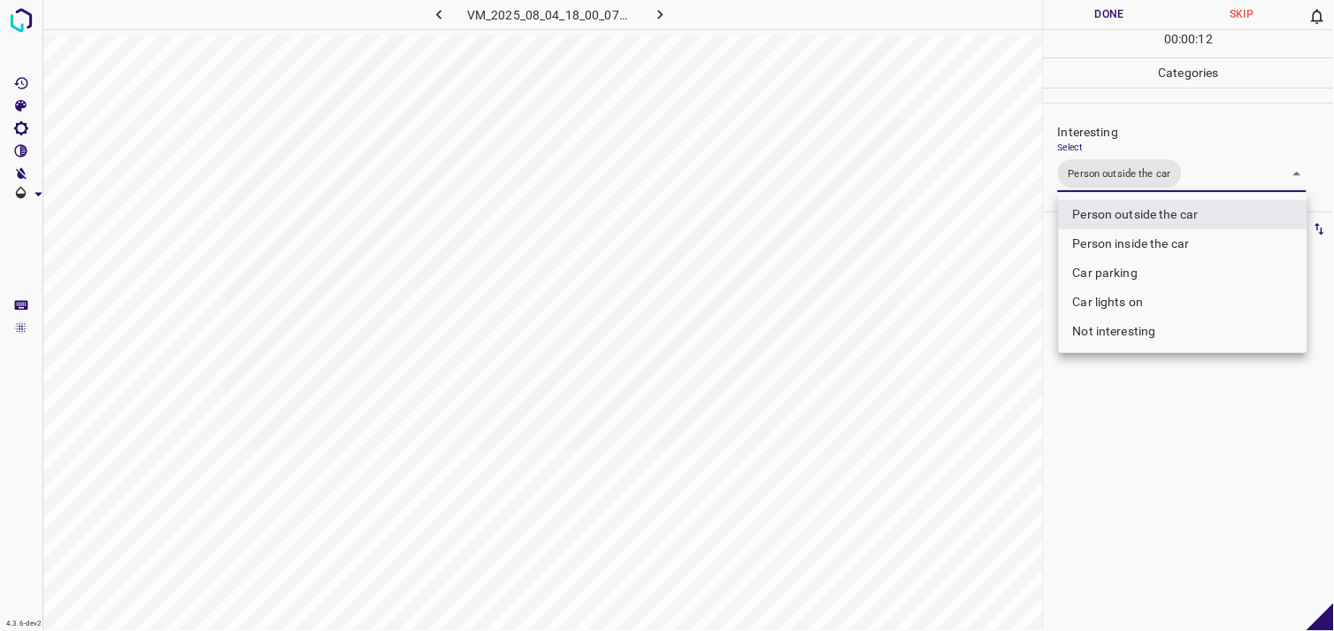
click at [1127, 414] on div at bounding box center [667, 315] width 1334 height 631
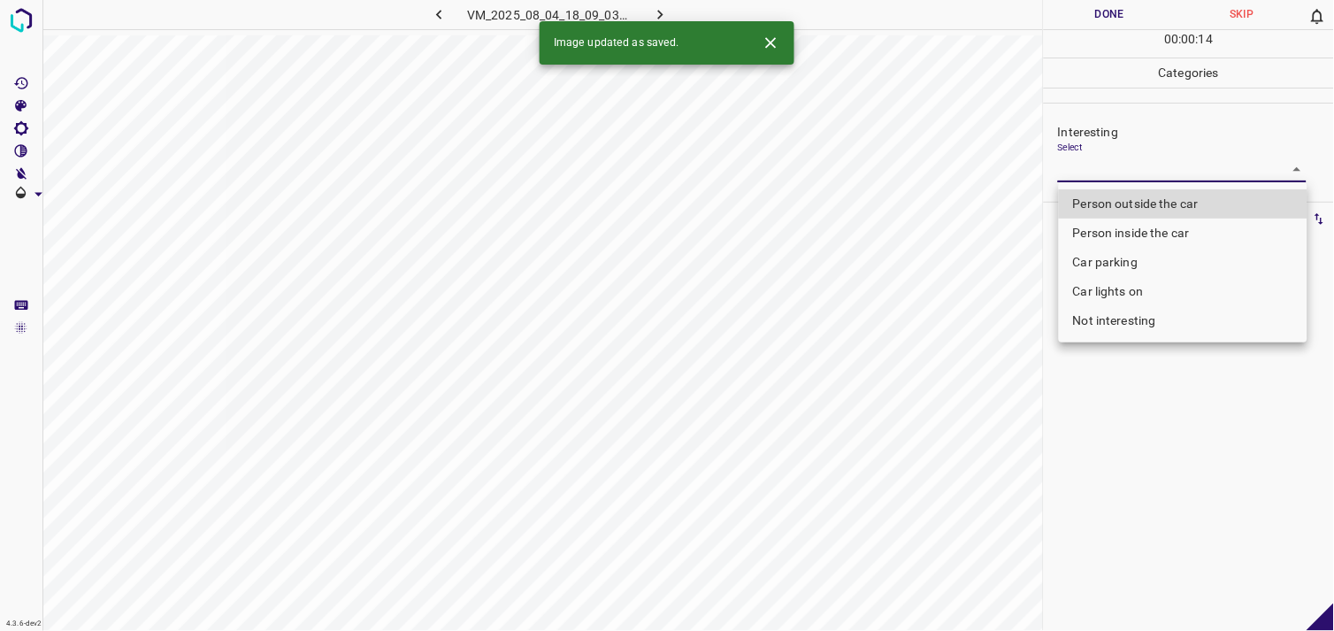
click at [1137, 160] on body "4.3.6-dev2 VM_2025_08_04_18_09_03_165_00.gif Done Skip 0 00 : 00 : 14 Categorie…" at bounding box center [667, 315] width 1334 height 631
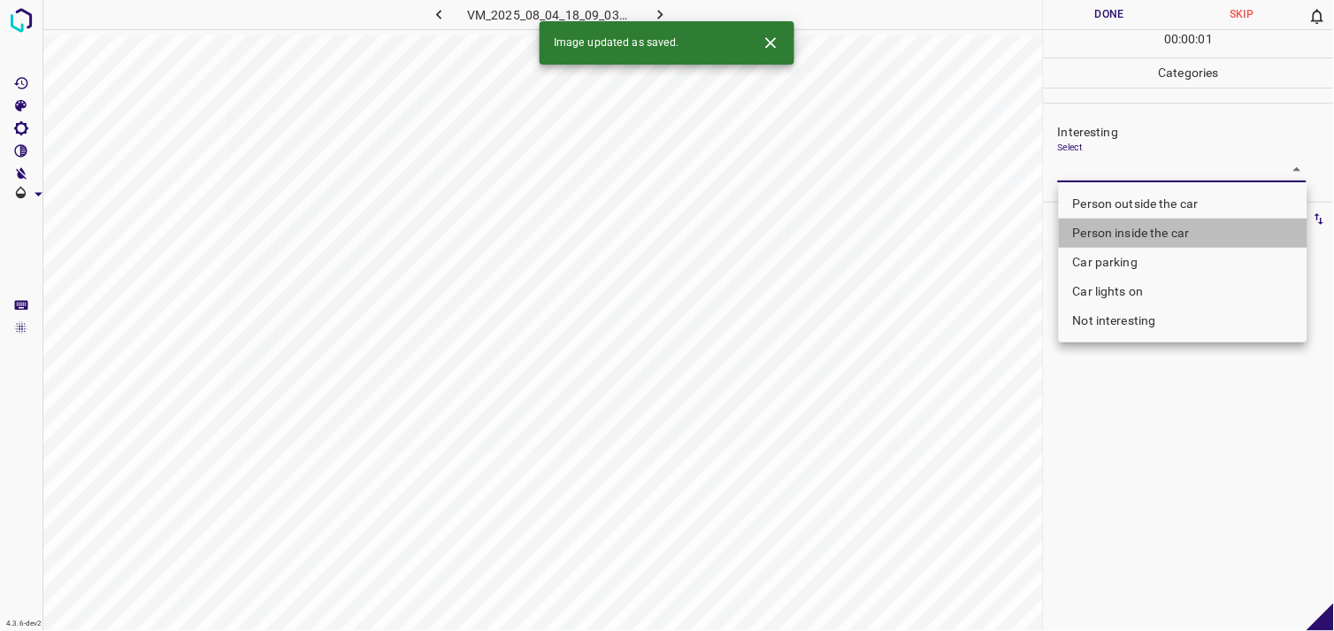
click at [1140, 235] on li "Person inside the car" at bounding box center [1183, 233] width 249 height 29
type input "Person inside the car"
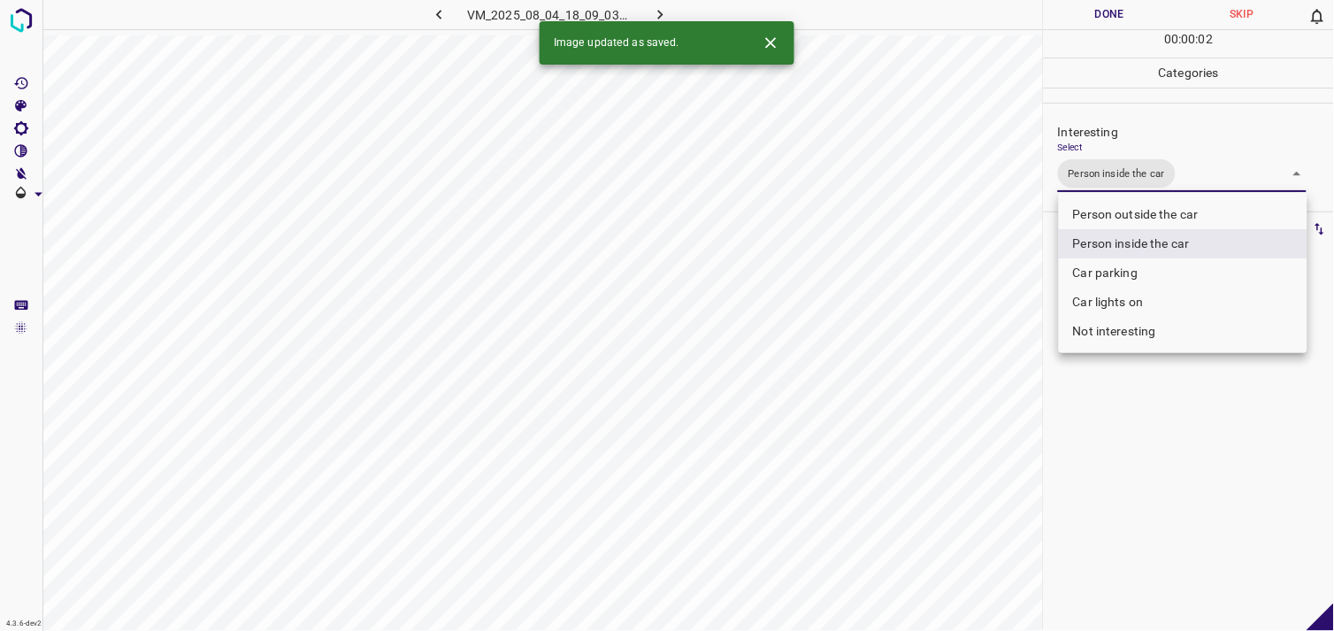
click at [1094, 456] on div at bounding box center [667, 315] width 1334 height 631
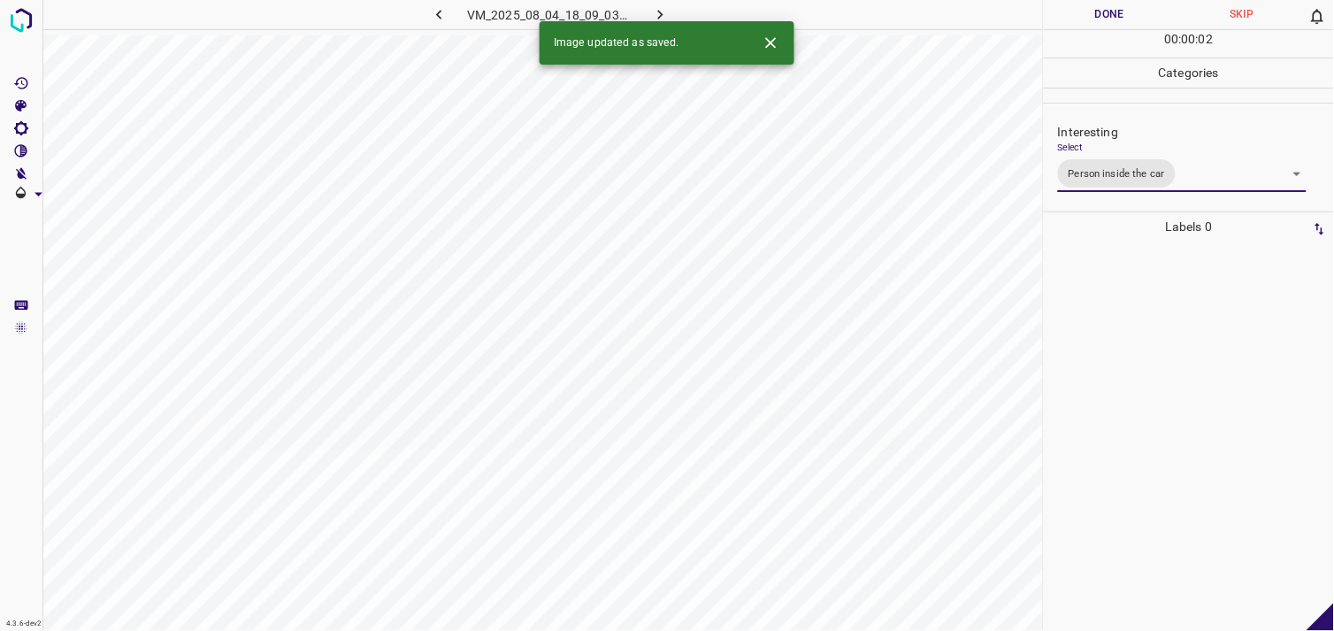
click at [1150, 333] on div at bounding box center [1189, 436] width 280 height 389
click at [1169, 189] on div "Interesting Select ​" at bounding box center [1189, 152] width 290 height 83
click at [1169, 177] on body "4.3.6-dev2 VM_2025_08_04_19_12_27_596_03.gif Done Skip 0 00 : 00 : 03 Categorie…" at bounding box center [667, 315] width 1334 height 631
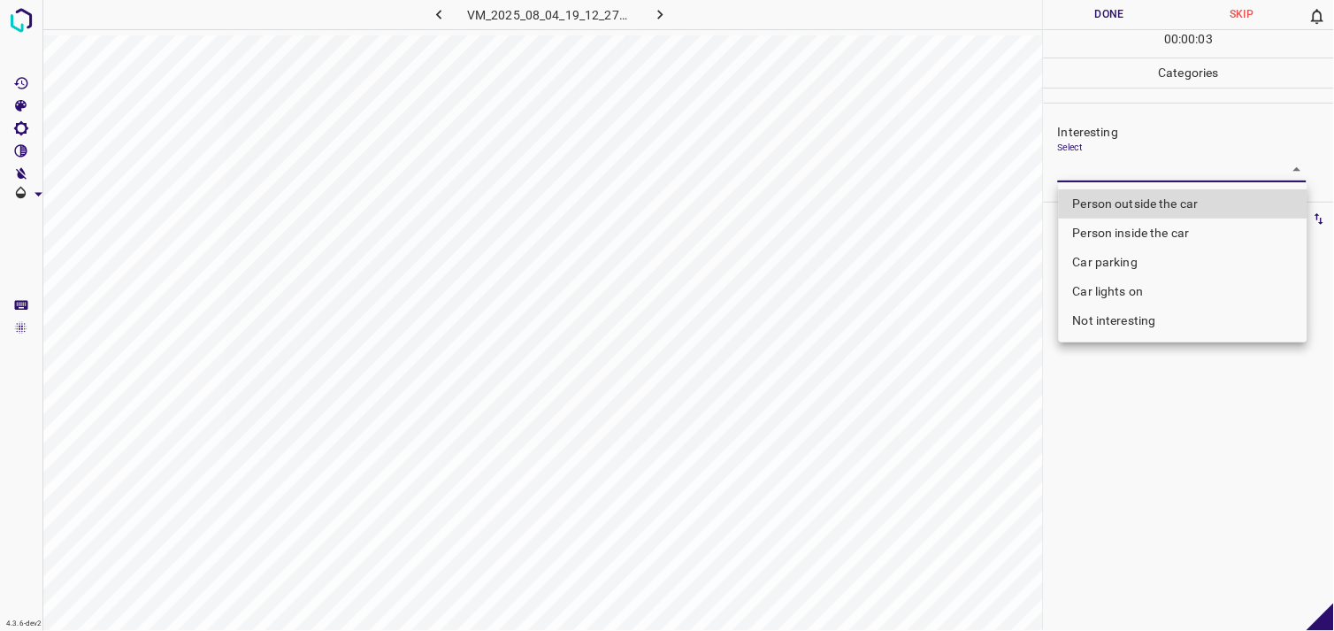
click at [1172, 204] on li "Person outside the car" at bounding box center [1183, 203] width 249 height 29
type input "Person outside the car"
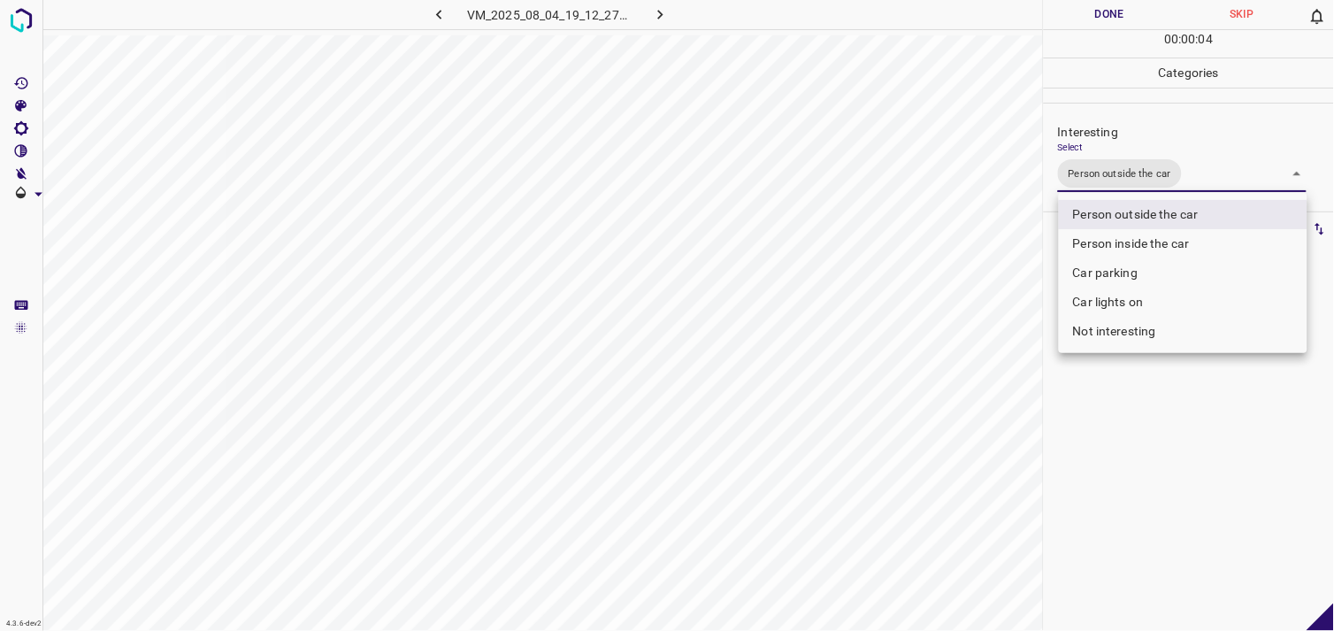
click at [1177, 419] on div at bounding box center [667, 315] width 1334 height 631
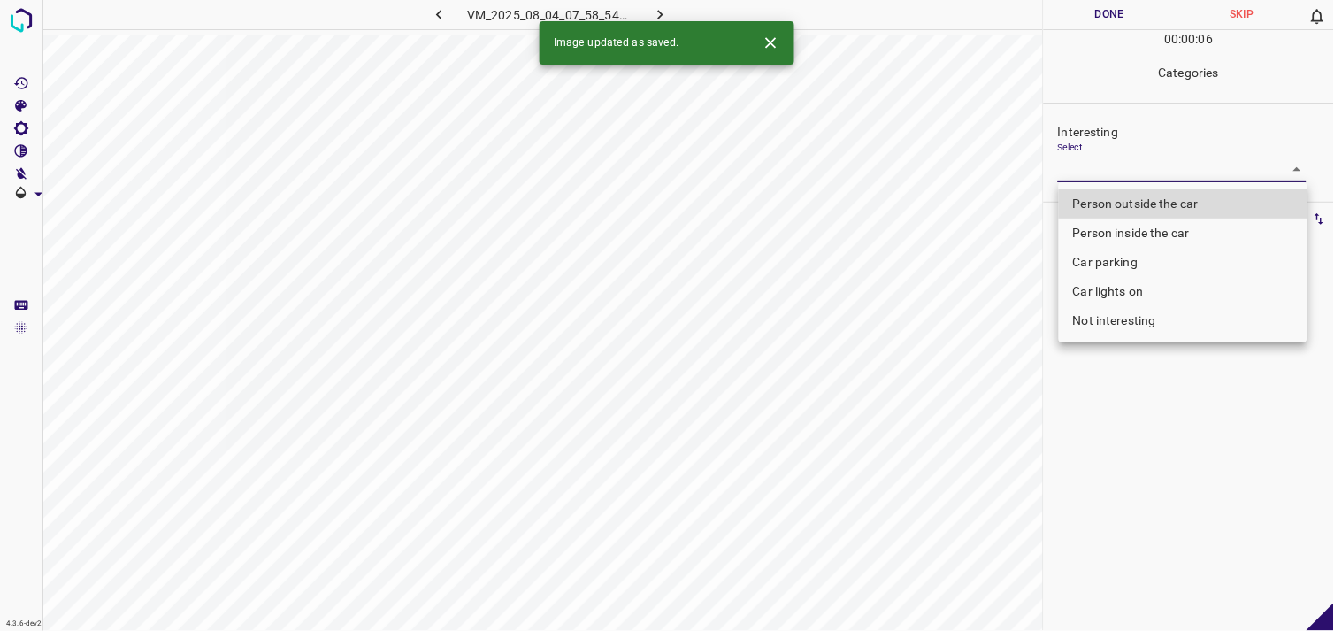
click at [1174, 171] on body "4.3.6-dev2 VM_2025_08_04_07_58_54_289_12.gif Done Skip 0 00 : 00 : 06 Categorie…" at bounding box center [667, 315] width 1334 height 631
click at [1172, 198] on li "Person outside the car" at bounding box center [1183, 203] width 249 height 29
type input "Person outside the car"
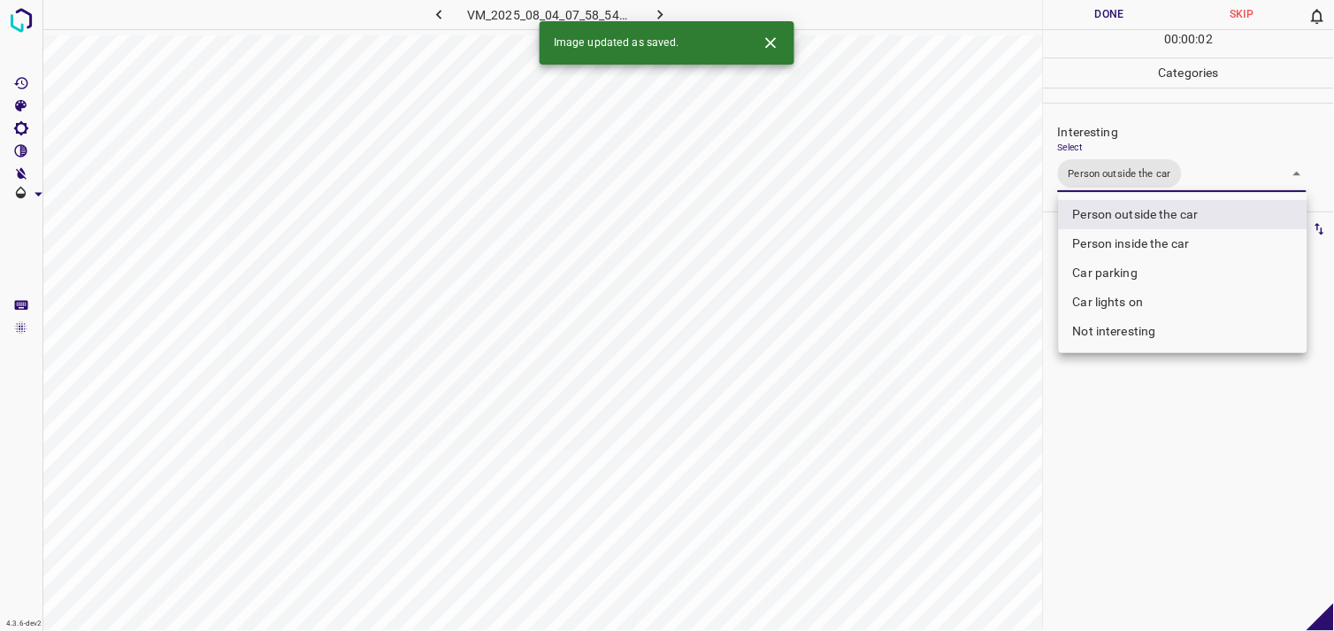
click at [1150, 482] on div at bounding box center [667, 315] width 1334 height 631
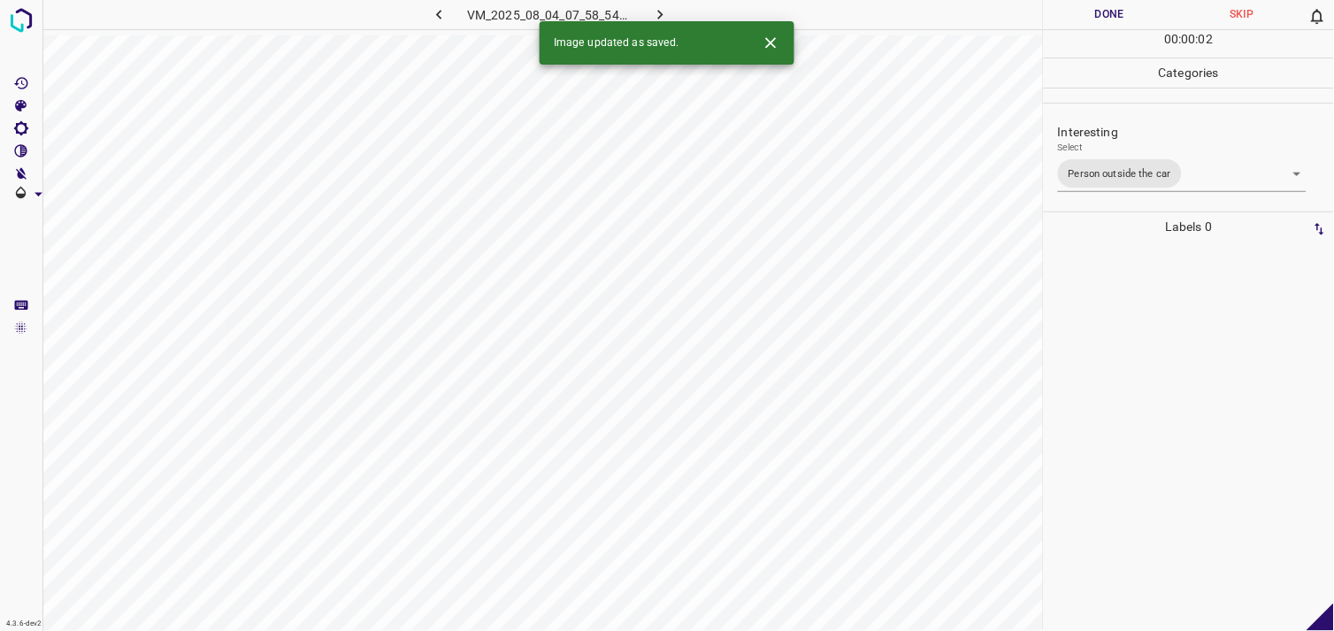
click at [1140, 408] on div at bounding box center [1189, 436] width 280 height 389
click at [1120, 181] on body "4.3.6-dev2 VM_2025_08_04_08_36_36_766_03.gif Done Skip 0 00 : 00 : 07 Categorie…" at bounding box center [667, 315] width 1334 height 631
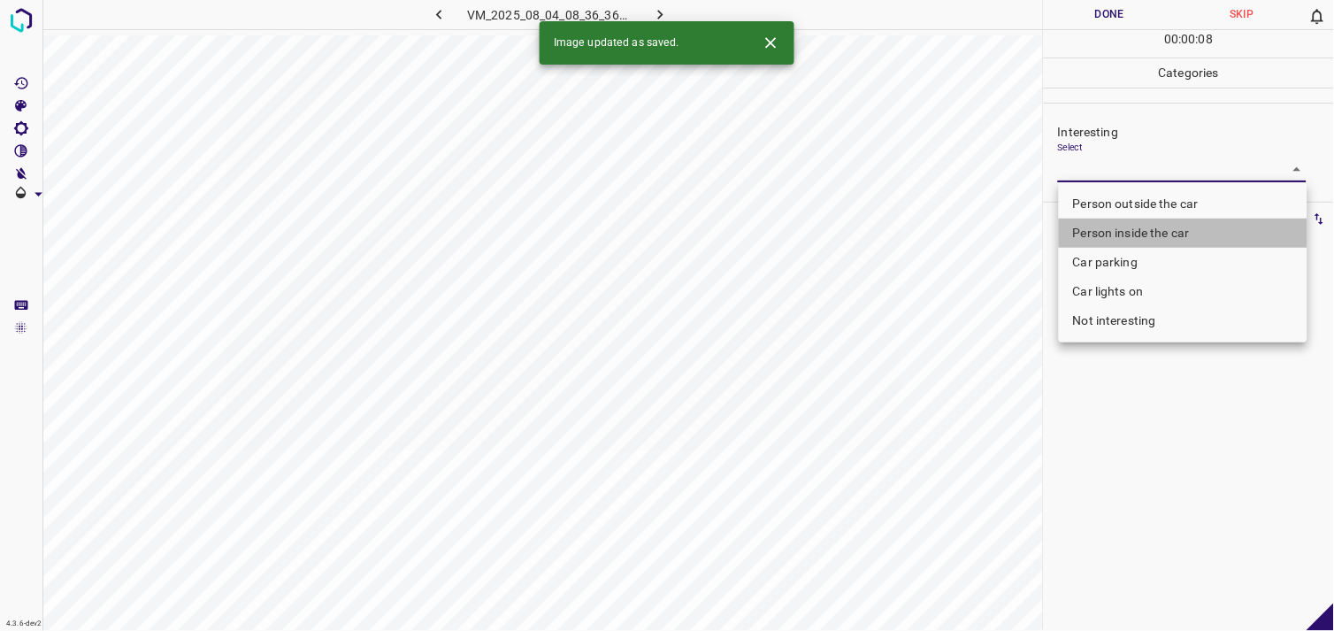
click at [1138, 227] on li "Person inside the car" at bounding box center [1183, 233] width 249 height 29
type input "Person inside the car"
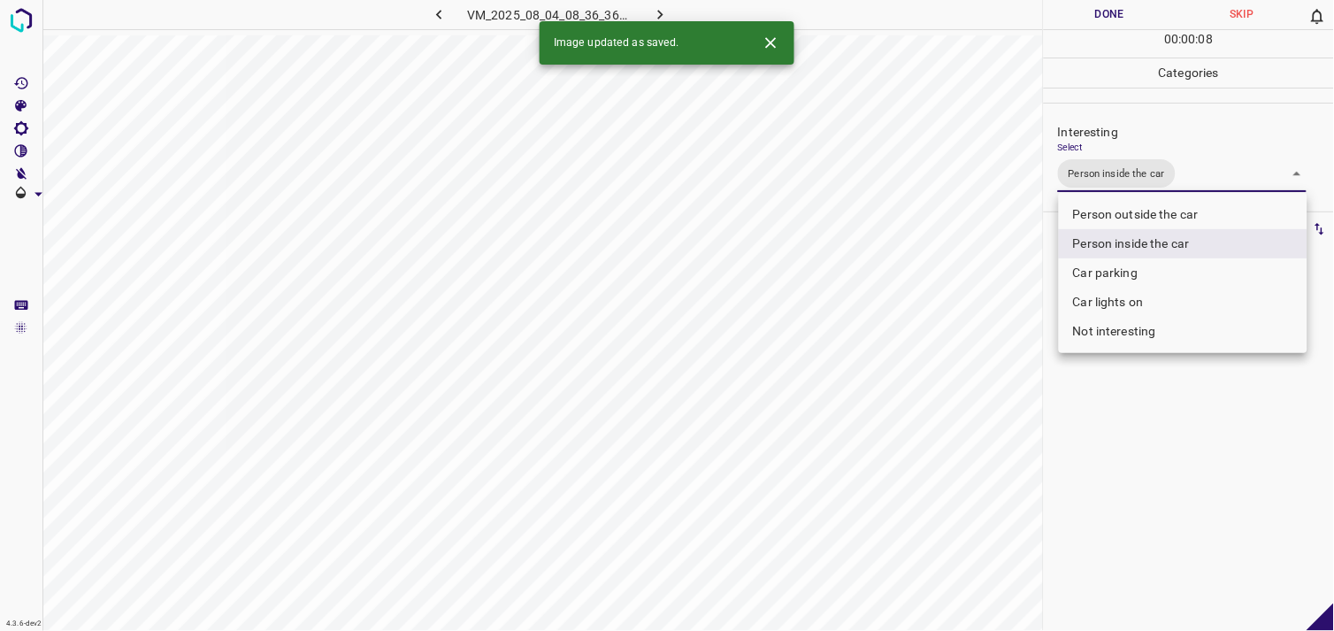
click at [1173, 471] on div at bounding box center [667, 315] width 1334 height 631
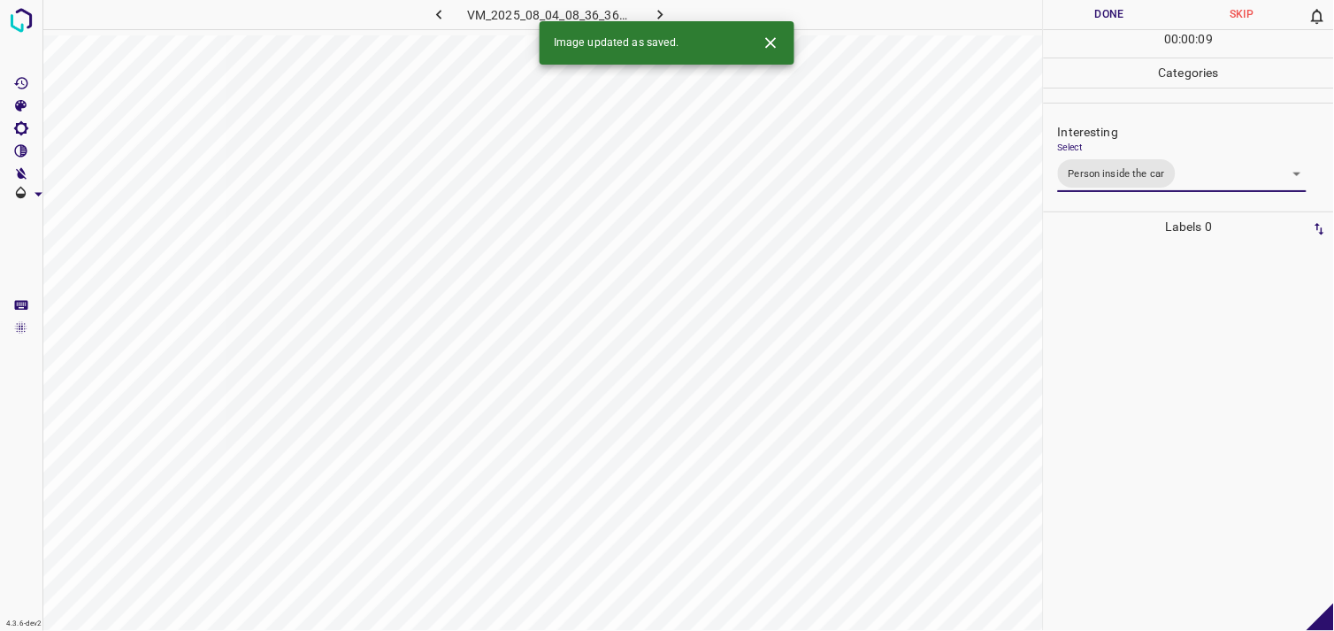
click at [1201, 388] on div at bounding box center [1189, 436] width 280 height 389
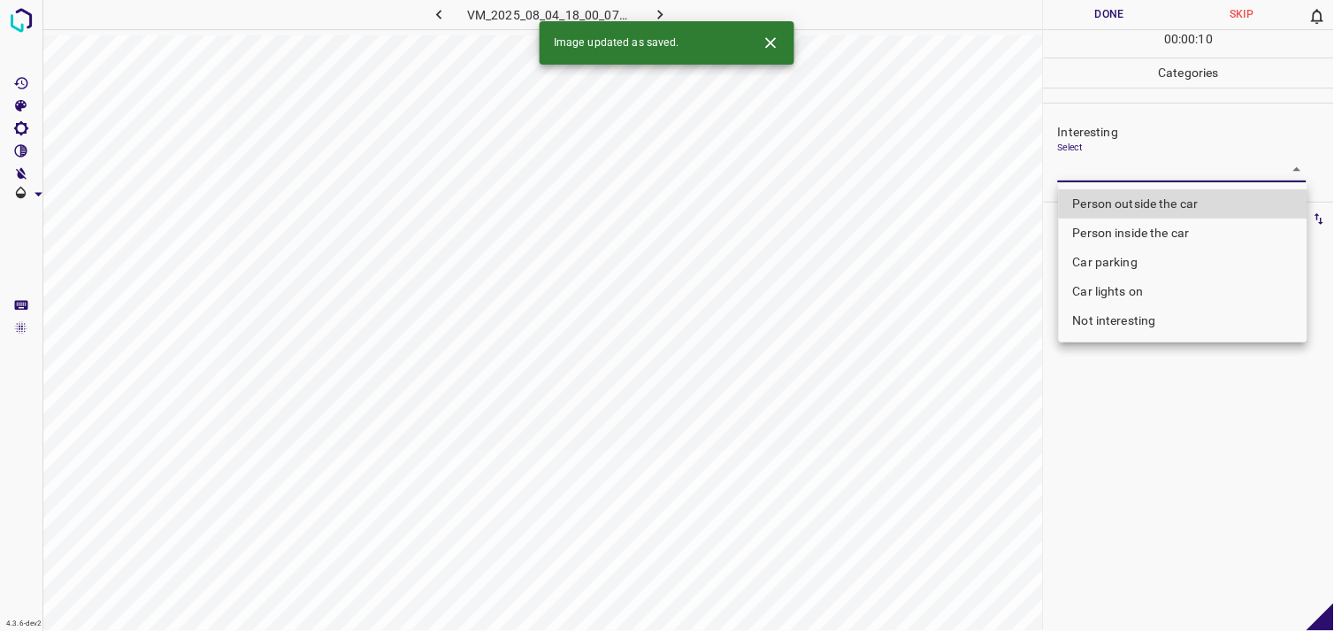
click at [1134, 165] on body "4.3.6-dev2 VM_2025_08_04_18_00_07_604_03.gif Done Skip 0 00 : 00 : 10 Categorie…" at bounding box center [667, 315] width 1334 height 631
click at [1155, 204] on li "Person outside the car" at bounding box center [1183, 203] width 249 height 29
type input "Person outside the car"
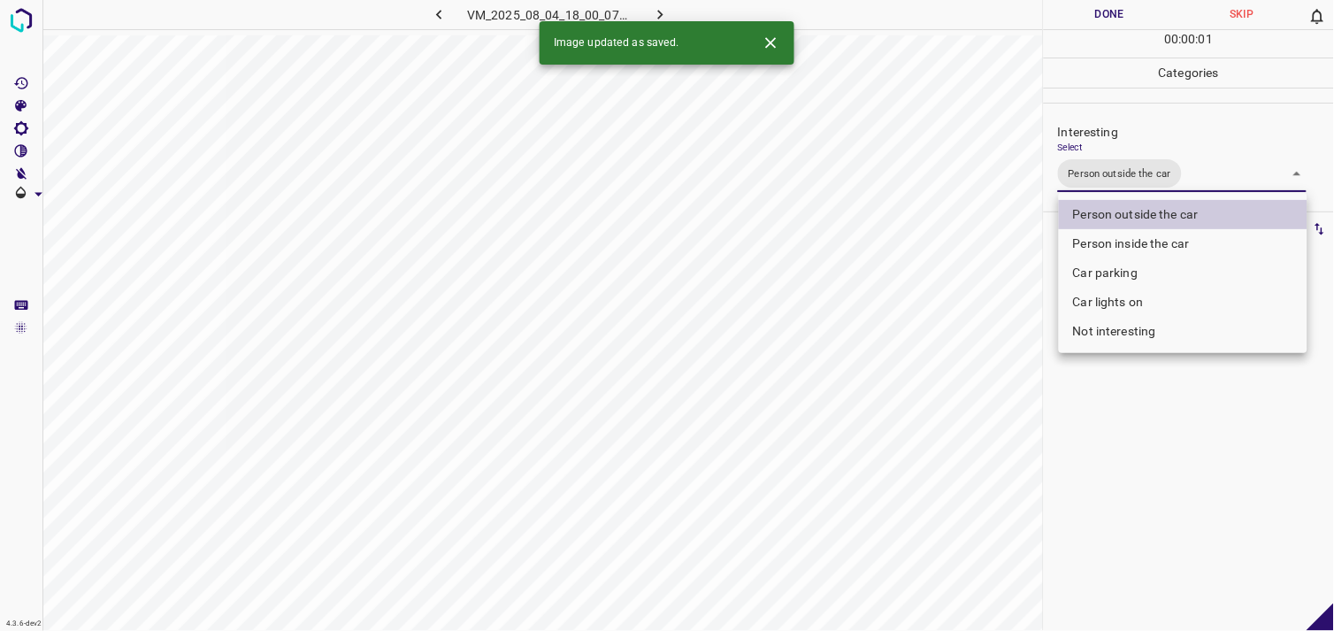
drag, startPoint x: 1195, startPoint y: 499, endPoint x: 1196, endPoint y: 464, distance: 35.4
click at [1195, 498] on div at bounding box center [667, 315] width 1334 height 631
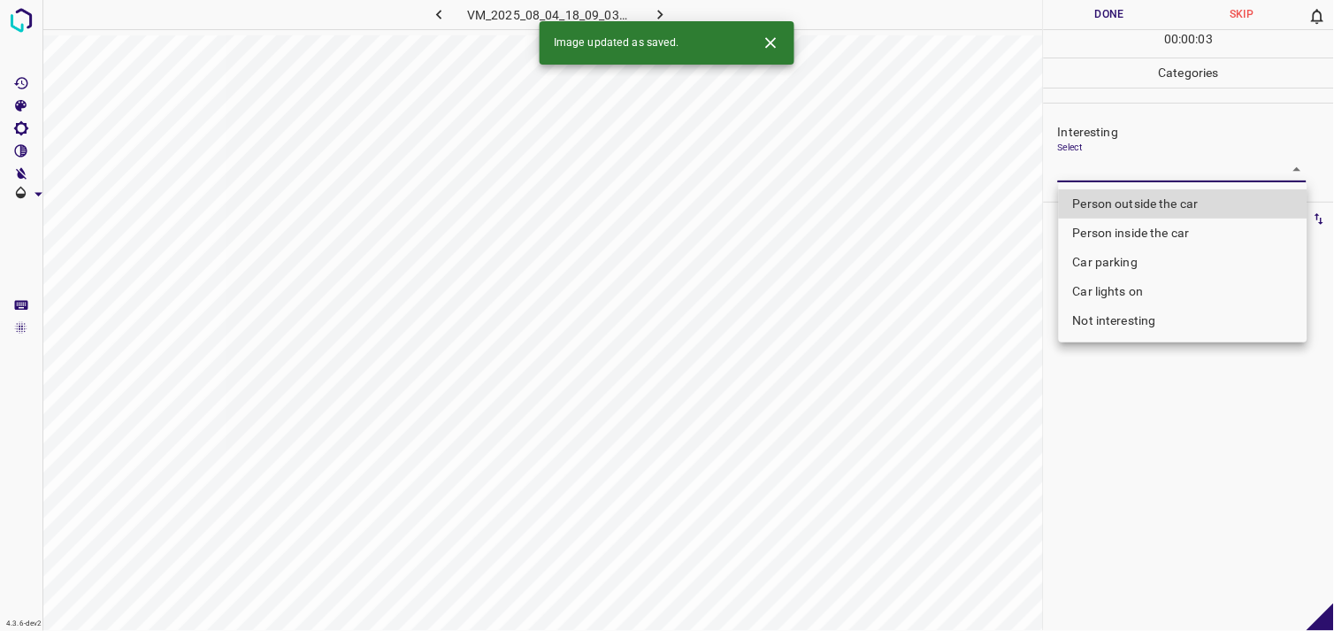
click at [1102, 169] on body "4.3.6-dev2 VM_2025_08_04_18_09_03_165_05.gif Done Skip 0 00 : 00 : 03 Categorie…" at bounding box center [667, 315] width 1334 height 631
click at [1125, 188] on ul "Person outside the car Person inside the car Car parking Car lights on Not inte…" at bounding box center [1183, 262] width 249 height 160
click at [1128, 199] on li "Person outside the car" at bounding box center [1183, 203] width 249 height 29
type input "Person outside the car"
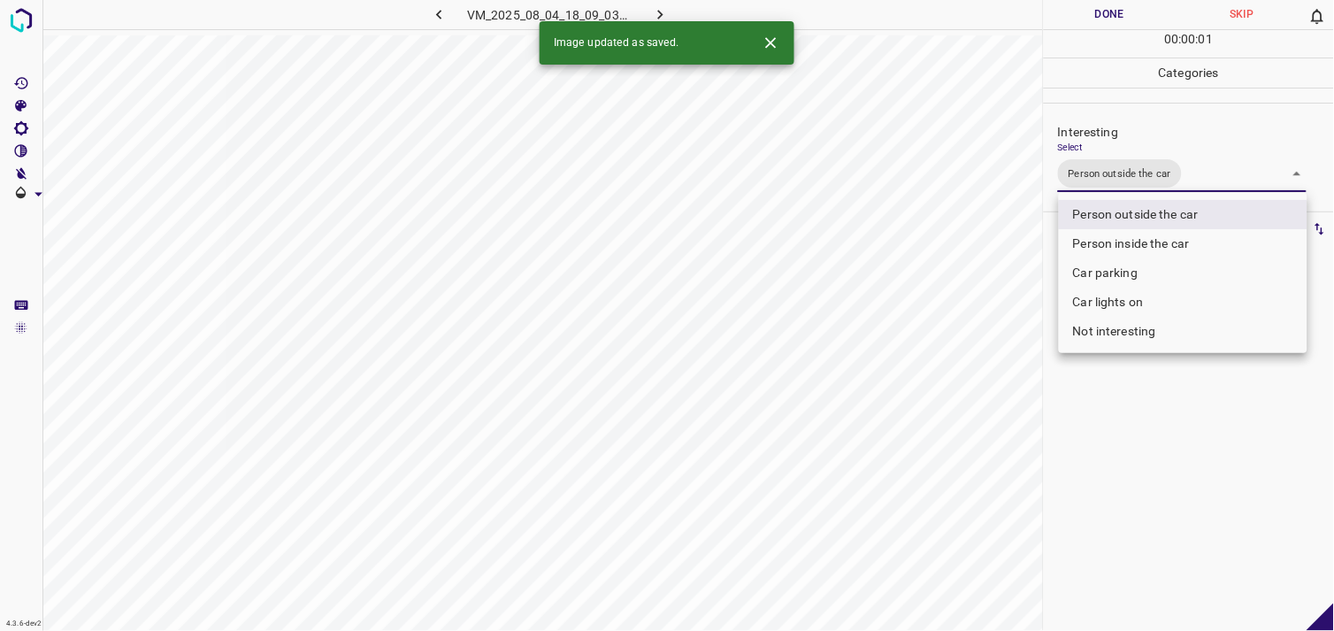
click at [1135, 419] on div at bounding box center [667, 315] width 1334 height 631
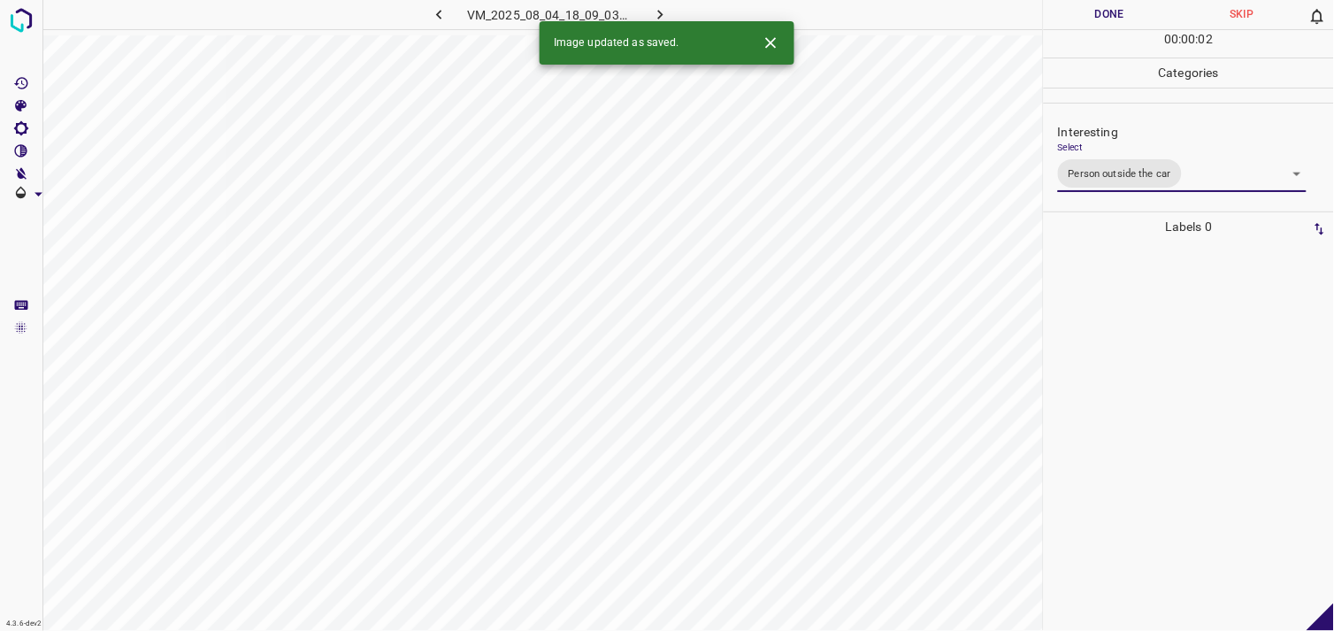
click at [1141, 349] on div at bounding box center [1189, 436] width 280 height 389
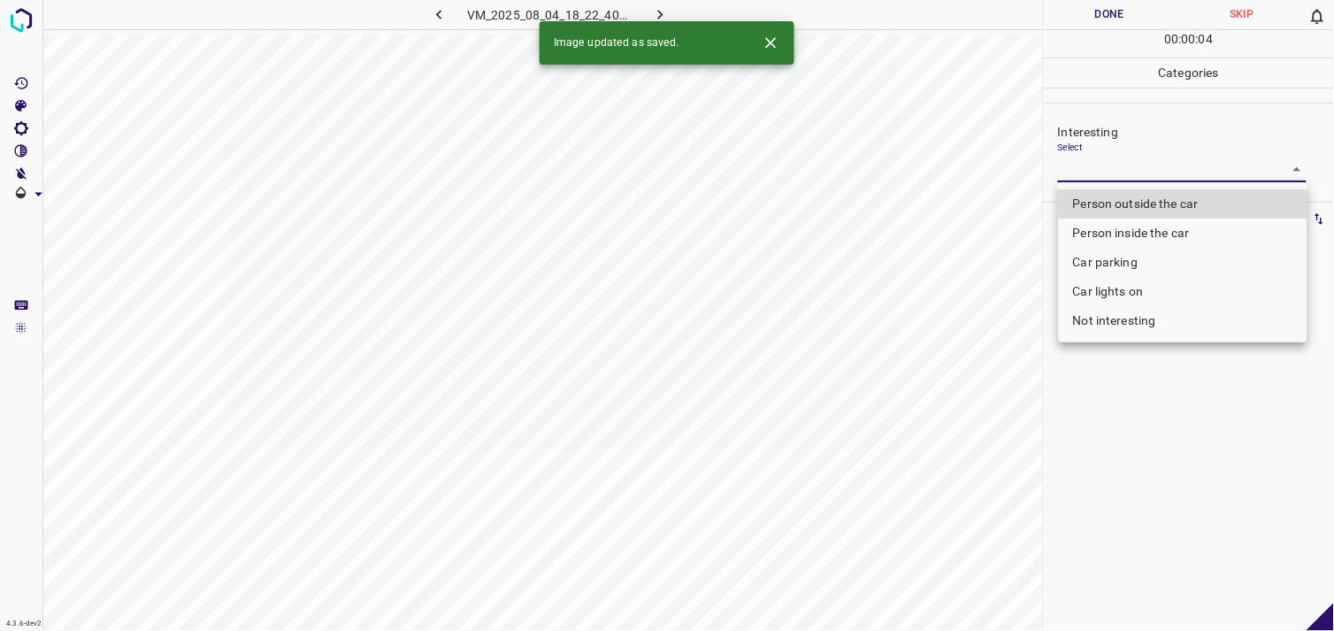
click at [1155, 157] on body "4.3.6-dev2 VM_2025_08_04_18_22_40_980_00.gif Done Skip 0 00 : 00 : 04 Categorie…" at bounding box center [667, 315] width 1334 height 631
click at [1171, 197] on li "Person outside the car" at bounding box center [1183, 203] width 249 height 29
type input "Person outside the car"
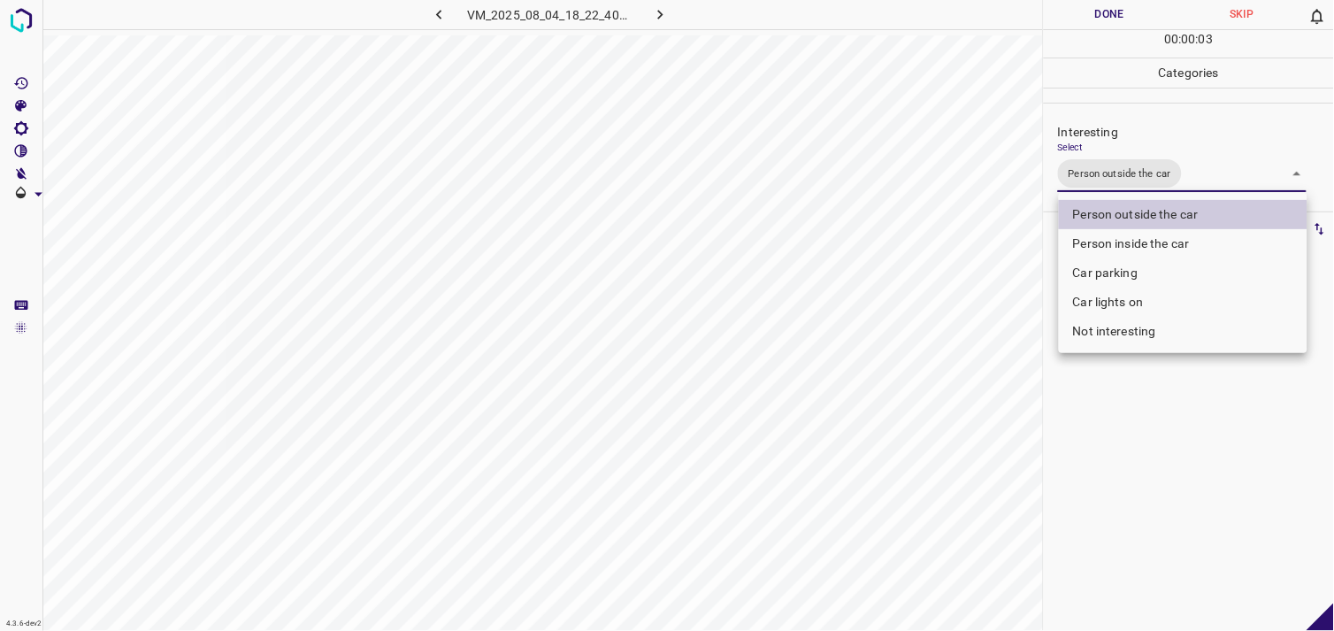
click at [1174, 450] on div at bounding box center [667, 315] width 1334 height 631
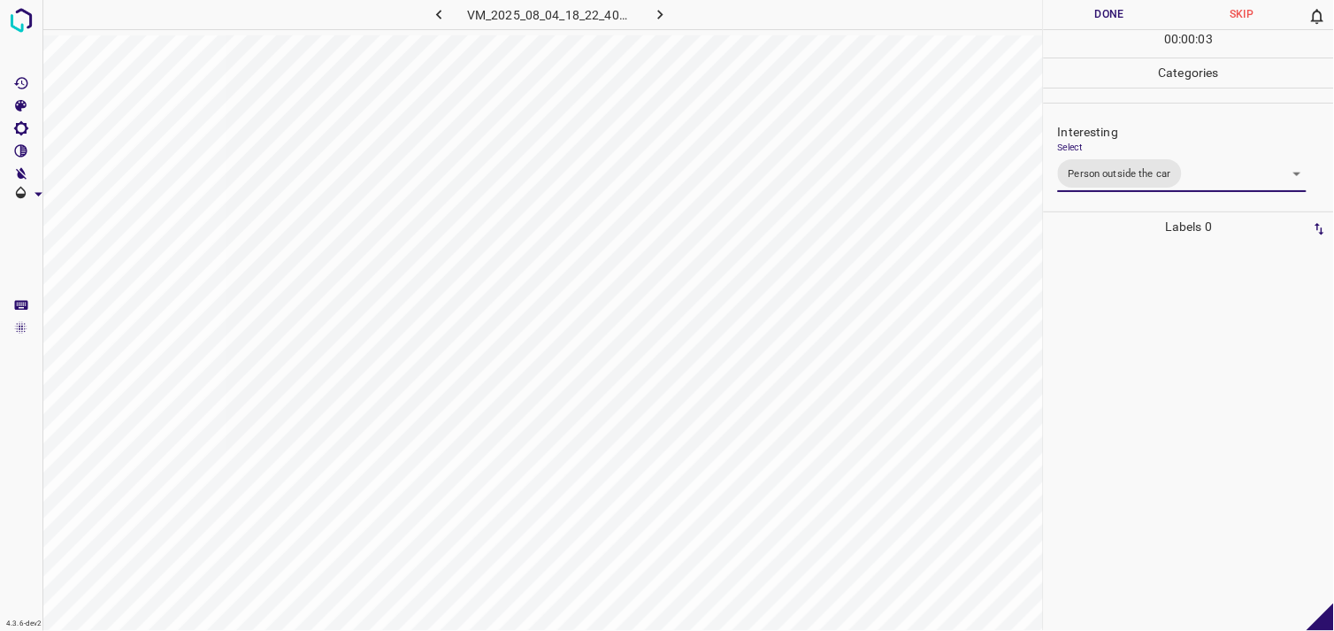
click at [1164, 418] on div at bounding box center [1189, 436] width 280 height 389
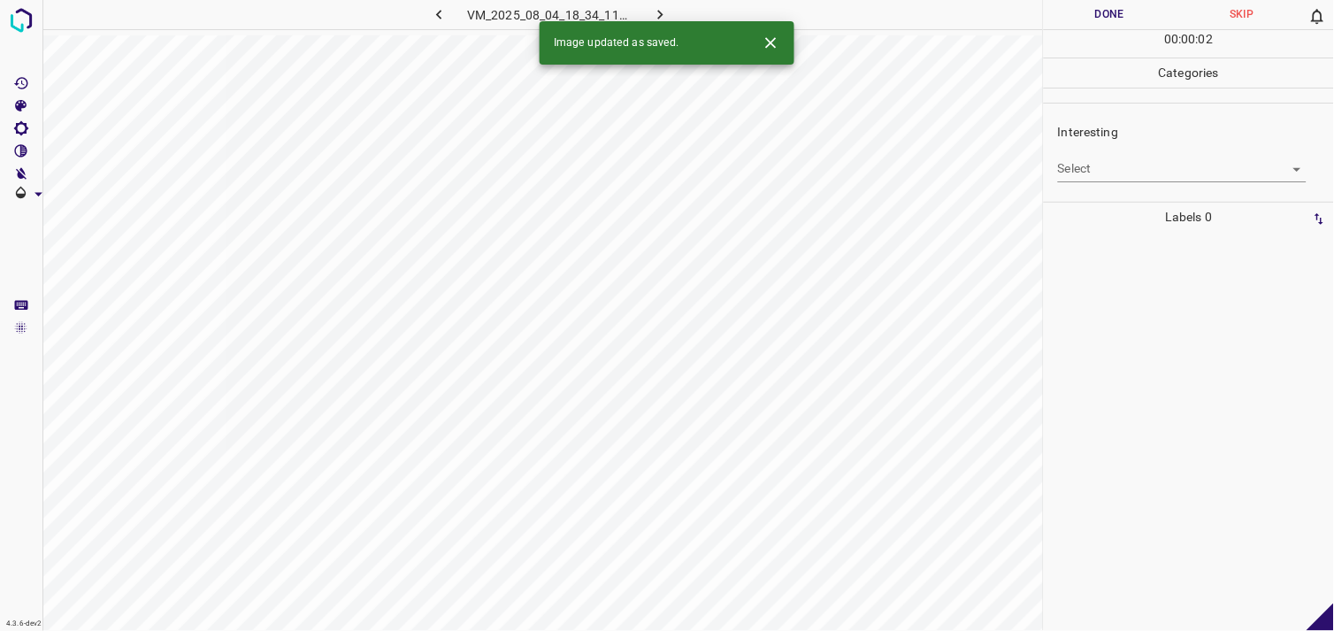
click at [1113, 179] on body "4.3.6-dev2 VM_2025_08_04_18_34_11_836_02.gif Done Skip 0 00 : 00 : 02 Categorie…" at bounding box center [667, 315] width 1334 height 631
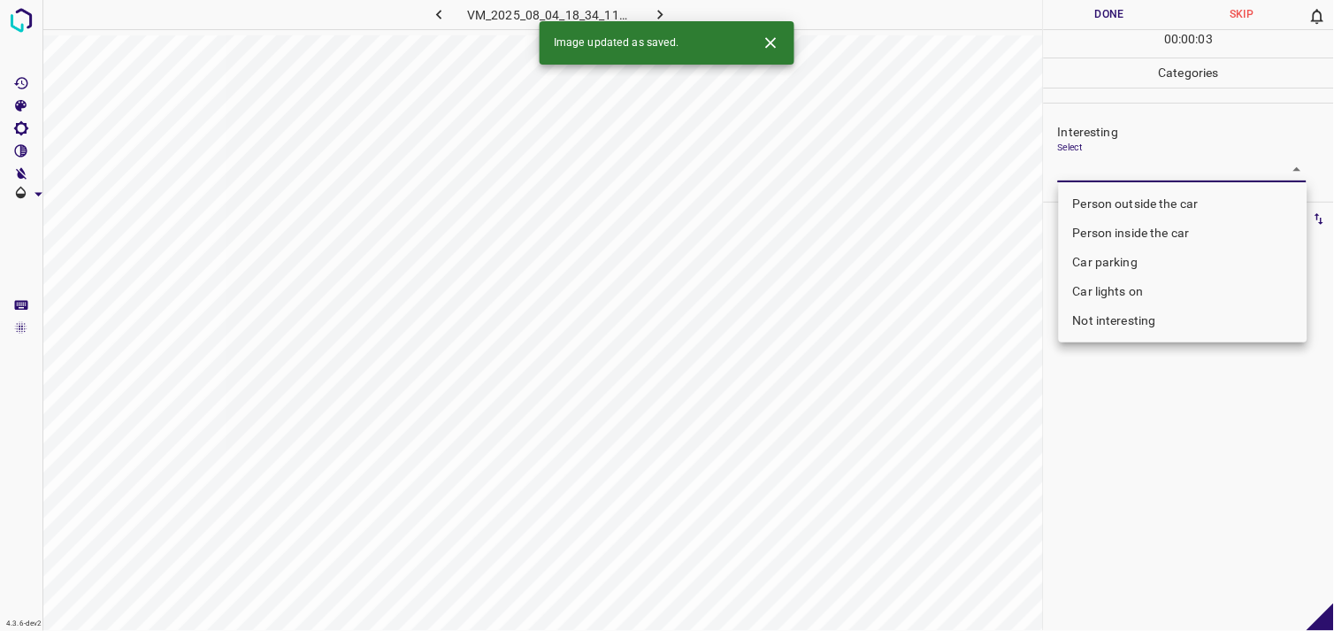
click at [1134, 202] on li "Person outside the car" at bounding box center [1183, 203] width 249 height 29
type input "Person outside the car"
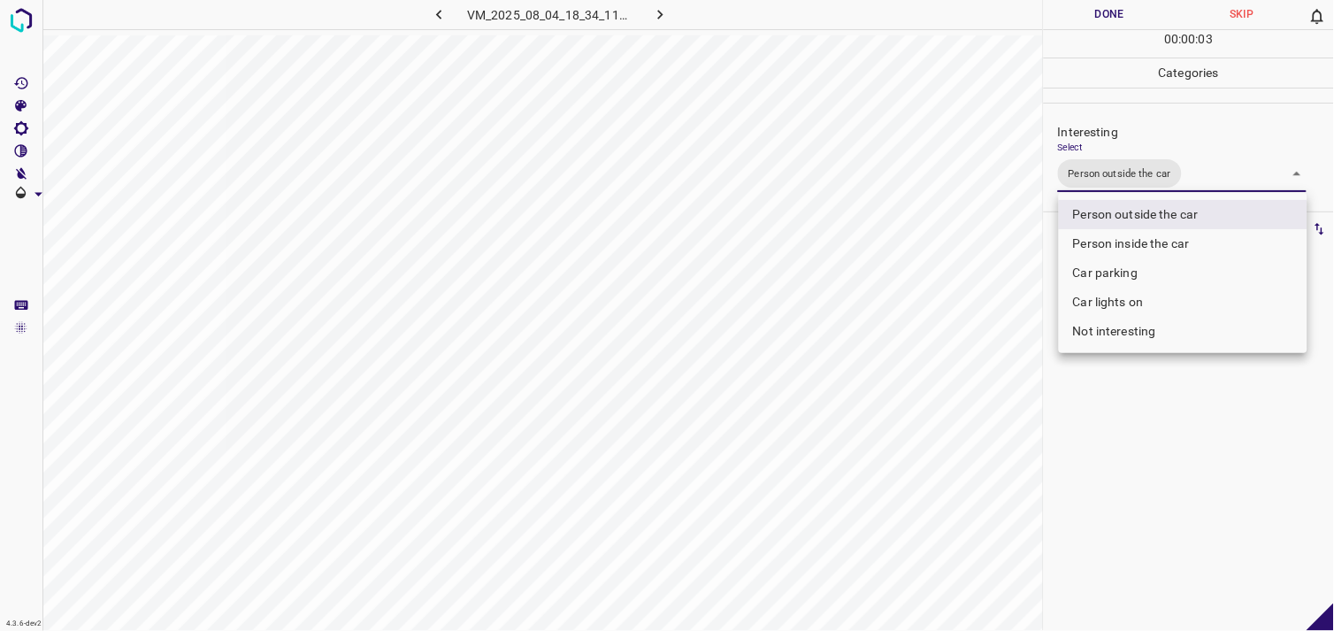
click at [1151, 432] on div at bounding box center [667, 315] width 1334 height 631
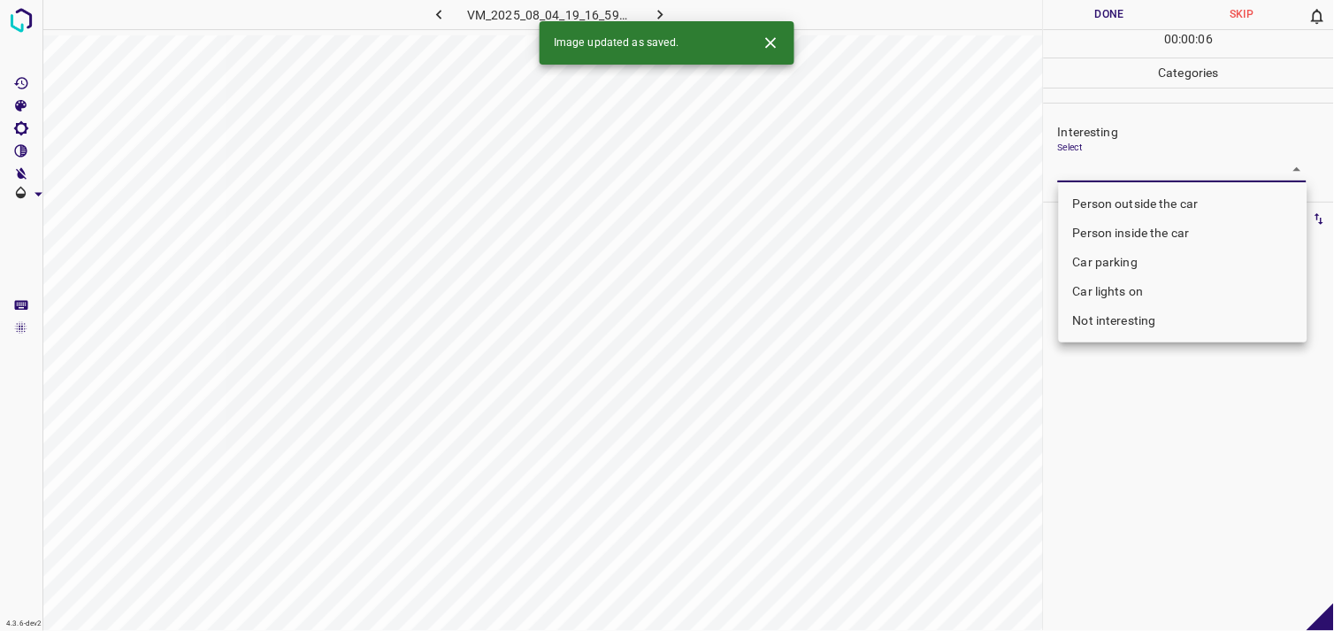
click at [1125, 165] on body "4.3.6-dev2 VM_2025_08_04_19_16_59_854_05.gif Done Skip 0 00 : 00 : 06 Categorie…" at bounding box center [667, 315] width 1334 height 631
click at [1151, 196] on li "Person outside the car" at bounding box center [1183, 203] width 249 height 29
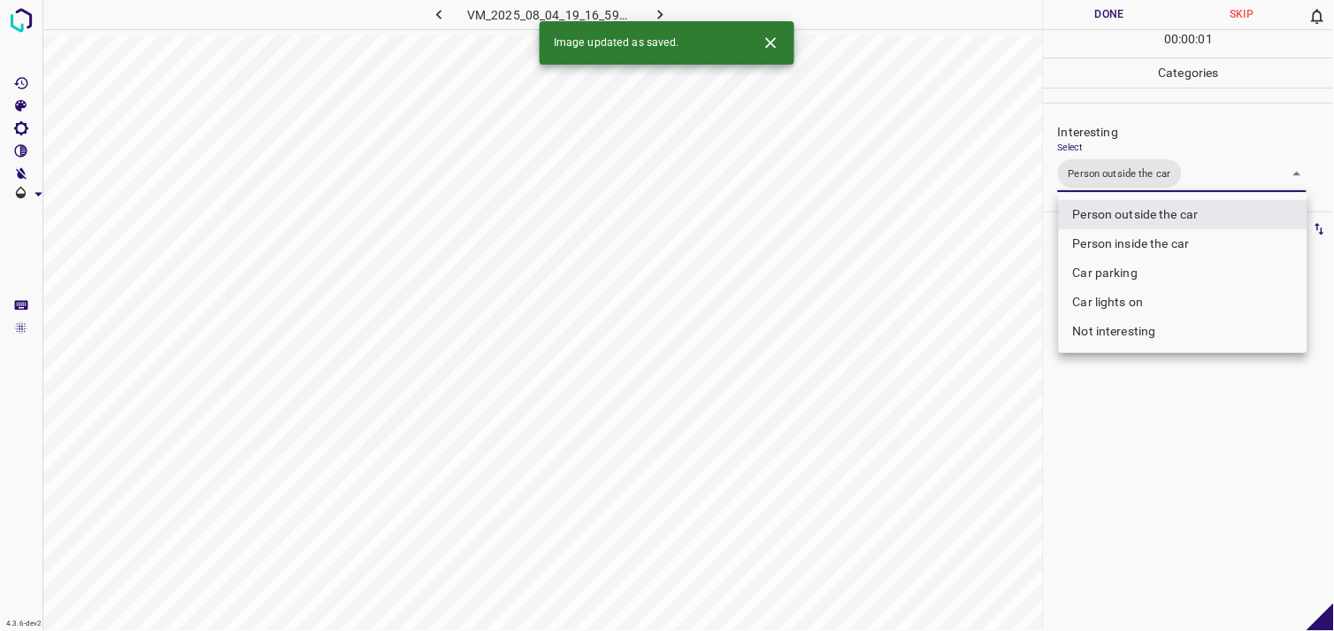
click at [1142, 298] on li "Car lights on" at bounding box center [1183, 302] width 249 height 29
type input "Person outside the car,Car lights on"
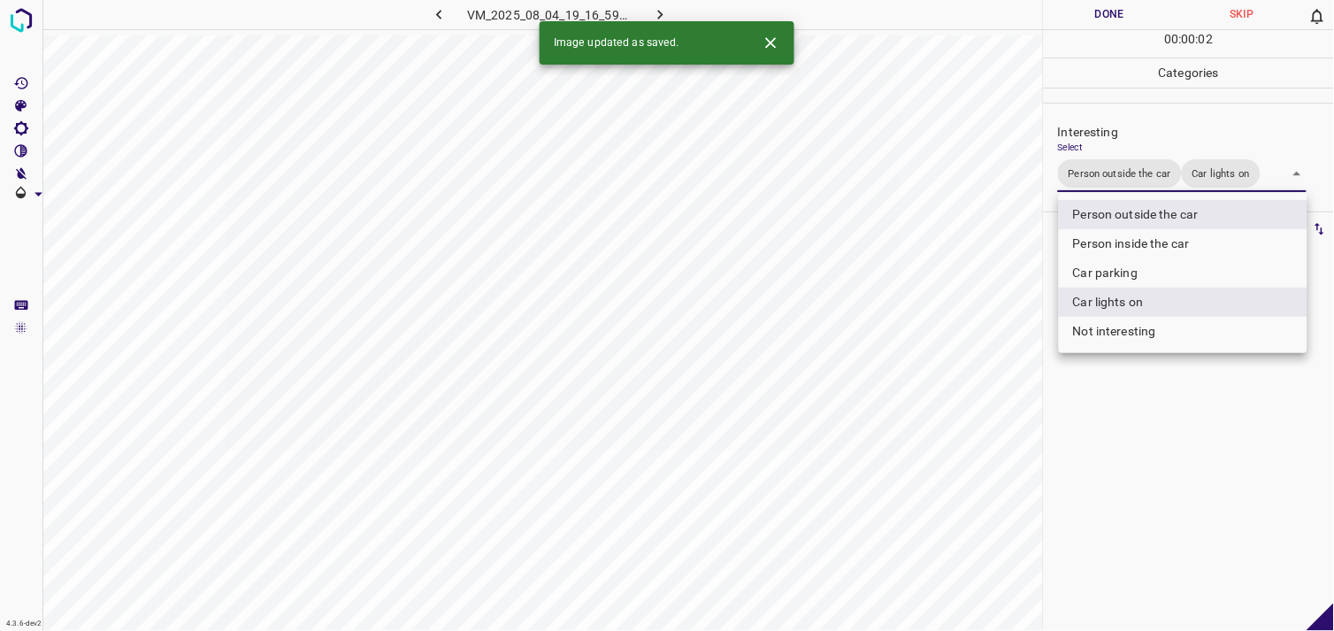
drag, startPoint x: 1184, startPoint y: 423, endPoint x: 1187, endPoint y: 394, distance: 29.3
click at [1186, 423] on div at bounding box center [667, 315] width 1334 height 631
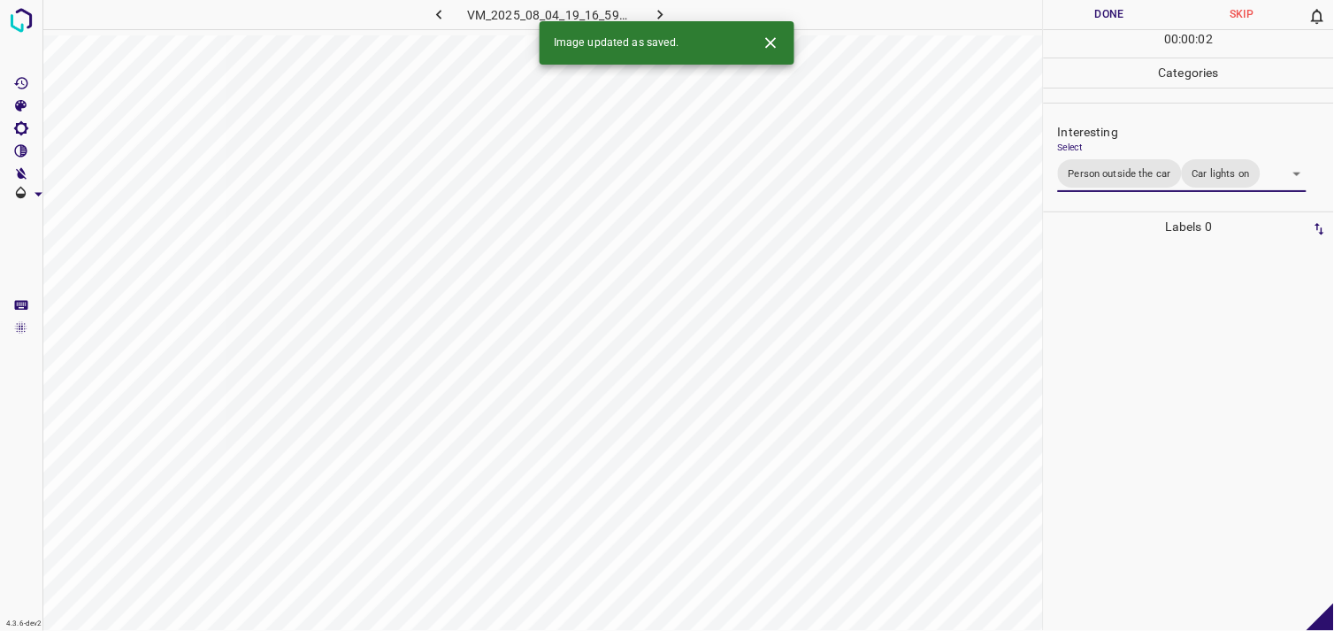
click at [1188, 354] on div at bounding box center [1189, 436] width 280 height 389
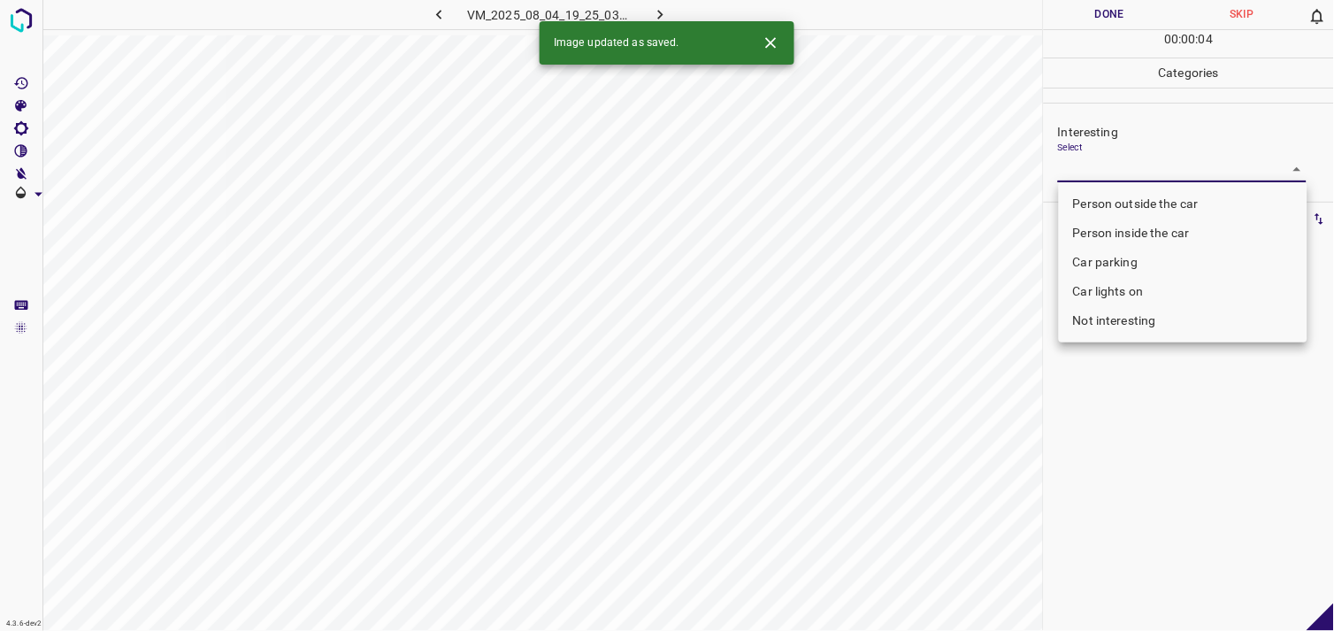
click at [1109, 174] on body "4.3.6-dev2 VM_2025_08_04_19_25_03_394_00.gif Done Skip 0 00 : 00 : 04 Categorie…" at bounding box center [667, 315] width 1334 height 631
click at [1126, 207] on li "Person outside the car" at bounding box center [1183, 203] width 249 height 29
type input "Person outside the car"
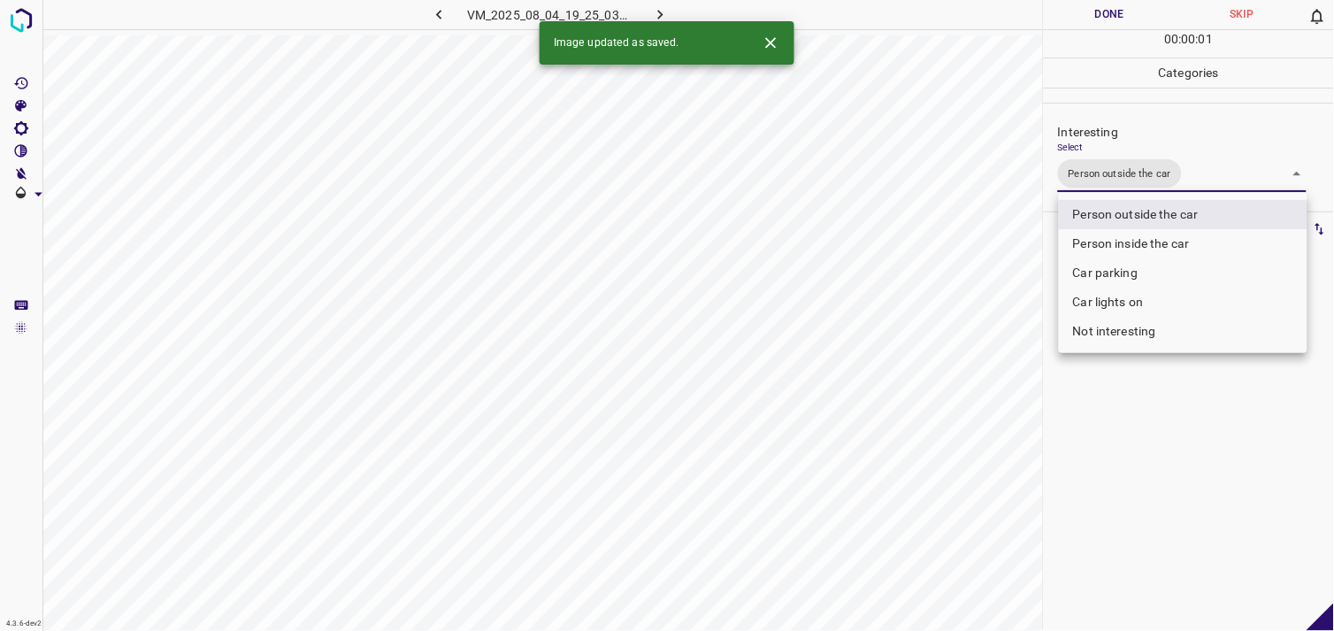
click at [1173, 416] on div at bounding box center [667, 315] width 1334 height 631
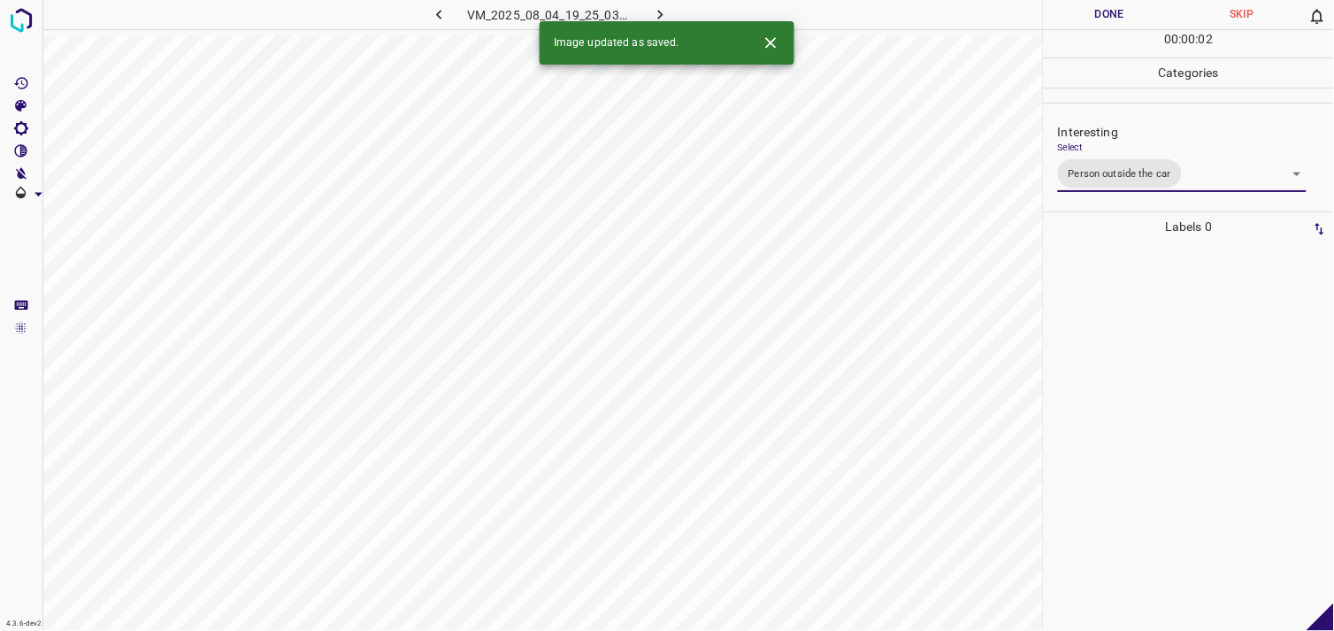
click at [1164, 396] on div at bounding box center [1189, 436] width 280 height 389
click at [1115, 164] on body "4.3.6-dev2 VM_2025_08_04_19_37_29_351_01.gif Done Skip 0 00 : 00 : 02 Categorie…" at bounding box center [667, 315] width 1334 height 631
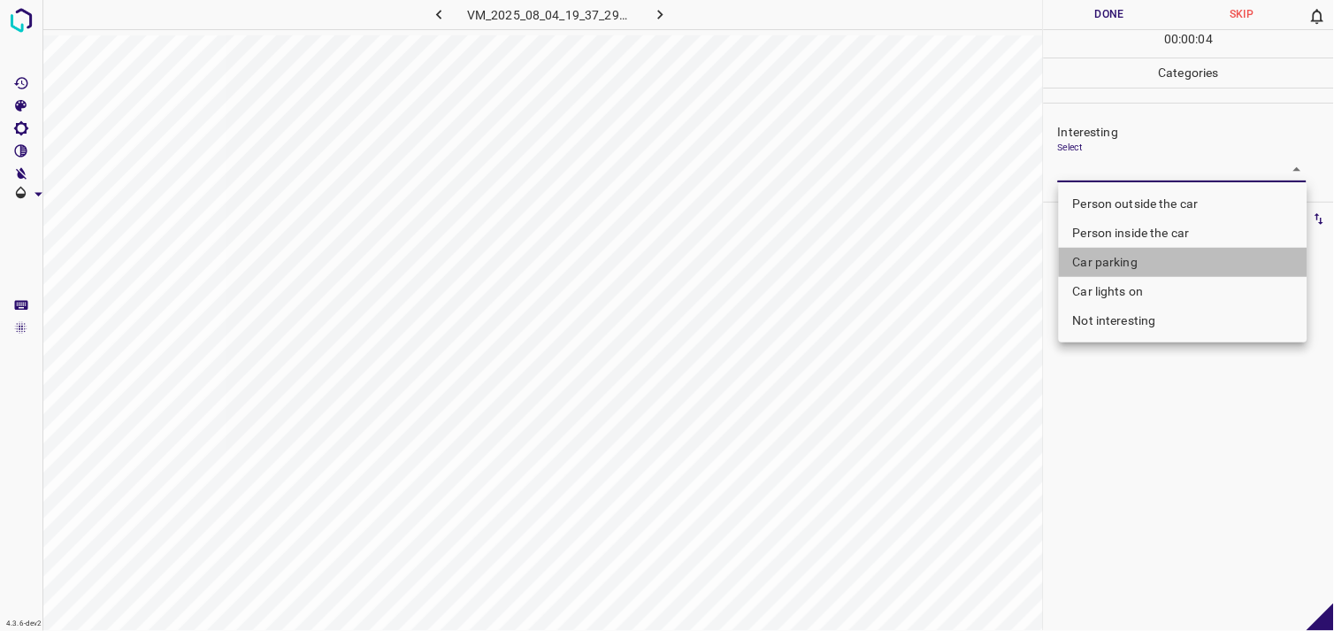
click at [1131, 253] on li "Car parking" at bounding box center [1183, 262] width 249 height 29
type input "Car parking"
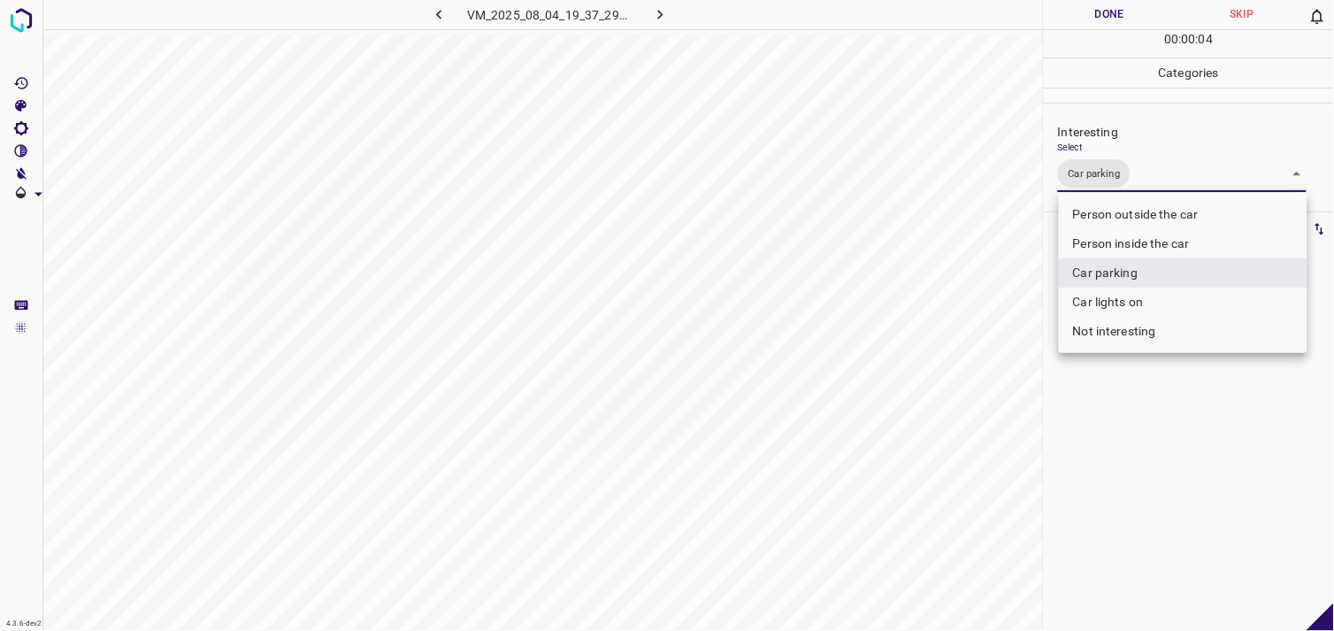
click at [1150, 423] on div at bounding box center [667, 315] width 1334 height 631
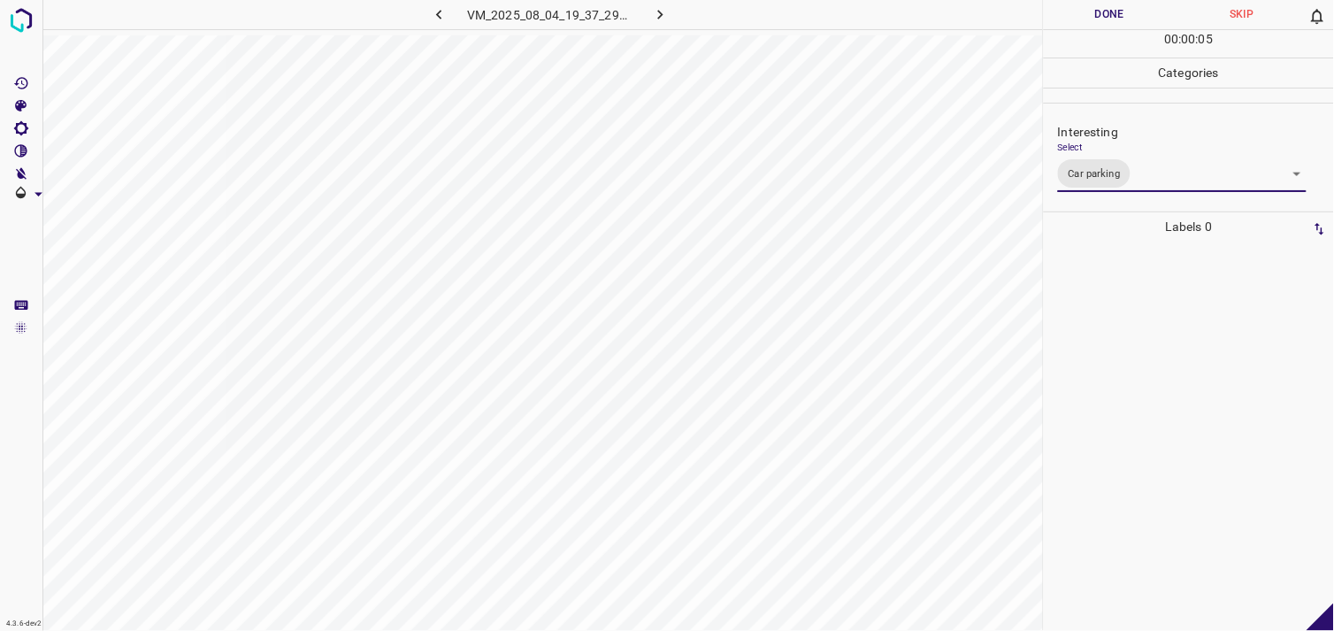
click at [1145, 382] on div at bounding box center [1189, 436] width 280 height 389
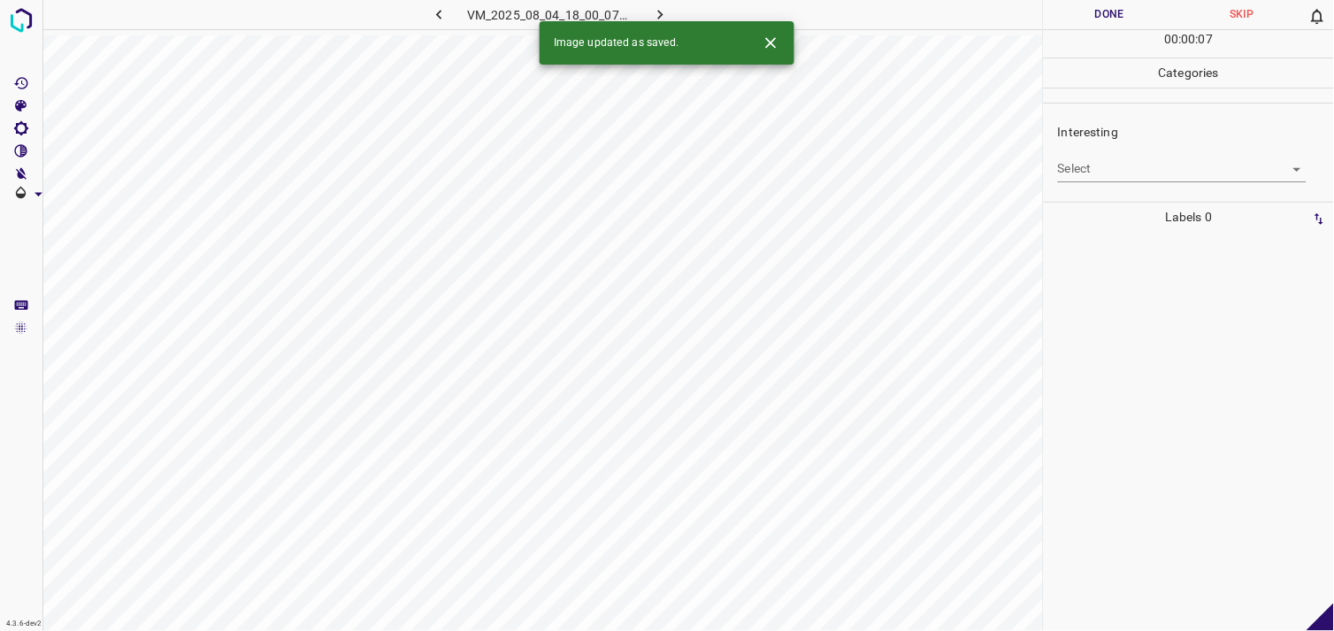
click at [1115, 181] on body "4.3.6-dev2 VM_2025_08_04_18_00_07_604_00.gif Done Skip 0 00 : 00 : 07 Categorie…" at bounding box center [667, 315] width 1334 height 631
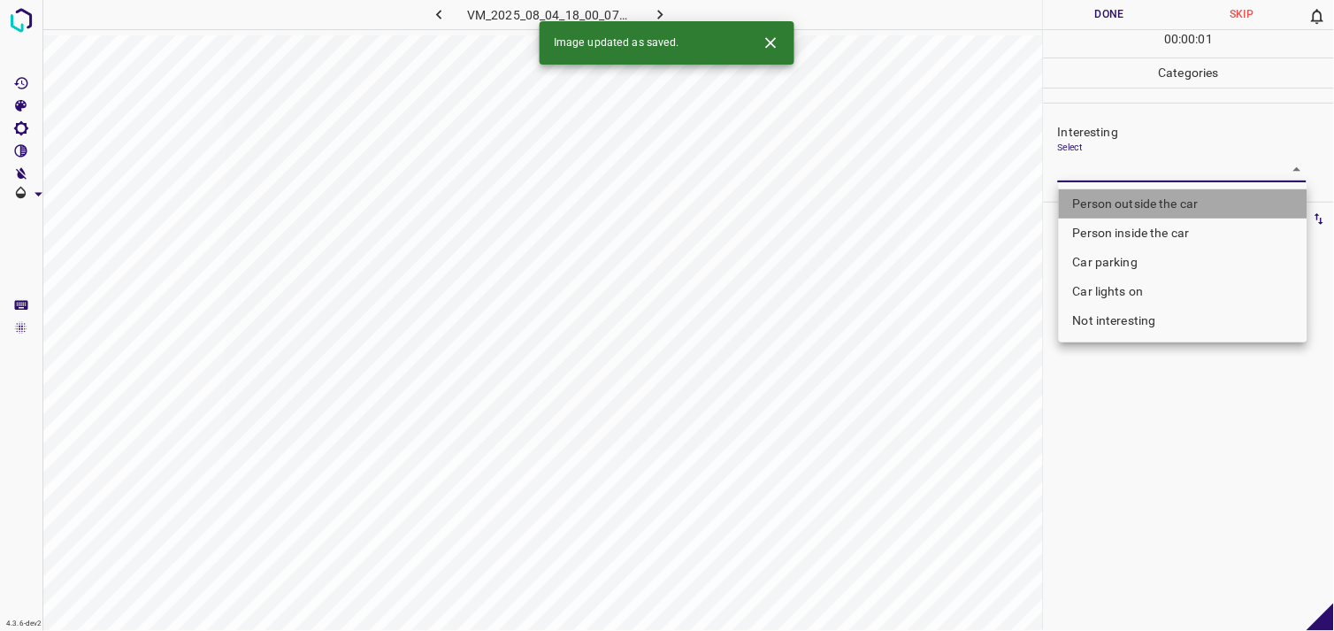
click at [1141, 205] on li "Person outside the car" at bounding box center [1183, 203] width 249 height 29
type input "Person outside the car"
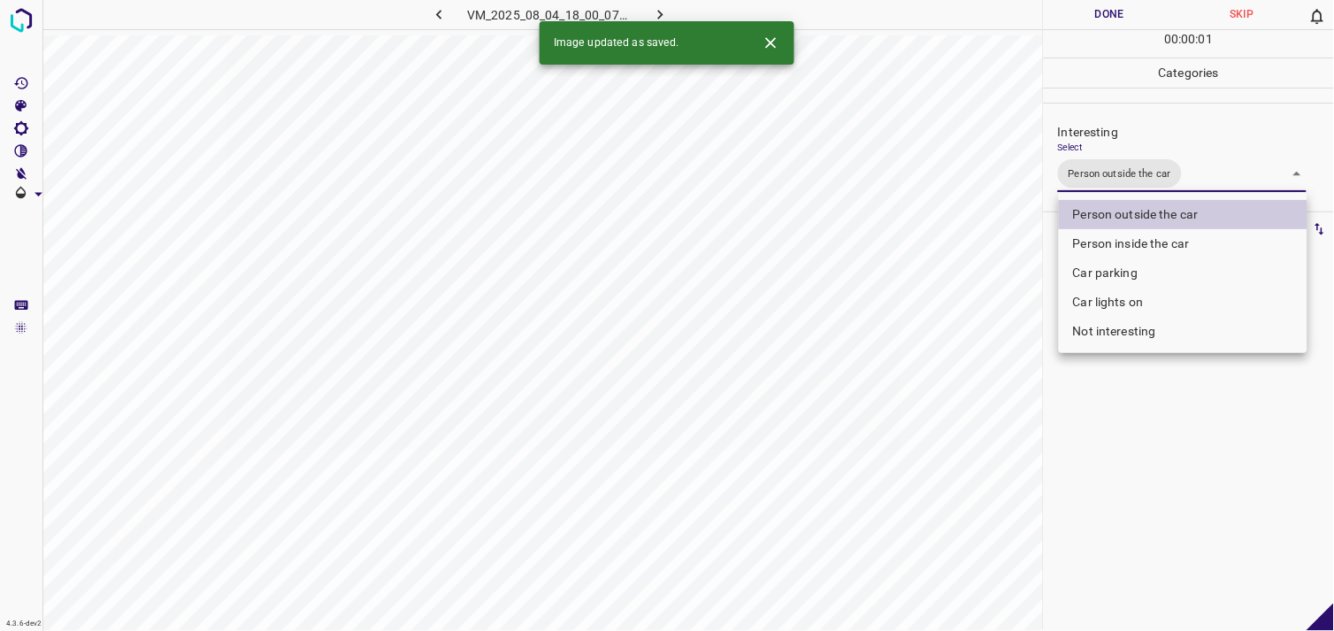
click at [1213, 476] on div at bounding box center [667, 315] width 1334 height 631
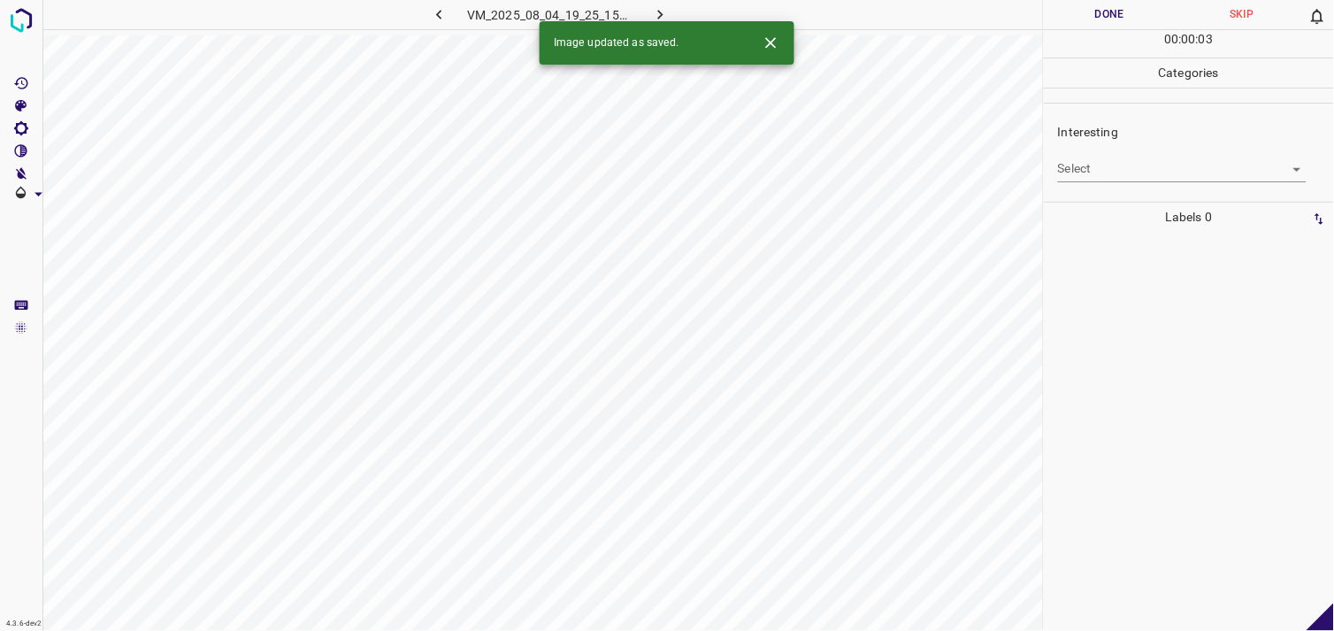
click at [1151, 175] on body "4.3.6-dev2 VM_2025_08_04_19_25_15_945_05.gif Done Skip 0 00 : 00 : 03 Categorie…" at bounding box center [667, 315] width 1334 height 631
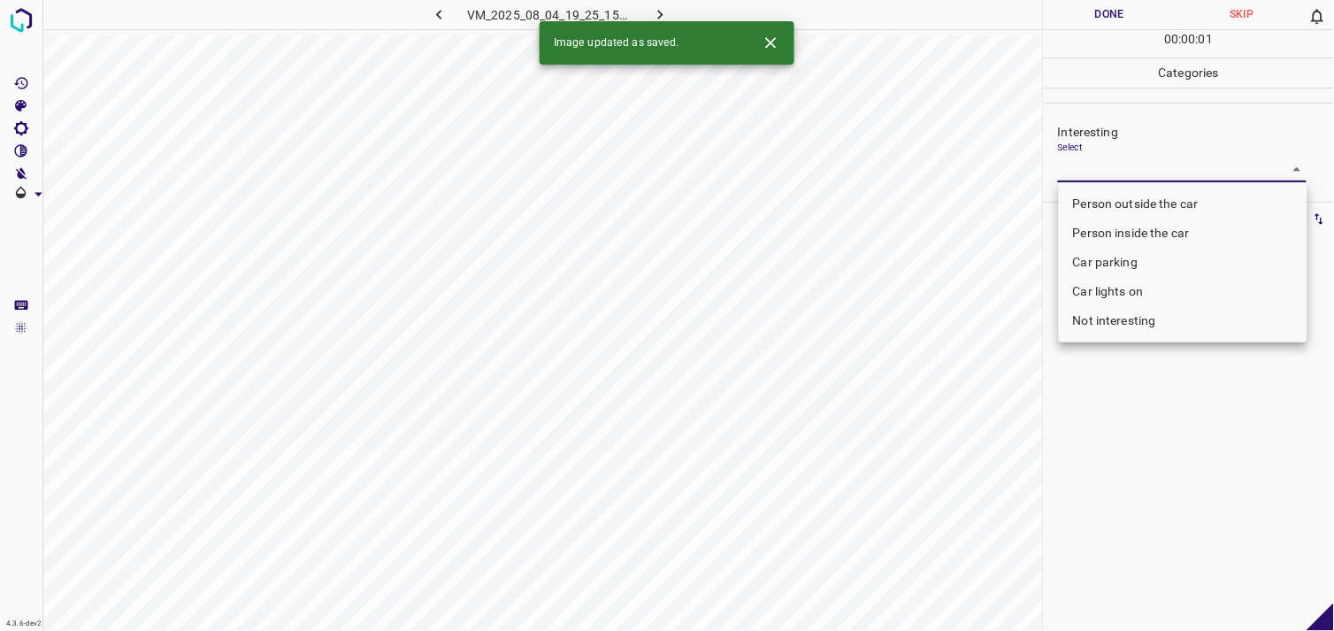
click at [1164, 200] on li "Person outside the car" at bounding box center [1183, 203] width 249 height 29
type input "Person outside the car"
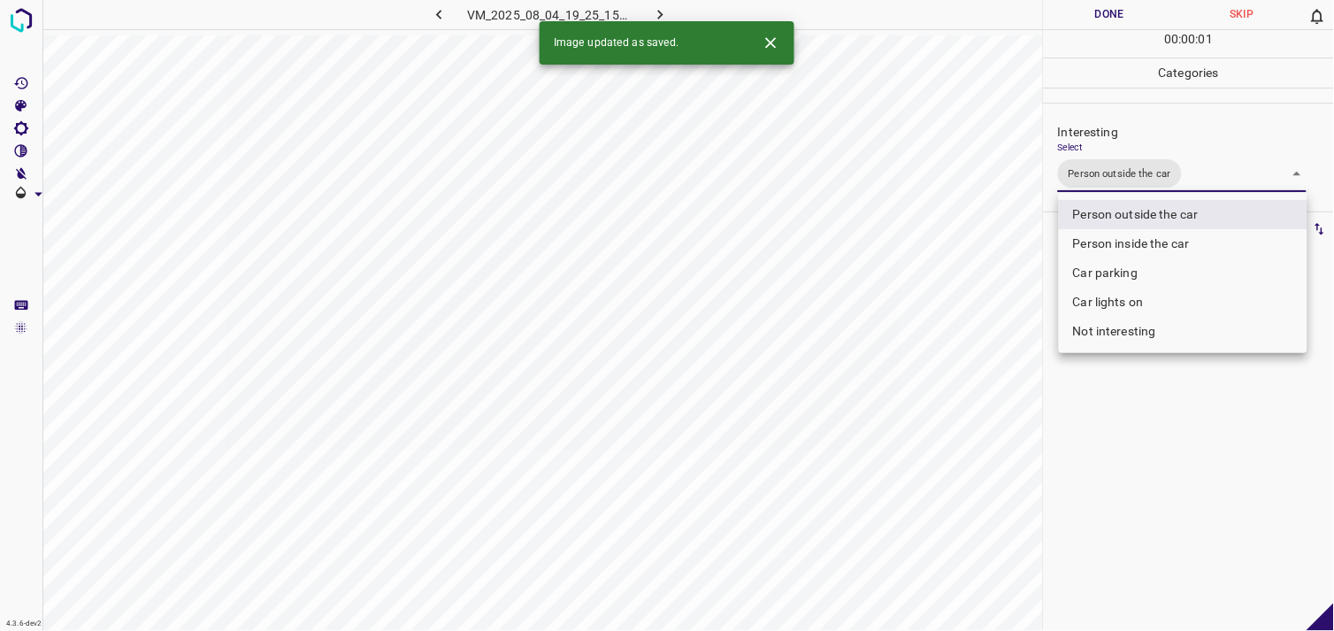
click at [1163, 389] on div at bounding box center [667, 315] width 1334 height 631
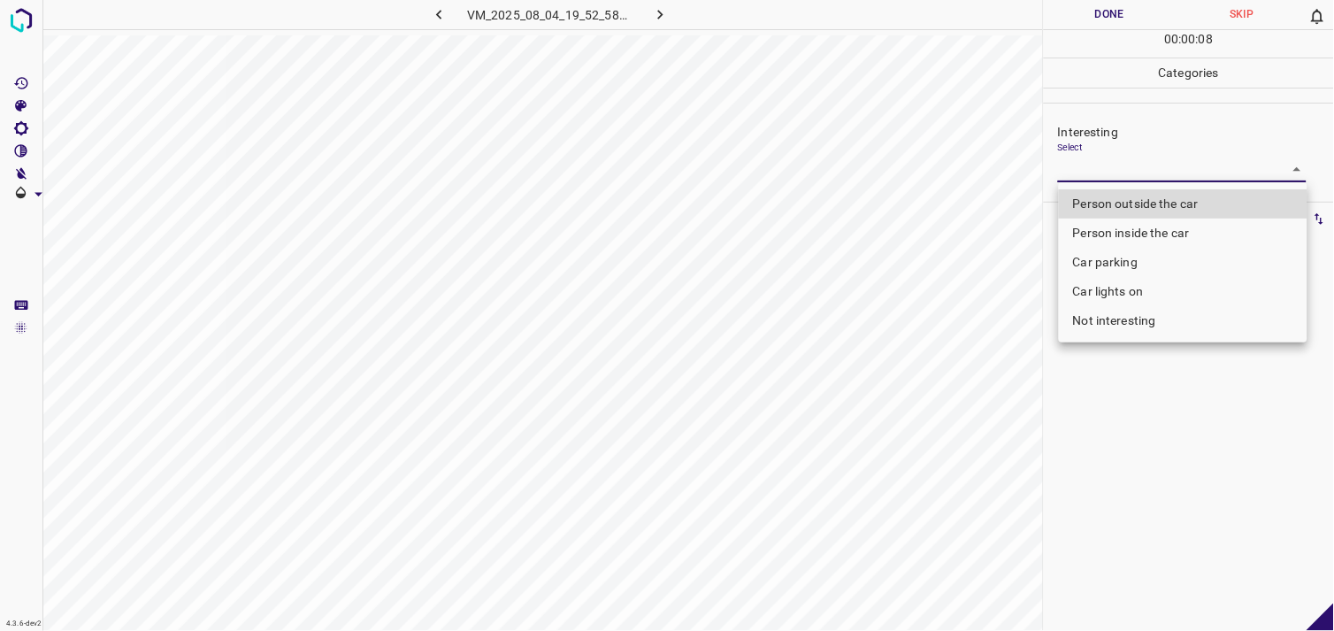
click at [1140, 172] on body "4.3.6-dev2 VM_2025_08_04_19_52_58_374_00.gif Done Skip 0 00 : 00 : 08 Categorie…" at bounding box center [667, 315] width 1334 height 631
click at [1141, 196] on li "Person outside the car" at bounding box center [1183, 203] width 249 height 29
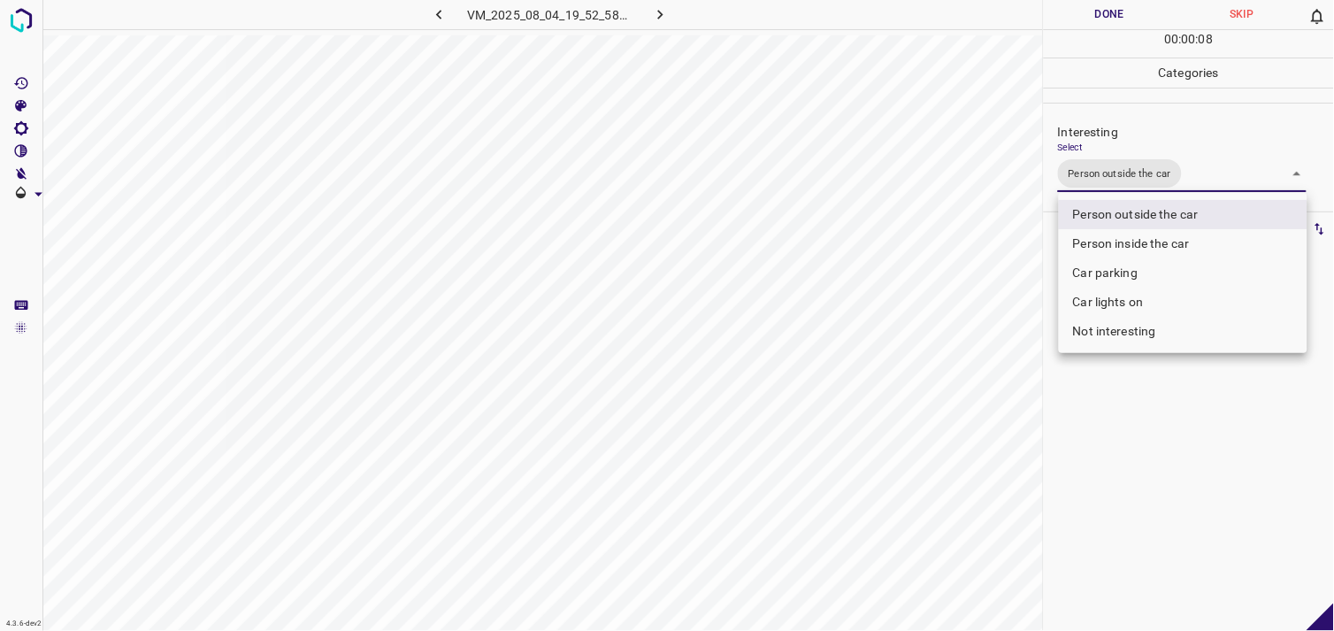
type input "Person outside the car"
drag, startPoint x: 1162, startPoint y: 395, endPoint x: 1150, endPoint y: 375, distance: 22.6
click at [1159, 393] on div at bounding box center [667, 315] width 1334 height 631
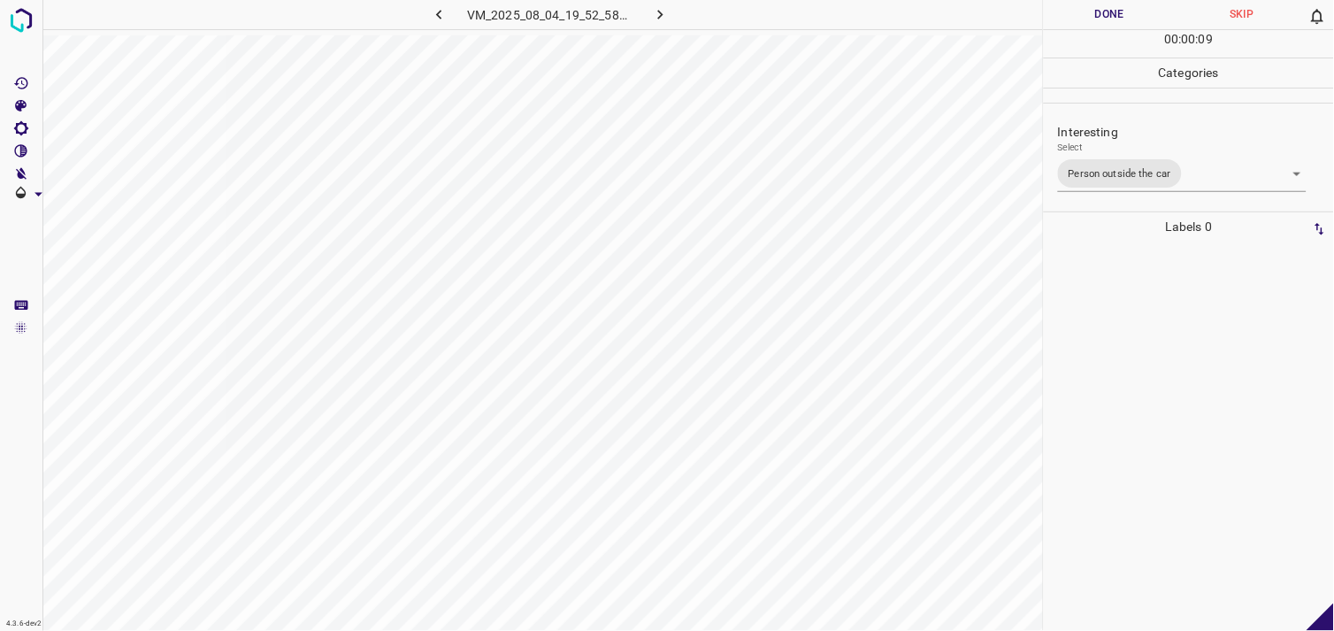
click at [1148, 361] on div at bounding box center [1189, 436] width 280 height 389
click at [1117, 155] on div "Select ​" at bounding box center [1182, 162] width 249 height 40
click at [1107, 173] on body "4.3.6-dev2 VM_2025_08_04_18_00_07_604_06.gif Done Skip 0 00 : 00 : 07 Categorie…" at bounding box center [667, 315] width 1334 height 631
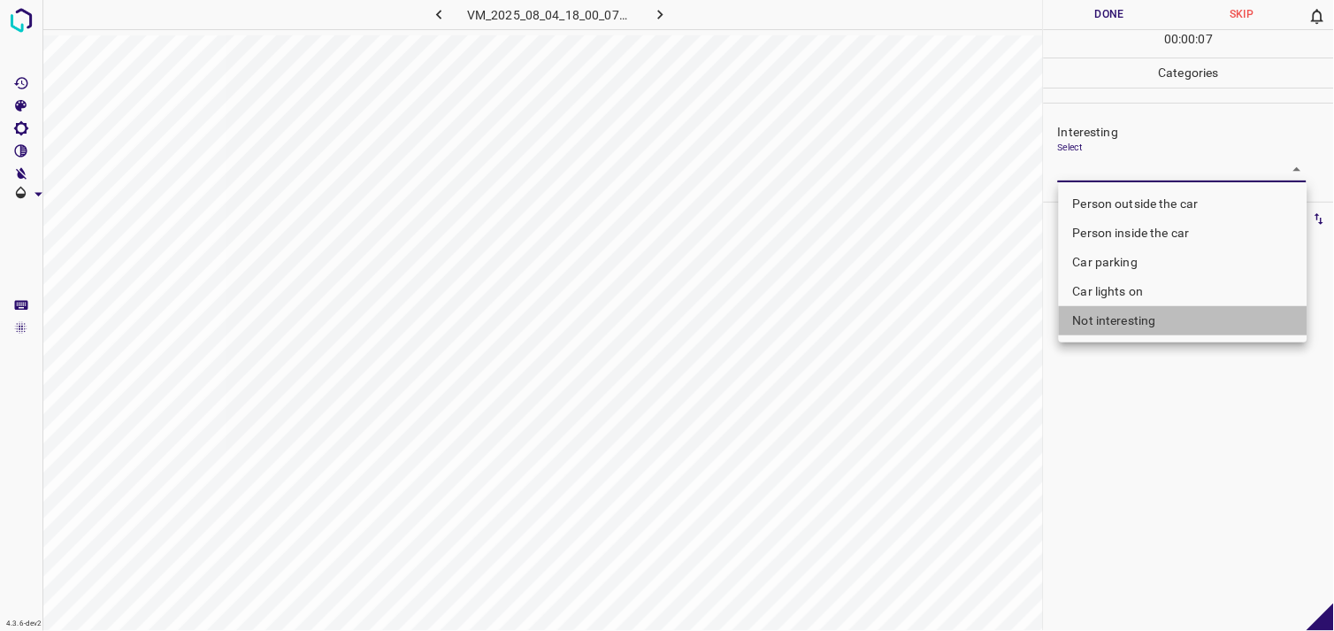
click at [1121, 316] on li "Not interesting" at bounding box center [1183, 320] width 249 height 29
type input "Not interesting"
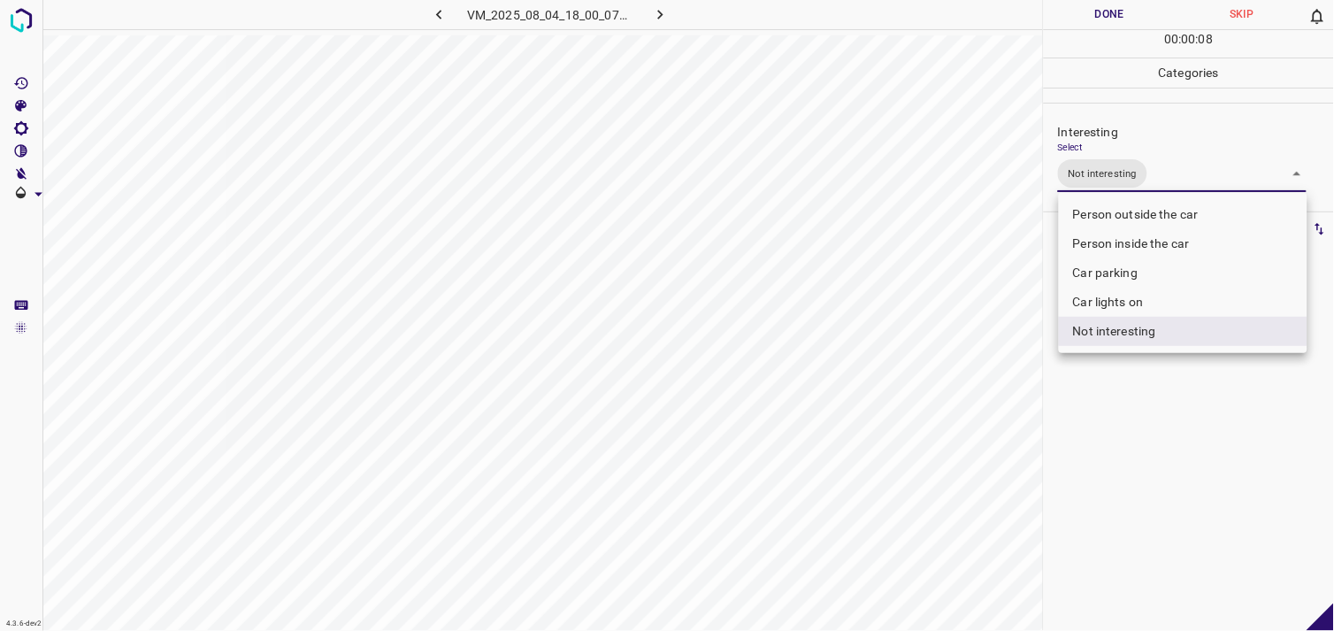
click at [1160, 419] on div at bounding box center [667, 315] width 1334 height 631
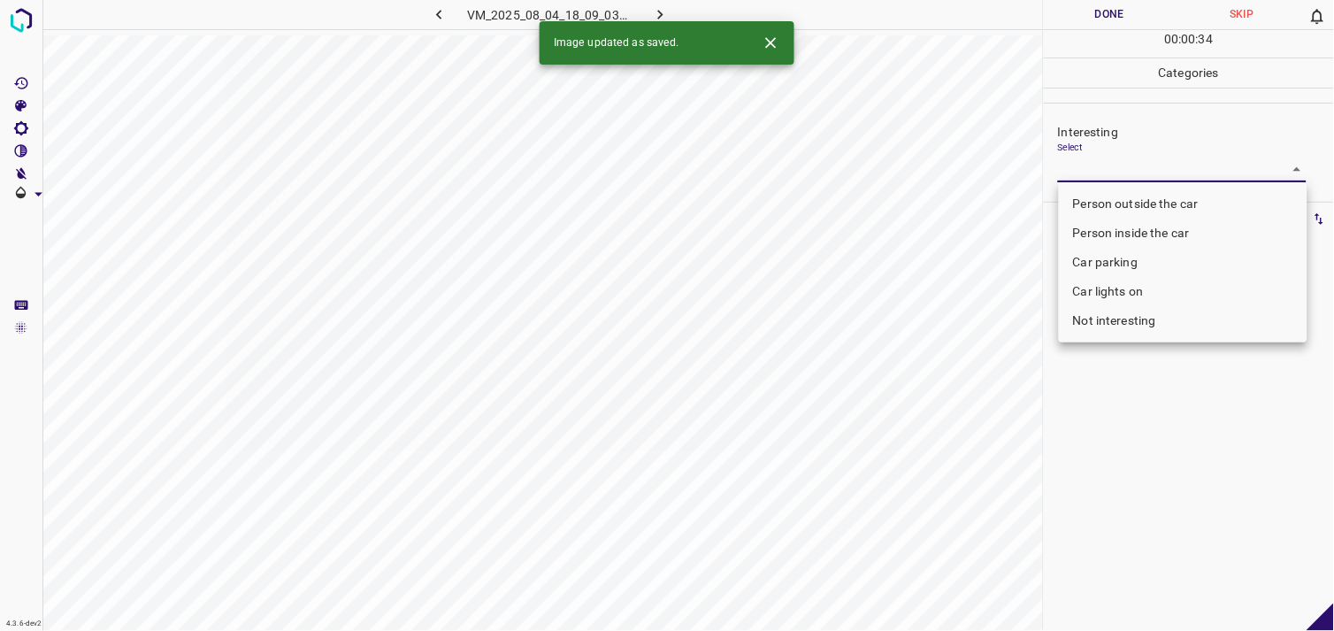
click at [1126, 157] on body "4.3.6-dev2 VM_2025_08_04_18_09_03_165_02.gif Done Skip 0 00 : 00 : 34 Categorie…" at bounding box center [667, 315] width 1334 height 631
click at [1127, 201] on li "Person outside the car" at bounding box center [1183, 203] width 249 height 29
type input "Person outside the car"
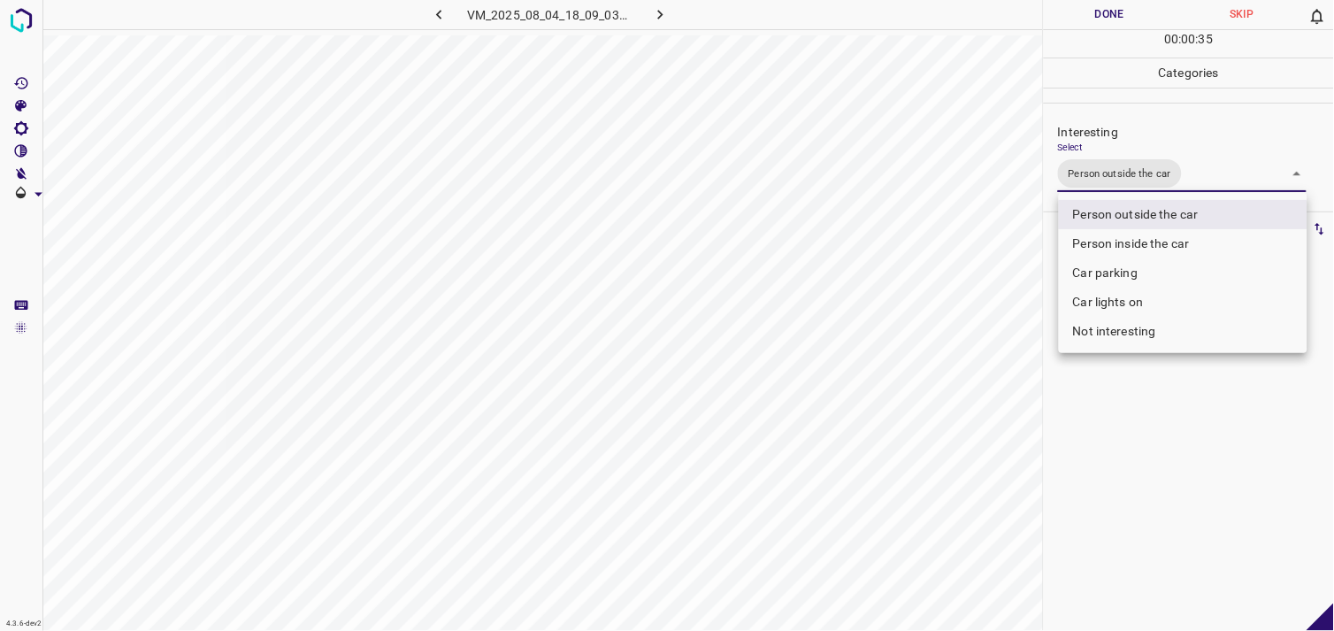
drag, startPoint x: 1157, startPoint y: 404, endPoint x: 1156, endPoint y: 375, distance: 29.3
click at [1159, 404] on div at bounding box center [667, 315] width 1334 height 631
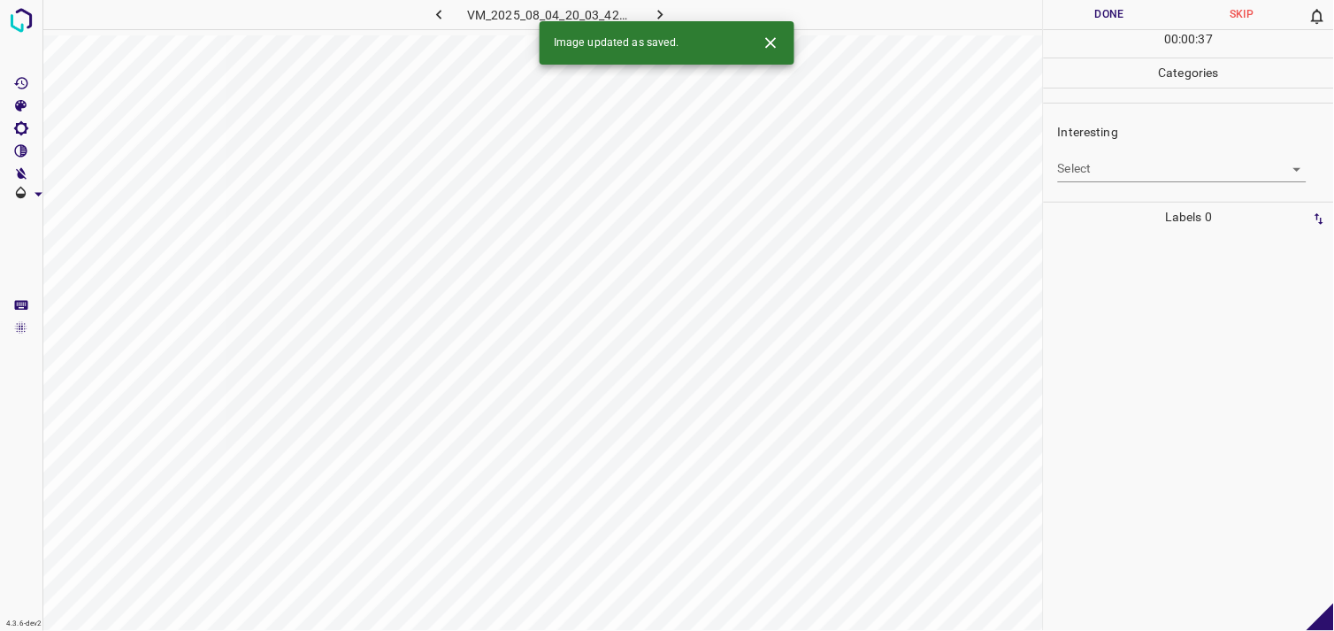
click at [1111, 168] on body "4.3.6-dev2 VM_2025_08_04_20_03_42_837_01.gif Done Skip 0 00 : 00 : 37 Categorie…" at bounding box center [667, 315] width 1334 height 631
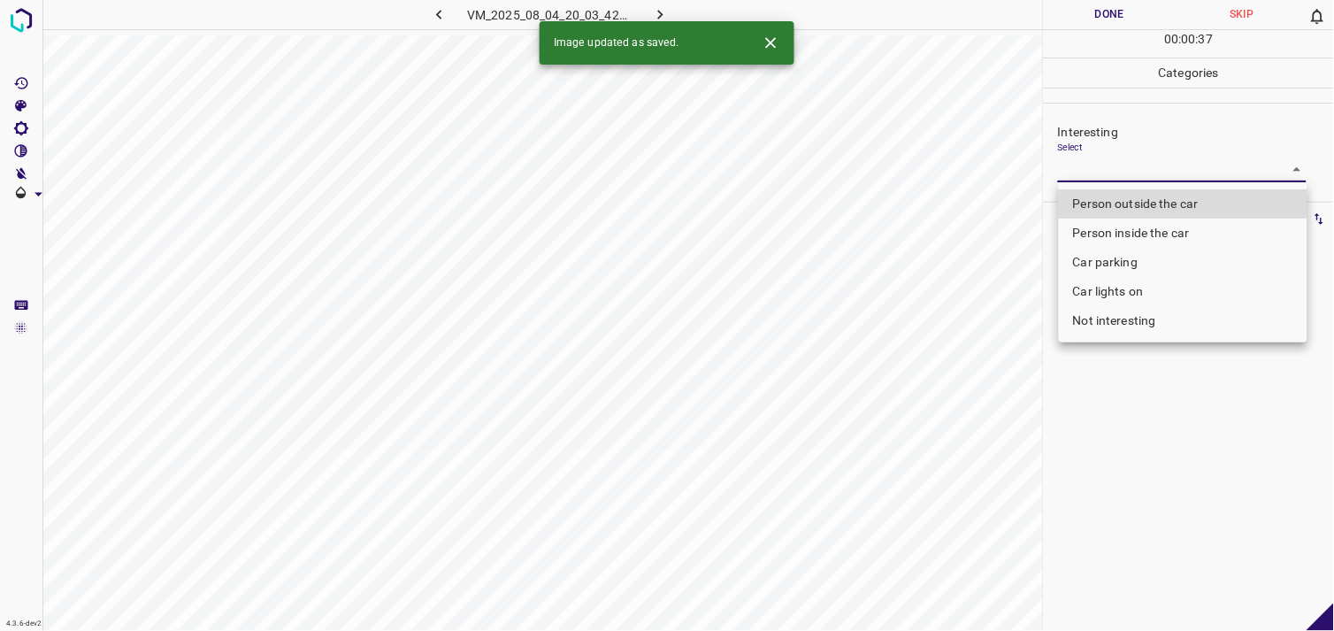
click at [1133, 199] on li "Person outside the car" at bounding box center [1183, 203] width 249 height 29
type input "Person outside the car"
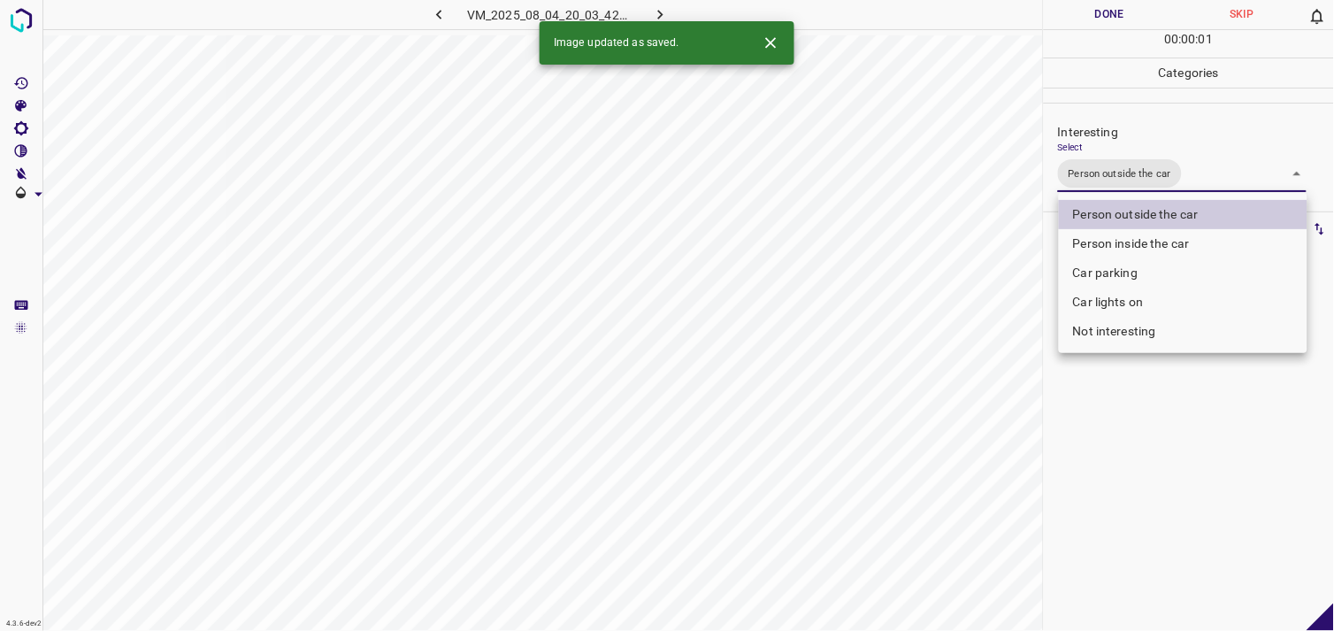
click at [1141, 395] on div at bounding box center [667, 315] width 1334 height 631
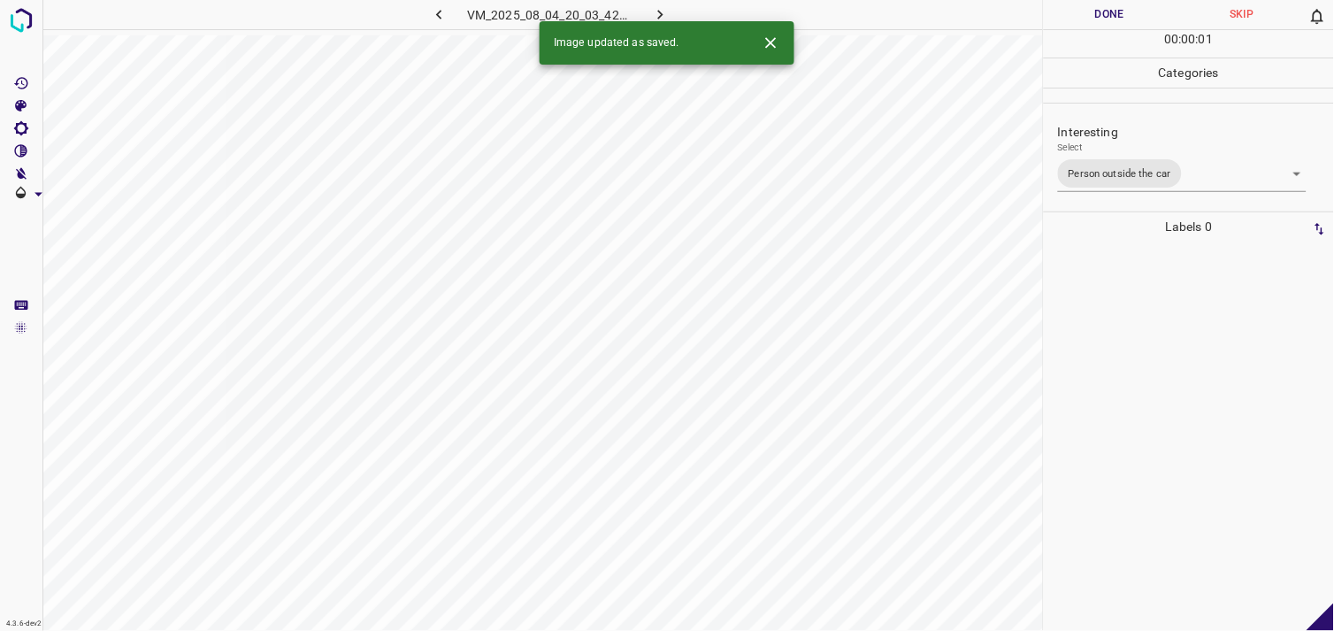
click at [1147, 376] on div at bounding box center [1189, 436] width 280 height 389
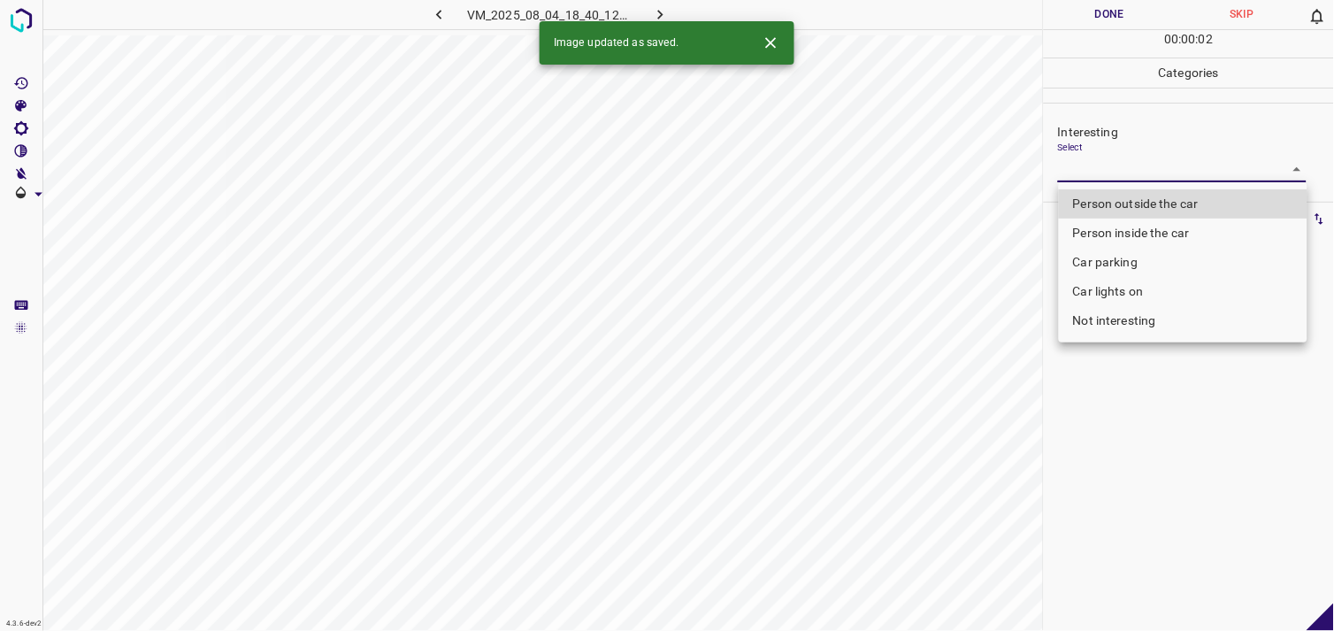
click at [1187, 165] on body "4.3.6-dev2 VM_2025_08_04_18_40_12_148_01.gif Done Skip 0 00 : 00 : 02 Categorie…" at bounding box center [667, 315] width 1334 height 631
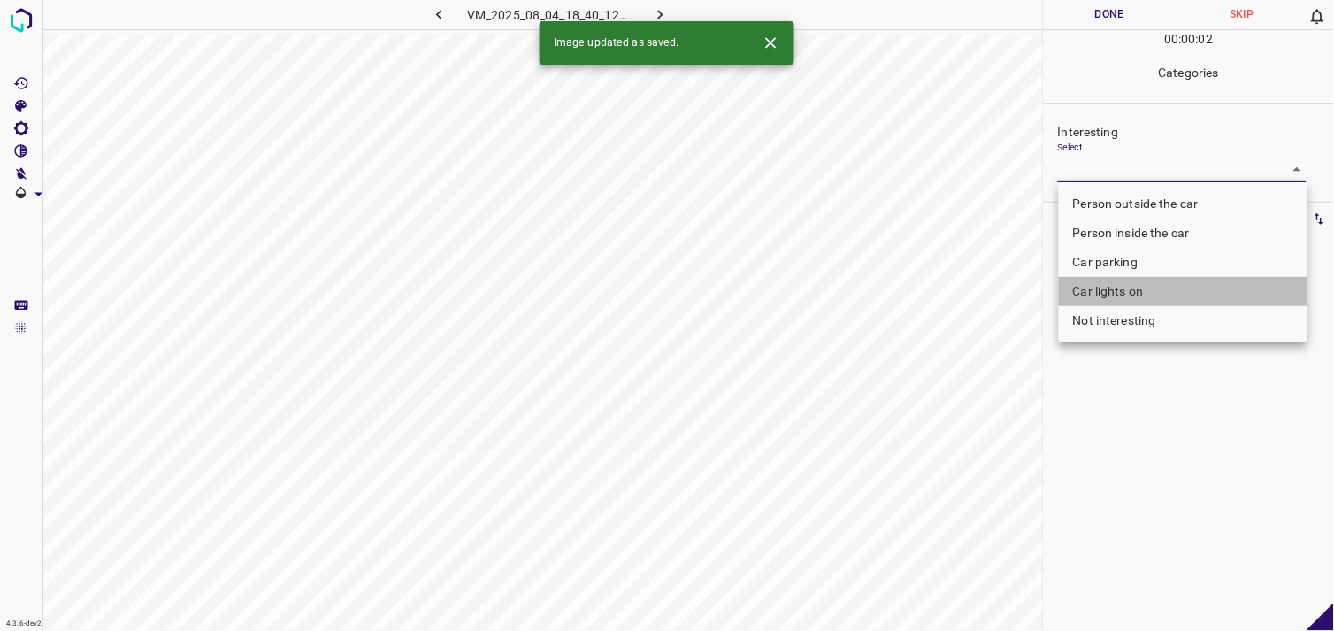
drag, startPoint x: 1149, startPoint y: 302, endPoint x: 1150, endPoint y: 311, distance: 9.9
click at [1149, 311] on ul "Person outside the car Person inside the car Car parking Car lights on Not inte…" at bounding box center [1183, 262] width 249 height 160
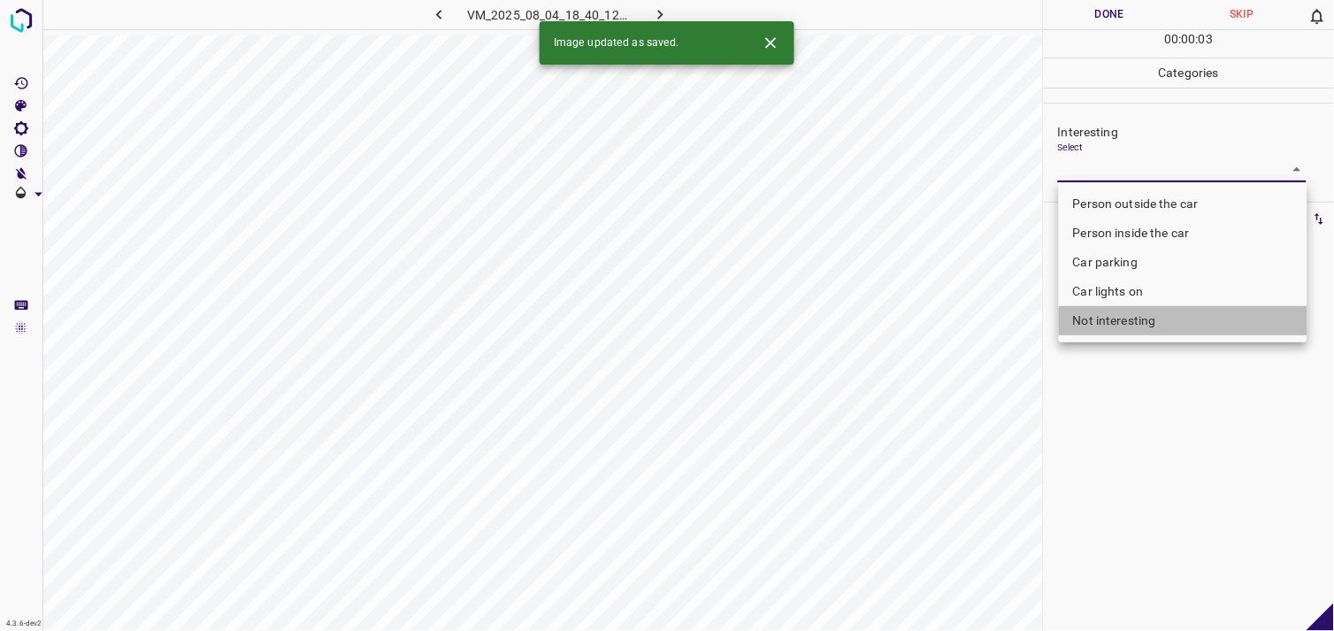
click at [1153, 319] on li "Not interesting" at bounding box center [1183, 320] width 249 height 29
type input "Not interesting"
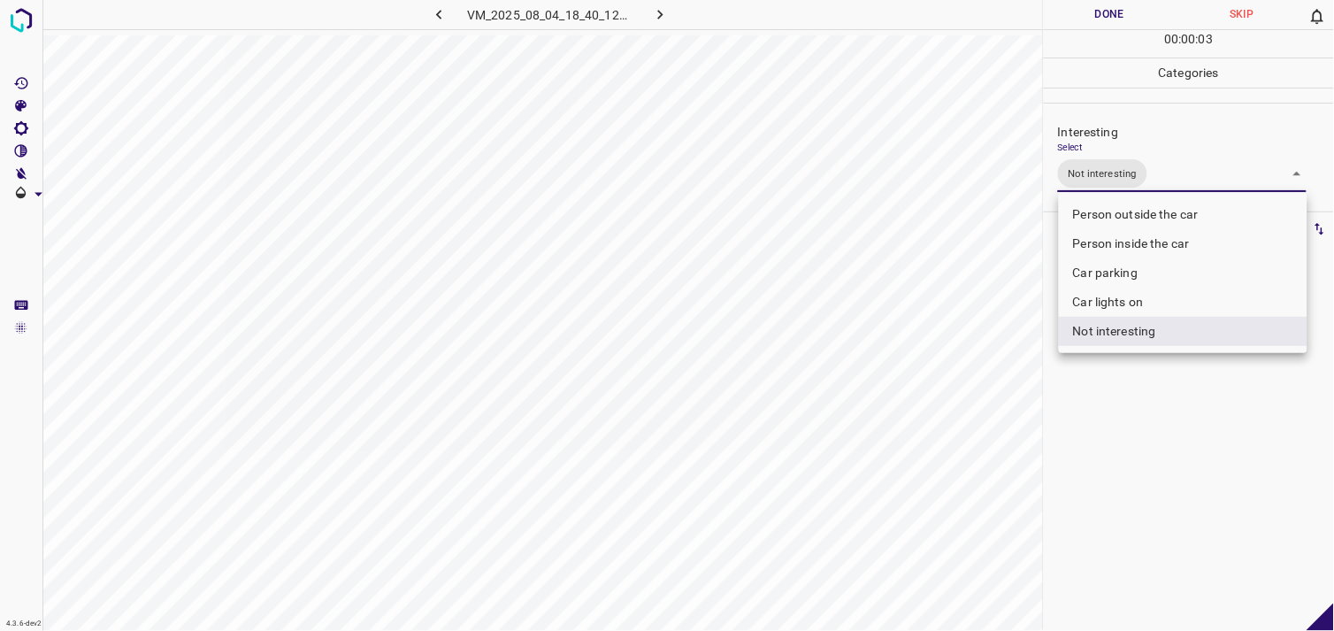
click at [1144, 408] on div at bounding box center [667, 315] width 1334 height 631
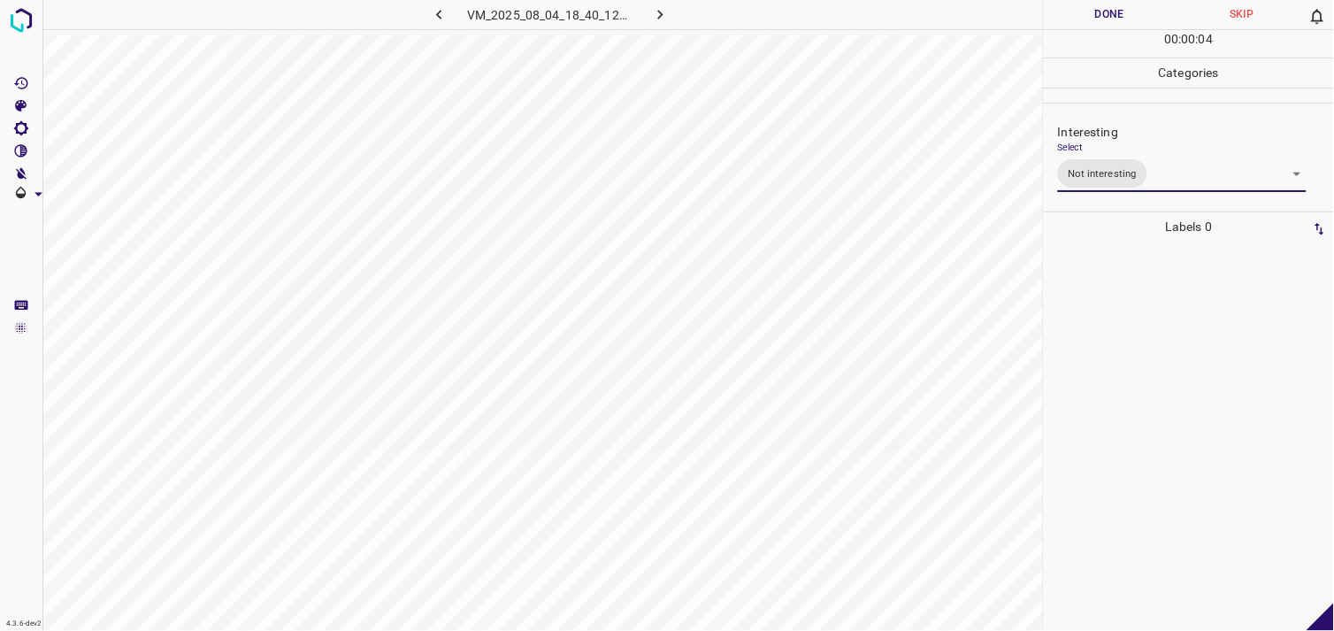
click at [1153, 341] on div at bounding box center [1189, 436] width 280 height 389
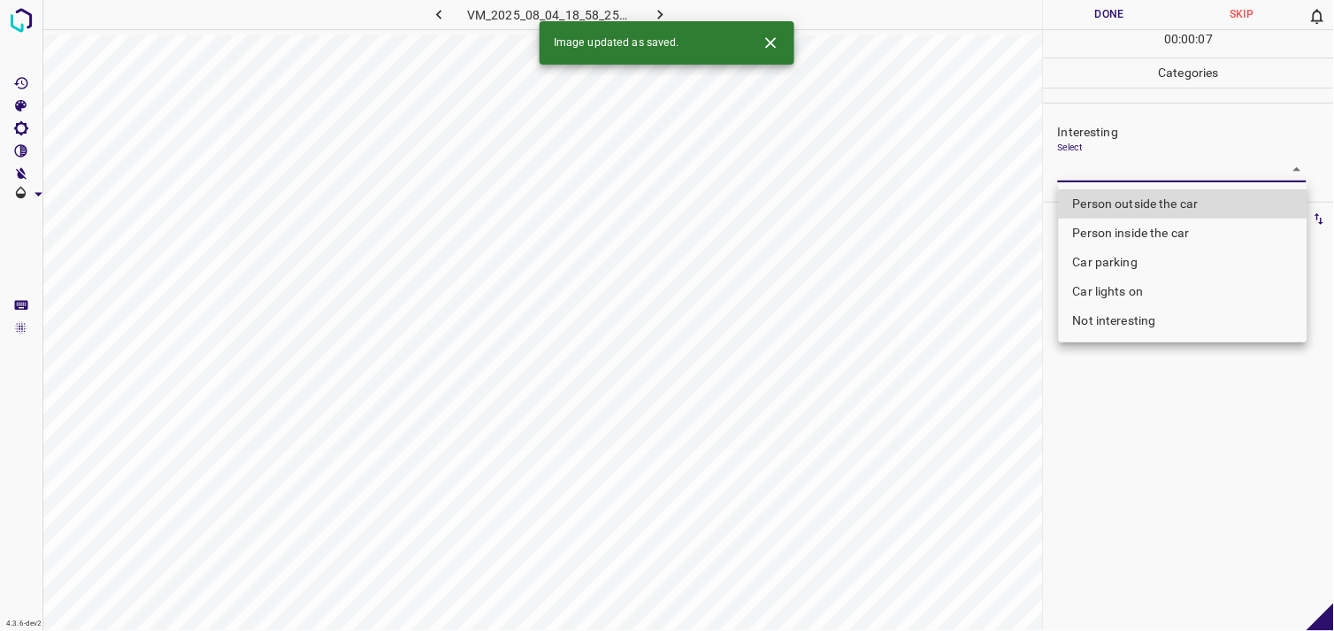
click at [1134, 173] on body "4.3.6-dev2 VM_2025_08_04_18_58_25_354_03.gif Done Skip 0 00 : 00 : 07 Categorie…" at bounding box center [667, 315] width 1334 height 631
click at [1126, 260] on li "Car parking" at bounding box center [1183, 262] width 249 height 29
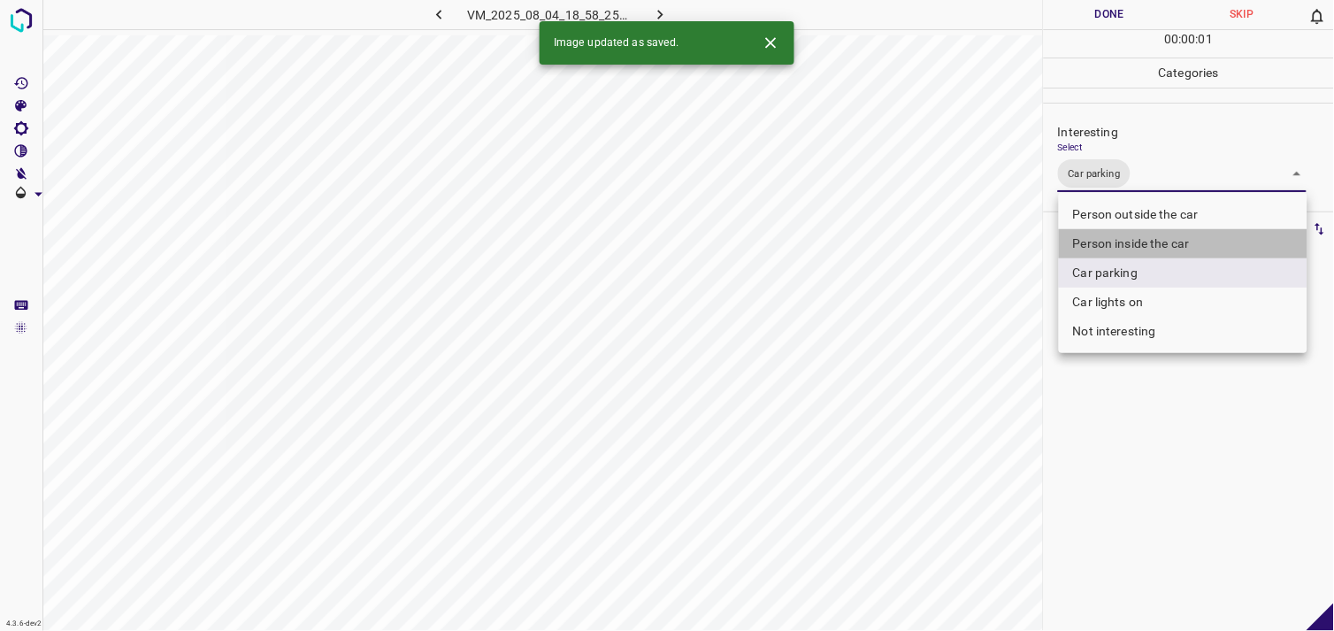
click at [1134, 246] on li "Person inside the car" at bounding box center [1183, 243] width 249 height 29
type input "Car parking,Person inside the car"
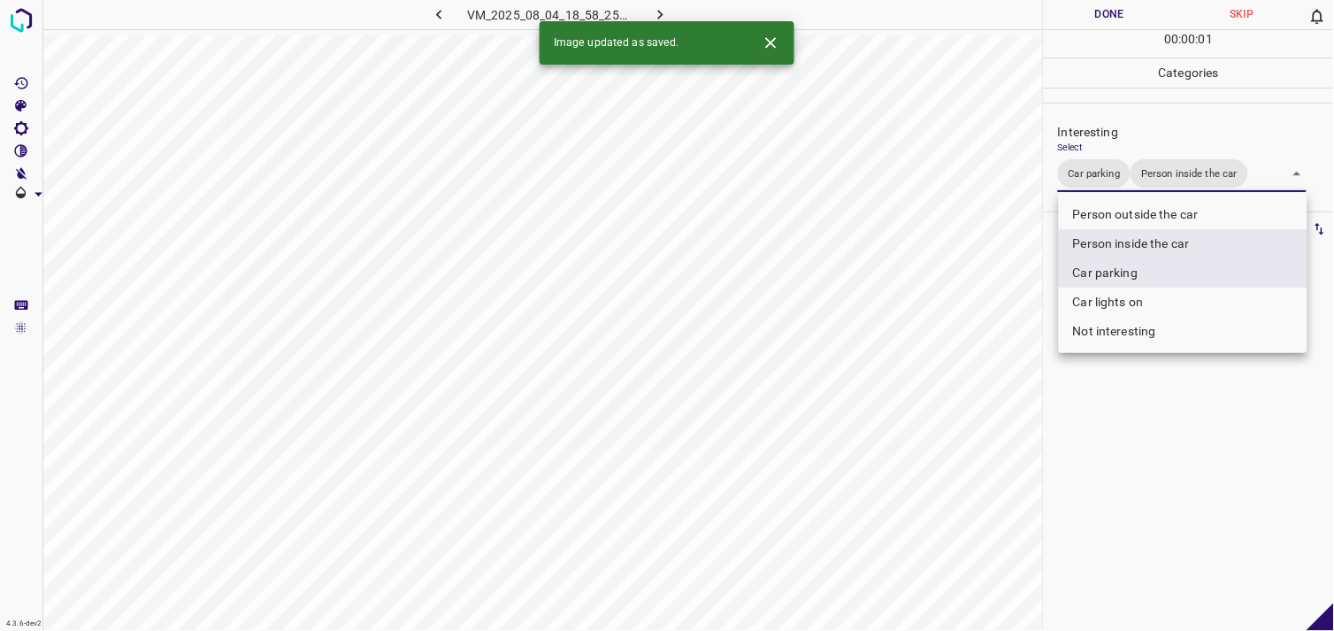
click at [1151, 445] on div at bounding box center [667, 315] width 1334 height 631
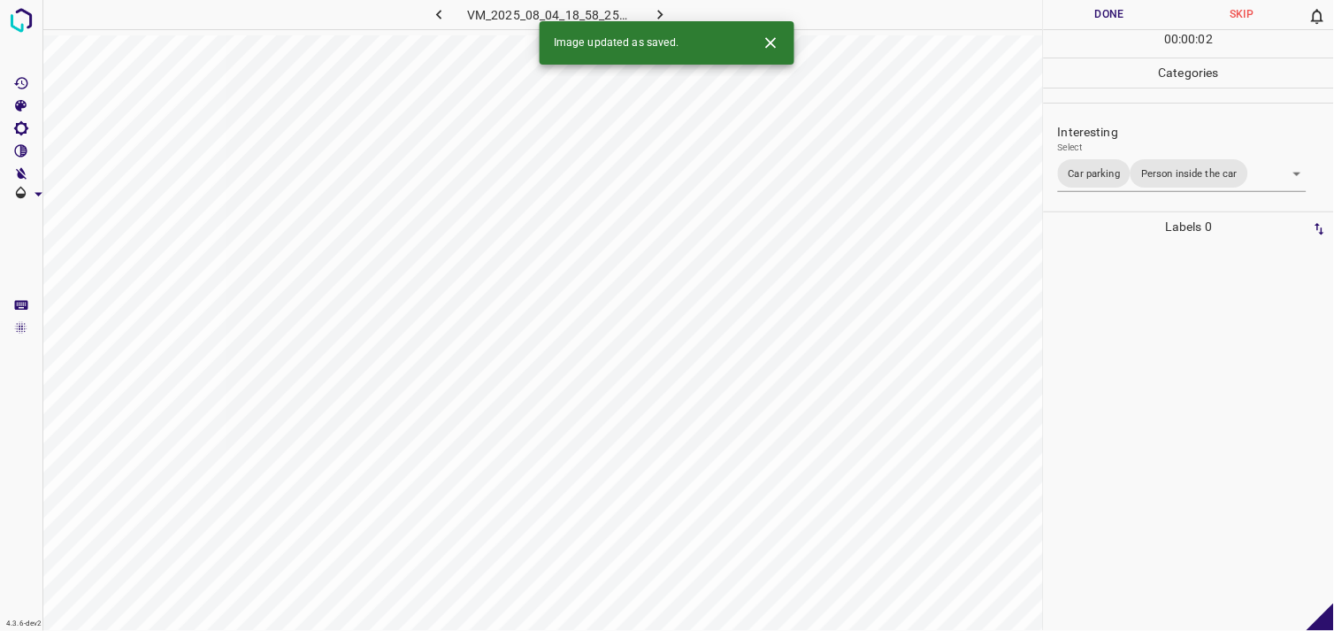
click at [1160, 348] on div at bounding box center [1189, 436] width 280 height 389
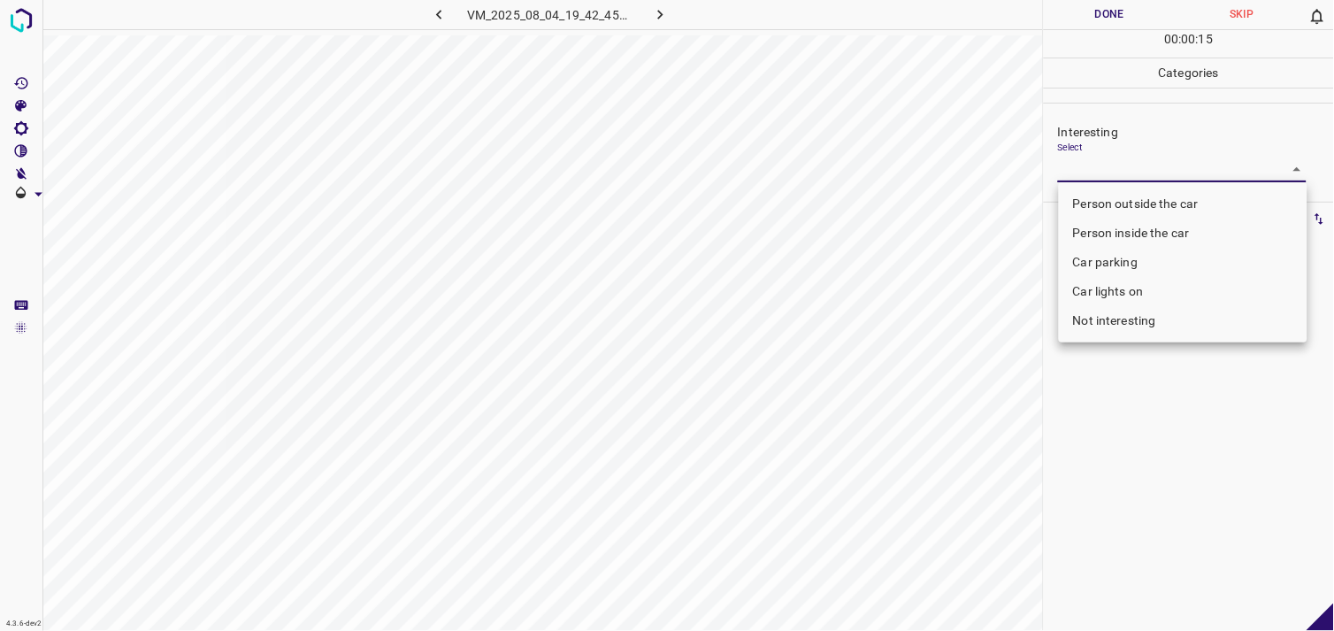
click at [1135, 163] on body "4.3.6-dev2 VM_2025_08_04_19_42_45_349_08.gif Done Skip 0 00 : 00 : 15 Categorie…" at bounding box center [667, 315] width 1334 height 631
click at [1146, 205] on li "Person outside the car" at bounding box center [1183, 203] width 249 height 29
type input "Person outside the car"
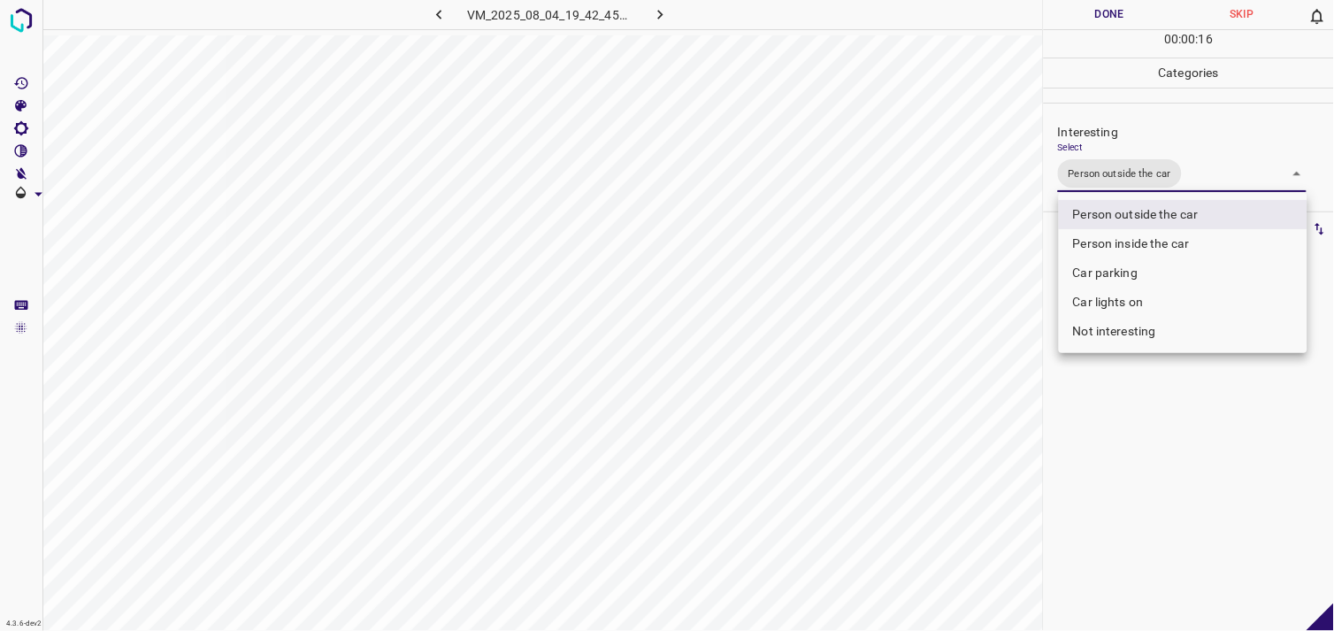
click at [1141, 497] on div at bounding box center [667, 315] width 1334 height 631
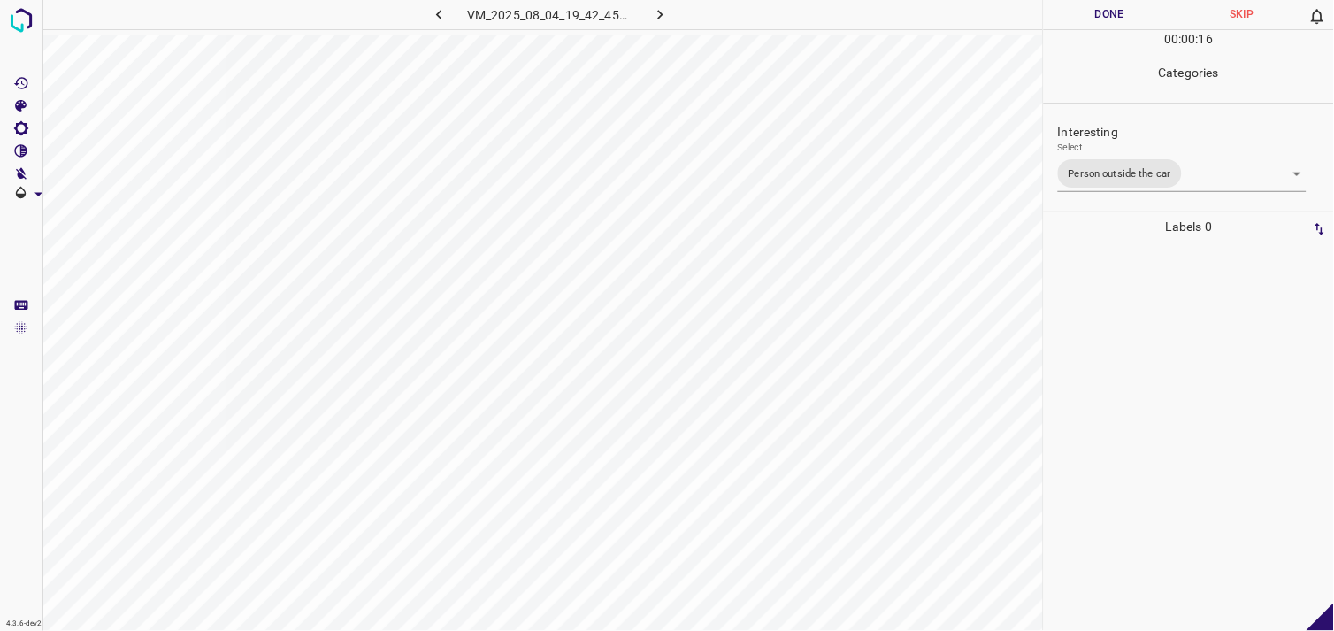
click at [1138, 418] on div at bounding box center [1189, 436] width 280 height 389
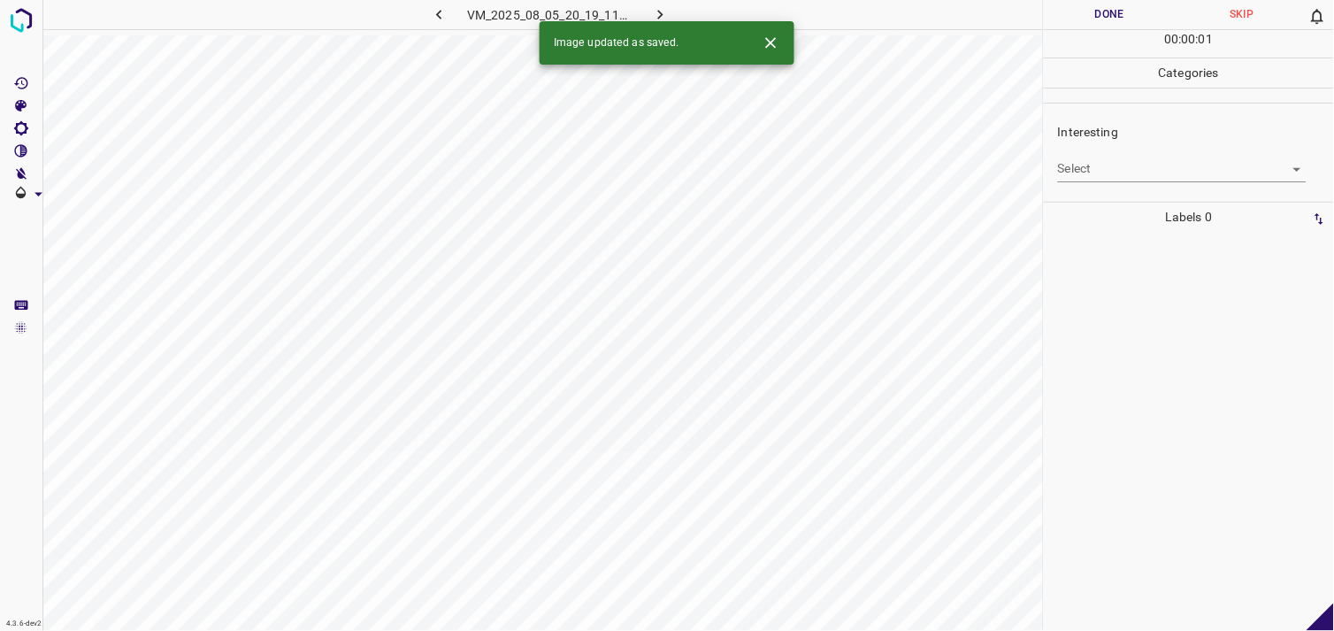
click at [1091, 181] on body "4.3.6-dev2 VM_2025_08_05_20_19_11_956_06.gif Done Skip 0 00 : 00 : 01 Categorie…" at bounding box center [667, 315] width 1334 height 631
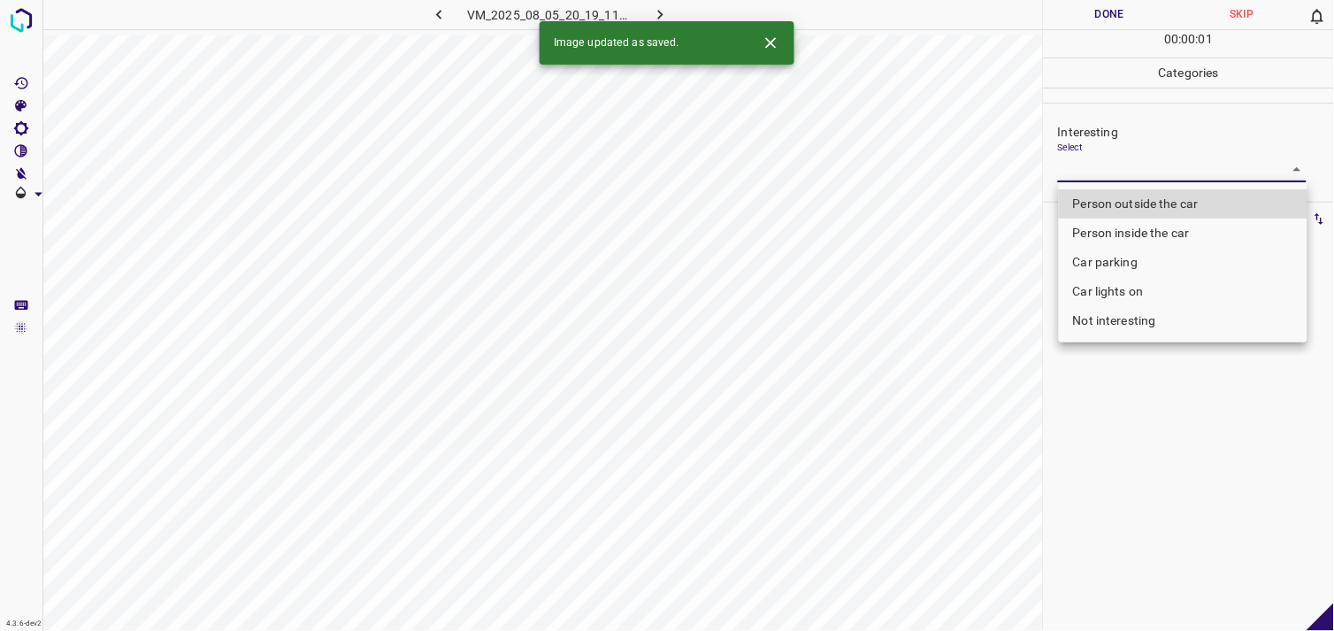
click at [1103, 317] on li "Not interesting" at bounding box center [1183, 320] width 249 height 29
type input "Not interesting"
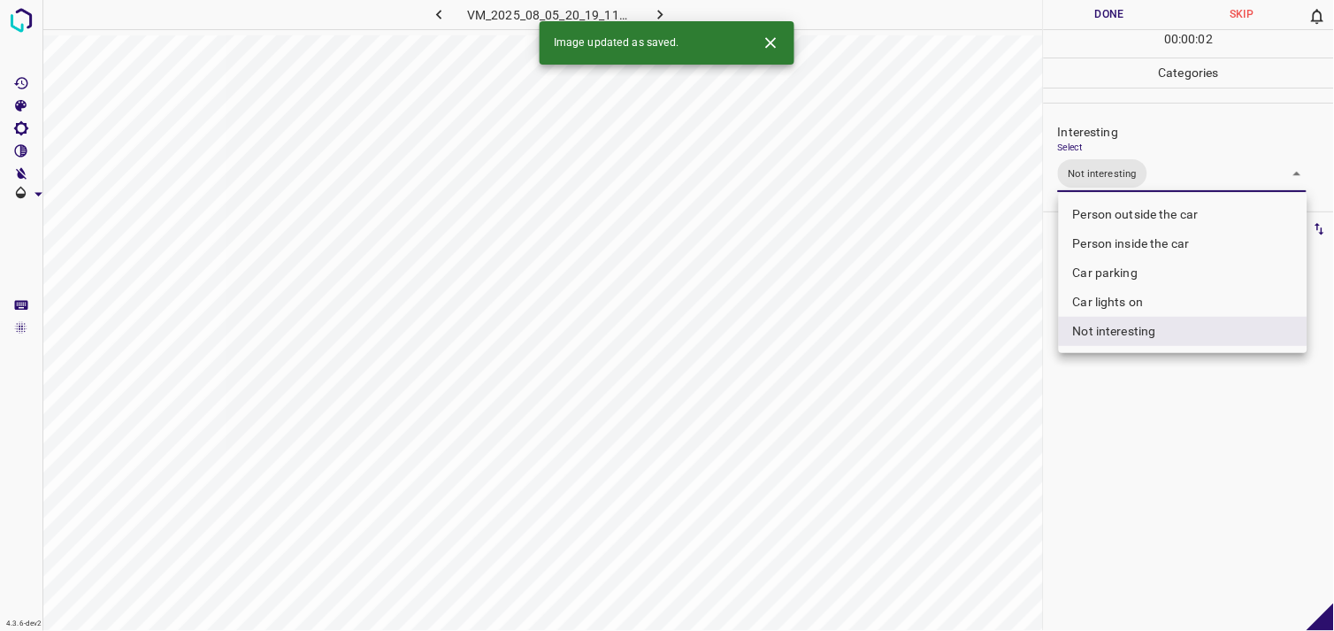
click at [1133, 398] on div at bounding box center [667, 315] width 1334 height 631
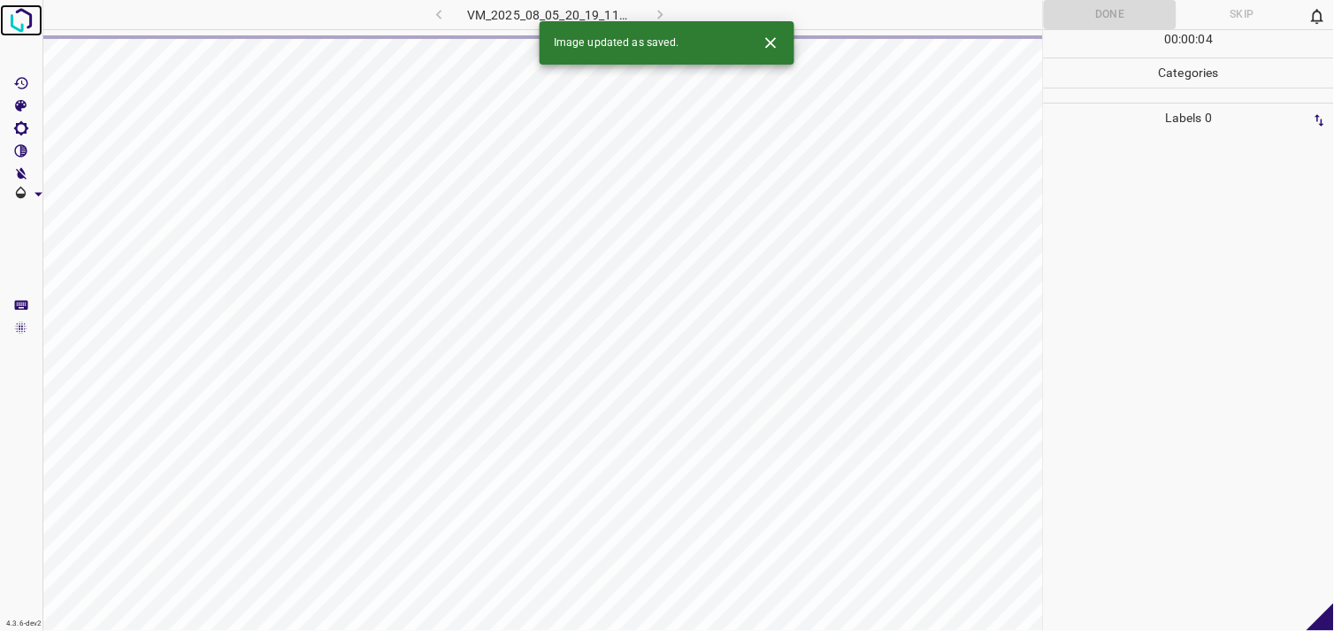
click at [15, 22] on img at bounding box center [21, 20] width 32 height 32
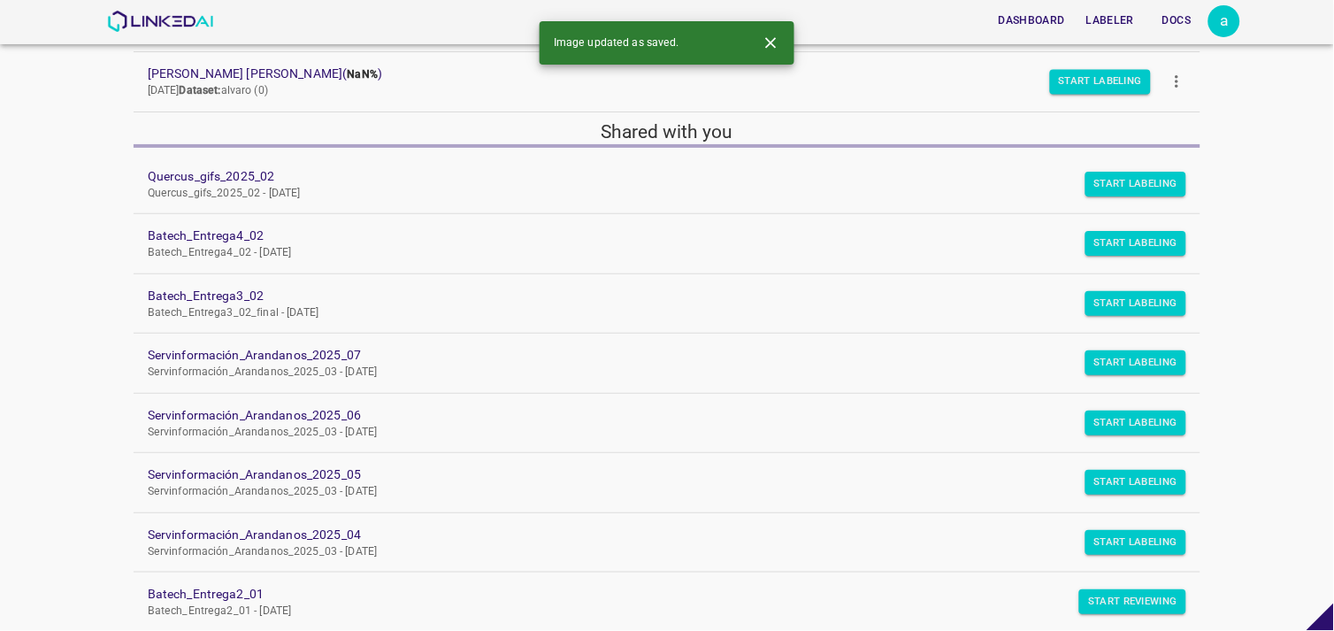
scroll to position [488, 0]
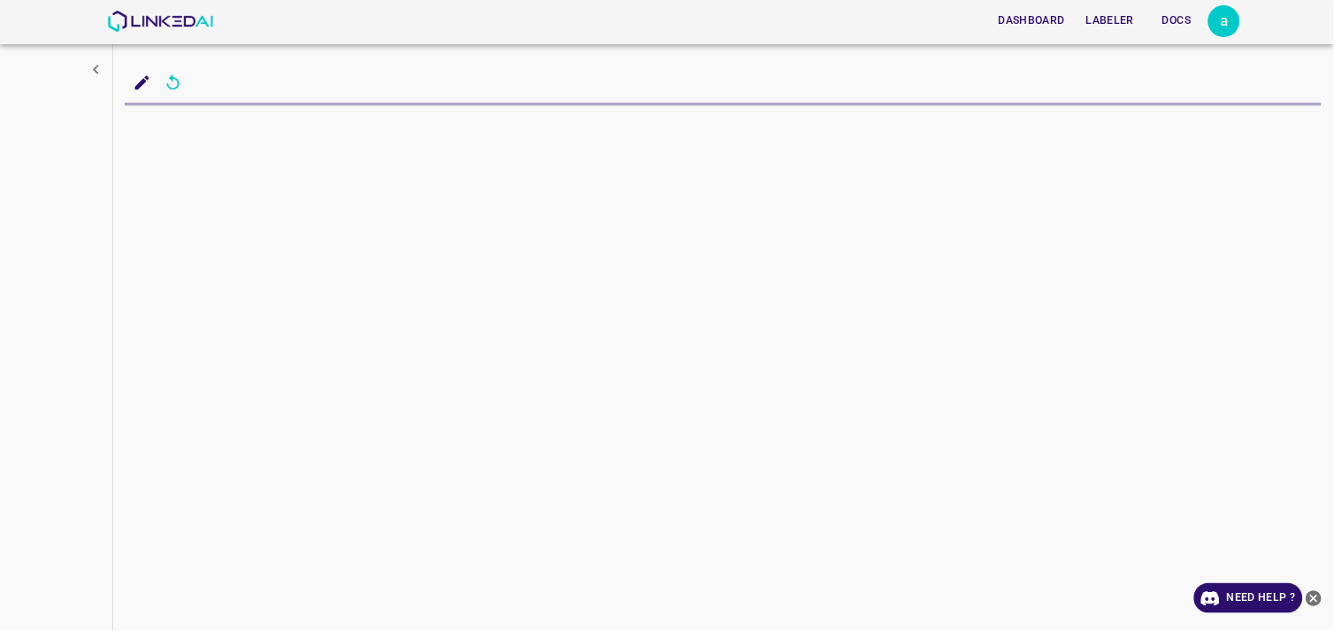
click at [1316, 603] on icon "close-help" at bounding box center [1315, 598] width 16 height 16
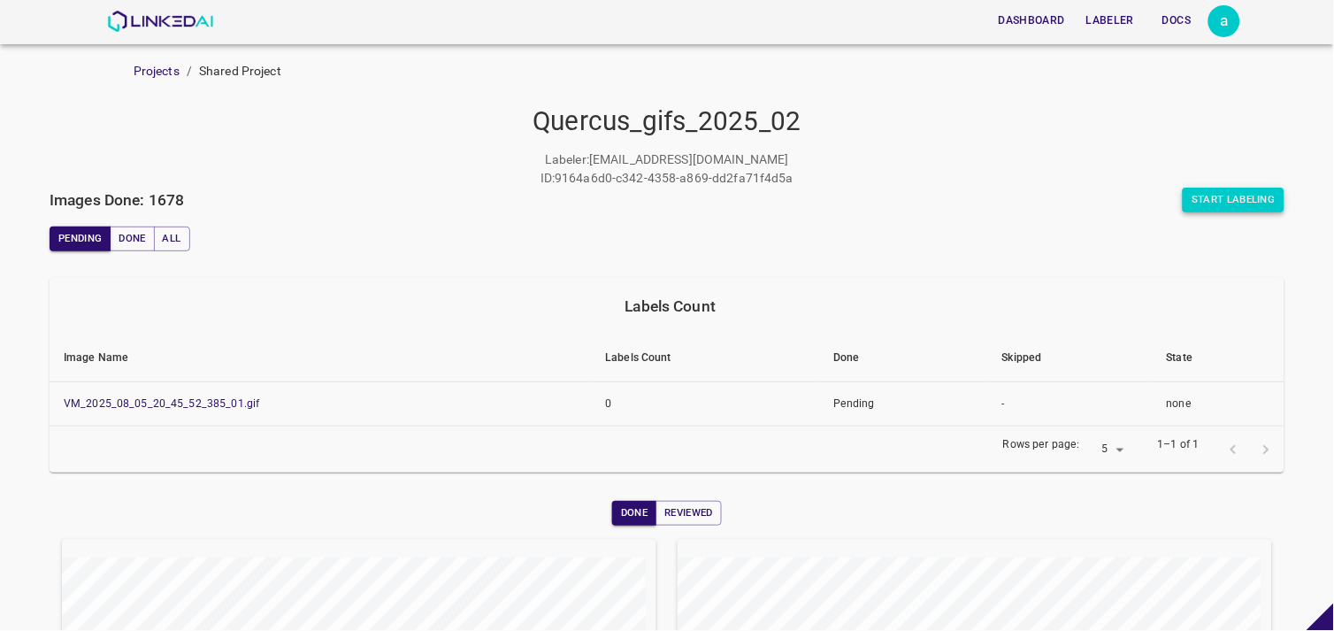
click at [1198, 198] on button "Start Labeling" at bounding box center [1234, 200] width 102 height 25
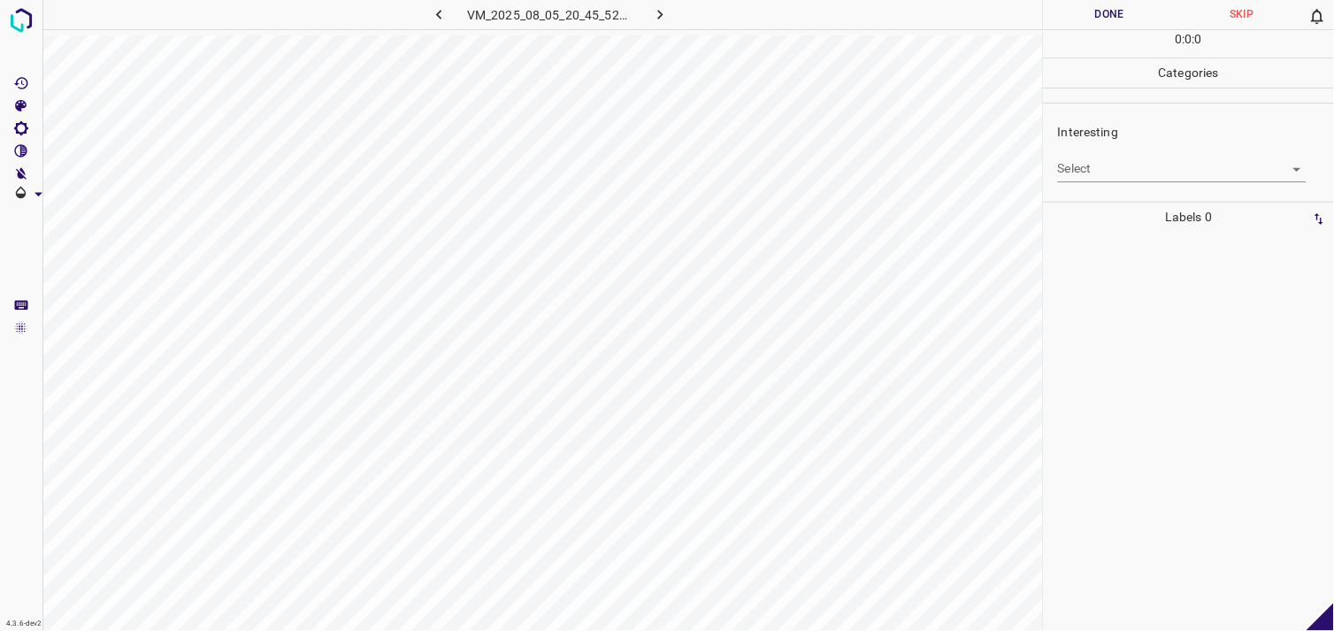
click at [1126, 170] on body "4.3.6-dev2 VM_2025_08_05_20_45_52_385_01.gif Done Skip 0 0 : 0 : 0 Categories I…" at bounding box center [667, 315] width 1334 height 631
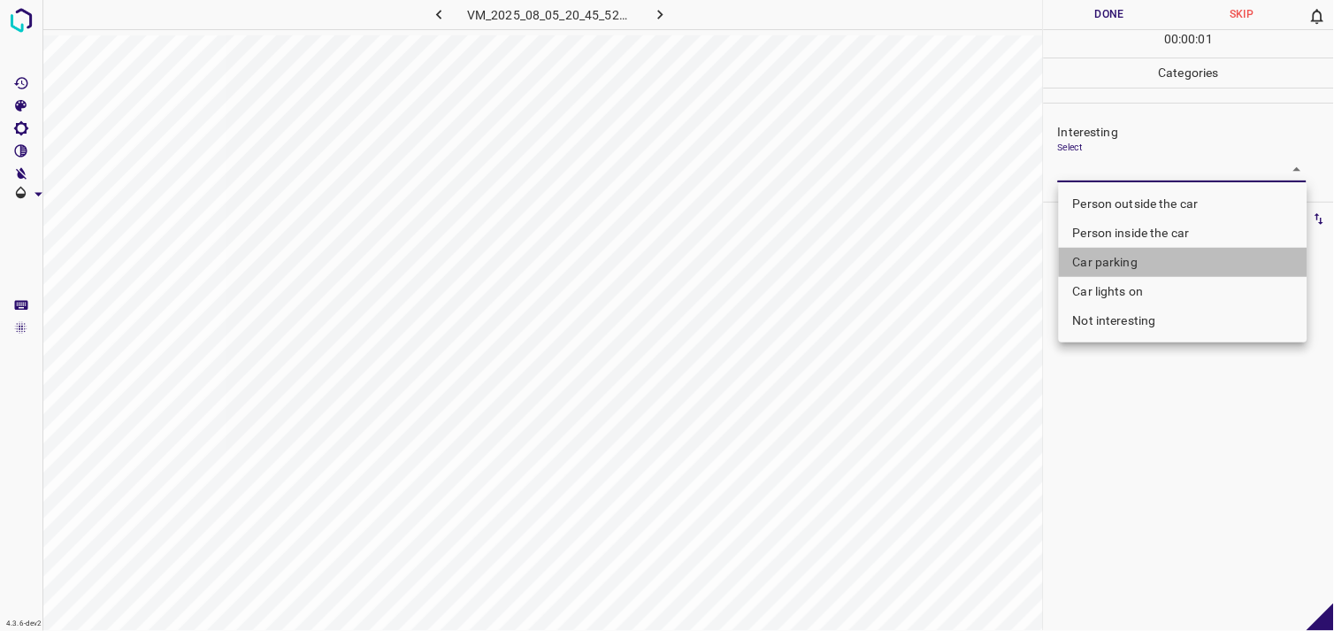
click at [1161, 258] on li "Car parking" at bounding box center [1183, 262] width 249 height 29
type input "Car parking"
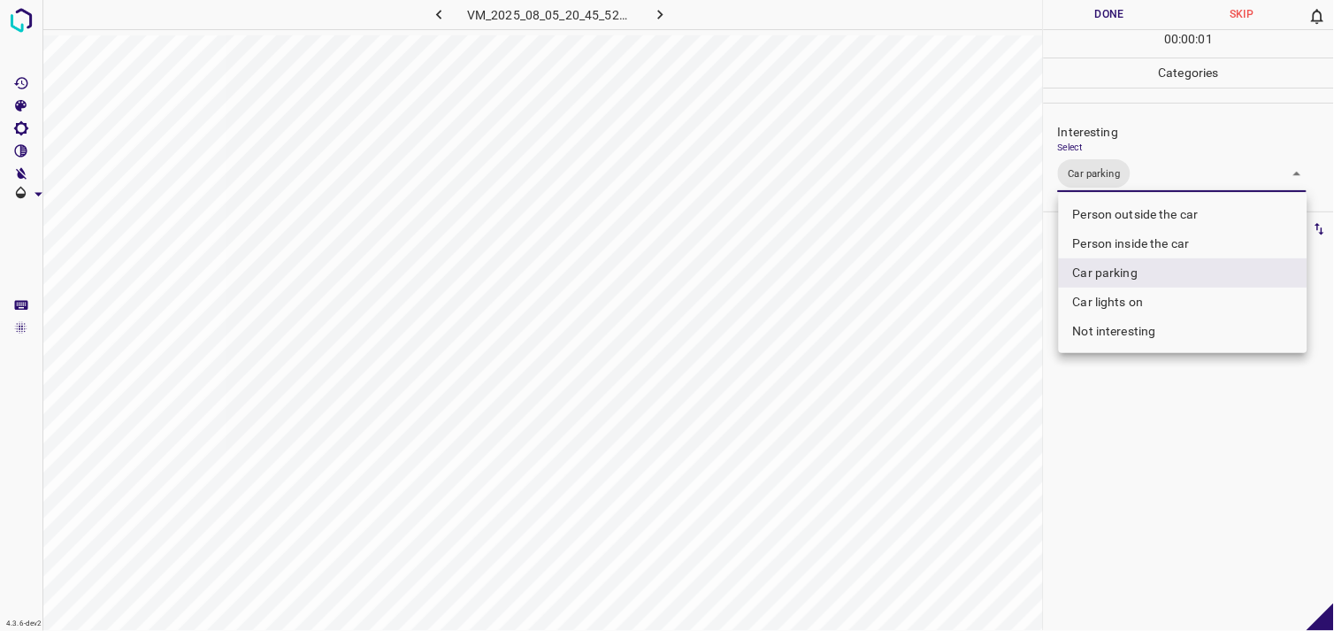
drag, startPoint x: 1108, startPoint y: 481, endPoint x: 1139, endPoint y: 382, distance: 103.8
click at [1108, 462] on div at bounding box center [667, 315] width 1334 height 631
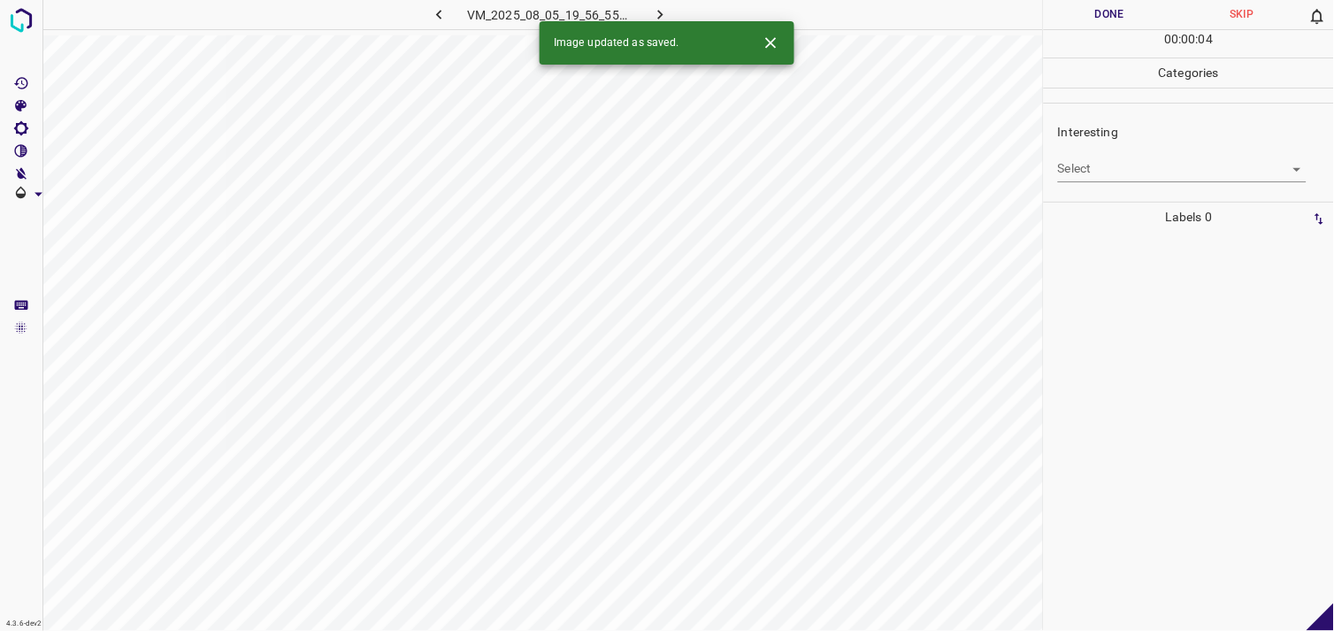
click at [1151, 161] on body "4.3.6-dev2 VM_2025_08_05_19_56_55_676_01.gif Done Skip 0 00 : 00 : 04 Categorie…" at bounding box center [667, 315] width 1334 height 631
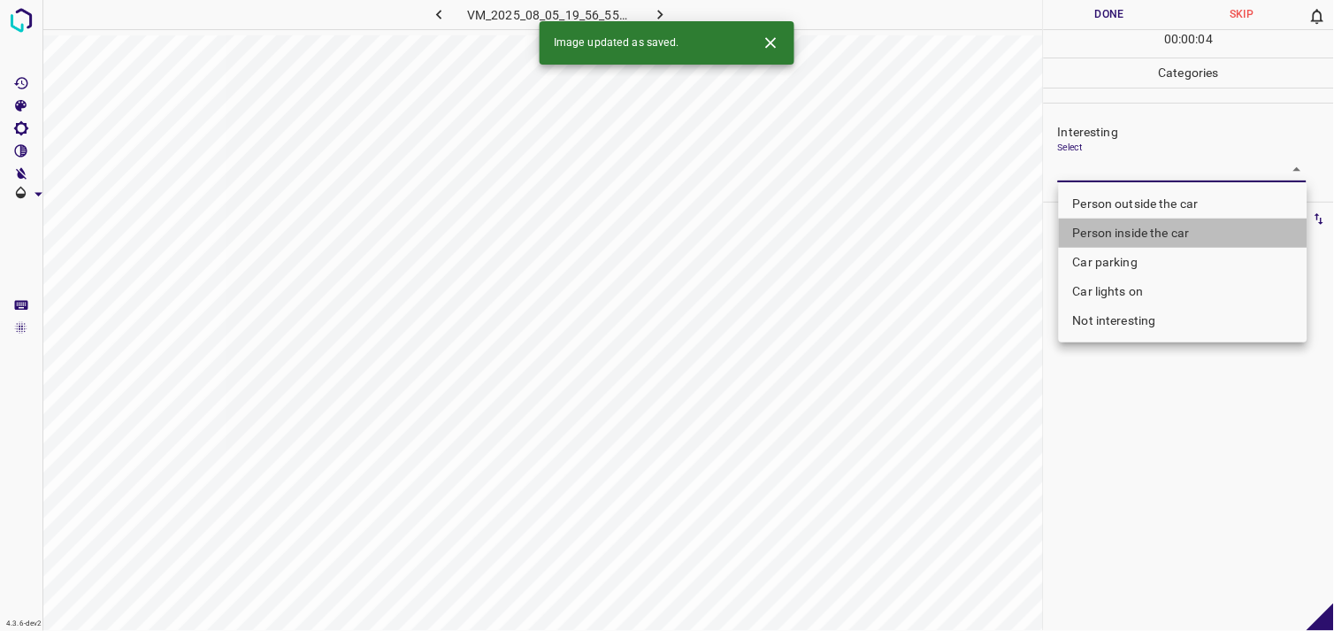
click at [1137, 230] on li "Person inside the car" at bounding box center [1183, 233] width 249 height 29
type input "Person inside the car"
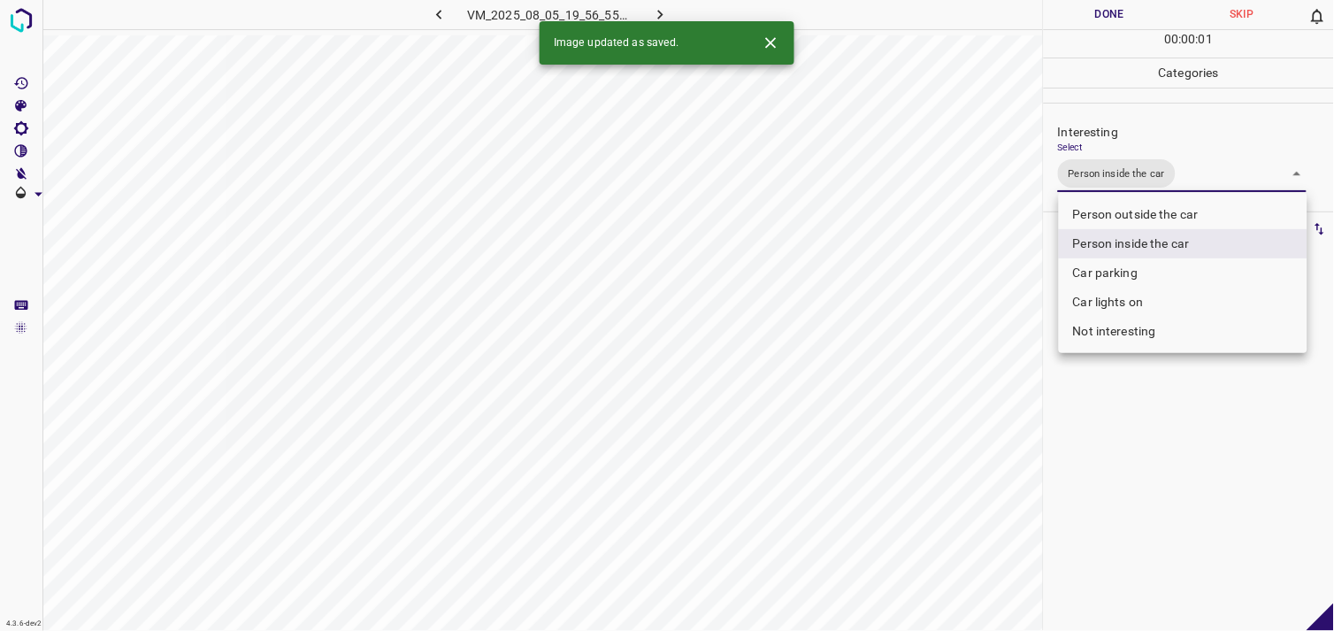
click at [1209, 443] on div at bounding box center [667, 315] width 1334 height 631
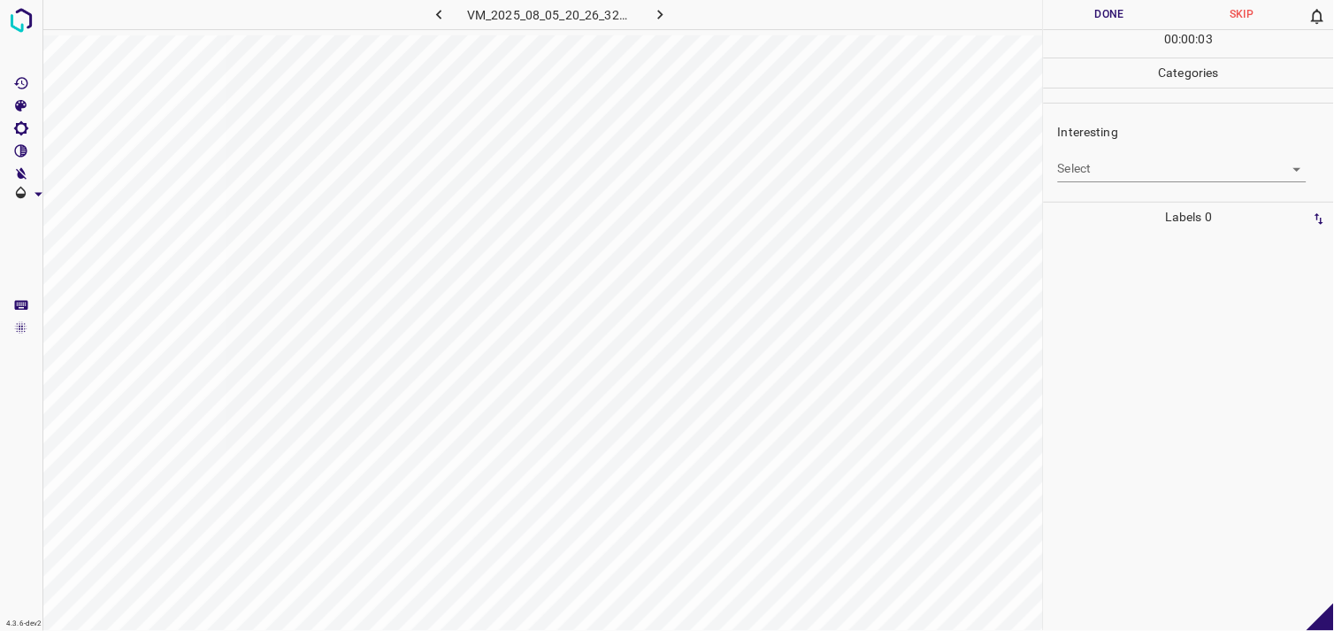
click at [1108, 170] on body "4.3.6-dev2 VM_2025_08_05_20_26_32_594_04.gif Done Skip 0 00 : 00 : 03 Categorie…" at bounding box center [667, 315] width 1334 height 631
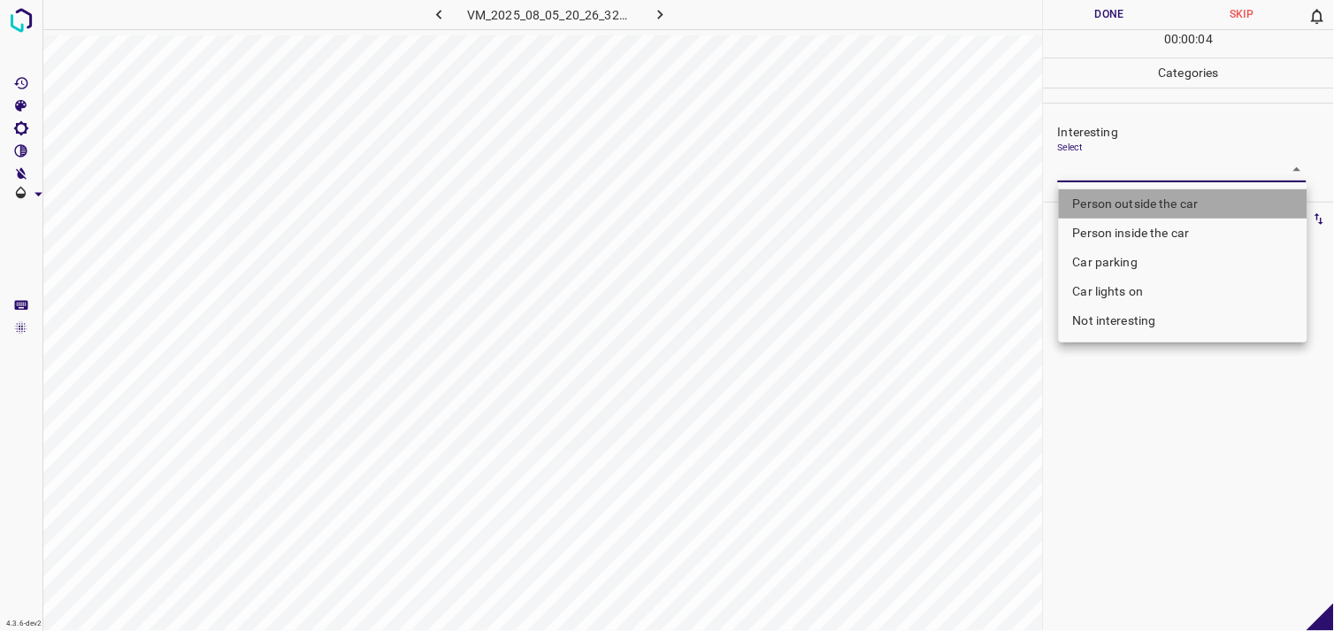
click at [1155, 199] on li "Person outside the car" at bounding box center [1183, 203] width 249 height 29
type input "Person outside the car"
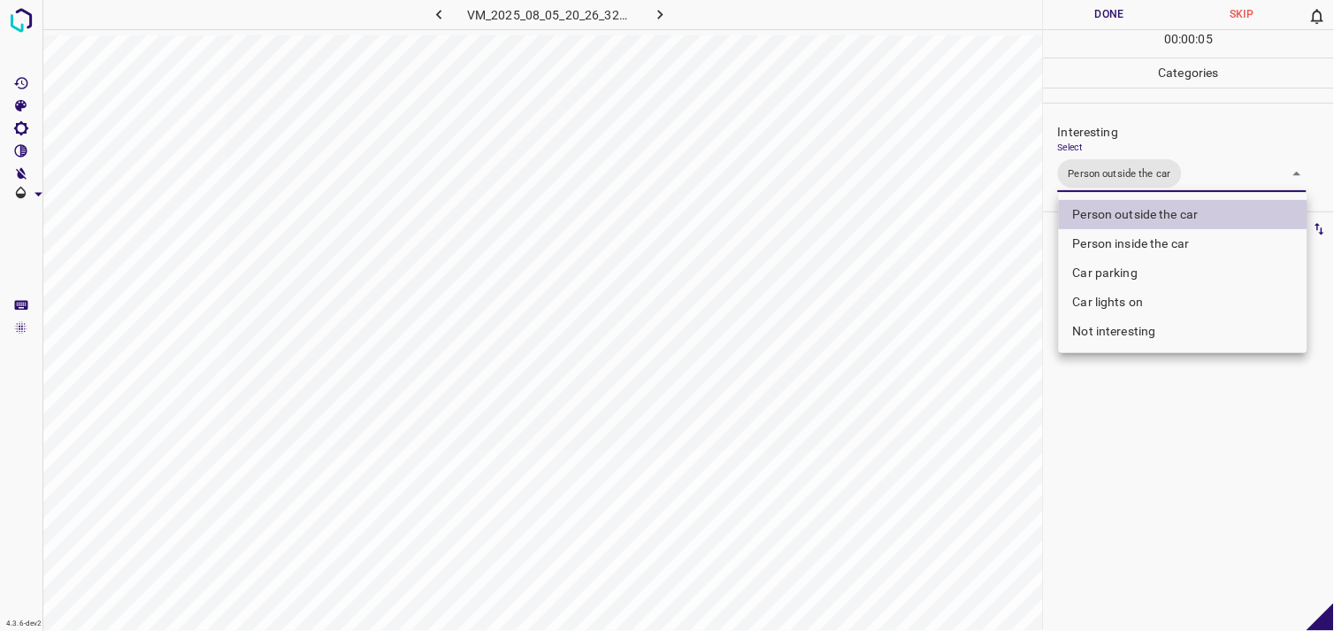
click at [1183, 441] on div at bounding box center [667, 315] width 1334 height 631
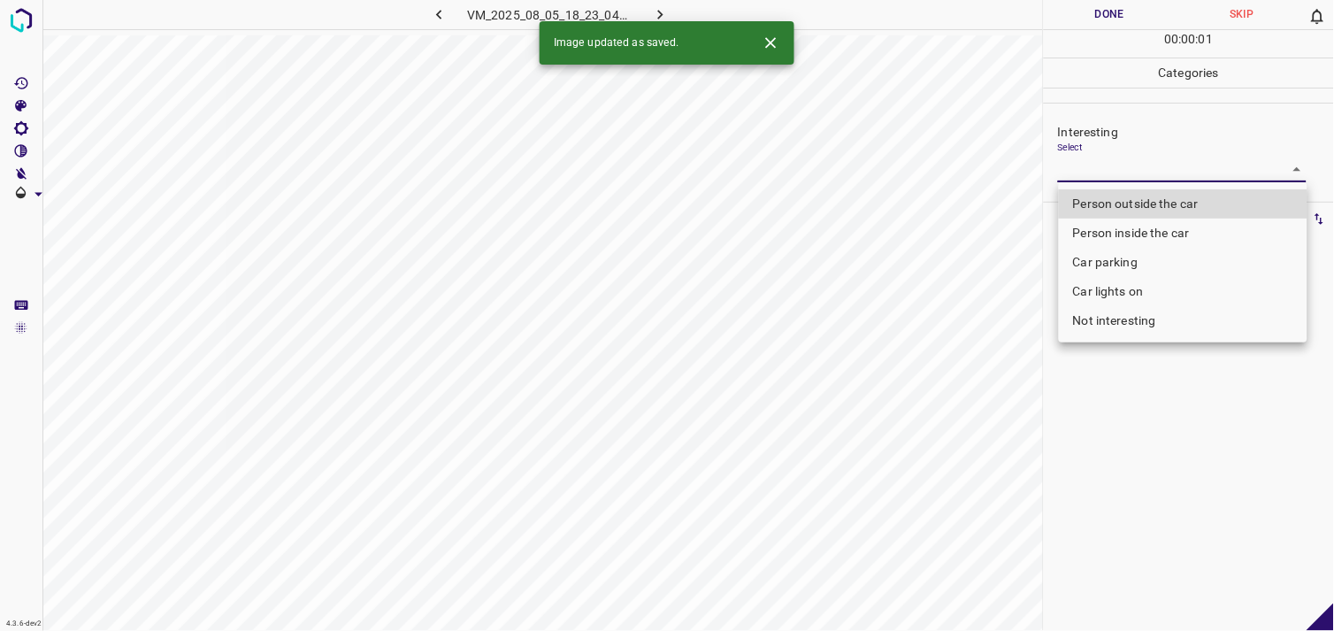
click at [1175, 170] on body "4.3.6-dev2 VM_2025_08_05_18_23_04_112_00.gif Done Skip 0 00 : 00 : 01 Categorie…" at bounding box center [667, 315] width 1334 height 631
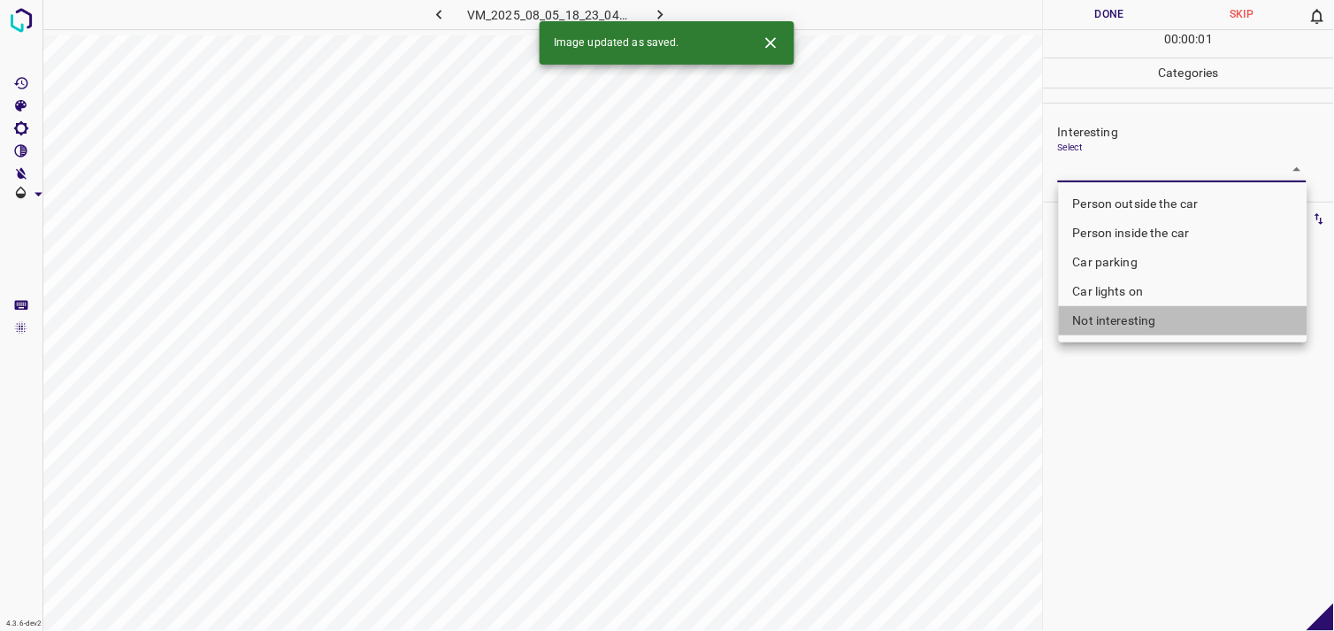
click at [1150, 320] on li "Not interesting" at bounding box center [1183, 320] width 249 height 29
type input "Not interesting"
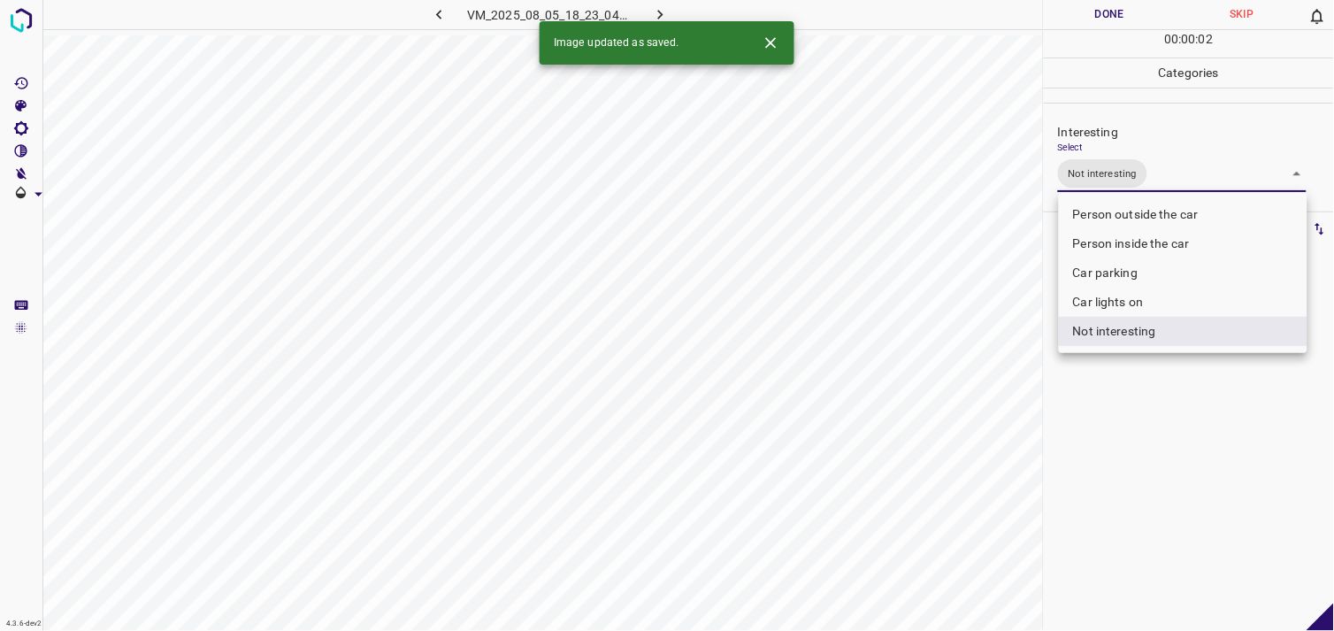
click at [1157, 412] on div at bounding box center [667, 315] width 1334 height 631
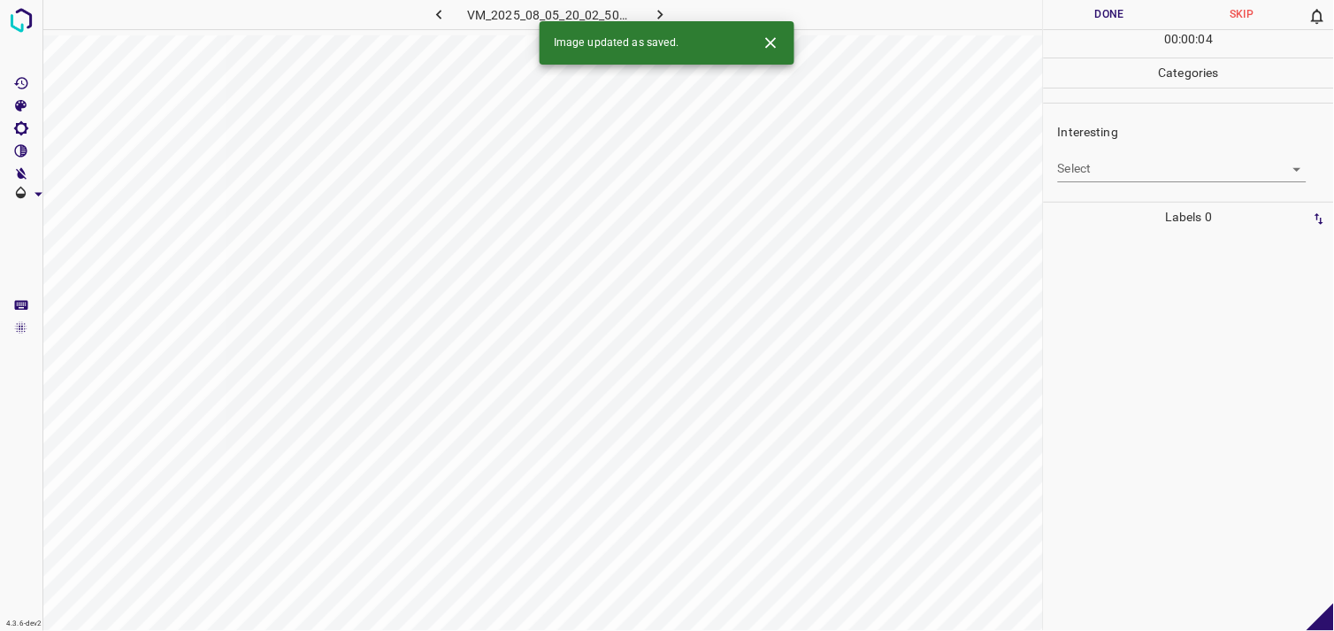
click at [1095, 171] on body "4.3.6-dev2 VM_2025_08_05_20_02_50_924_01.gif Done Skip 0 00 : 00 : 04 Categorie…" at bounding box center [667, 315] width 1334 height 631
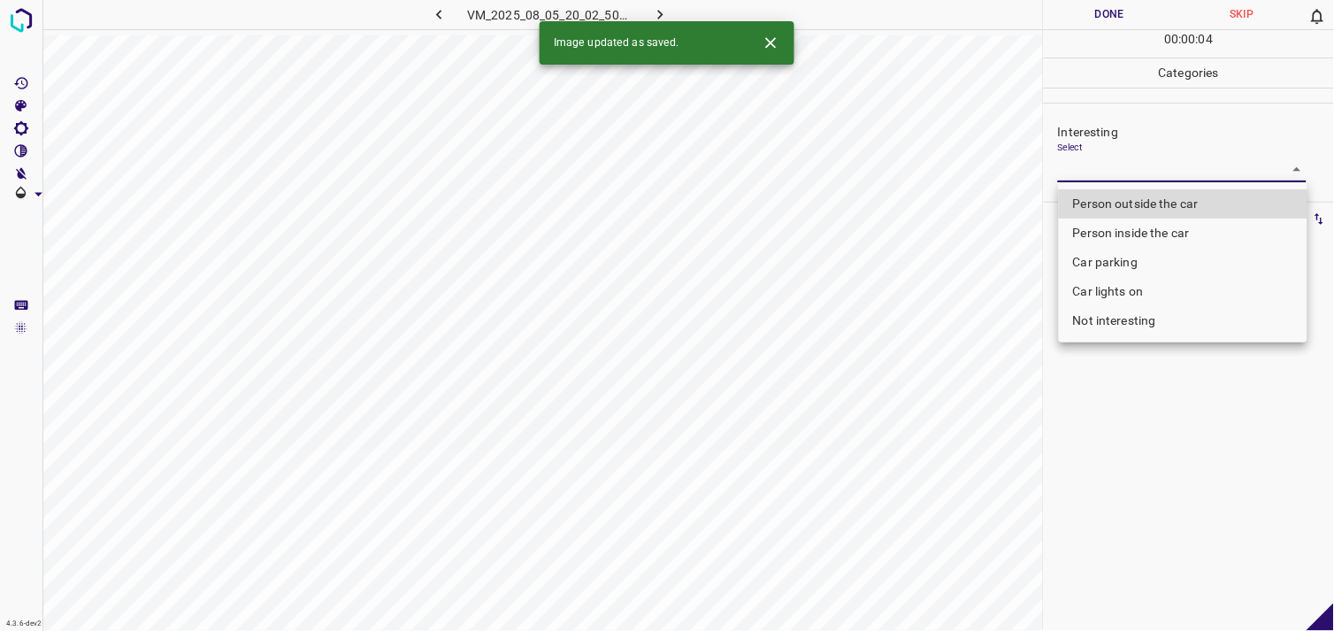
click at [1130, 189] on li "Person outside the car" at bounding box center [1183, 203] width 249 height 29
type input "Person outside the car"
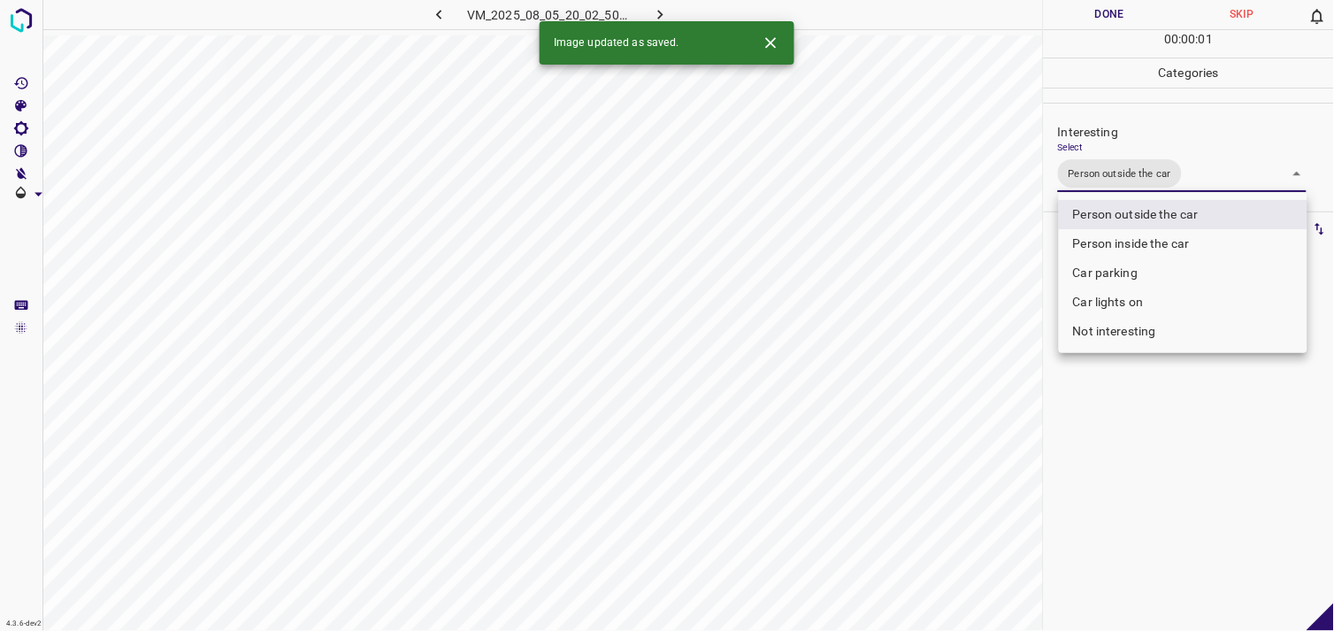
drag, startPoint x: 1210, startPoint y: 381, endPoint x: 1201, endPoint y: 379, distance: 9.2
click at [1209, 381] on div at bounding box center [667, 315] width 1334 height 631
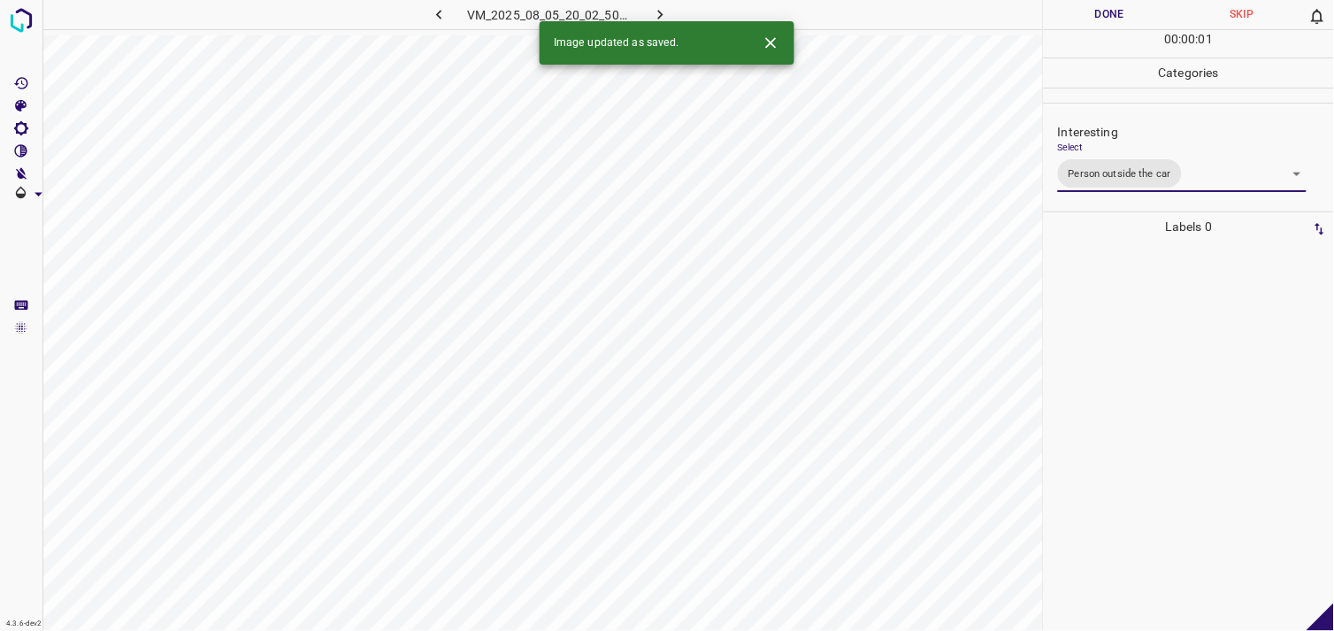
click at [1196, 376] on div at bounding box center [1189, 436] width 280 height 389
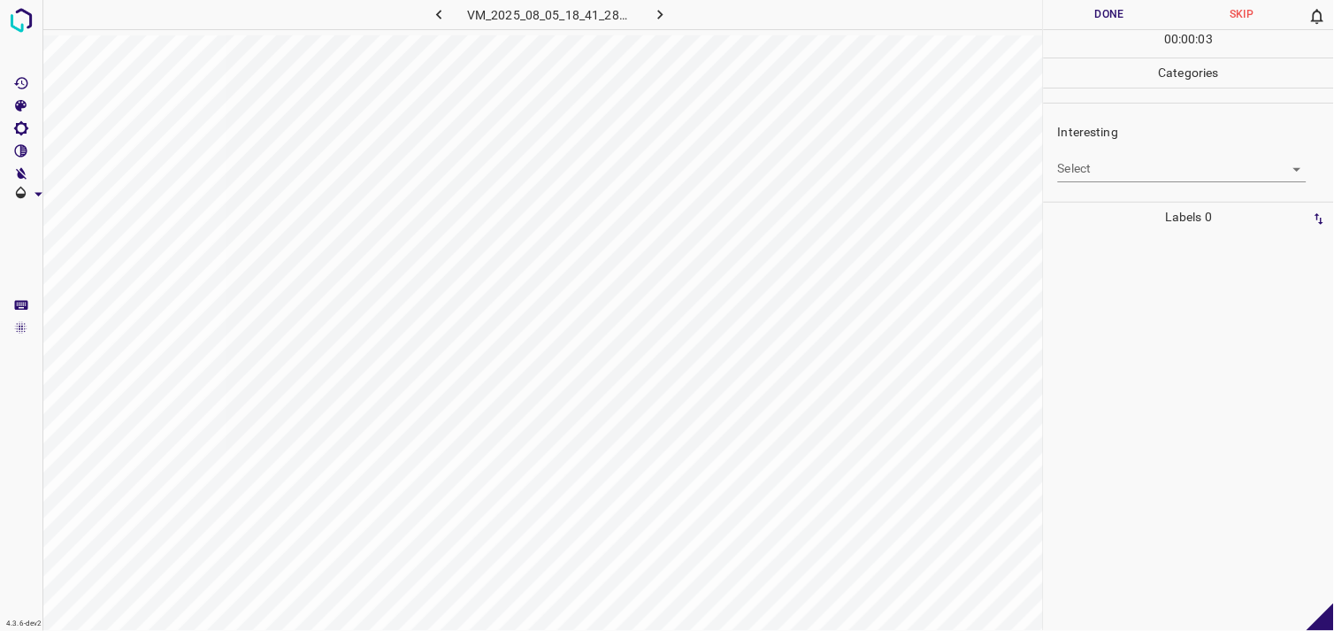
click at [1129, 187] on div "Interesting Select ​" at bounding box center [1189, 152] width 290 height 83
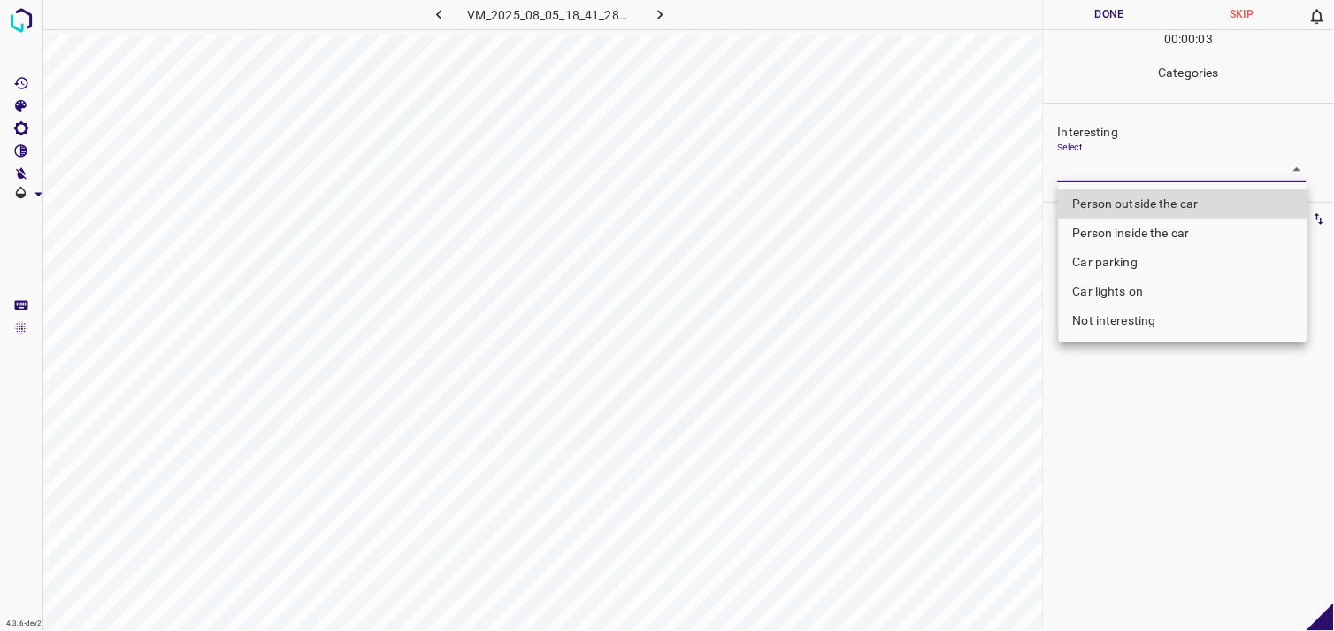
click at [1135, 178] on body "4.3.6-dev2 VM_2025_08_05_18_41_28_308_04.gif Done Skip 0 00 : 00 : 03 Categorie…" at bounding box center [667, 315] width 1334 height 631
click at [1148, 195] on li "Person outside the car" at bounding box center [1183, 203] width 249 height 29
type input "Person outside the car"
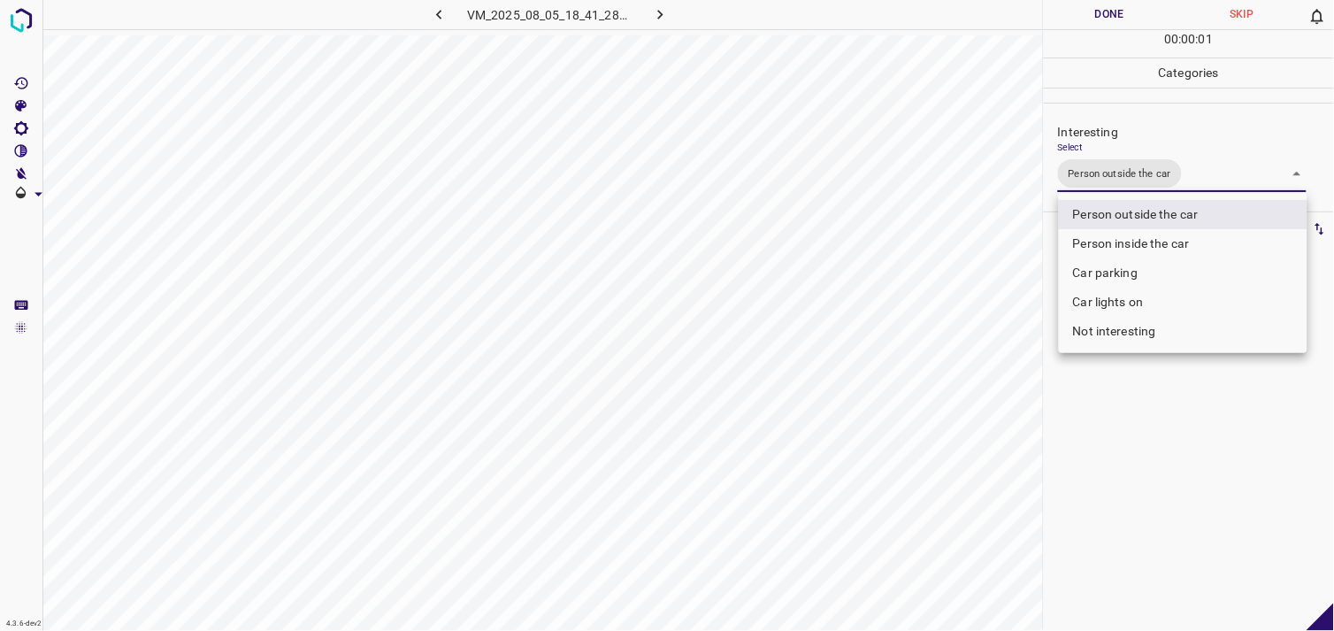
click at [1160, 505] on div at bounding box center [667, 315] width 1334 height 631
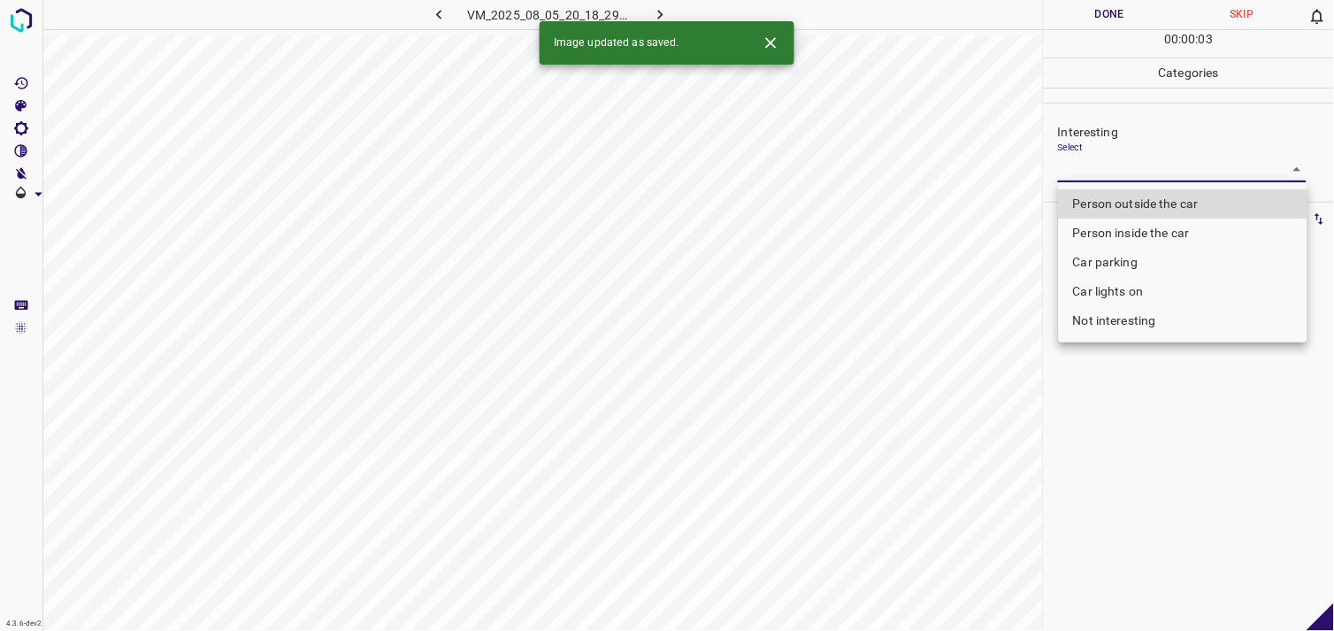
click at [1120, 175] on body "4.3.6-dev2 VM_2025_08_05_20_18_29_698_02.gif Done Skip 0 00 : 00 : 03 Categorie…" at bounding box center [667, 315] width 1334 height 631
click at [1133, 255] on li "Car parking" at bounding box center [1183, 262] width 249 height 29
type input "Car parking"
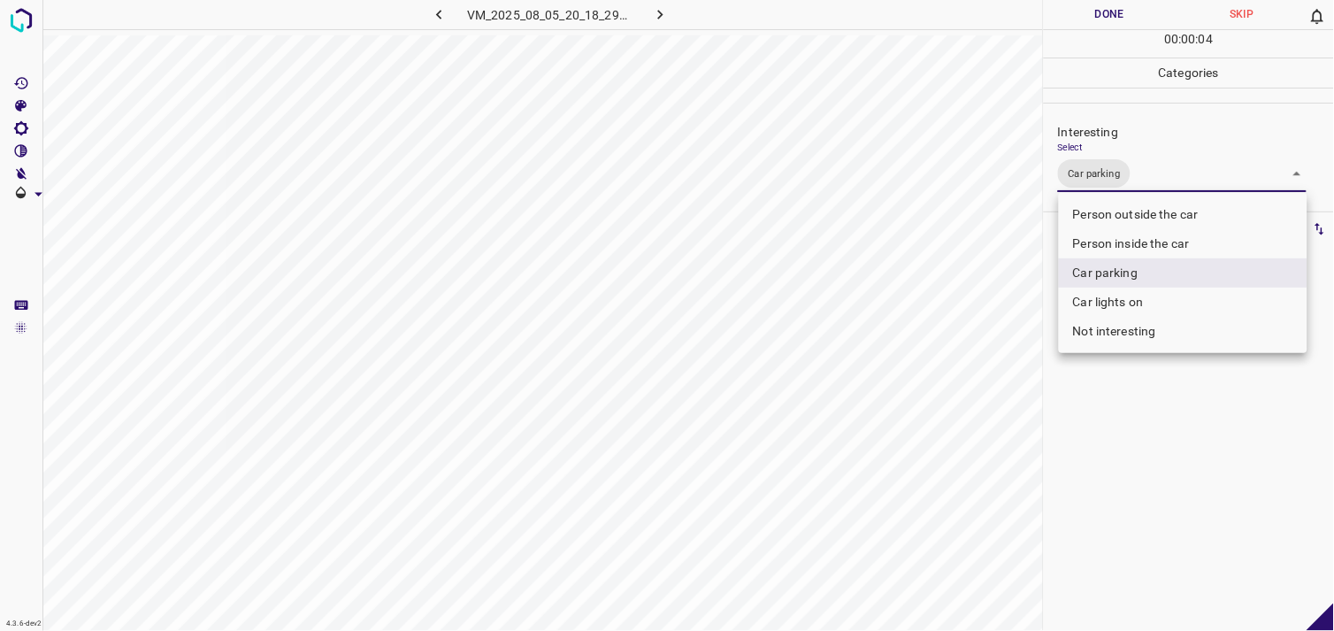
click at [1092, 420] on div at bounding box center [667, 315] width 1334 height 631
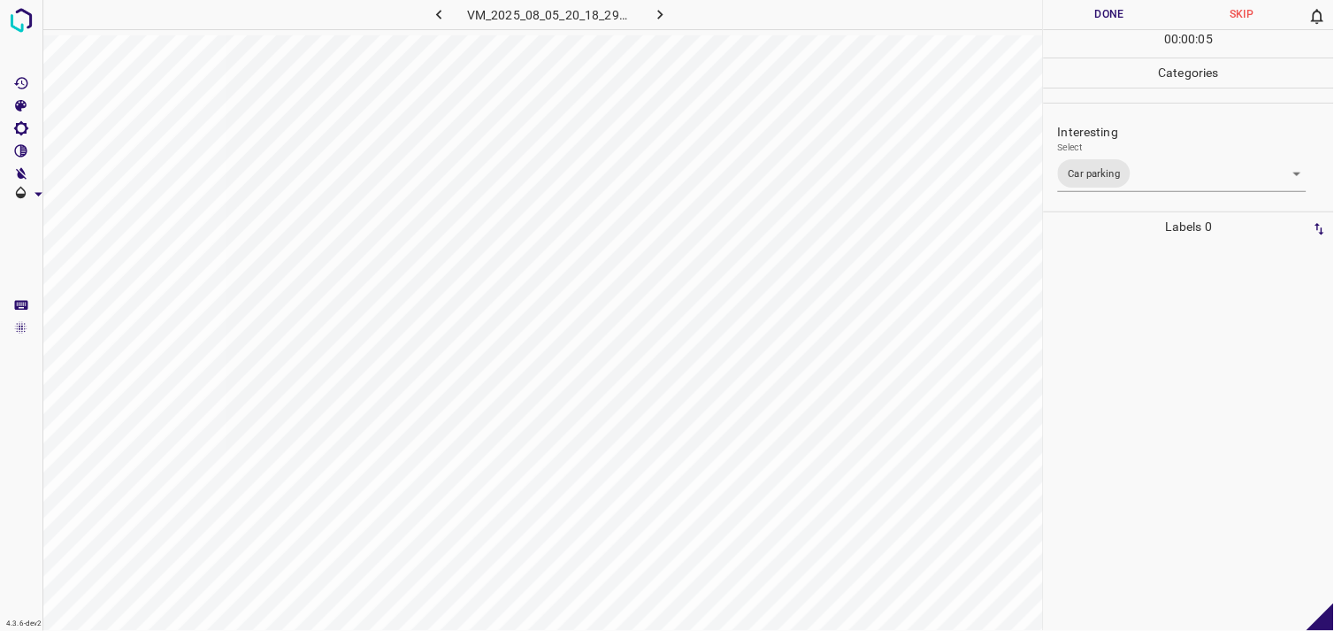
click at [1115, 348] on div at bounding box center [1189, 436] width 280 height 389
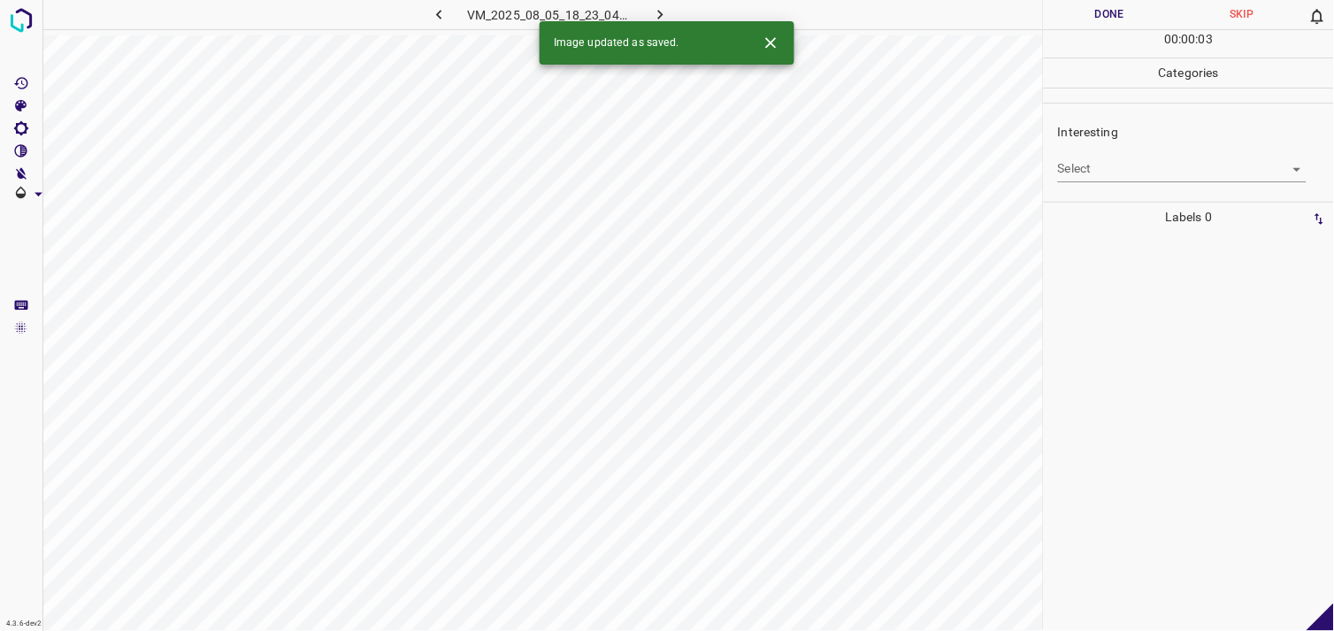
click at [1116, 174] on body "4.3.6-dev2 VM_2025_08_05_18_23_04_112_03.gif Done Skip 0 00 : 00 : 03 Categorie…" at bounding box center [667, 315] width 1334 height 631
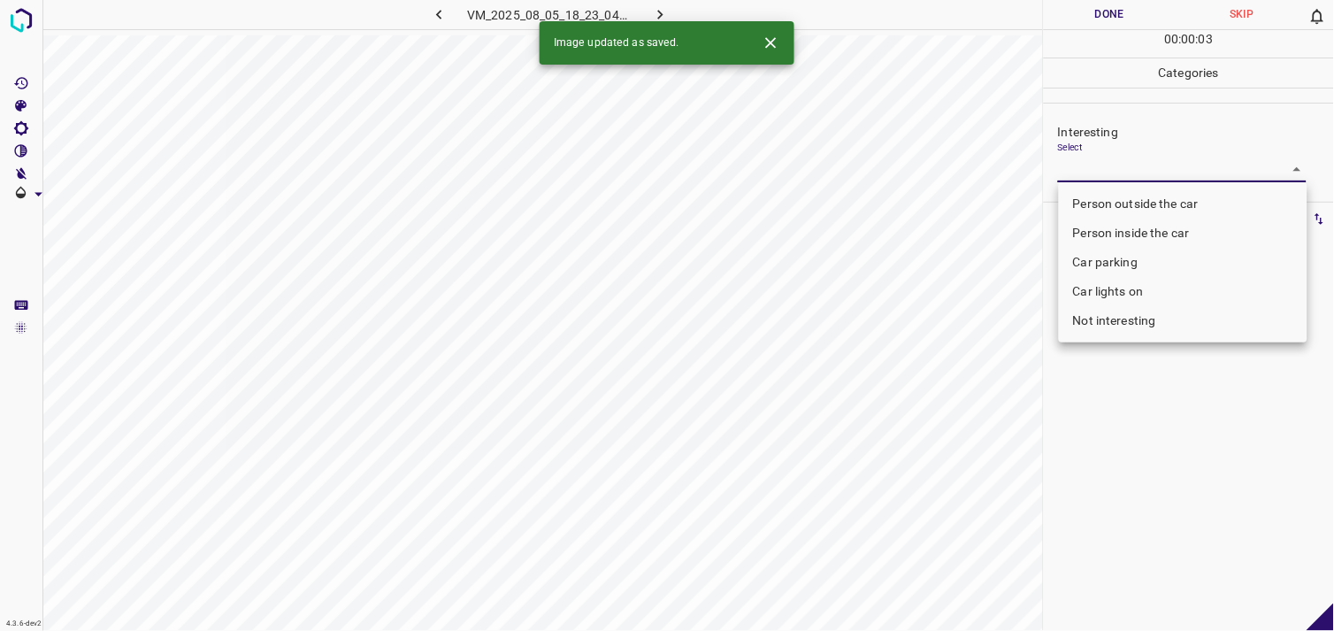
click at [1131, 317] on li "Not interesting" at bounding box center [1183, 320] width 249 height 29
type input "Not interesting"
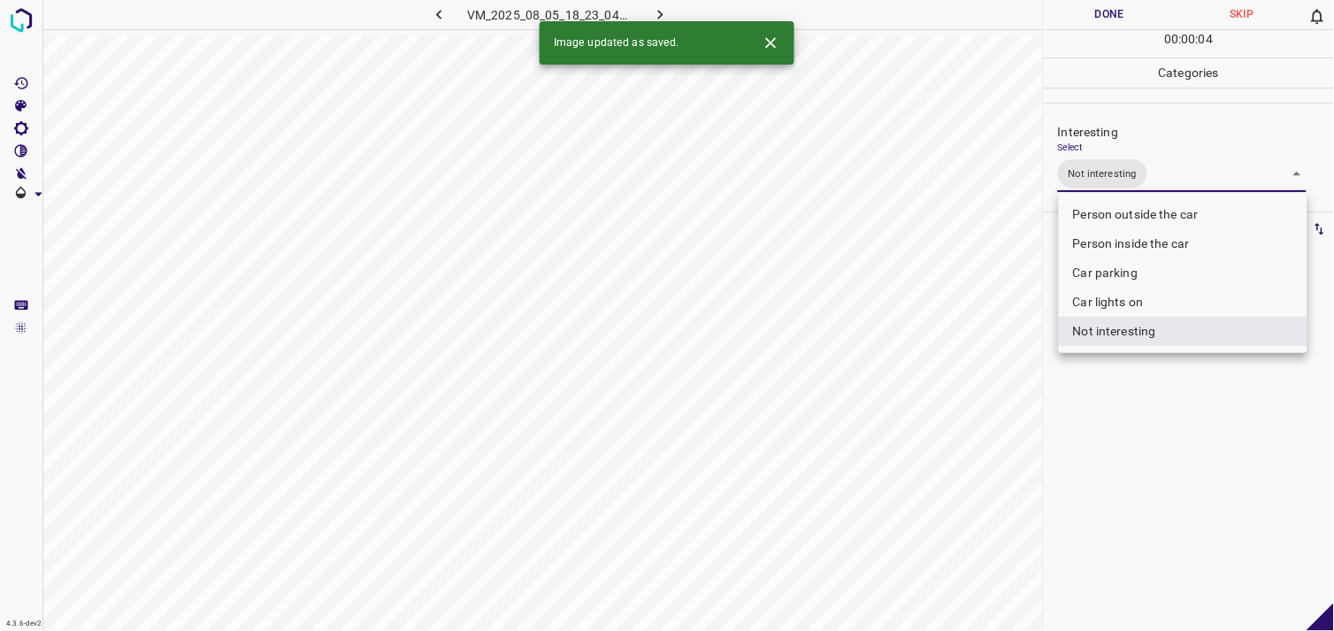
click at [1117, 419] on div at bounding box center [667, 315] width 1334 height 631
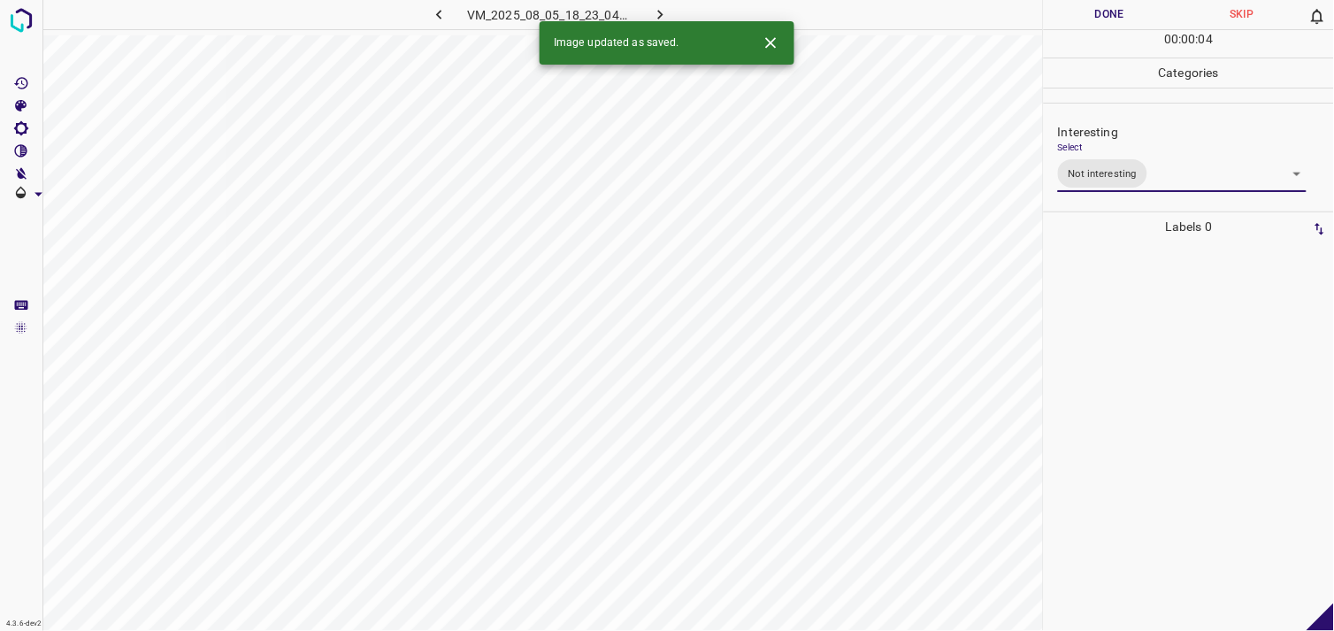
click at [1147, 379] on div at bounding box center [1189, 436] width 280 height 389
click at [1147, 165] on body "4.3.6-dev2 VM_2025_08_05_20_45_52_385_07.gif Done Skip 0 00 : 00 : 06 Categorie…" at bounding box center [667, 315] width 1334 height 631
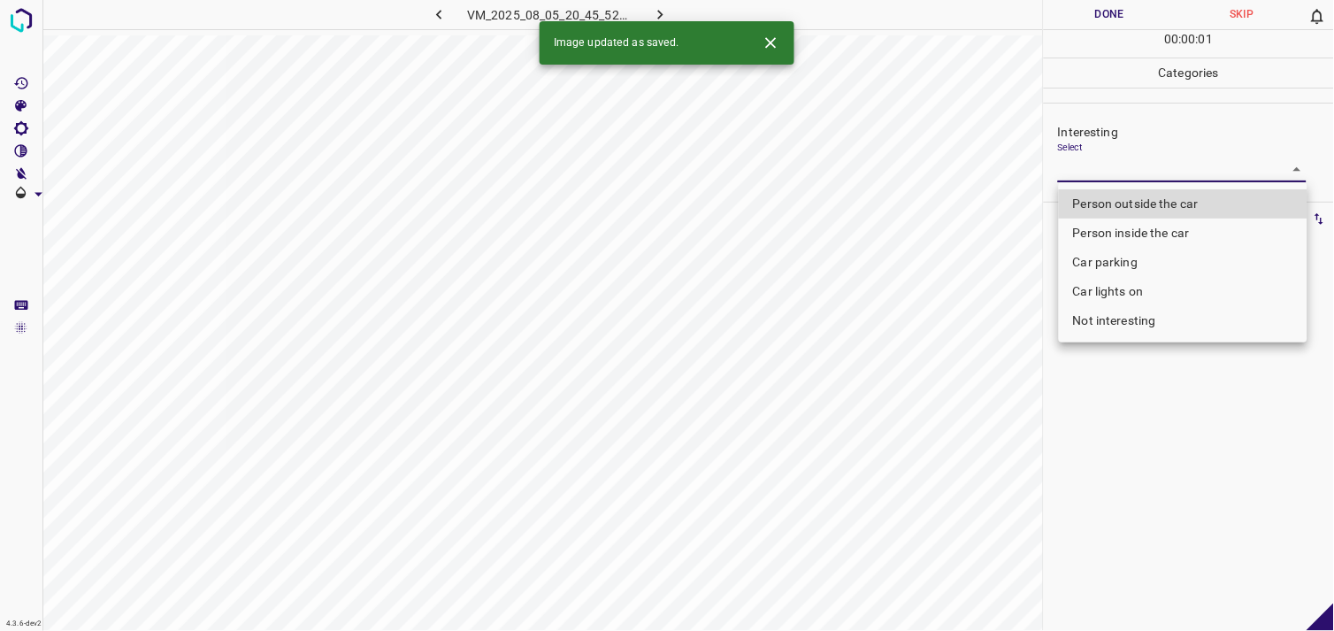
click at [1139, 263] on li "Car parking" at bounding box center [1183, 262] width 249 height 29
type input "Car parking"
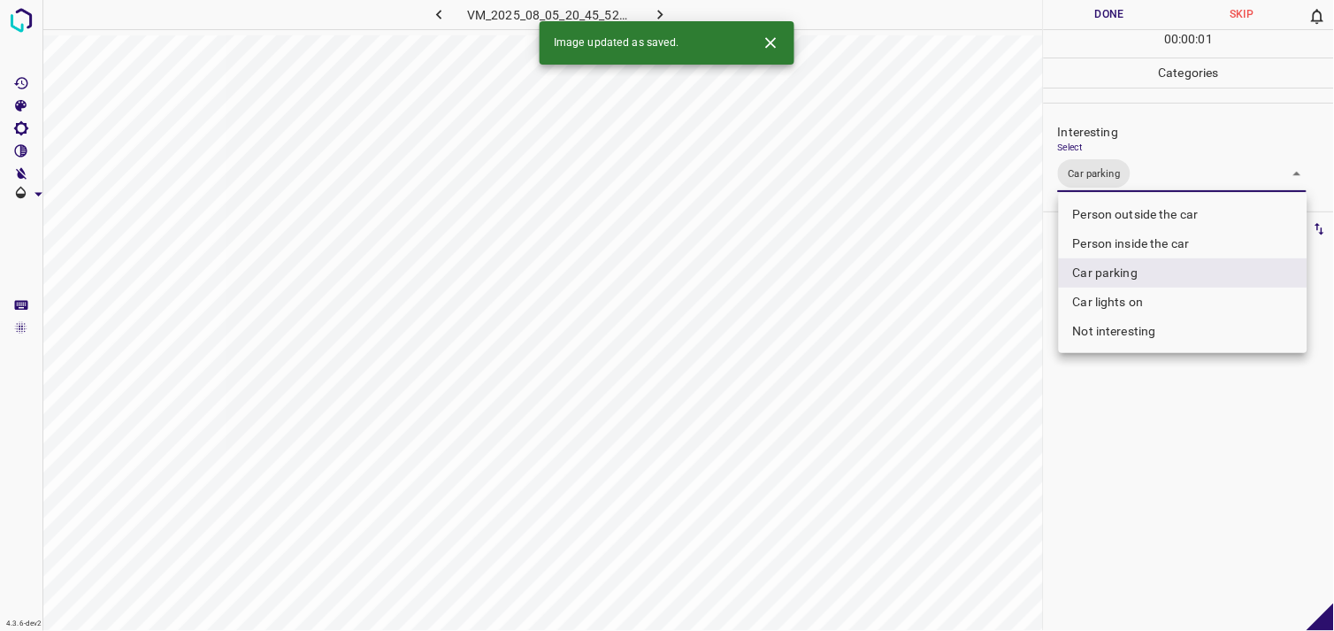
click at [1183, 441] on div at bounding box center [667, 315] width 1334 height 631
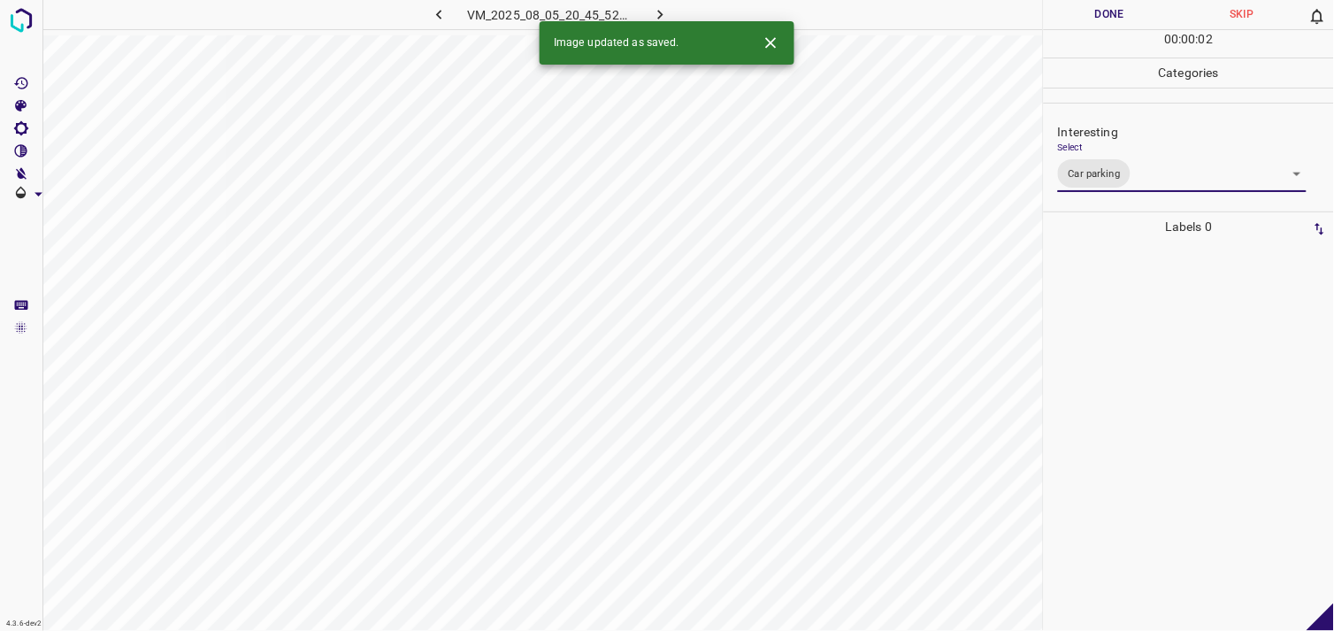
click at [1179, 411] on div at bounding box center [1189, 436] width 280 height 389
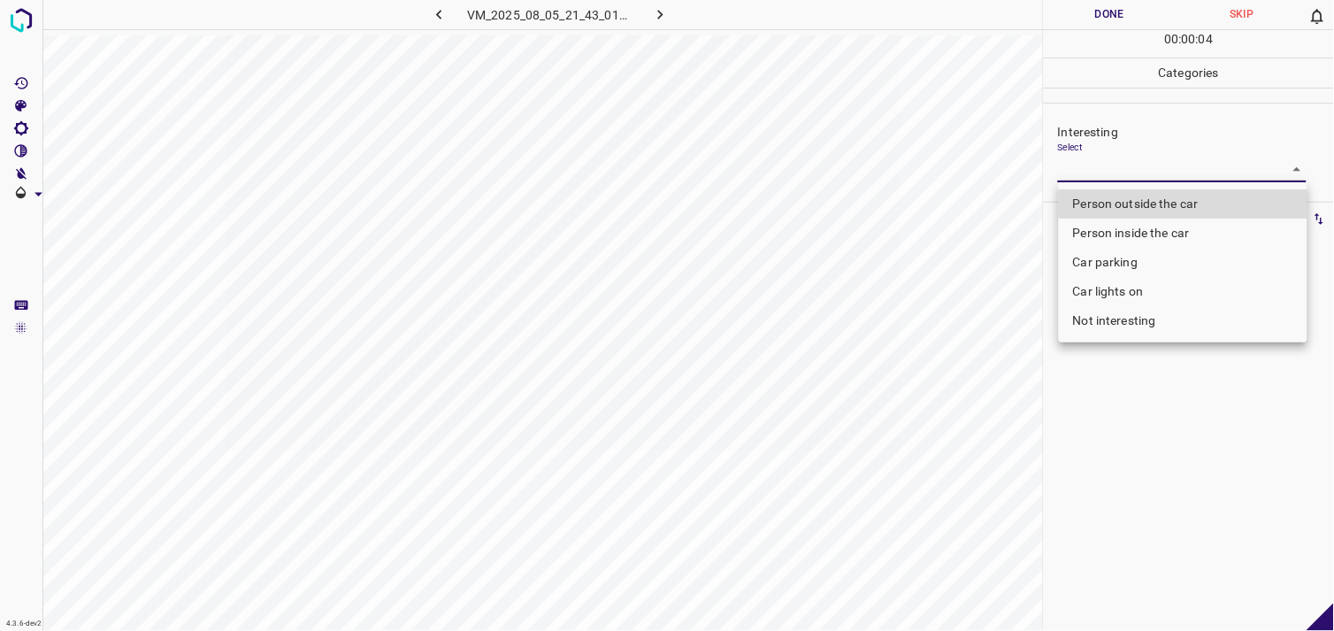
click at [1141, 163] on body "4.3.6-dev2 VM_2025_08_05_21_43_01_978_07.gif Done Skip 0 00 : 00 : 04 Categorie…" at bounding box center [667, 315] width 1334 height 631
click at [1148, 196] on li "Person outside the car" at bounding box center [1183, 203] width 249 height 29
type input "Person outside the car"
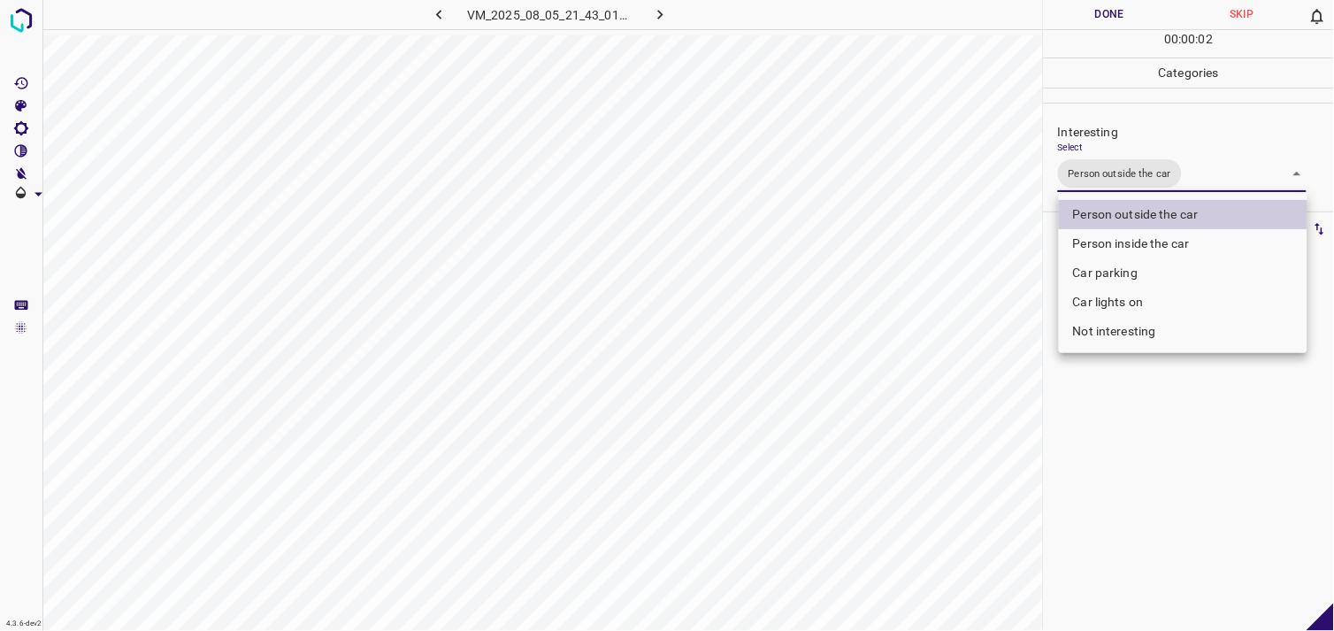
click at [1164, 399] on div at bounding box center [667, 315] width 1334 height 631
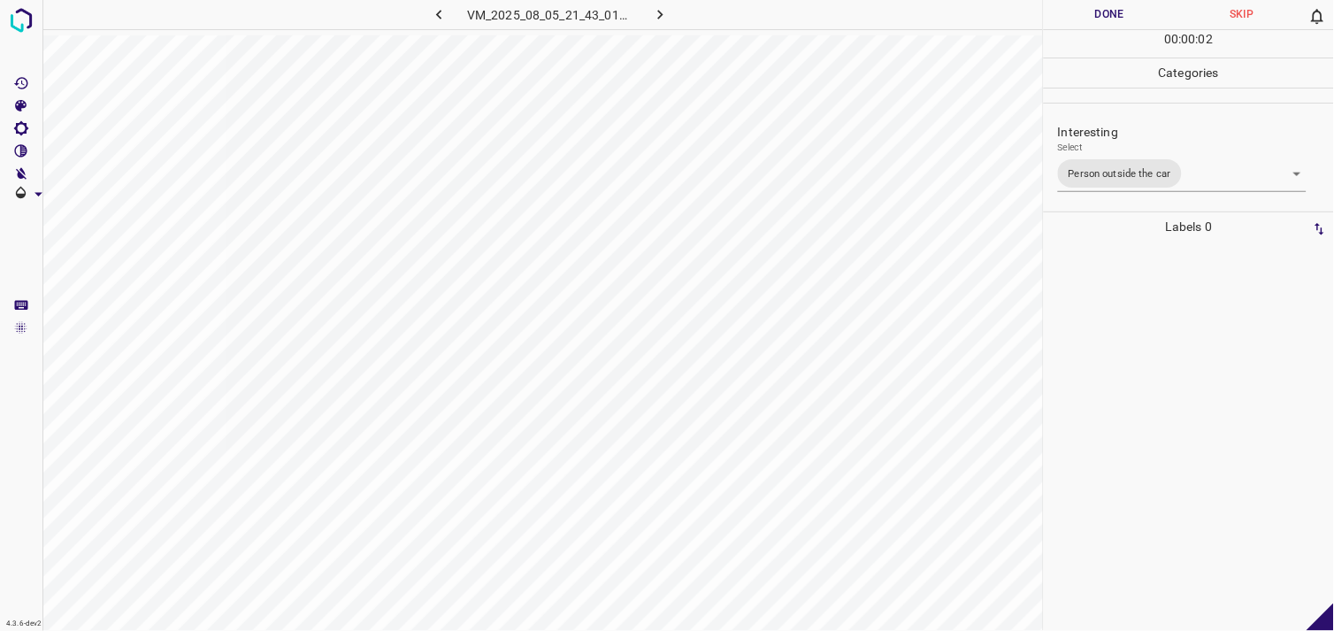
click at [1163, 354] on div at bounding box center [1189, 436] width 280 height 389
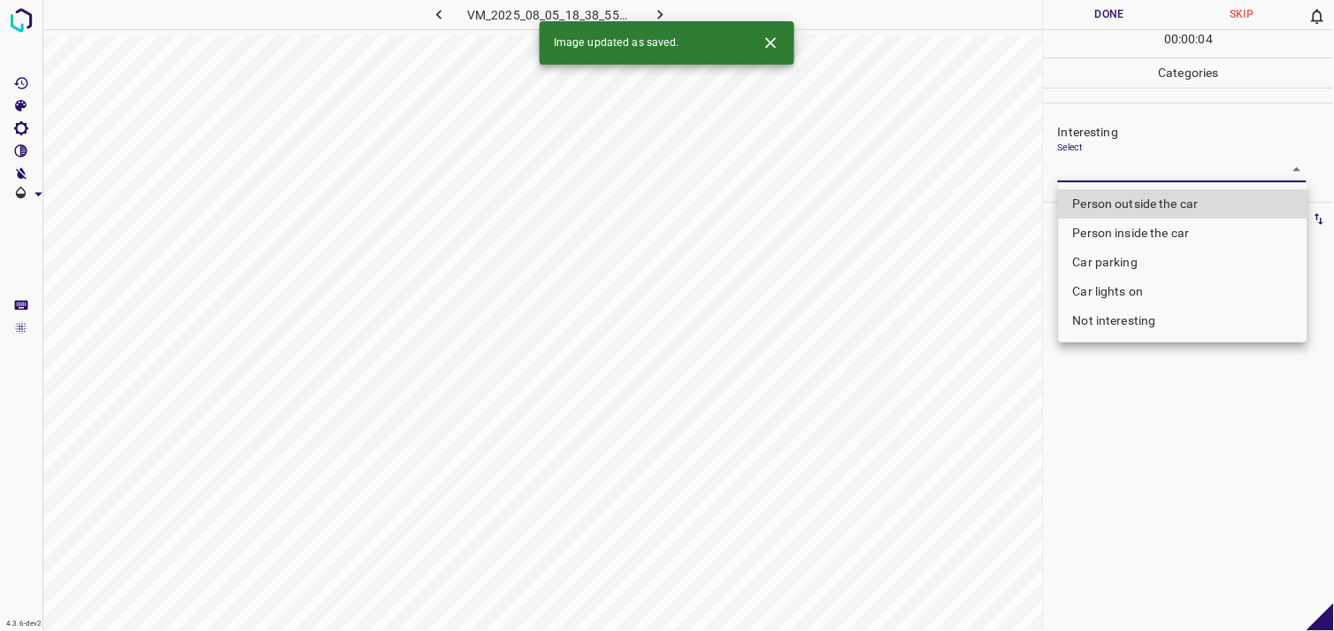
click at [1126, 165] on body "4.3.6-dev2 VM_2025_08_05_18_38_55_962_02.gif Done Skip 0 00 : 00 : 04 Categorie…" at bounding box center [667, 315] width 1334 height 631
click at [1157, 201] on li "Person outside the car" at bounding box center [1183, 203] width 249 height 29
type input "Person outside the car"
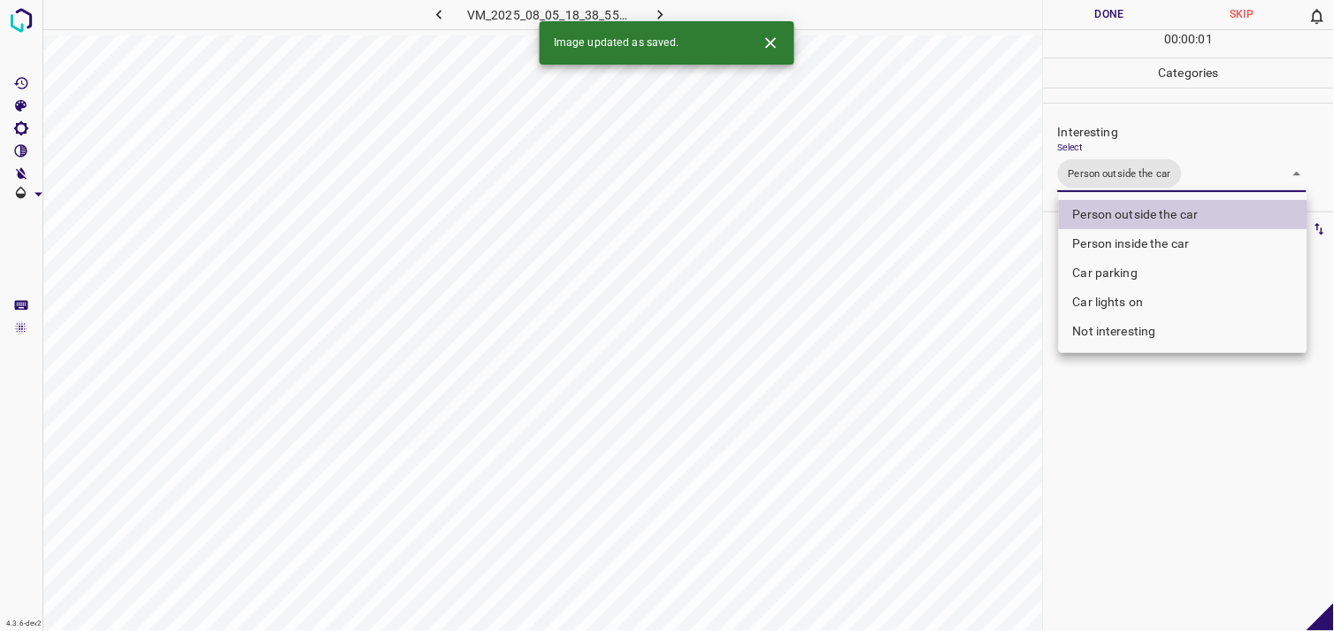
click at [1169, 465] on div at bounding box center [667, 315] width 1334 height 631
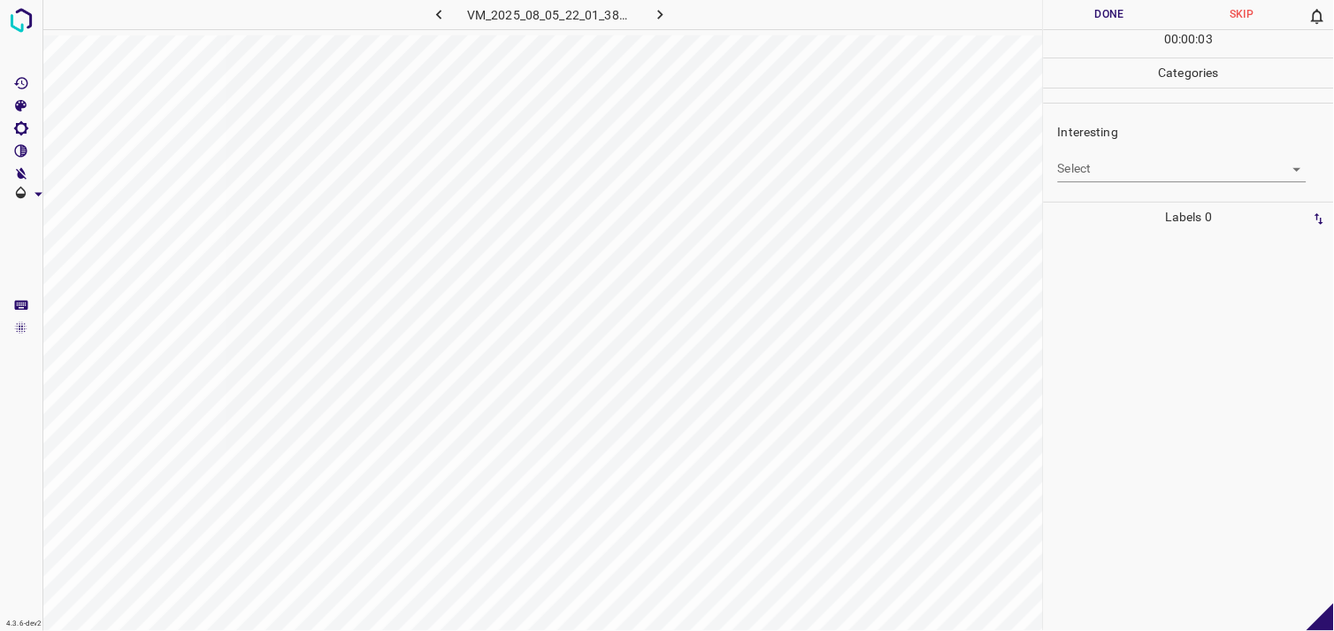
click at [1126, 164] on body "4.3.6-dev2 VM_2025_08_05_22_01_38_676_01.gif Done Skip 0 00 : 00 : 03 Categorie…" at bounding box center [667, 315] width 1334 height 631
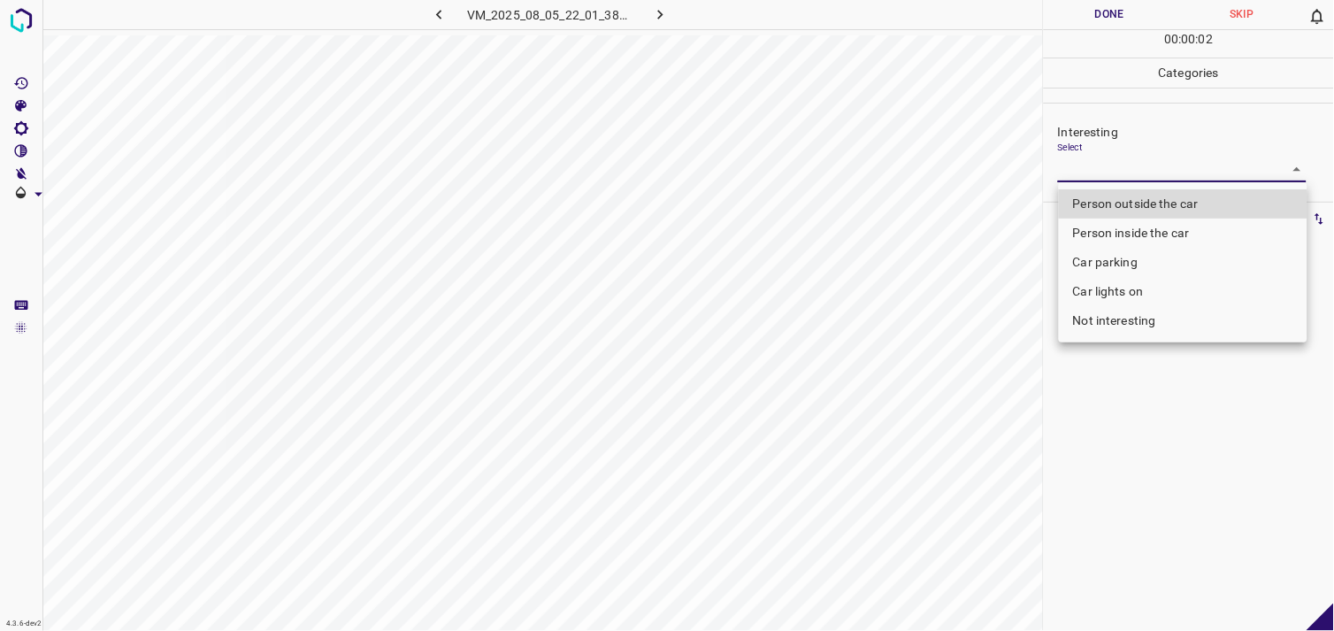
click at [1136, 325] on li "Not interesting" at bounding box center [1183, 320] width 249 height 29
type input "Not interesting"
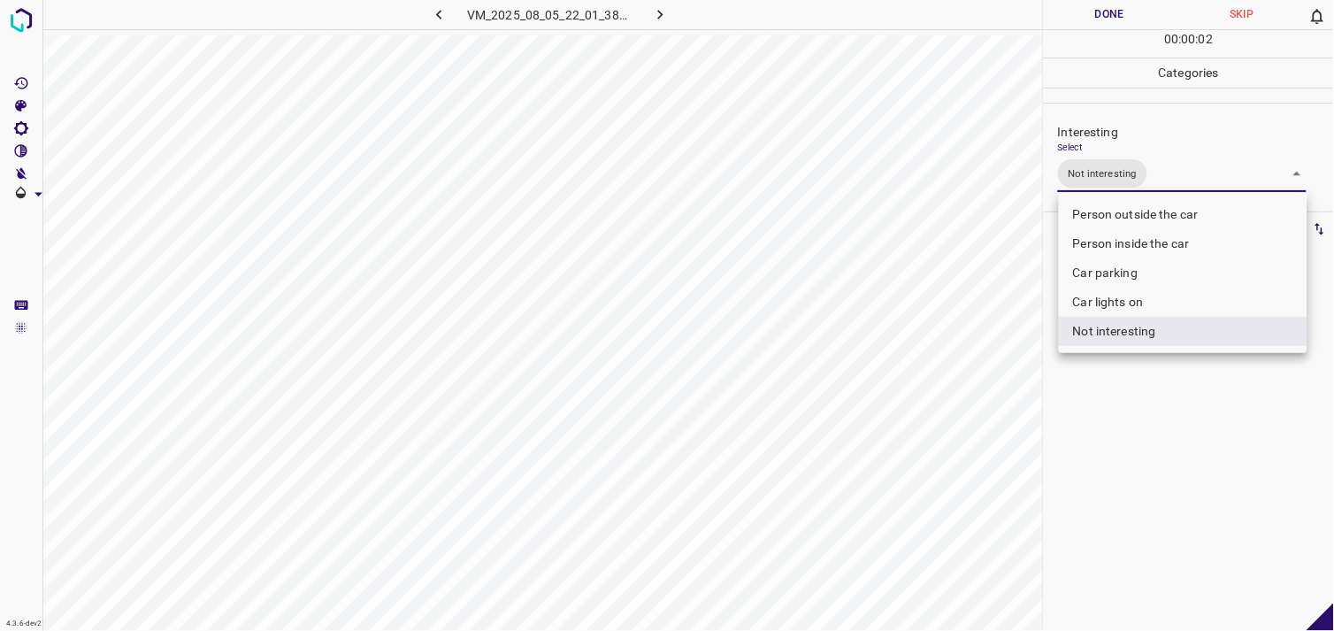
click at [1164, 421] on div at bounding box center [667, 315] width 1334 height 631
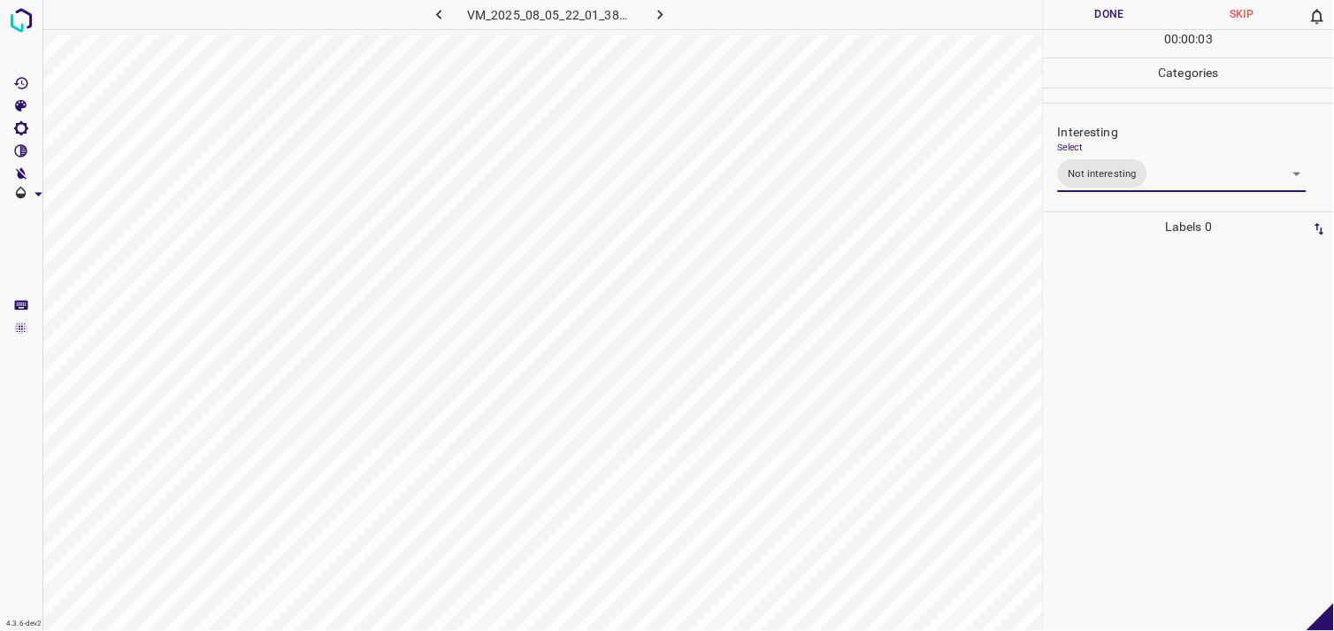
click at [1164, 350] on div at bounding box center [1189, 436] width 280 height 389
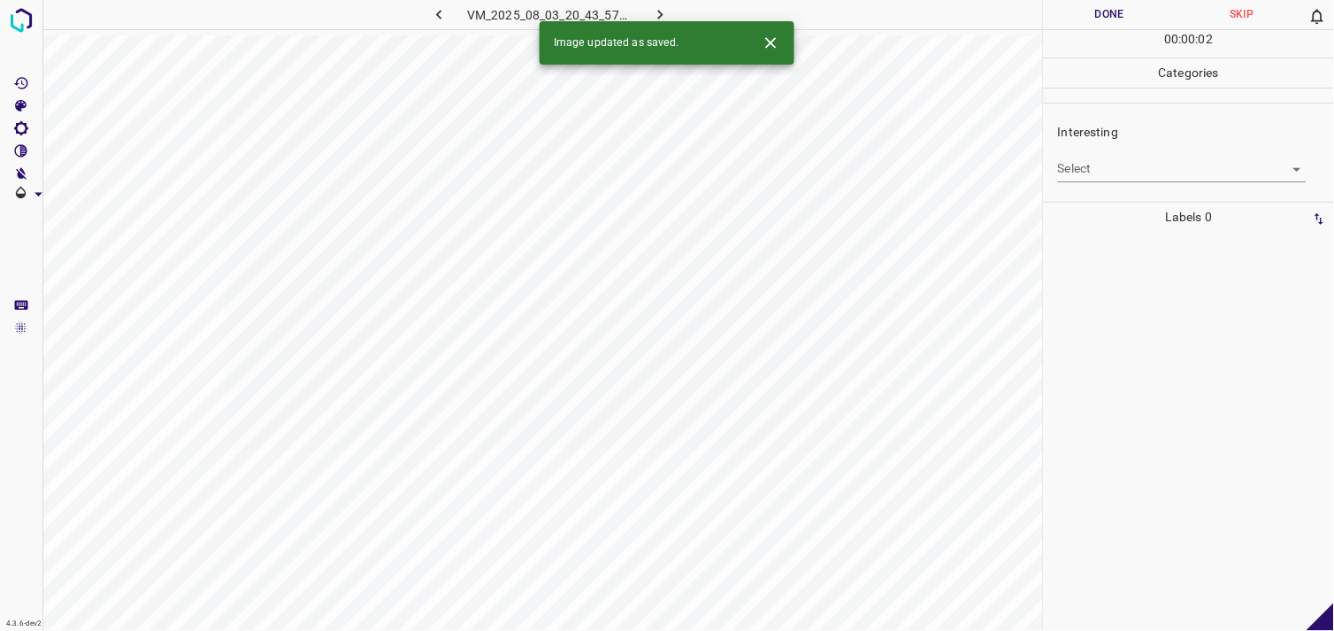
click at [1182, 180] on body "4.3.6-dev2 VM_2025_08_03_20_43_57_544_03.gif Done Skip 0 00 : 00 : 02 Categorie…" at bounding box center [667, 315] width 1334 height 631
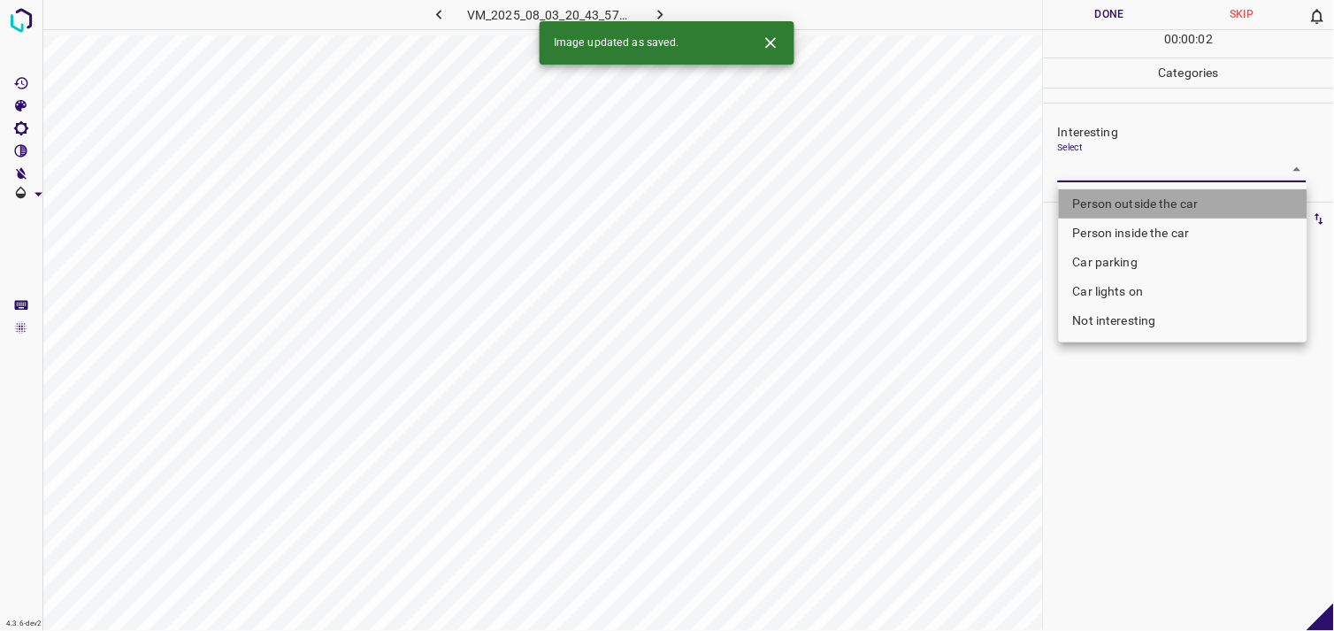
drag, startPoint x: 1170, startPoint y: 204, endPoint x: 1130, endPoint y: 359, distance: 160.7
click at [1169, 204] on li "Person outside the car" at bounding box center [1183, 203] width 249 height 29
type input "Person outside the car"
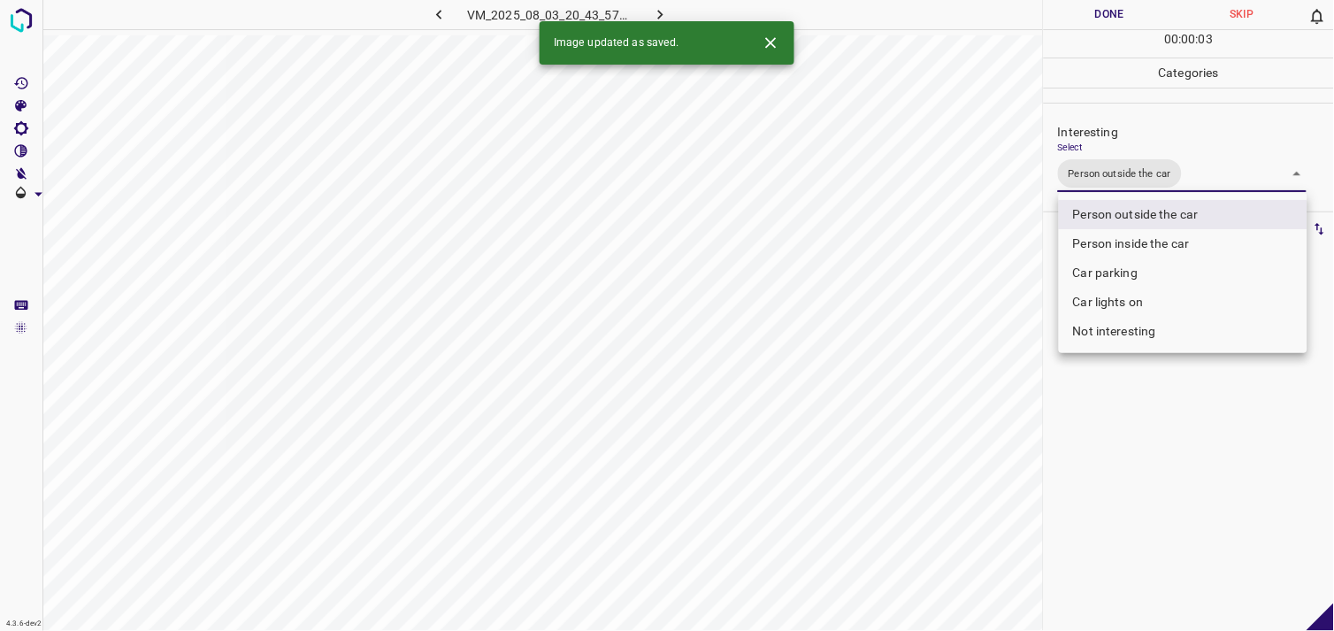
click at [1124, 423] on div at bounding box center [667, 315] width 1334 height 631
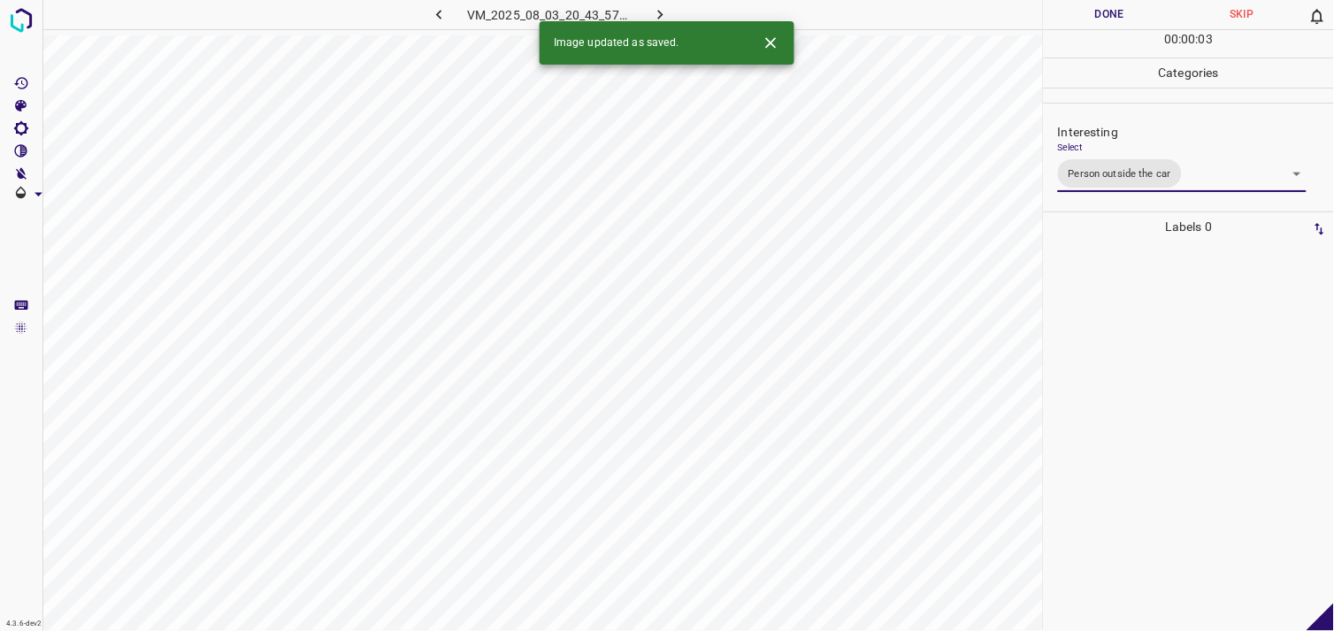
click at [1130, 375] on div at bounding box center [1189, 436] width 280 height 389
click at [1090, 173] on body "4.3.6-dev2 VM_2025_08_05_22_01_38_676_02.gif Done Skip 0 00 : 00 : 05 Categorie…" at bounding box center [667, 315] width 1334 height 631
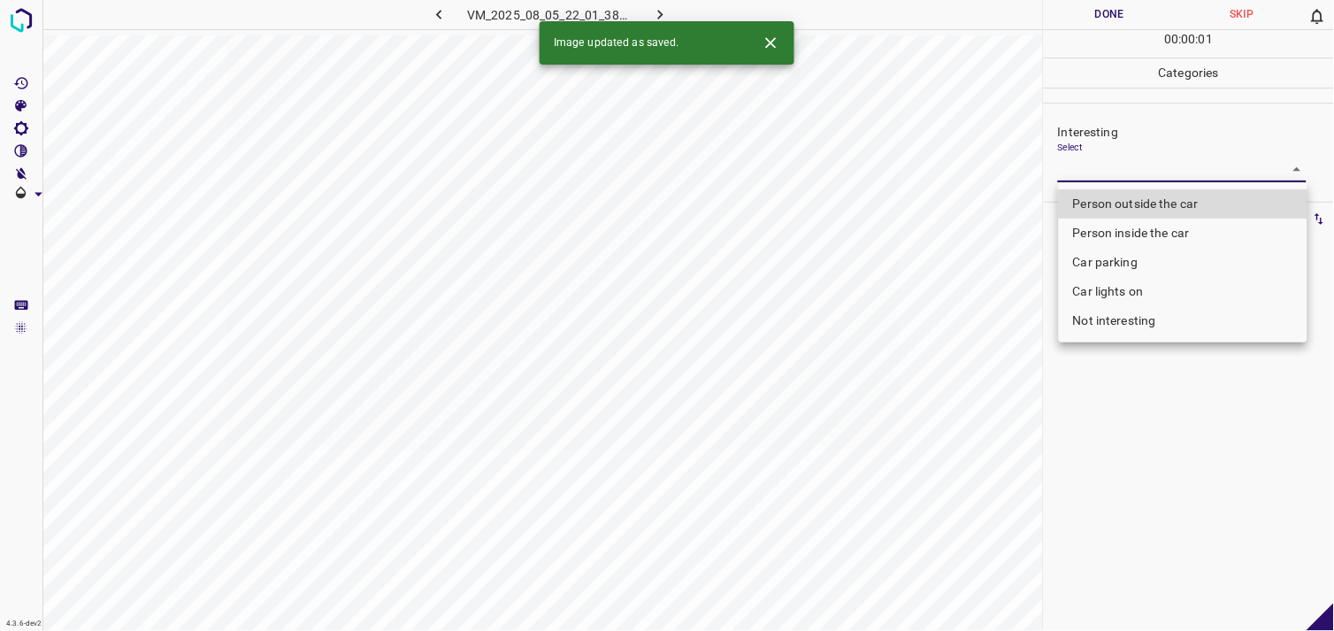
click at [1118, 327] on li "Not interesting" at bounding box center [1183, 320] width 249 height 29
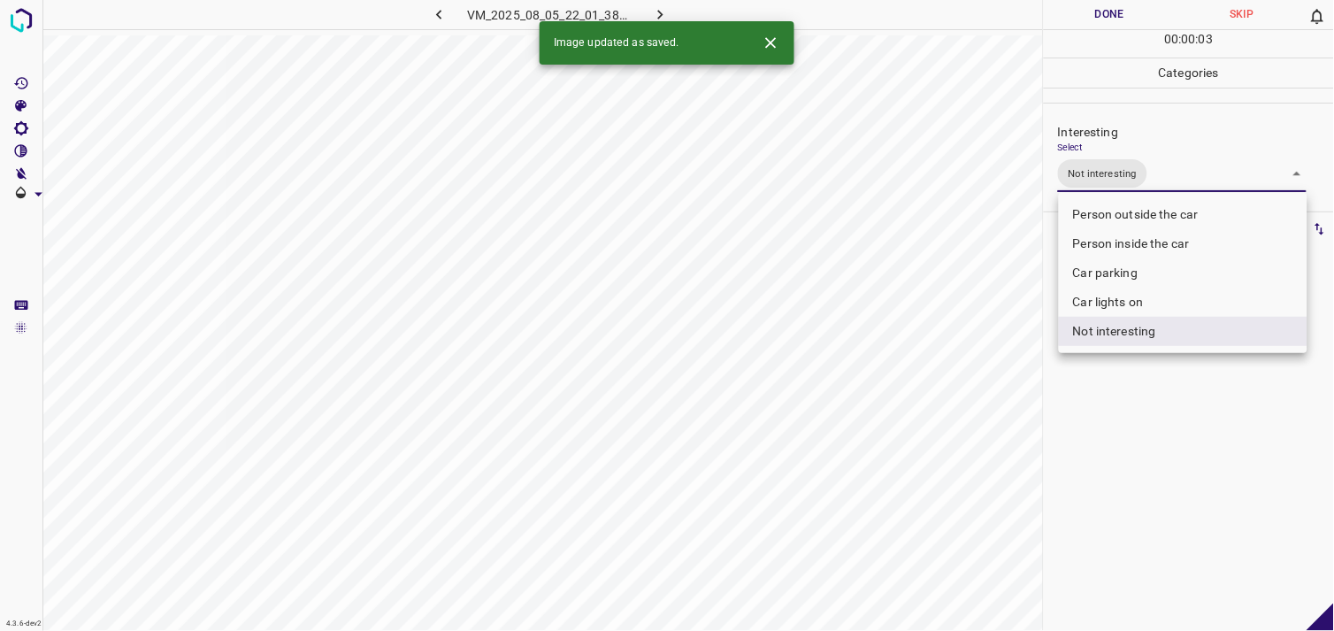
click at [1128, 200] on li "Person outside the car" at bounding box center [1183, 214] width 249 height 29
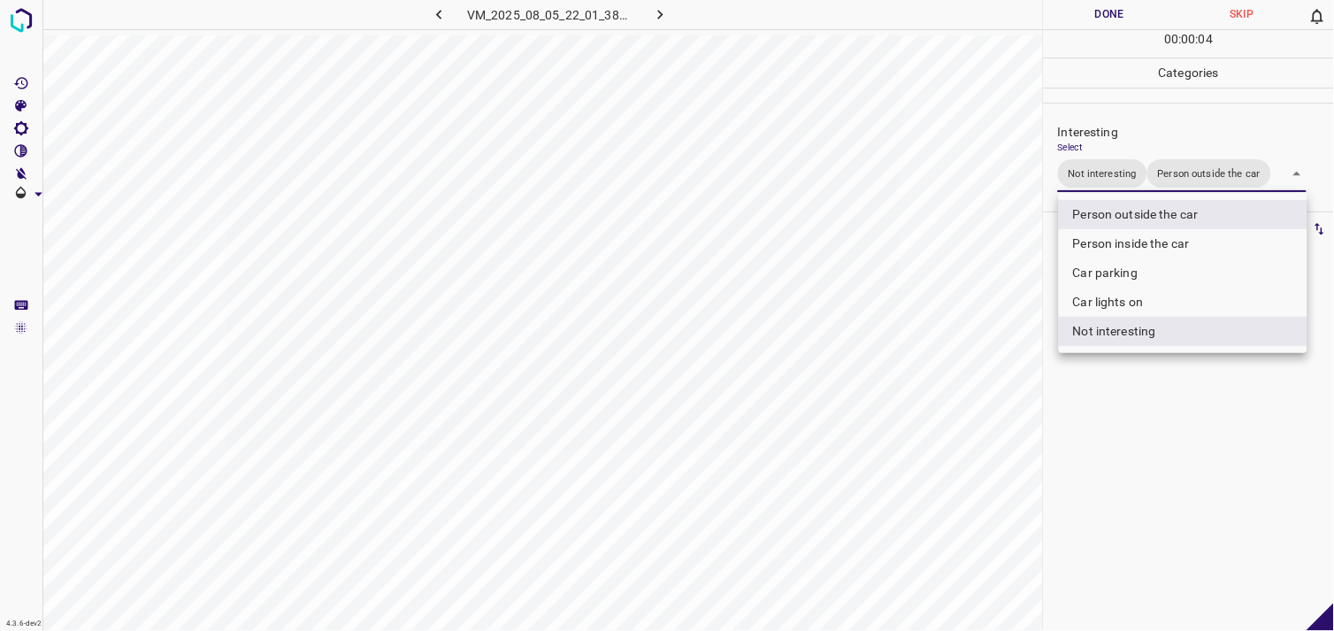
click at [1153, 339] on li "Not interesting" at bounding box center [1183, 331] width 249 height 29
type input "Person outside the car"
click at [1164, 458] on div at bounding box center [667, 315] width 1334 height 631
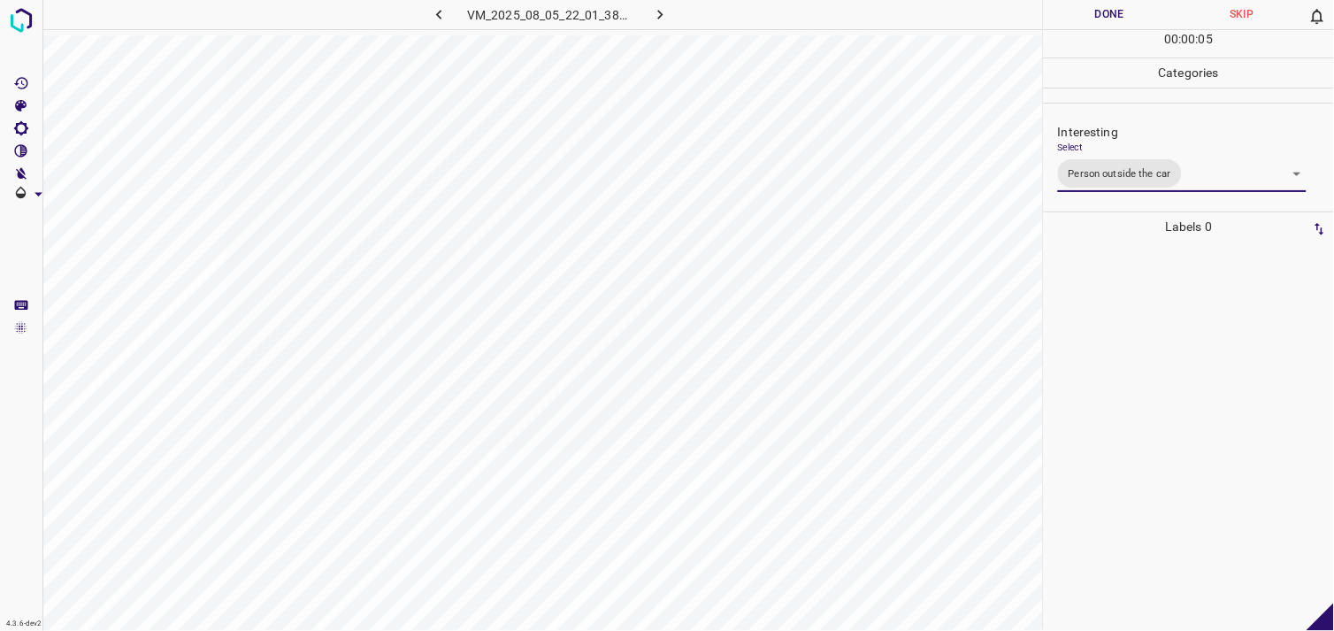
click at [1144, 385] on div at bounding box center [1189, 436] width 280 height 389
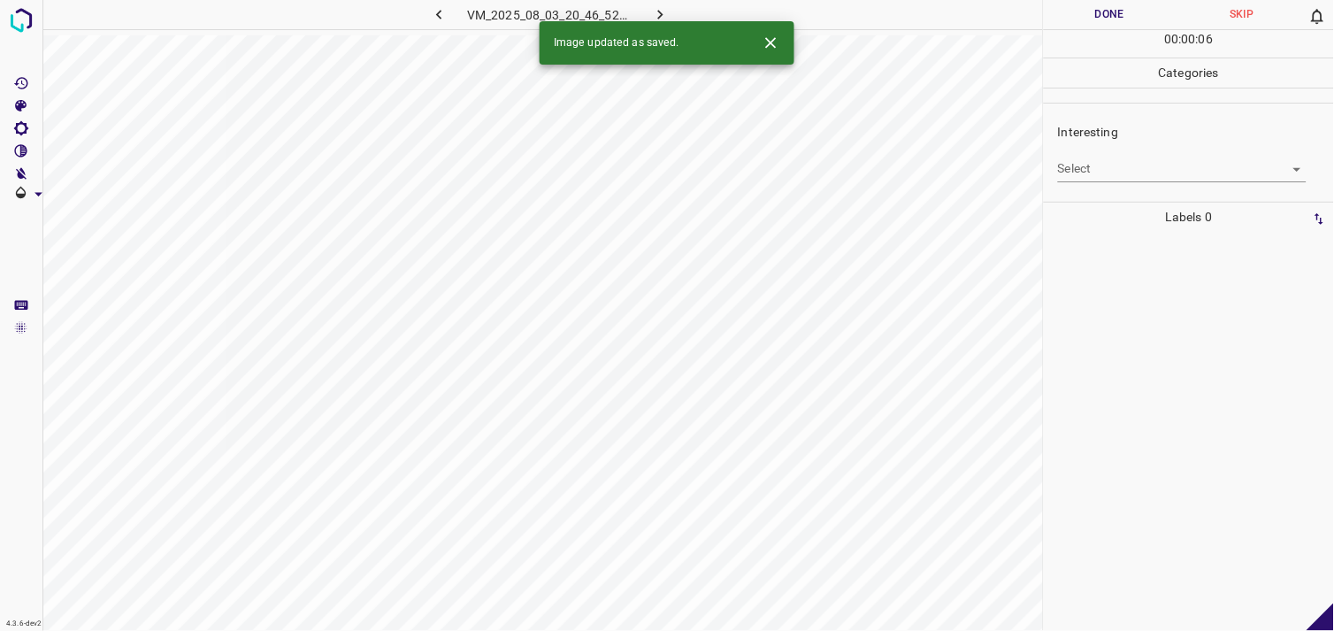
click at [1111, 177] on body "4.3.6-dev2 VM_2025_08_03_20_46_52_653_14.gif Done Skip 0 00 : 00 : 06 Categorie…" at bounding box center [667, 315] width 1334 height 631
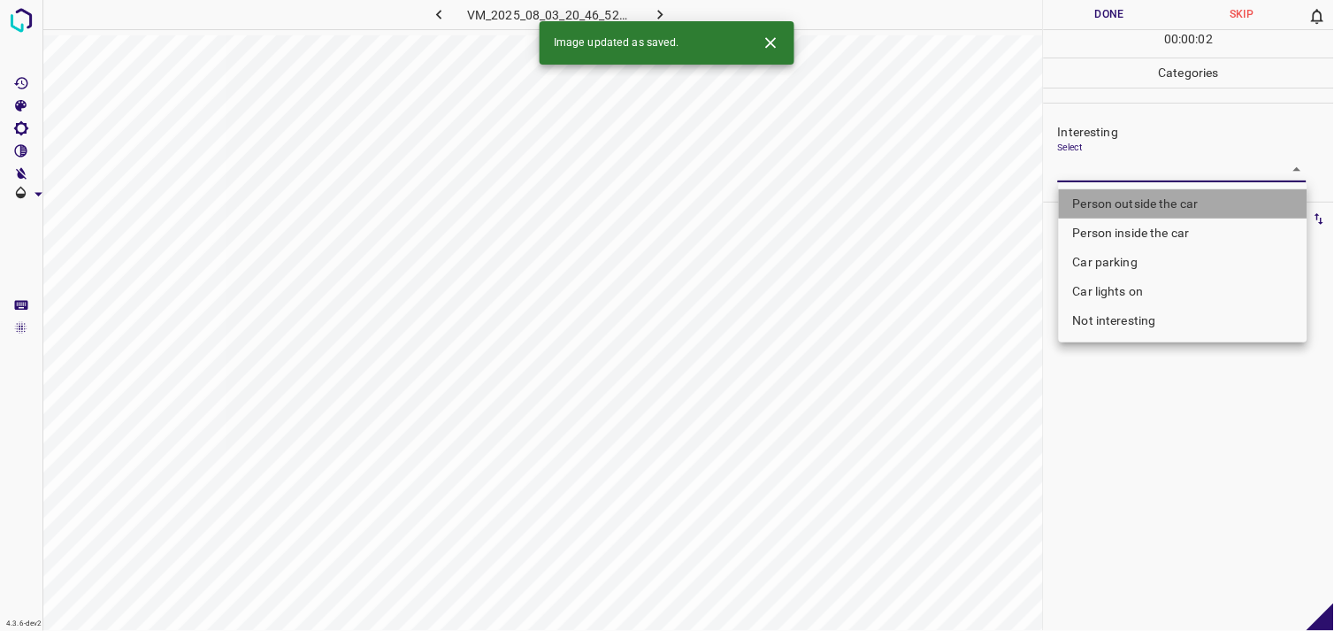
click at [1121, 196] on li "Person outside the car" at bounding box center [1183, 203] width 249 height 29
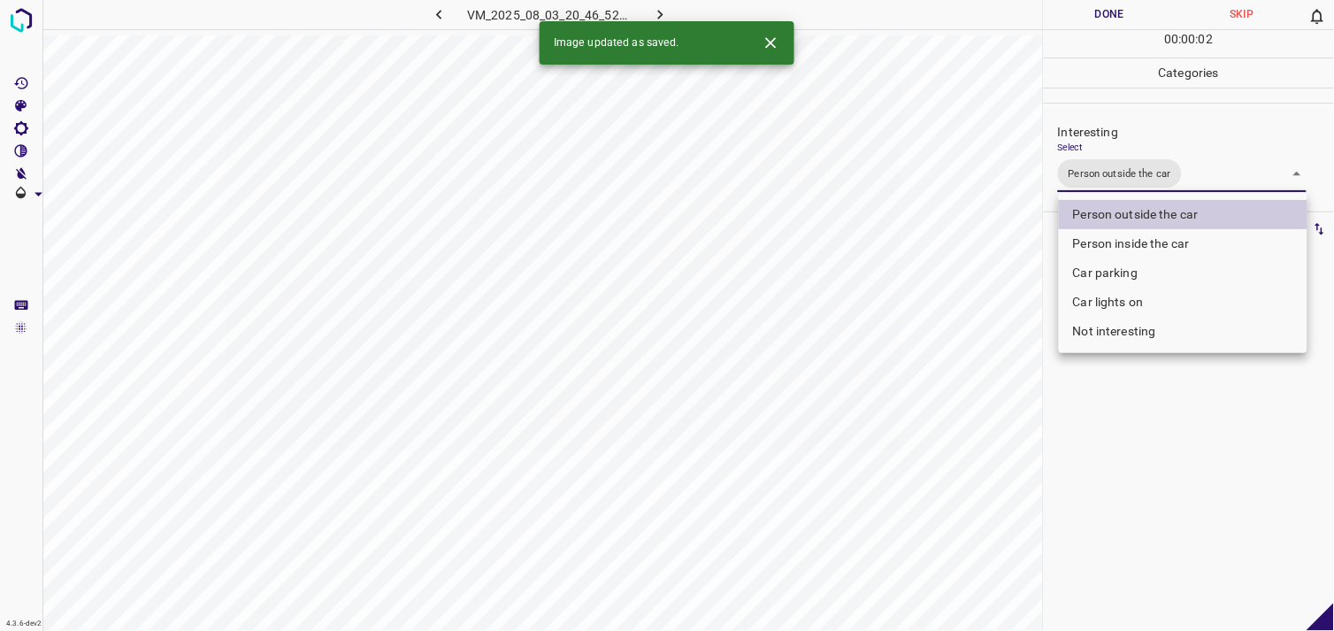
click at [1134, 296] on li "Car lights on" at bounding box center [1183, 302] width 249 height 29
type input "Person outside the car,Car lights on"
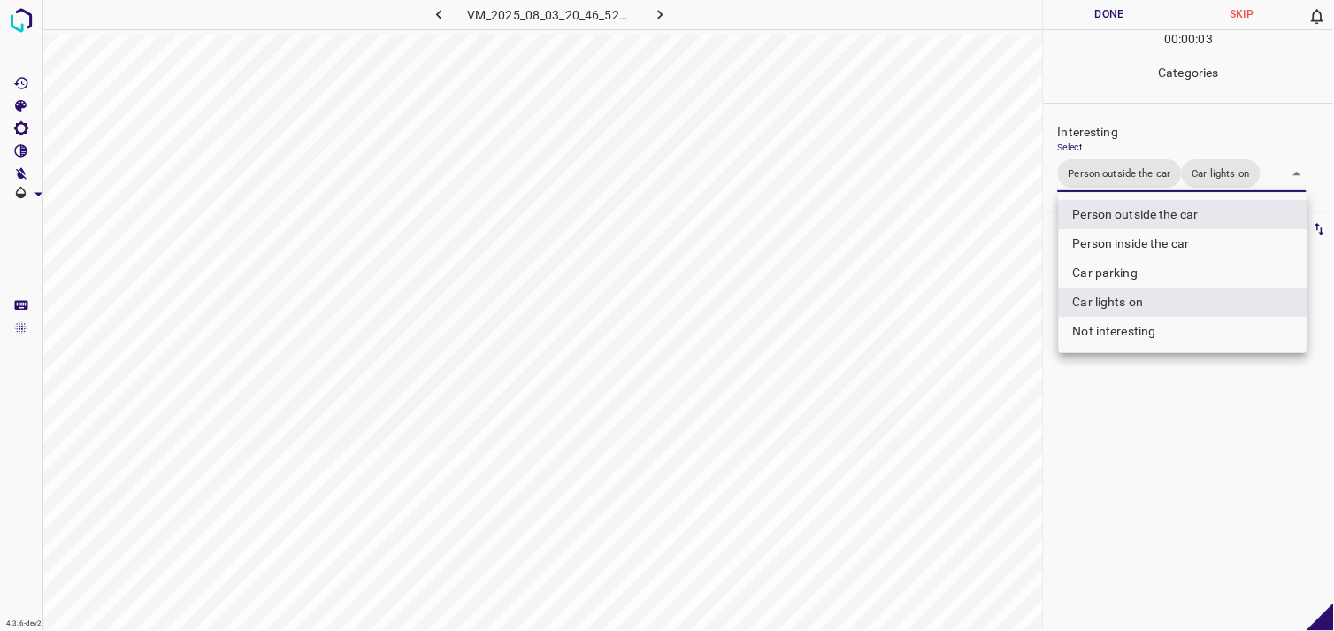
click at [1137, 478] on div at bounding box center [667, 315] width 1334 height 631
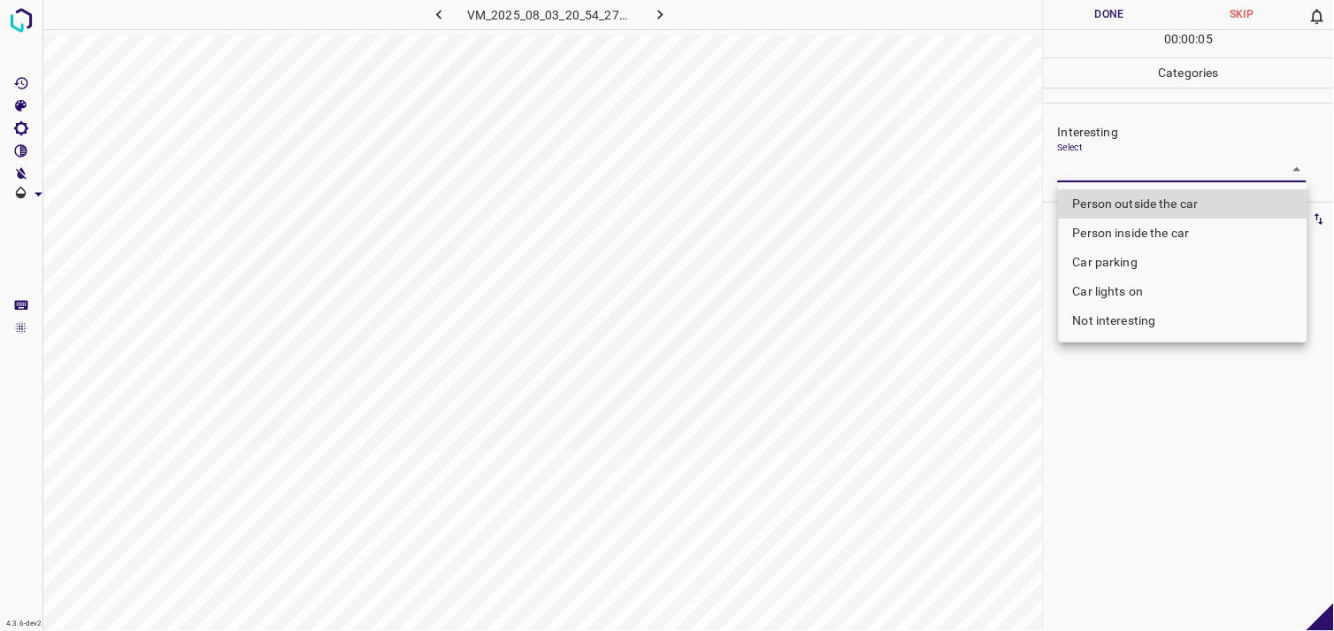
click at [1115, 173] on body "4.3.6-dev2 VM_2025_08_03_20_54_27_977_00.gif Done Skip 0 00 : 00 : 05 Categorie…" at bounding box center [667, 315] width 1334 height 631
click at [1119, 202] on li "Person outside the car" at bounding box center [1183, 203] width 249 height 29
type input "Person outside the car"
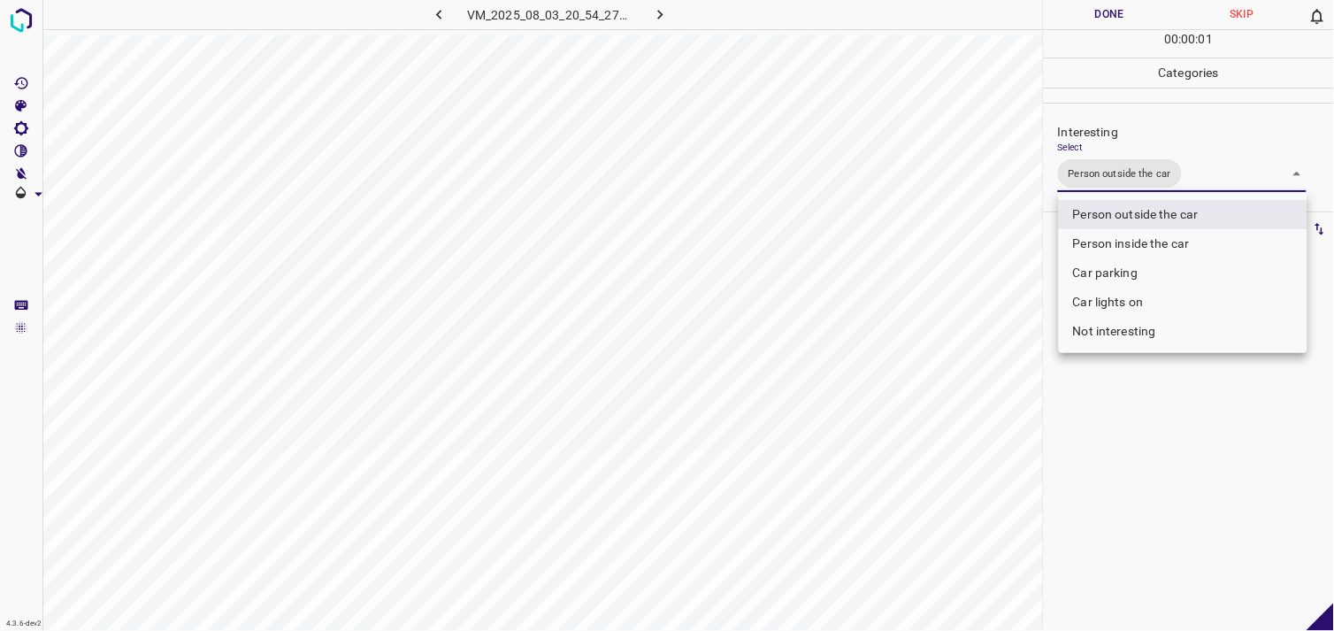
click at [1161, 399] on div at bounding box center [667, 315] width 1334 height 631
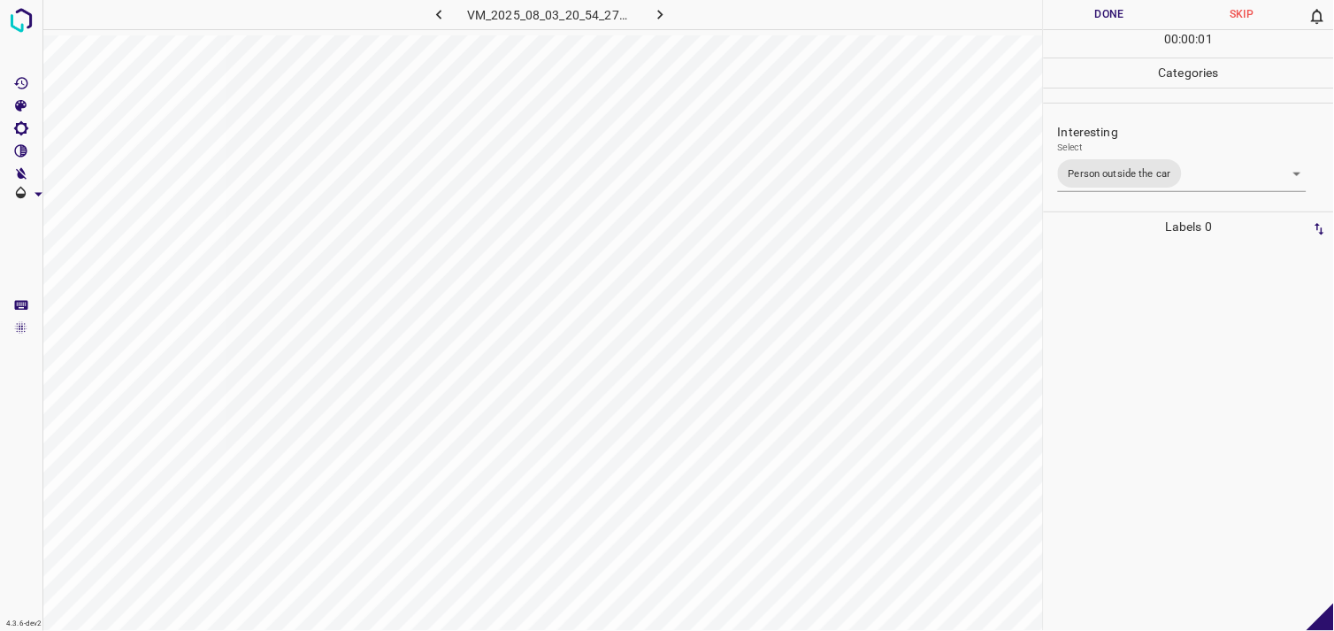
click at [1160, 387] on div at bounding box center [1189, 436] width 280 height 389
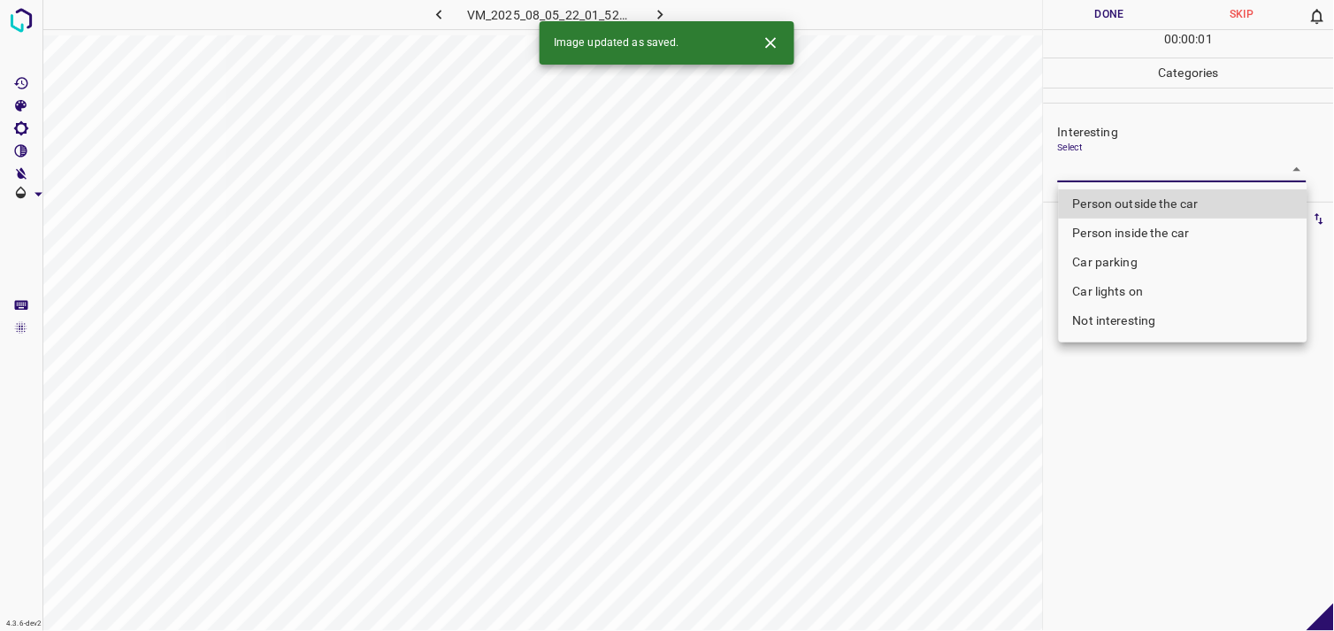
click at [1135, 178] on body "4.3.6-dev2 VM_2025_08_05_22_01_52_089_04.gif Done Skip 0 00 : 00 : 01 Categorie…" at bounding box center [667, 315] width 1334 height 631
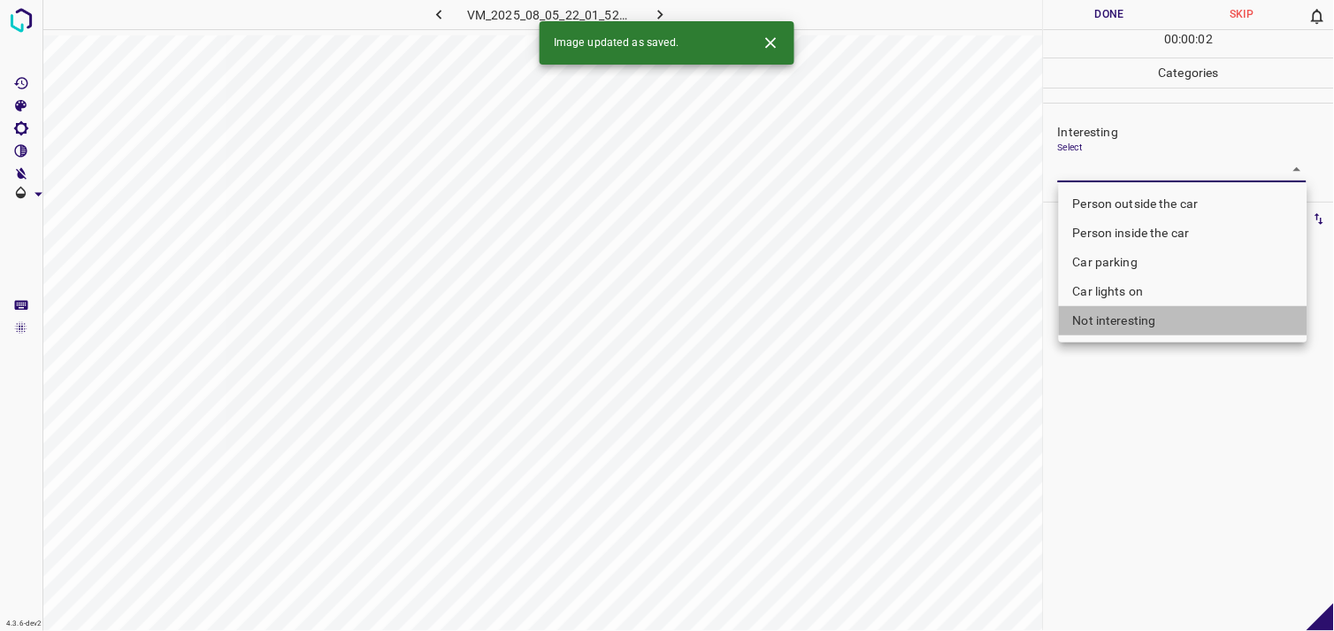
click at [1150, 326] on li "Not interesting" at bounding box center [1183, 320] width 249 height 29
type input "Not interesting"
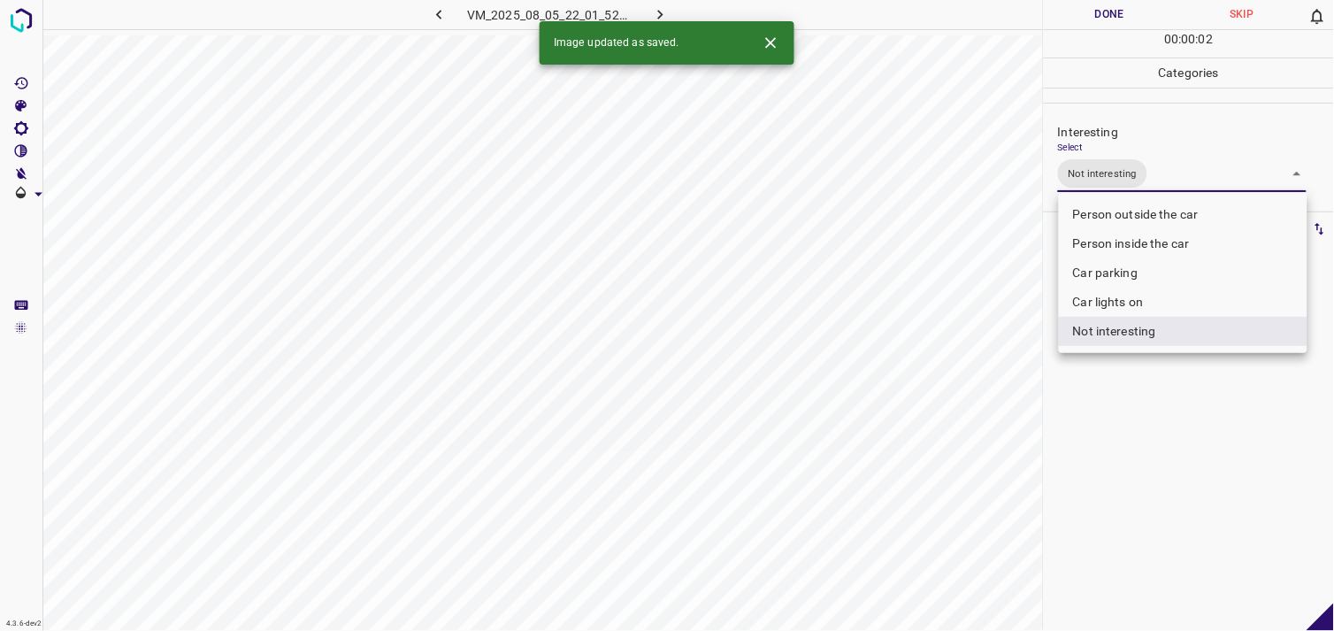
click at [1157, 461] on div at bounding box center [667, 315] width 1334 height 631
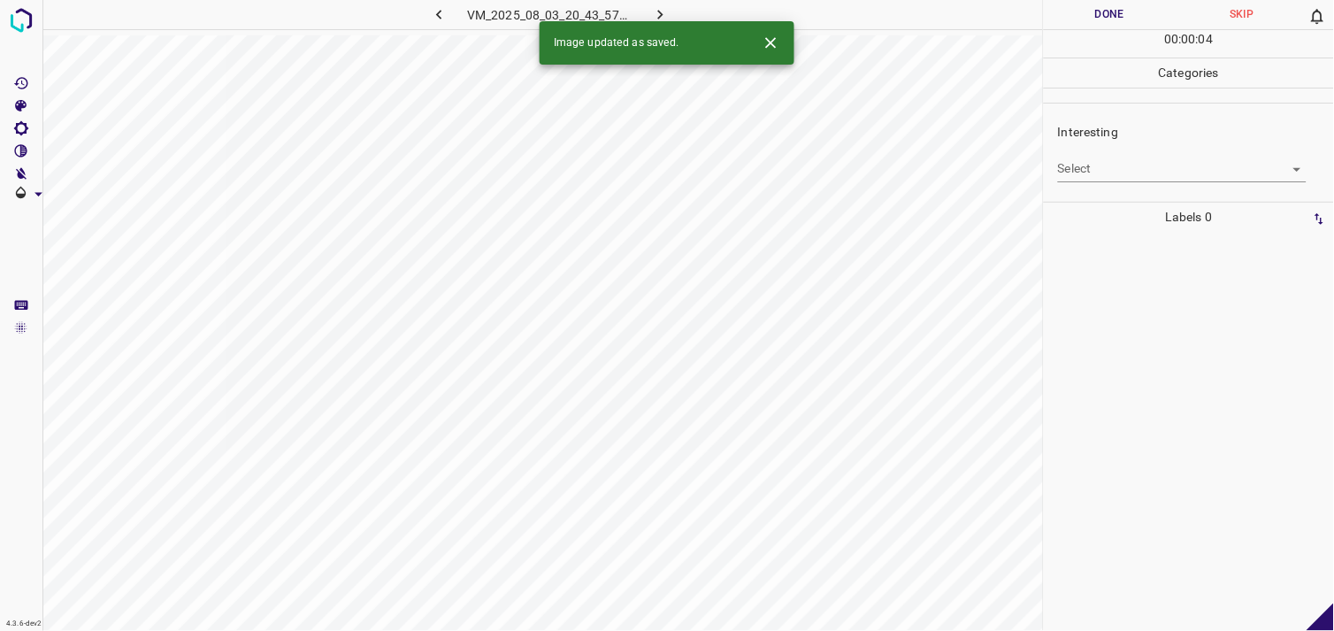
click at [1098, 182] on div "Interesting Select ​" at bounding box center [1189, 152] width 290 height 83
click at [1104, 169] on body "4.3.6-dev2 VM_2025_08_03_20_43_57_544_06.gif Done Skip 0 00 : 00 : 01 Categorie…" at bounding box center [667, 315] width 1334 height 631
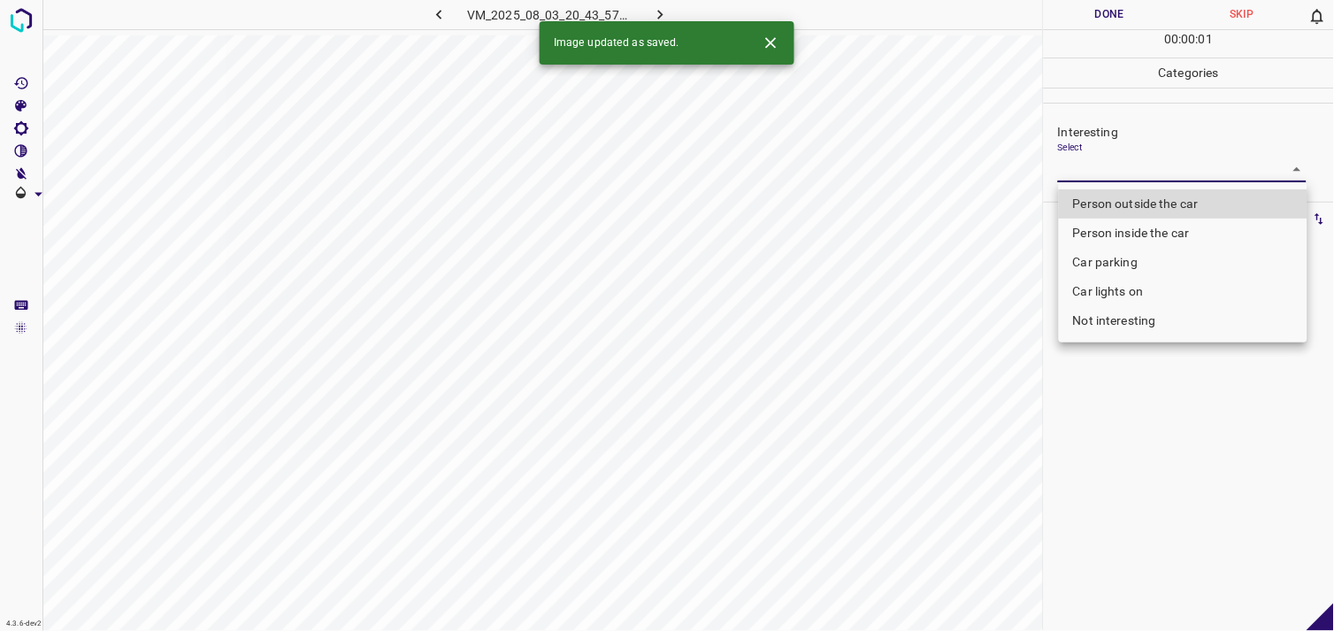
click at [1112, 188] on ul "Person outside the car Person inside the car Car parking Car lights on Not inte…" at bounding box center [1183, 262] width 249 height 160
click at [1118, 198] on li "Person outside the car" at bounding box center [1183, 203] width 249 height 29
type input "Person outside the car"
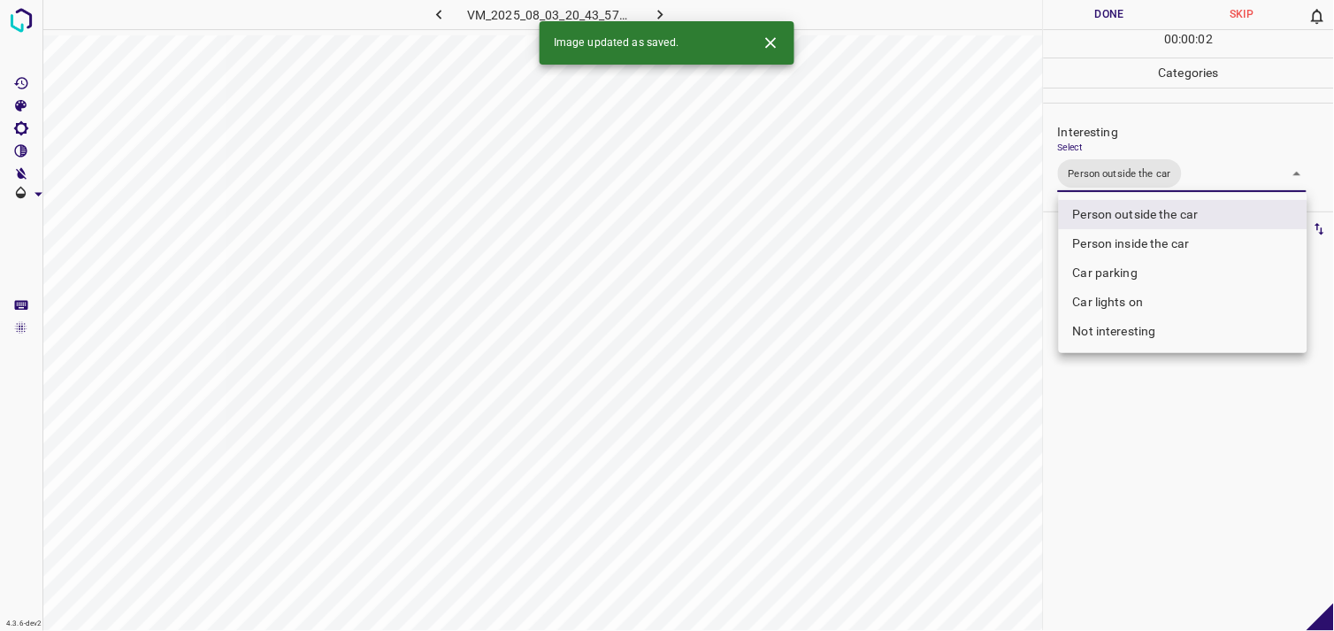
click at [1143, 461] on div at bounding box center [667, 315] width 1334 height 631
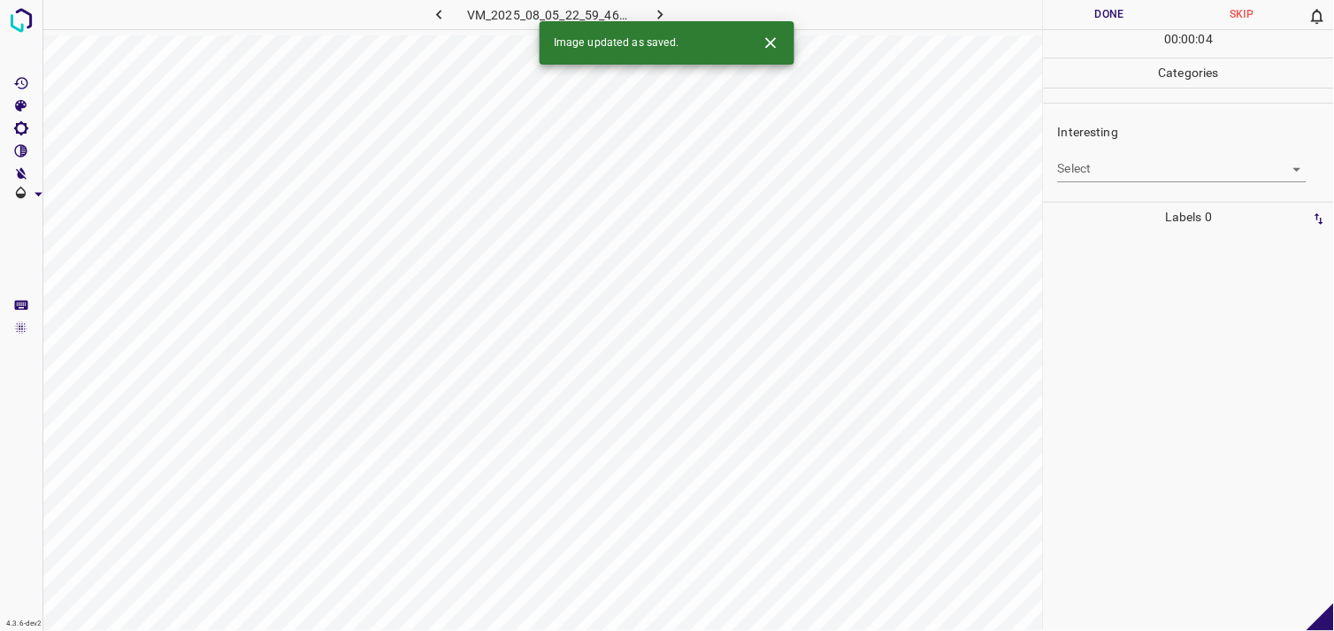
click at [1133, 188] on div "Interesting Select ​" at bounding box center [1189, 152] width 290 height 83
click at [1120, 180] on body "4.3.6-dev2 VM_2025_08_05_22_59_46_922_03.gif Done Skip 0 00 : 00 : 04 Categorie…" at bounding box center [667, 315] width 1334 height 631
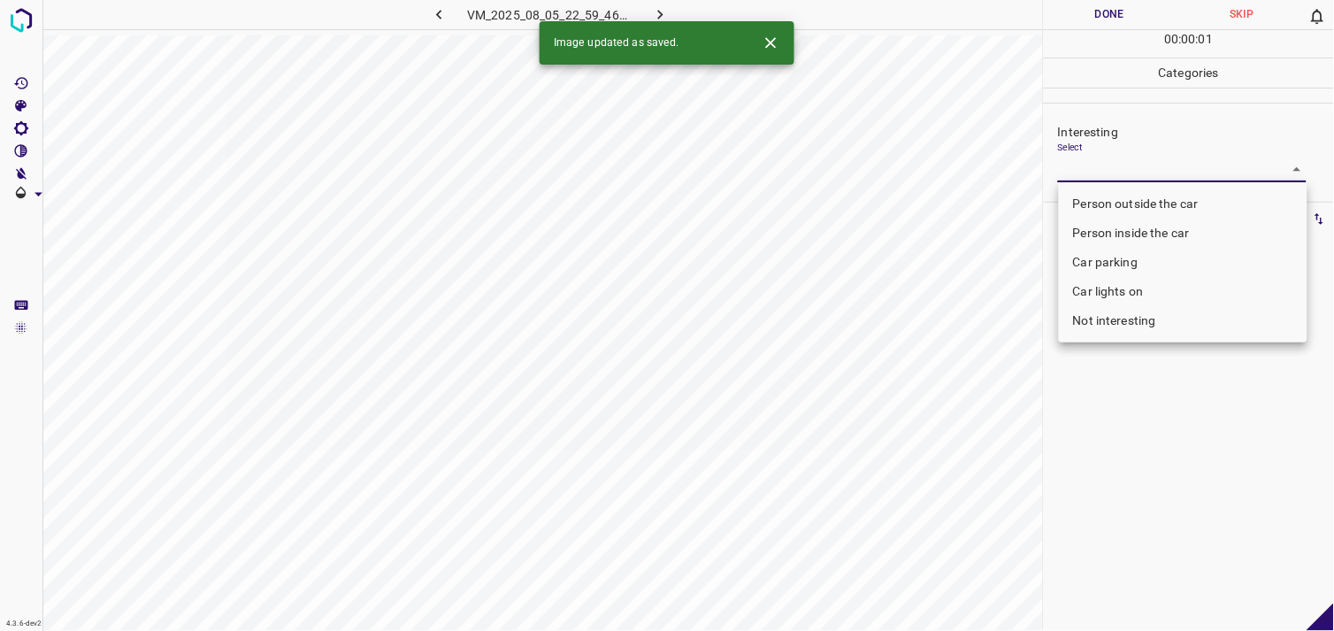
click at [1136, 204] on li "Person outside the car" at bounding box center [1183, 203] width 249 height 29
type input "Person outside the car"
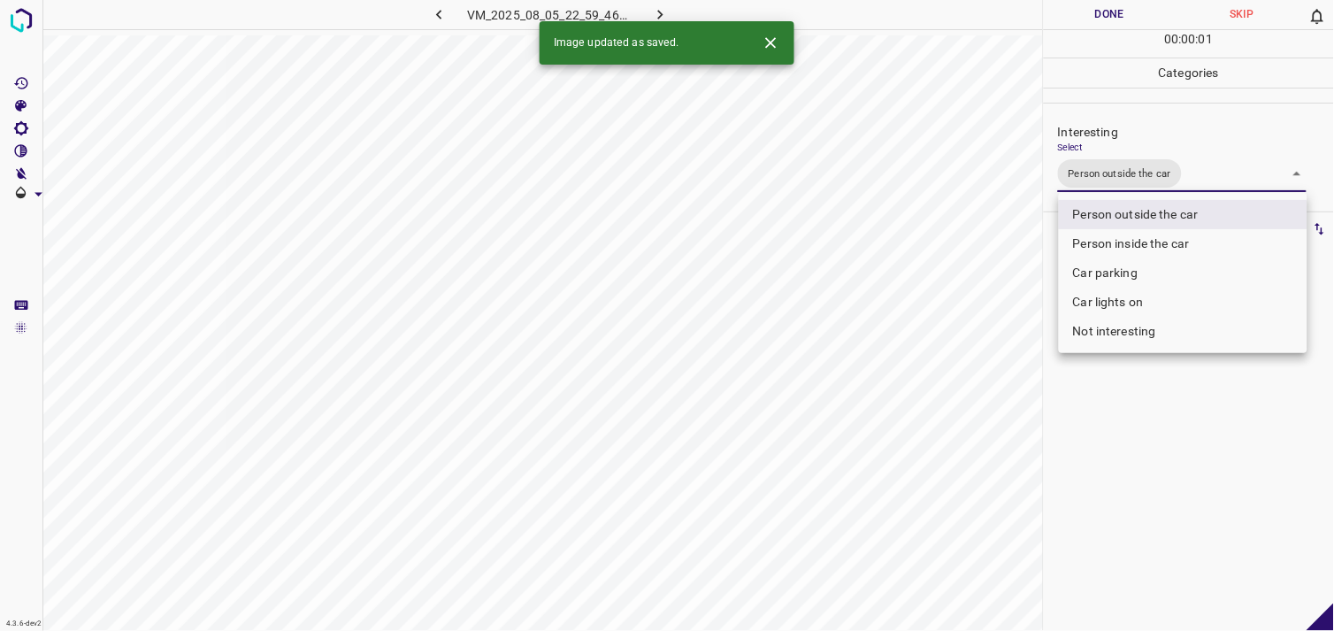
click at [1157, 447] on div at bounding box center [667, 315] width 1334 height 631
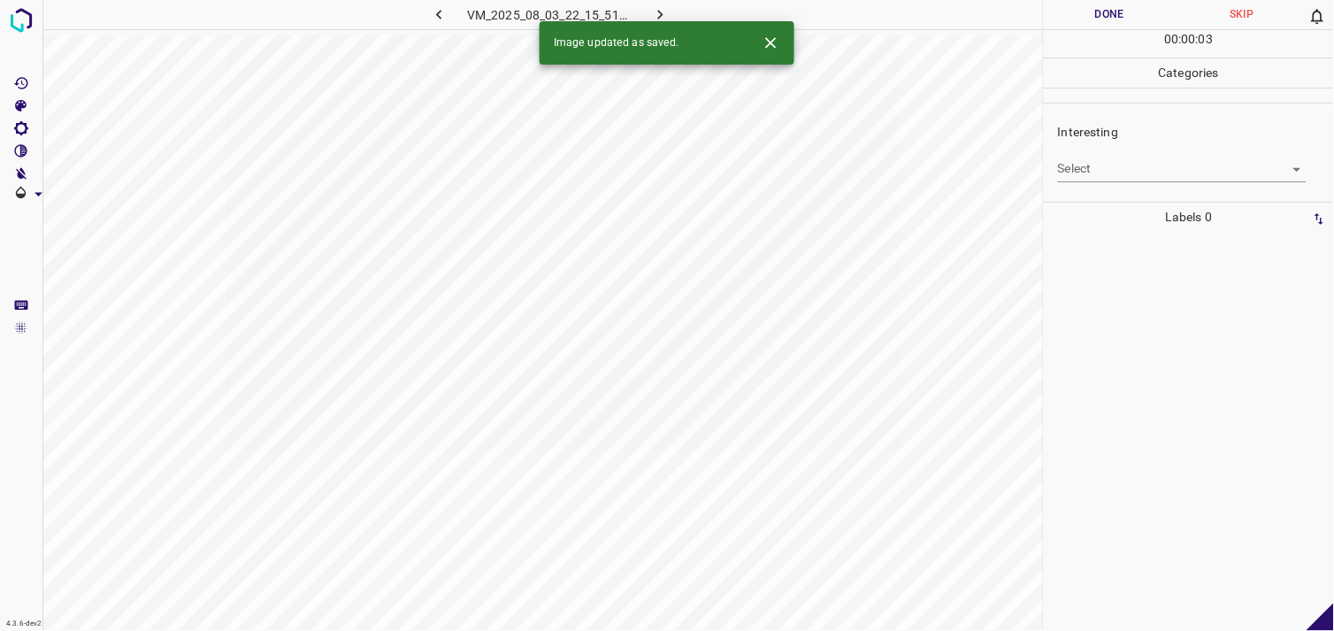
click at [1115, 180] on body "4.3.6-dev2 VM_2025_08_03_22_15_51_316_02.gif Done Skip 0 00 : 00 : 03 Categorie…" at bounding box center [667, 315] width 1334 height 631
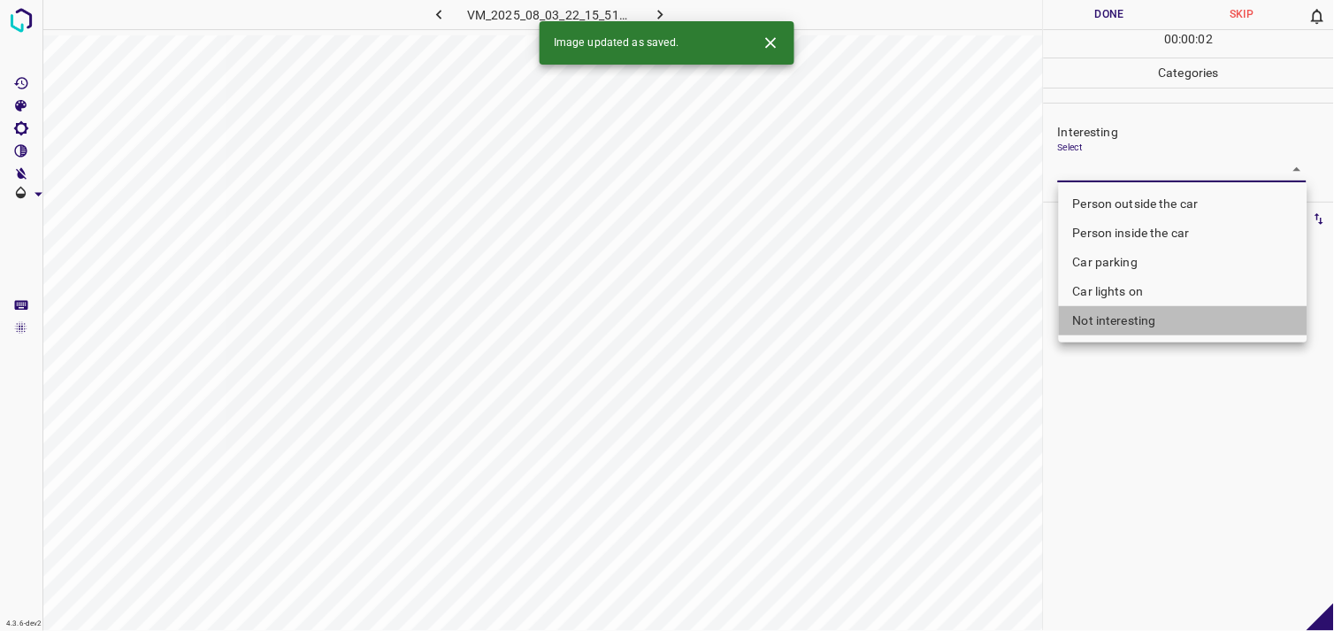
click at [1120, 325] on li "Not interesting" at bounding box center [1183, 320] width 249 height 29
type input "Not interesting"
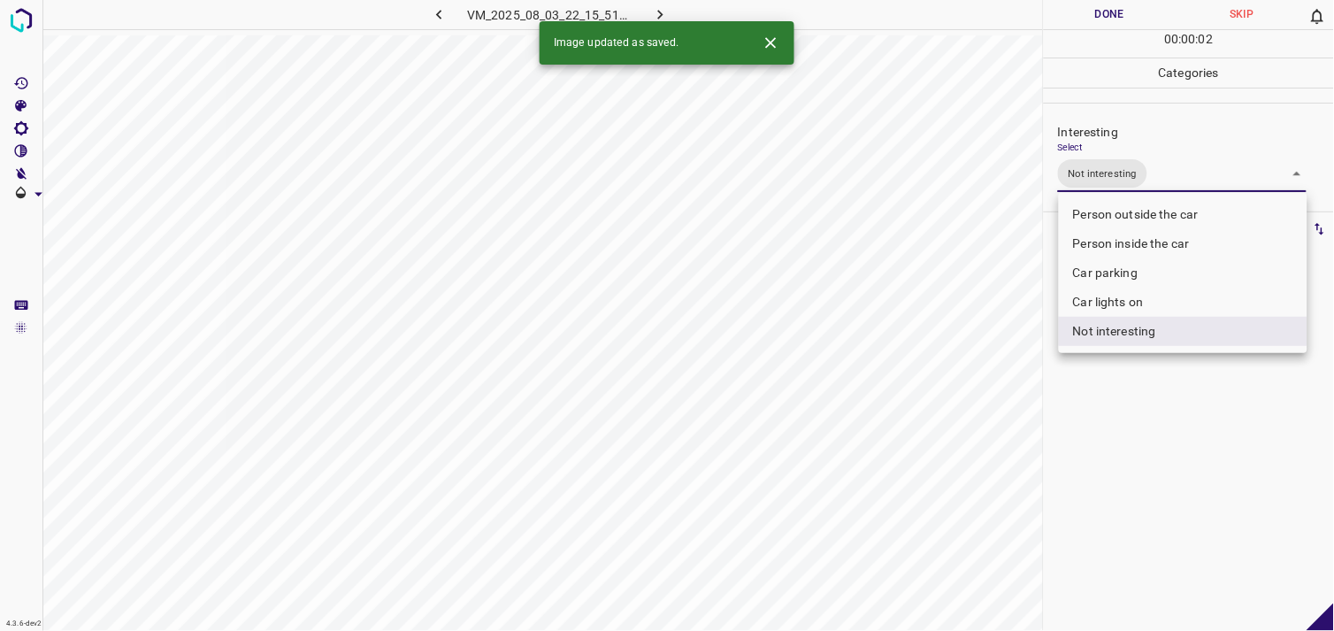
click at [1137, 427] on div at bounding box center [667, 315] width 1334 height 631
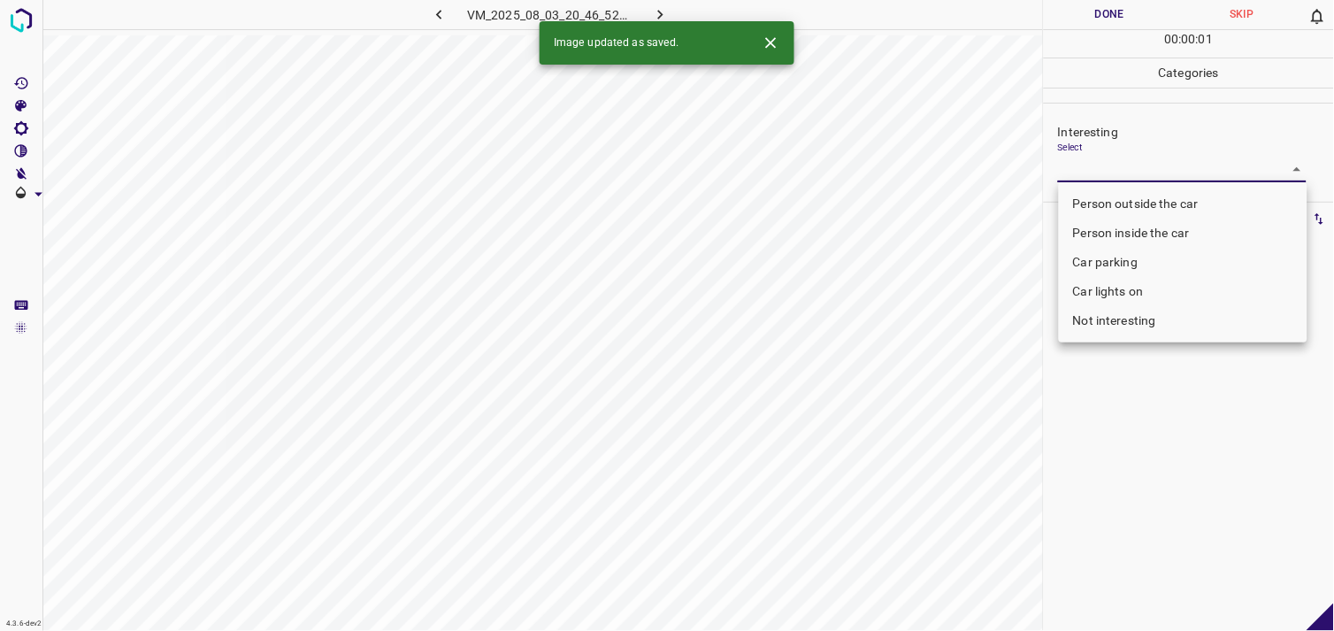
click at [1077, 178] on body "4.3.6-dev2 VM_2025_08_03_20_46_52_653_11.gif Done Skip 0 00 : 00 : 01 Categorie…" at bounding box center [667, 315] width 1334 height 631
click at [1107, 298] on li "Car lights on" at bounding box center [1183, 291] width 249 height 29
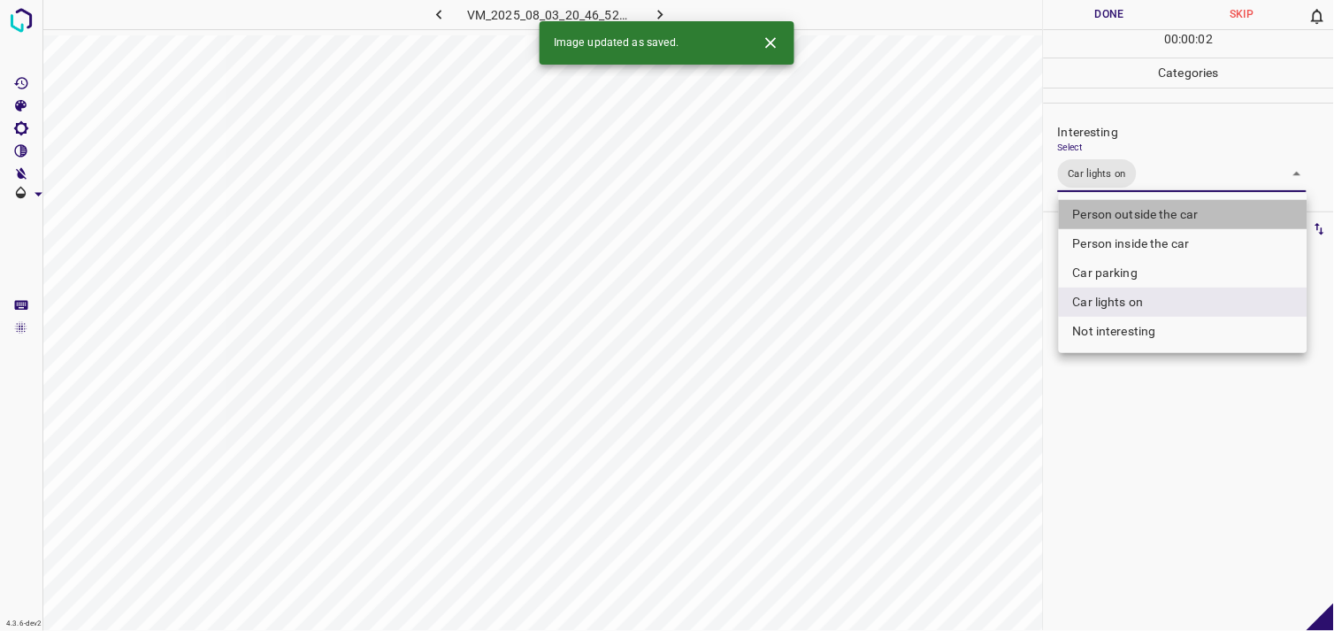
click at [1151, 217] on li "Person outside the car" at bounding box center [1183, 214] width 249 height 29
type input "Car lights on,Person outside the car"
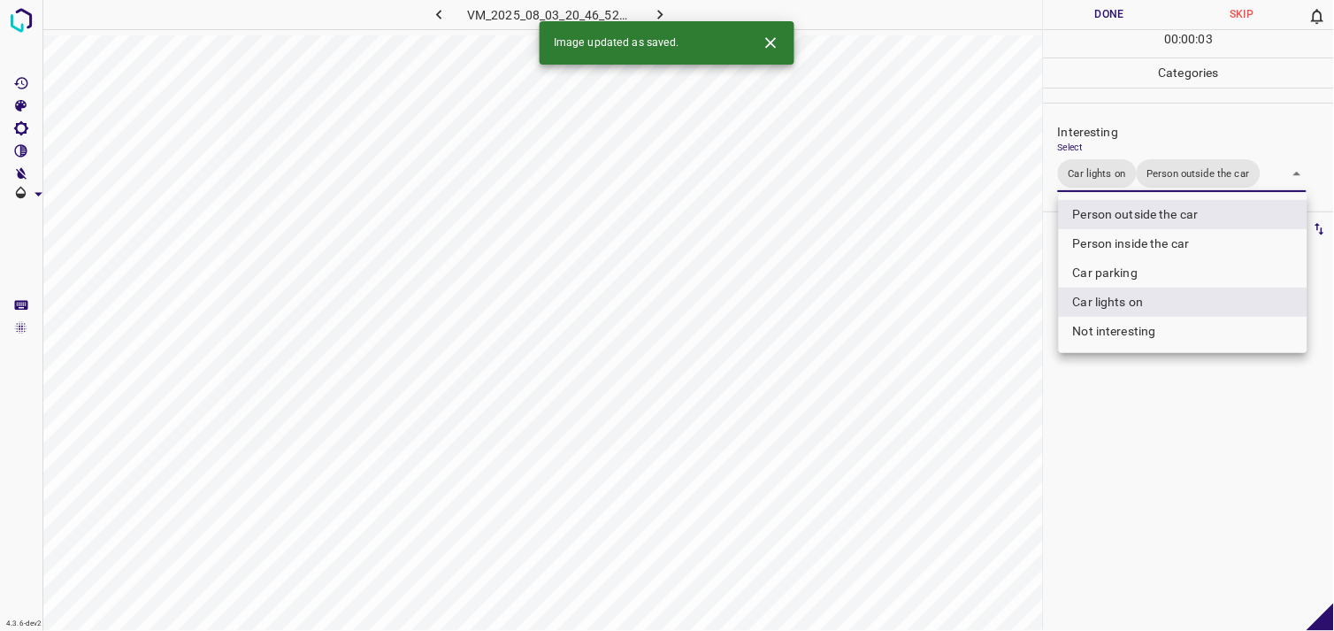
click at [1160, 480] on div at bounding box center [667, 315] width 1334 height 631
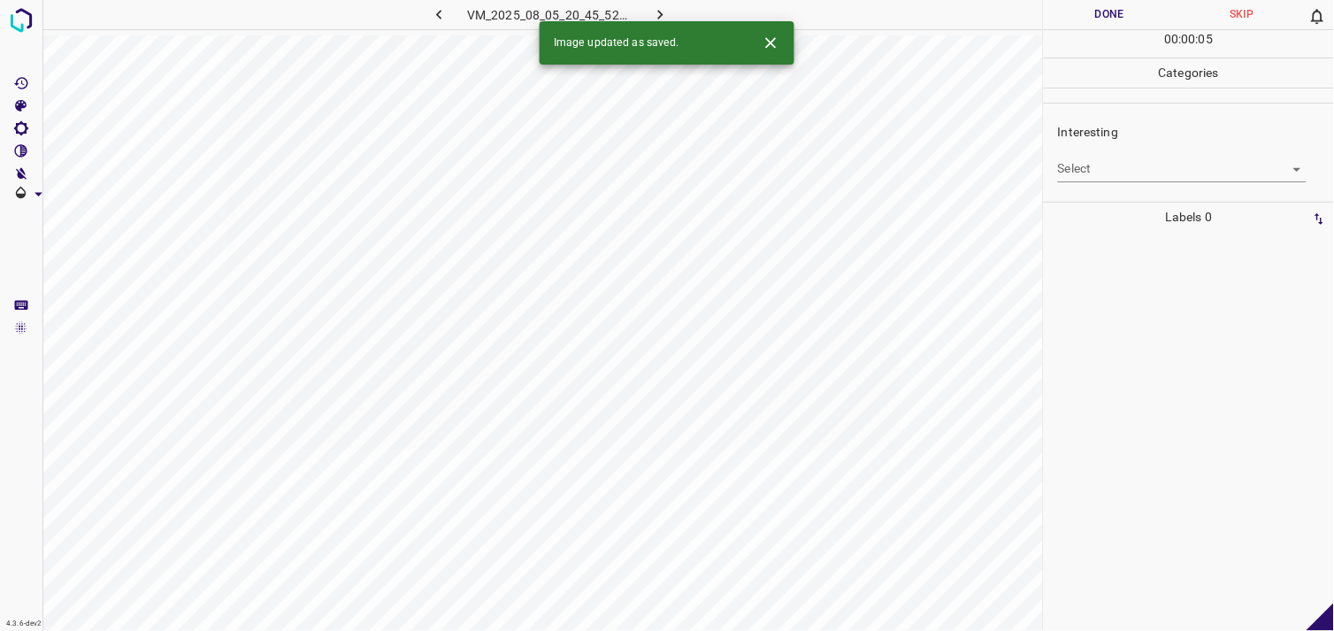
click at [1107, 192] on div "Interesting Select ​" at bounding box center [1189, 152] width 290 height 83
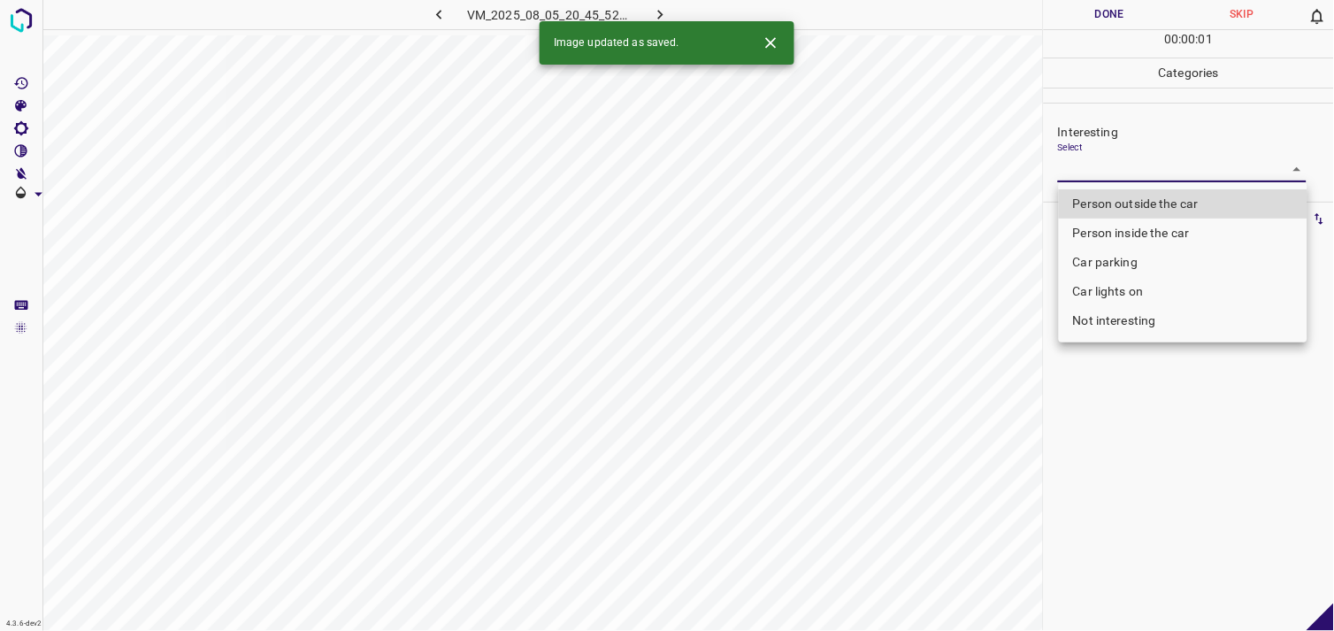
click at [1099, 168] on body "4.3.6-dev2 VM_2025_08_05_20_45_52_385_09.gif Done Skip 0 00 : 00 : 01 Categorie…" at bounding box center [667, 315] width 1334 height 631
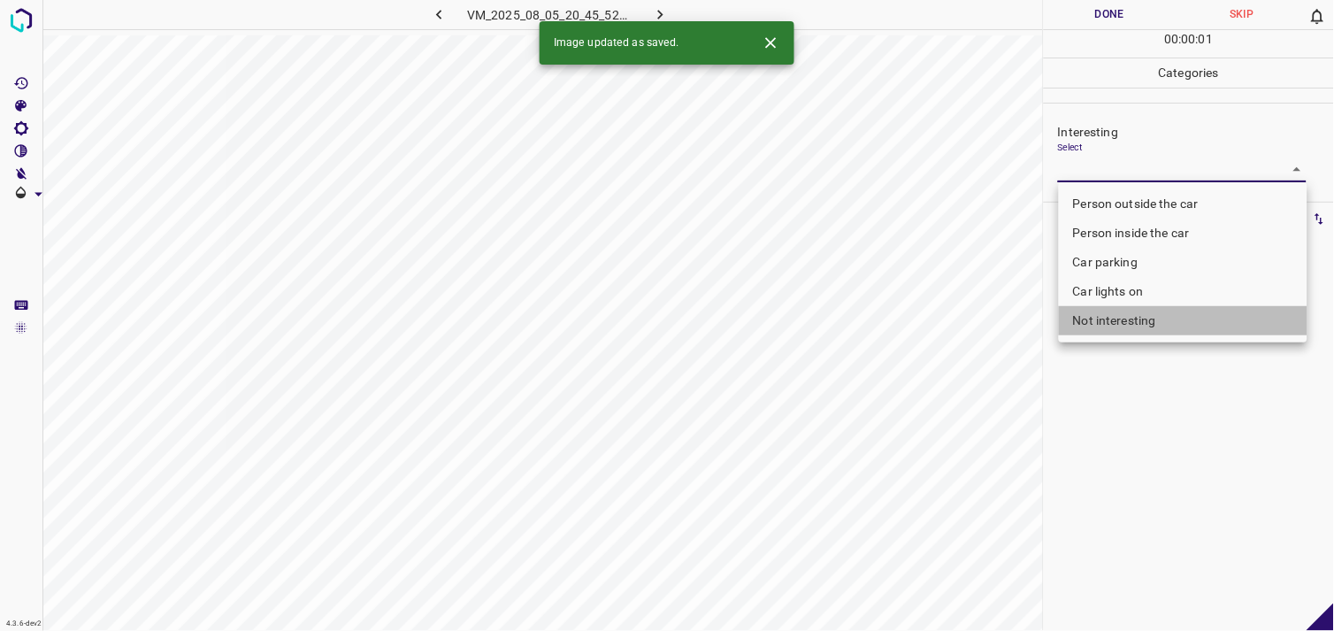
click at [1119, 328] on li "Not interesting" at bounding box center [1183, 320] width 249 height 29
type input "Not interesting"
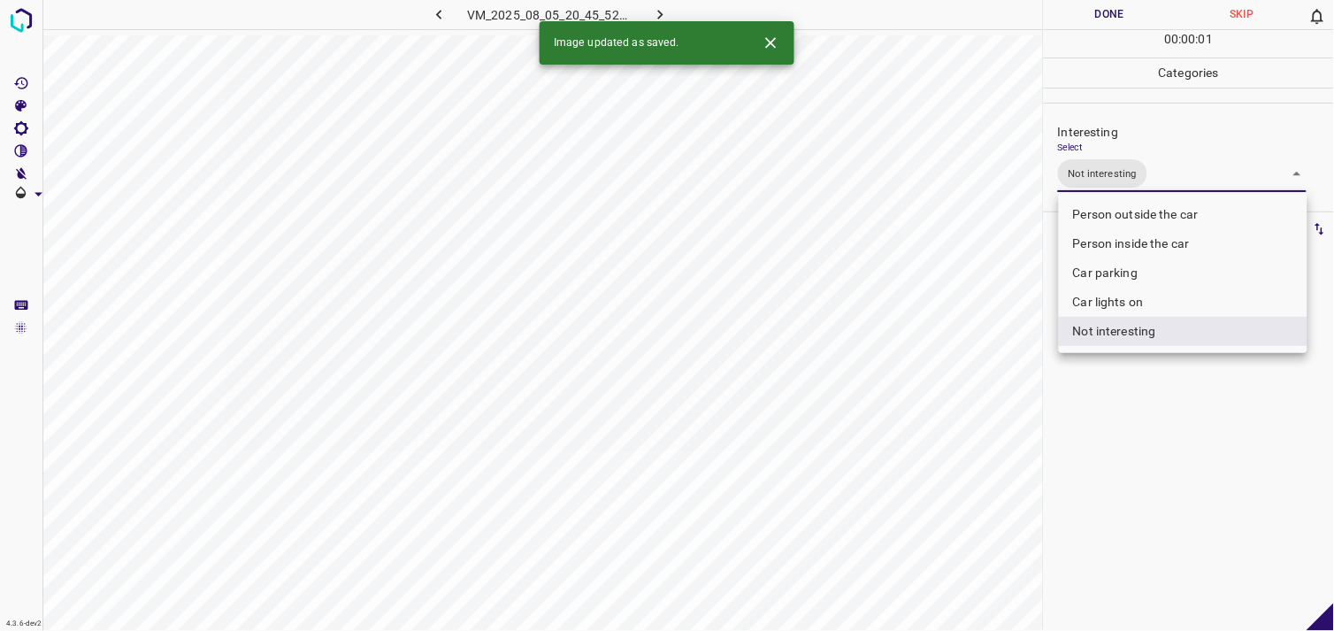
drag, startPoint x: 1136, startPoint y: 431, endPoint x: 1126, endPoint y: 425, distance: 11.5
click at [1135, 431] on div at bounding box center [667, 315] width 1334 height 631
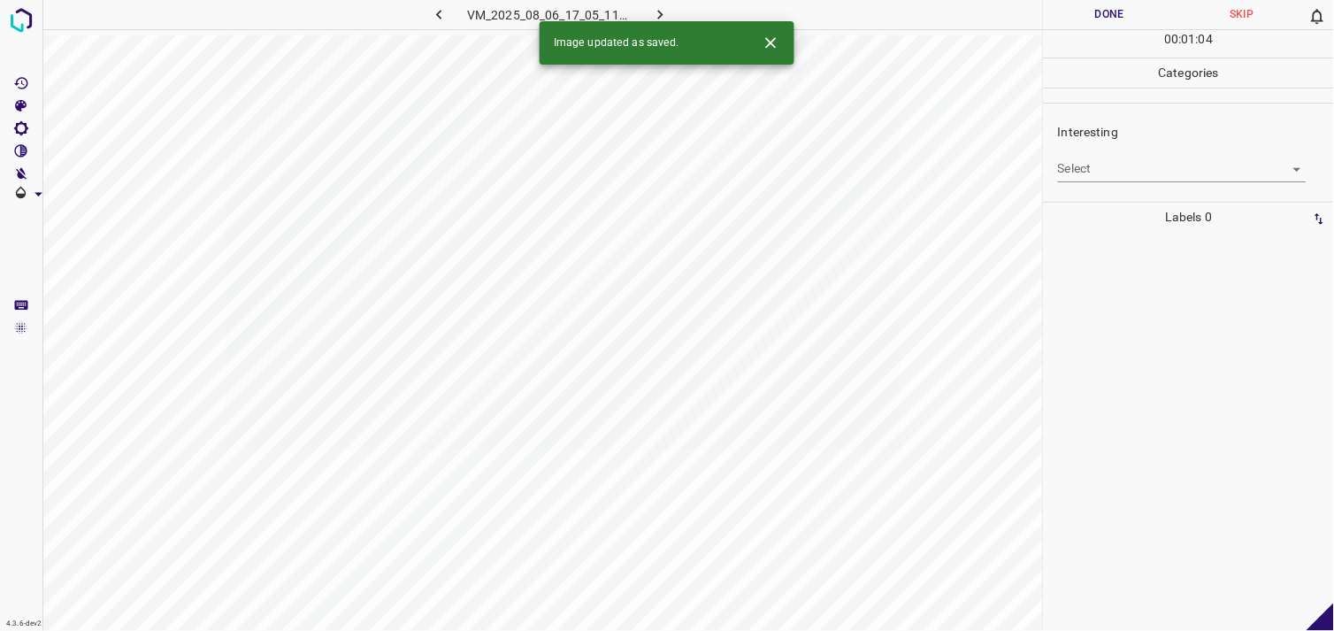
click at [1134, 150] on div "Select ​" at bounding box center [1182, 162] width 249 height 40
click at [1134, 158] on body "4.3.6-dev2 VM_2025_08_06_17_05_11_744_03.gif Done Skip 0 00 : 01 : 05 Categorie…" at bounding box center [667, 315] width 1334 height 631
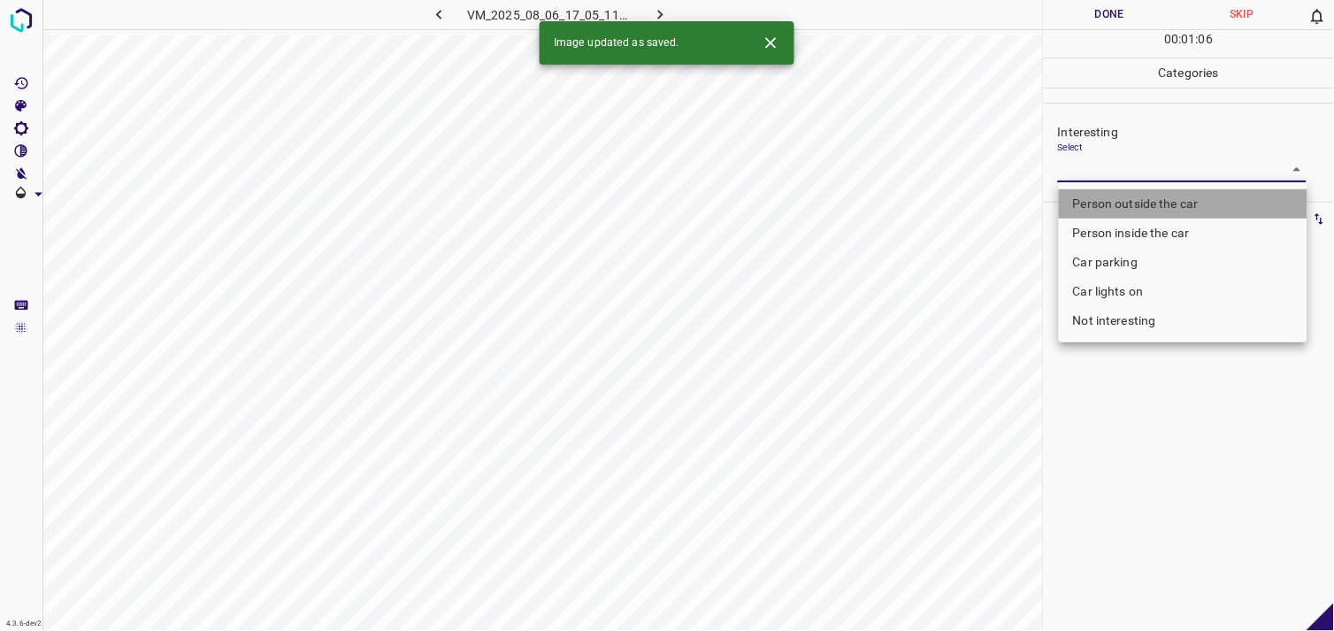
click at [1142, 210] on li "Person outside the car" at bounding box center [1183, 203] width 249 height 29
type input "Person outside the car"
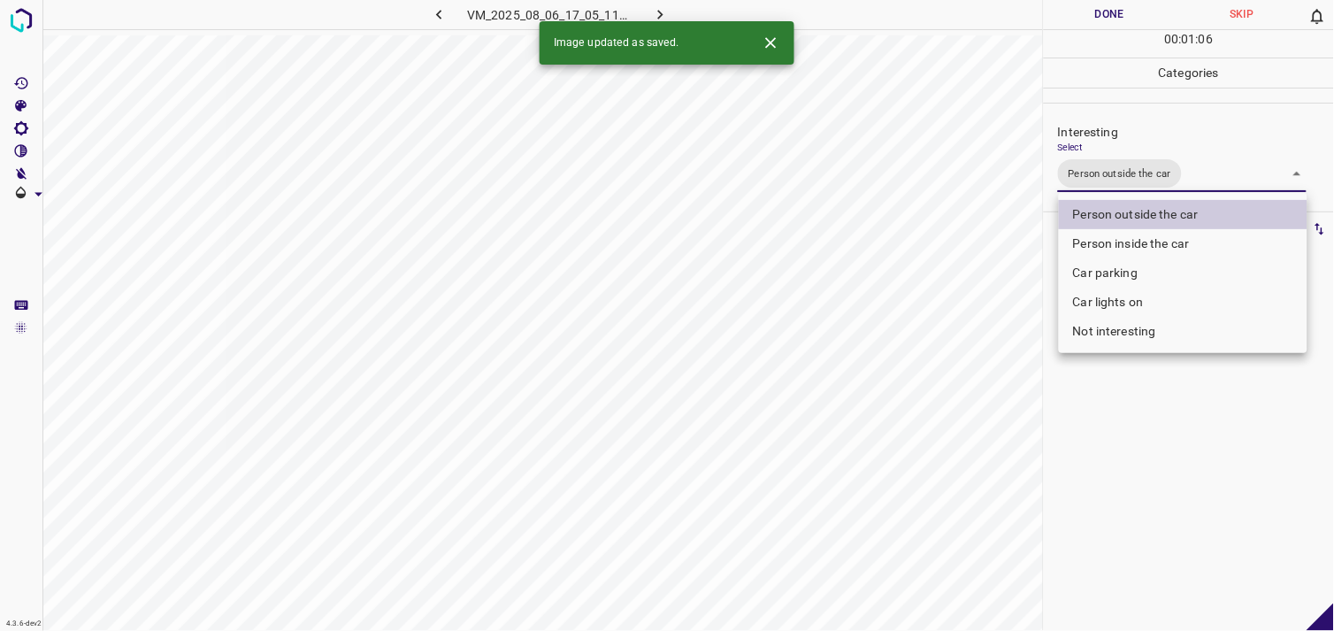
click at [1154, 509] on div at bounding box center [667, 315] width 1334 height 631
